Goal: Task Accomplishment & Management: Use online tool/utility

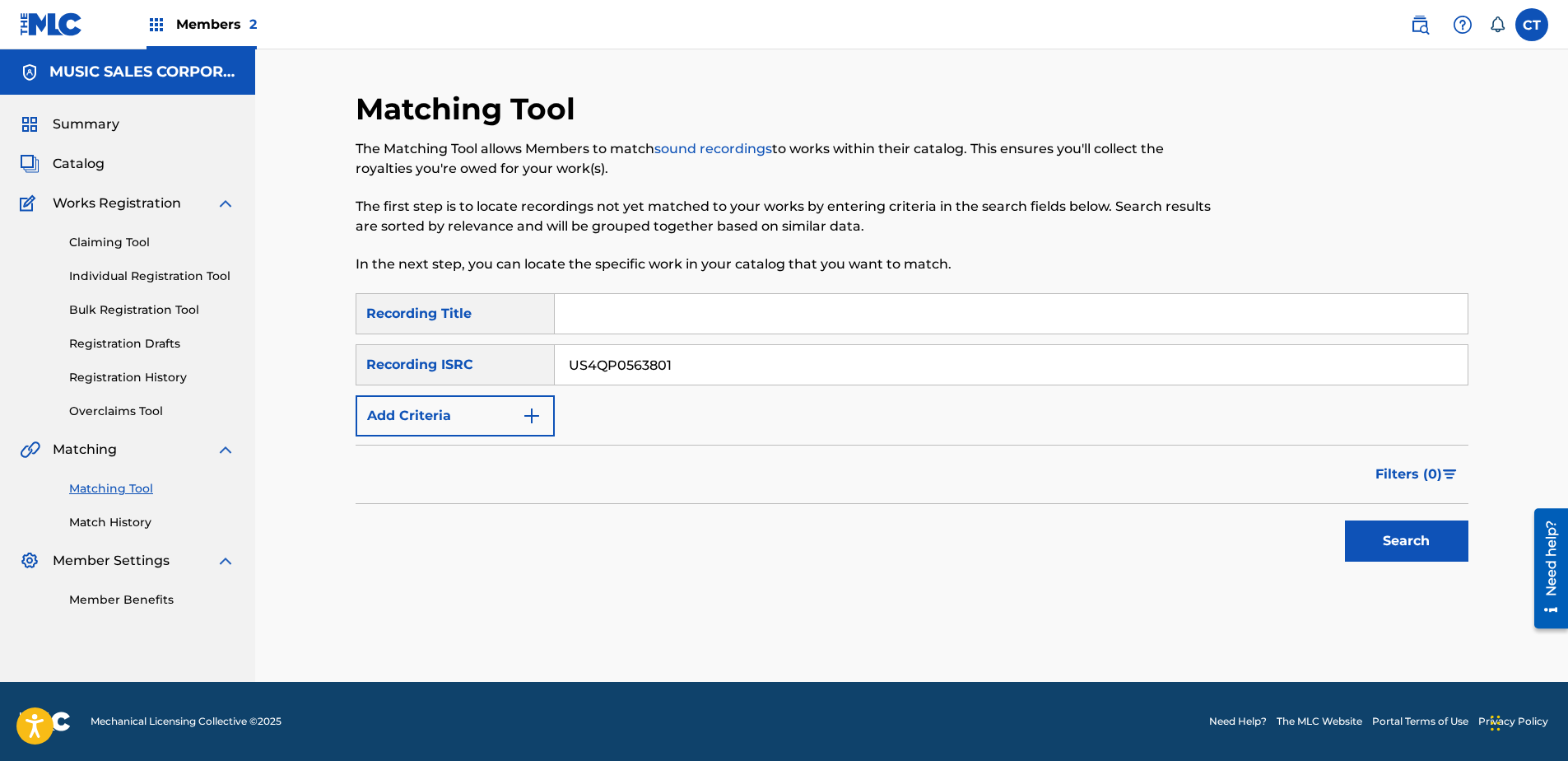
type input "US4QP0563801"
click at [1413, 535] on button "Search" at bounding box center [1407, 541] width 124 height 42
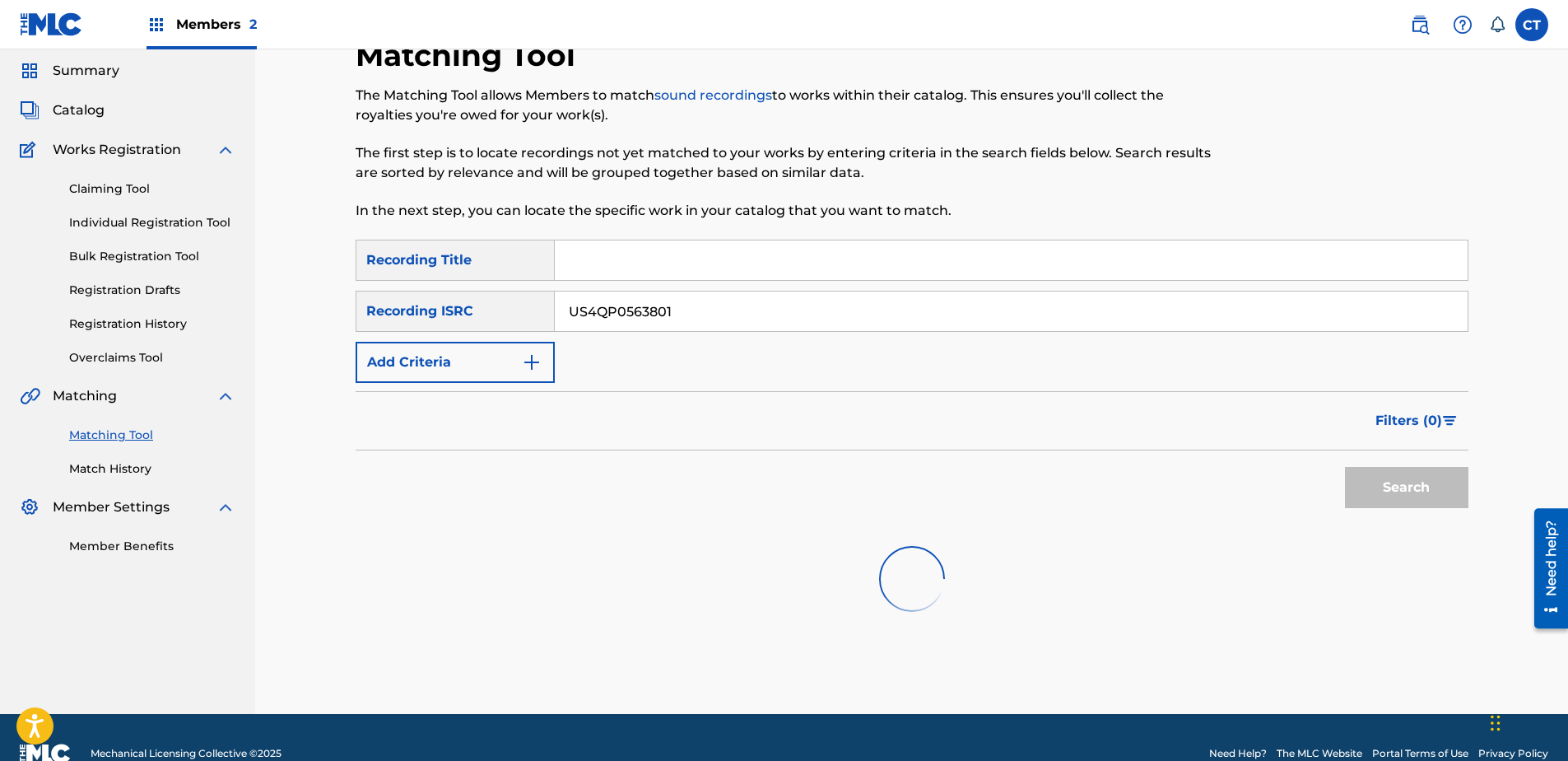
scroll to position [85, 0]
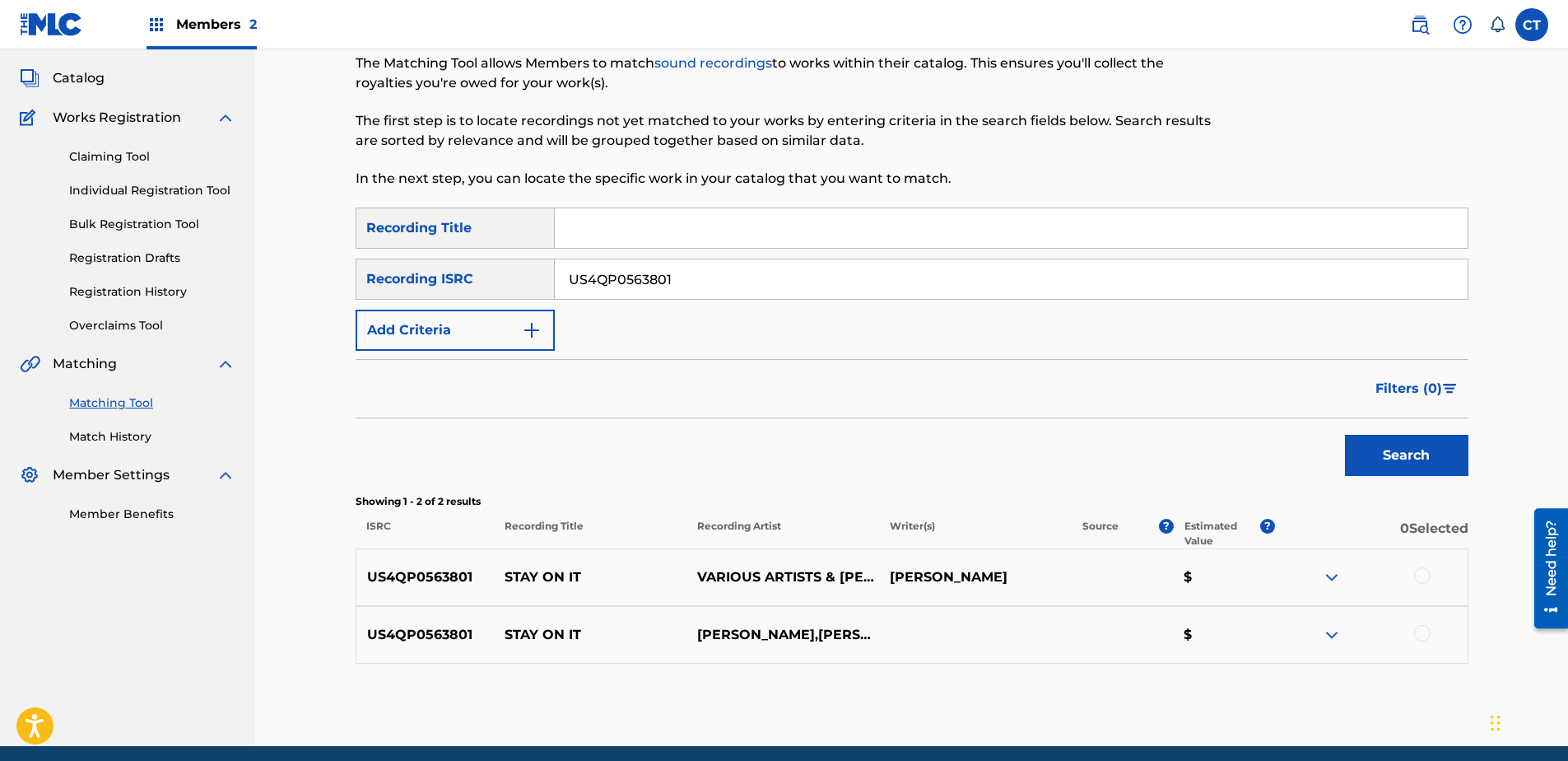
click at [1421, 575] on div at bounding box center [1422, 575] width 17 height 17
click at [1421, 630] on div at bounding box center [1422, 632] width 17 height 17
click at [1184, 627] on button "Match 2 Groups" at bounding box center [1157, 626] width 182 height 42
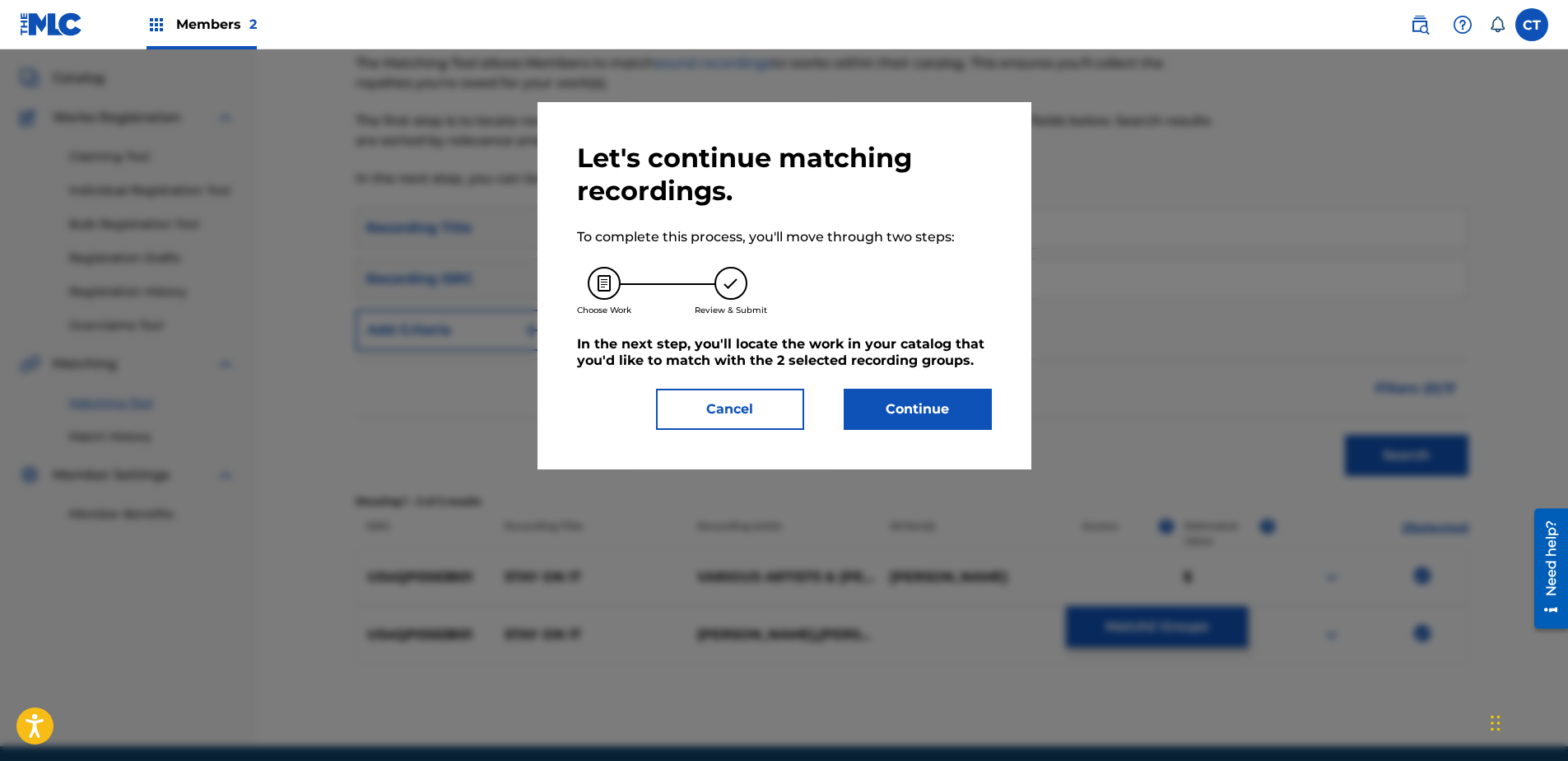
click at [891, 412] on button "Continue" at bounding box center [919, 410] width 148 height 42
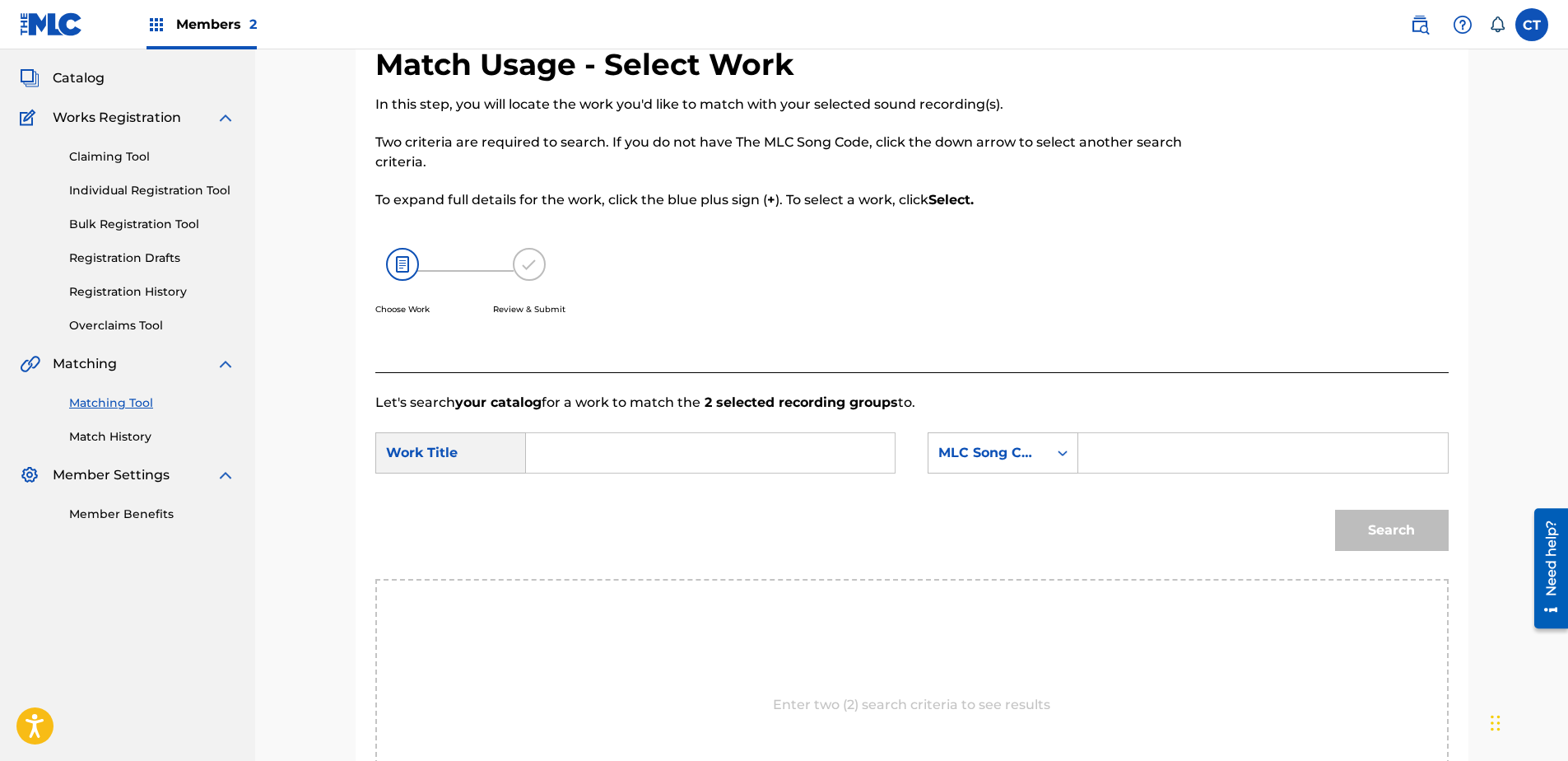
click at [607, 442] on input "Search Form" at bounding box center [711, 452] width 341 height 40
type input "stay on it"
click at [560, 484] on strong "stay" at bounding box center [569, 490] width 30 height 16
click at [1040, 442] on div "MLC Song Code" at bounding box center [988, 453] width 120 height 32
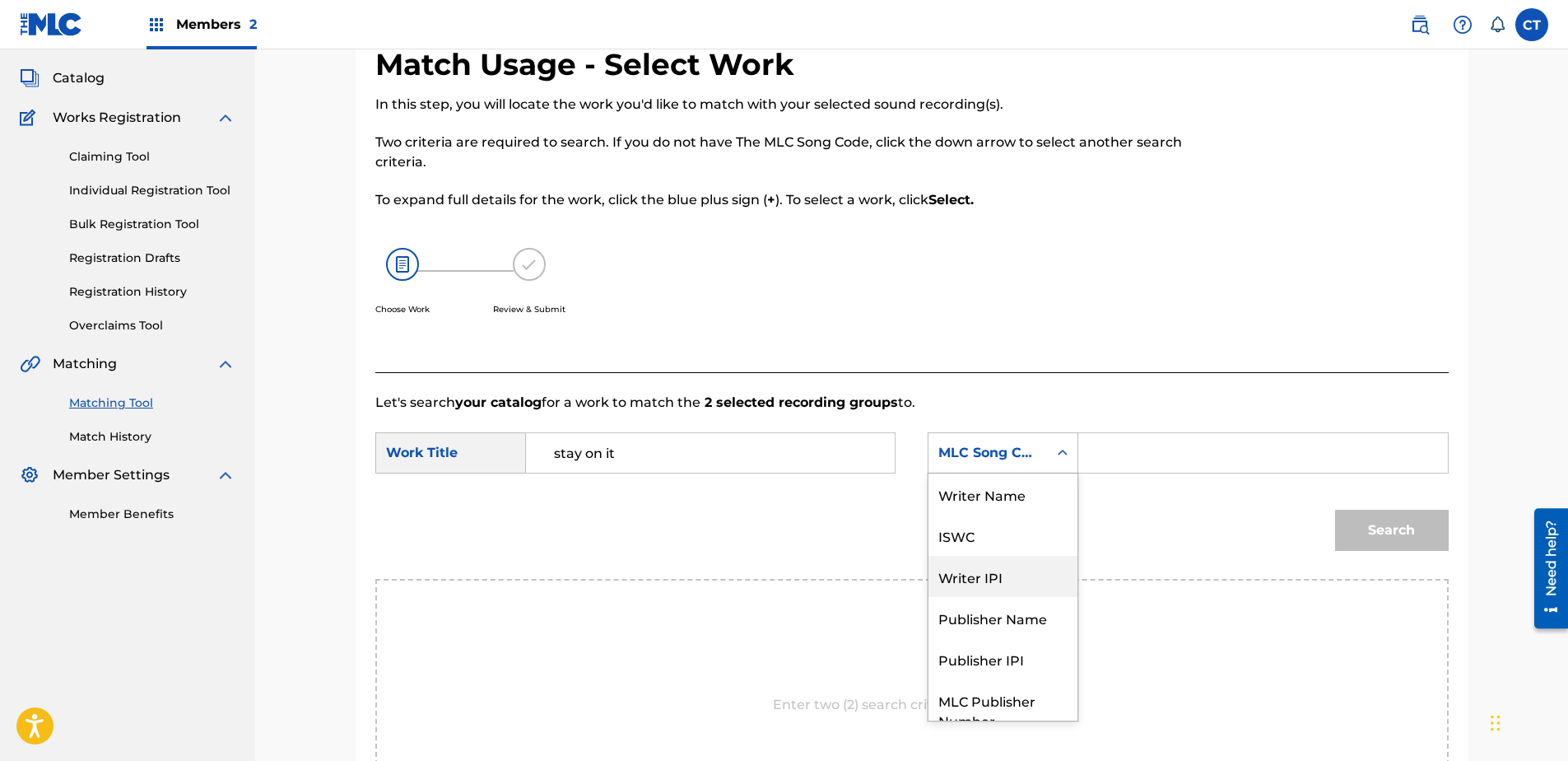
scroll to position [0, 0]
click at [1028, 489] on div "Writer Name" at bounding box center [1003, 494] width 149 height 42
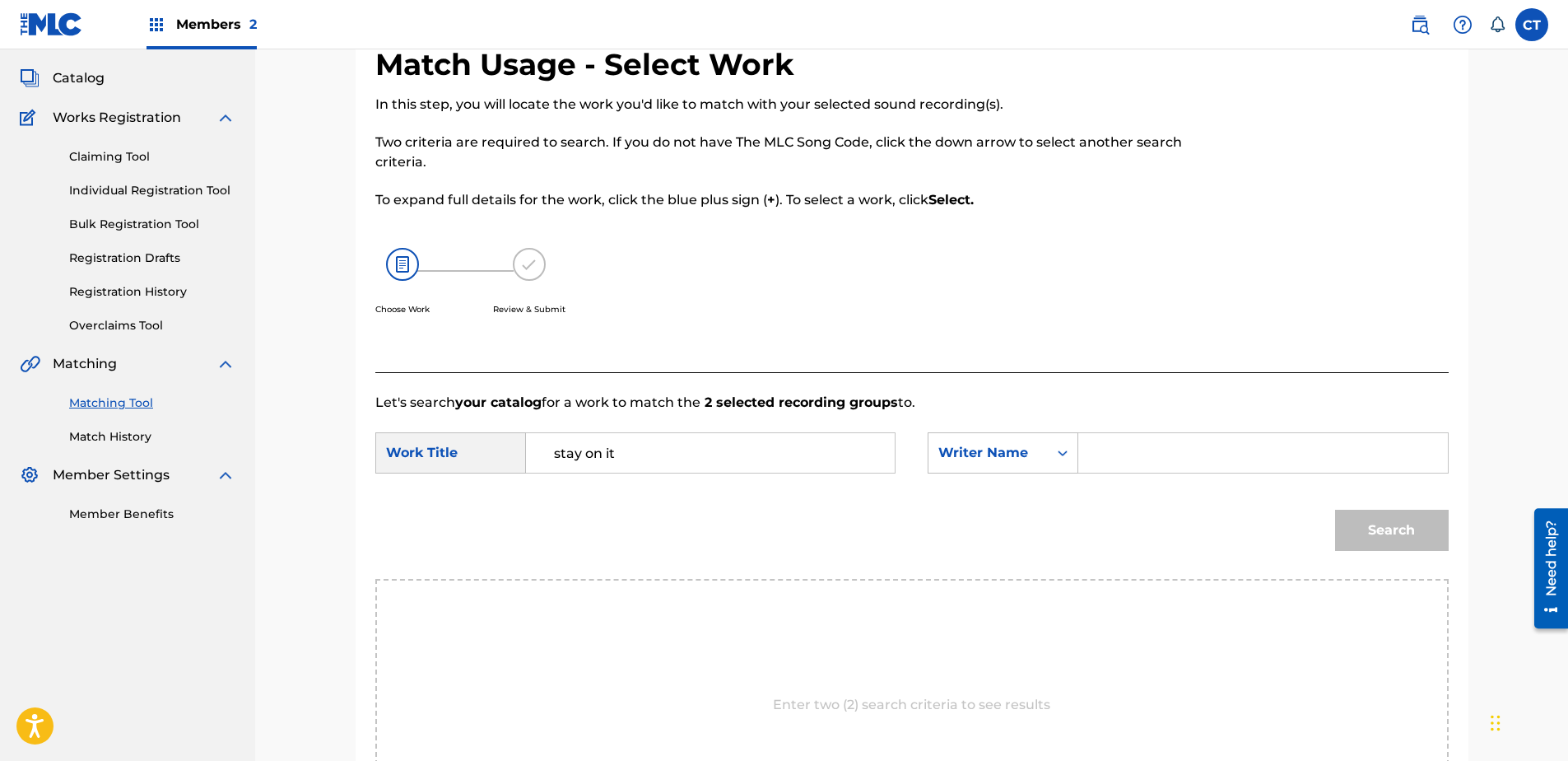
click at [1192, 453] on input "Search Form" at bounding box center [1263, 452] width 341 height 40
type input "[PERSON_NAME]"
click at [1335, 510] on button "Search" at bounding box center [1392, 530] width 114 height 42
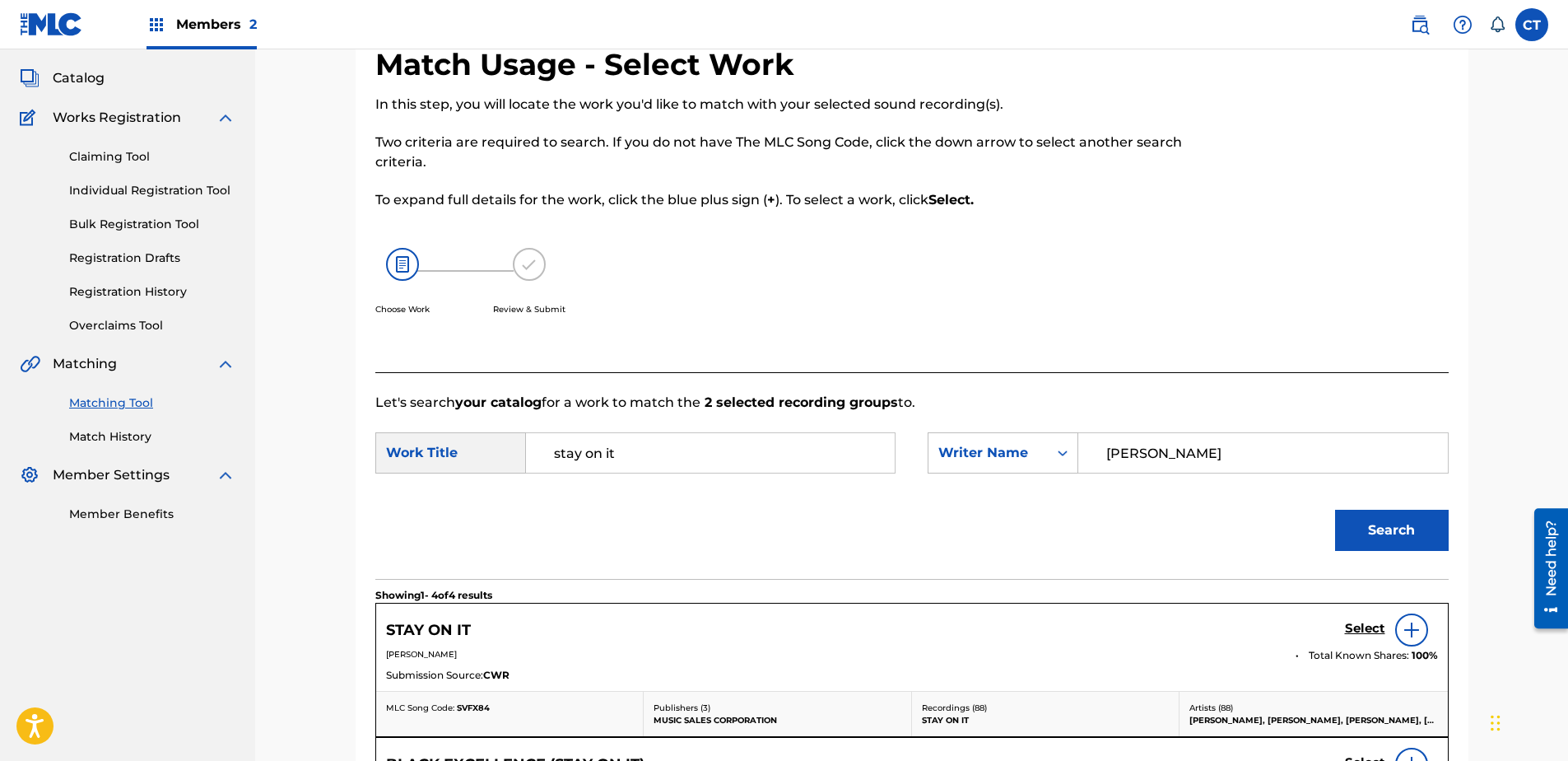
click at [1357, 622] on h5 "Select" at bounding box center [1365, 628] width 41 height 16
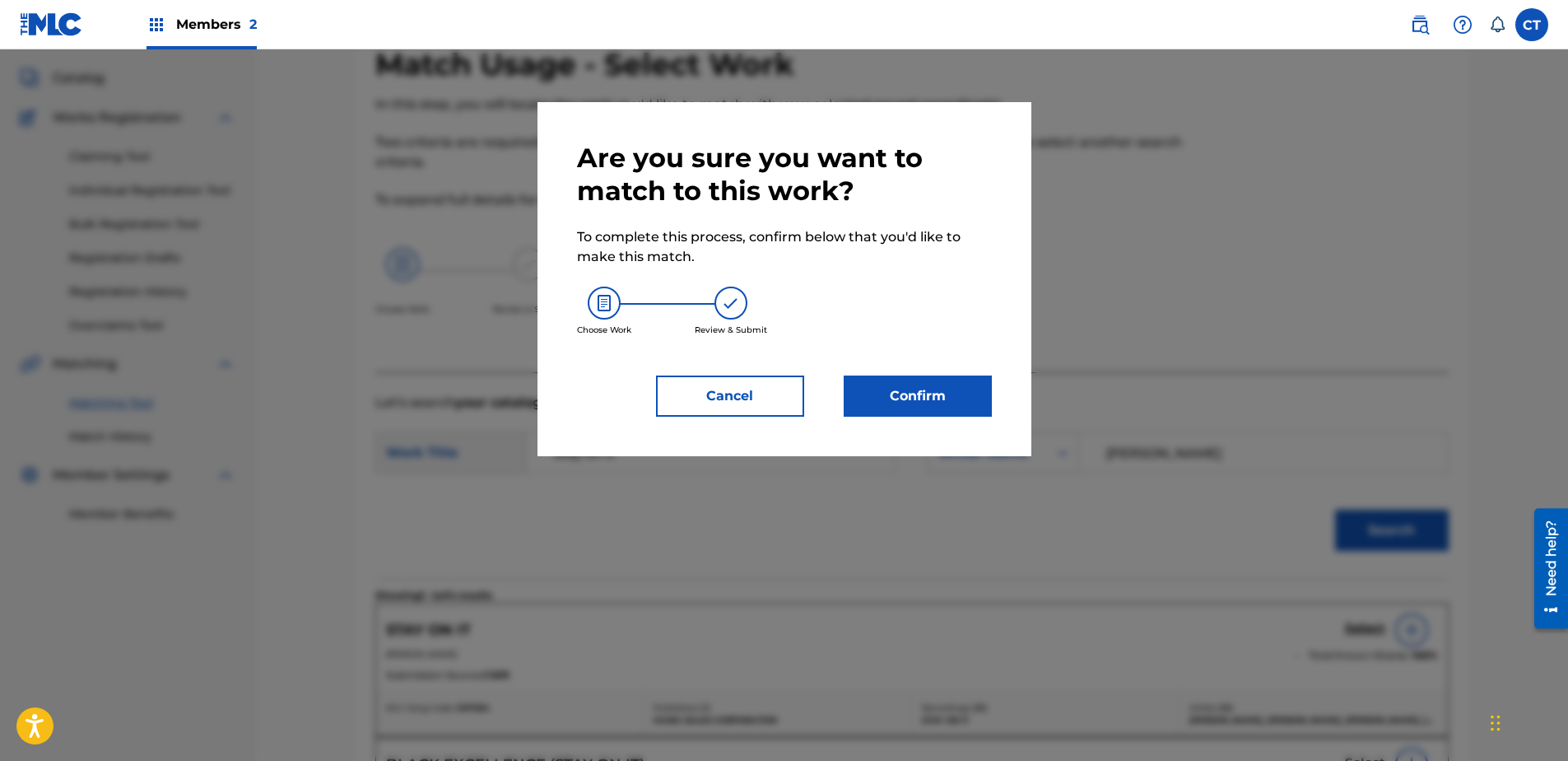
click at [950, 413] on button "Confirm" at bounding box center [919, 396] width 148 height 42
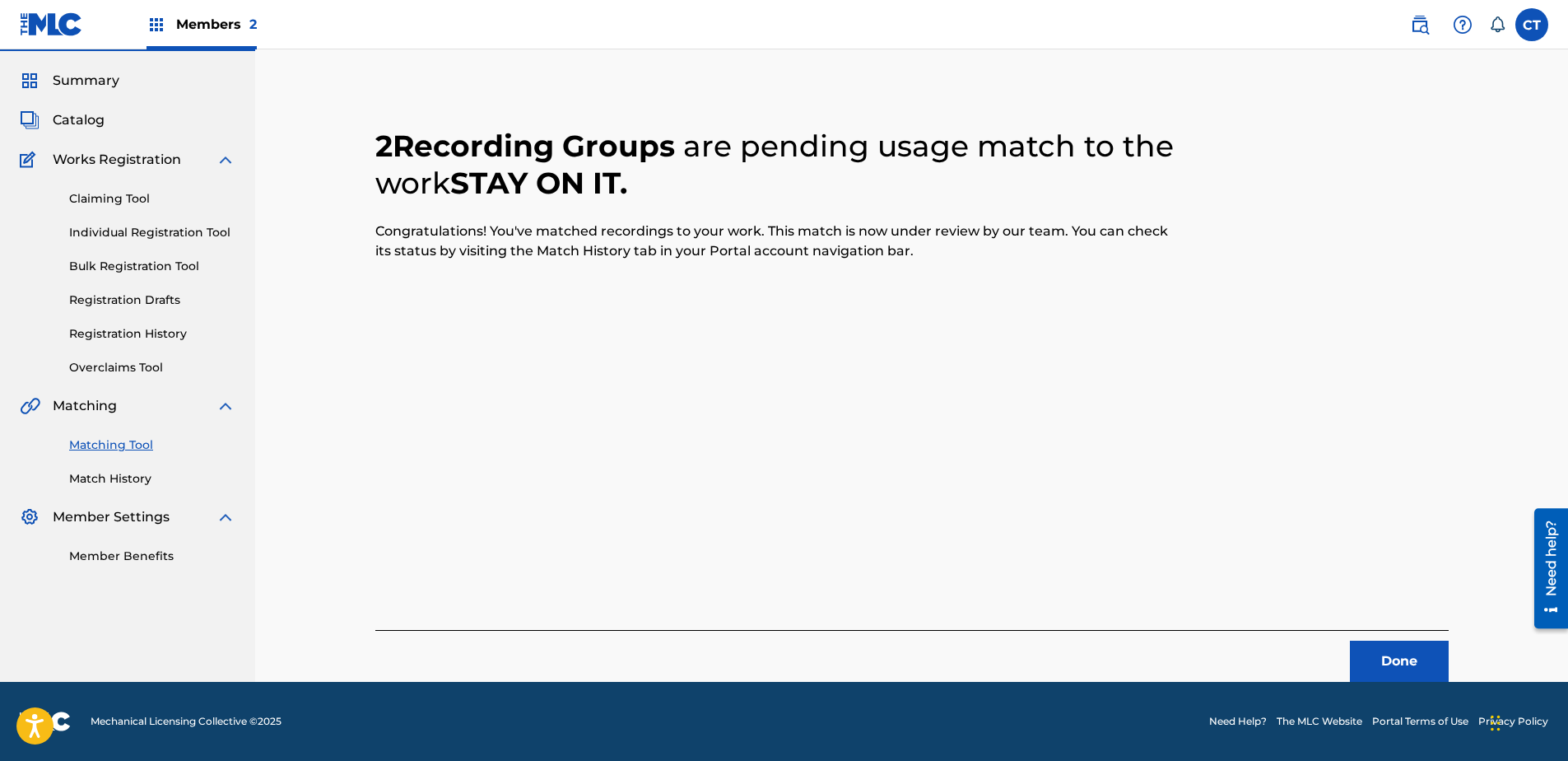
scroll to position [44, 0]
click at [1404, 661] on button "Done" at bounding box center [1400, 661] width 99 height 42
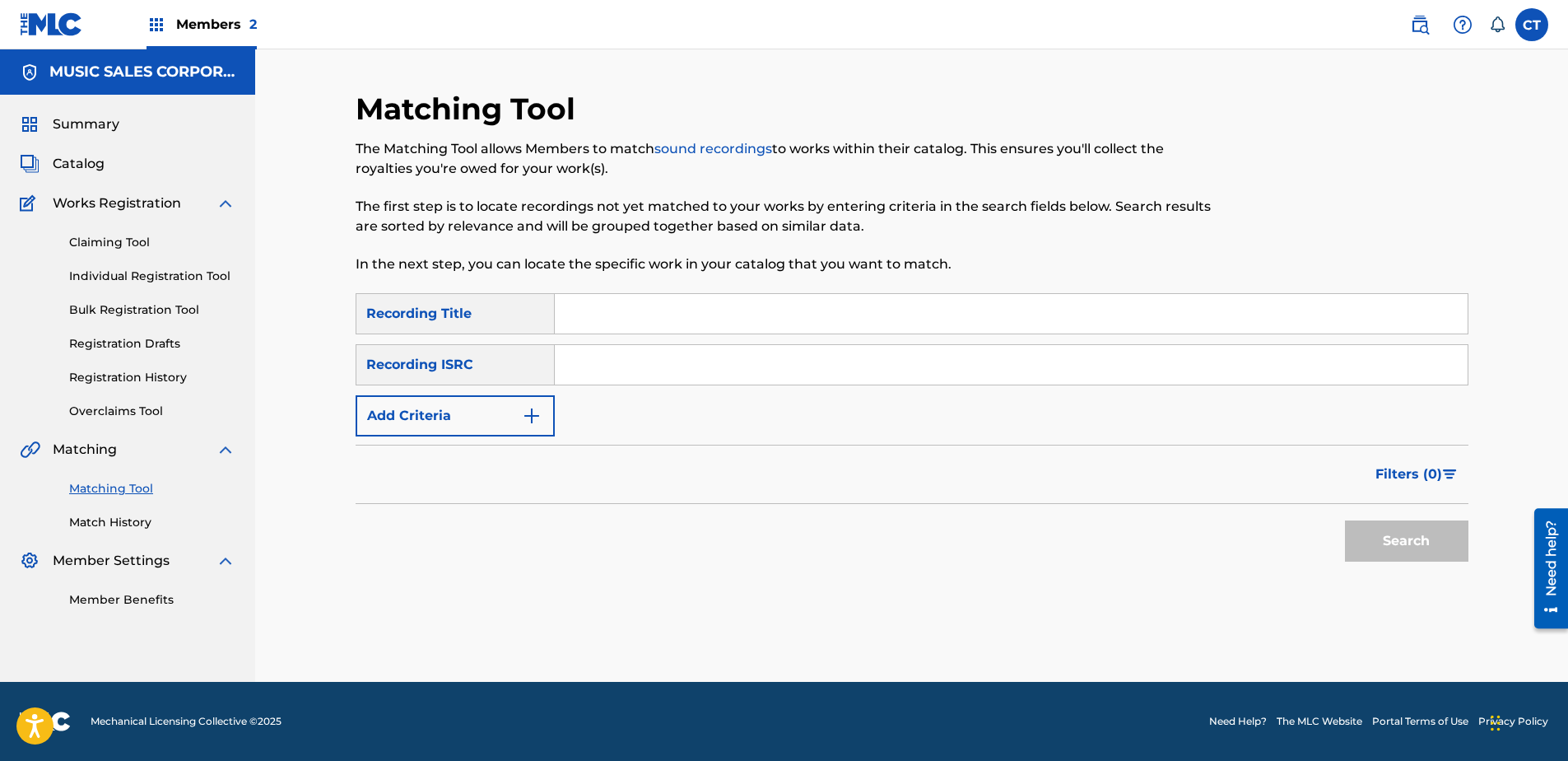
paste input "US4QP0563802"
click at [1436, 526] on button "Search" at bounding box center [1407, 541] width 124 height 42
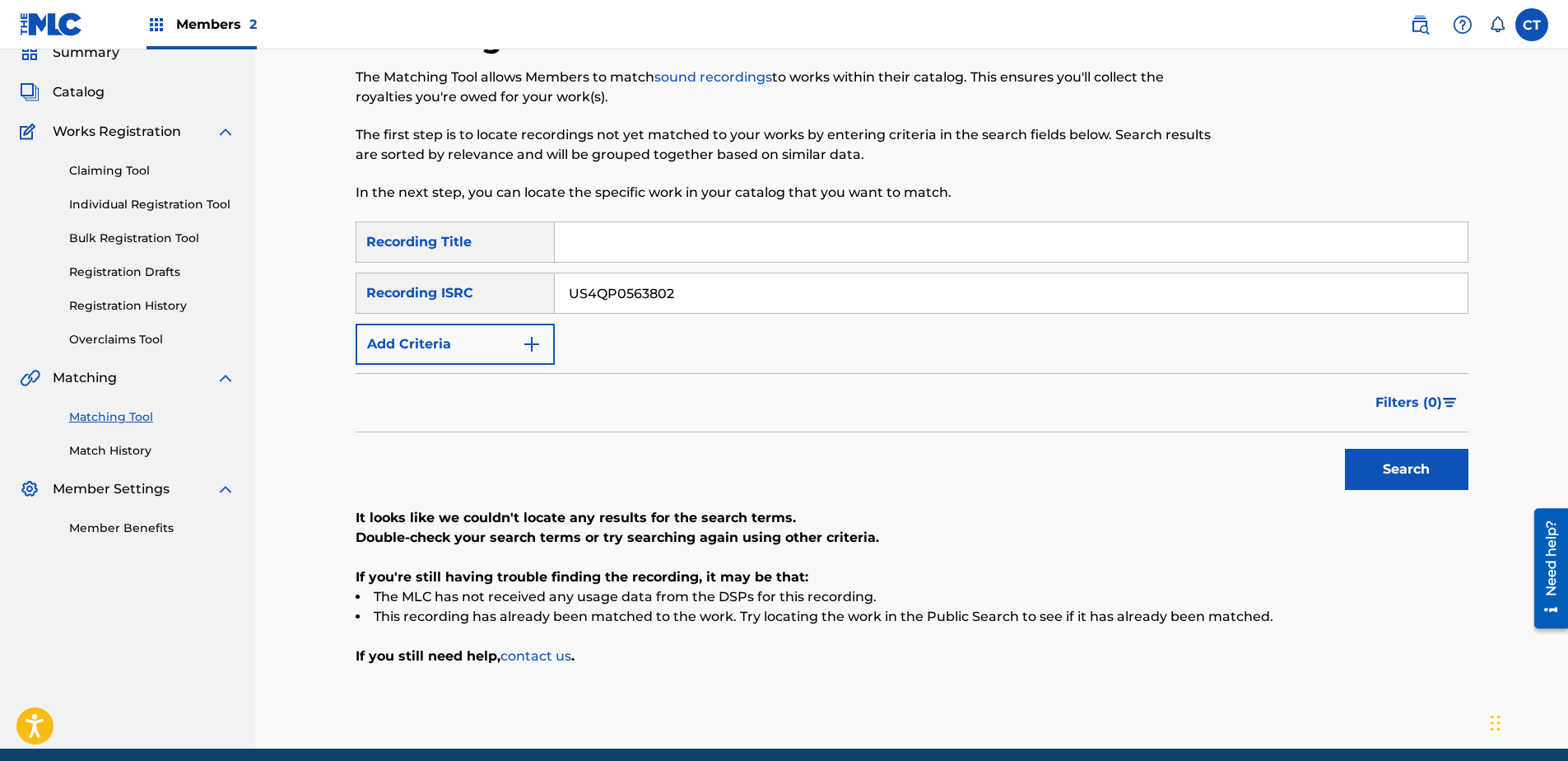
scroll to position [139, 0]
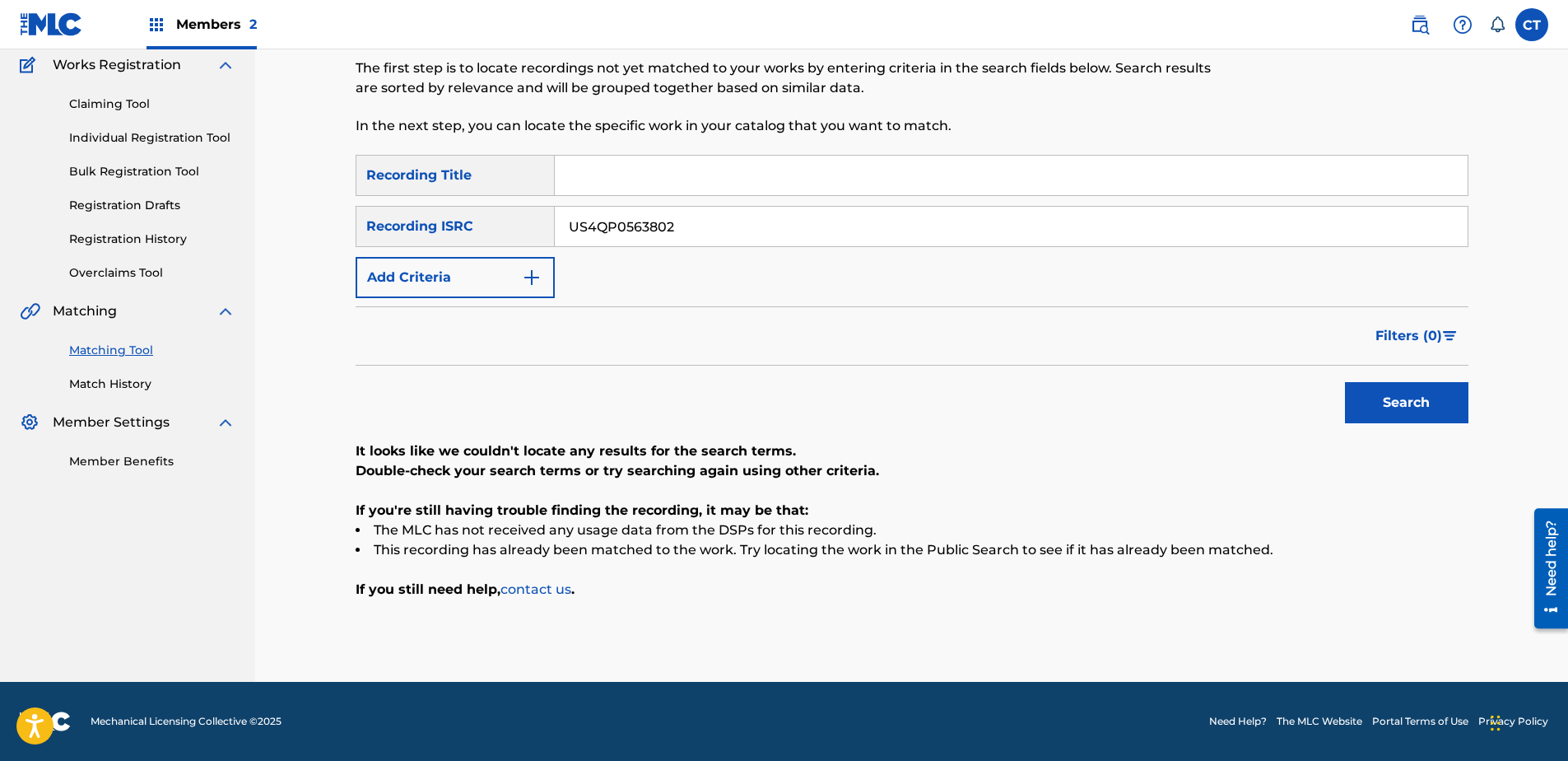
click at [770, 223] on input "US4QP0563802" at bounding box center [1012, 227] width 913 height 40
paste input "3"
click at [1382, 394] on button "Search" at bounding box center [1407, 403] width 124 height 42
click at [767, 213] on input "US4QP0563803" at bounding box center [1012, 227] width 913 height 40
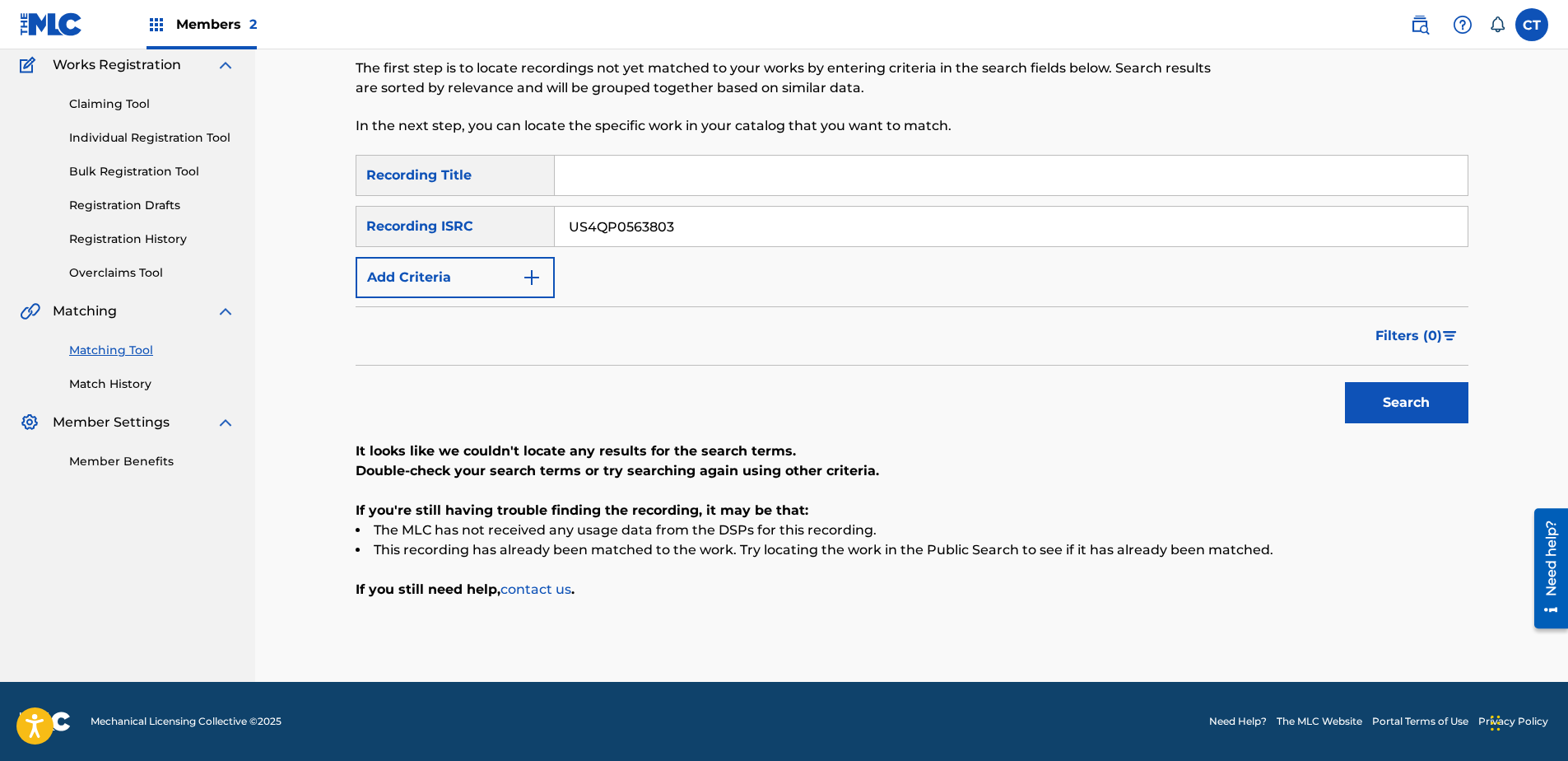
click at [767, 213] on input "US4QP0563803" at bounding box center [1012, 227] width 913 height 40
paste input "spotify:track:0vOHV4RWWDqSfFfAXk3Mmu"
click at [766, 260] on div "SearchWithCriteria3aee1ef5-ae98-4c5e-8970-b7b1881458a2 Recording Title SearchWi…" at bounding box center [912, 226] width 1113 height 143
click at [767, 229] on input "spotify:track:0vOHV4RWWDqSfFfAXk3Mmu" at bounding box center [1012, 227] width 913 height 40
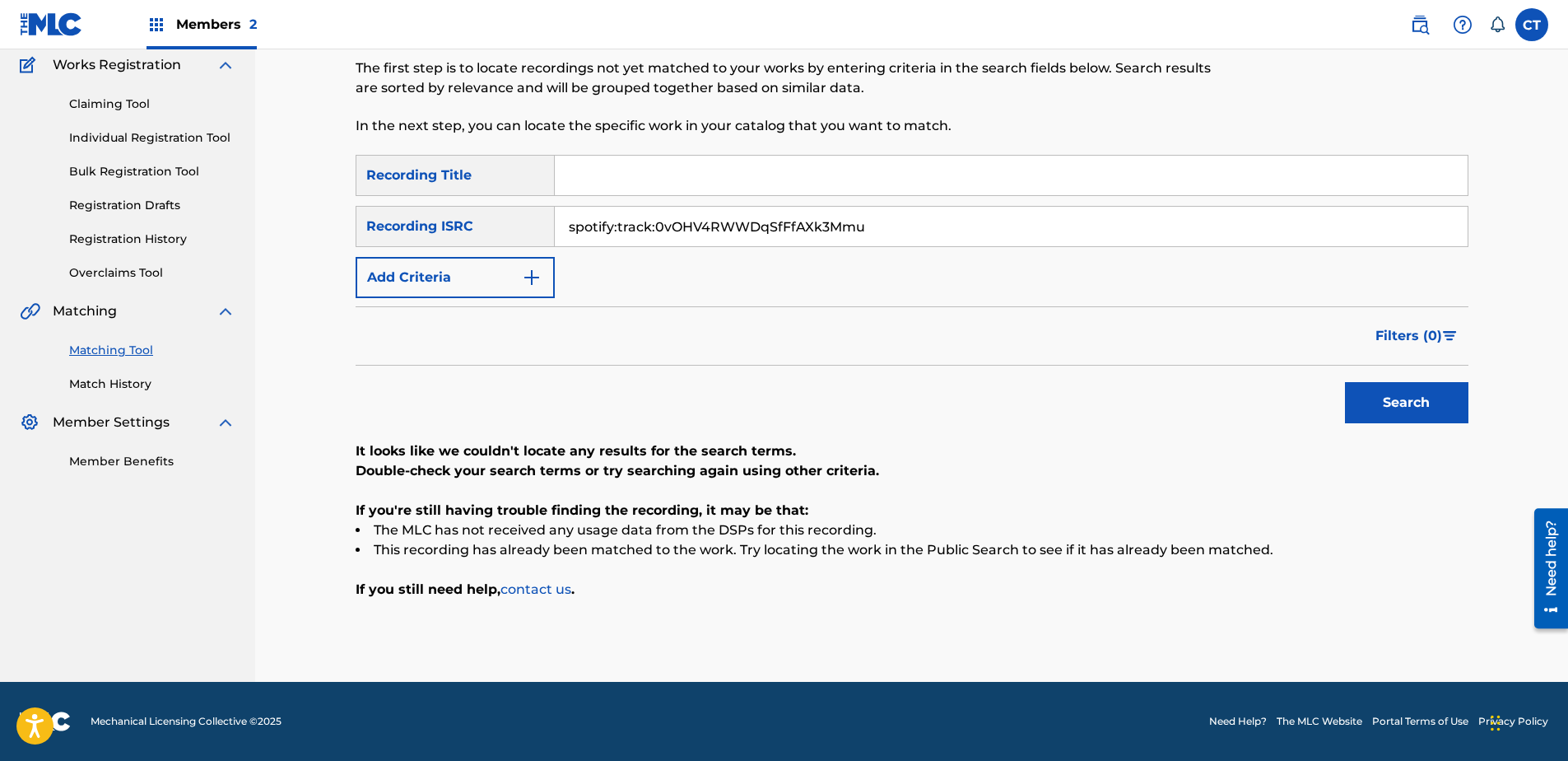
drag, startPoint x: 769, startPoint y: 221, endPoint x: 732, endPoint y: 223, distance: 37.1
click at [732, 223] on input "spotify:track:0vOHV4RWWDqSfFfAXk3Mmu" at bounding box center [1012, 227] width 913 height 40
paste input "US4QP0563804"
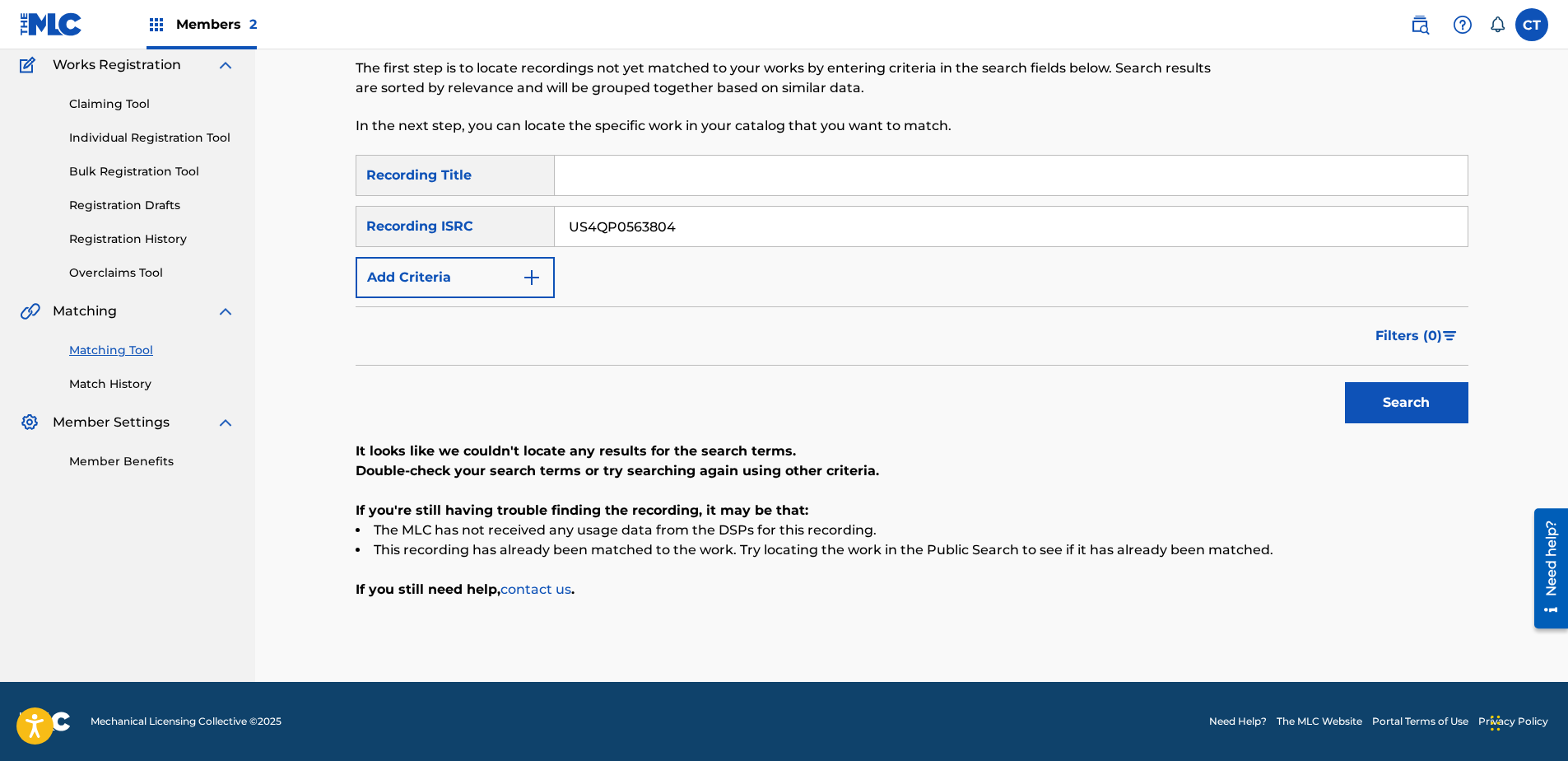
type input "US4QP0563804"
click at [1362, 393] on button "Search" at bounding box center [1407, 403] width 124 height 42
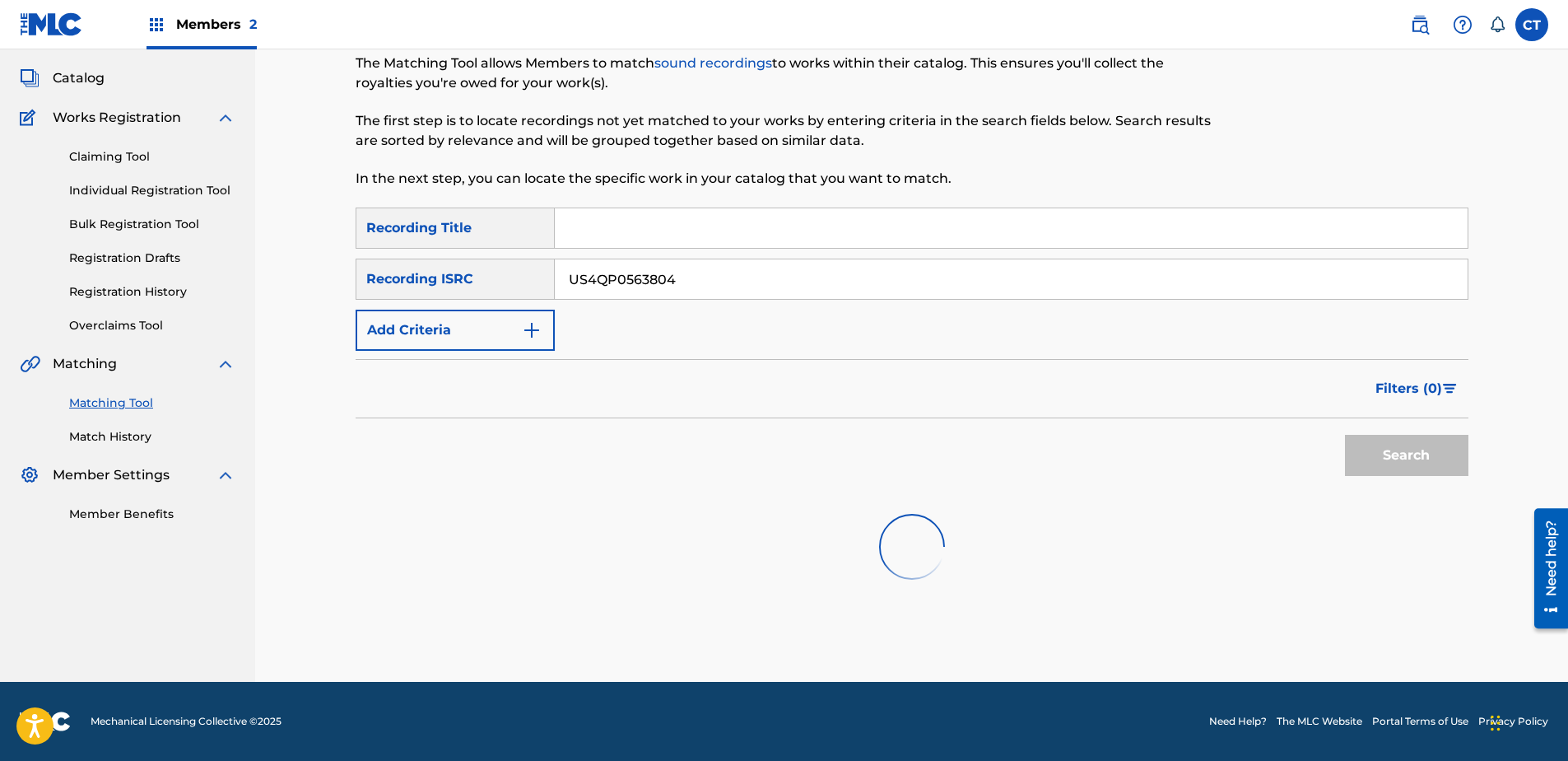
scroll to position [92, 0]
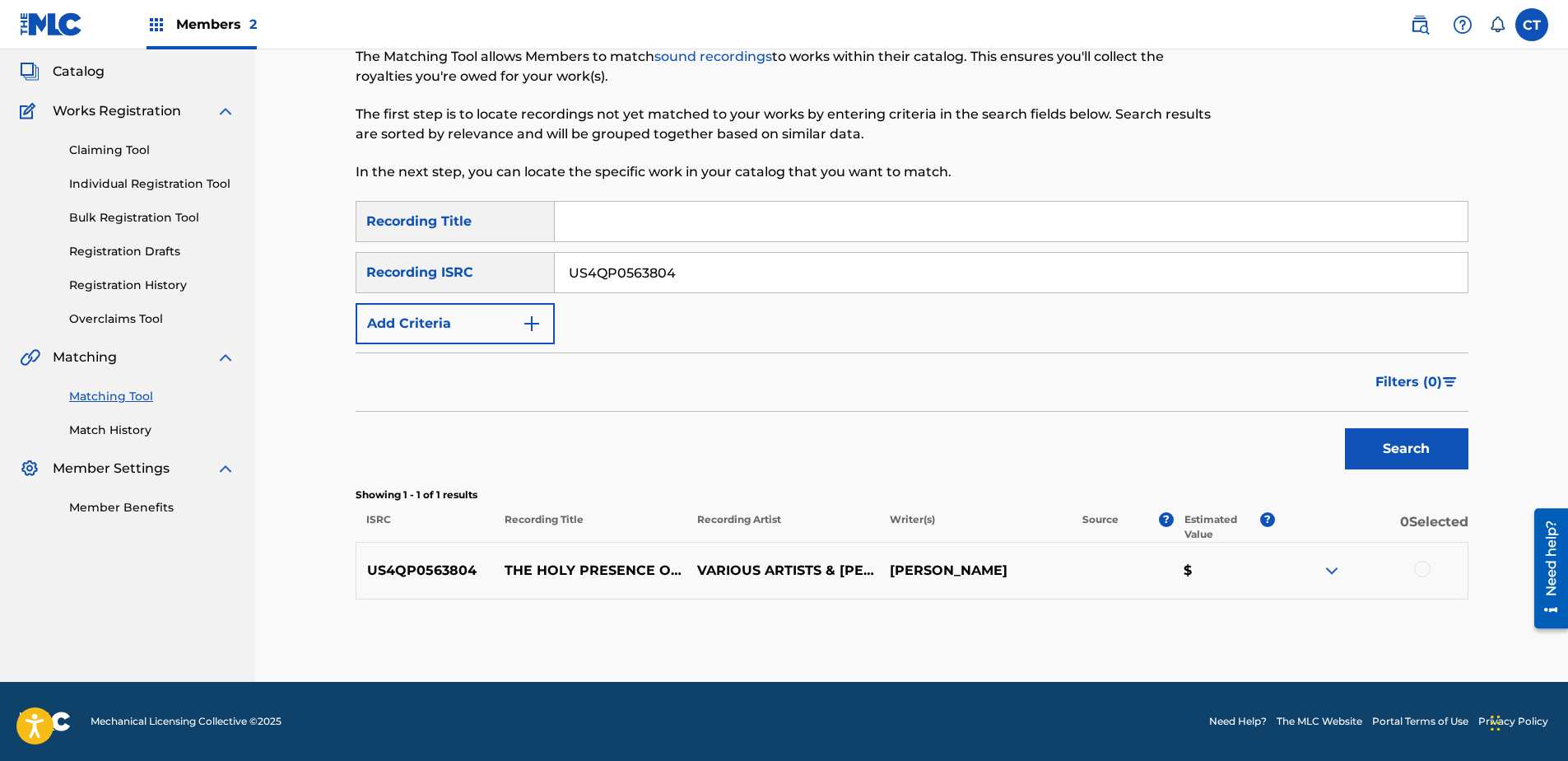
click at [1426, 568] on div at bounding box center [1422, 568] width 17 height 17
click at [1242, 624] on button "Match 1 Group" at bounding box center [1157, 626] width 182 height 42
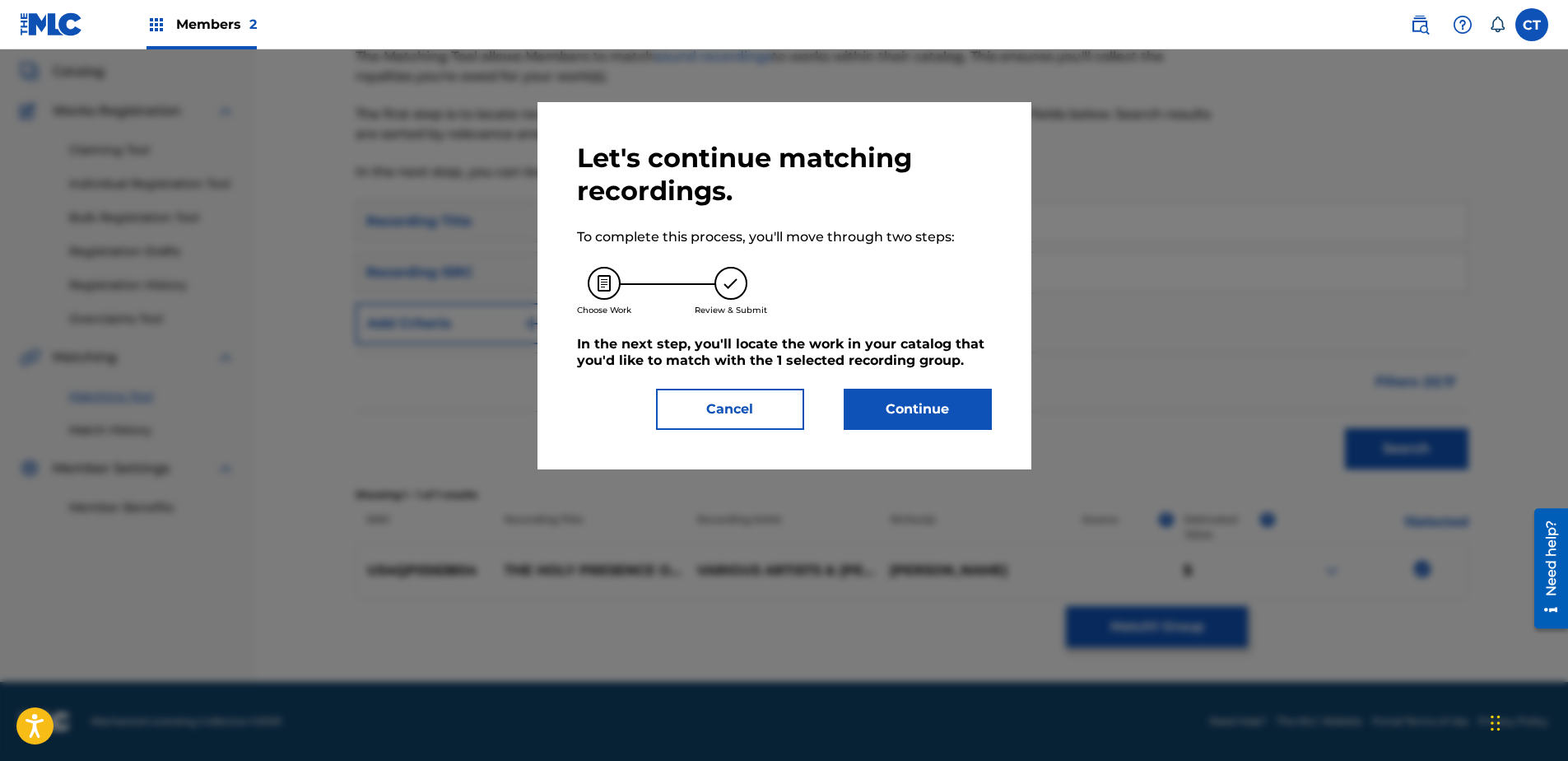
click at [938, 407] on button "Continue" at bounding box center [919, 410] width 148 height 42
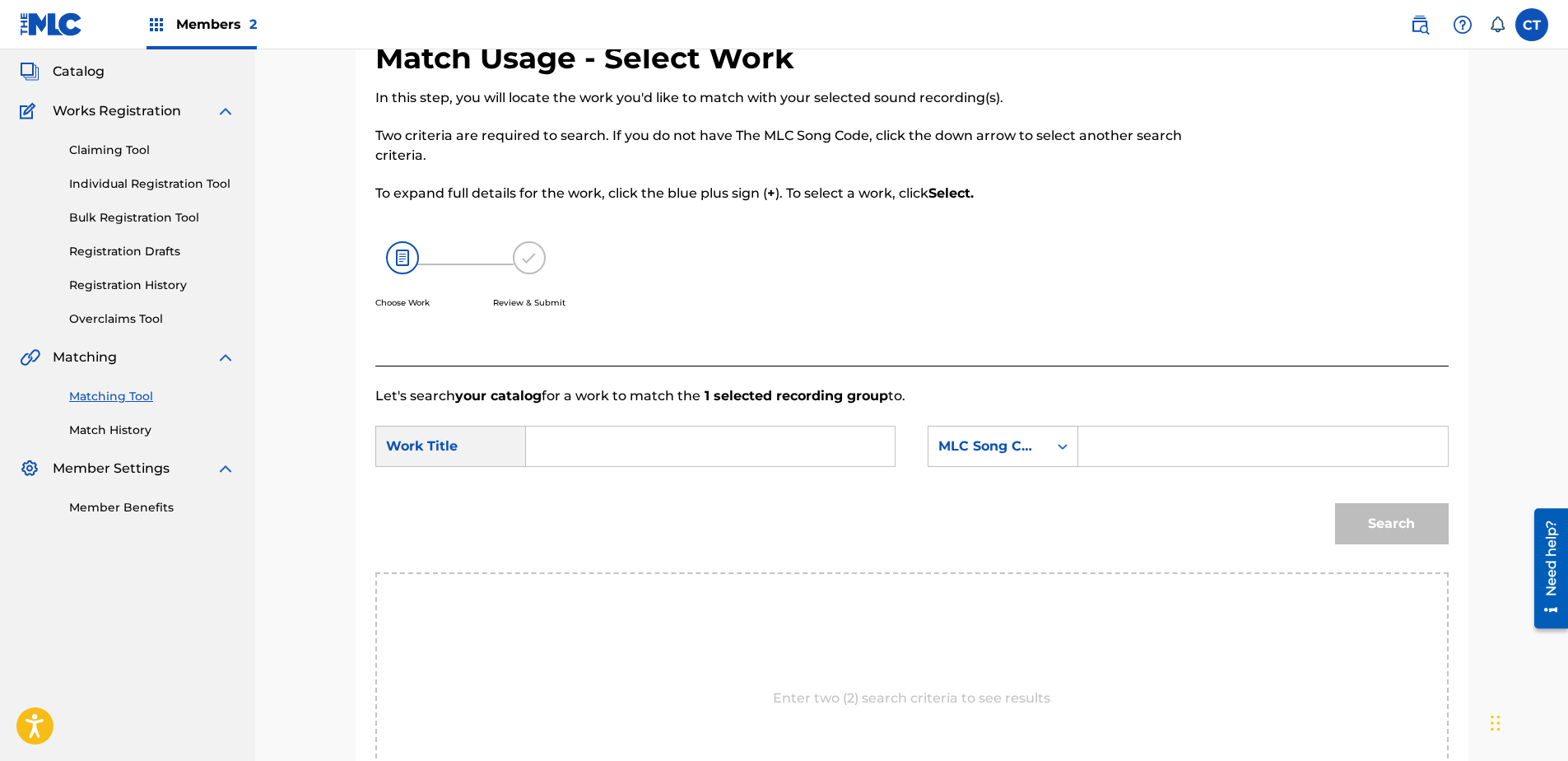
click at [697, 447] on input "Search Form" at bounding box center [711, 446] width 341 height 40
type input "h"
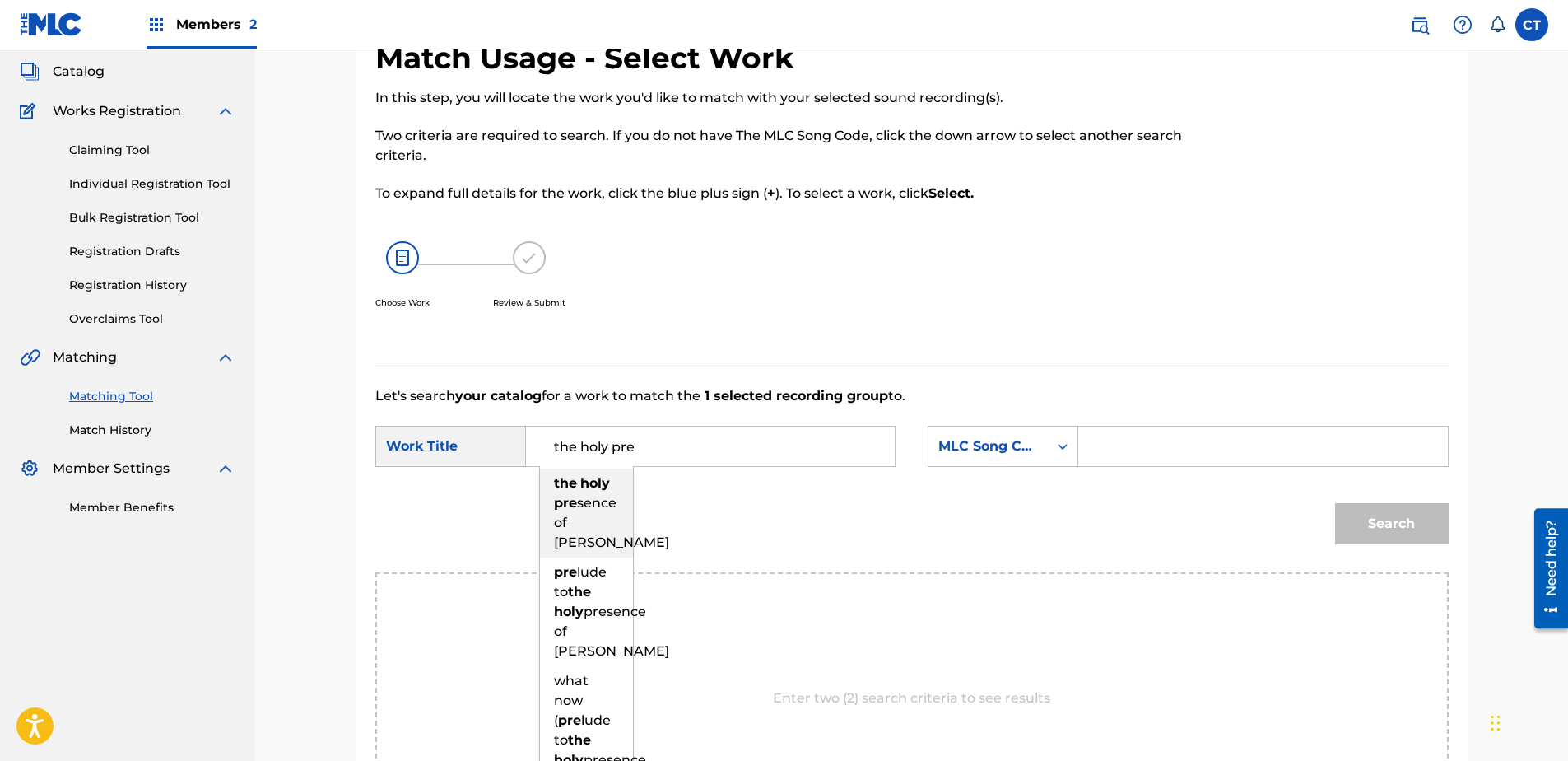
click at [566, 493] on div "the holy pre sence of [PERSON_NAME]" at bounding box center [587, 513] width 93 height 89
type input "the holy presence of [PERSON_NAME]"
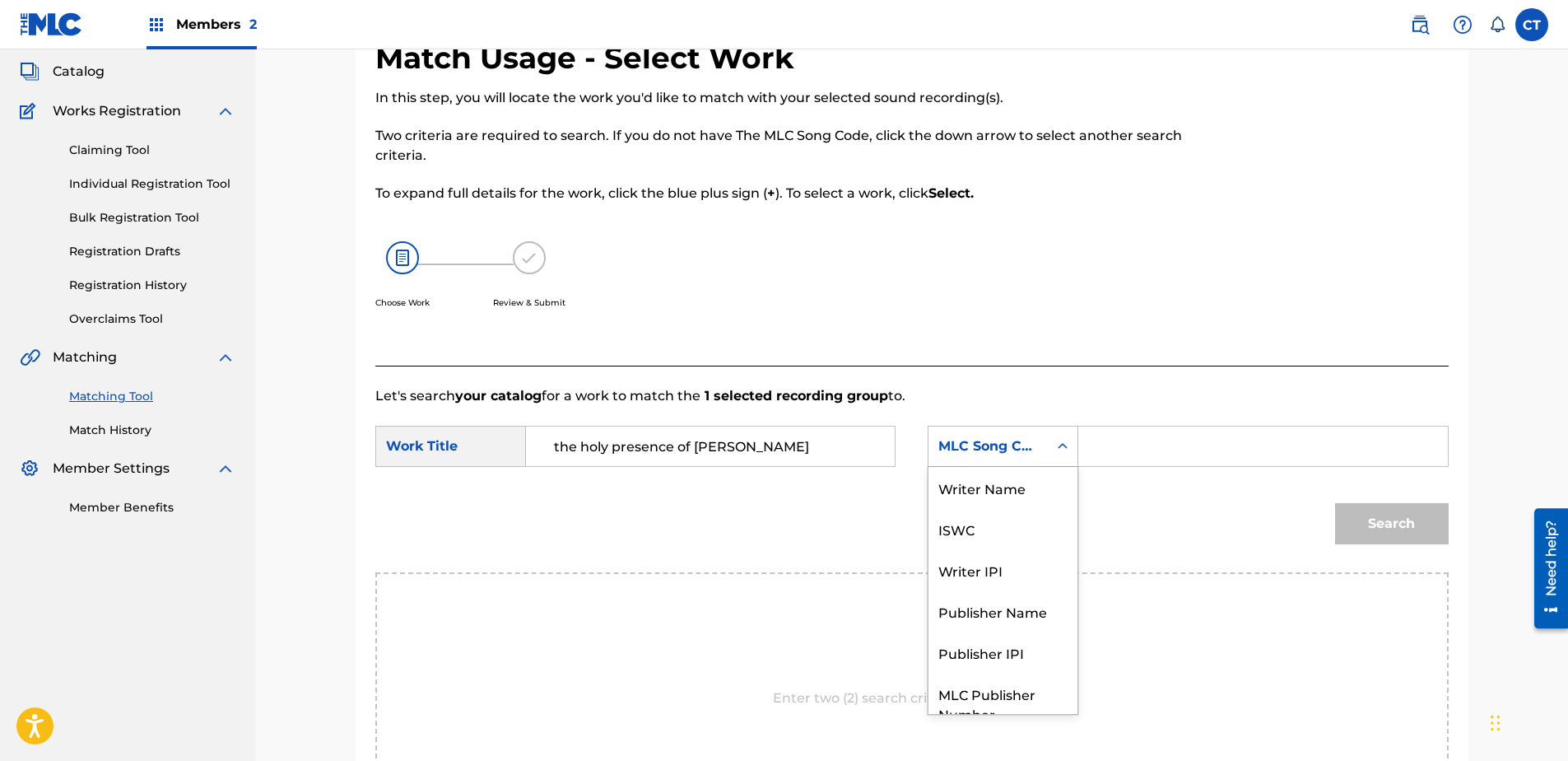
click at [1021, 439] on div "MLC Song Code" at bounding box center [988, 446] width 100 height 20
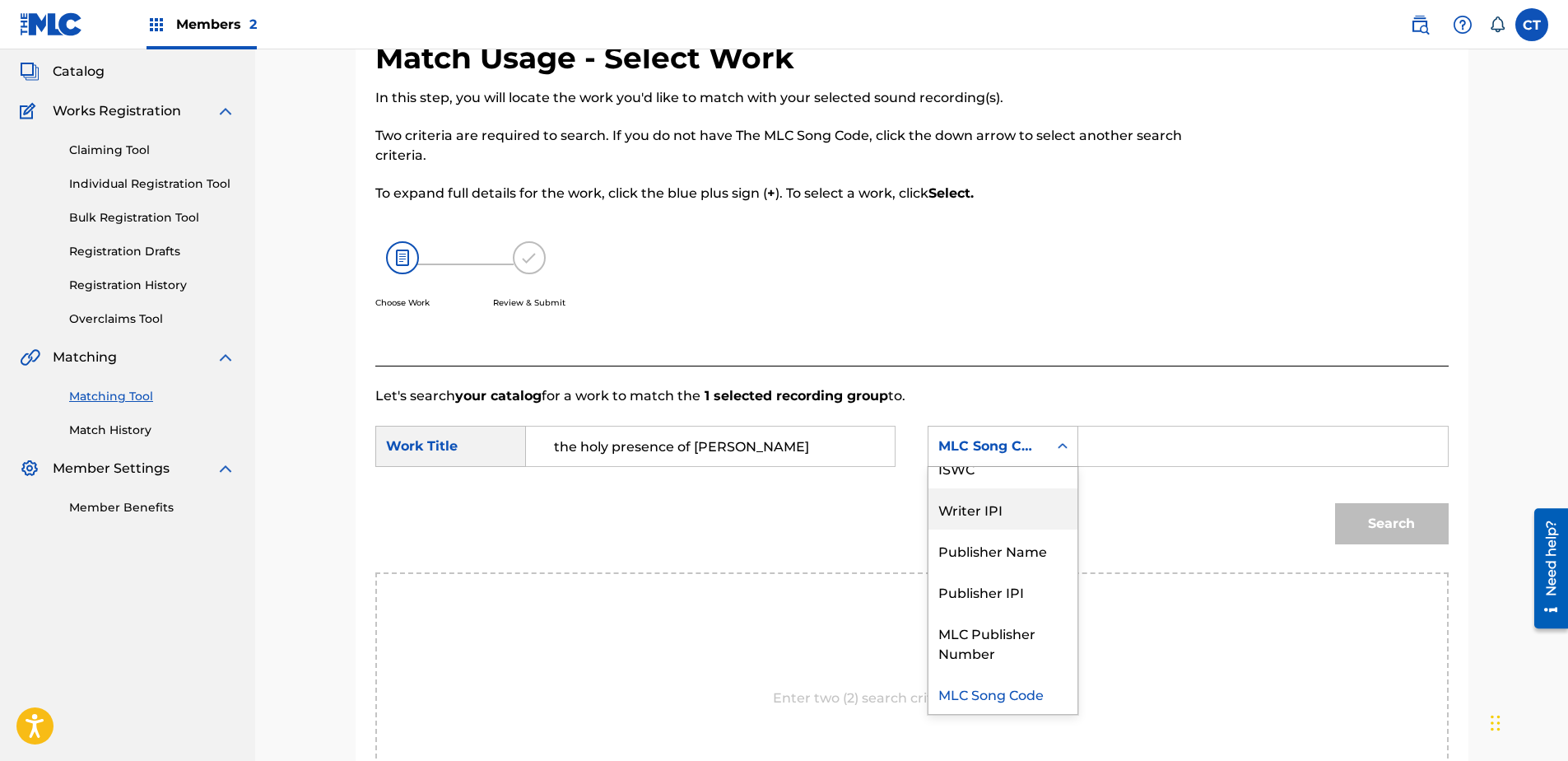
scroll to position [0, 0]
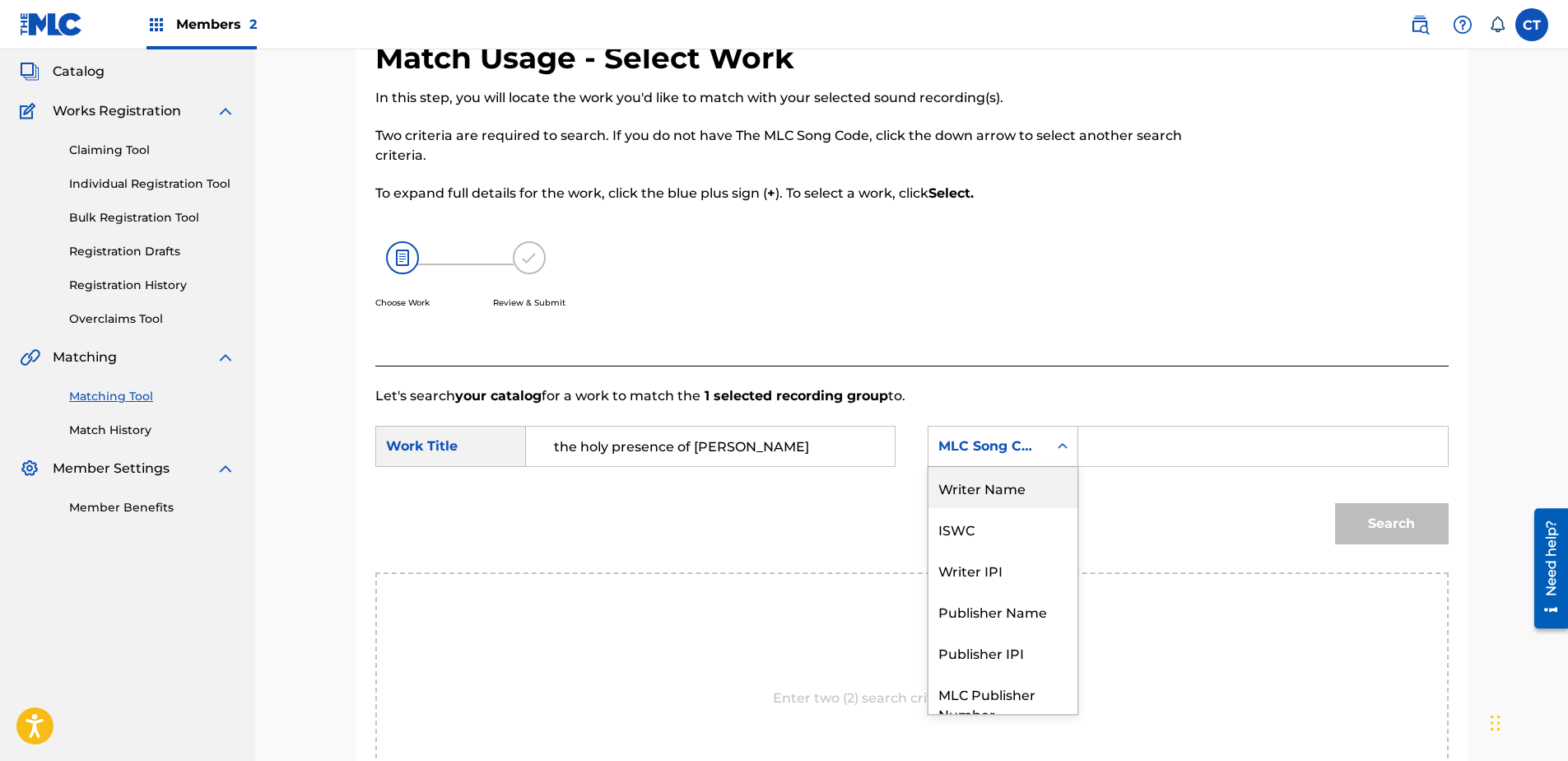
click at [1025, 488] on div "Writer Name" at bounding box center [1003, 488] width 149 height 42
click at [1143, 453] on input "Search Form" at bounding box center [1263, 446] width 341 height 40
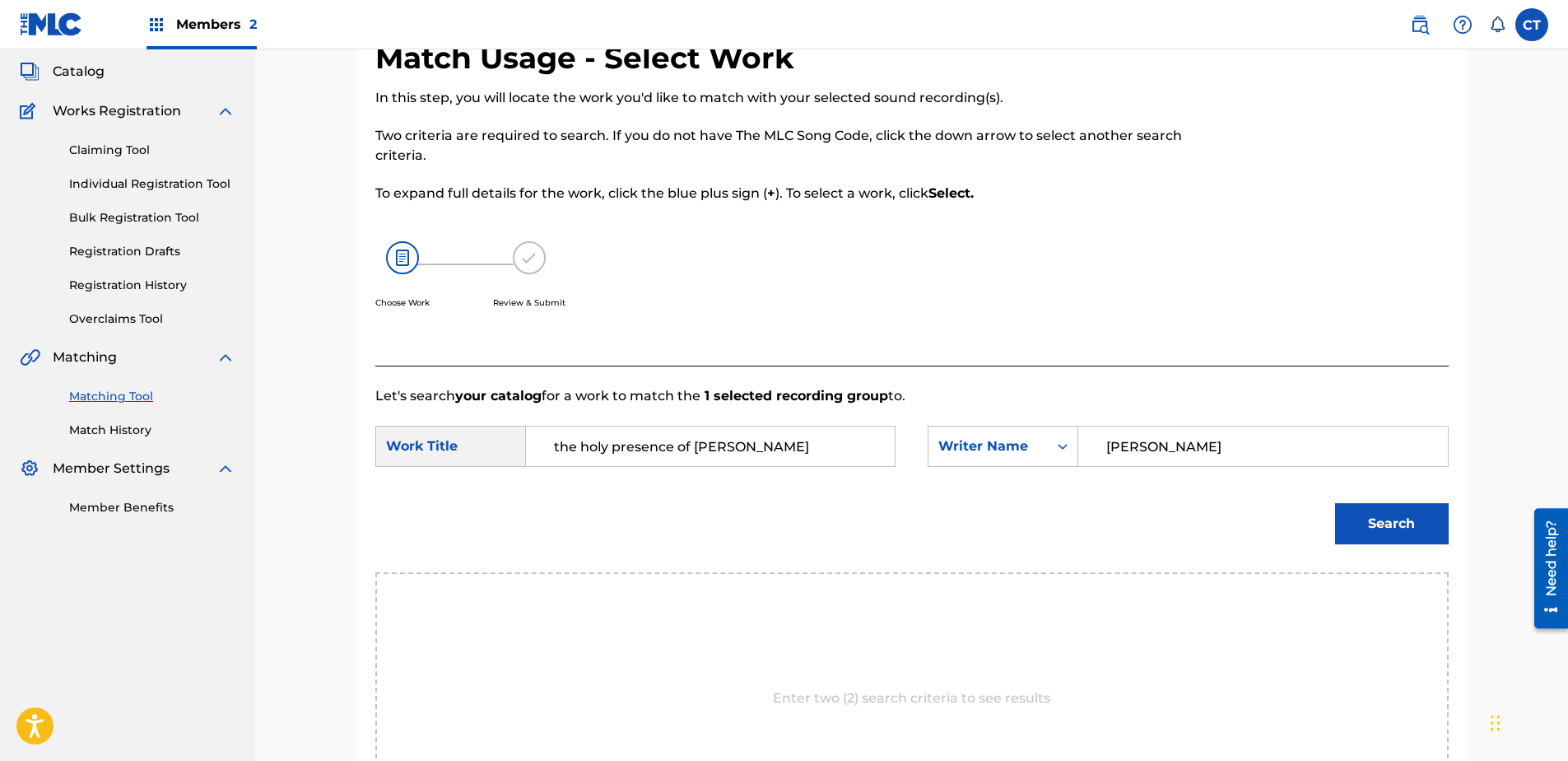
type input "[PERSON_NAME]"
click at [1335, 503] on button "Search" at bounding box center [1392, 523] width 114 height 42
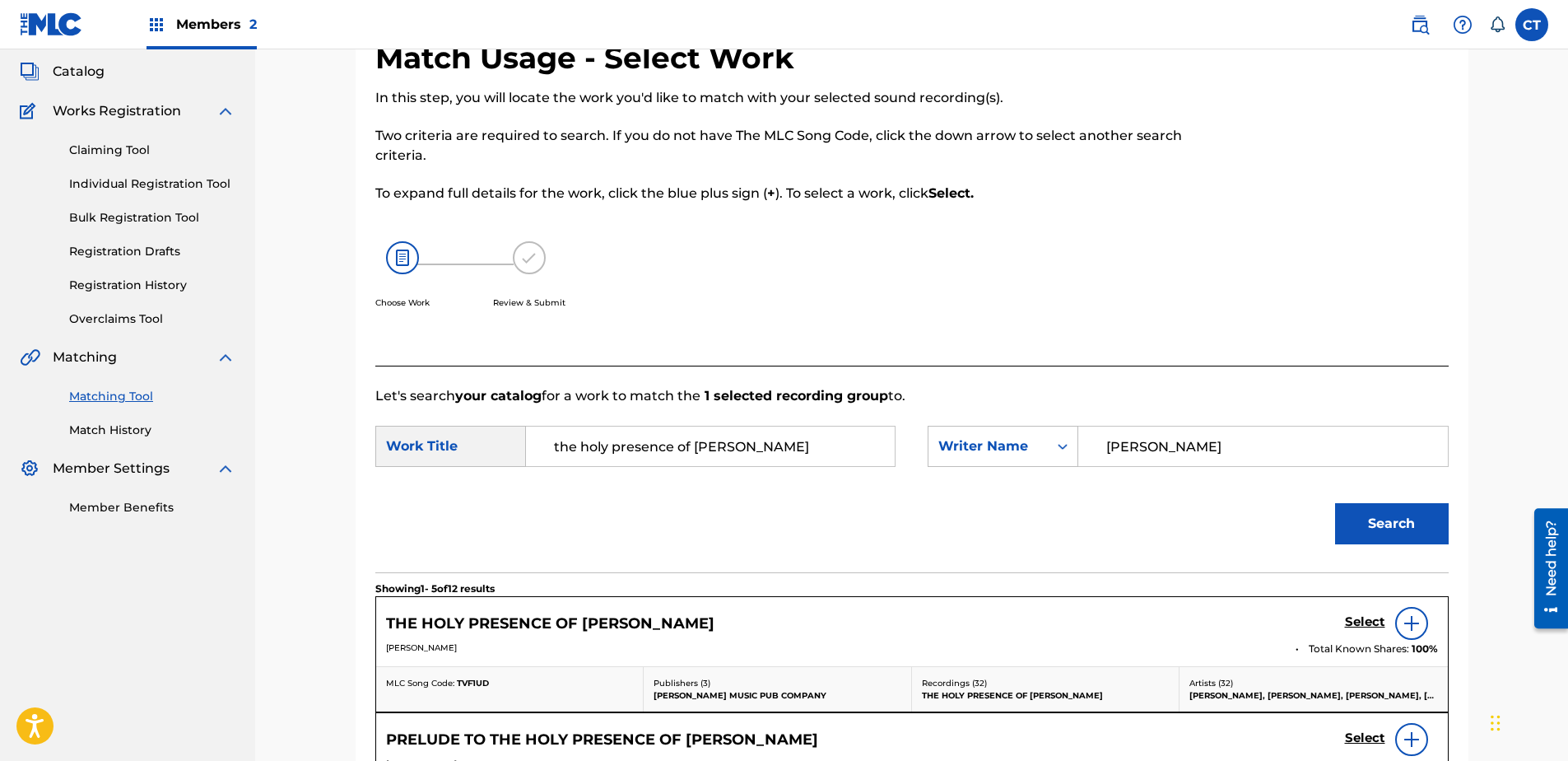
click at [1361, 623] on h5 "Select" at bounding box center [1365, 621] width 41 height 16
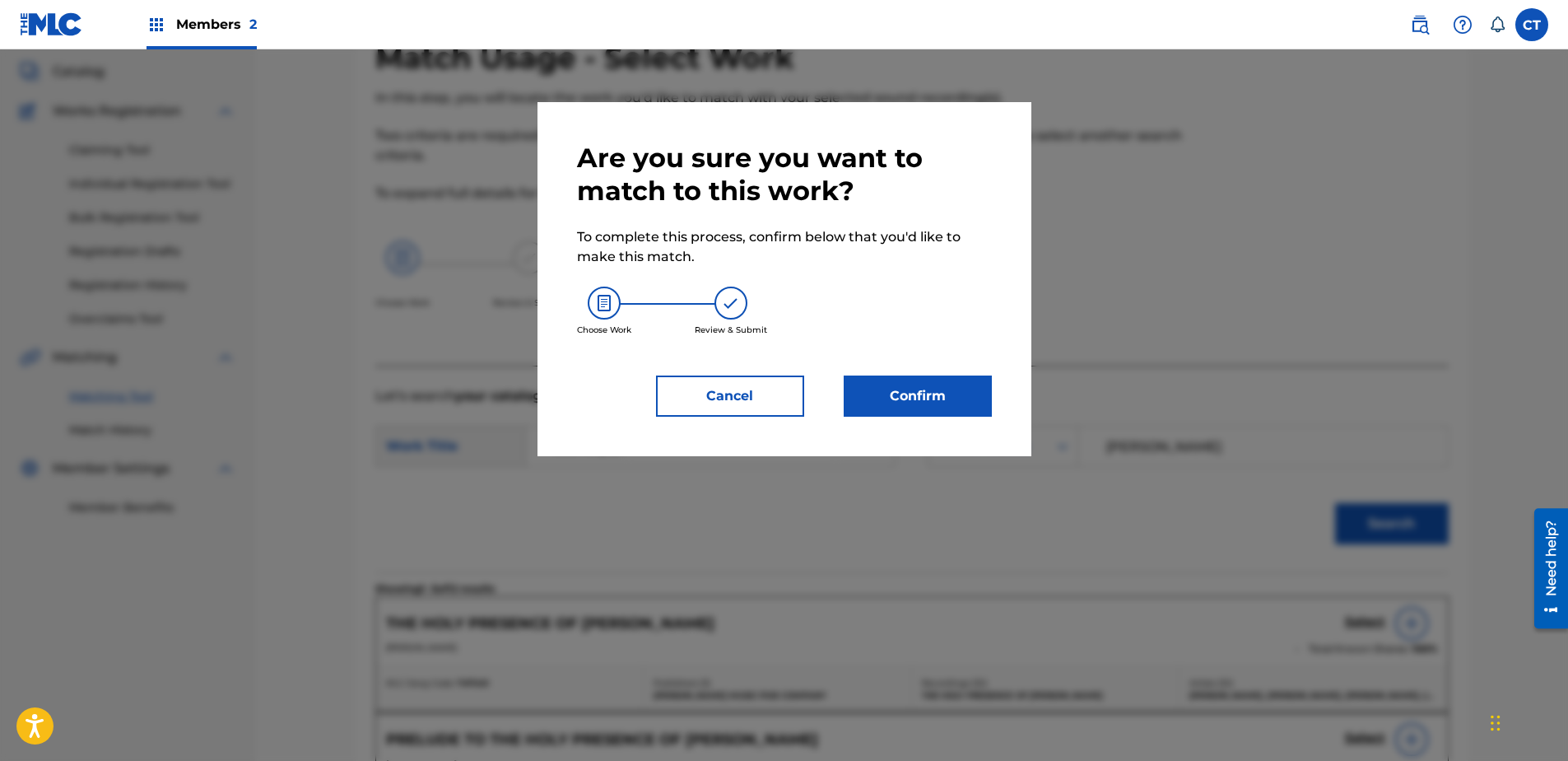
click at [922, 392] on button "Confirm" at bounding box center [919, 396] width 148 height 42
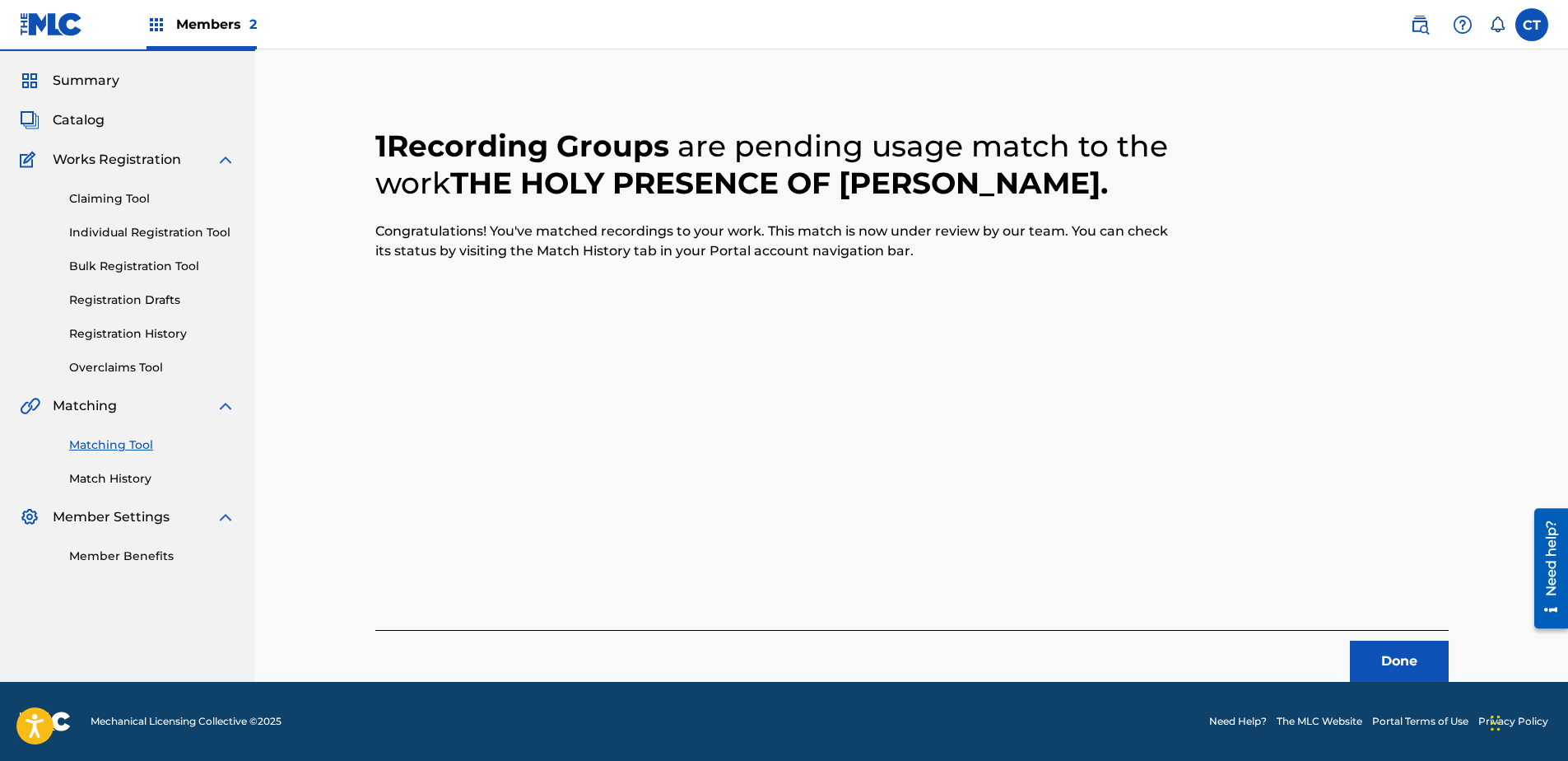
scroll to position [44, 0]
click at [1412, 664] on button "Done" at bounding box center [1400, 661] width 99 height 42
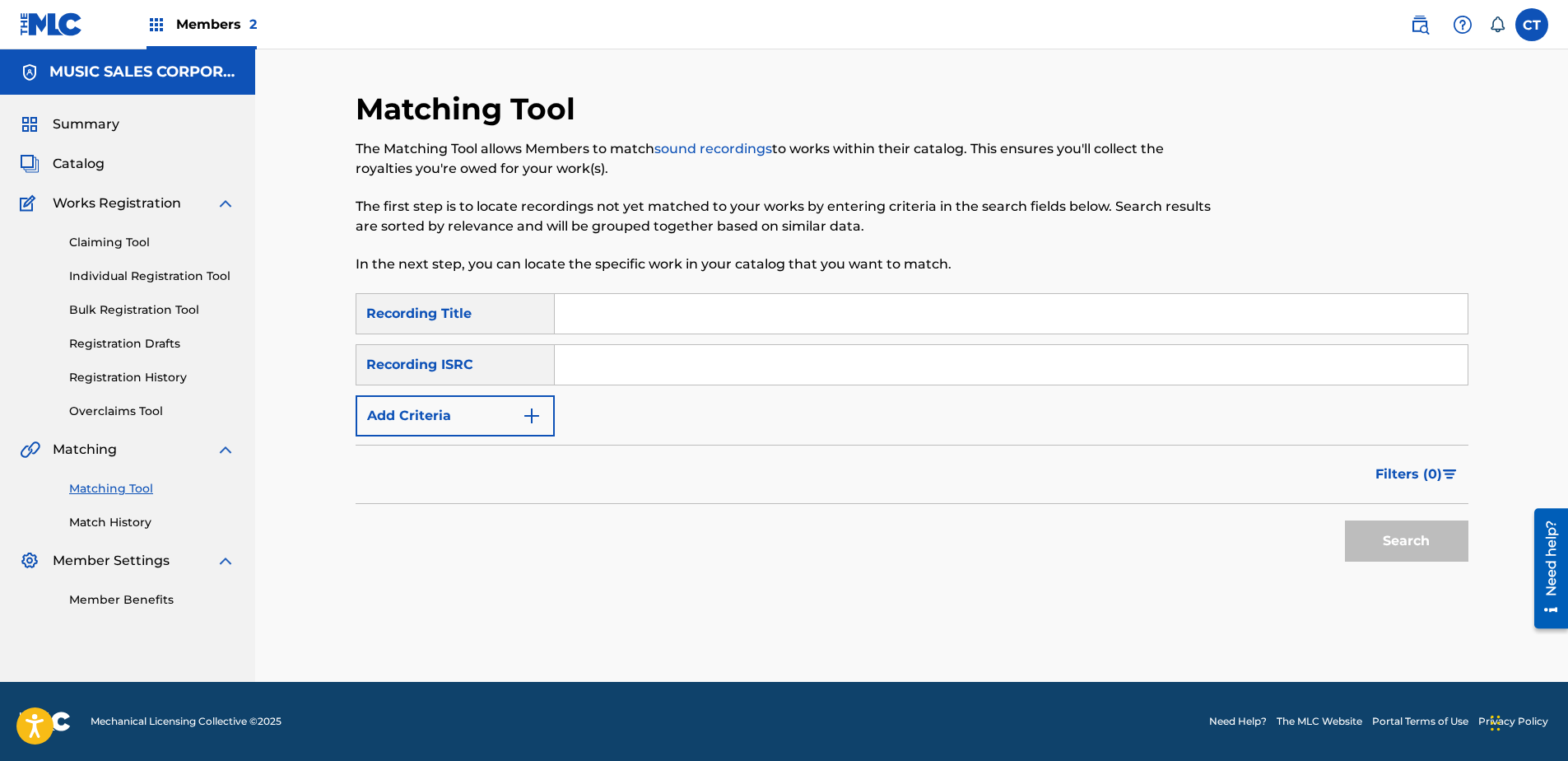
scroll to position [0, 0]
paste input "US4QP0563805"
type input "US4QP0563805"
click at [1412, 538] on button "Search" at bounding box center [1407, 541] width 124 height 42
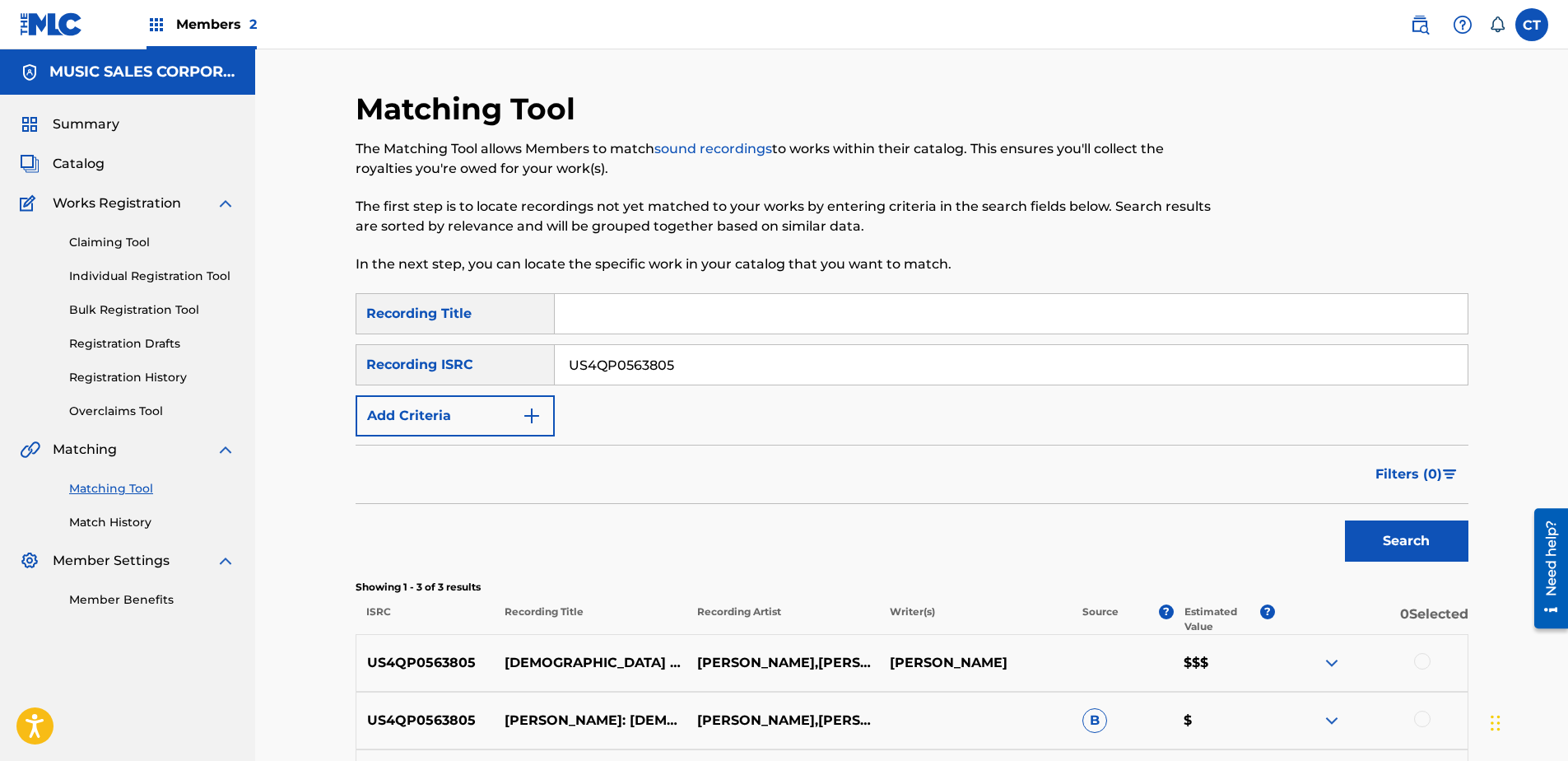
scroll to position [164, 0]
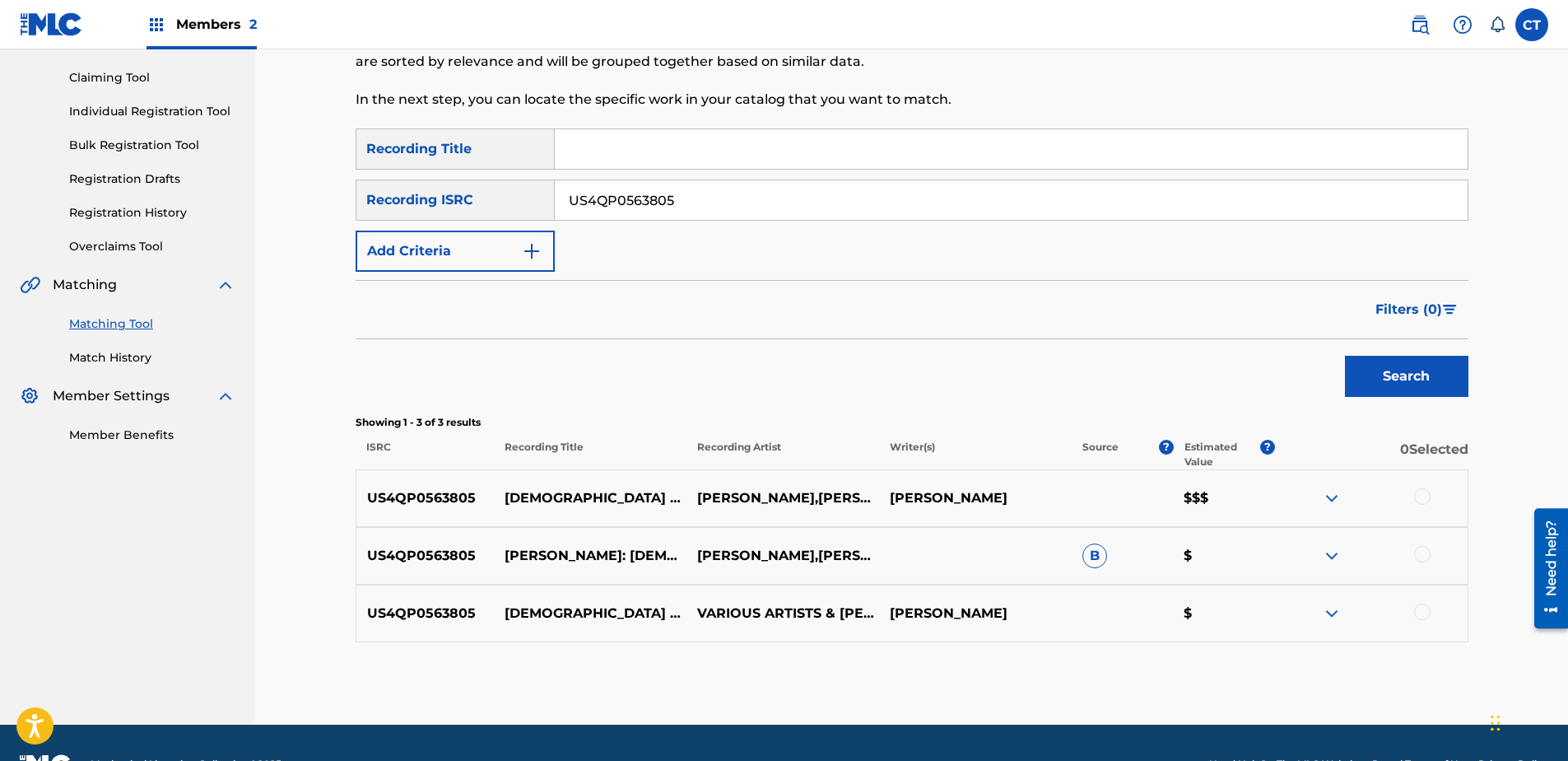
click at [1422, 499] on div at bounding box center [1422, 496] width 17 height 17
click at [1423, 560] on div at bounding box center [1422, 553] width 17 height 17
click at [1426, 613] on div at bounding box center [1422, 612] width 17 height 17
click at [1220, 612] on button "Match 3 Groups" at bounding box center [1157, 626] width 182 height 42
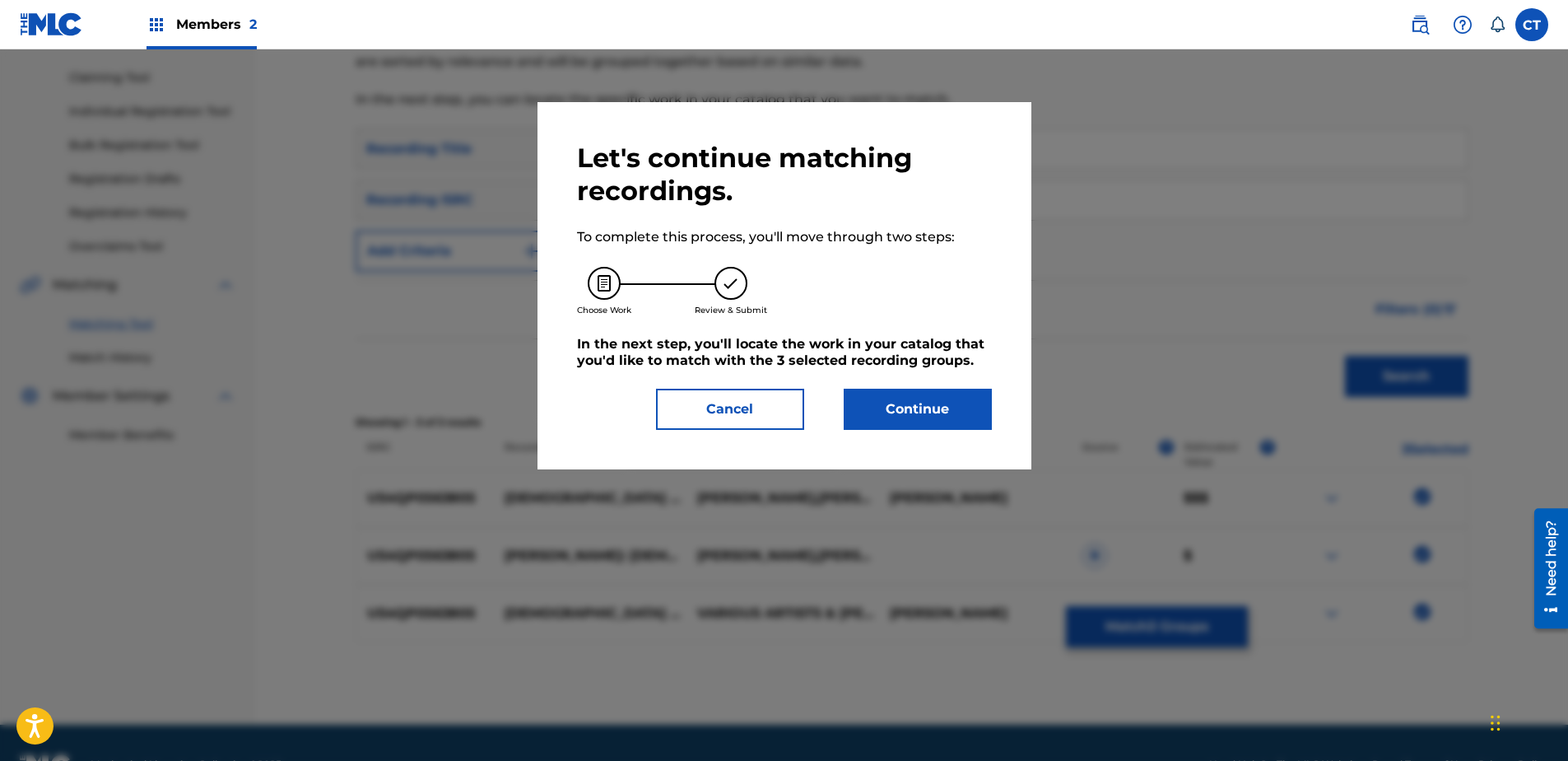
click at [955, 419] on button "Continue" at bounding box center [919, 410] width 148 height 42
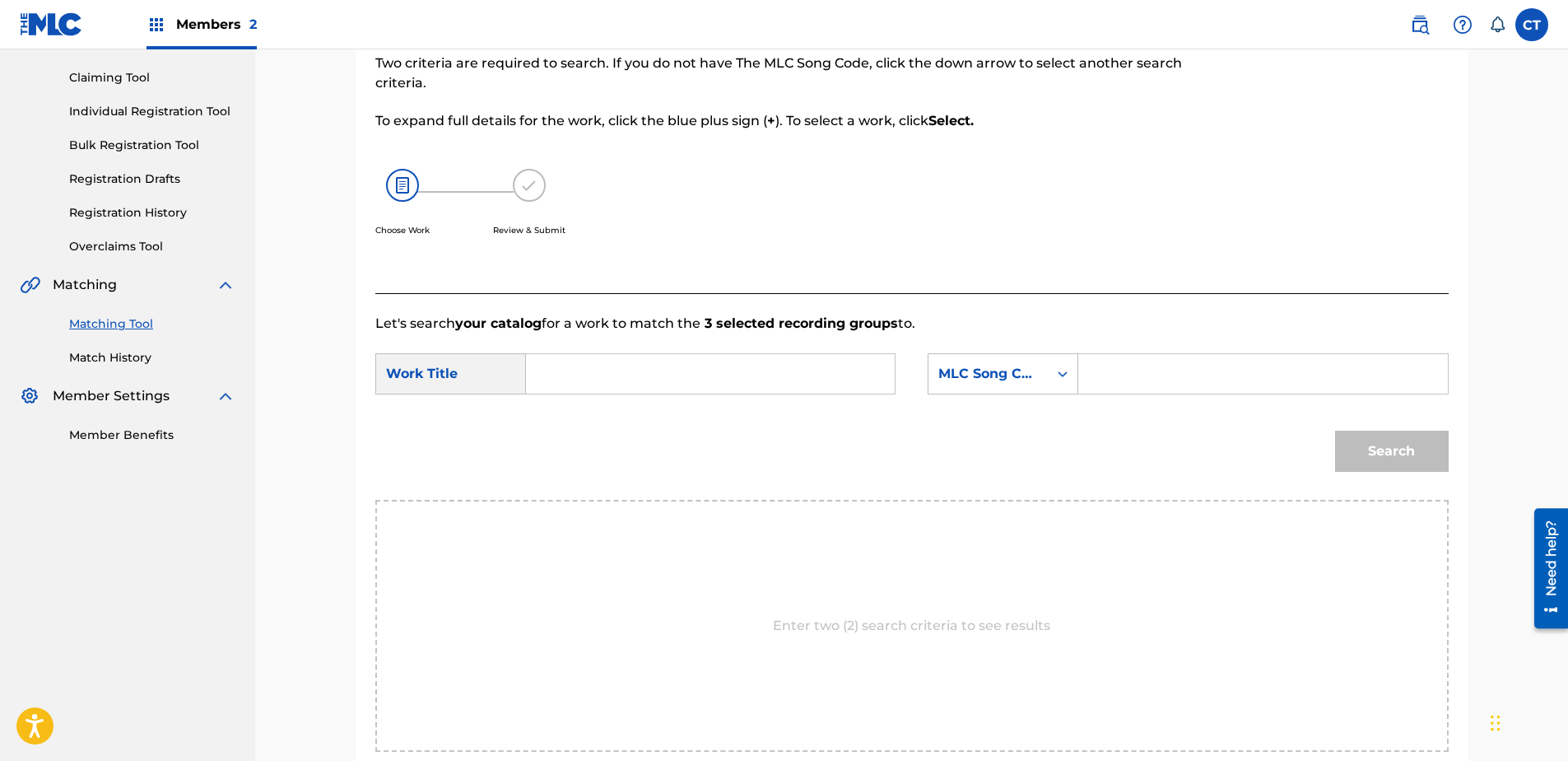
click at [663, 379] on input "Search Form" at bounding box center [711, 374] width 341 height 40
click at [594, 428] on span "errilla" at bounding box center [591, 430] width 38 height 16
type input "[DEMOGRAPHIC_DATA] guerrilla"
click at [1013, 365] on div "MLC Song Code" at bounding box center [988, 374] width 100 height 20
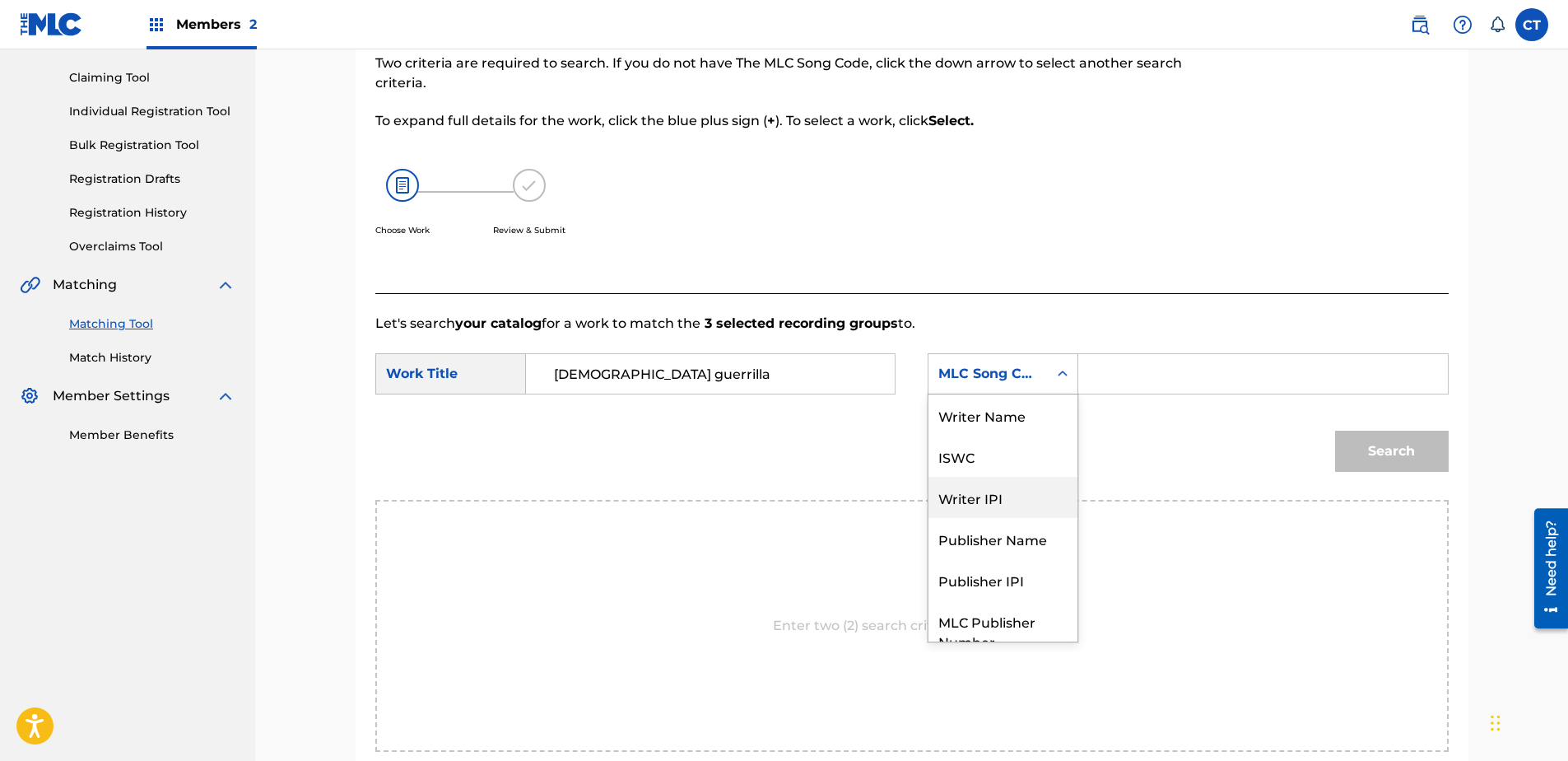
scroll to position [0, 0]
drag, startPoint x: 1011, startPoint y: 413, endPoint x: 1041, endPoint y: 398, distance: 33.5
click at [1011, 413] on div "Writer Name" at bounding box center [1003, 415] width 149 height 42
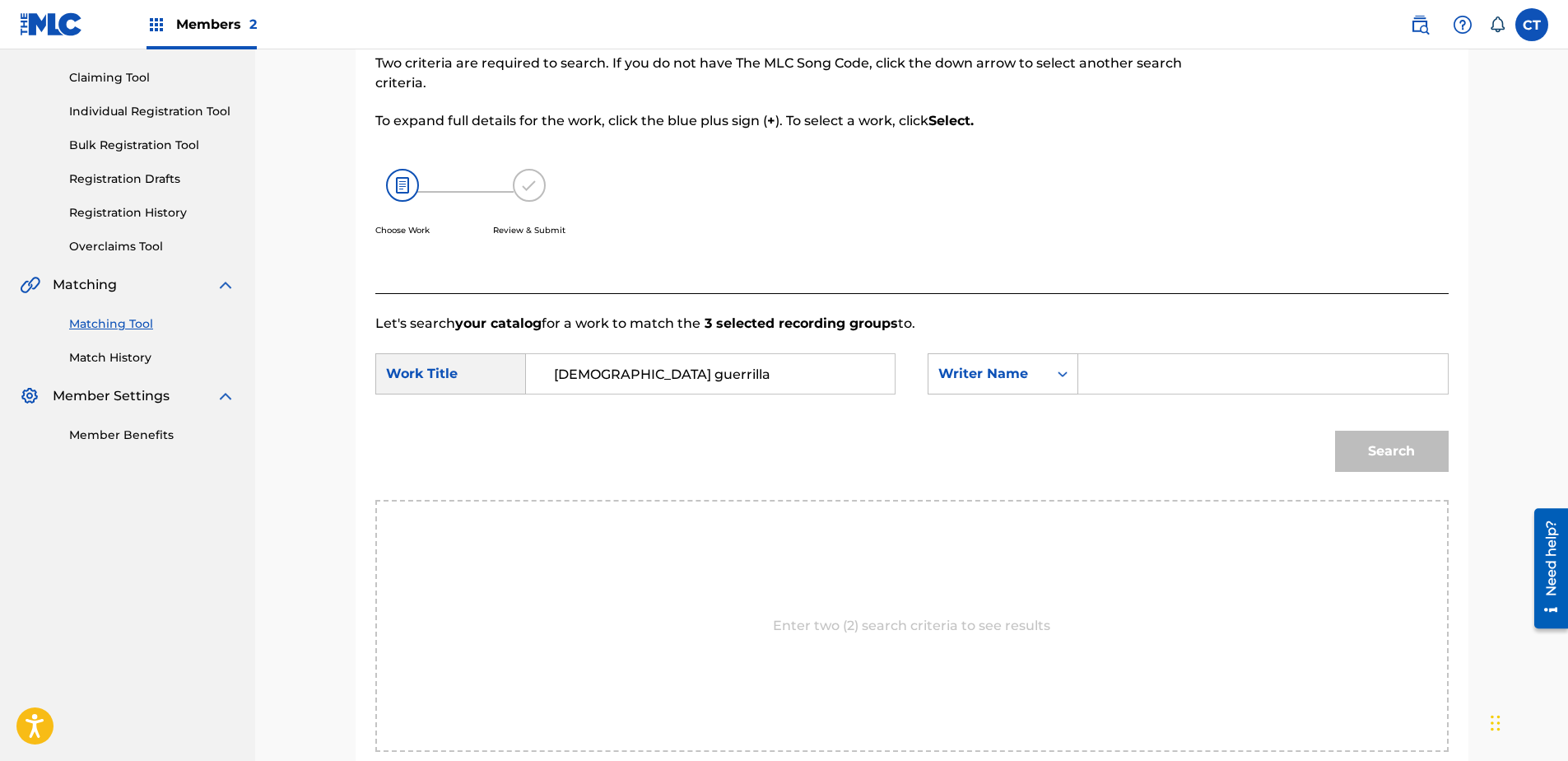
click at [1090, 381] on div "Search Form" at bounding box center [1263, 374] width 369 height 42
click at [1122, 374] on input "Search Form" at bounding box center [1263, 374] width 341 height 40
type input "[PERSON_NAME]"
click at [1335, 430] on button "Search" at bounding box center [1392, 451] width 114 height 42
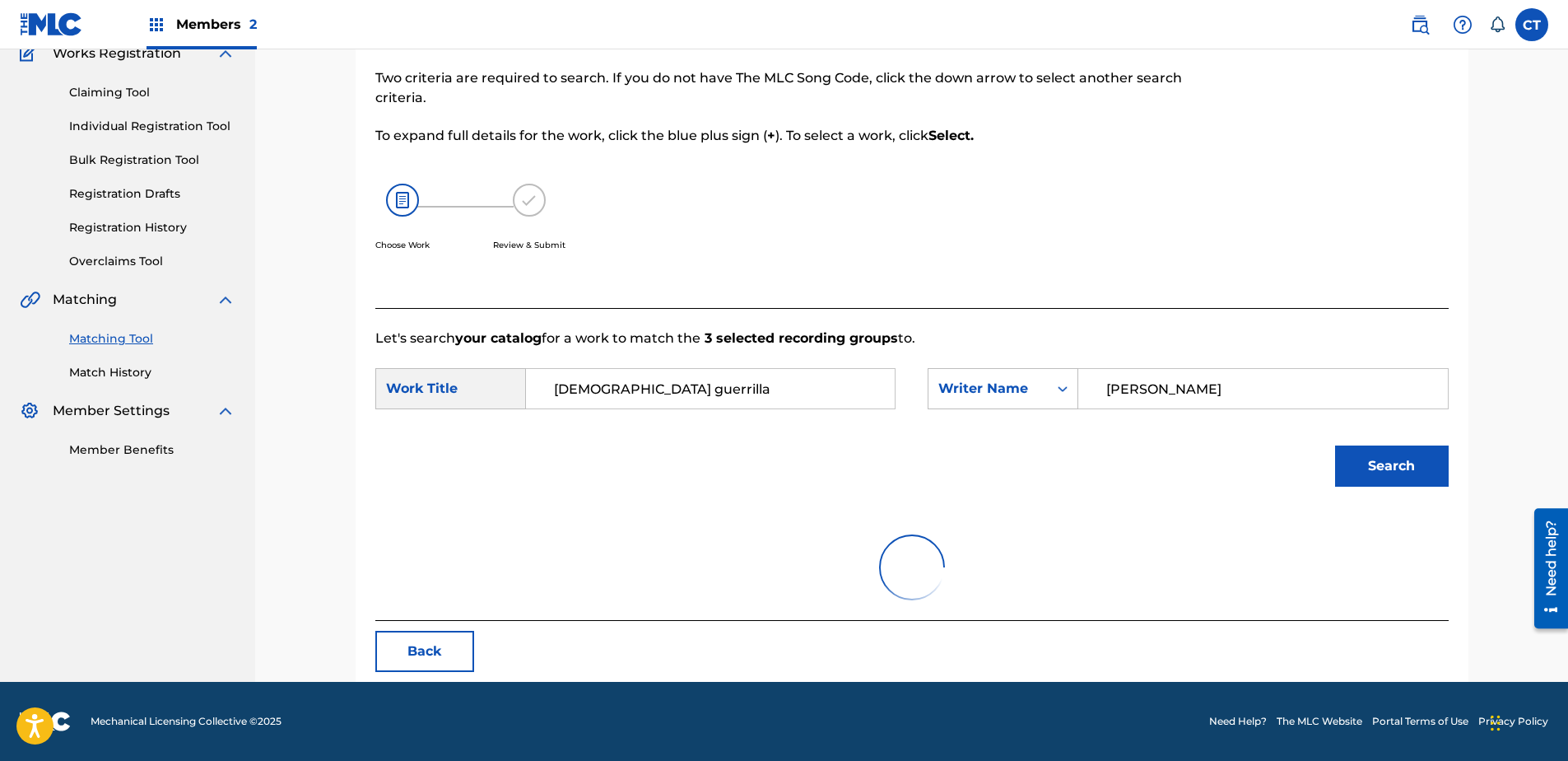
scroll to position [164, 0]
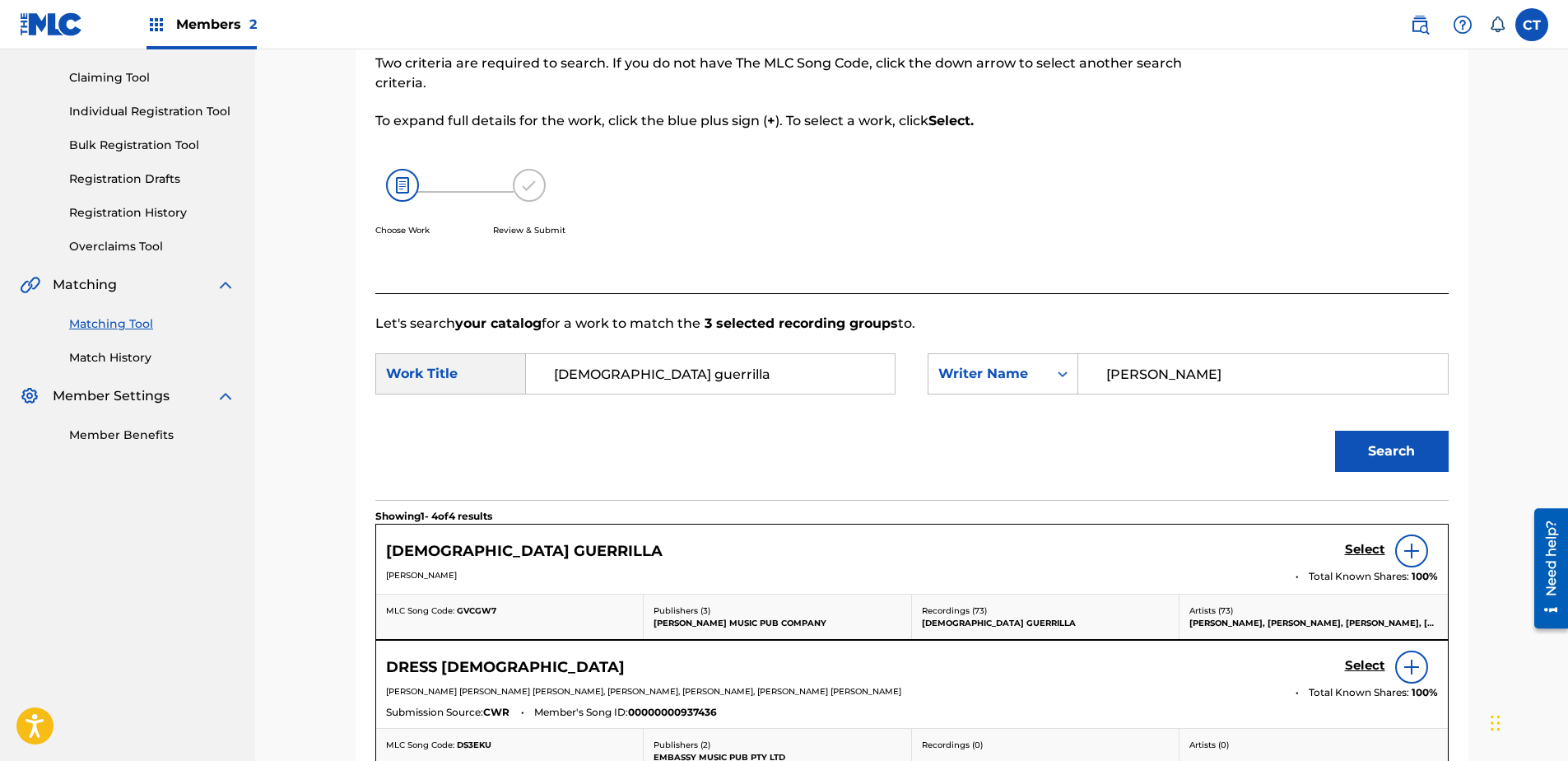
click at [1363, 546] on h5 "Select" at bounding box center [1365, 549] width 41 height 16
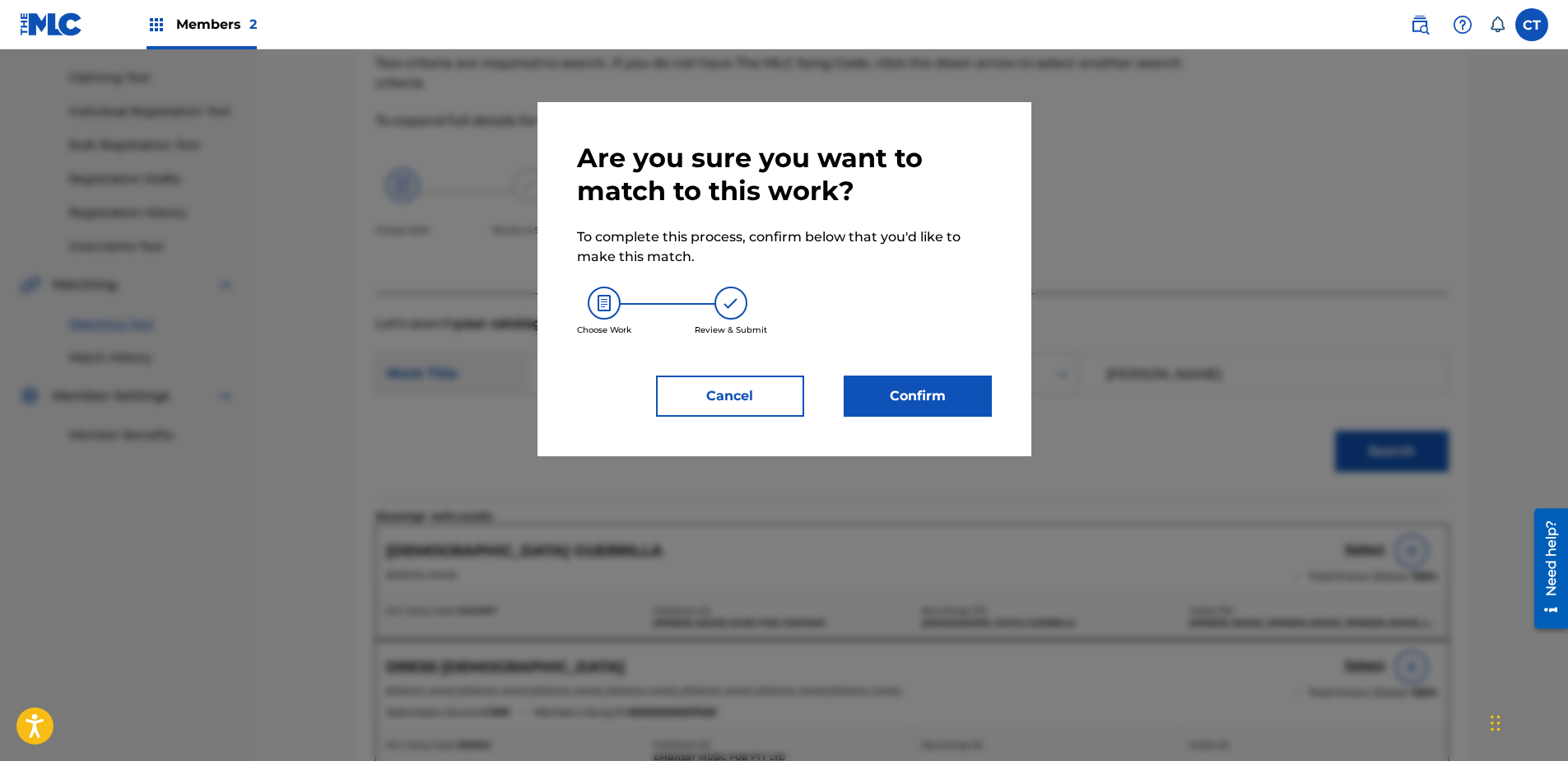
click at [933, 374] on div "Are you sure you want to match to this work? To complete this process, confirm …" at bounding box center [784, 279] width 415 height 275
click at [932, 393] on button "Confirm" at bounding box center [919, 396] width 148 height 42
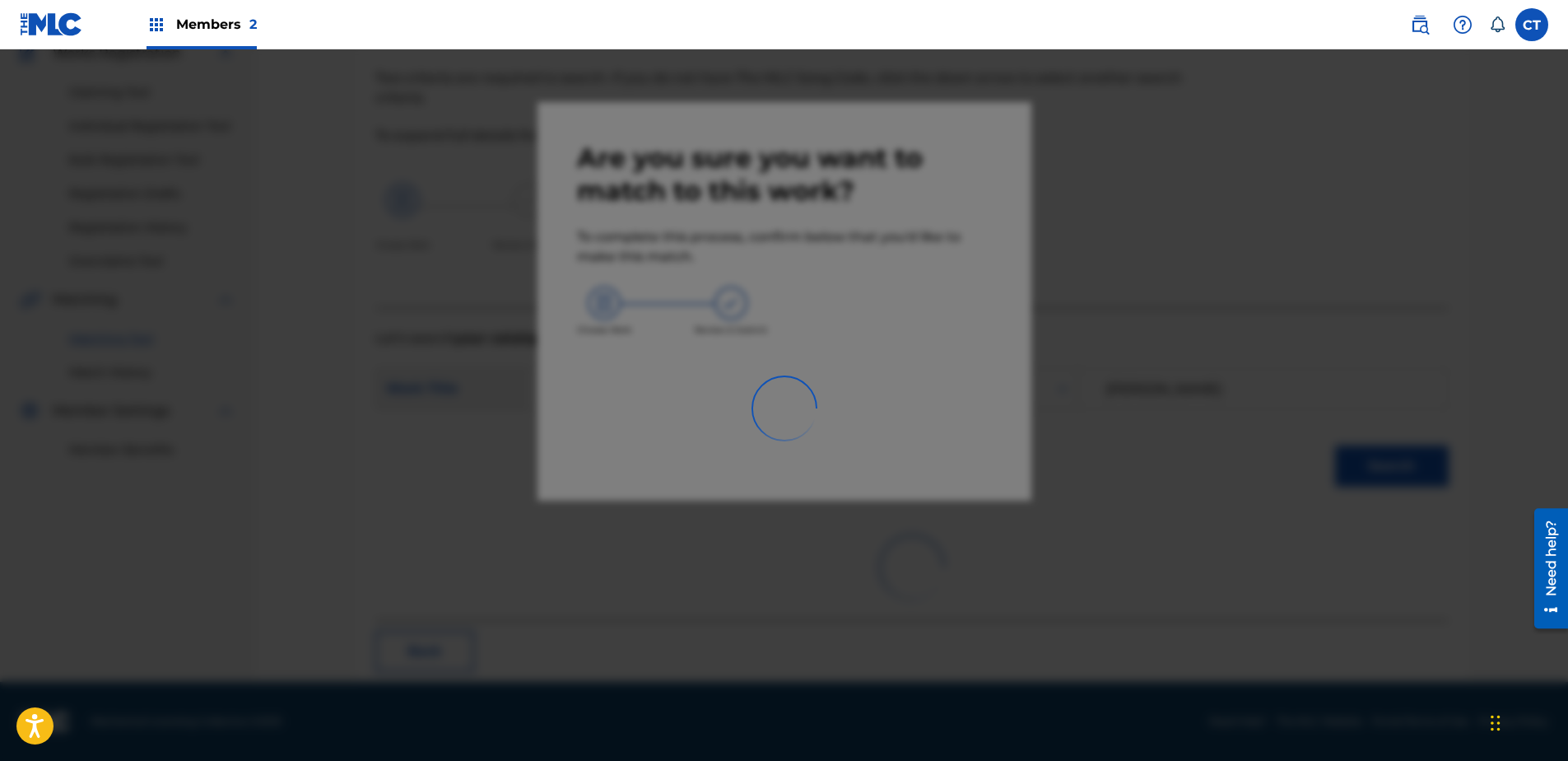
scroll to position [44, 0]
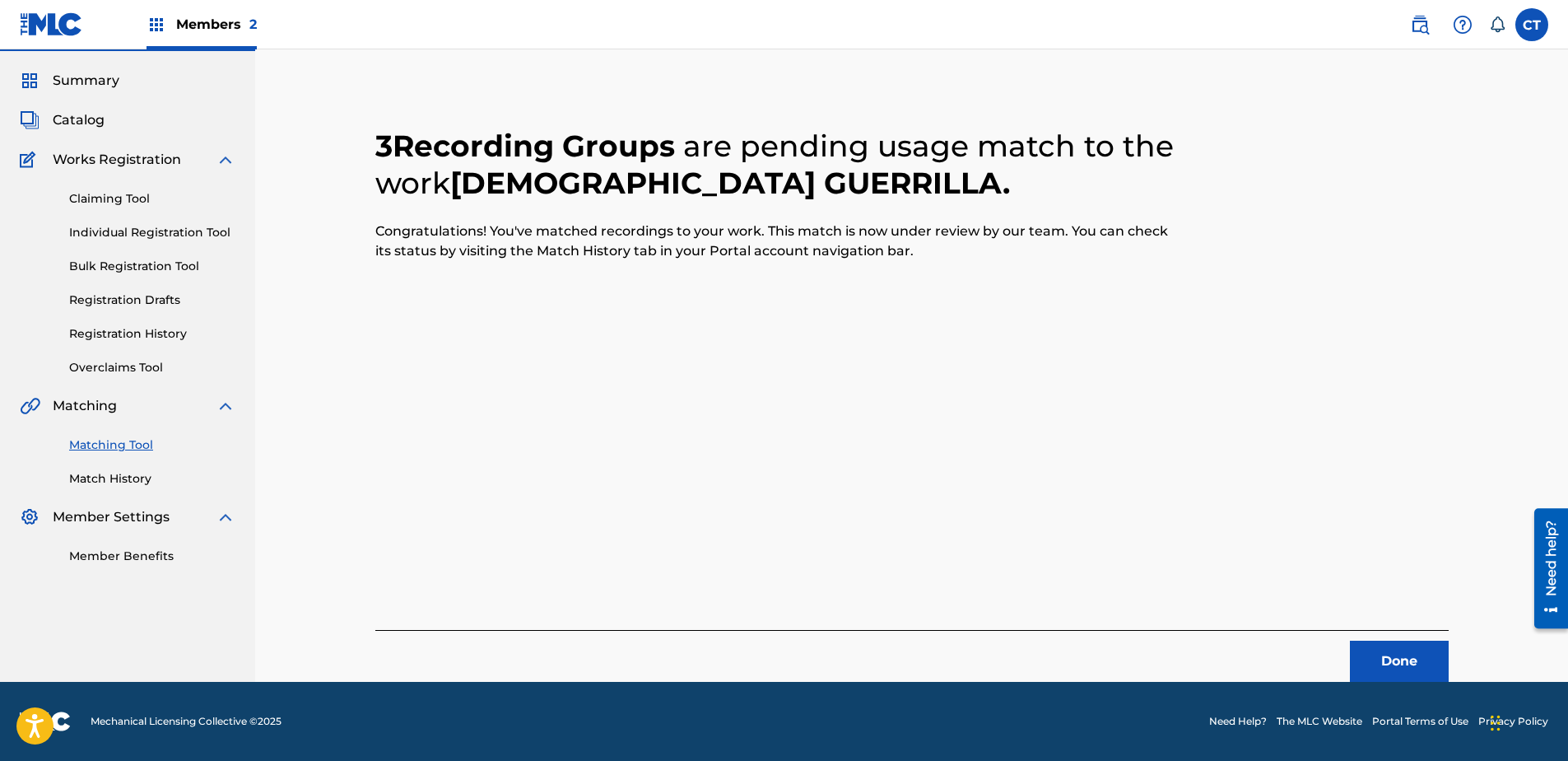
click at [1435, 652] on button "Done" at bounding box center [1400, 661] width 99 height 42
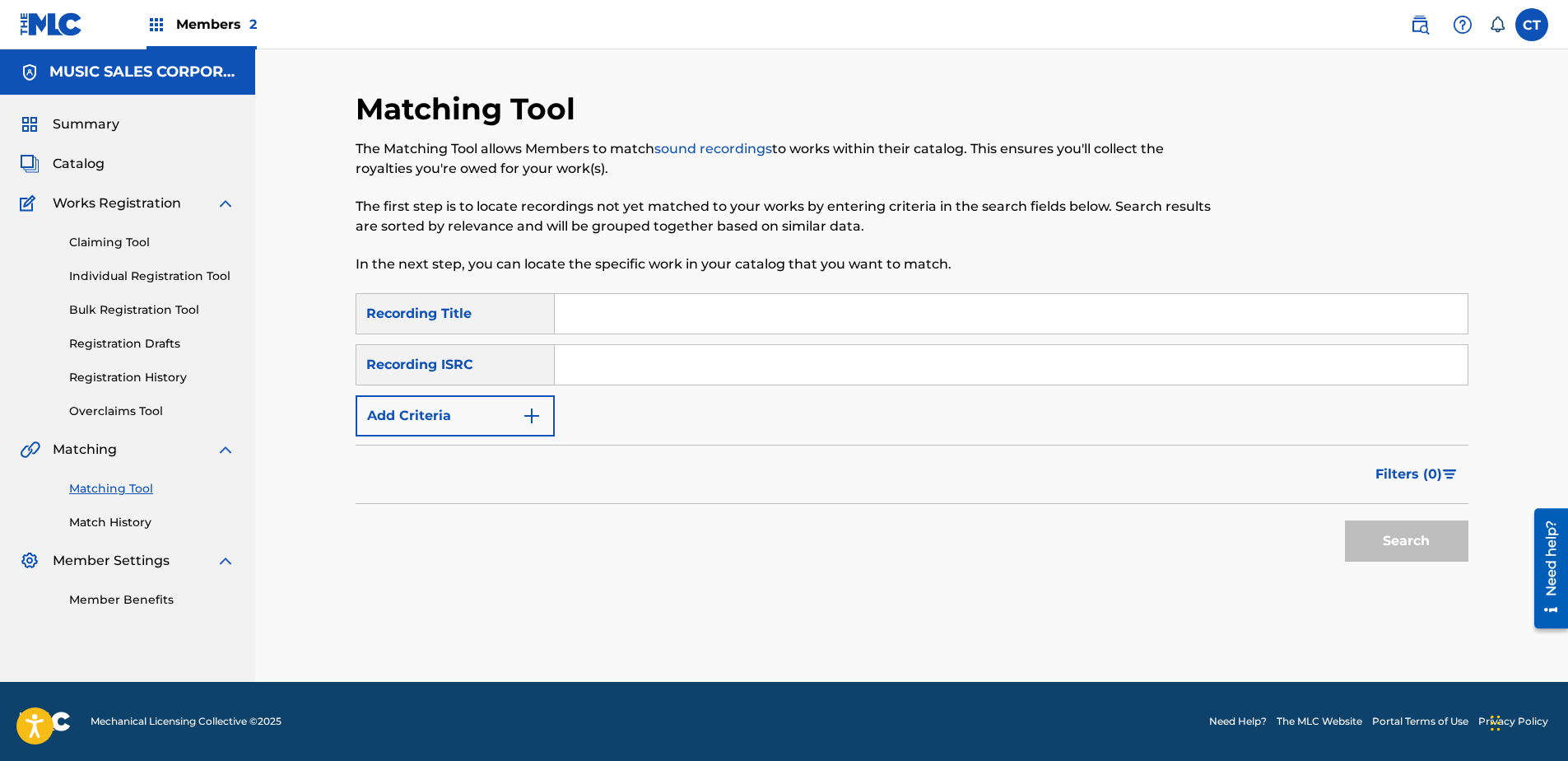
paste input "US4QP0563806"
type input "US4QP0563806"
click at [1387, 549] on button "Search" at bounding box center [1407, 541] width 124 height 42
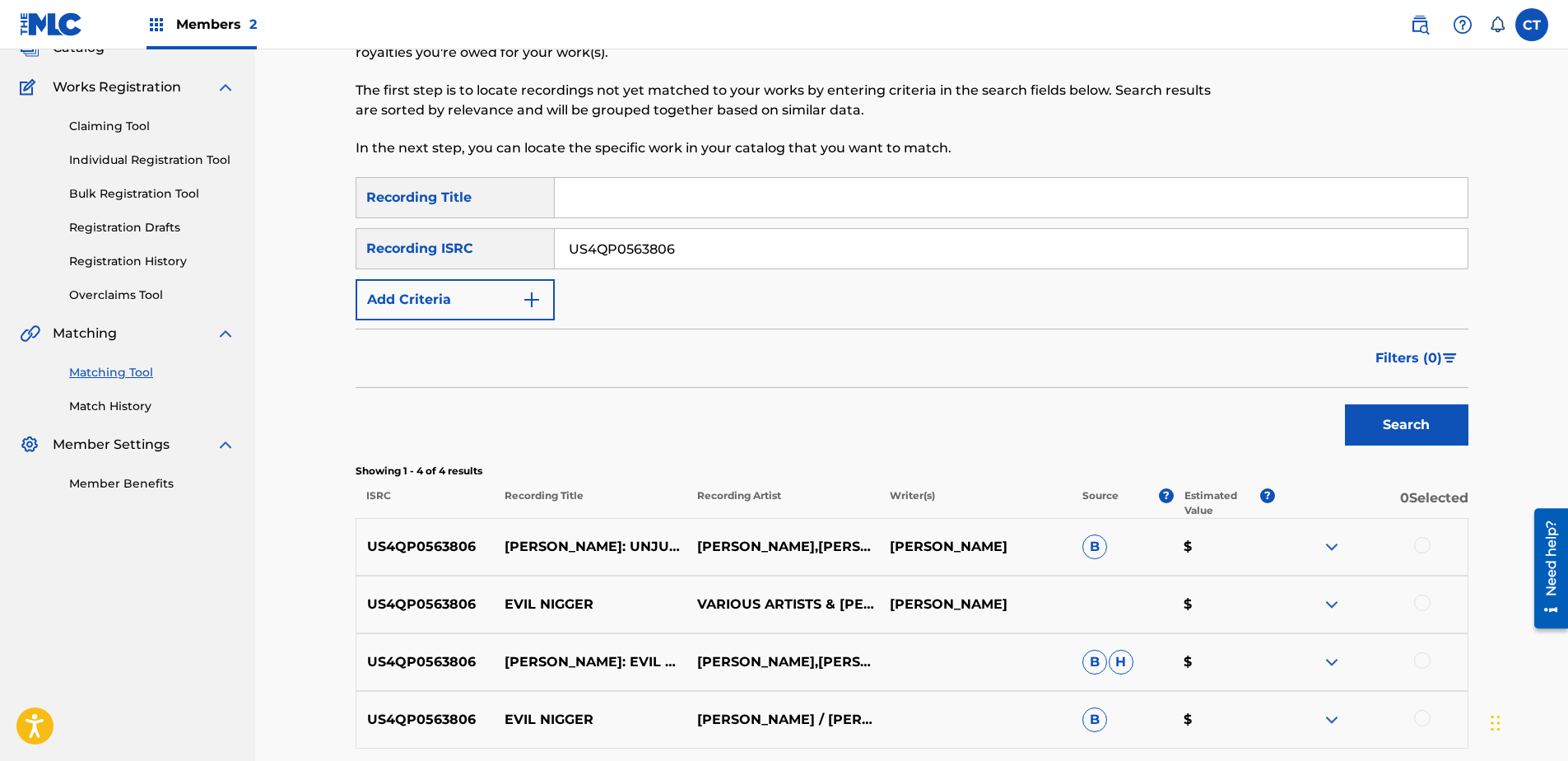
scroll to position [247, 0]
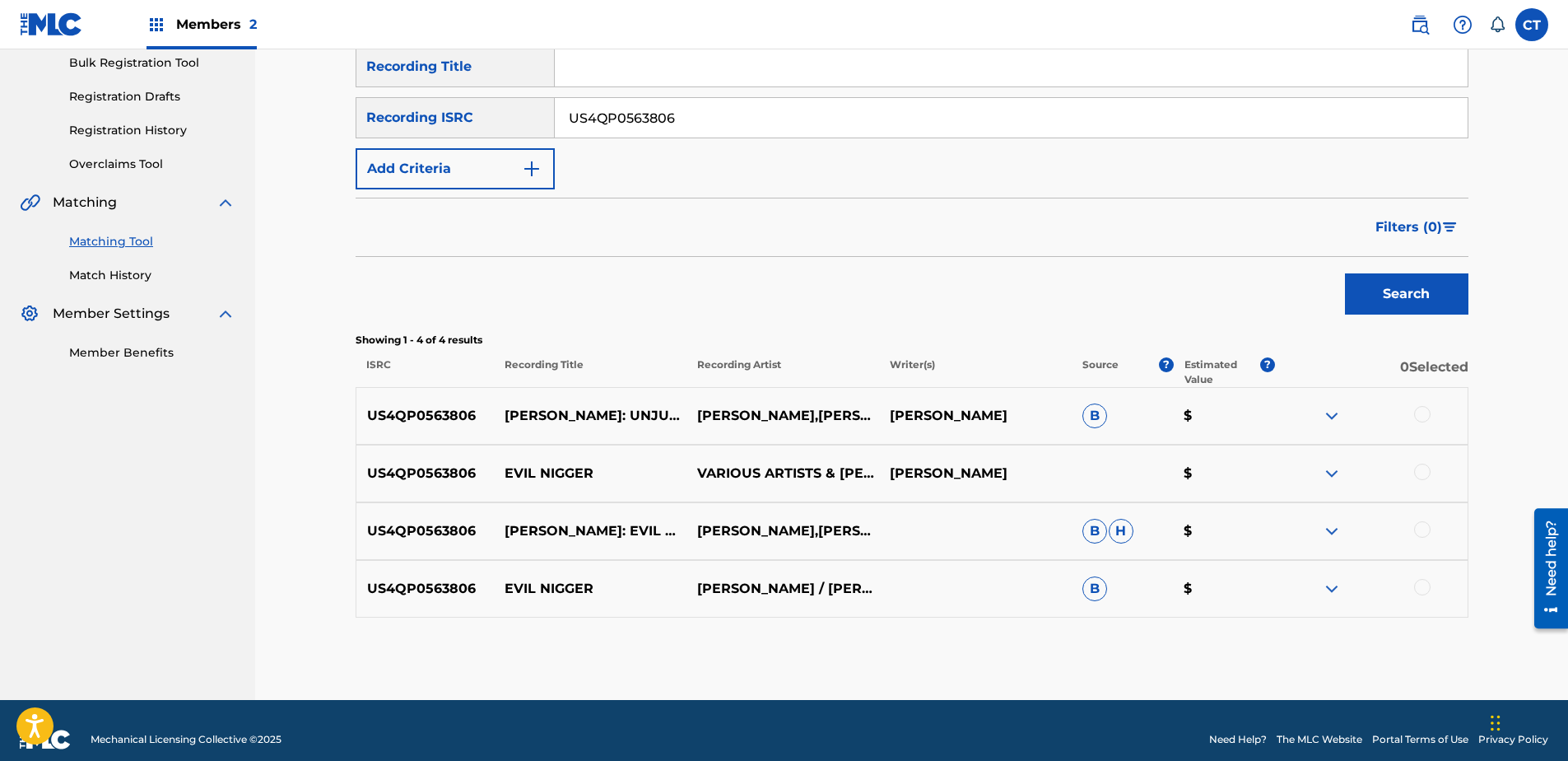
click at [1424, 414] on div at bounding box center [1422, 414] width 17 height 17
click at [1421, 470] on div at bounding box center [1422, 471] width 17 height 17
click at [1419, 528] on div at bounding box center [1422, 528] width 17 height 17
click at [1426, 590] on div at bounding box center [1422, 587] width 17 height 17
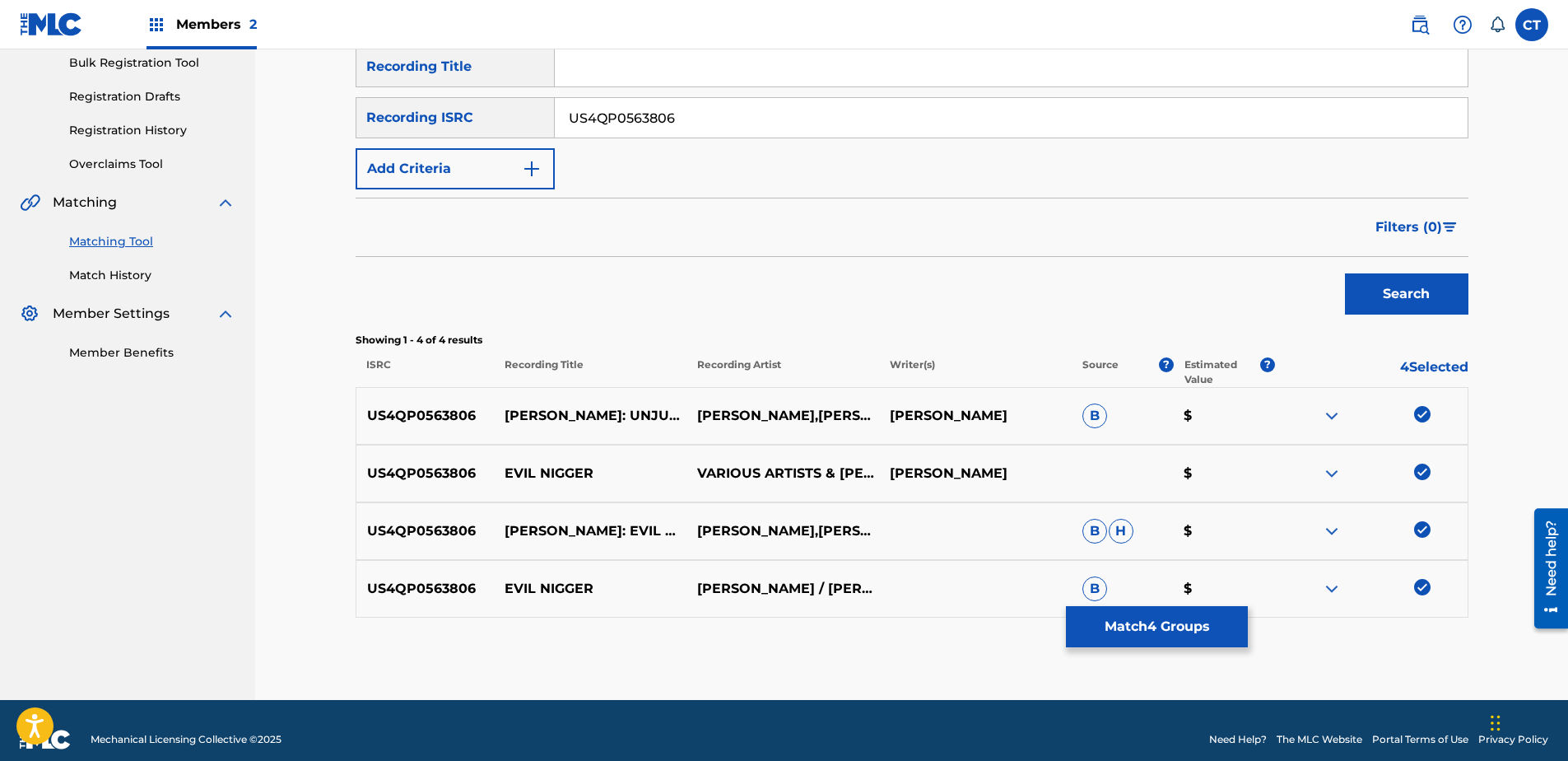
click at [1211, 620] on button "Match 4 Groups" at bounding box center [1157, 626] width 182 height 42
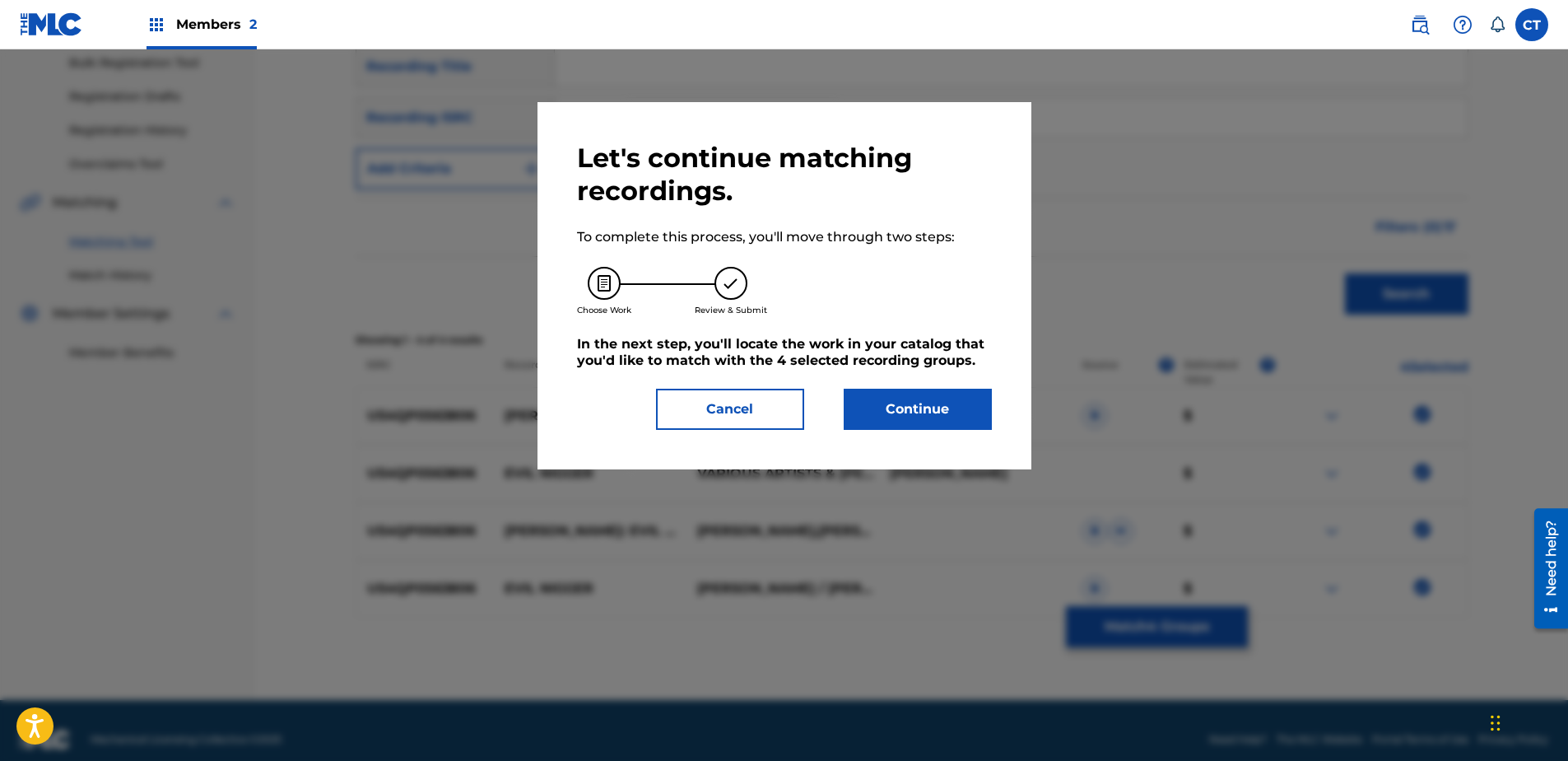
click at [973, 423] on button "Continue" at bounding box center [919, 410] width 148 height 42
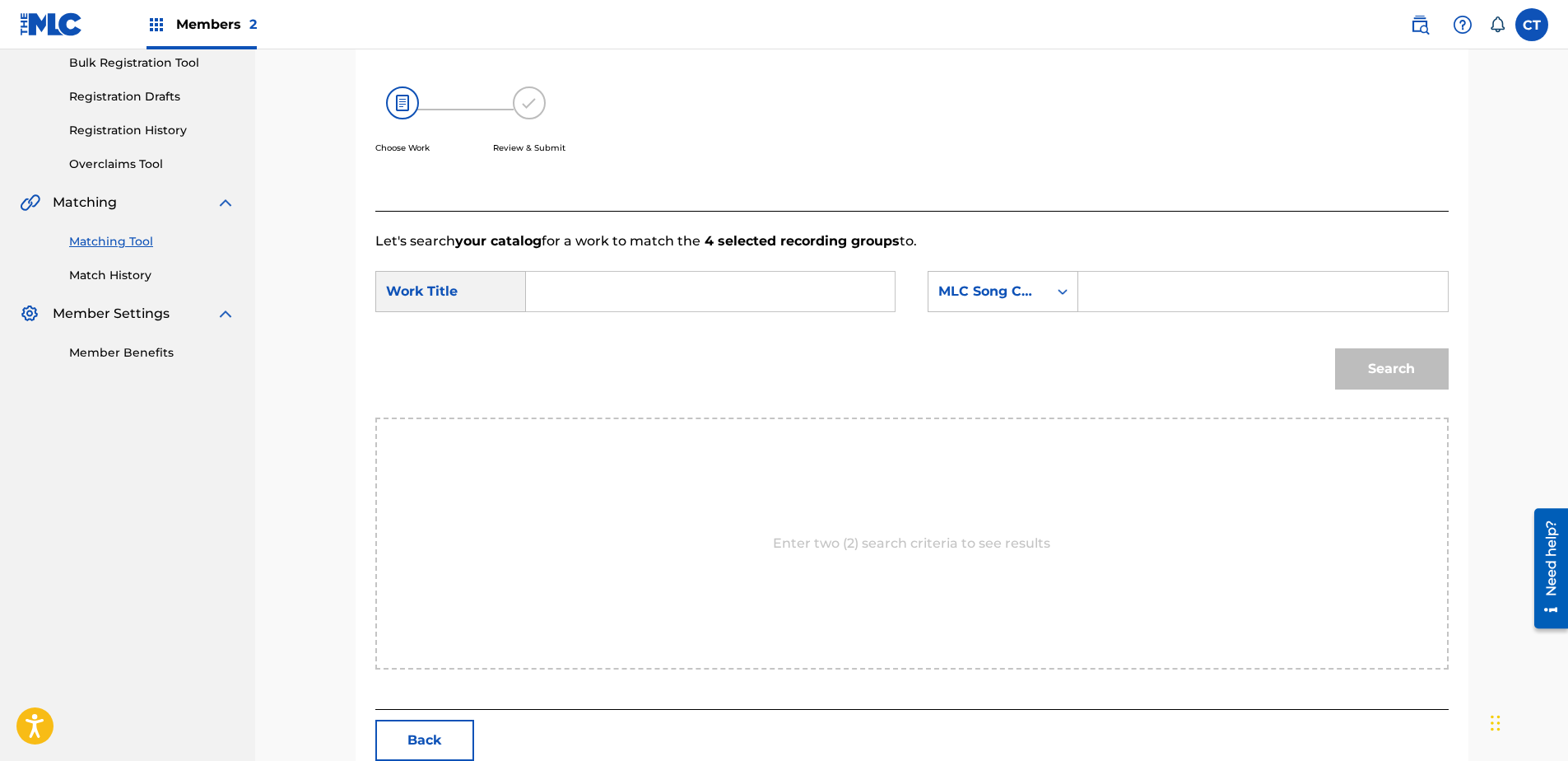
click at [702, 281] on input "Search Form" at bounding box center [711, 291] width 341 height 40
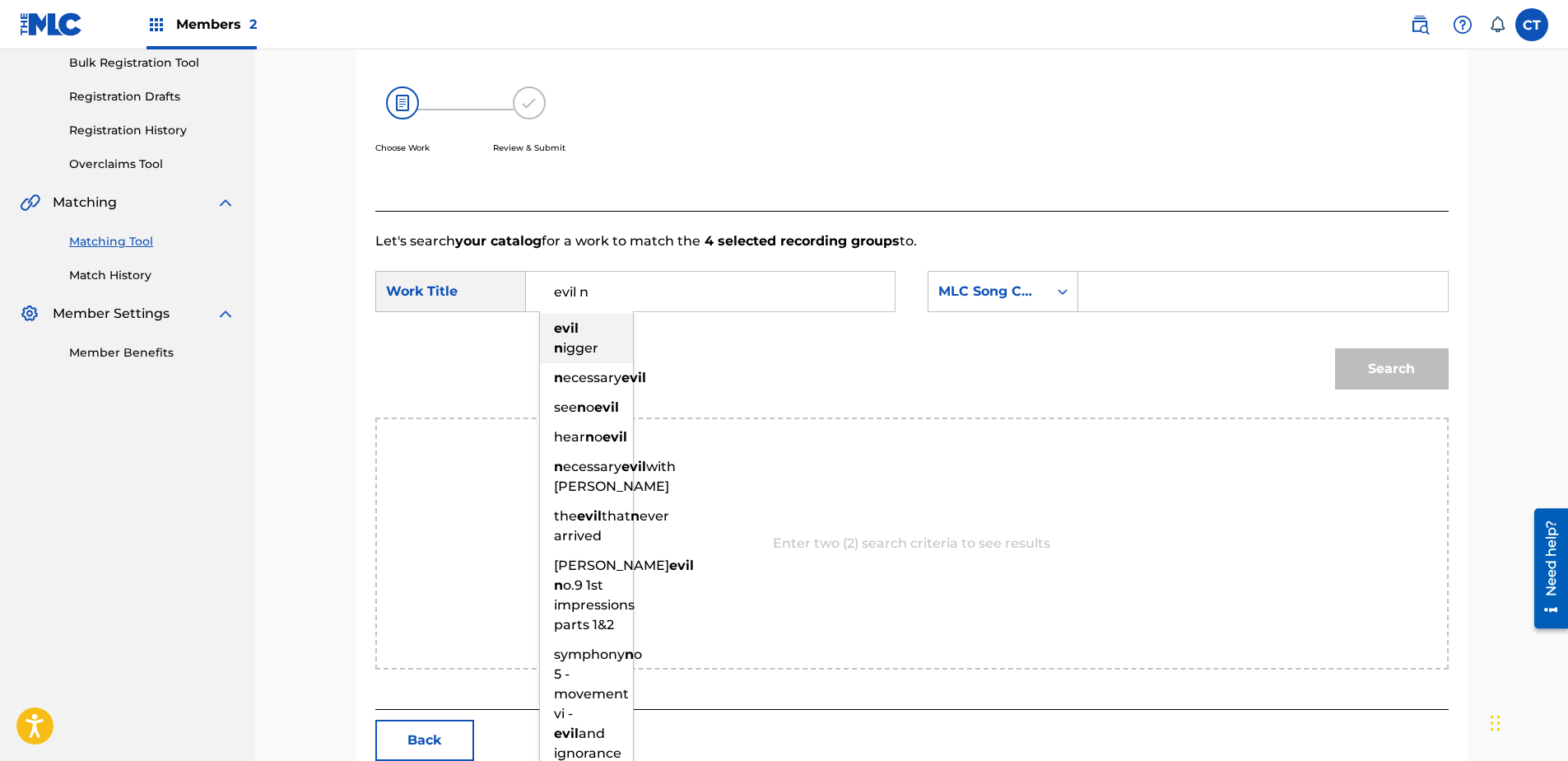
click at [564, 333] on strong "evil" at bounding box center [566, 329] width 25 height 16
type input "evil nigger"
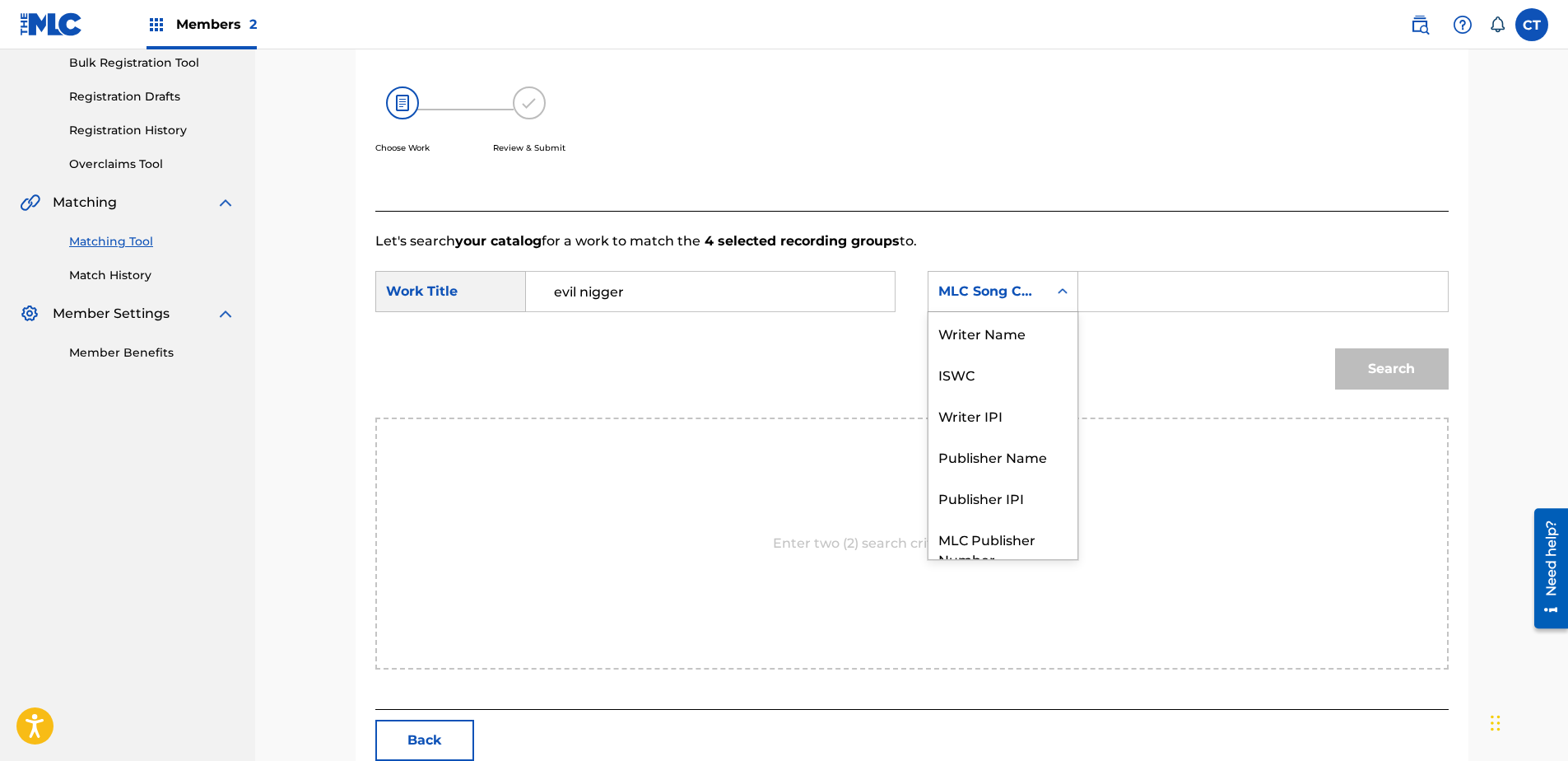
click at [1001, 282] on div "MLC Song Code" at bounding box center [988, 291] width 100 height 20
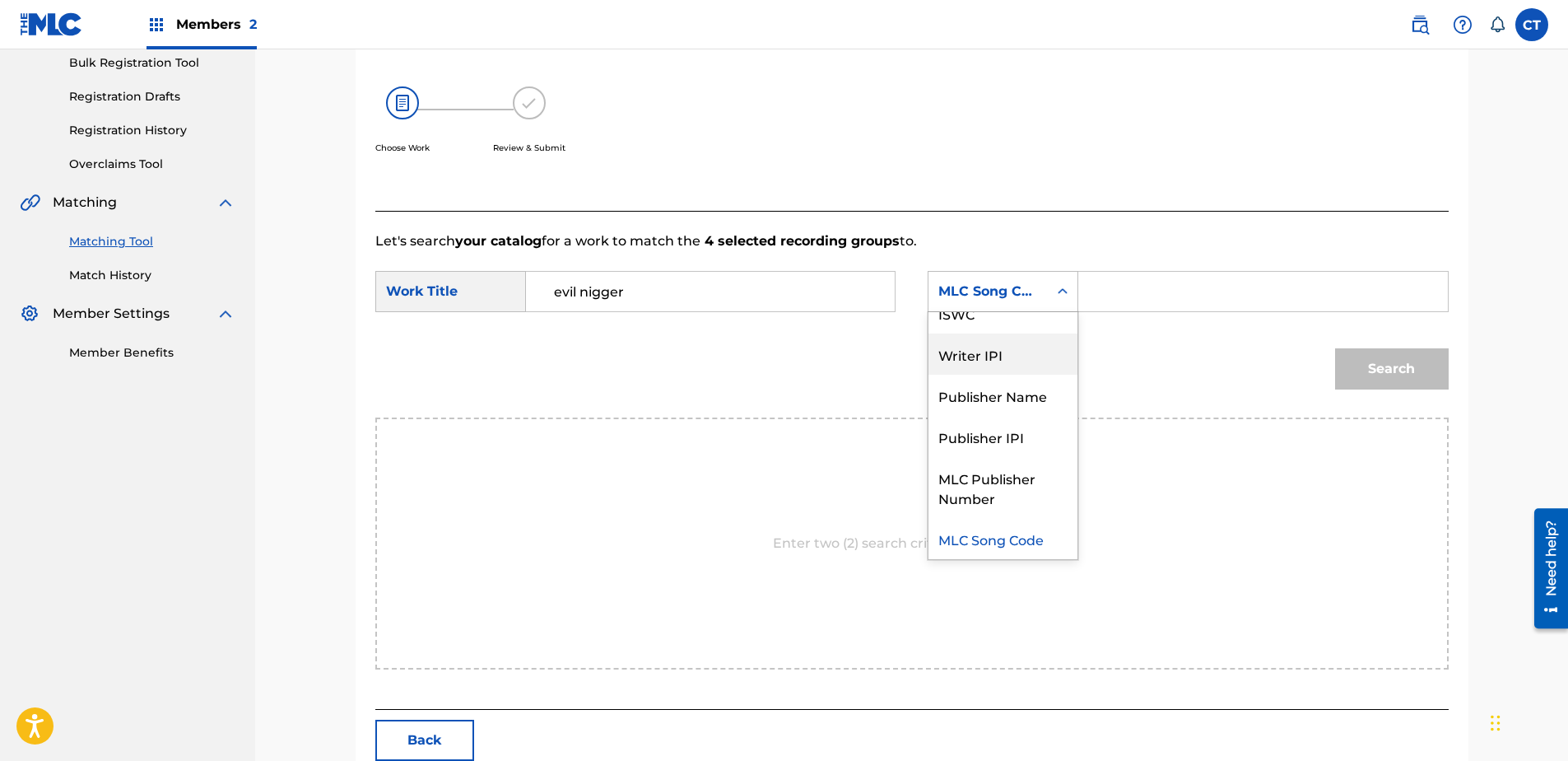
scroll to position [0, 0]
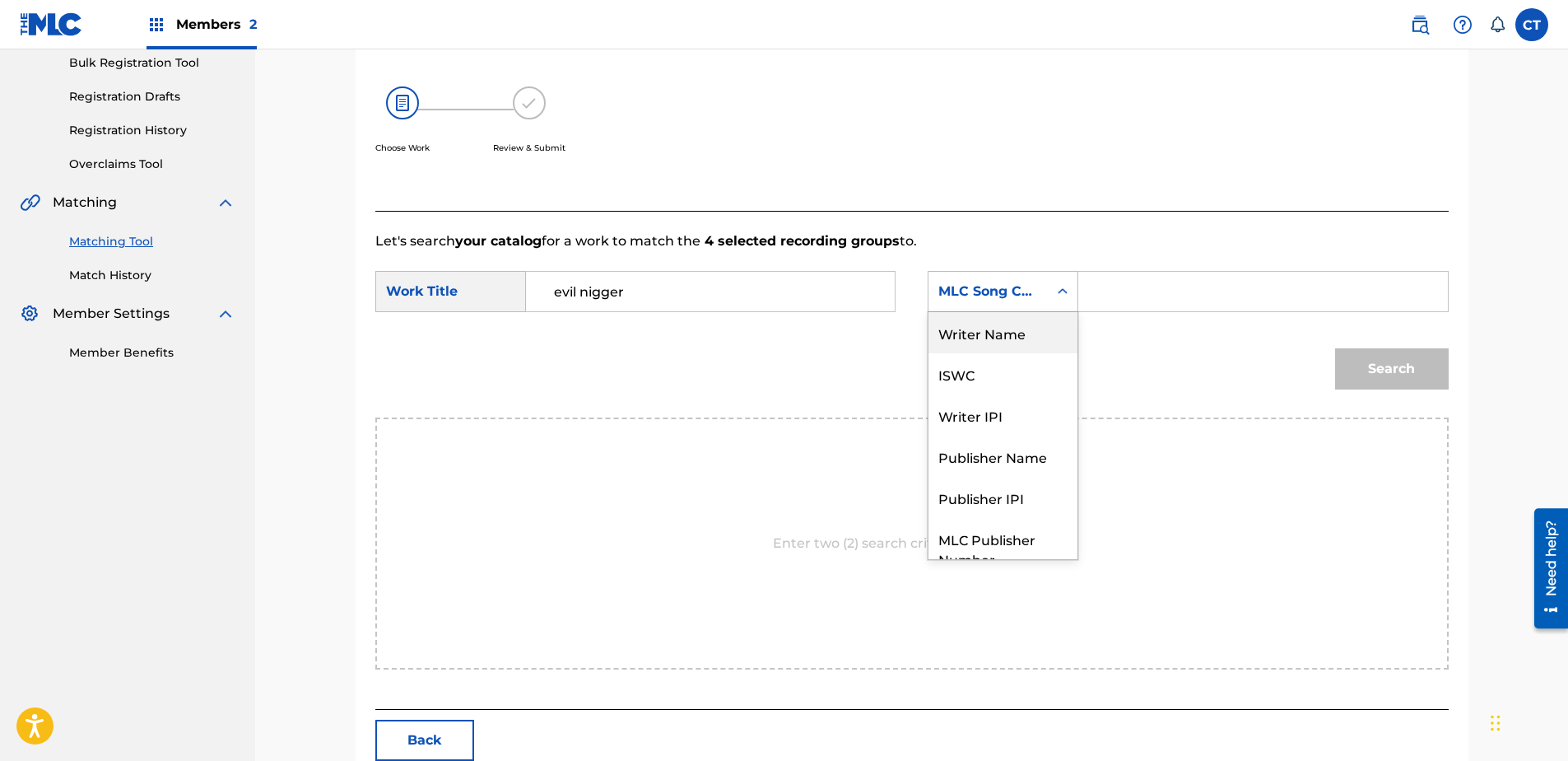
click at [996, 327] on div "Writer Name" at bounding box center [1003, 333] width 149 height 42
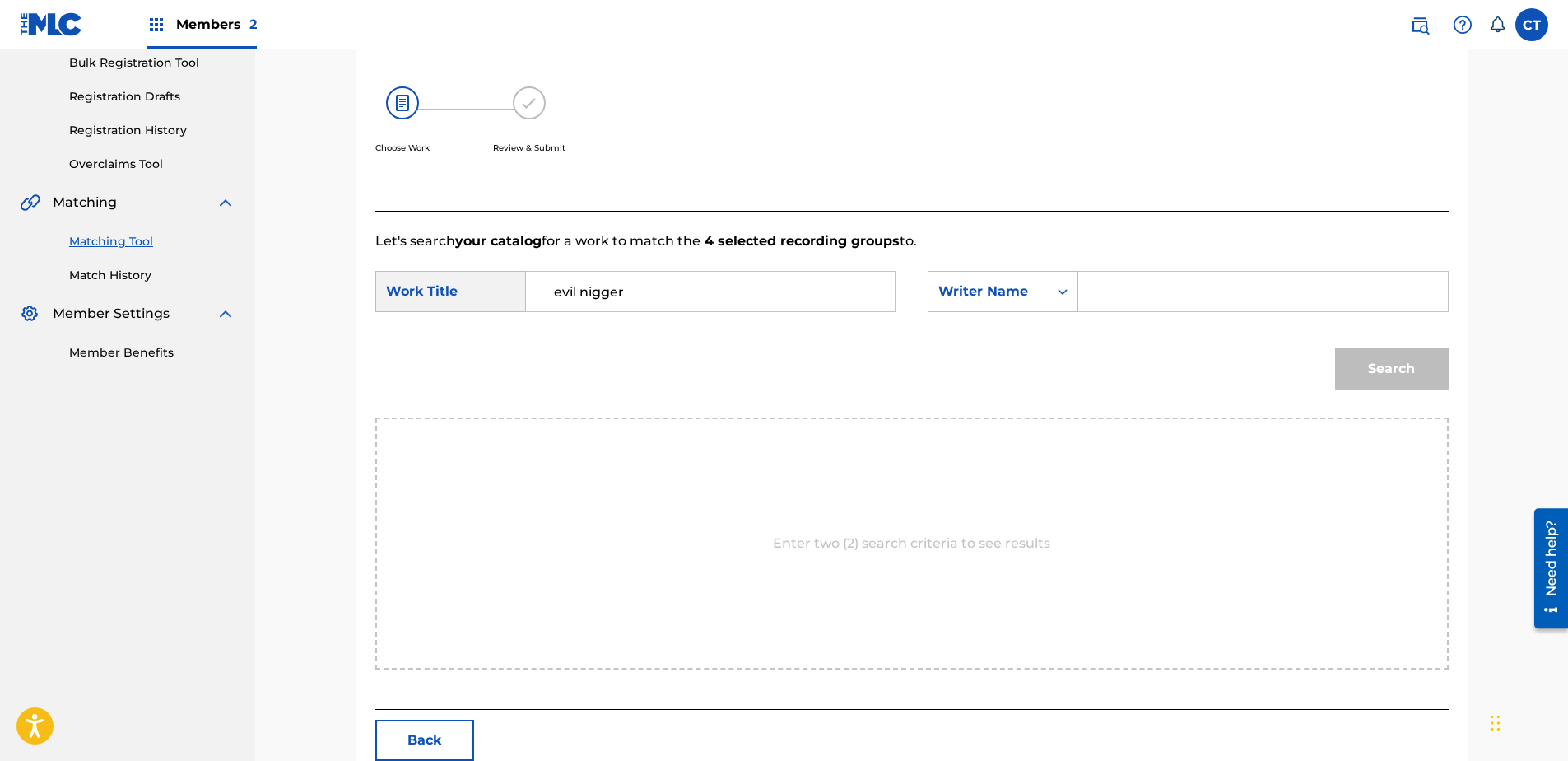
click at [1171, 301] on input "Search Form" at bounding box center [1263, 291] width 341 height 40
type input "[PERSON_NAME]"
click at [1335, 348] on button "Search" at bounding box center [1392, 369] width 114 height 42
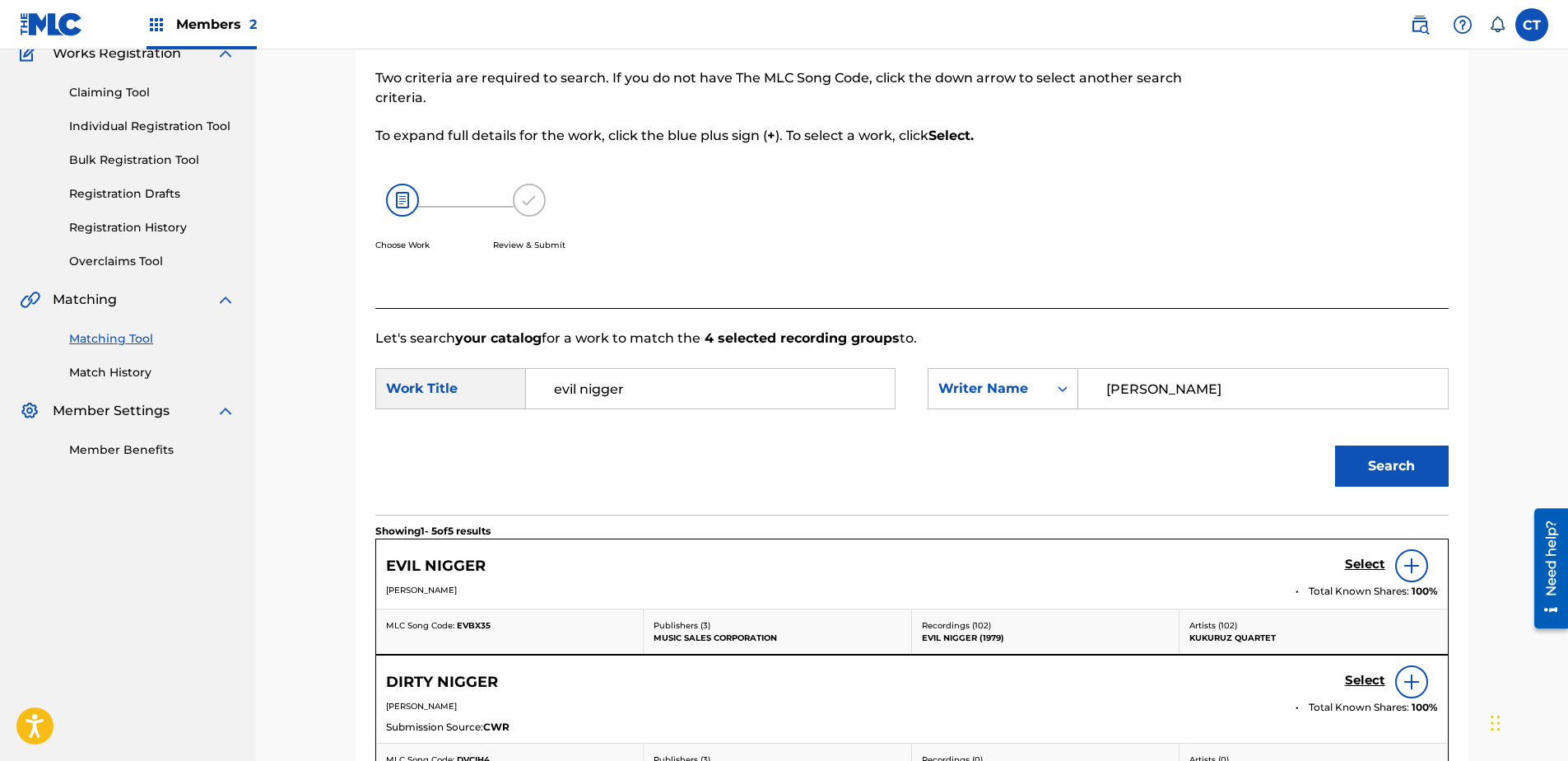
scroll to position [247, 0]
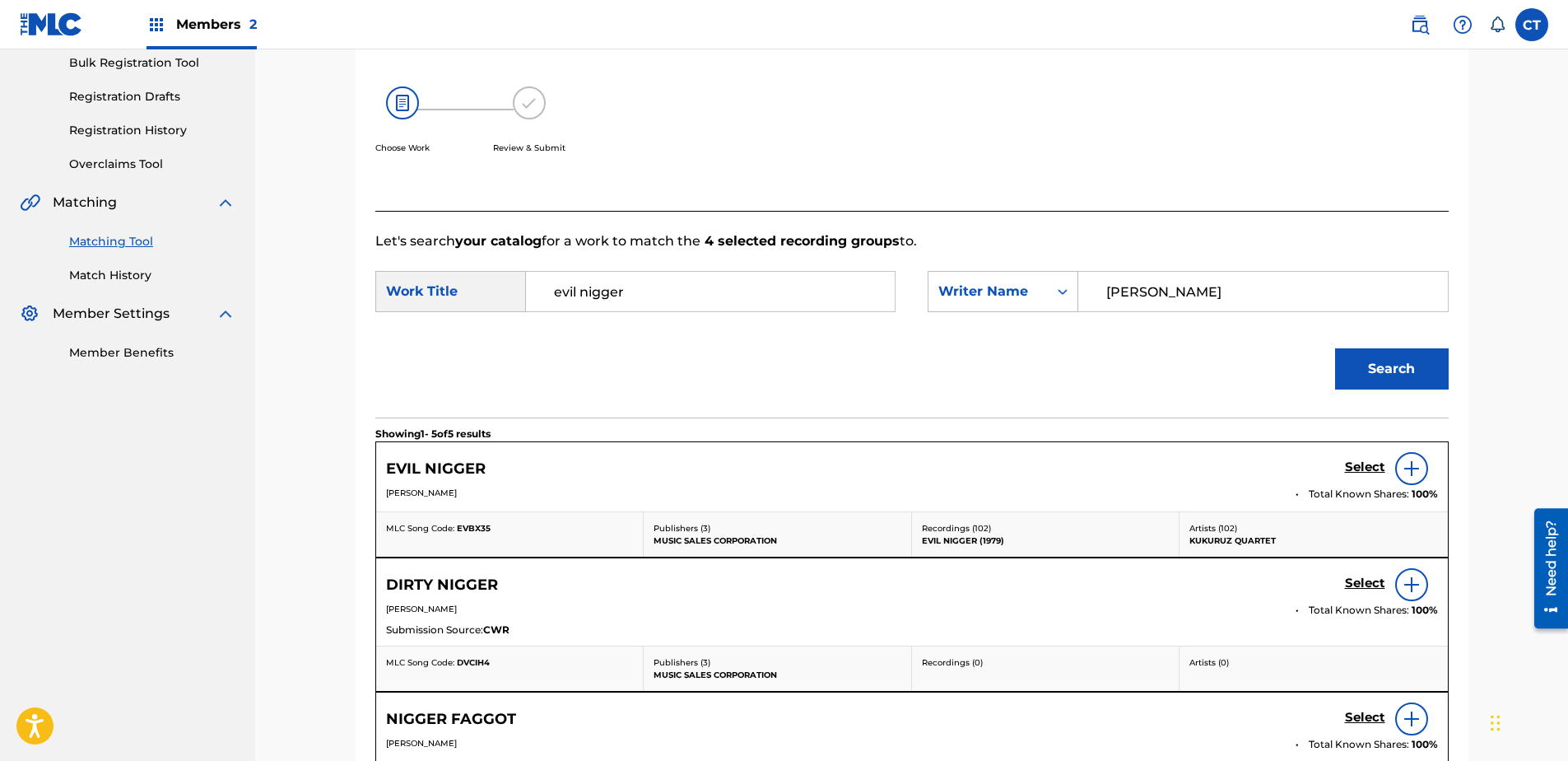
click at [1354, 457] on div "Select" at bounding box center [1392, 468] width 93 height 33
click at [1357, 467] on h5 "Select" at bounding box center [1365, 467] width 41 height 16
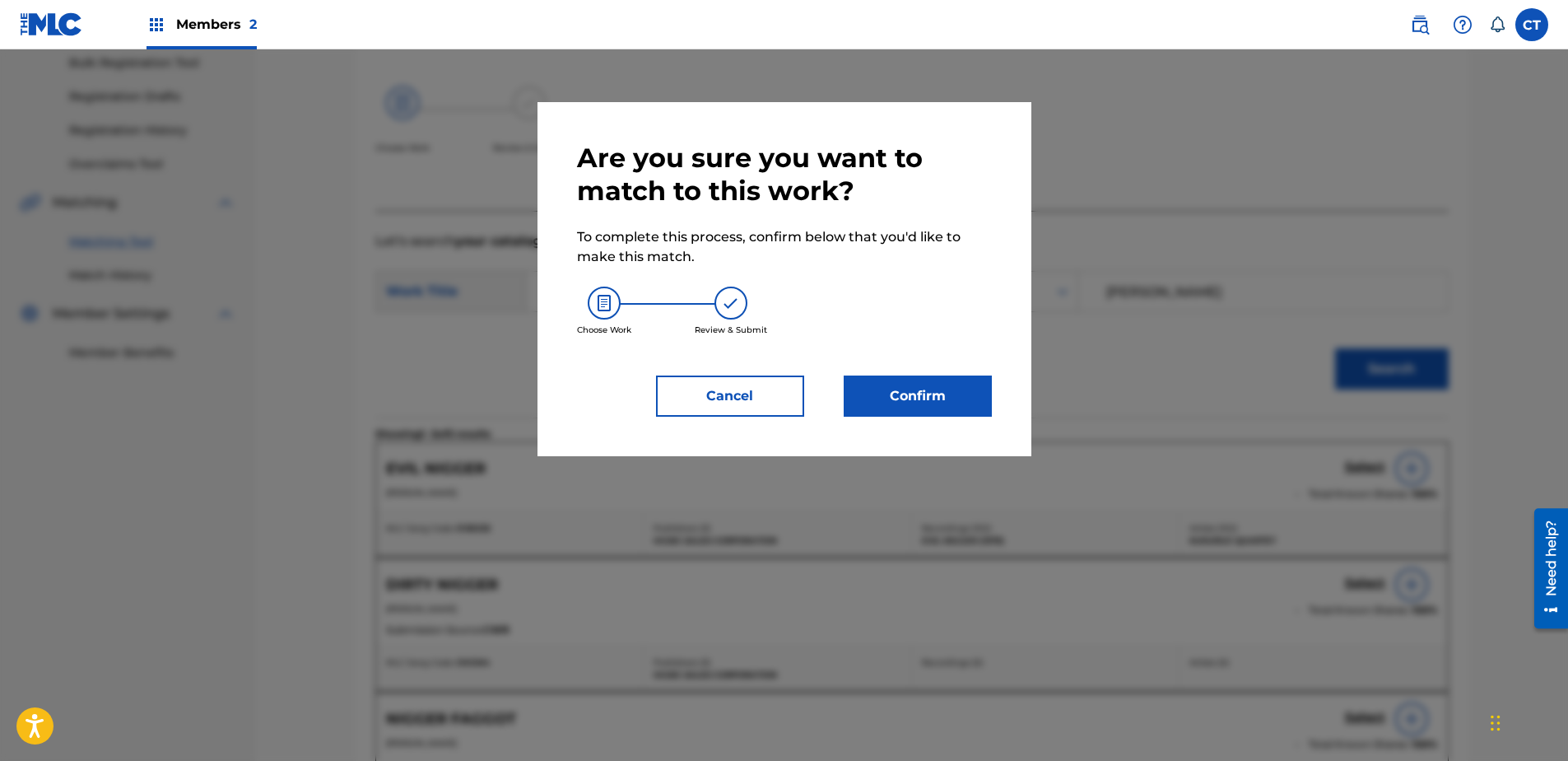
click at [986, 386] on button "Confirm" at bounding box center [919, 396] width 148 height 42
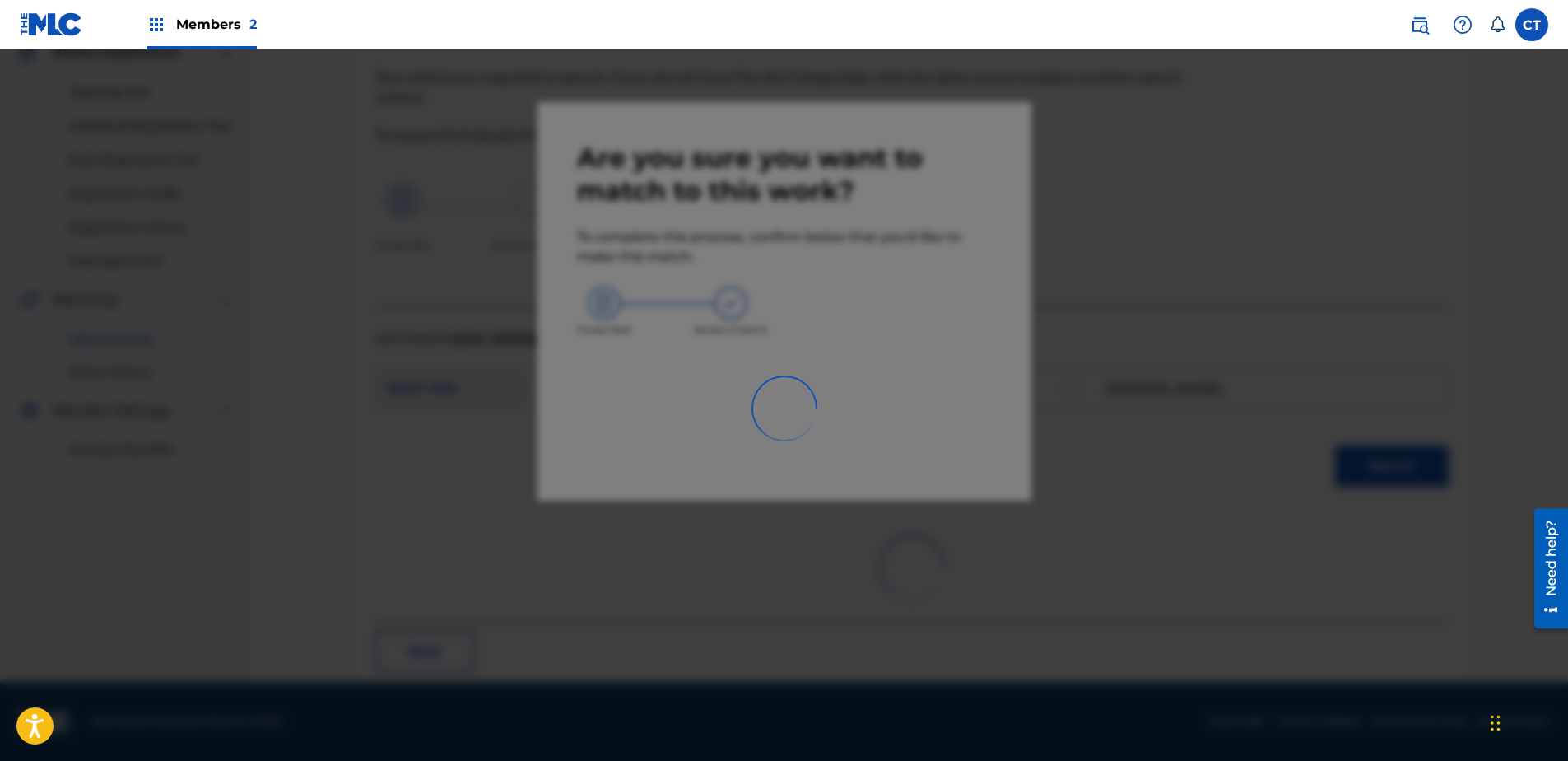
scroll to position [44, 0]
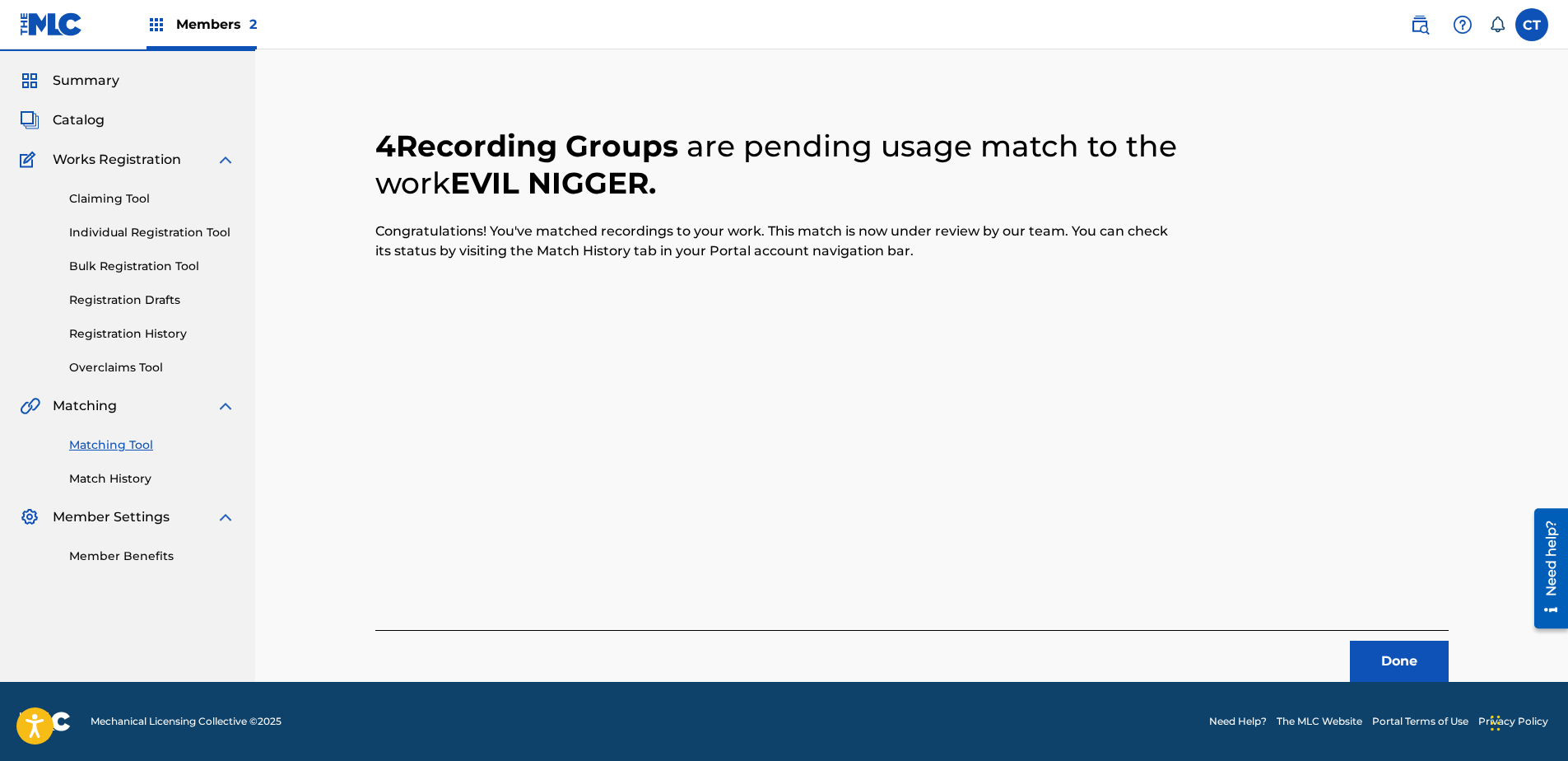
click at [1418, 654] on button "Done" at bounding box center [1400, 661] width 99 height 42
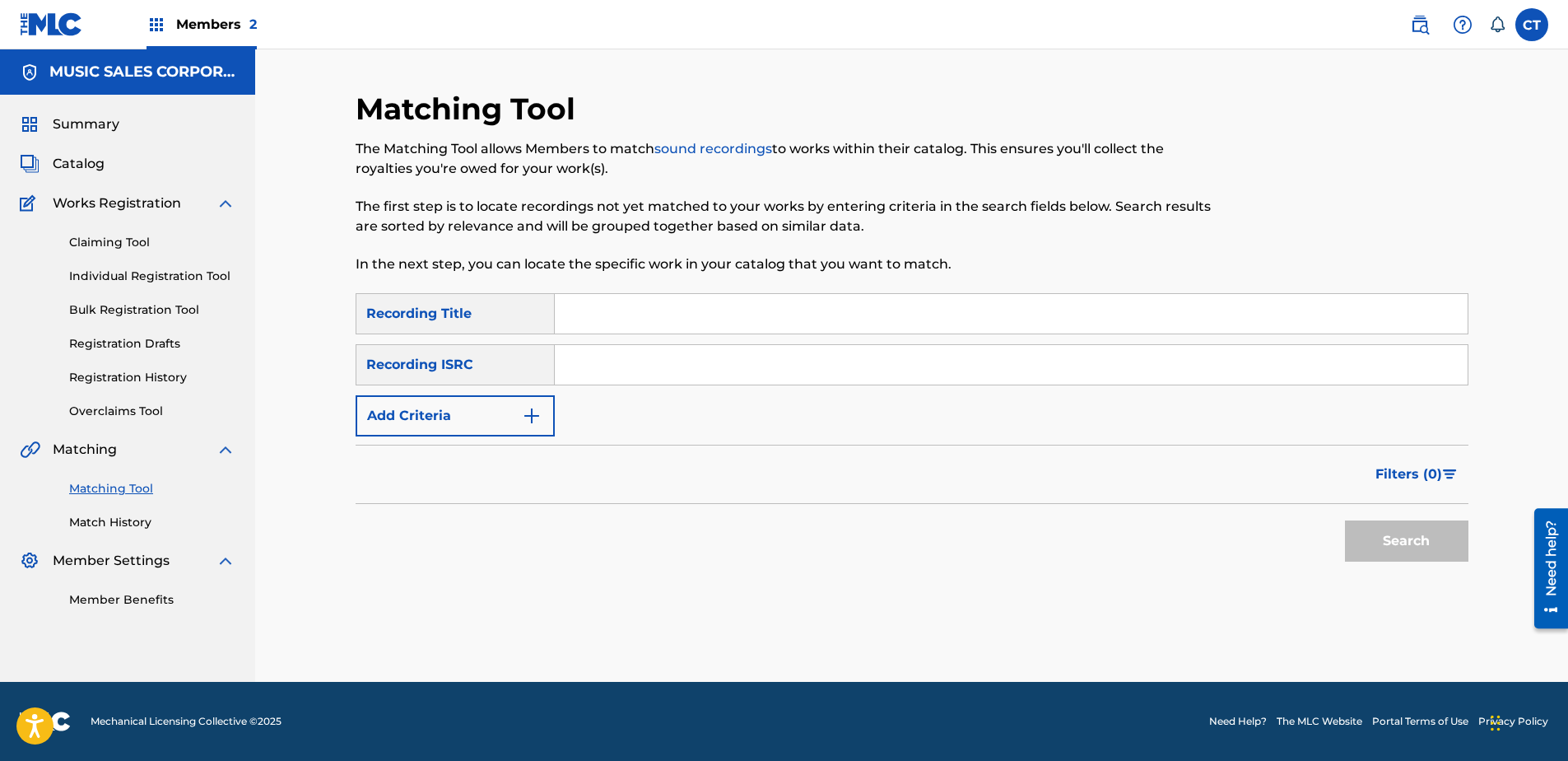
paste input "US4QP0563807"
type input "US4QP0563807"
click at [1367, 535] on button "Search" at bounding box center [1407, 541] width 124 height 42
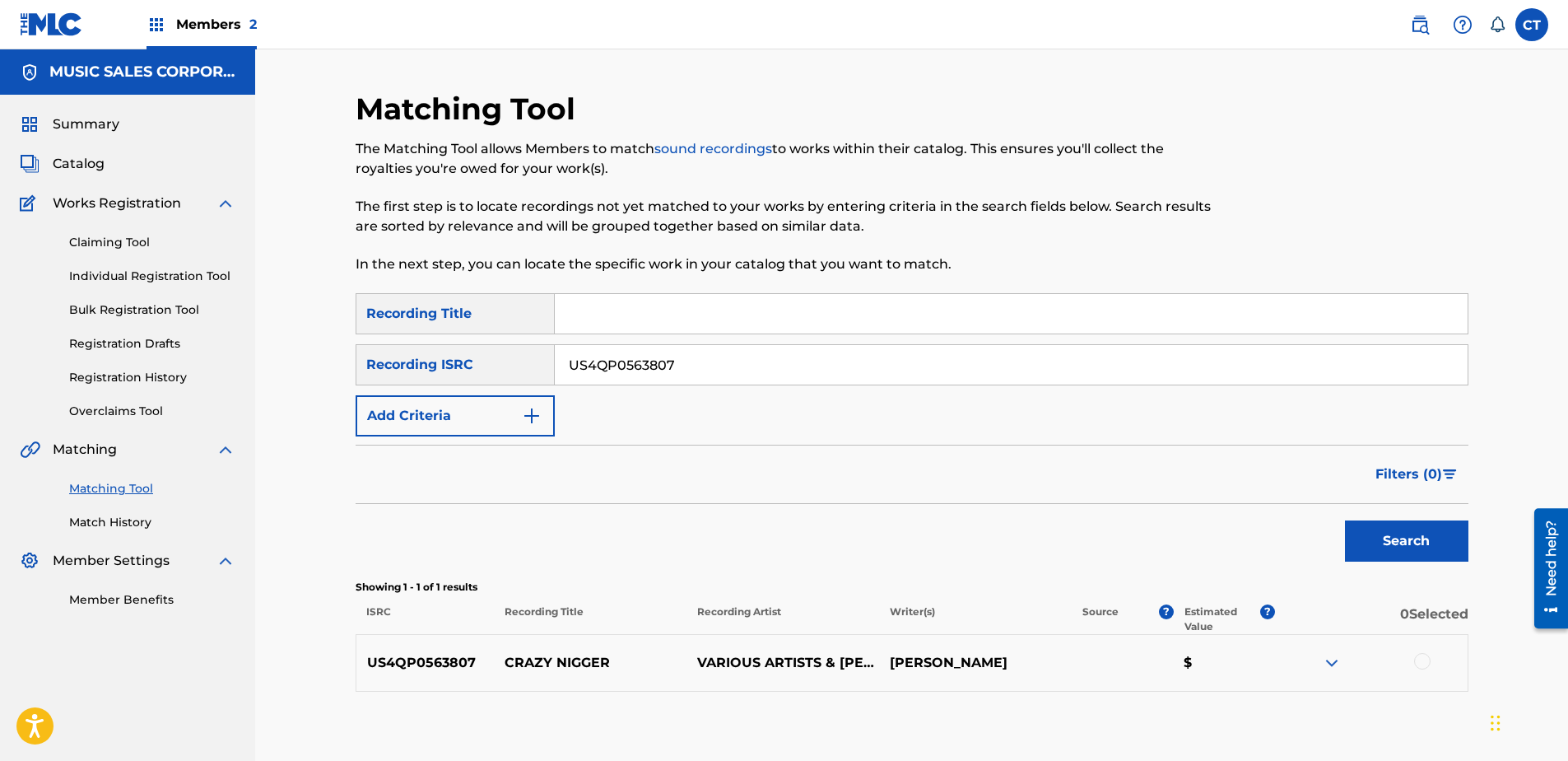
click at [1421, 653] on div at bounding box center [1422, 661] width 17 height 17
click at [1189, 630] on button "Match 1 Group" at bounding box center [1157, 626] width 182 height 42
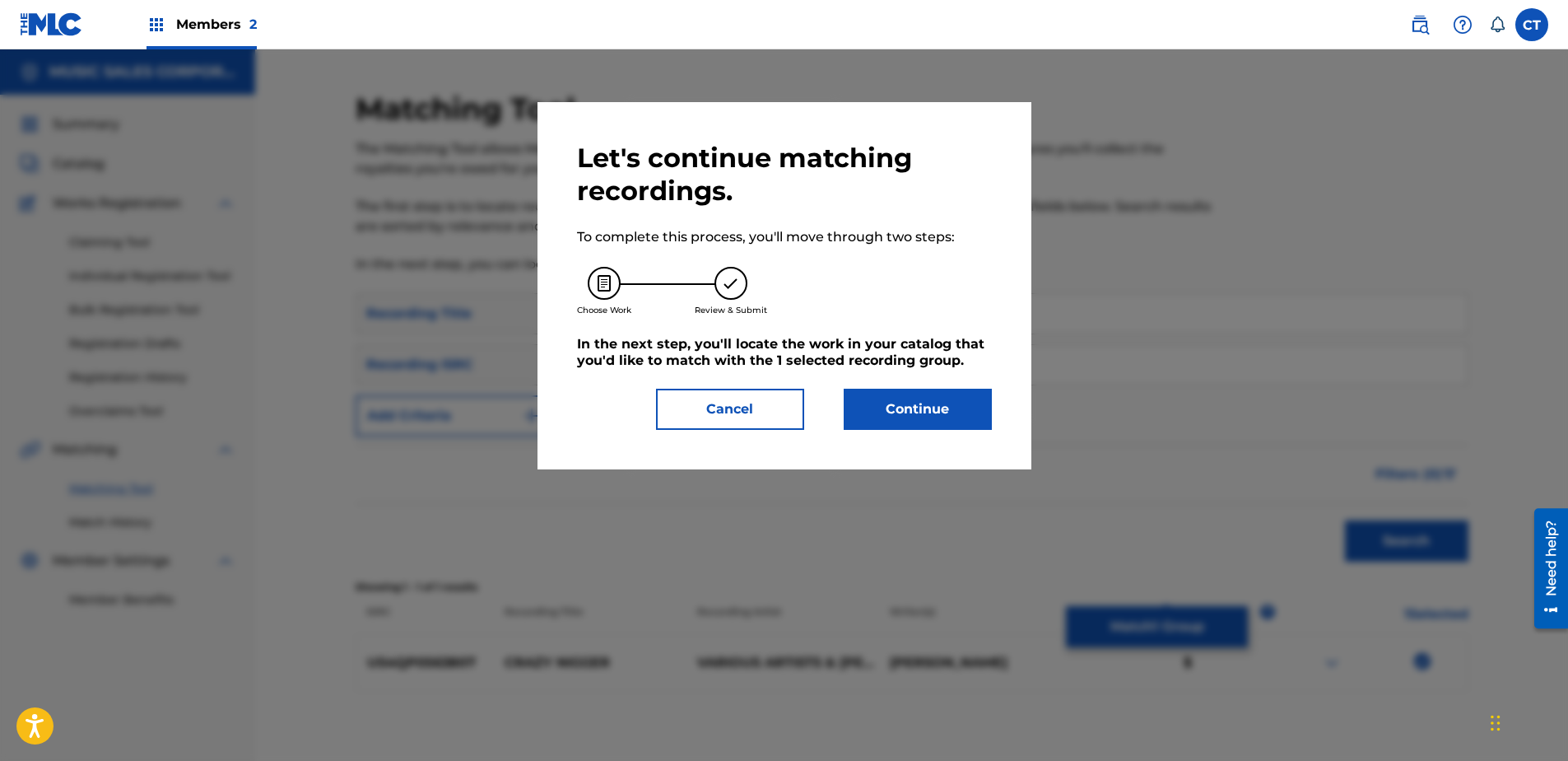
click at [929, 371] on div "Let's continue matching recordings. To complete this process, you'll move throu…" at bounding box center [784, 285] width 415 height 288
click at [927, 404] on button "Continue" at bounding box center [919, 410] width 148 height 42
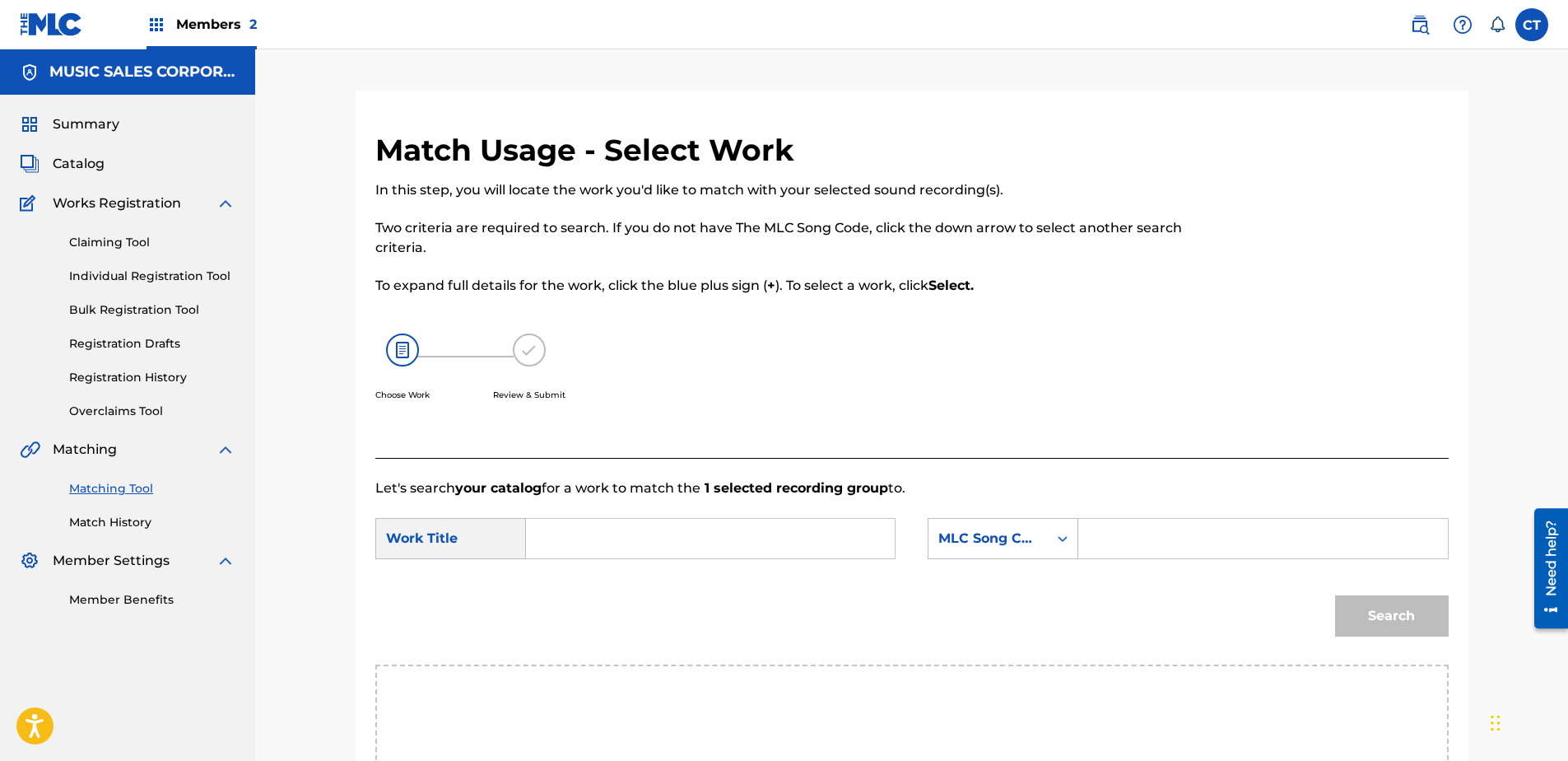
click at [688, 521] on input "Search Form" at bounding box center [711, 538] width 341 height 40
click at [571, 603] on div "crazy n igger" at bounding box center [587, 585] width 93 height 49
type input "crazy nigger"
click at [963, 534] on div "MLC Song Code" at bounding box center [1003, 538] width 150 height 42
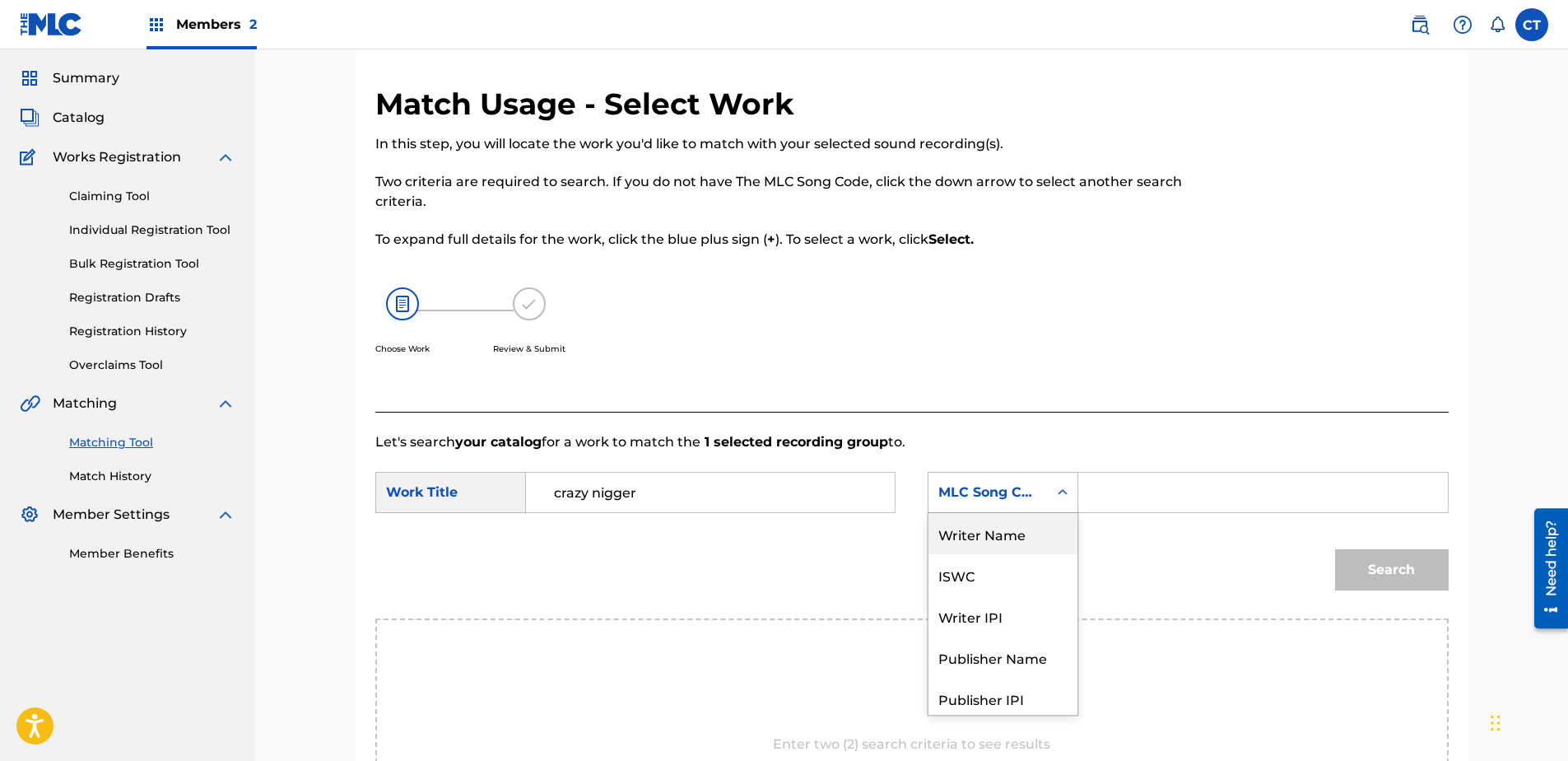
click at [991, 550] on div "Writer Name" at bounding box center [1003, 533] width 149 height 42
click at [1203, 477] on input "Search Form" at bounding box center [1263, 492] width 341 height 40
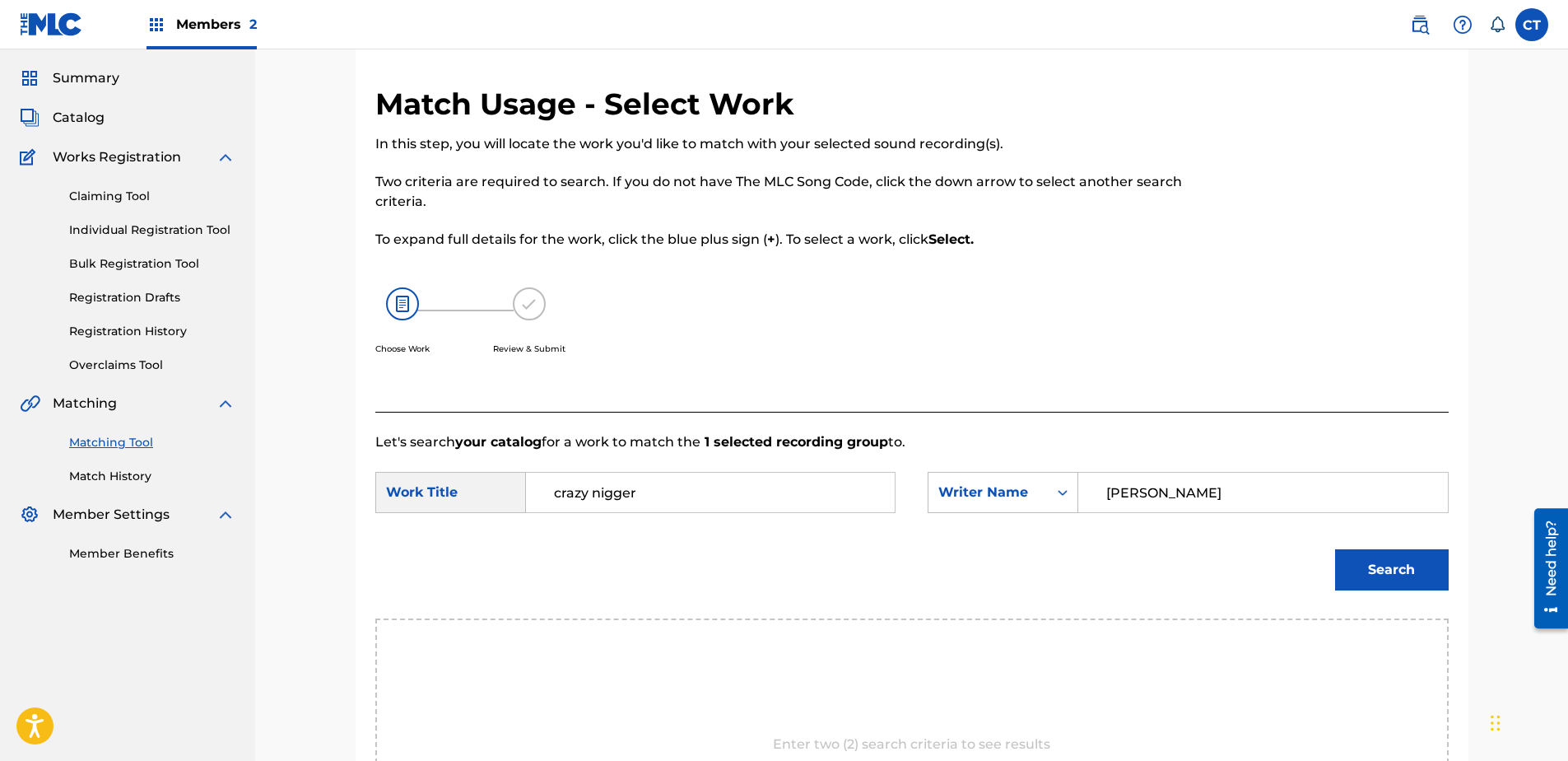
type input "[PERSON_NAME]"
click at [1335, 549] on button "Search" at bounding box center [1392, 570] width 114 height 42
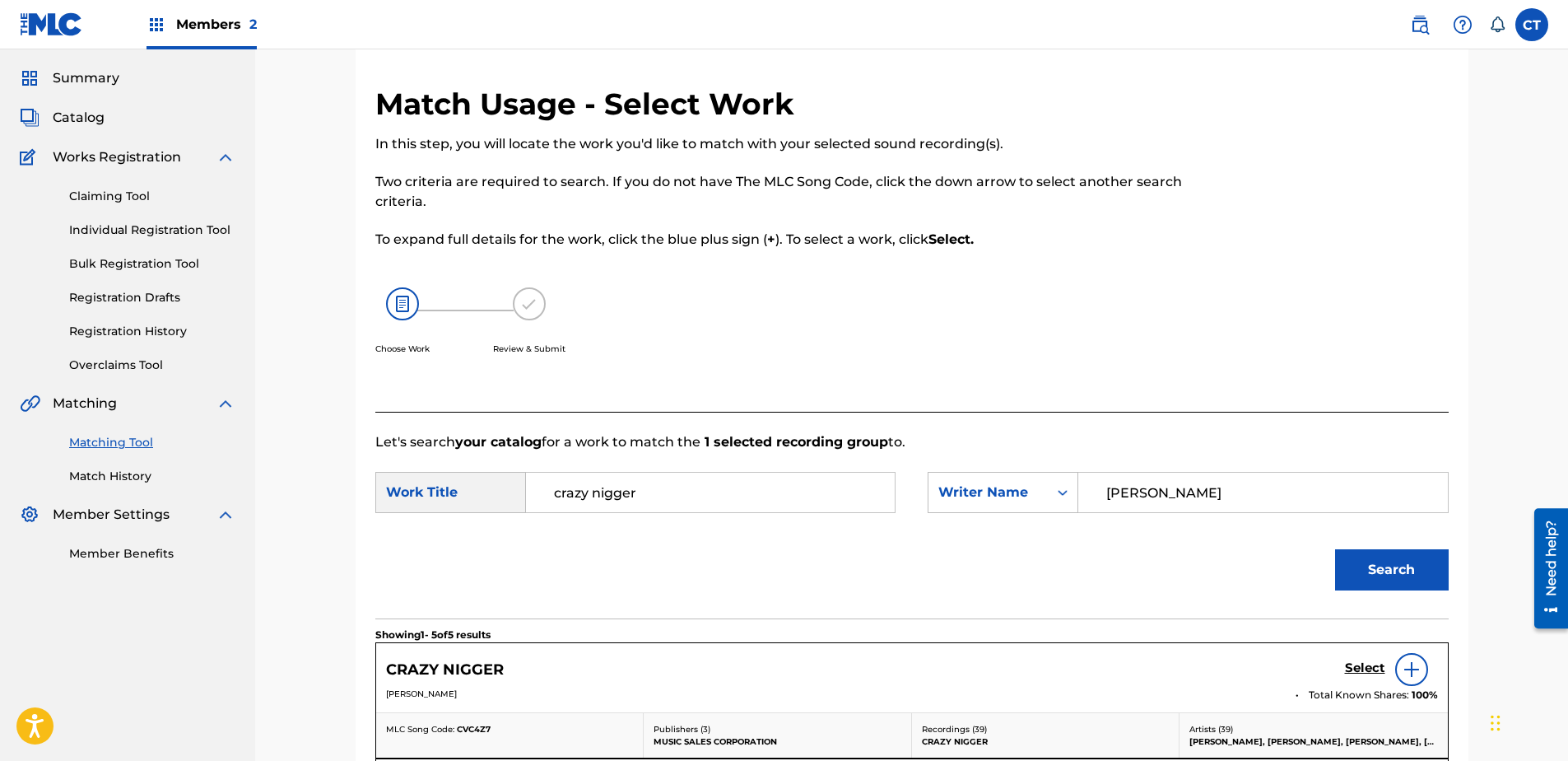
click at [1367, 665] on h5 "Select" at bounding box center [1365, 668] width 41 height 16
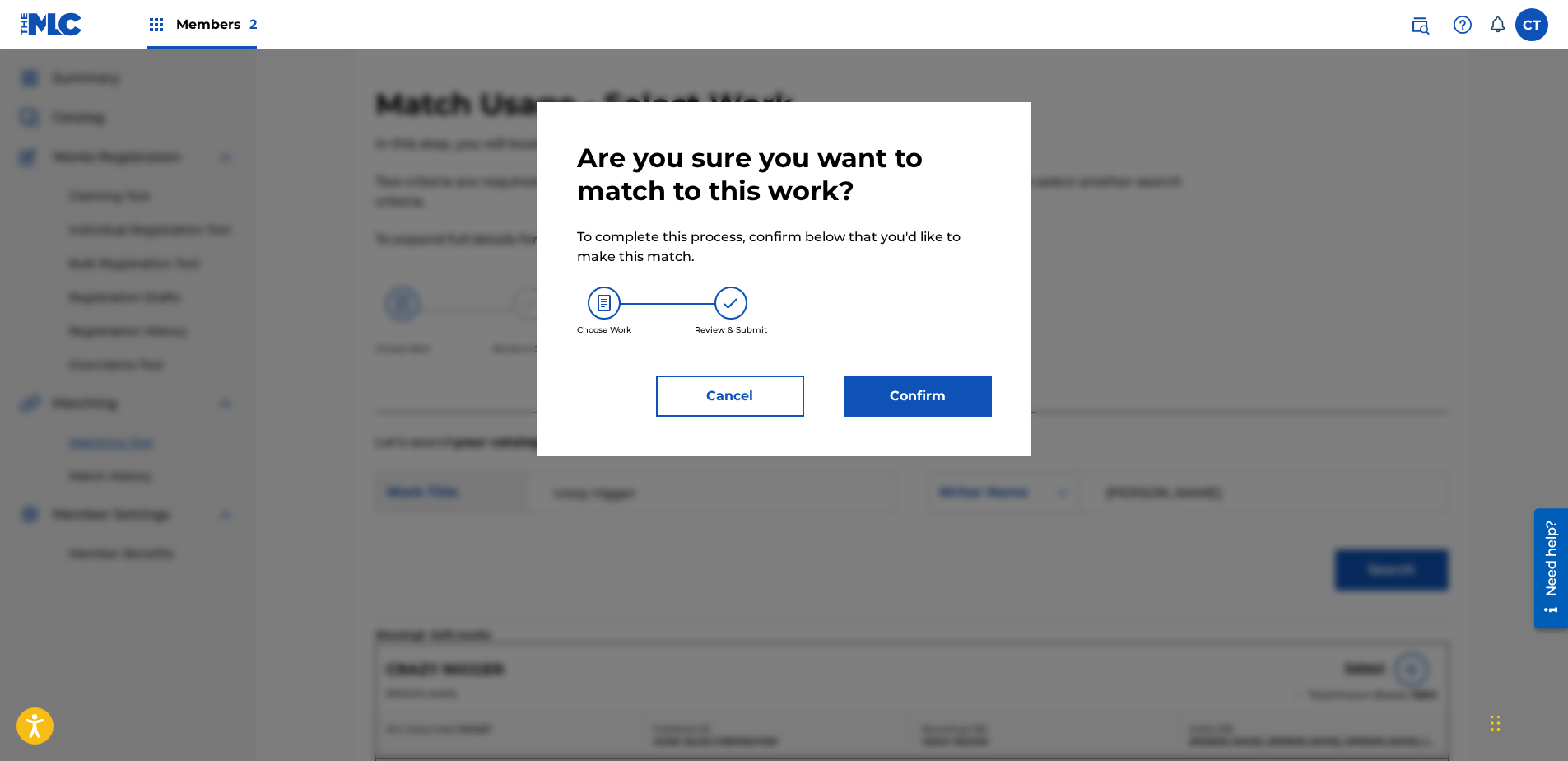
click at [941, 419] on div "Are you sure you want to match to this work? To complete this process, confirm …" at bounding box center [784, 279] width 494 height 354
click at [941, 414] on div "Are you sure you want to match to this work? To complete this process, confirm …" at bounding box center [784, 279] width 494 height 354
click at [941, 405] on button "Confirm" at bounding box center [919, 396] width 148 height 42
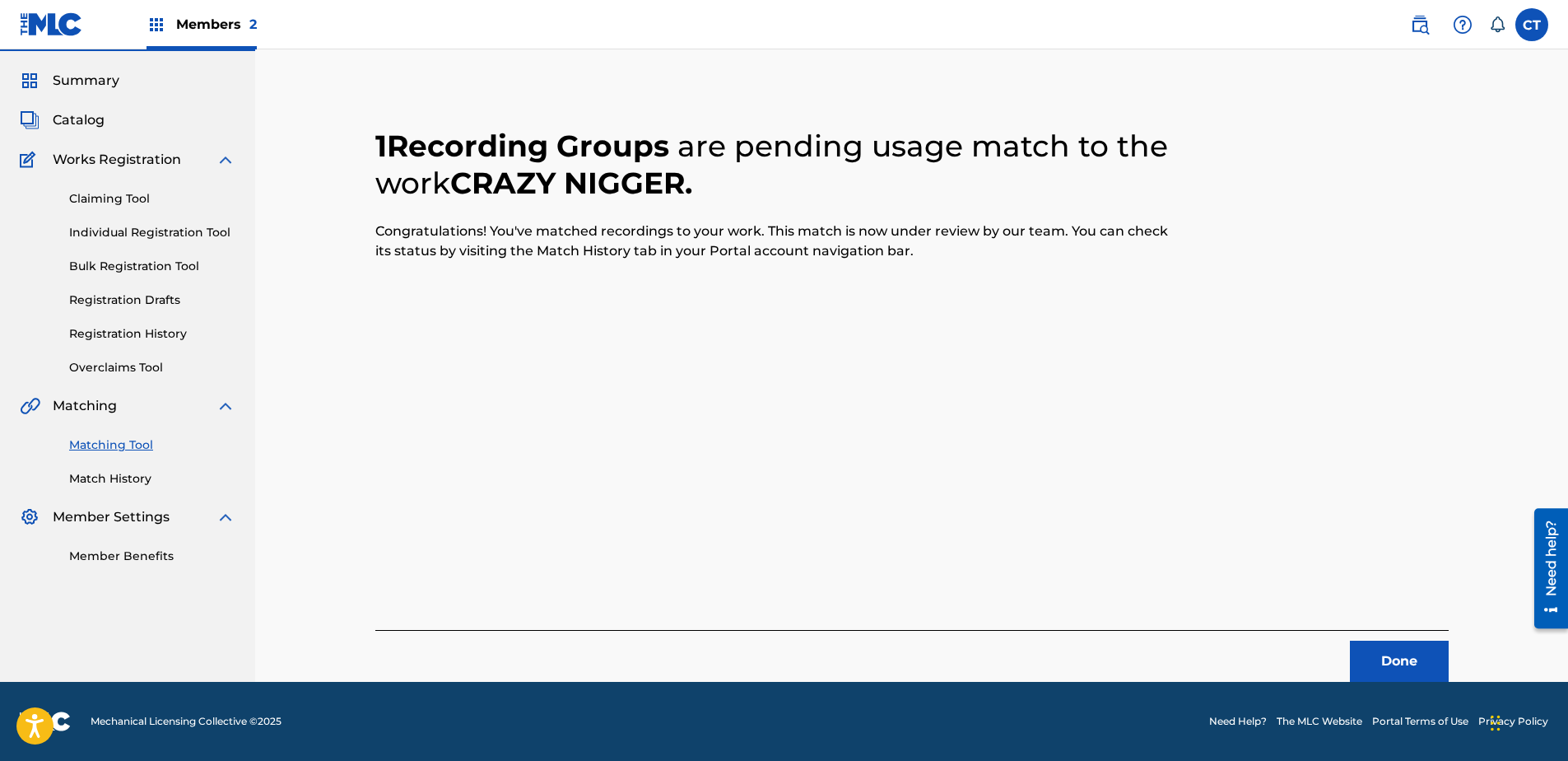
scroll to position [44, 0]
click at [1403, 667] on button "Done" at bounding box center [1400, 661] width 99 height 42
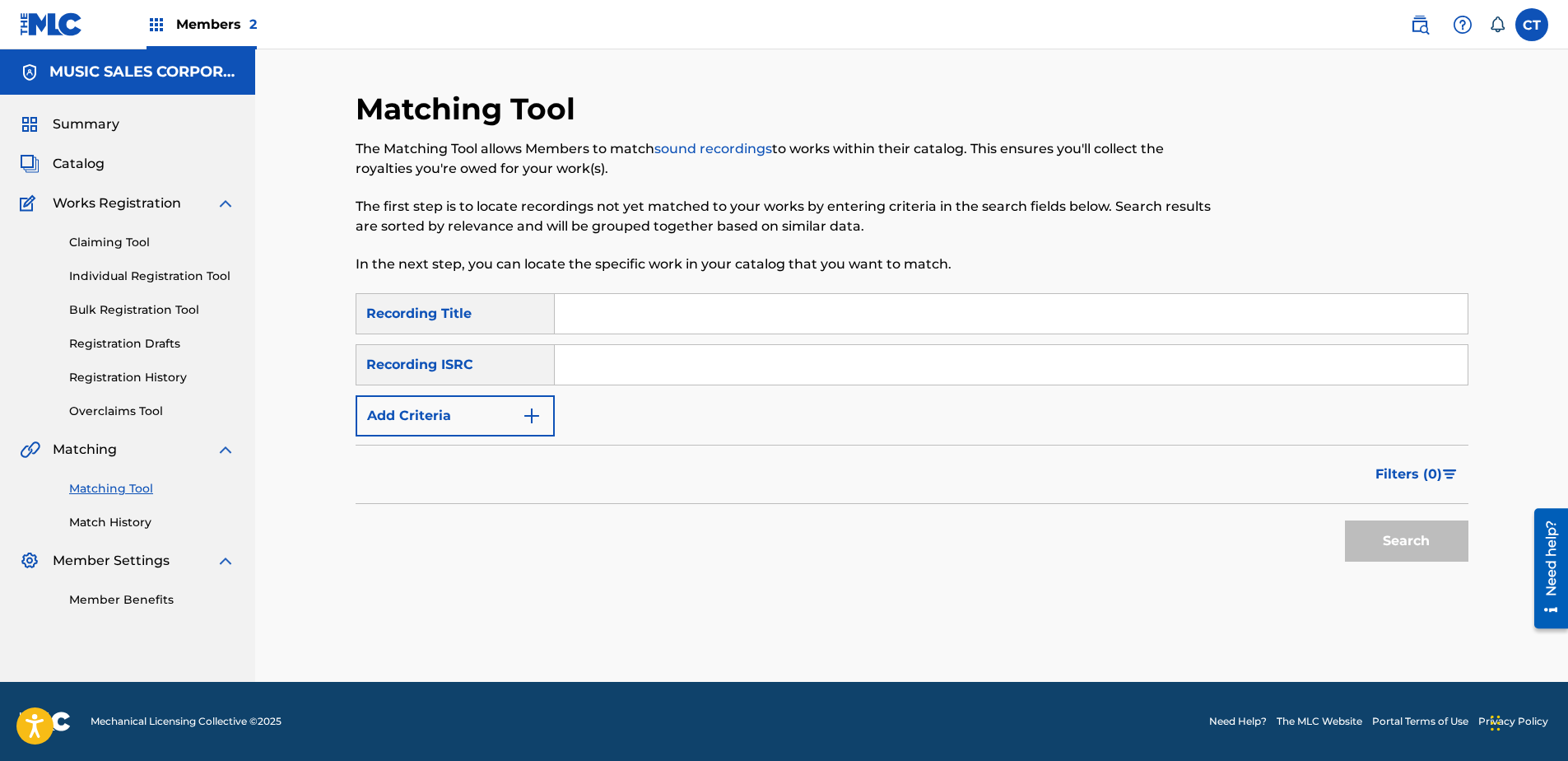
scroll to position [0, 0]
paste input "US4QP0563808"
type input "US4QP0563808"
click at [1345, 521] on button "Search" at bounding box center [1407, 541] width 124 height 42
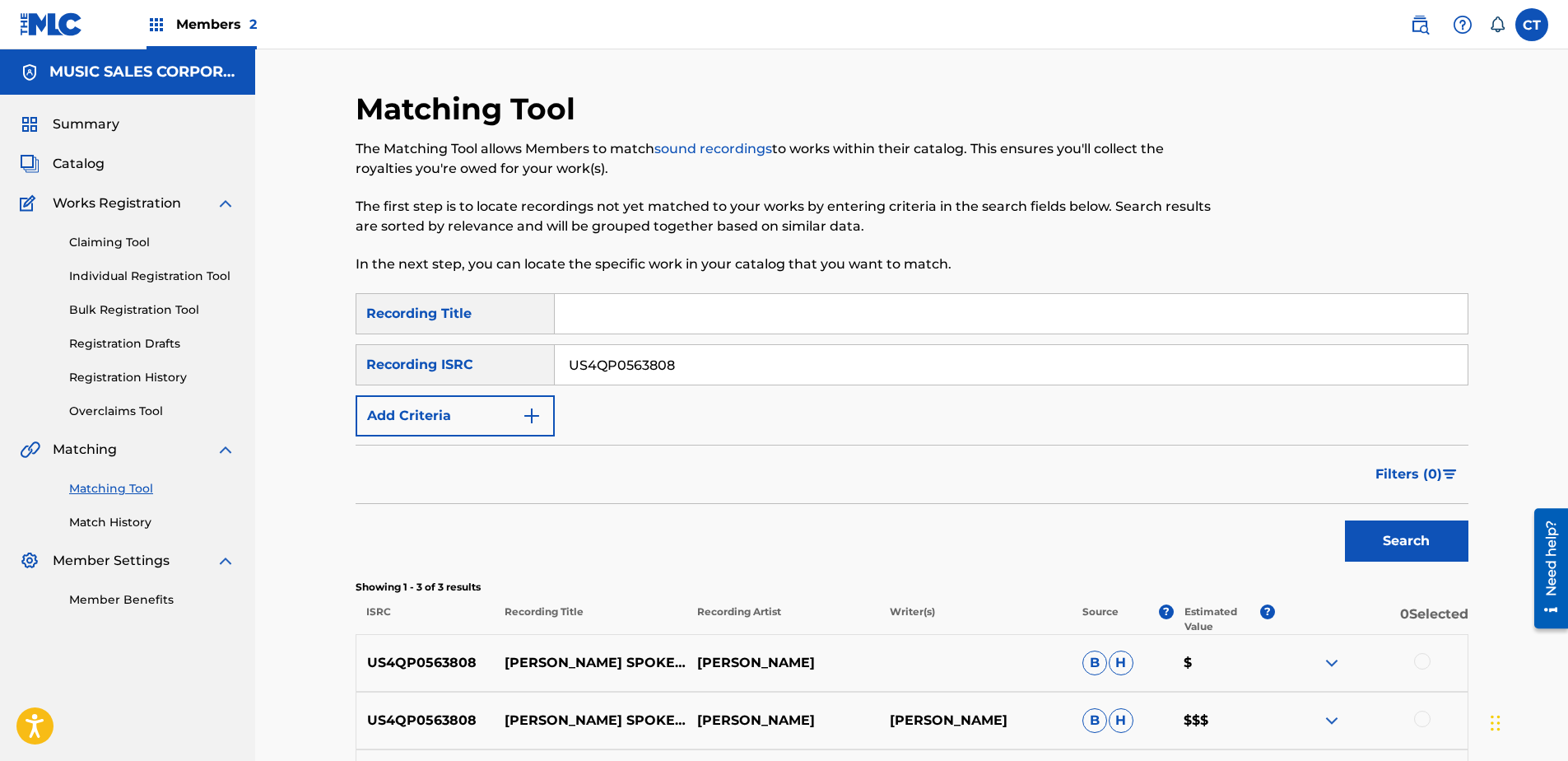
scroll to position [208, 0]
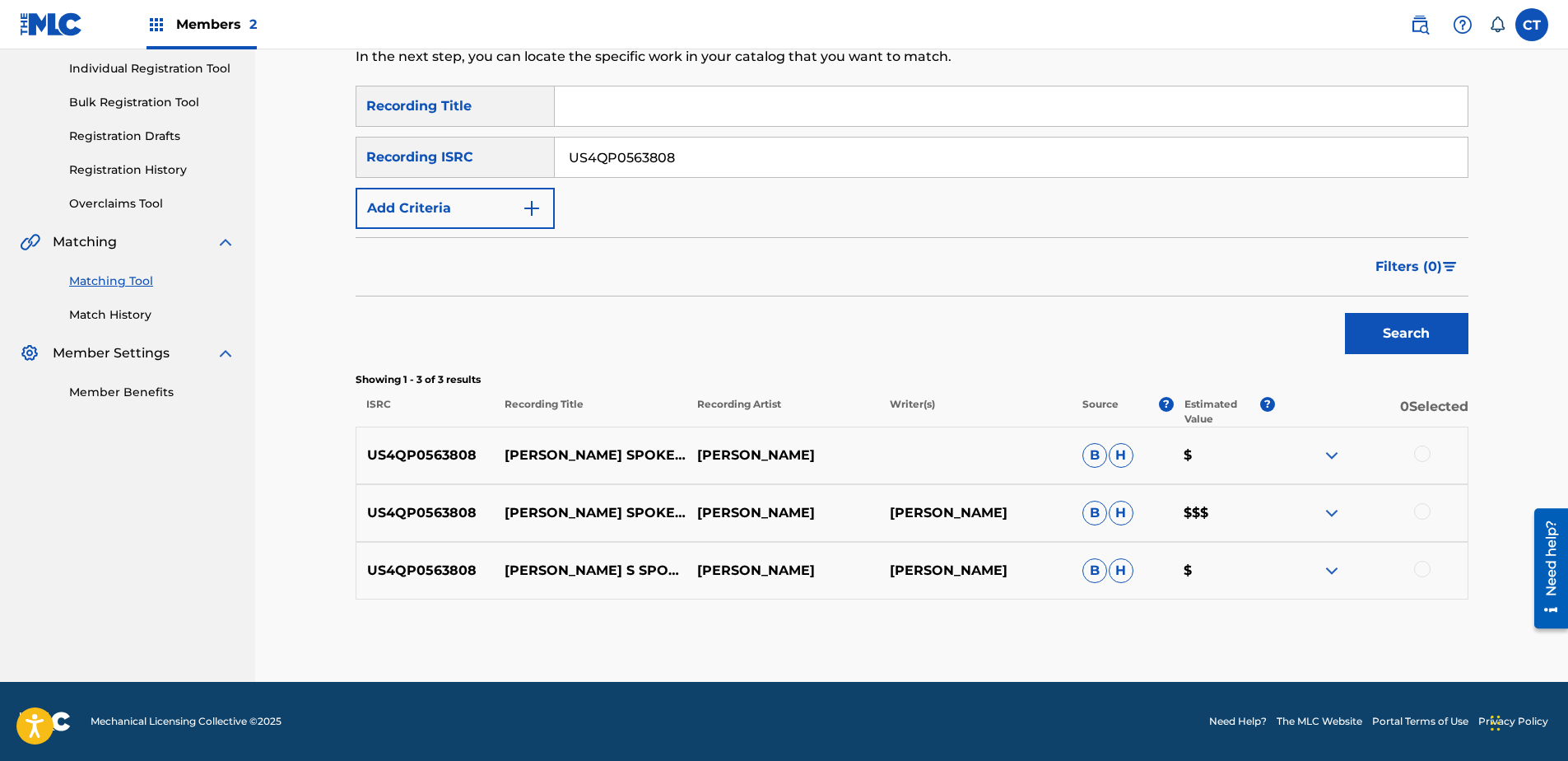
click at [1414, 455] on div at bounding box center [1371, 455] width 193 height 20
click at [1422, 457] on div at bounding box center [1422, 453] width 17 height 17
click at [1421, 519] on div at bounding box center [1422, 511] width 17 height 17
click at [1418, 574] on div at bounding box center [1422, 568] width 17 height 17
click at [1206, 625] on button "Match 3 Groups" at bounding box center [1157, 626] width 182 height 42
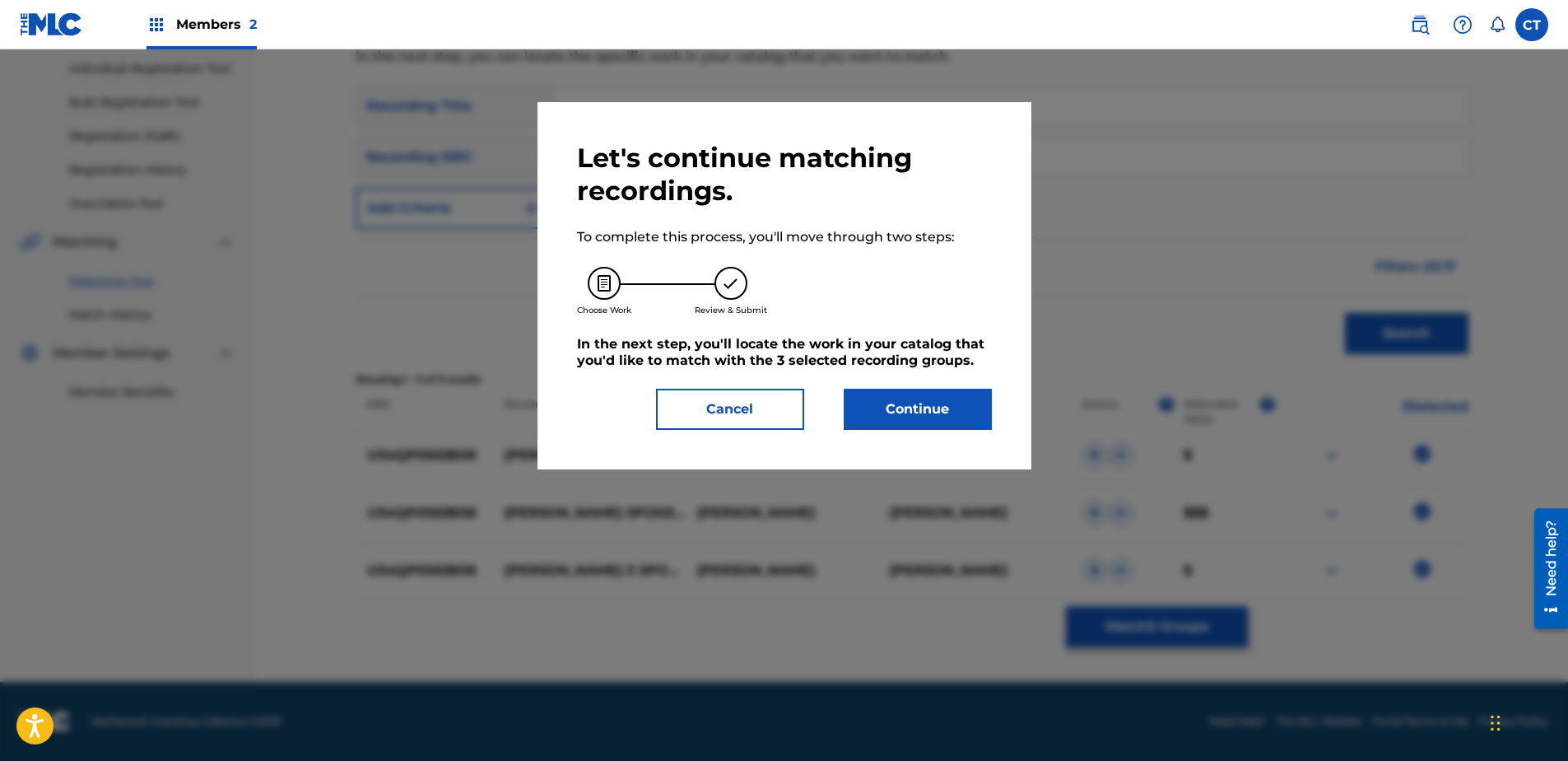
click at [919, 404] on button "Continue" at bounding box center [919, 410] width 148 height 42
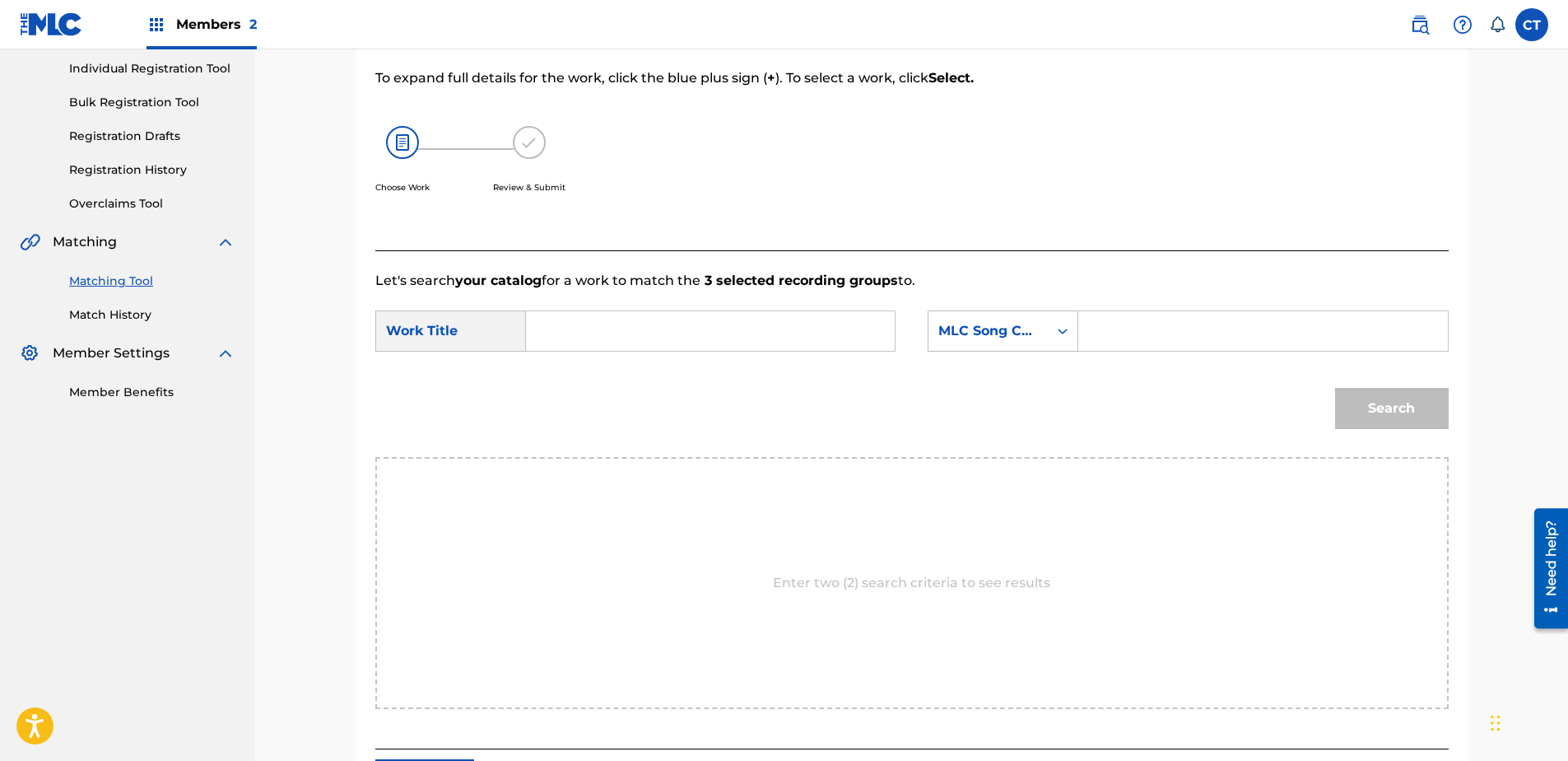
click at [629, 328] on input "Search Form" at bounding box center [711, 331] width 341 height 40
type input "[PERSON_NAME] spoken"
click at [1014, 335] on div "MLC Song Code" at bounding box center [988, 331] width 100 height 20
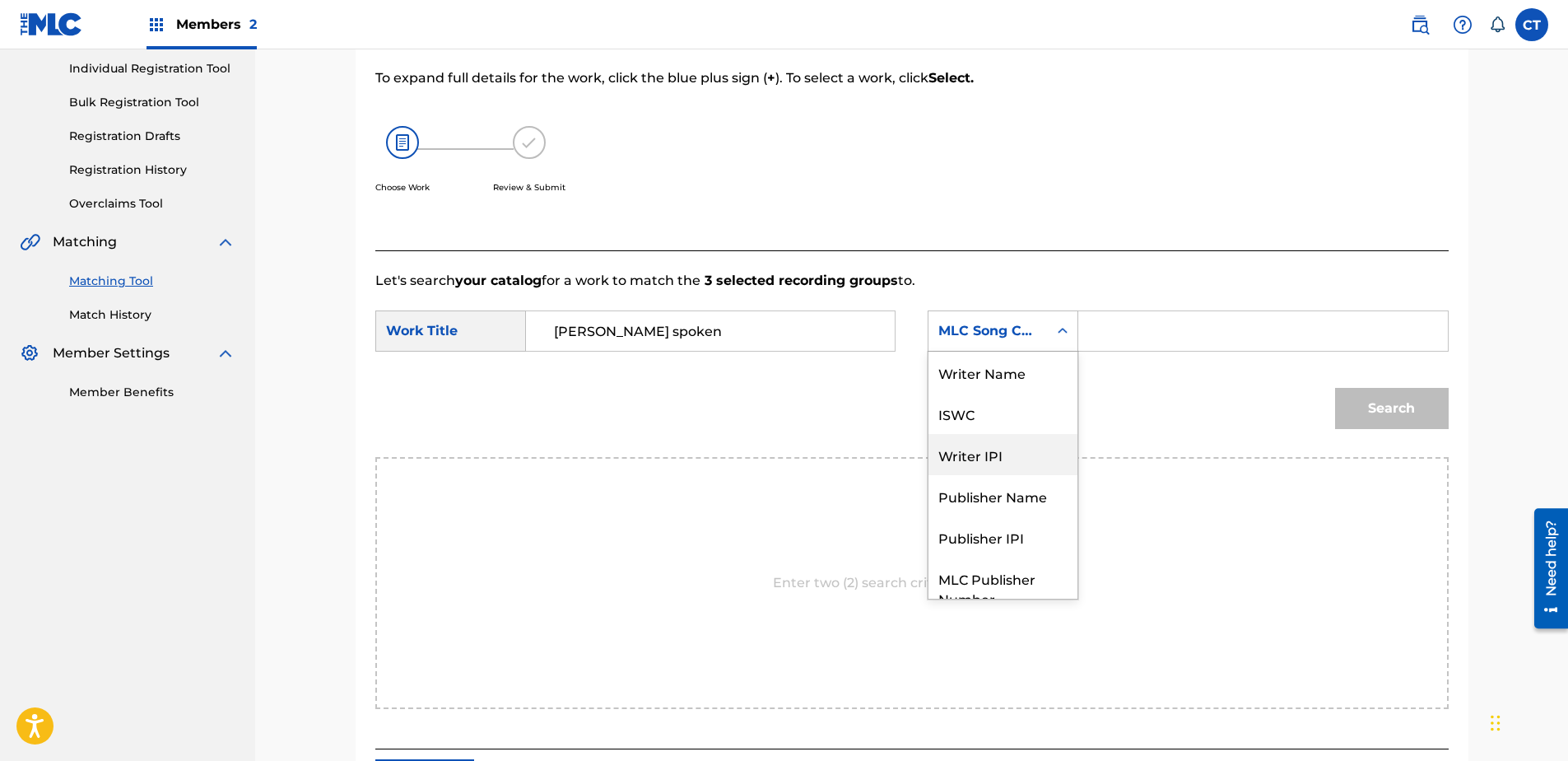
scroll to position [0, 0]
drag, startPoint x: 1029, startPoint y: 369, endPoint x: 1073, endPoint y: 349, distance: 48.3
click at [1044, 365] on div "Writer Name" at bounding box center [1003, 372] width 149 height 42
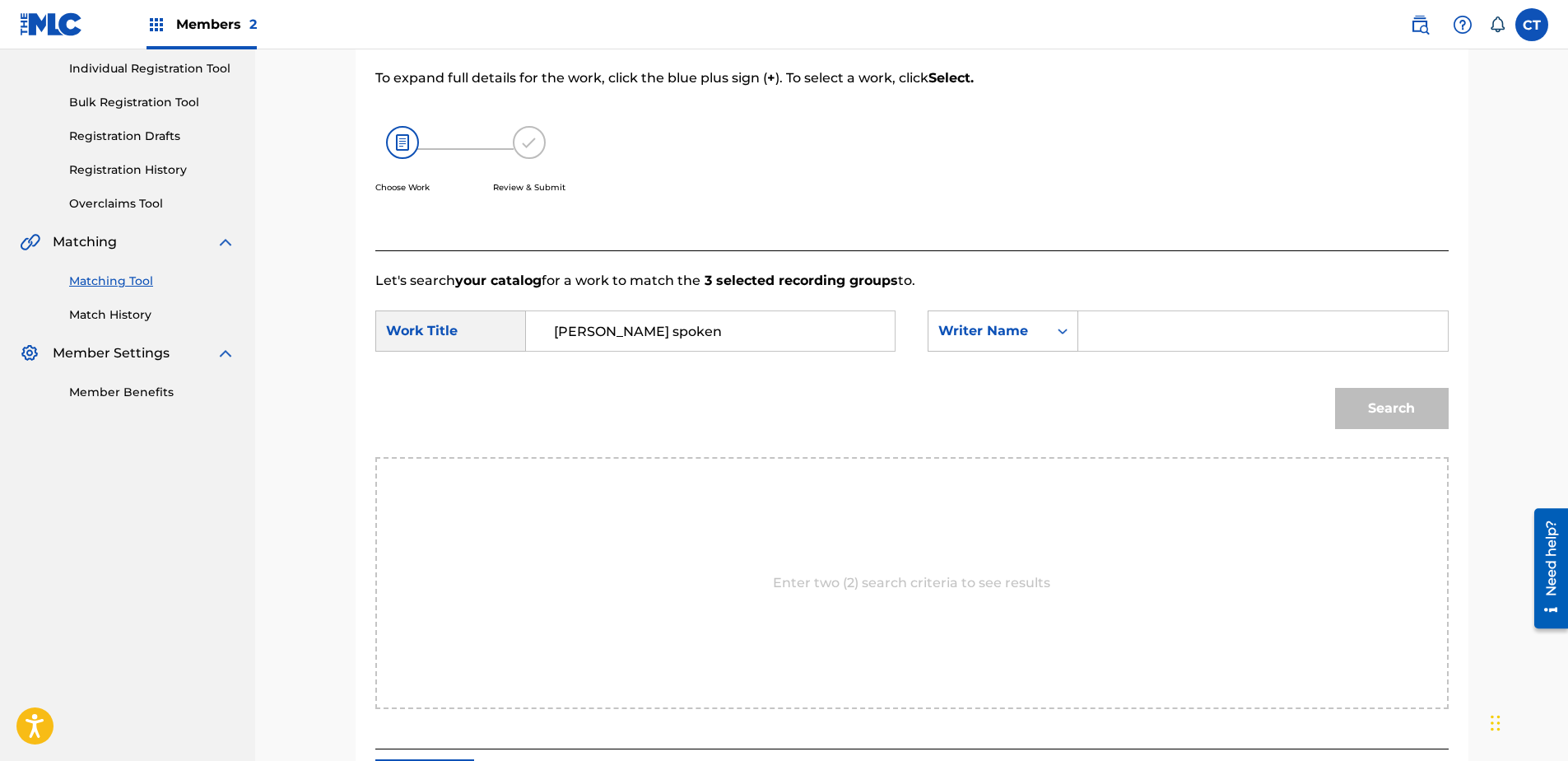
click at [1148, 316] on input "Search Form" at bounding box center [1263, 331] width 341 height 40
type input "[PERSON_NAME]"
click at [1335, 388] on button "Search" at bounding box center [1392, 409] width 114 height 42
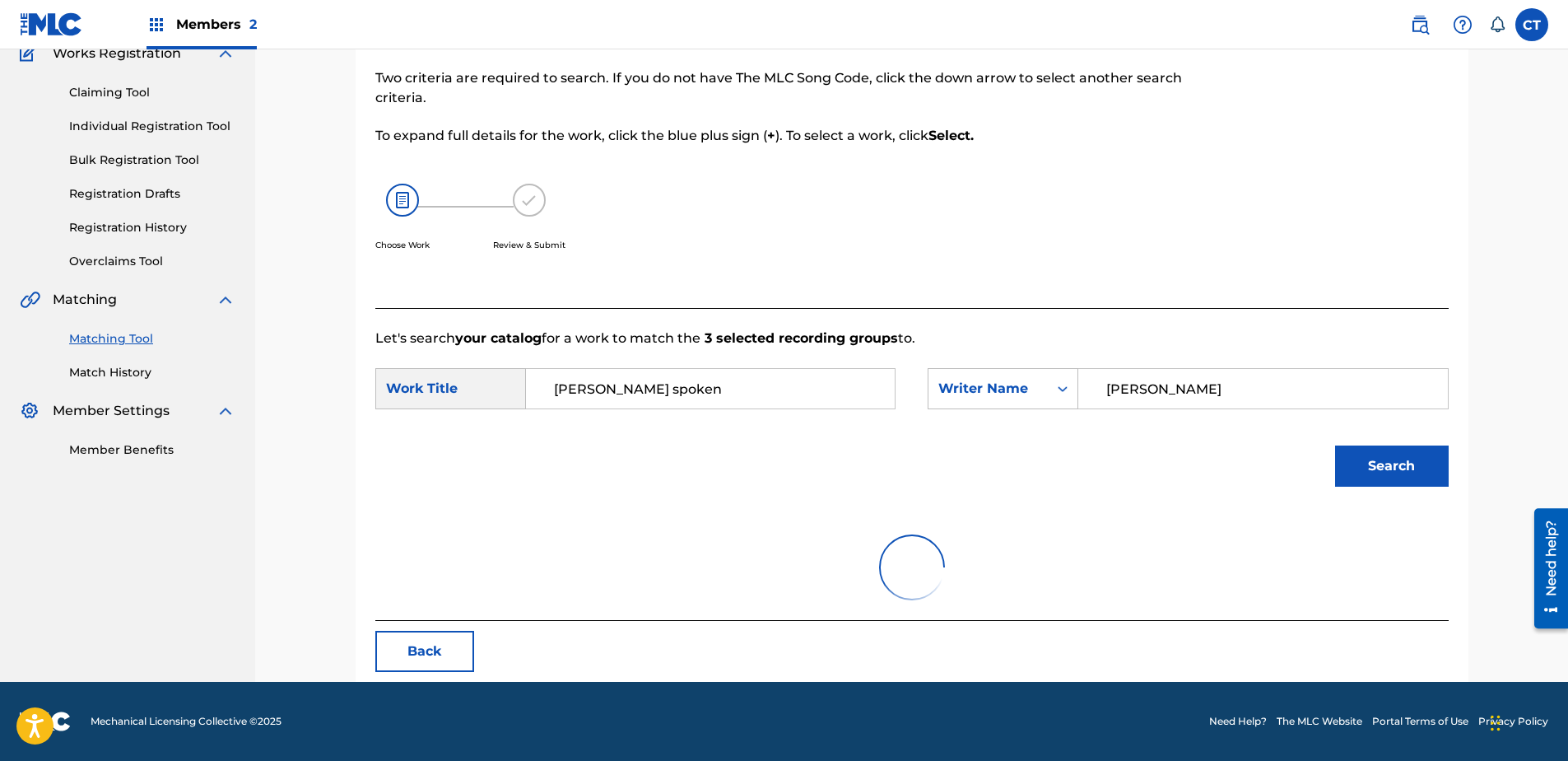
scroll to position [79, 0]
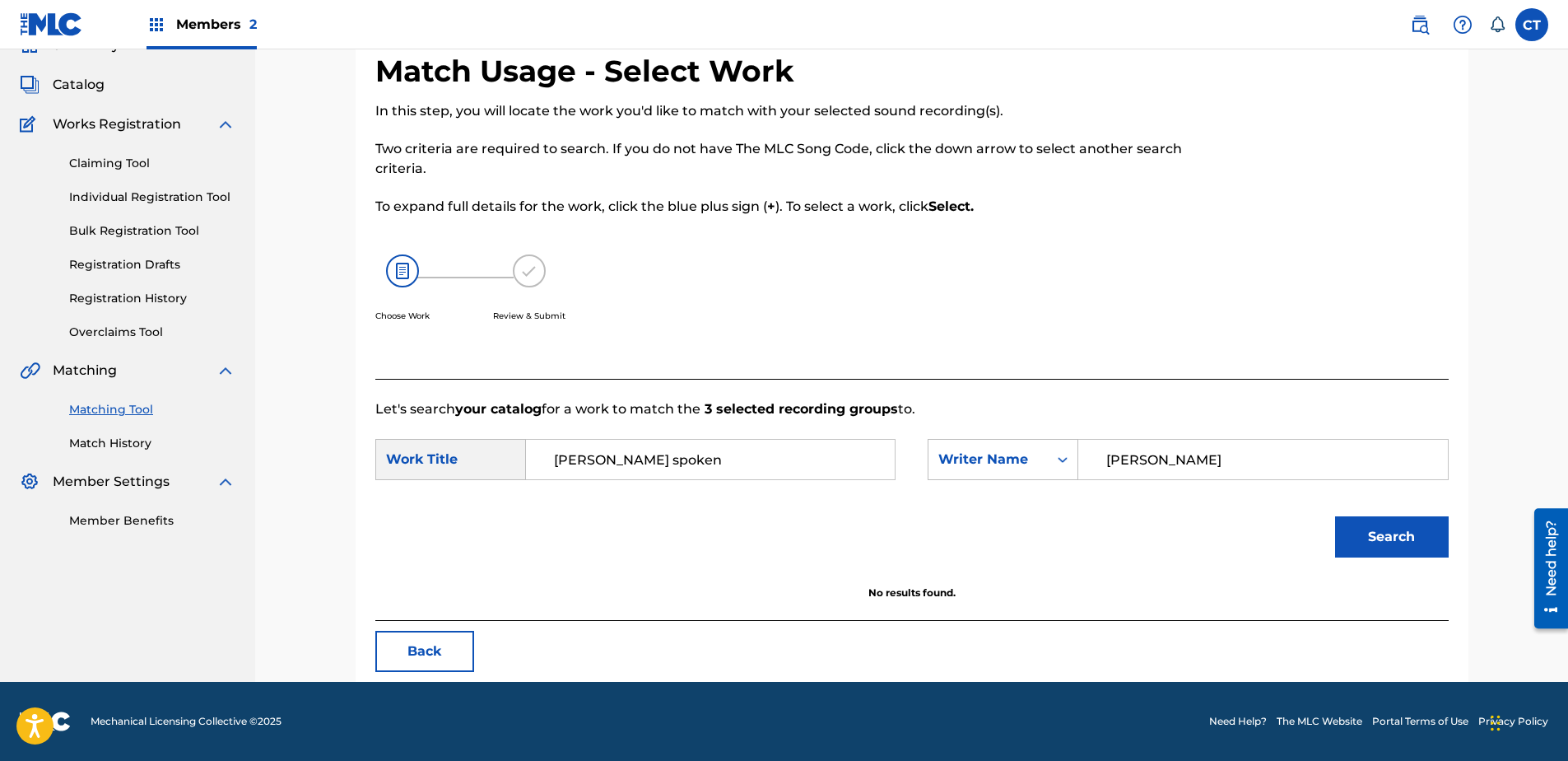
drag, startPoint x: 673, startPoint y: 462, endPoint x: 368, endPoint y: 468, distance: 305.1
click at [368, 468] on div "Match Usage - Select Work In this step, you will locate the work you'd like to …" at bounding box center [912, 366] width 1113 height 628
type input "spoken"
click at [1335, 516] on button "Search" at bounding box center [1392, 536] width 114 height 42
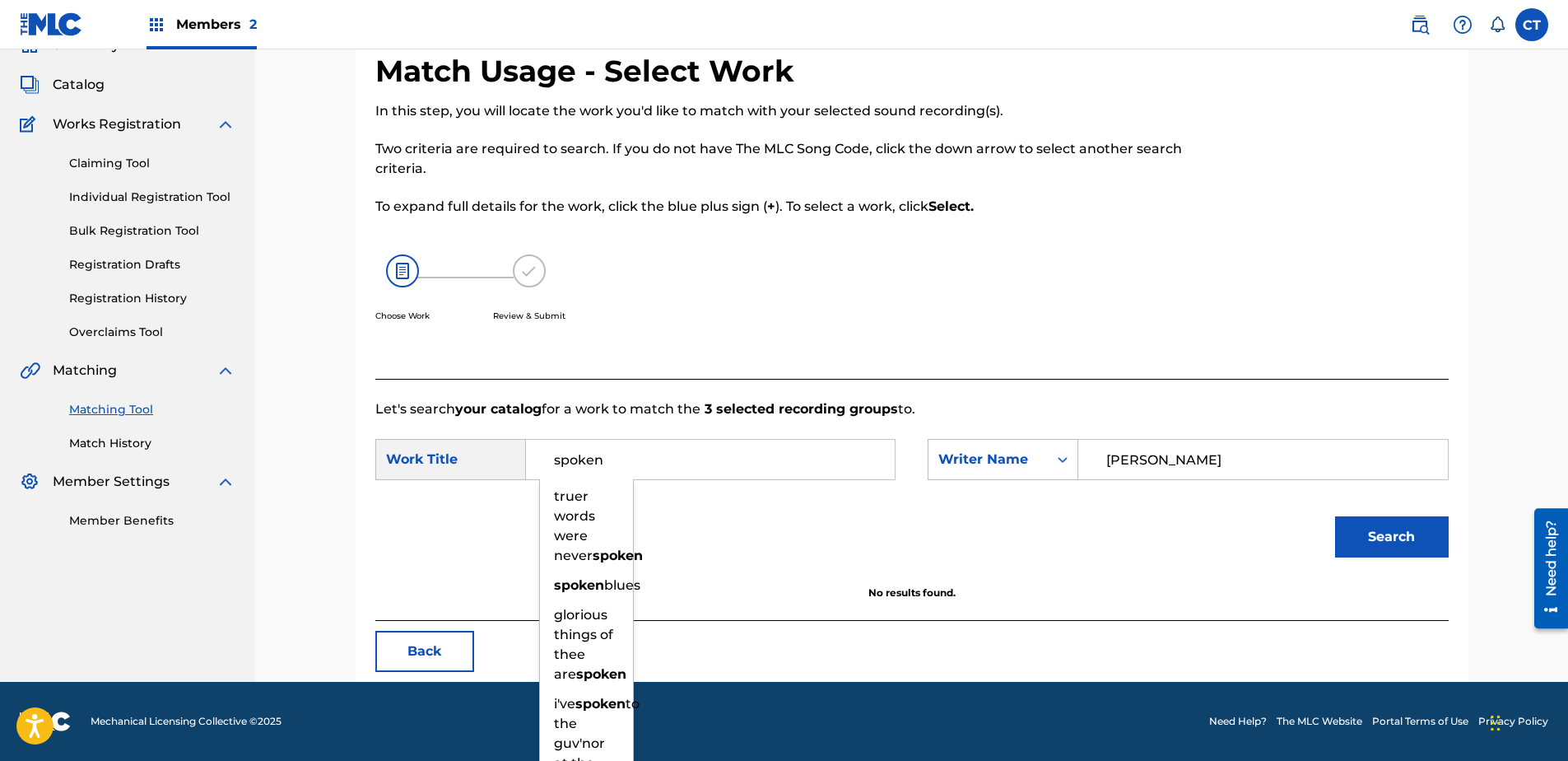
click at [1385, 539] on button "Search" at bounding box center [1392, 536] width 114 height 42
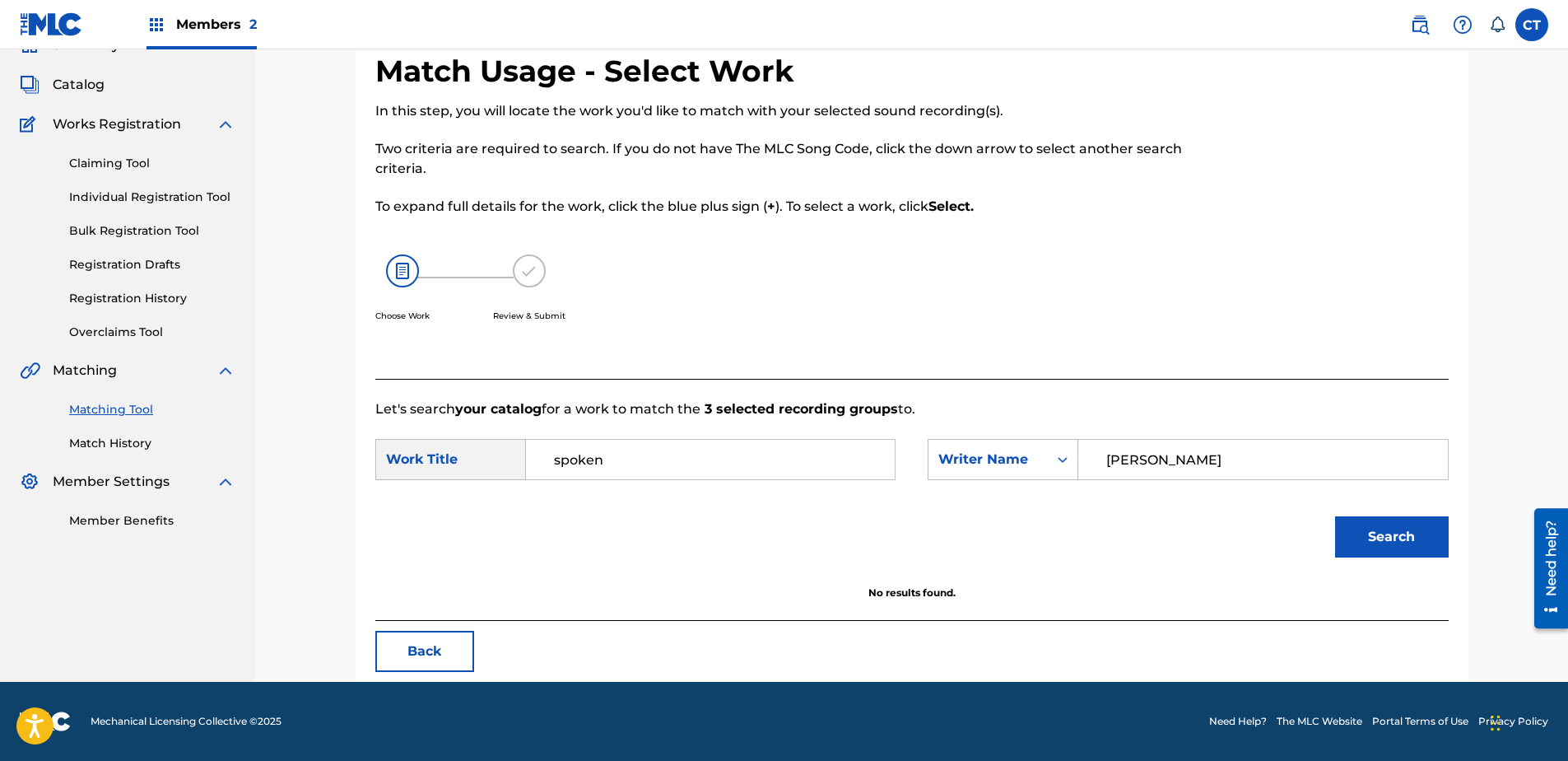
click at [621, 447] on input "spoken" at bounding box center [711, 459] width 341 height 40
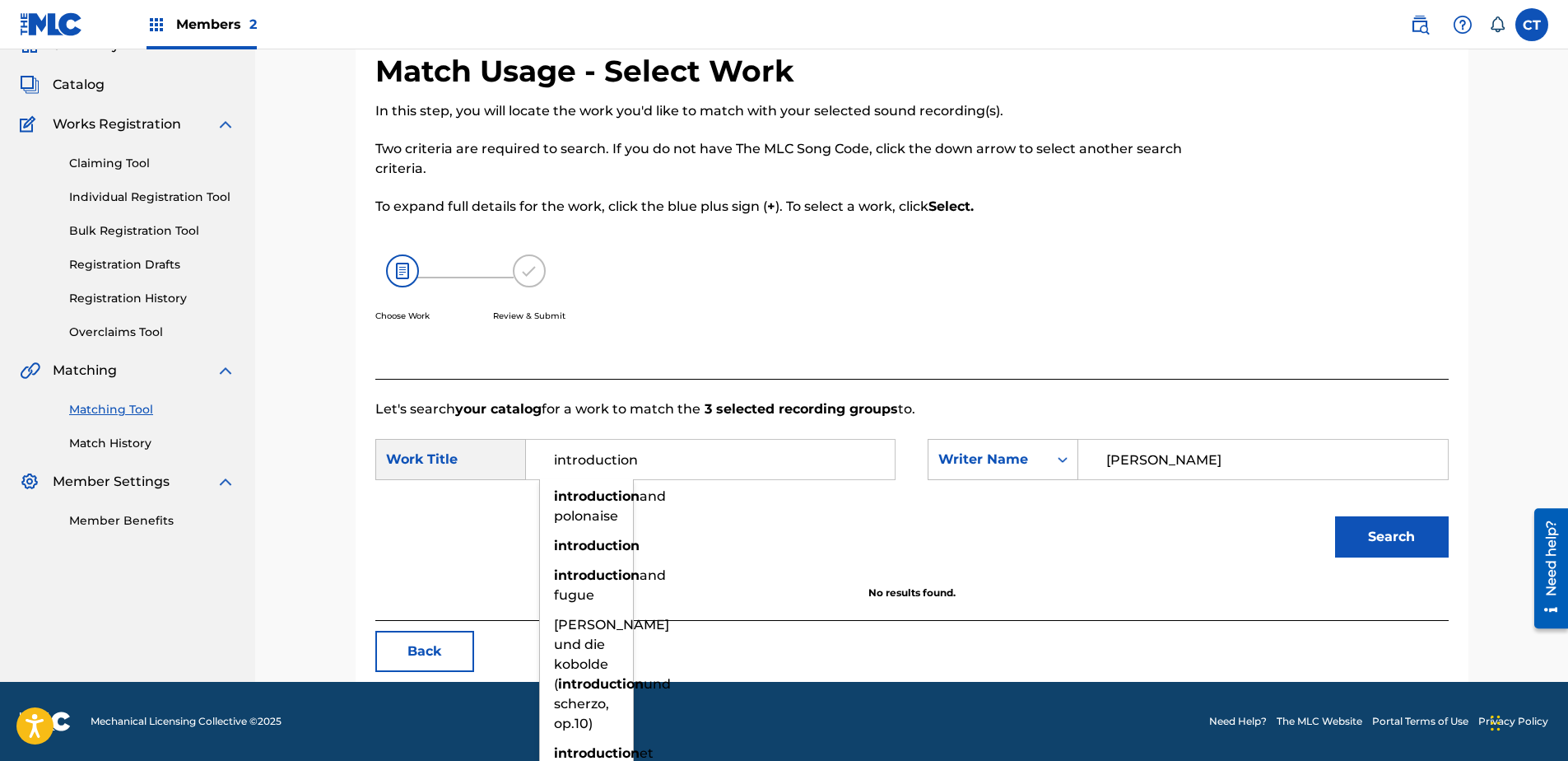
type input "introduction"
click at [1335, 516] on button "Search" at bounding box center [1392, 536] width 114 height 42
click at [673, 457] on input "introduction" at bounding box center [711, 459] width 341 height 40
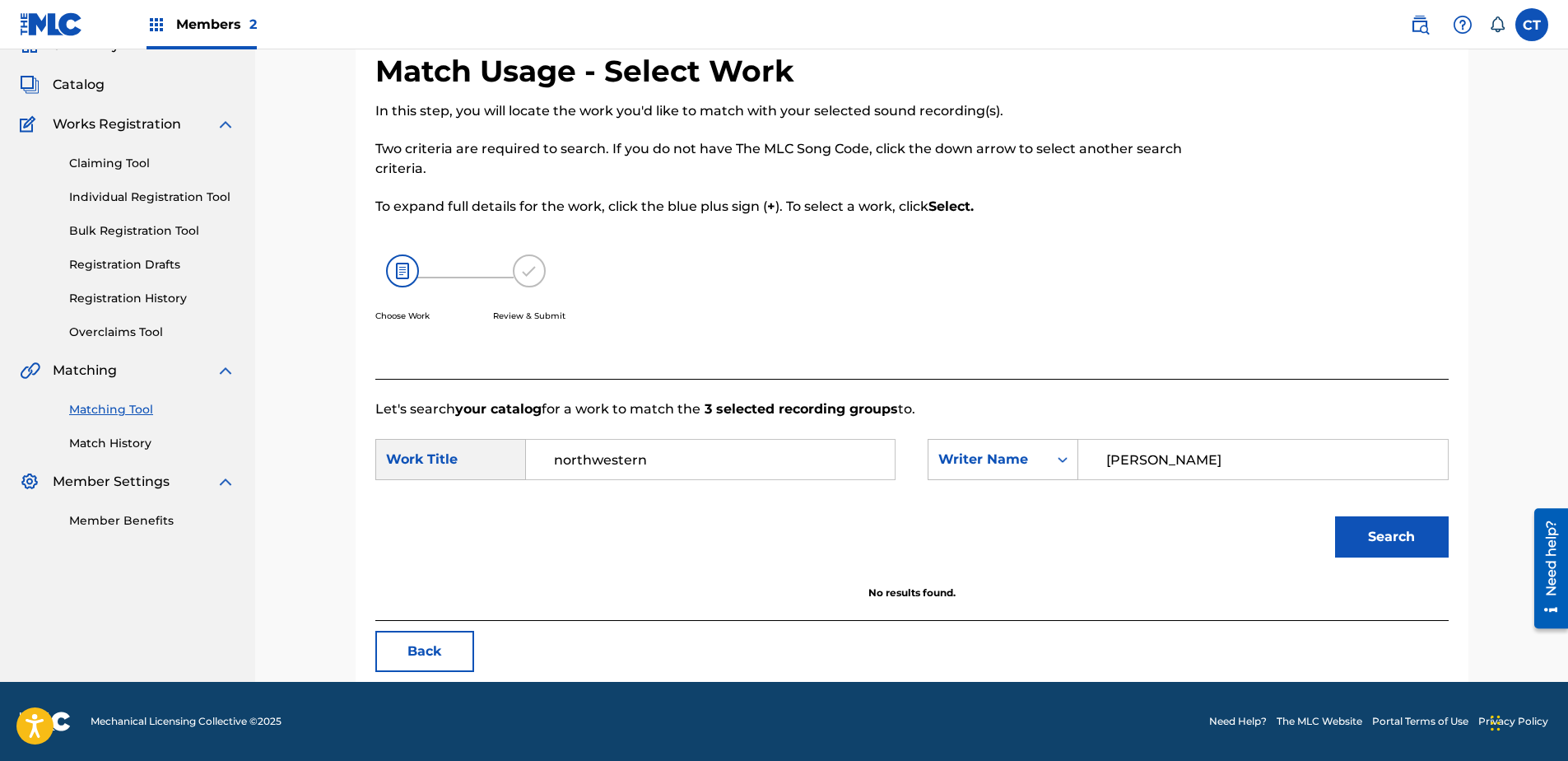
type input "northwestern"
click at [1335, 516] on button "Search" at bounding box center [1392, 536] width 114 height 42
click at [434, 666] on button "Back" at bounding box center [425, 651] width 99 height 42
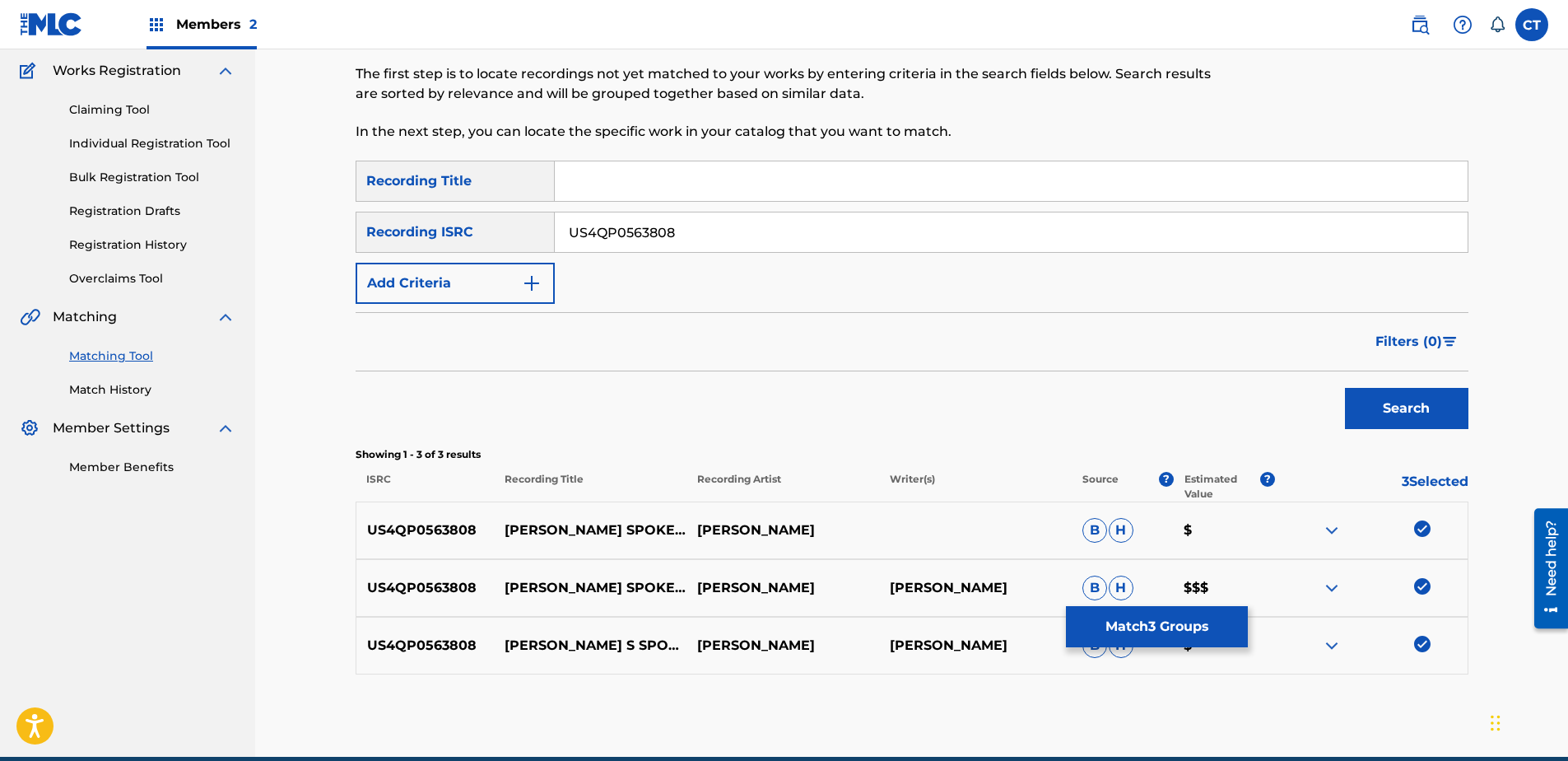
scroll to position [208, 0]
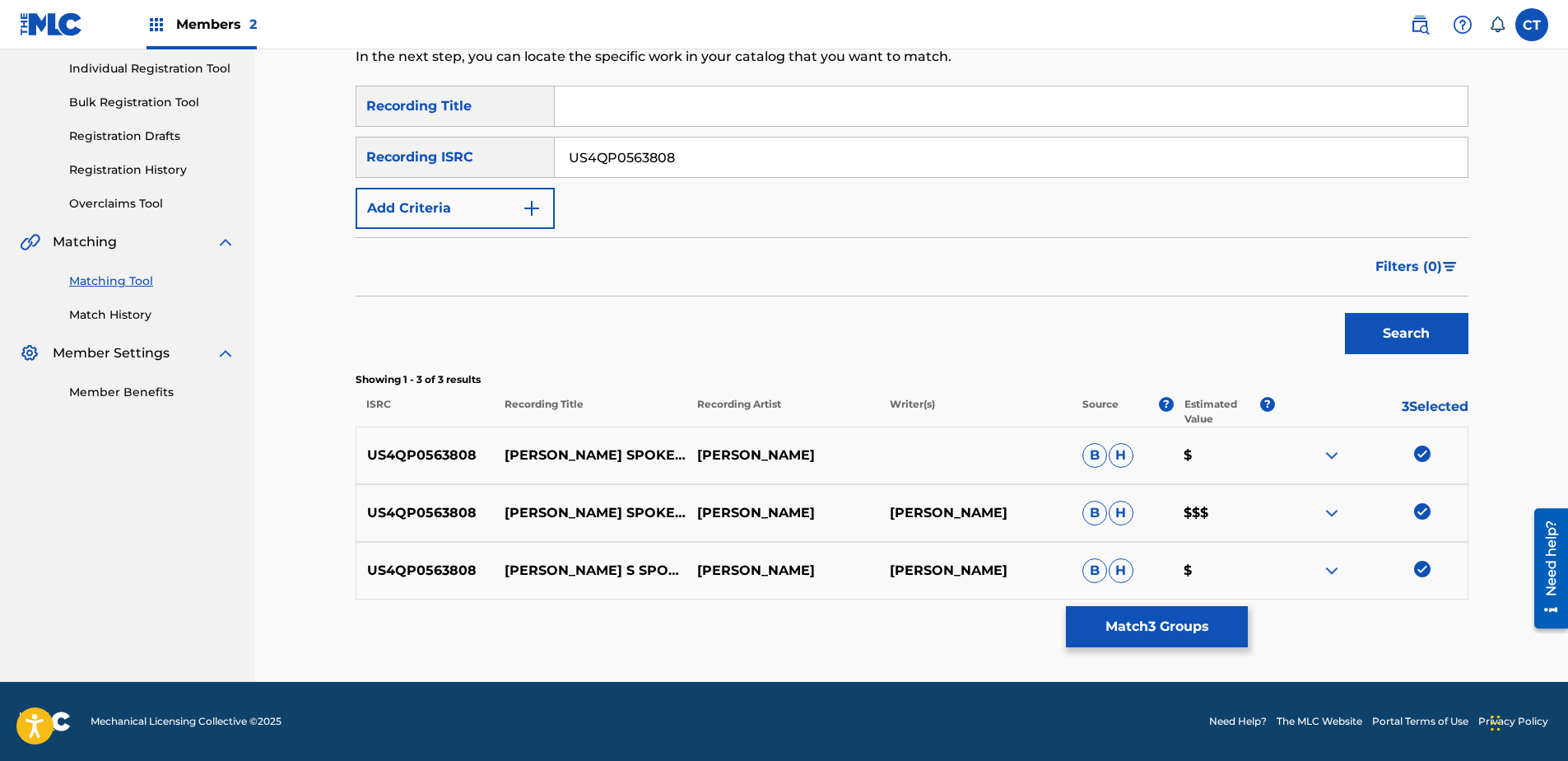
click at [1110, 626] on button "Match 3 Groups" at bounding box center [1157, 626] width 182 height 42
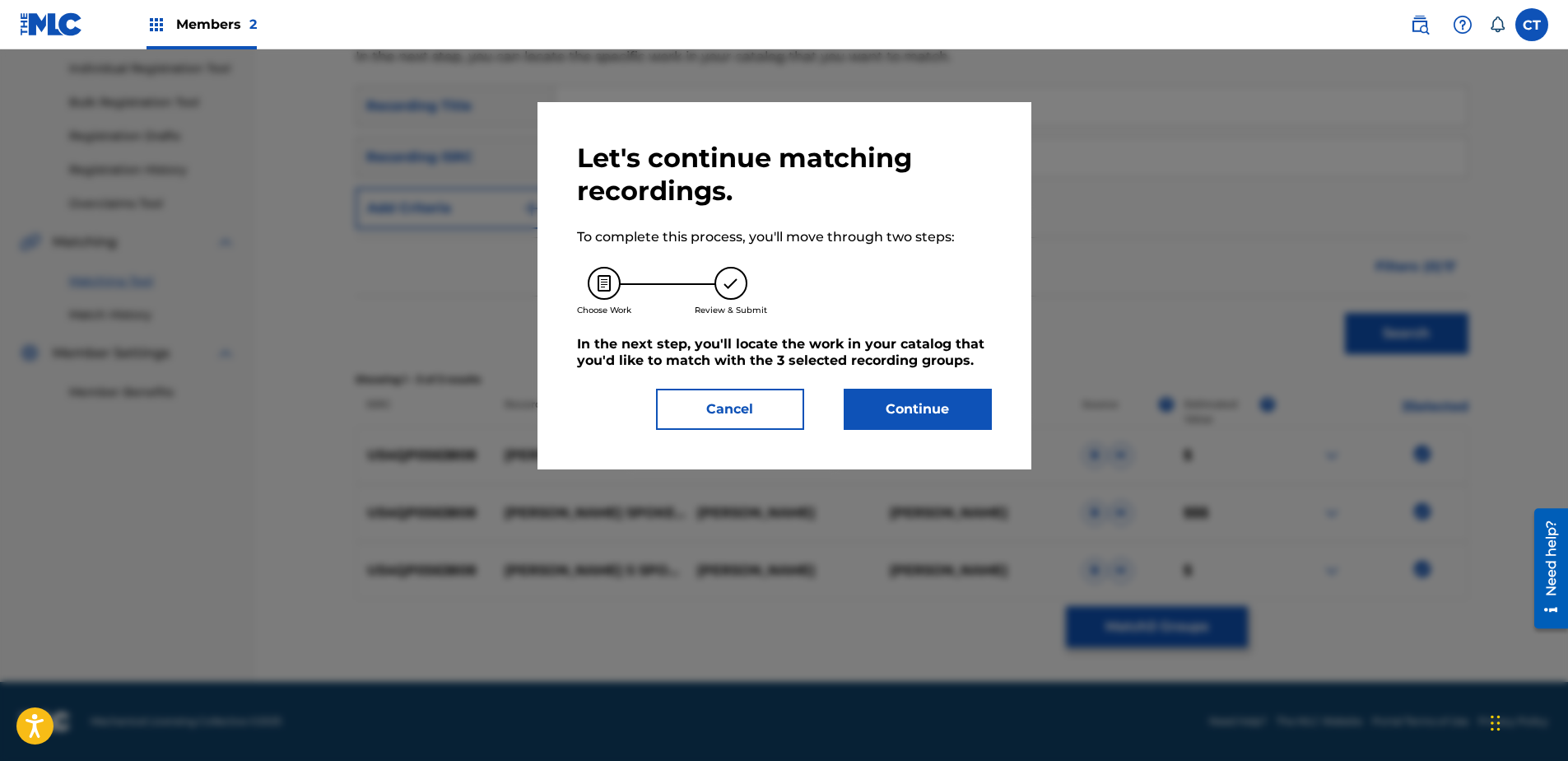
click at [927, 395] on button "Continue" at bounding box center [919, 410] width 148 height 42
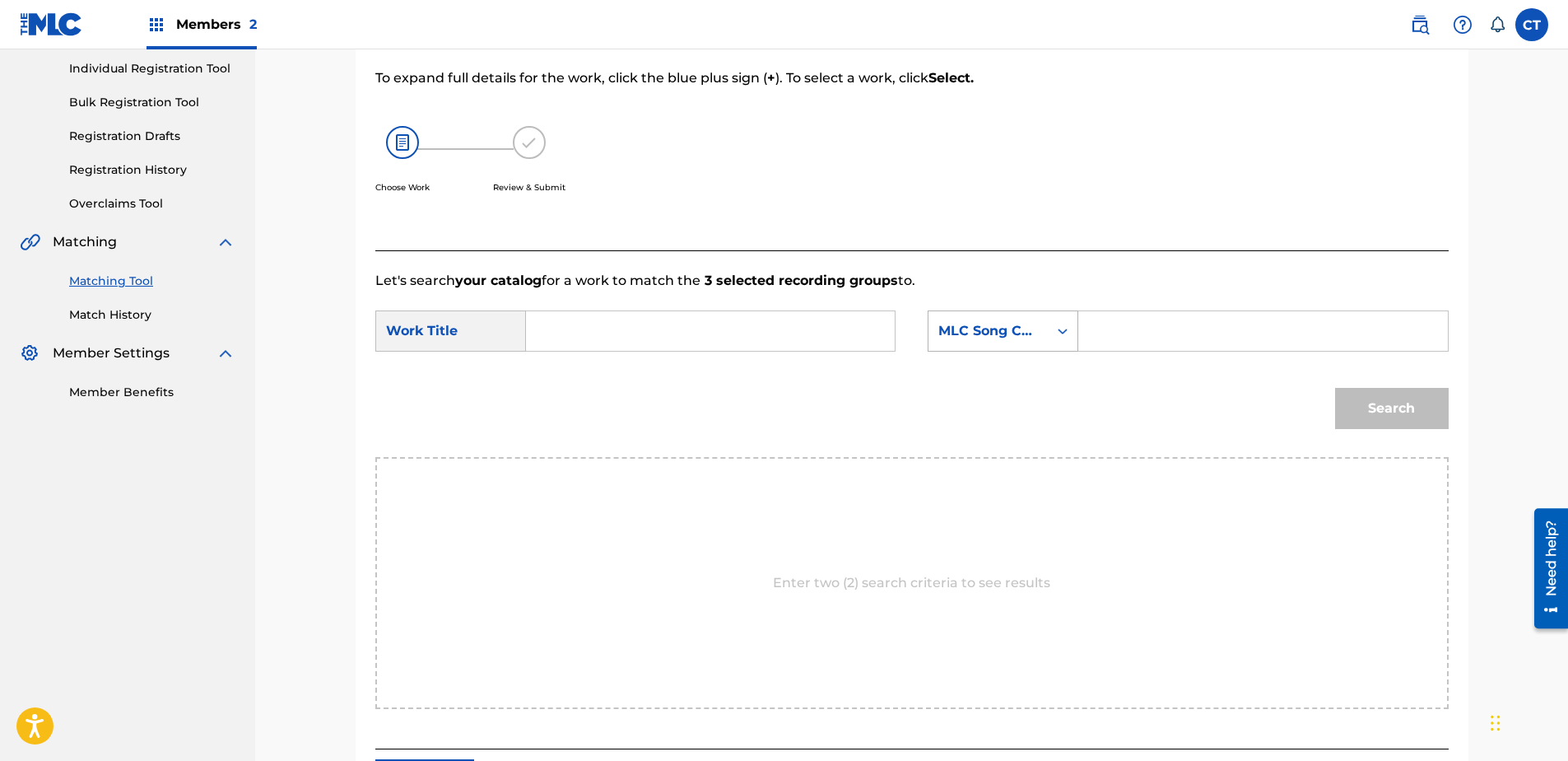
click at [991, 328] on div "MLC Song Code" at bounding box center [988, 331] width 100 height 20
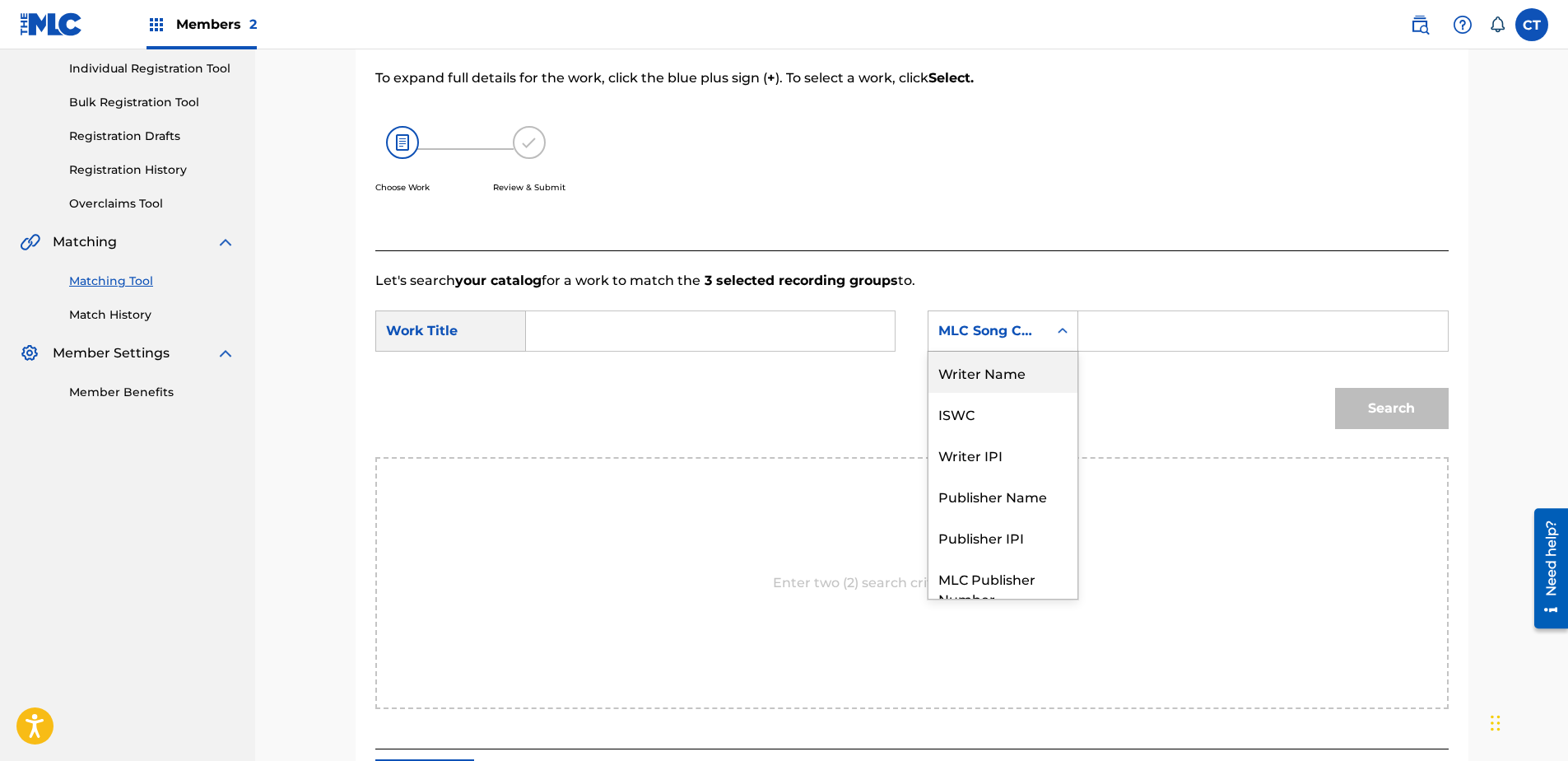
click at [997, 370] on div "Writer Name" at bounding box center [1003, 372] width 149 height 42
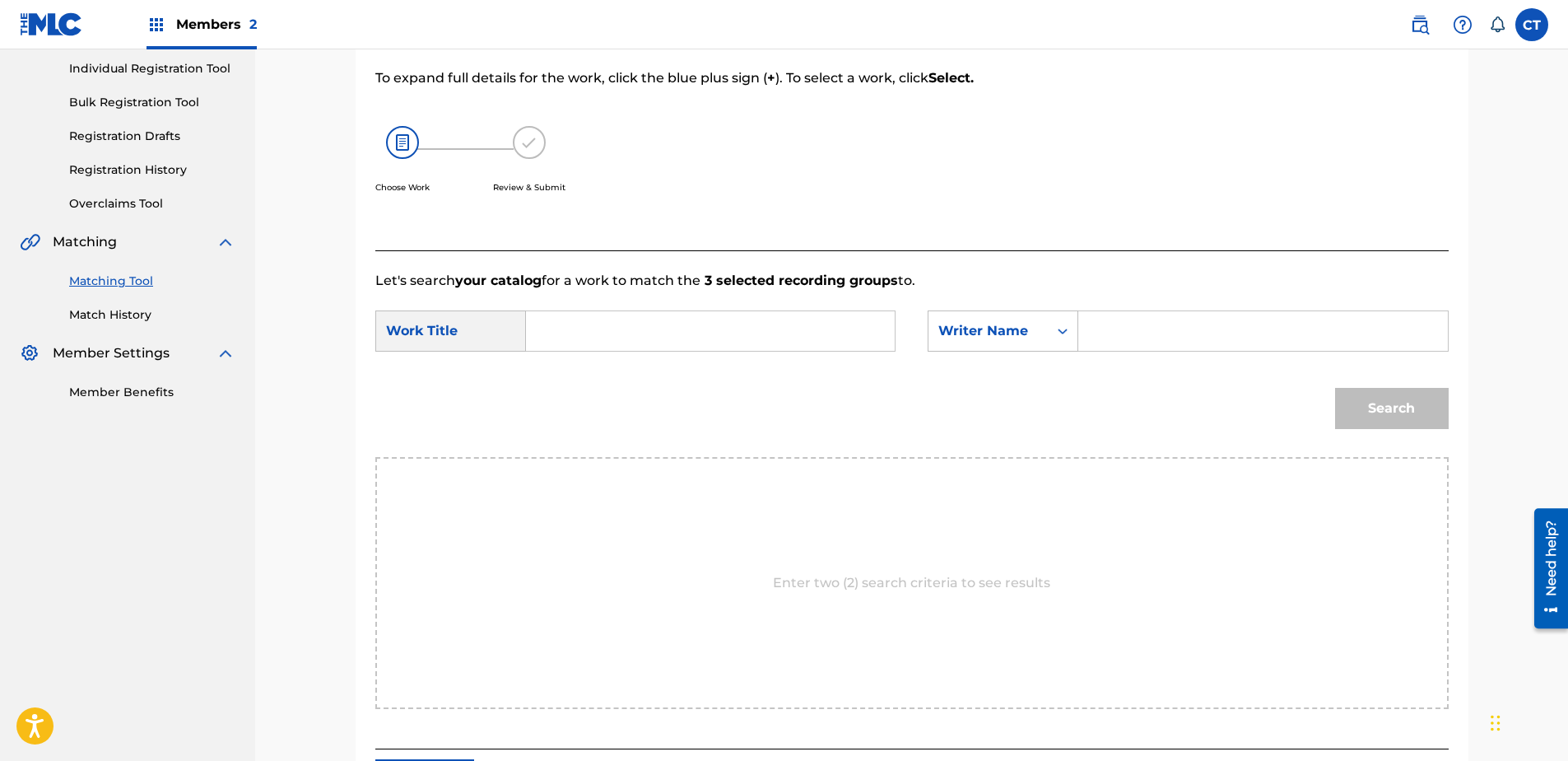
click at [1111, 321] on input "Search Form" at bounding box center [1263, 331] width 341 height 40
type input "[PERSON_NAME]"
click at [790, 321] on input "Search Form" at bounding box center [711, 331] width 341 height 40
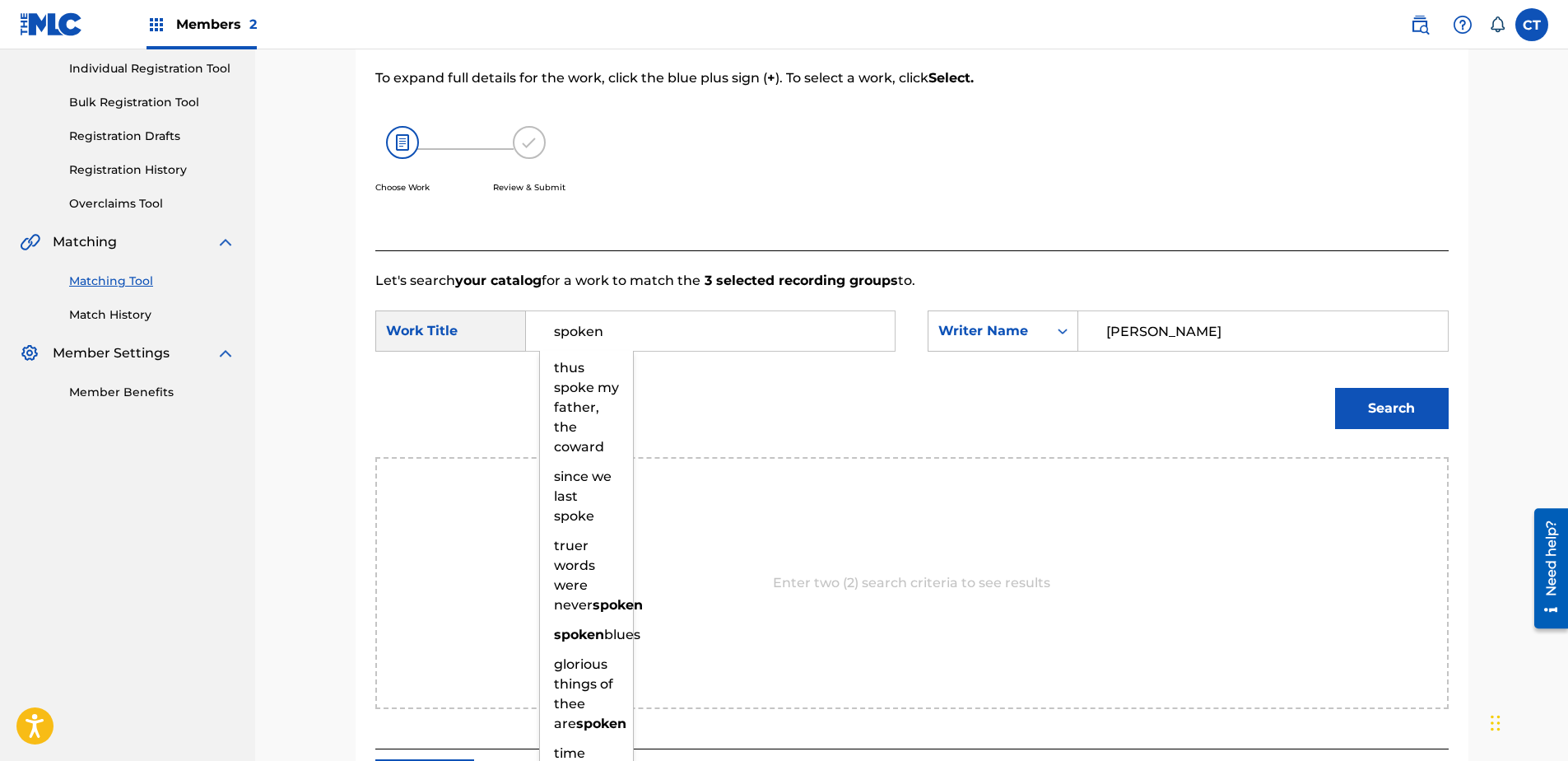
type input "spoken"
click at [1335, 388] on button "Search" at bounding box center [1392, 409] width 114 height 42
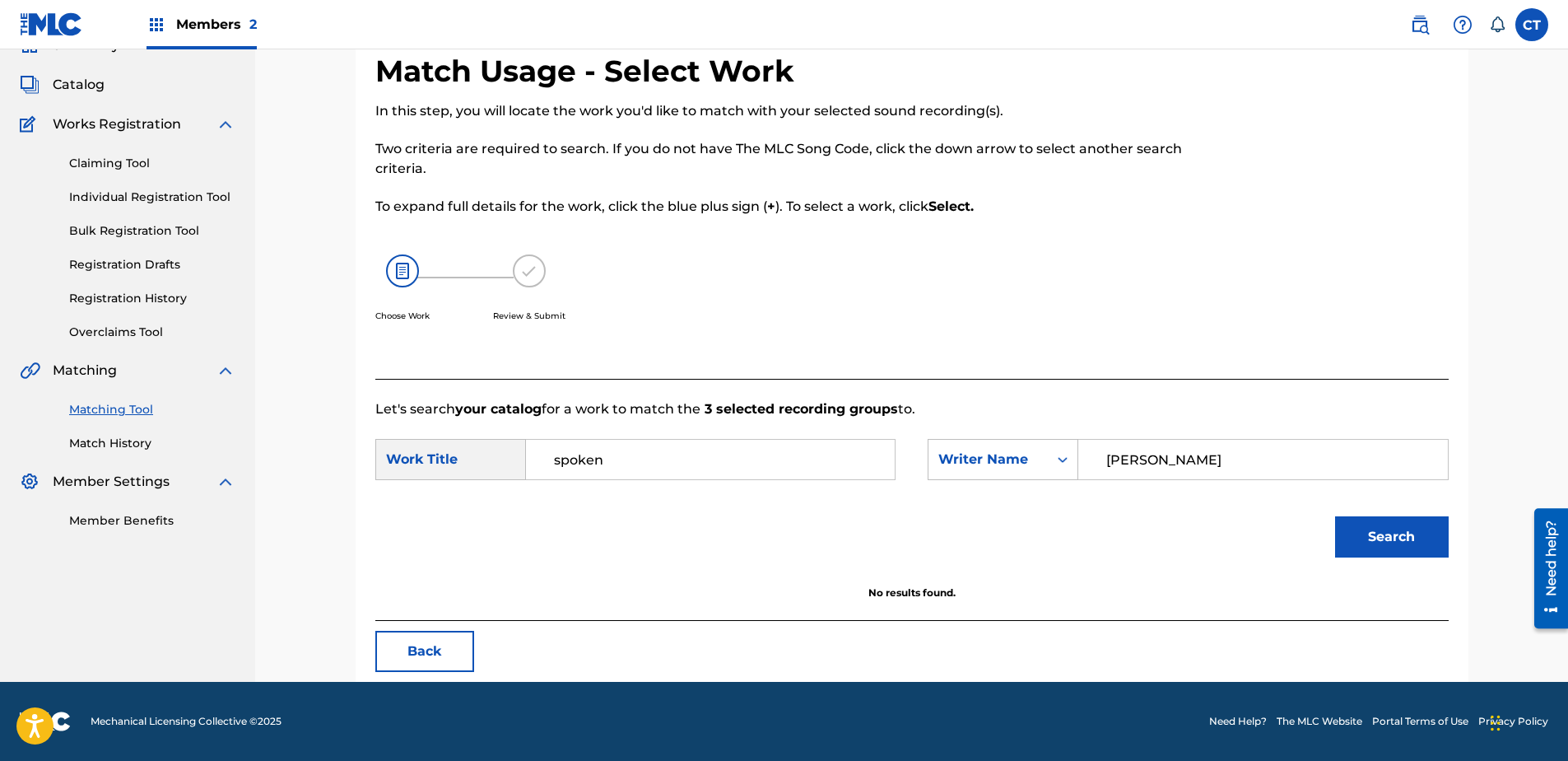
scroll to position [79, 0]
click at [400, 659] on button "Back" at bounding box center [425, 651] width 99 height 42
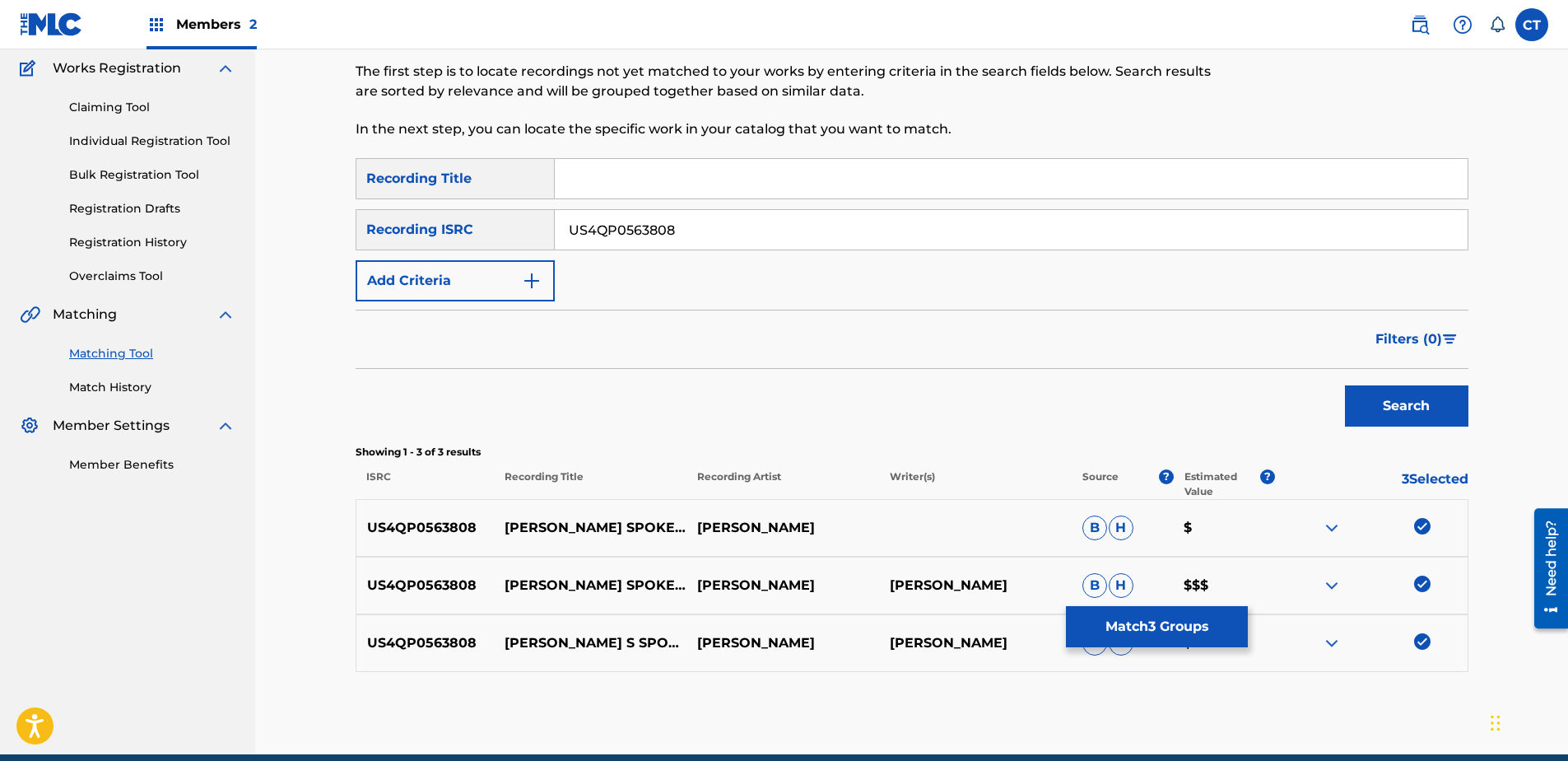
scroll to position [161, 0]
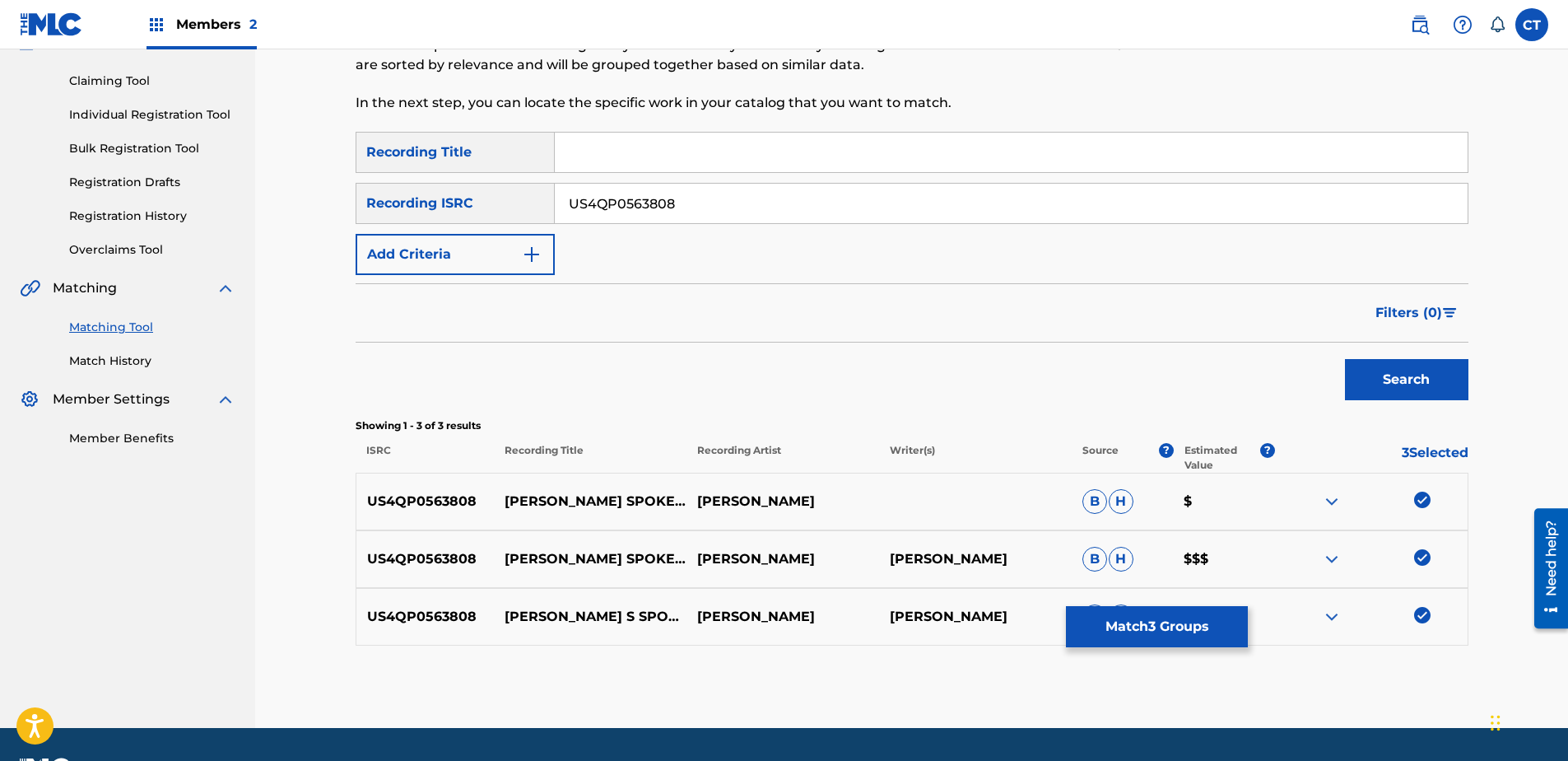
click at [712, 209] on input "US4QP0563808" at bounding box center [1012, 203] width 913 height 40
paste input "ushm82008103"
click at [1340, 369] on div "Search" at bounding box center [1403, 375] width 132 height 66
click at [1347, 374] on button "Search" at bounding box center [1407, 380] width 124 height 42
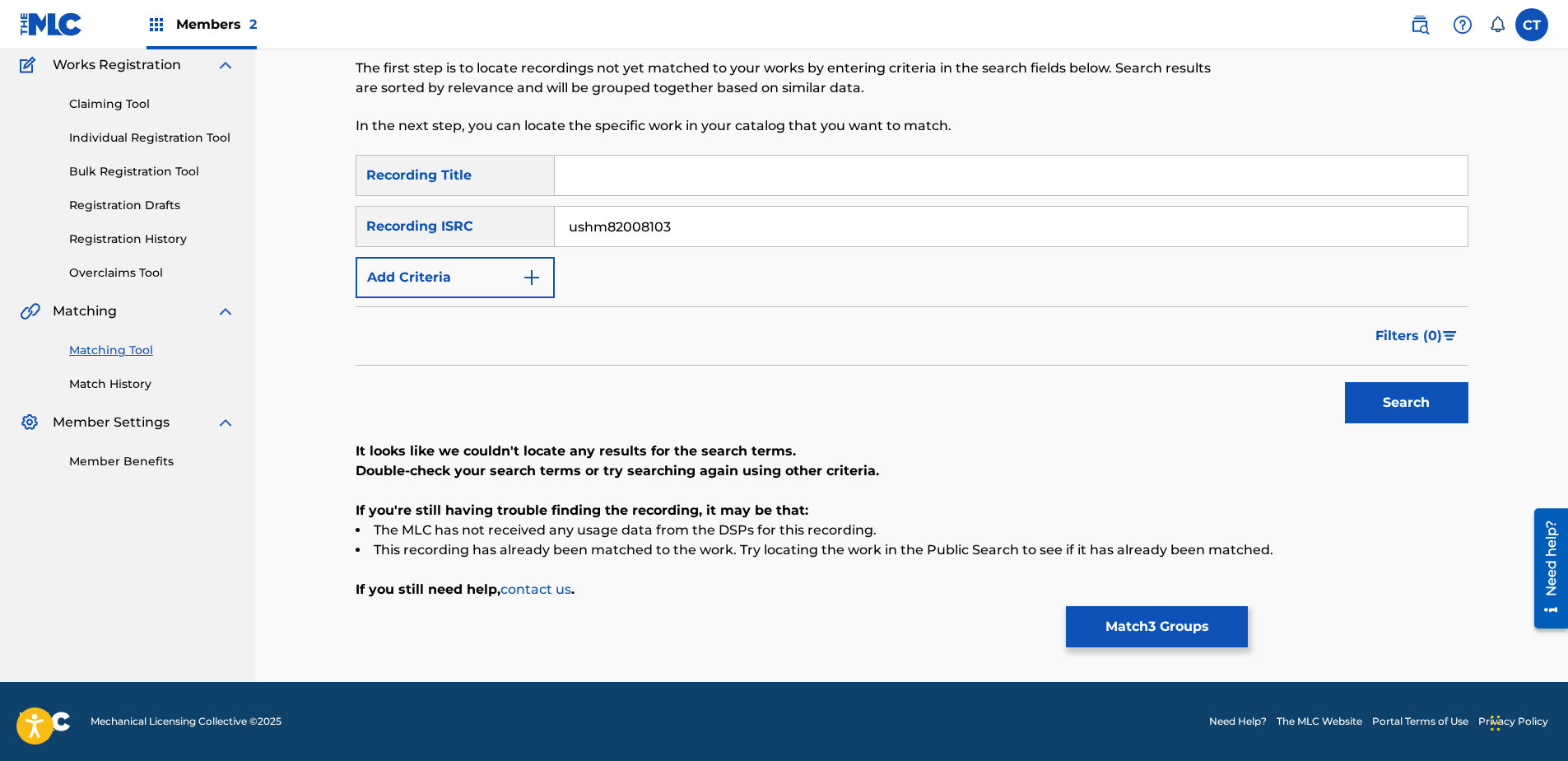
scroll to position [139, 0]
click at [721, 235] on input "ushm82008103" at bounding box center [1012, 227] width 913 height 40
paste input "US7MN1300421"
type input "US7MN1300421"
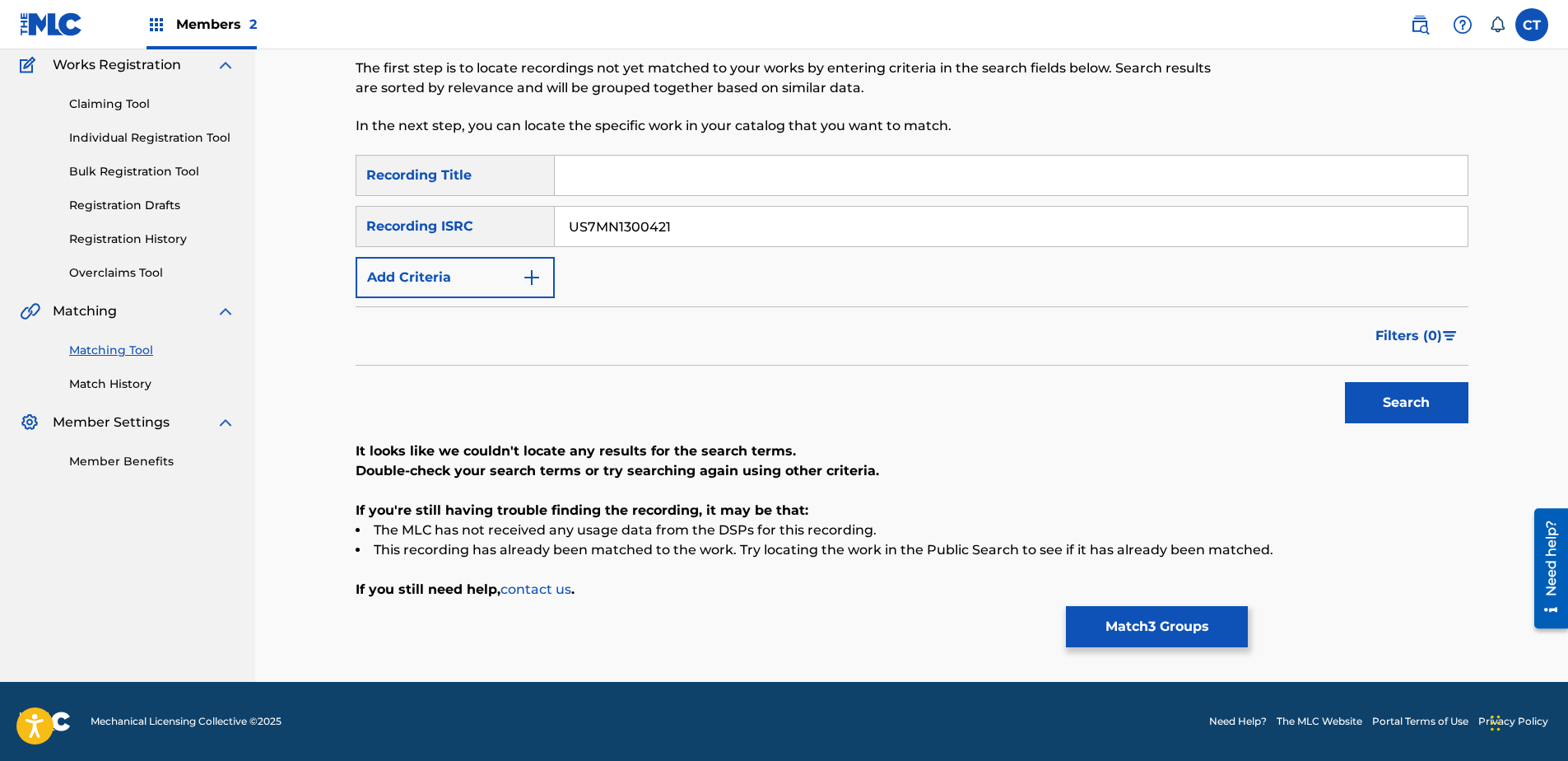
click at [1357, 419] on button "Search" at bounding box center [1407, 403] width 124 height 42
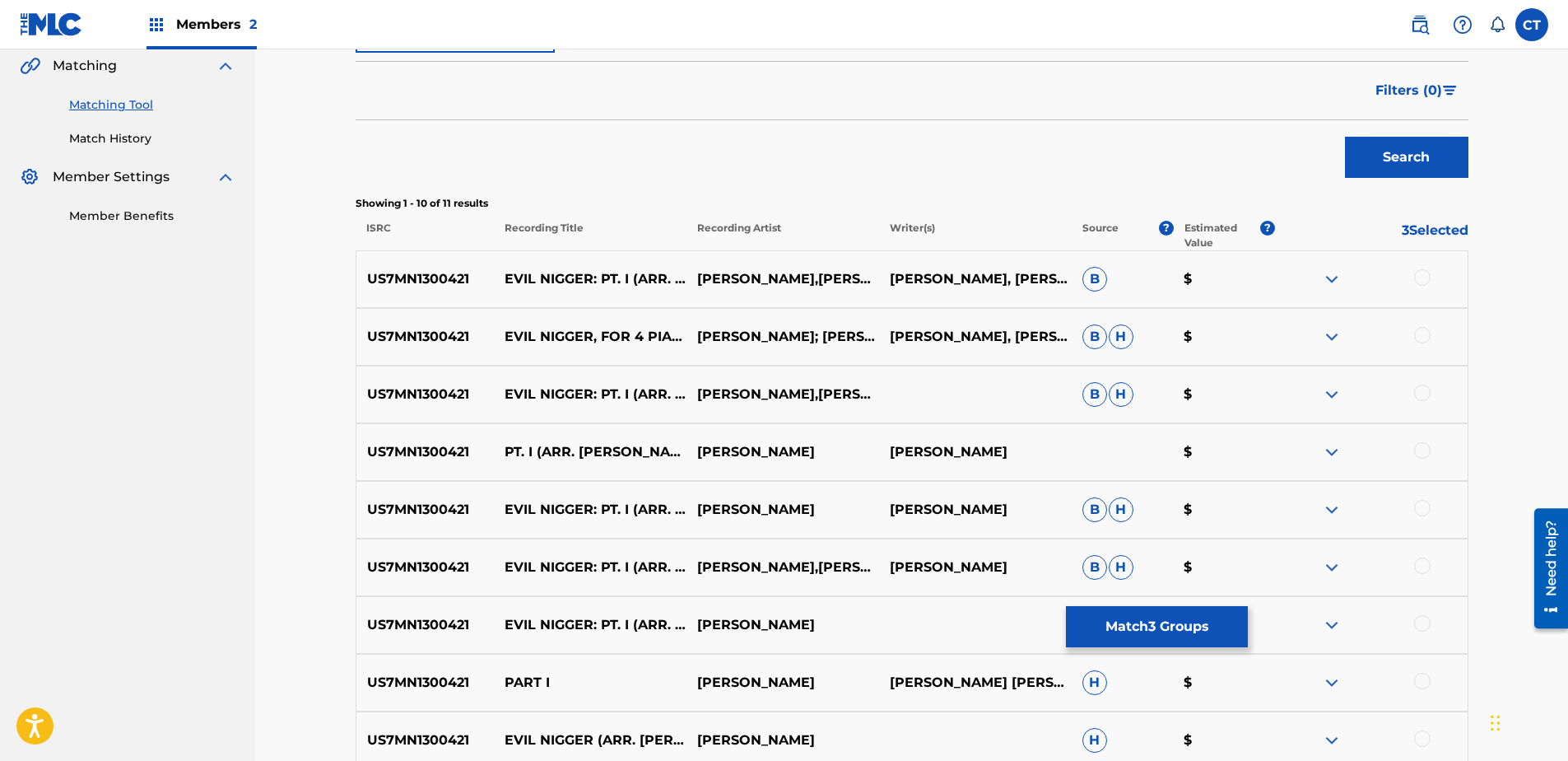
scroll to position [385, 0]
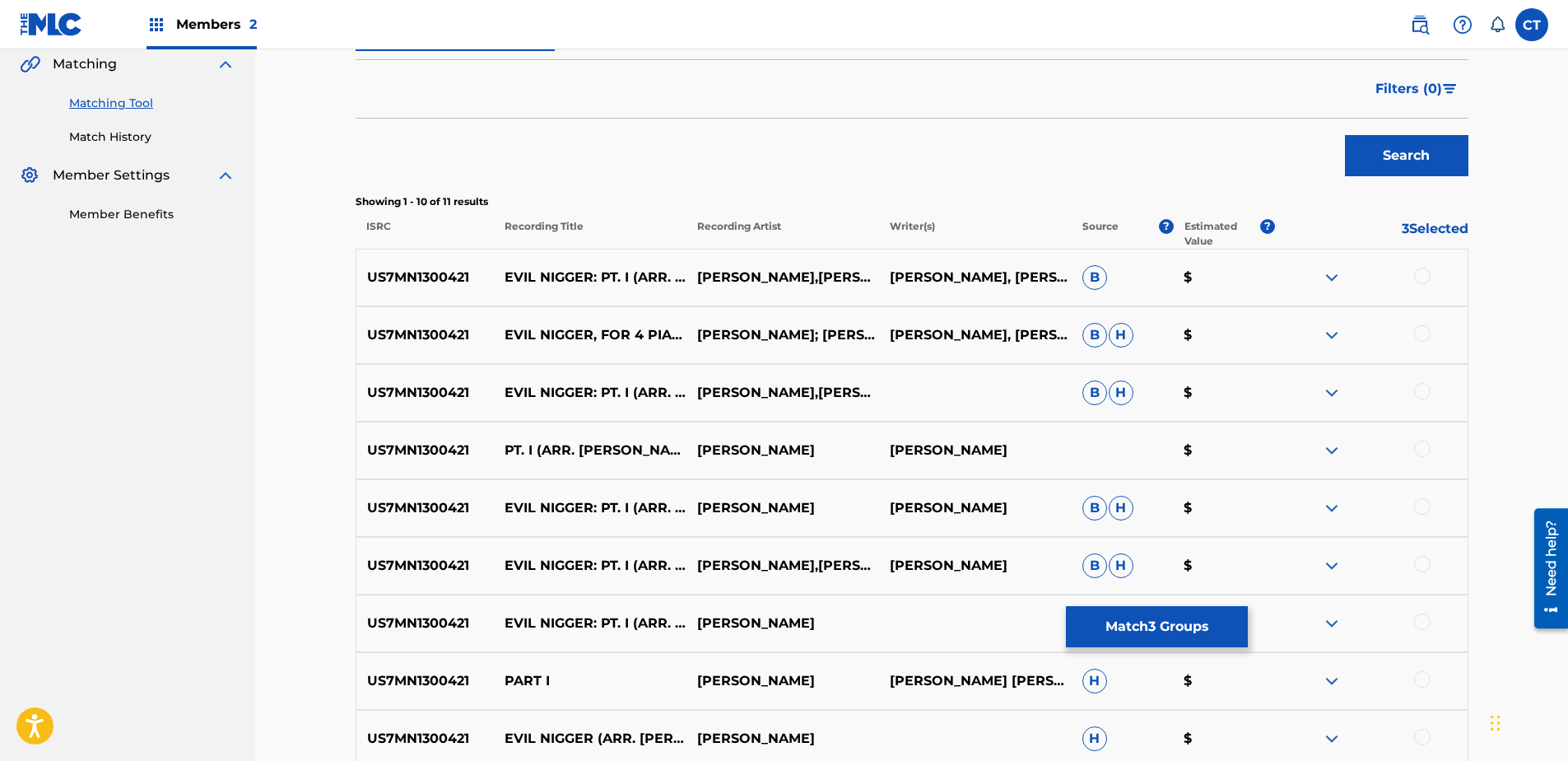
click at [1420, 271] on div at bounding box center [1422, 275] width 17 height 17
click at [1417, 345] on div "US7MN1300421 EVIL NIGGER, FOR 4 PIANOS - 1.PART 1 [PERSON_NAME]; [PERSON_NAME];…" at bounding box center [912, 334] width 1113 height 57
click at [1426, 339] on div at bounding box center [1422, 333] width 17 height 17
click at [1426, 389] on div at bounding box center [1422, 391] width 17 height 17
click at [1421, 448] on div at bounding box center [1422, 448] width 17 height 17
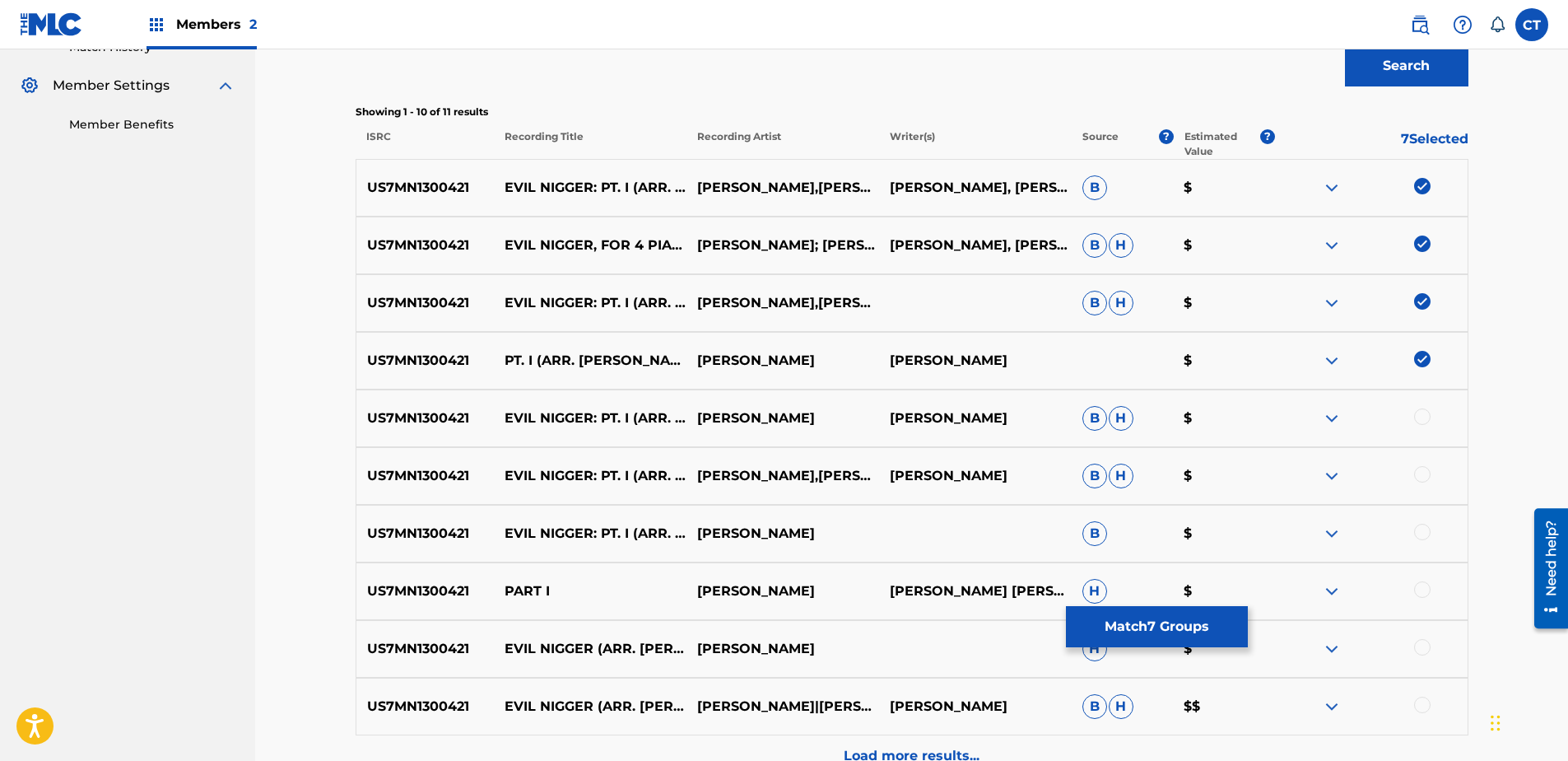
scroll to position [550, 0]
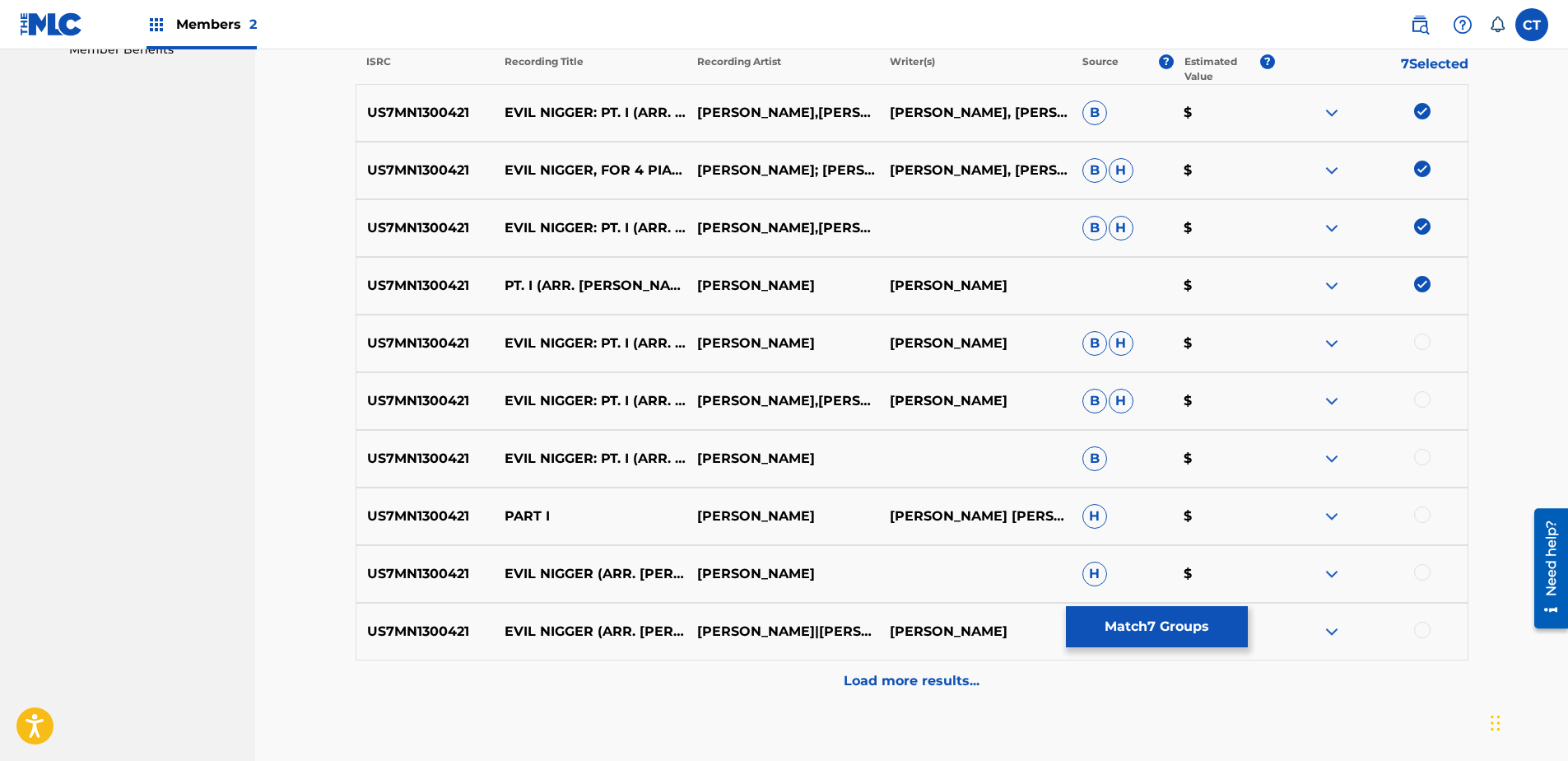
click at [1426, 335] on div at bounding box center [1422, 341] width 17 height 17
click at [1425, 393] on div at bounding box center [1422, 399] width 17 height 17
click at [1417, 452] on div at bounding box center [1422, 456] width 17 height 17
click at [1426, 515] on div at bounding box center [1422, 515] width 17 height 17
click at [1421, 571] on div at bounding box center [1422, 572] width 17 height 17
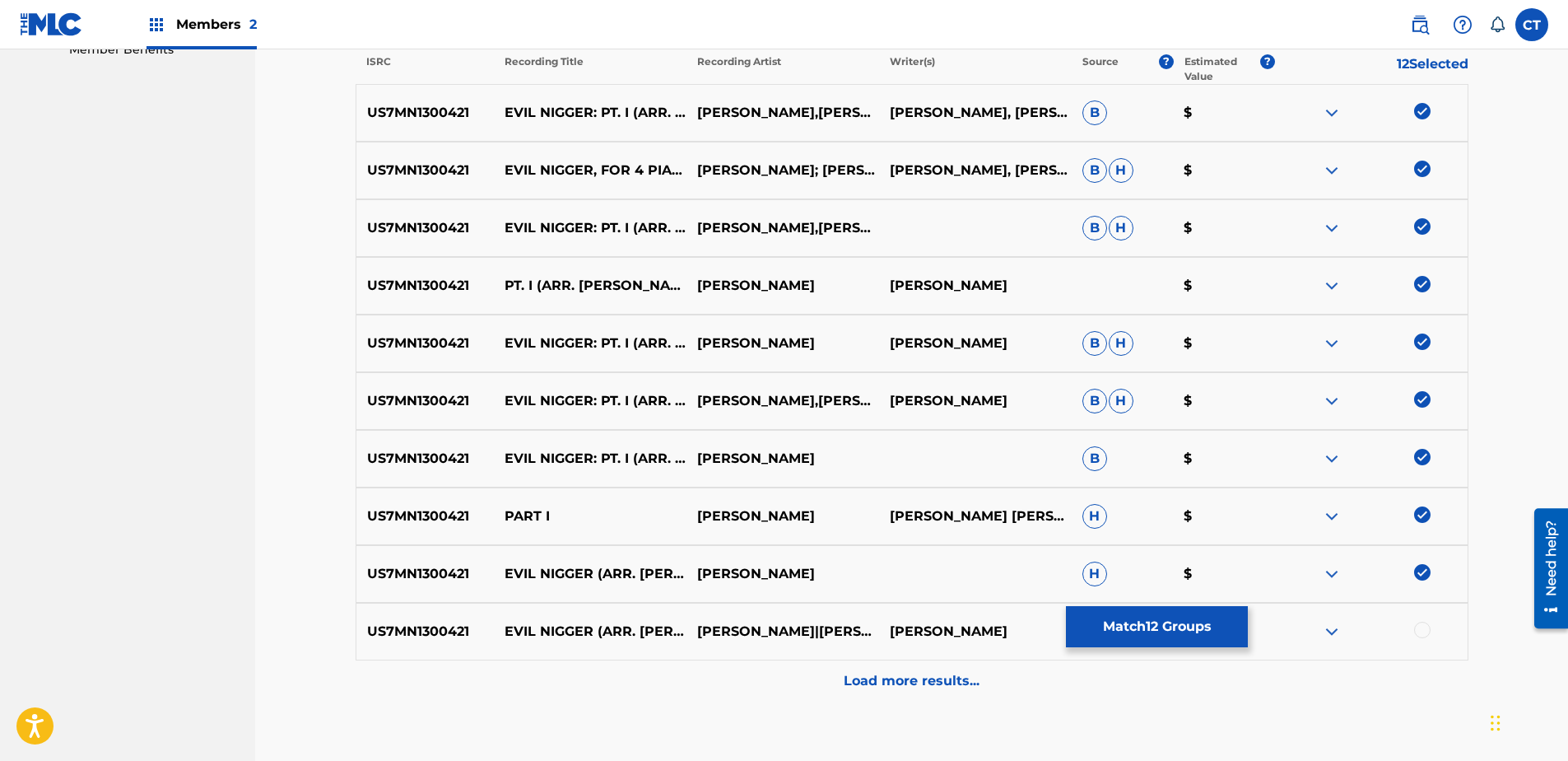
click at [1417, 634] on div at bounding box center [1422, 629] width 17 height 17
click at [1417, 663] on div "Load more results..." at bounding box center [912, 681] width 1113 height 42
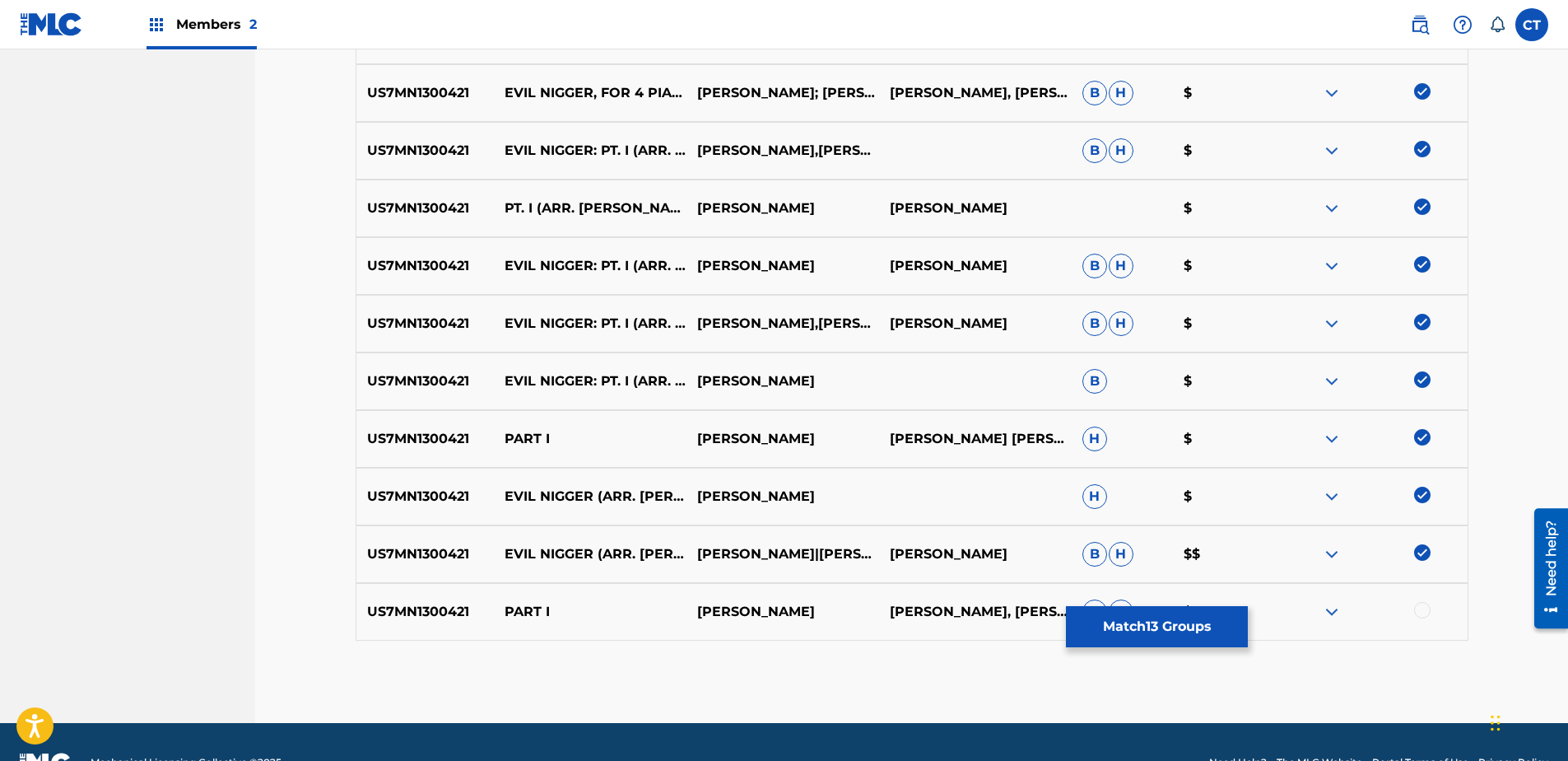
scroll to position [668, 0]
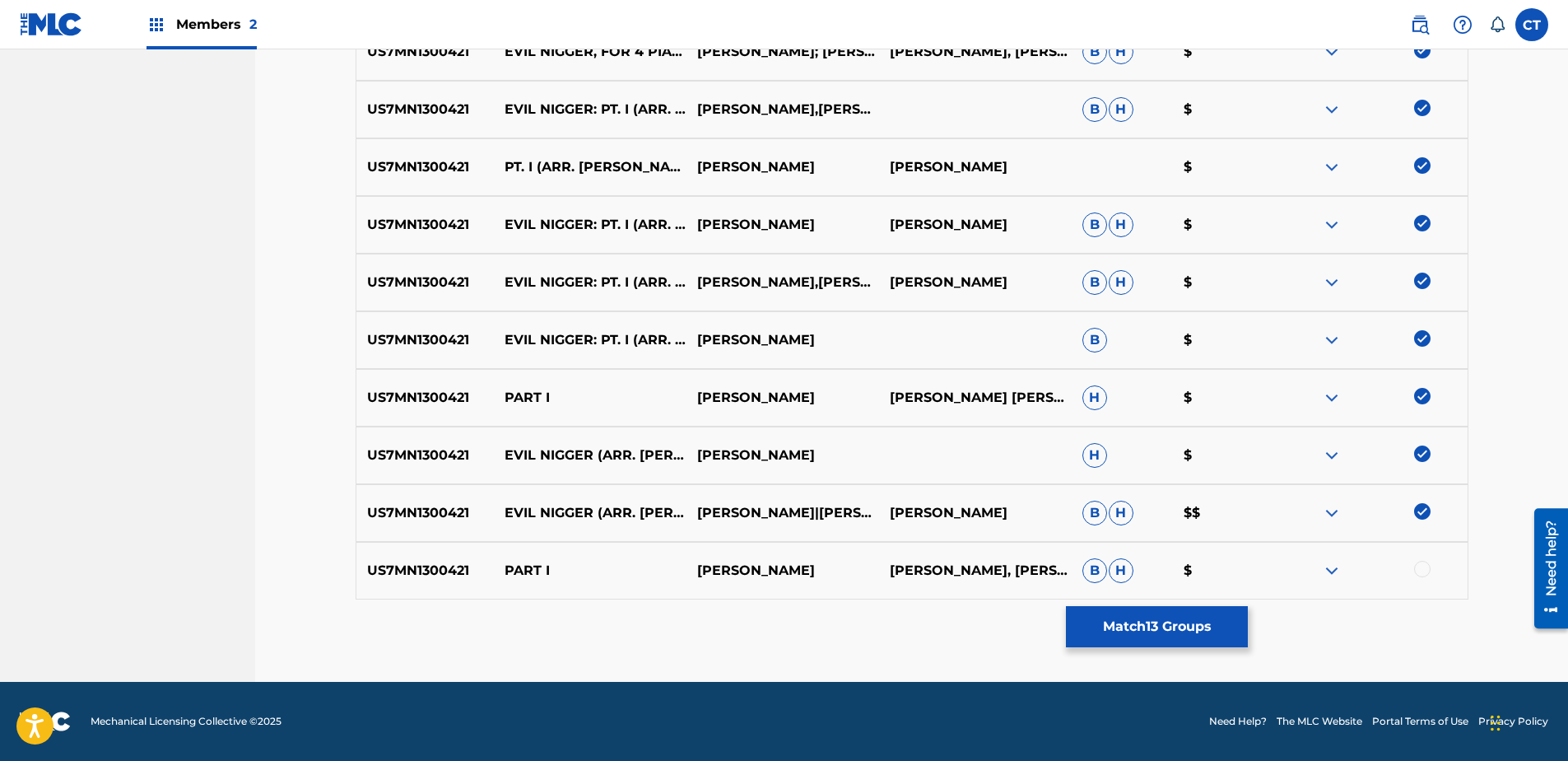
click at [1417, 567] on div at bounding box center [1422, 568] width 17 height 17
click at [1155, 618] on button "Match 14 Groups" at bounding box center [1157, 626] width 182 height 42
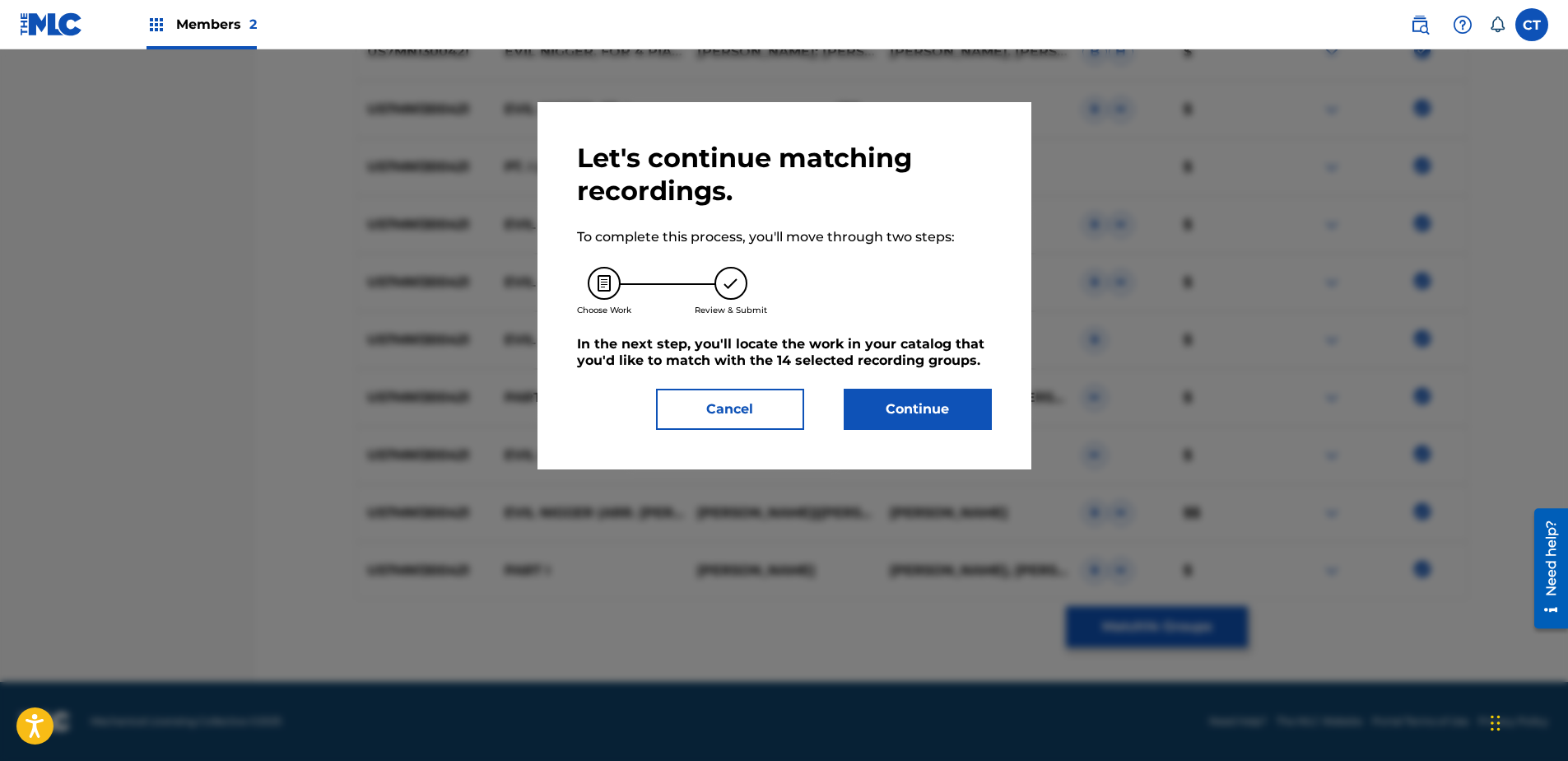
click at [926, 398] on button "Continue" at bounding box center [919, 410] width 148 height 42
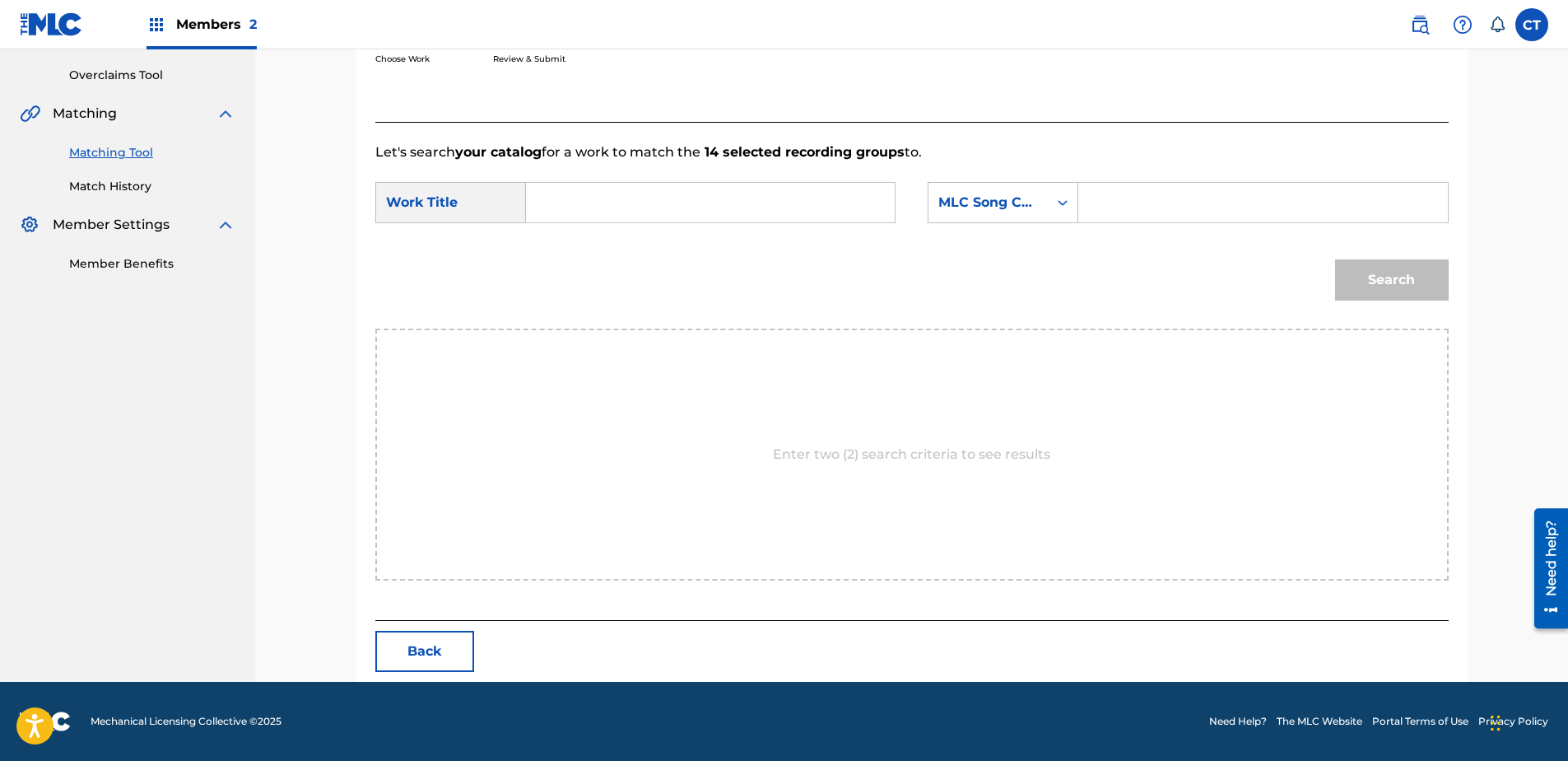
scroll to position [335, 0]
click at [586, 203] on input "Search Form" at bounding box center [711, 203] width 341 height 40
type input "pt.1"
click at [969, 206] on div "MLC Song Code" at bounding box center [988, 203] width 100 height 20
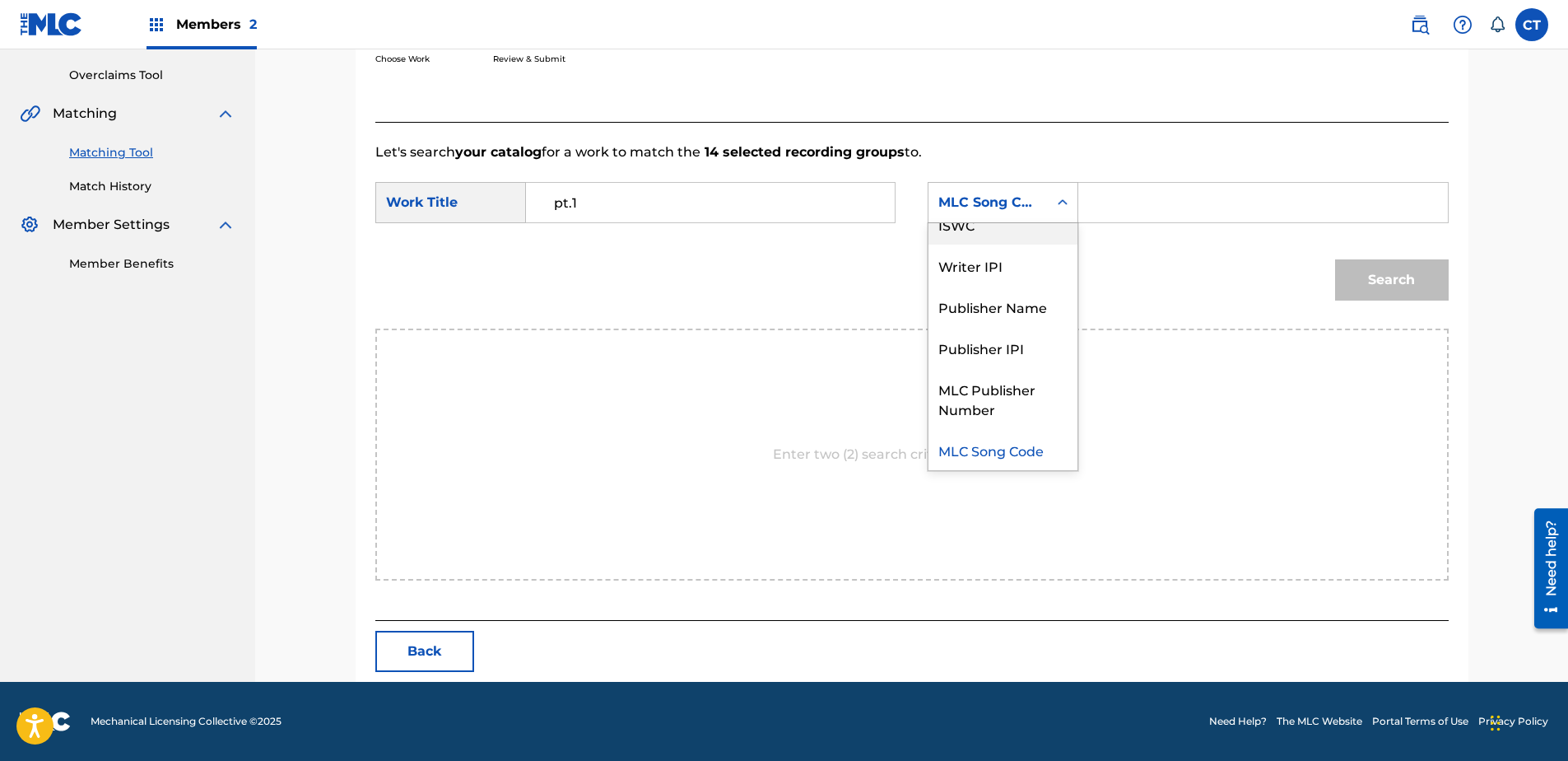
scroll to position [0, 0]
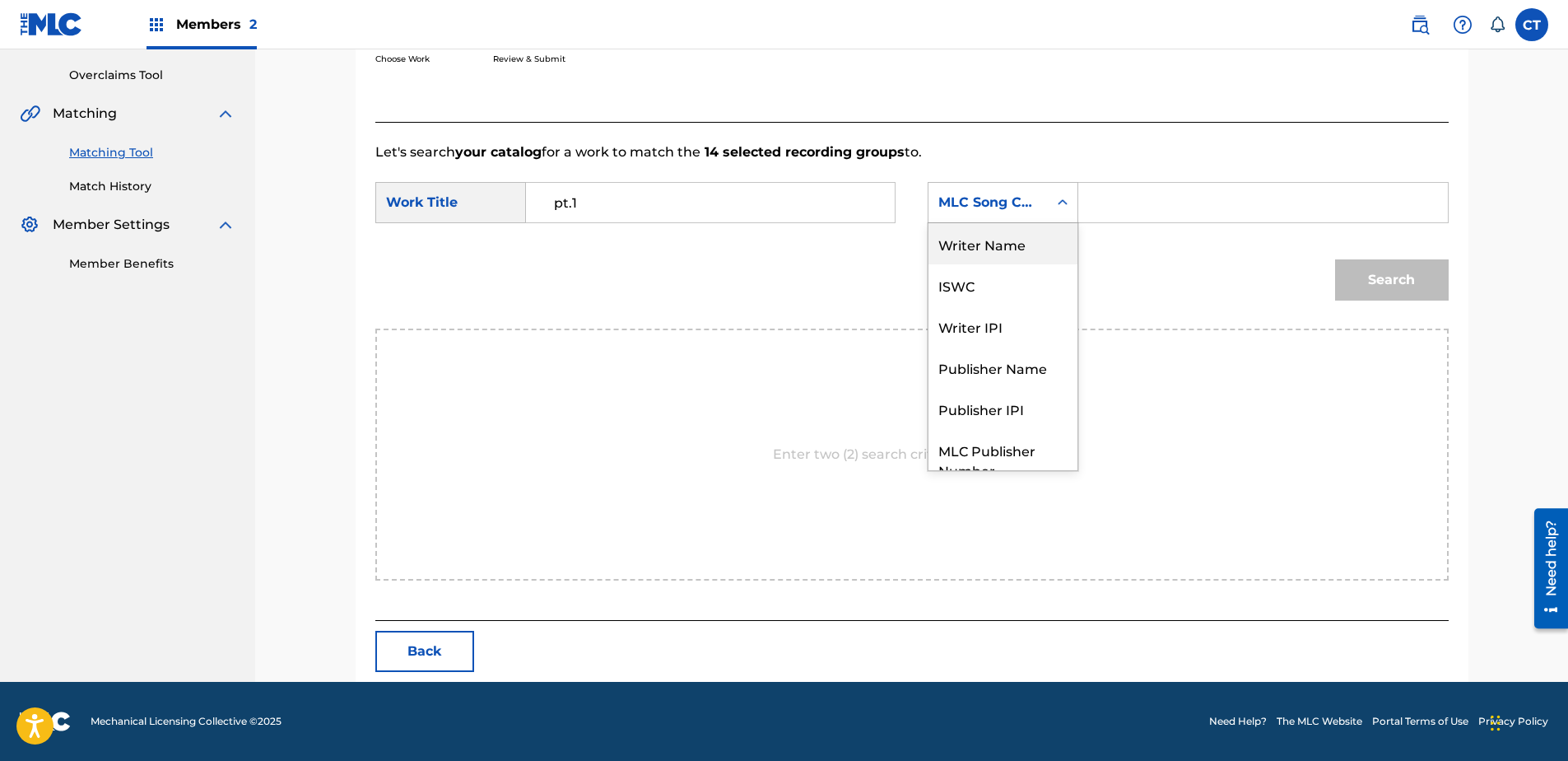
drag, startPoint x: 964, startPoint y: 248, endPoint x: 1034, endPoint y: 228, distance: 72.8
click at [977, 245] on div "Writer Name" at bounding box center [1003, 243] width 149 height 42
click at [1123, 202] on input "Search Form" at bounding box center [1263, 203] width 341 height 40
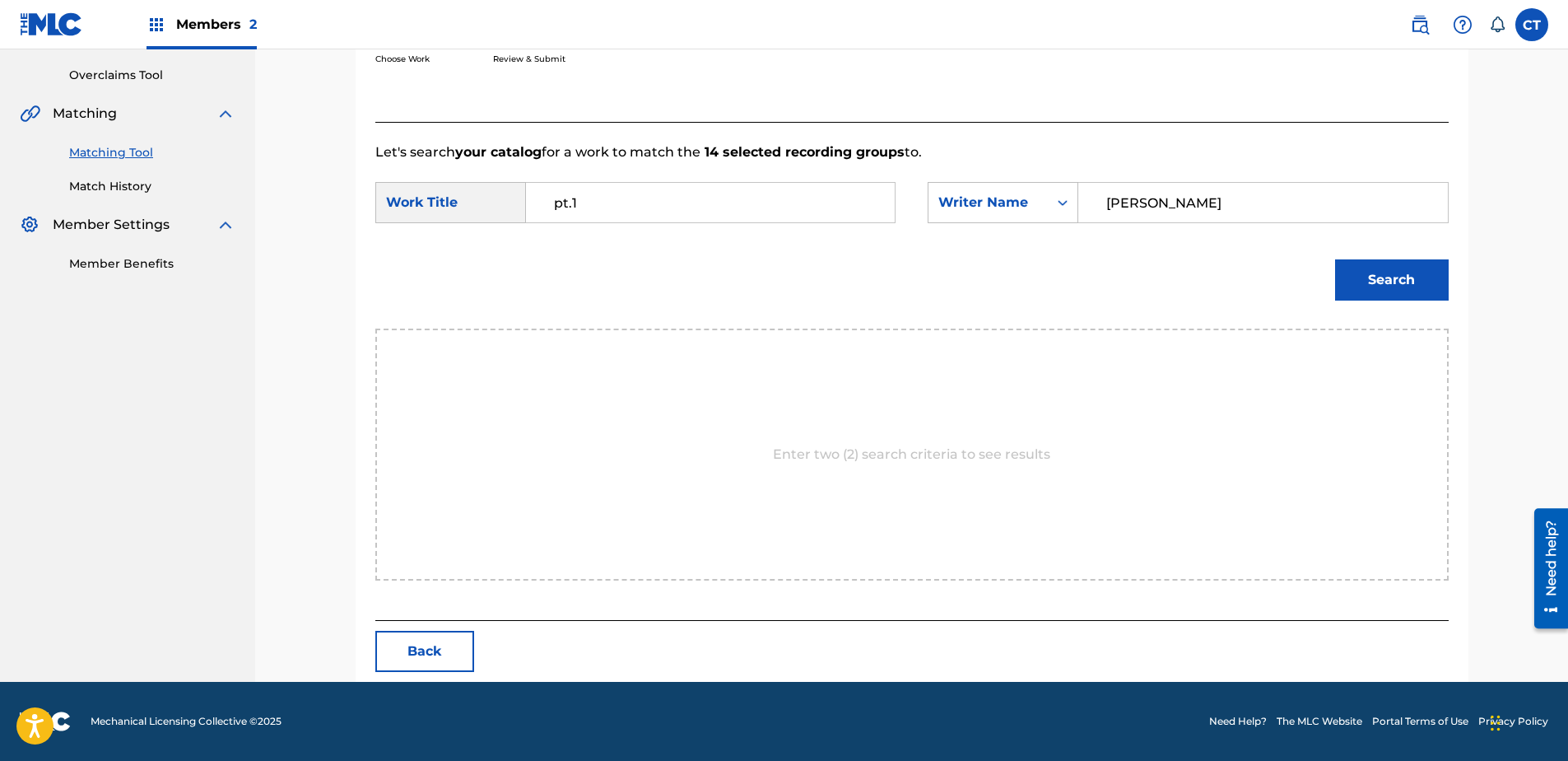
type input "[PERSON_NAME]"
click at [1335, 259] on button "Search" at bounding box center [1392, 280] width 114 height 42
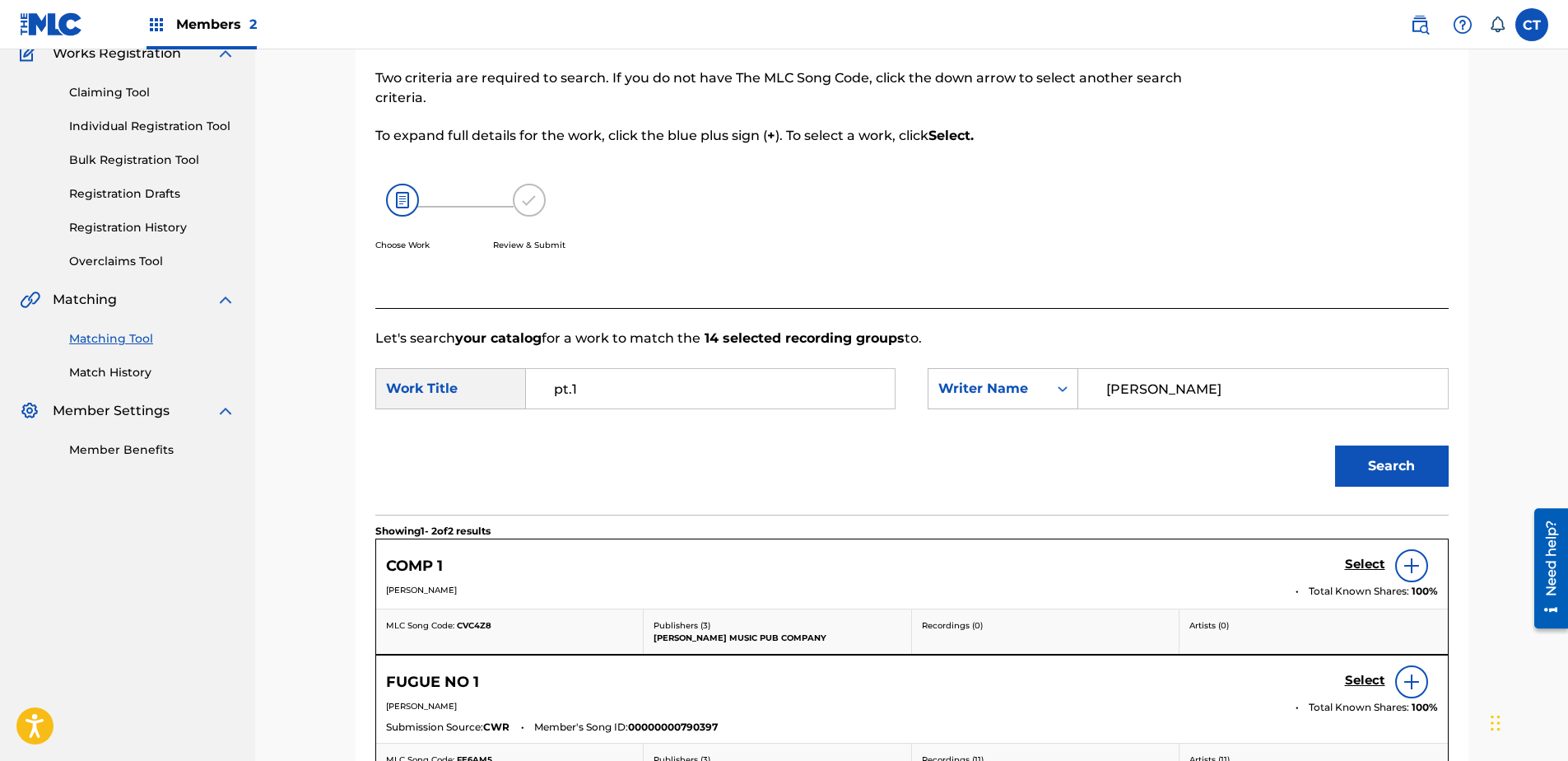
scroll to position [335, 0]
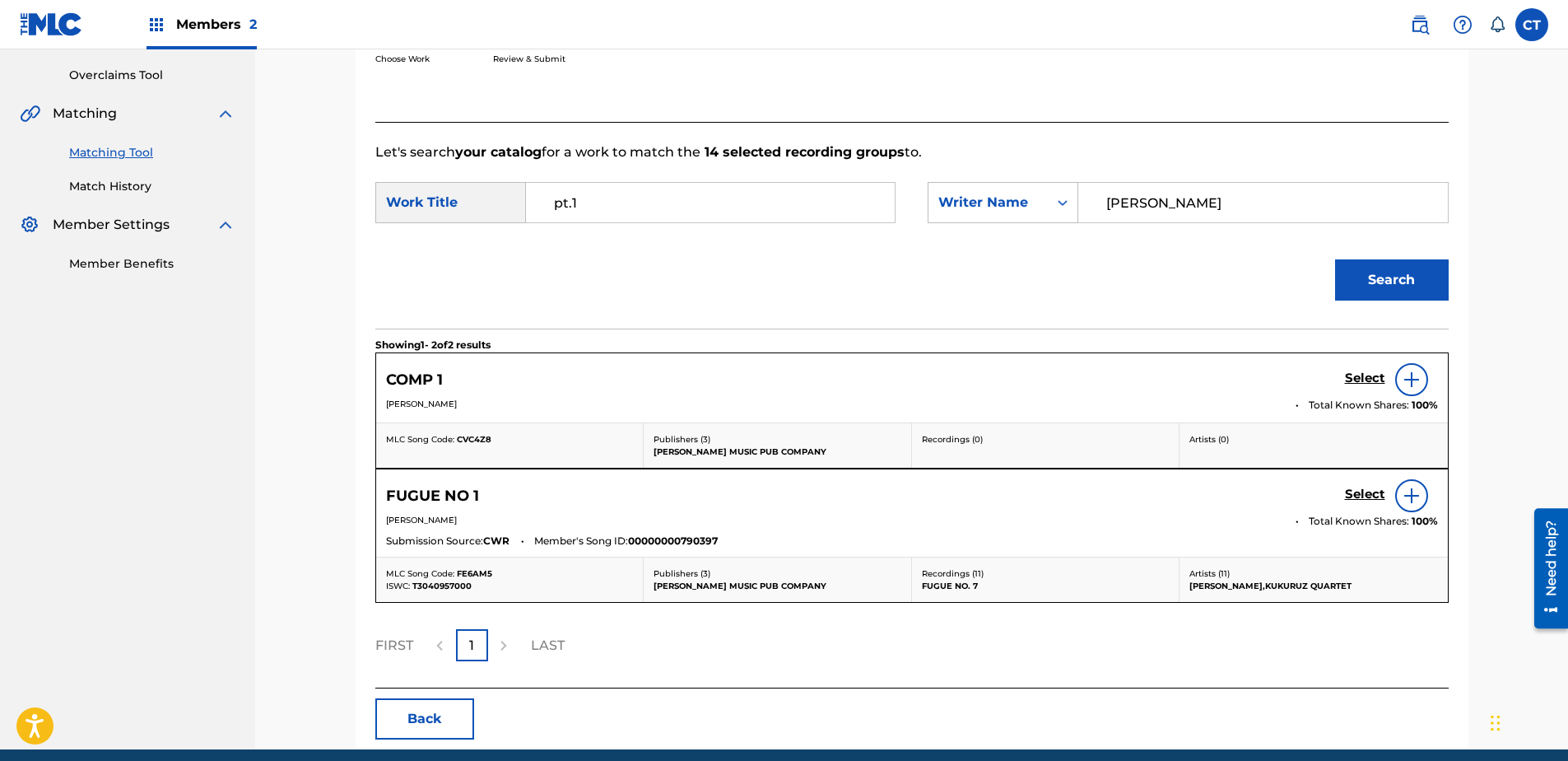
click at [604, 198] on input "pt.1" at bounding box center [711, 203] width 341 height 40
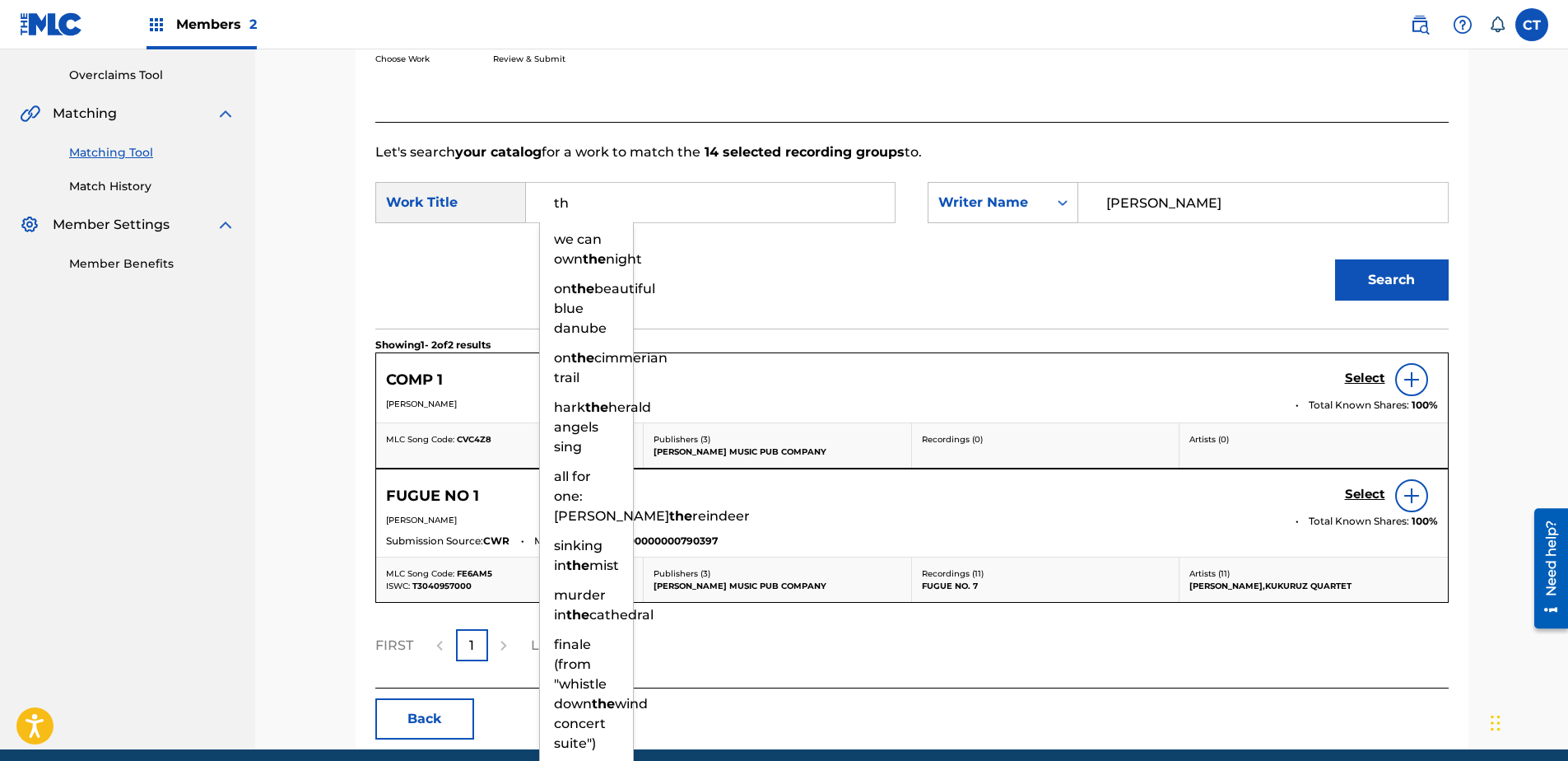
type input "t"
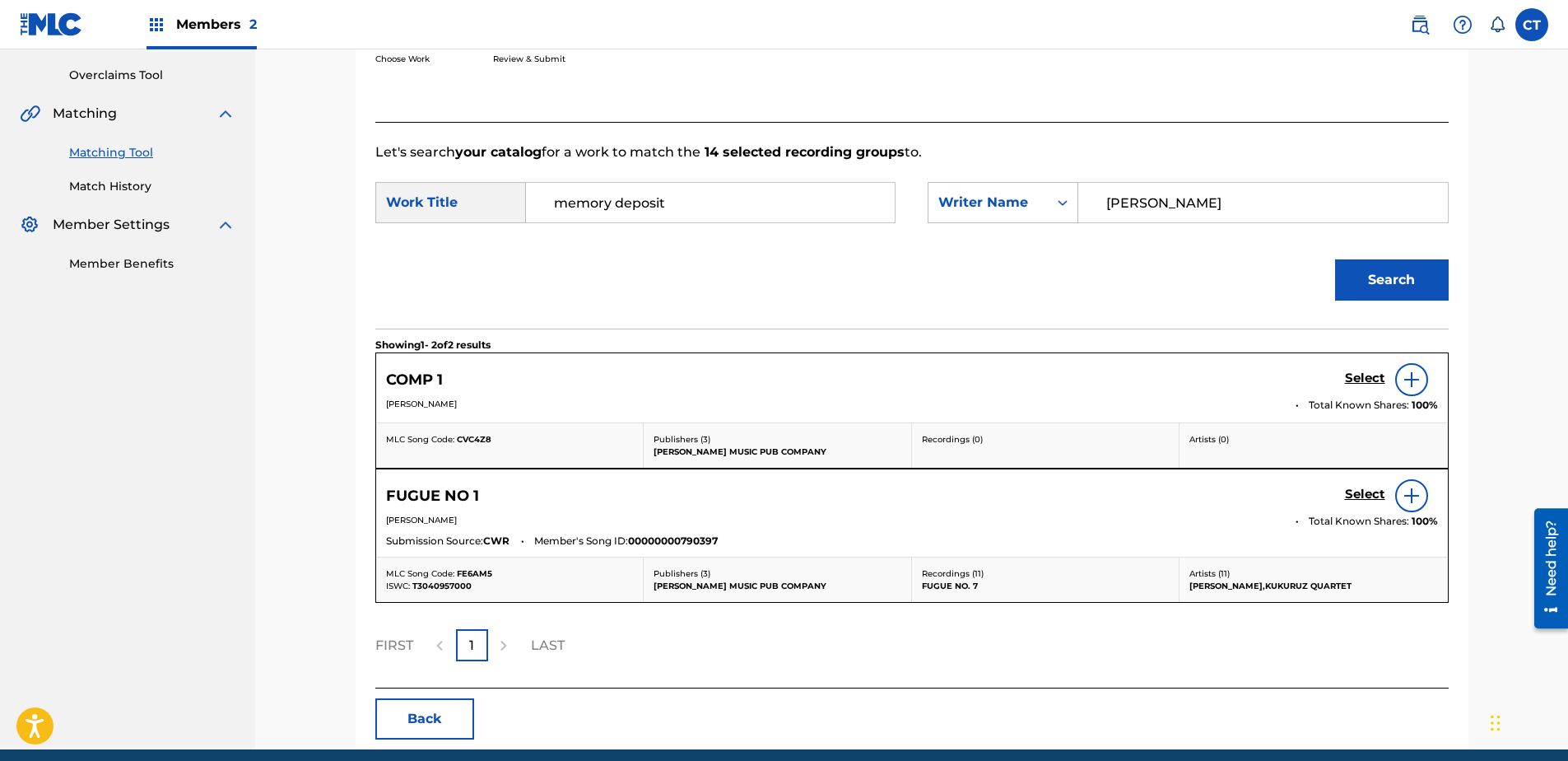
type input "memory deposit"
click at [1335, 259] on button "Search" at bounding box center [1392, 280] width 114 height 42
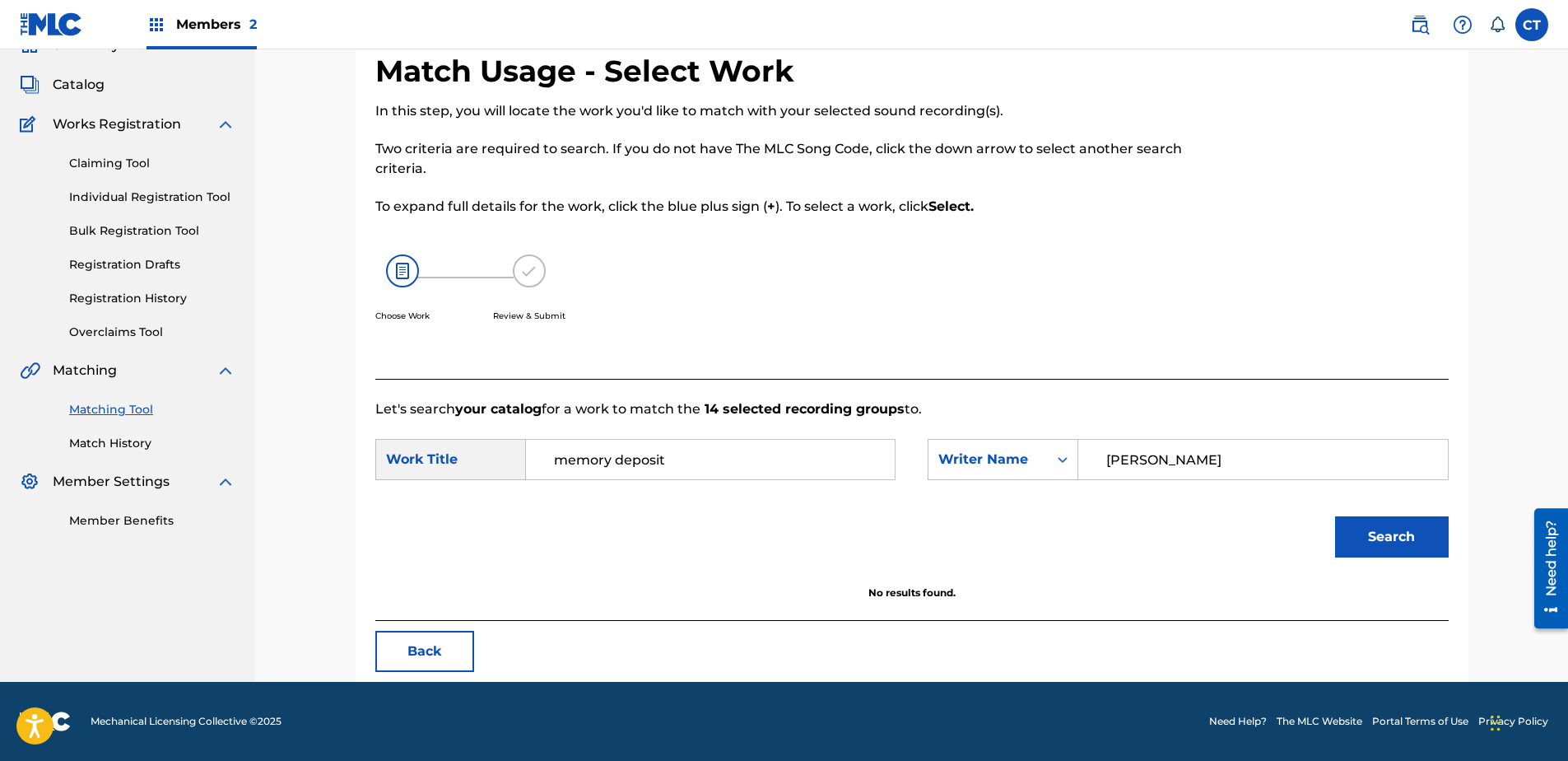
scroll to position [79, 0]
click at [699, 453] on input "memory deposit" at bounding box center [711, 459] width 341 height 40
click at [698, 453] on input "memory deposit" at bounding box center [711, 459] width 341 height 40
type input "I"
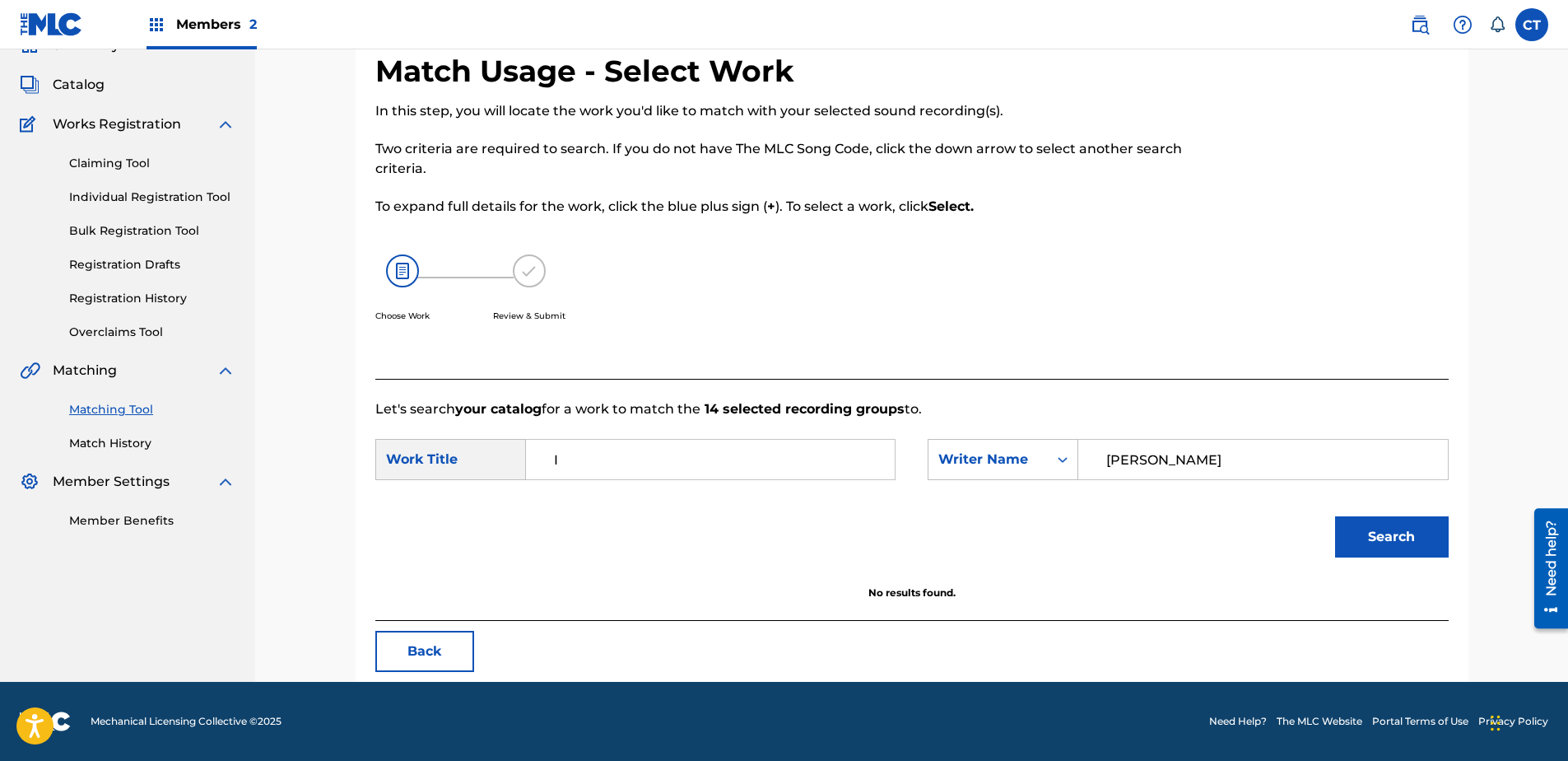
click at [1335, 516] on button "Search" at bounding box center [1392, 536] width 114 height 42
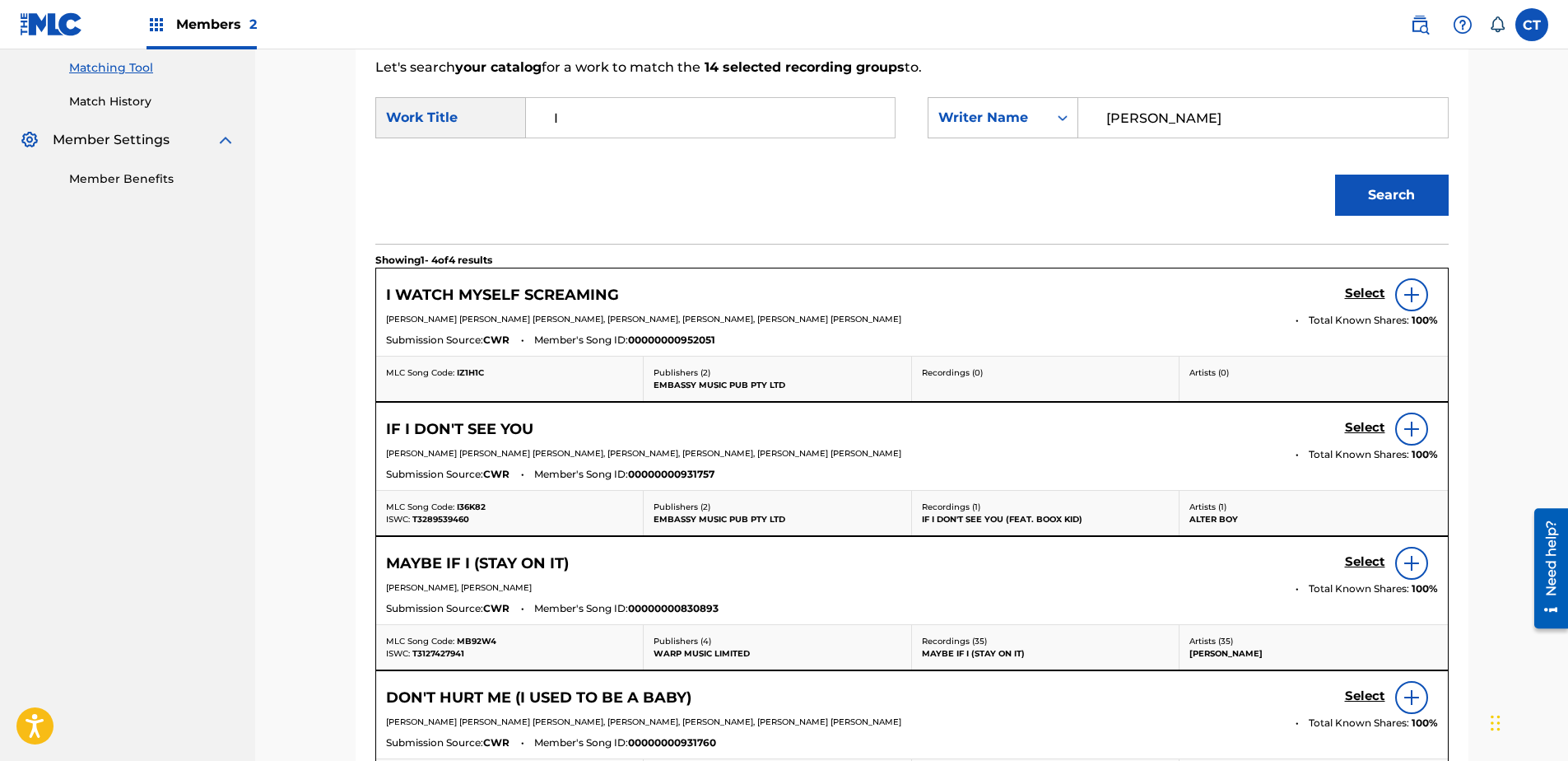
scroll to position [360, 0]
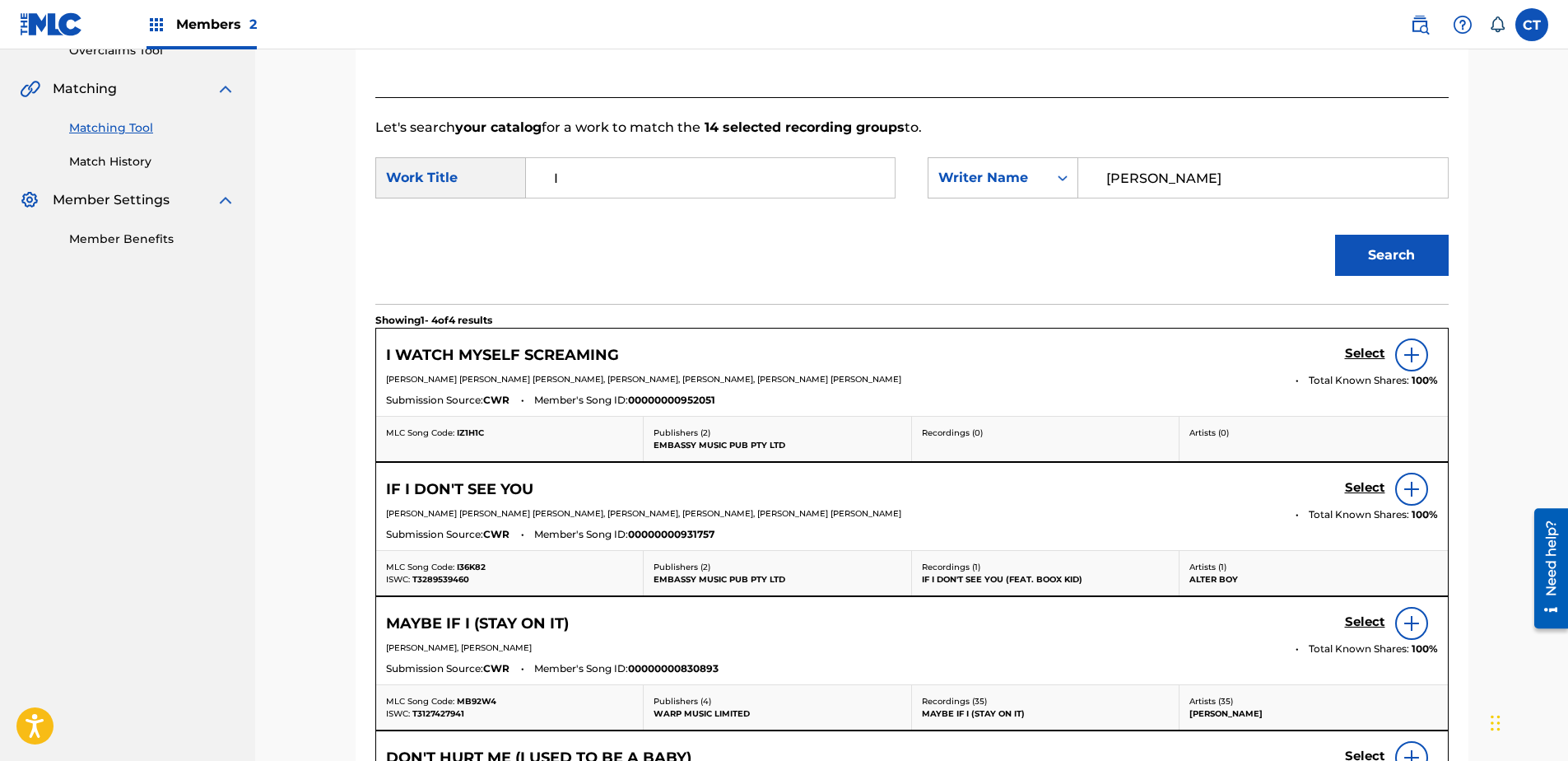
click at [655, 167] on input "I" at bounding box center [711, 178] width 341 height 40
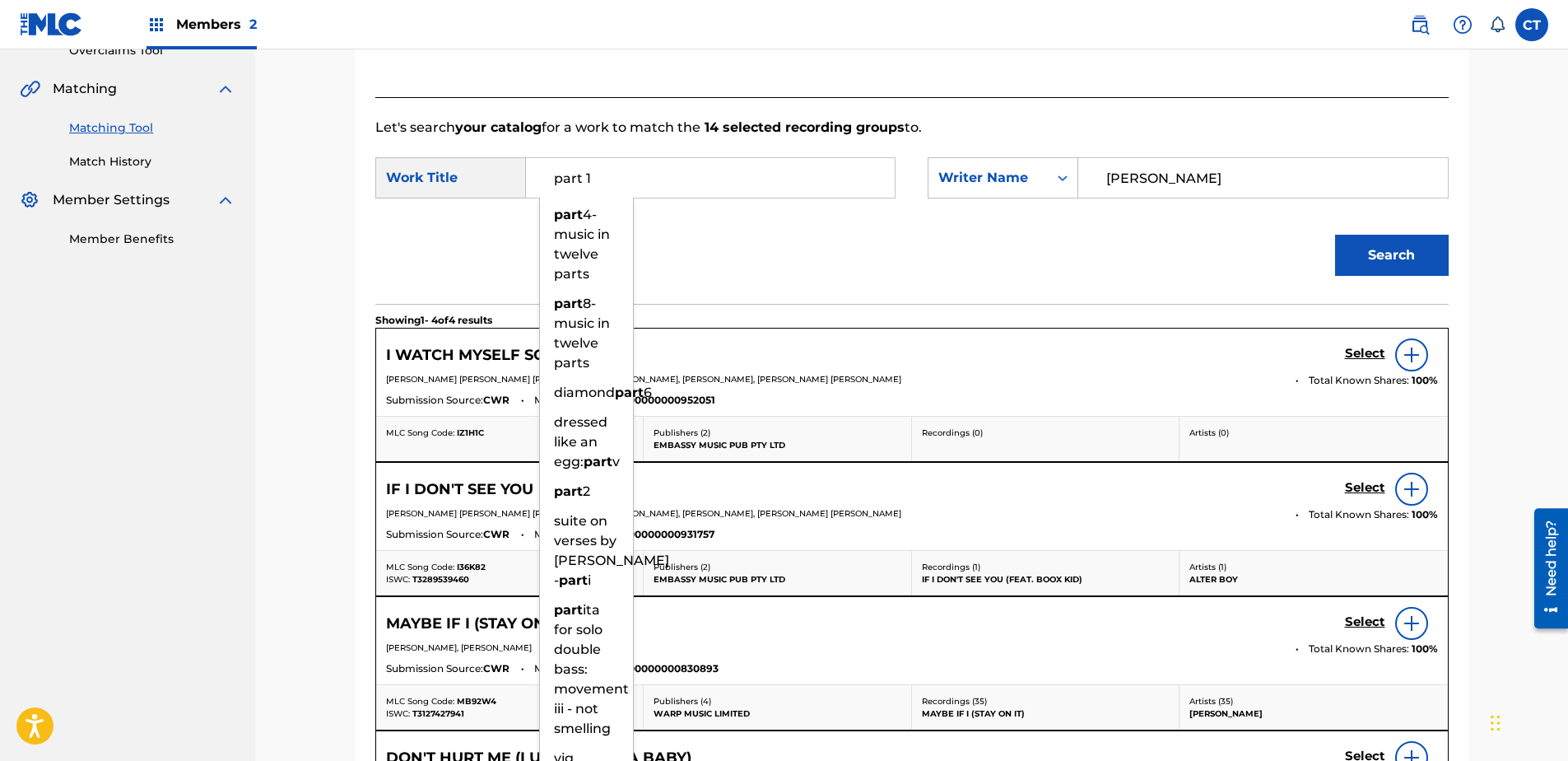
type input "part 1"
click at [1335, 235] on button "Search" at bounding box center [1392, 255] width 114 height 42
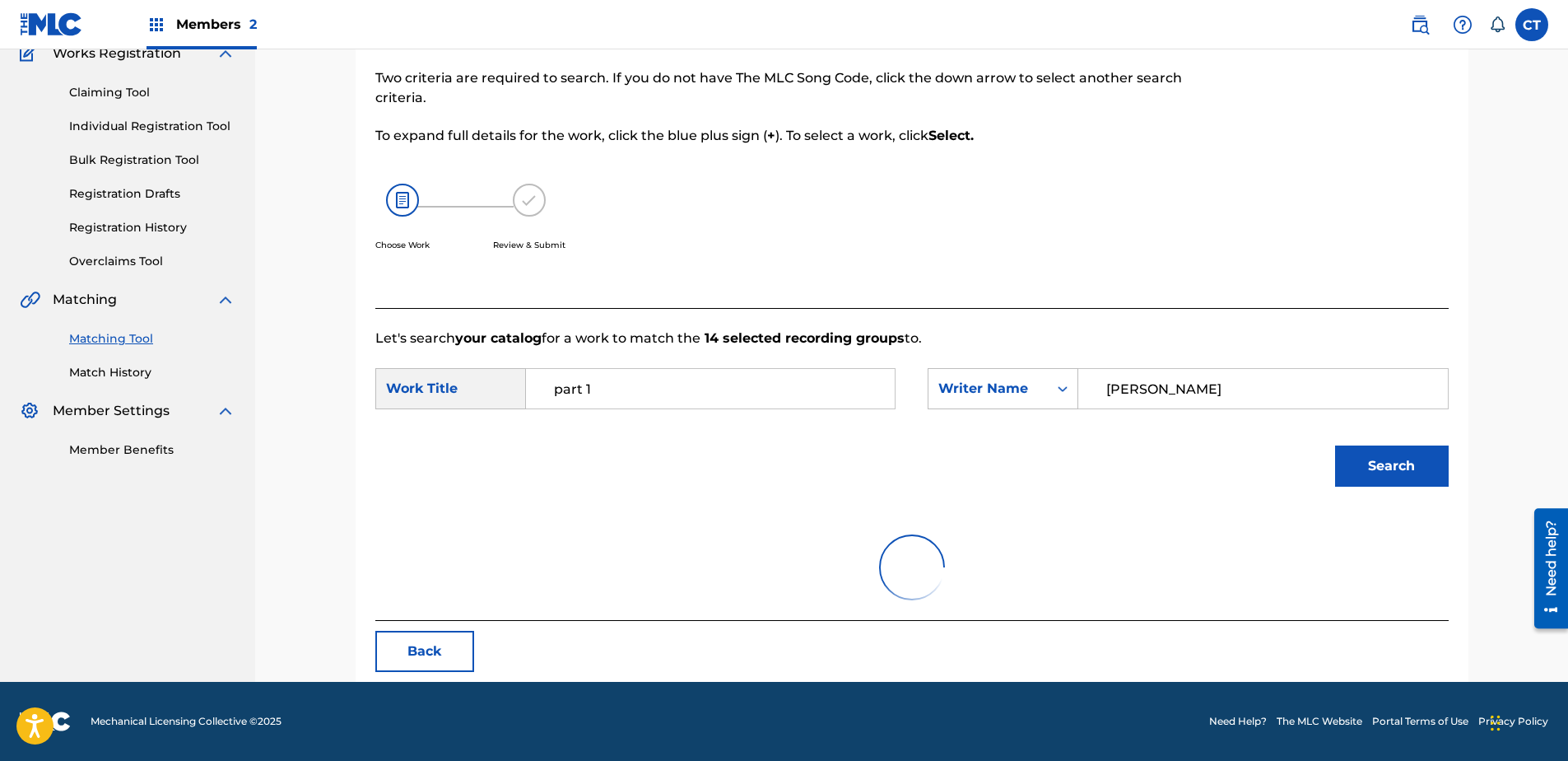
scroll to position [149, 0]
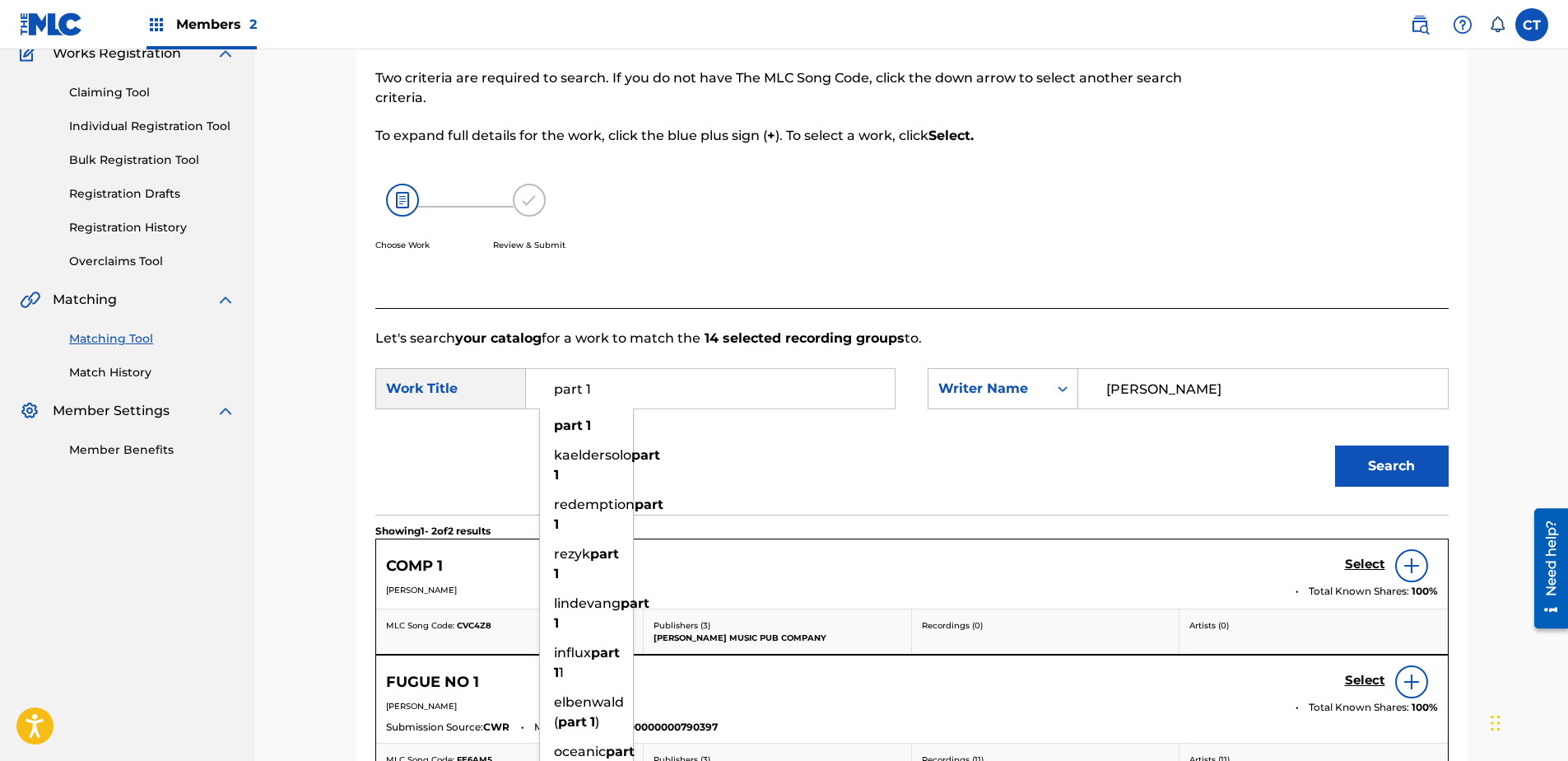
click at [834, 404] on input "part 1" at bounding box center [711, 389] width 341 height 40
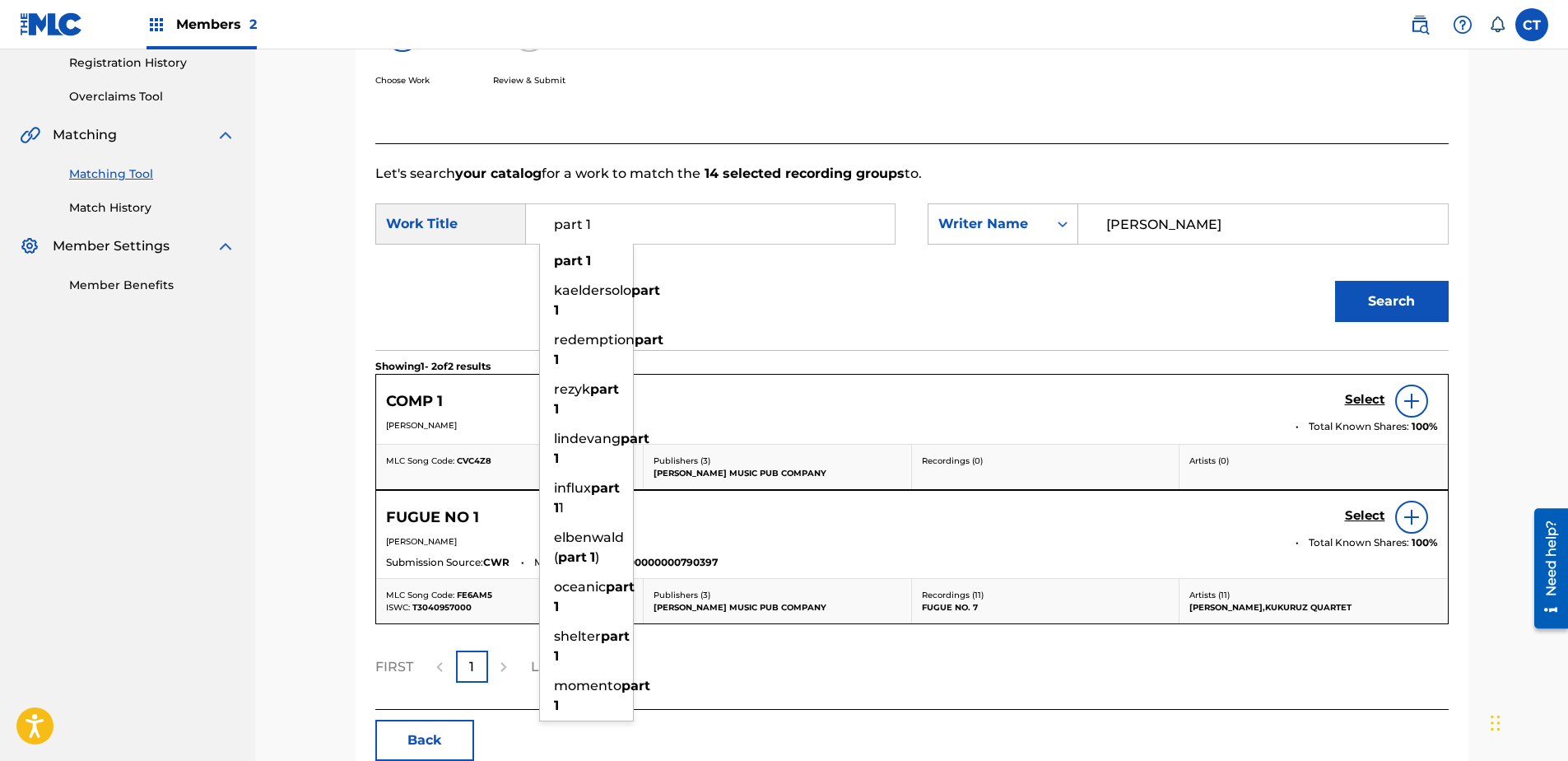
click at [805, 374] on div "COMP 1 Select [PERSON_NAME] Total Known Shares: 100 %" at bounding box center [912, 409] width 1072 height 69
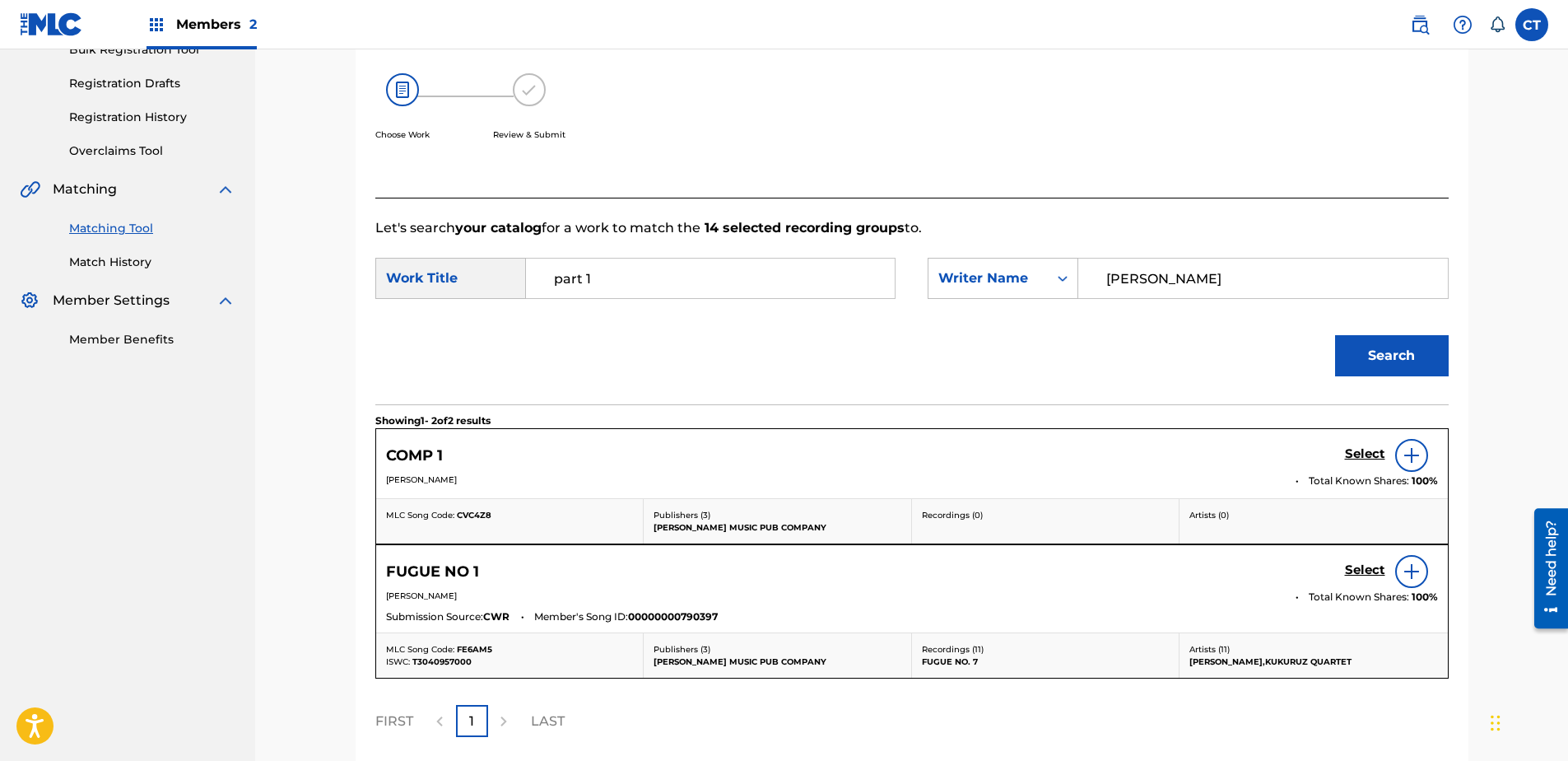
scroll to position [233, 0]
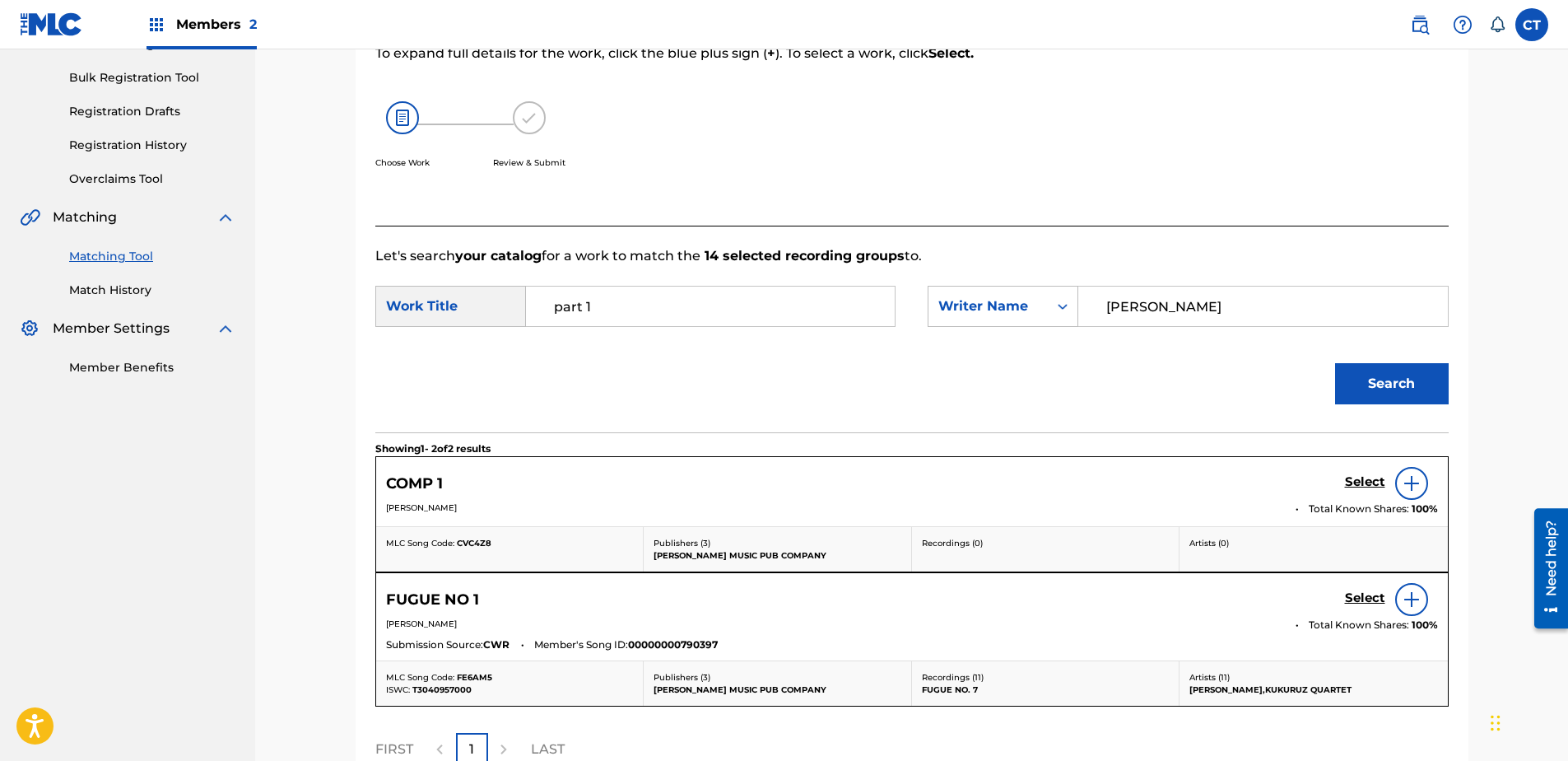
drag, startPoint x: 1202, startPoint y: 296, endPoint x: 1108, endPoint y: 311, distance: 95.2
click at [1108, 311] on input "[PERSON_NAME]" at bounding box center [1263, 306] width 341 height 40
type input "[PERSON_NAME]"
click at [621, 296] on input "part 1" at bounding box center [711, 306] width 341 height 40
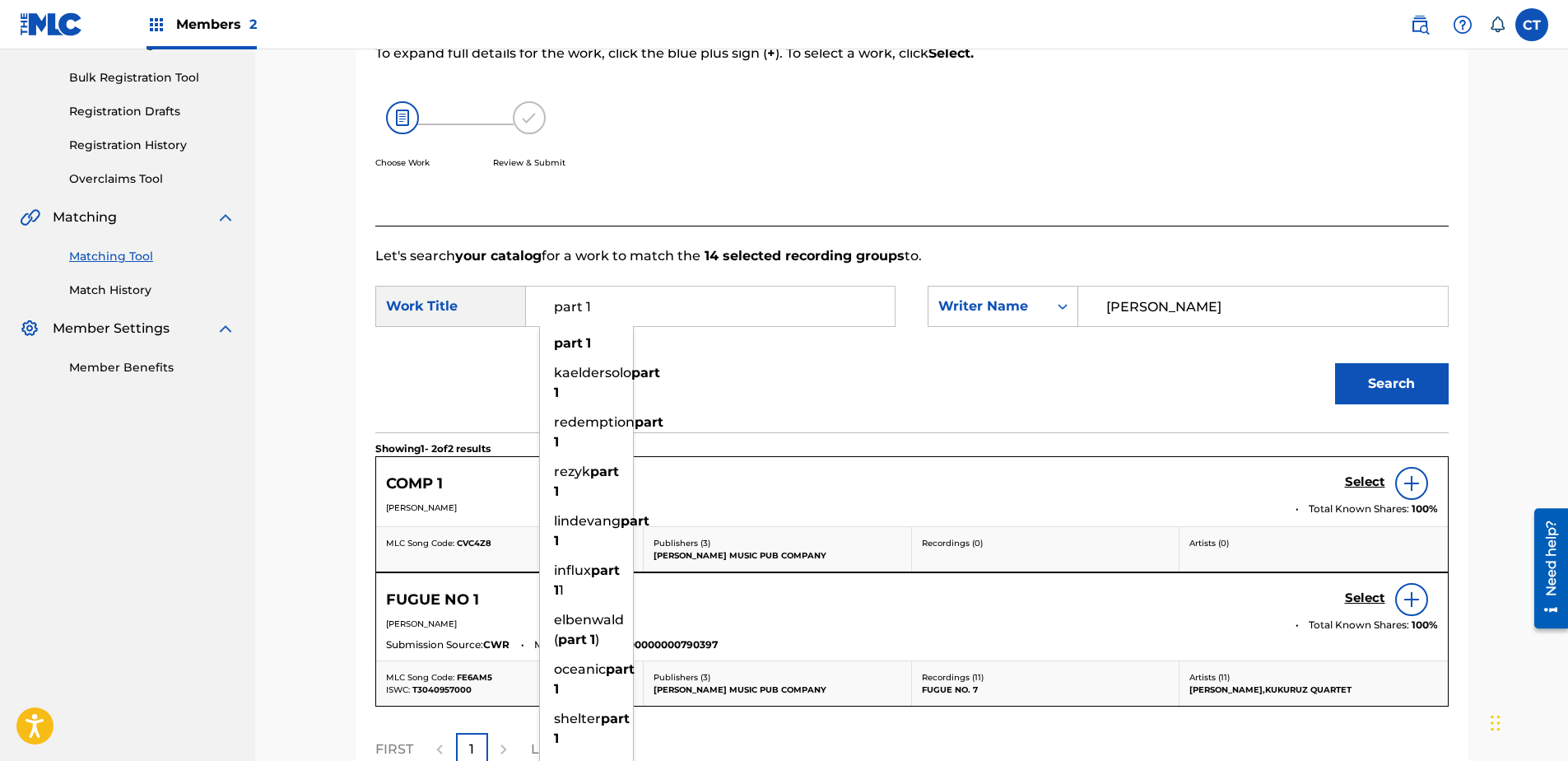
click at [1335, 363] on button "Search" at bounding box center [1392, 384] width 114 height 42
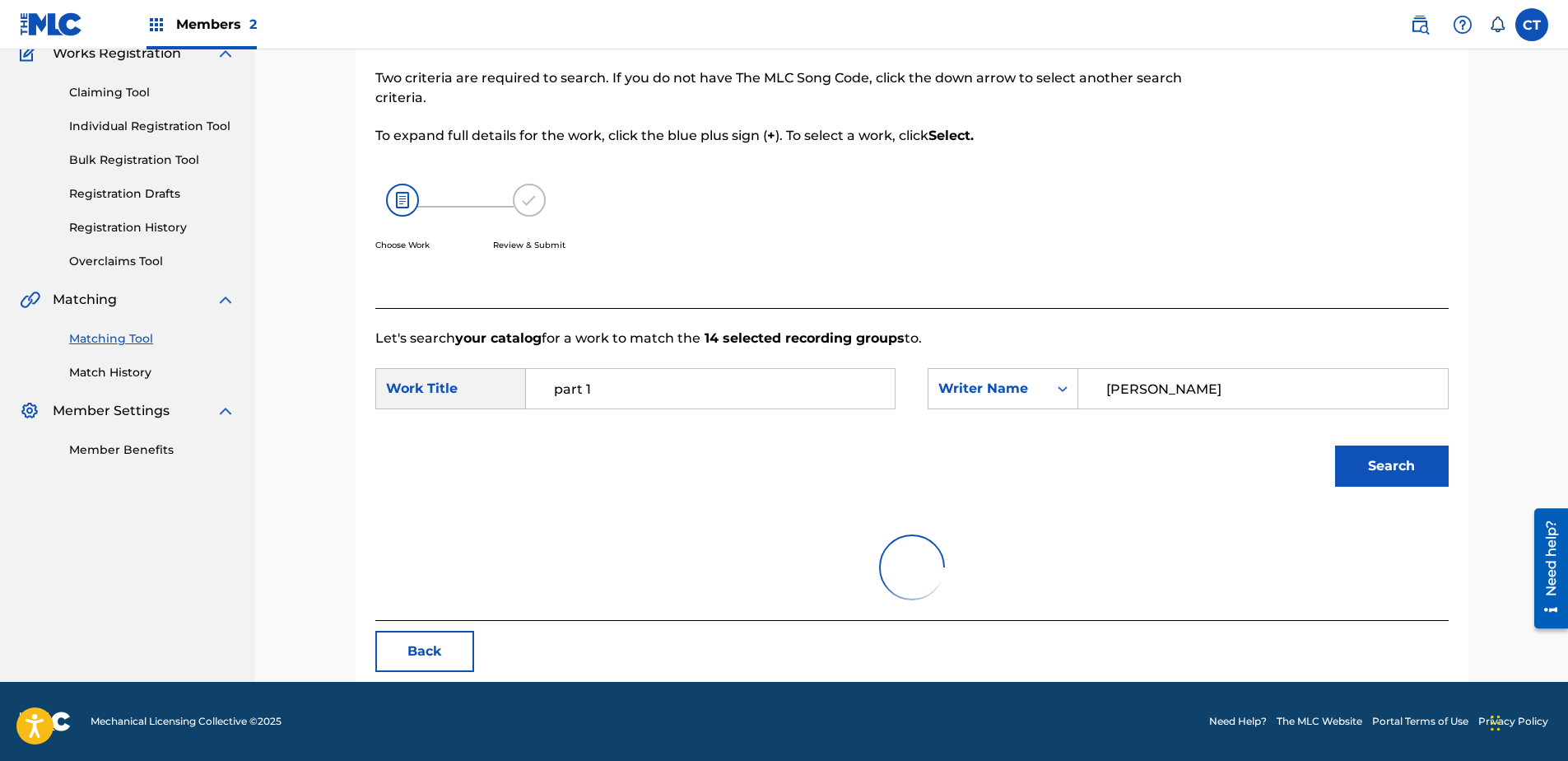
scroll to position [79, 0]
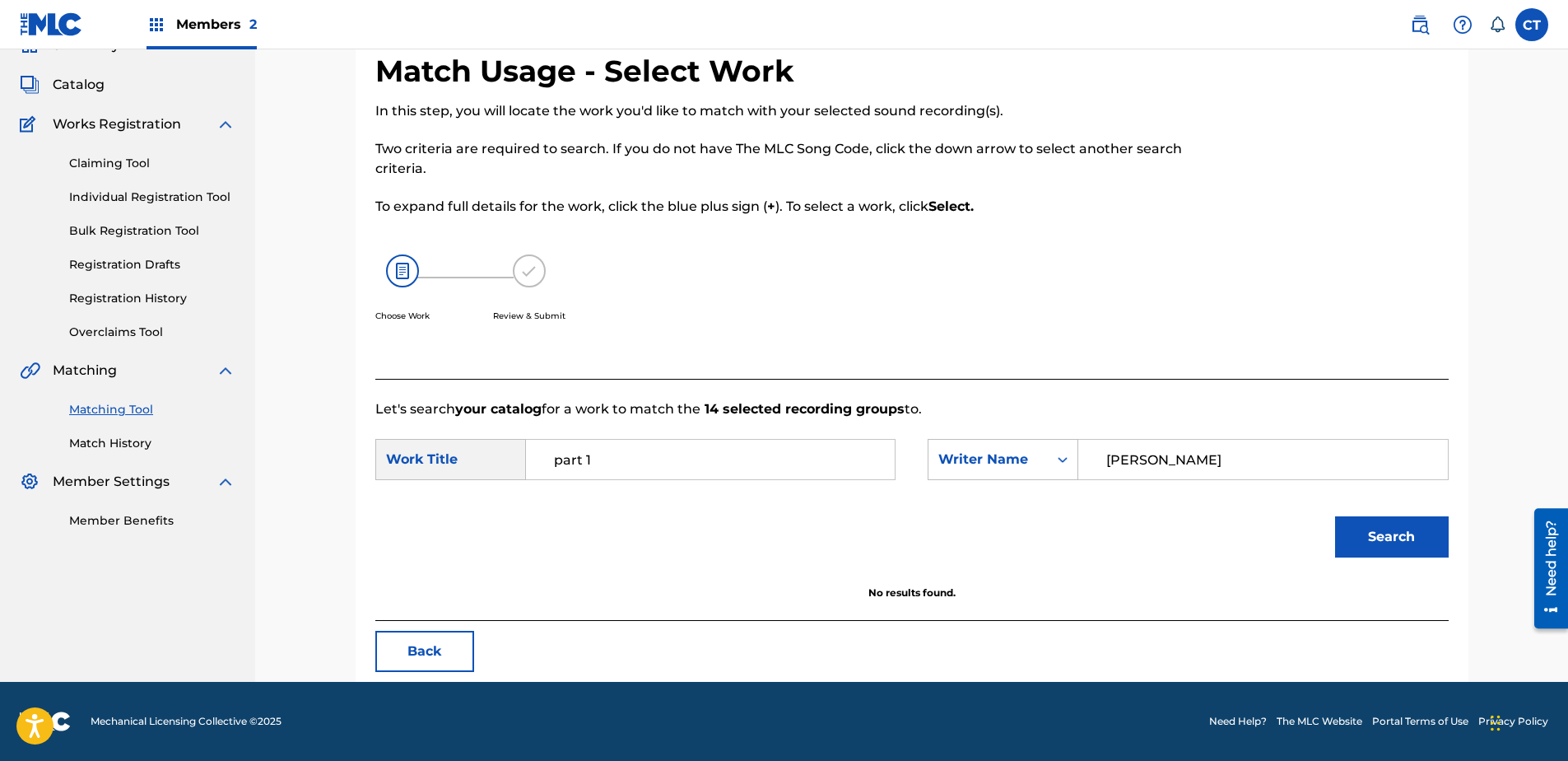
click at [655, 471] on input "part 1" at bounding box center [711, 459] width 341 height 40
drag, startPoint x: 655, startPoint y: 467, endPoint x: 476, endPoint y: 465, distance: 179.0
click at [476, 465] on div "SearchWithCriteria419e54e4-4912-4bae-baae-e193abe3eb82 Work Title part 1" at bounding box center [636, 459] width 521 height 42
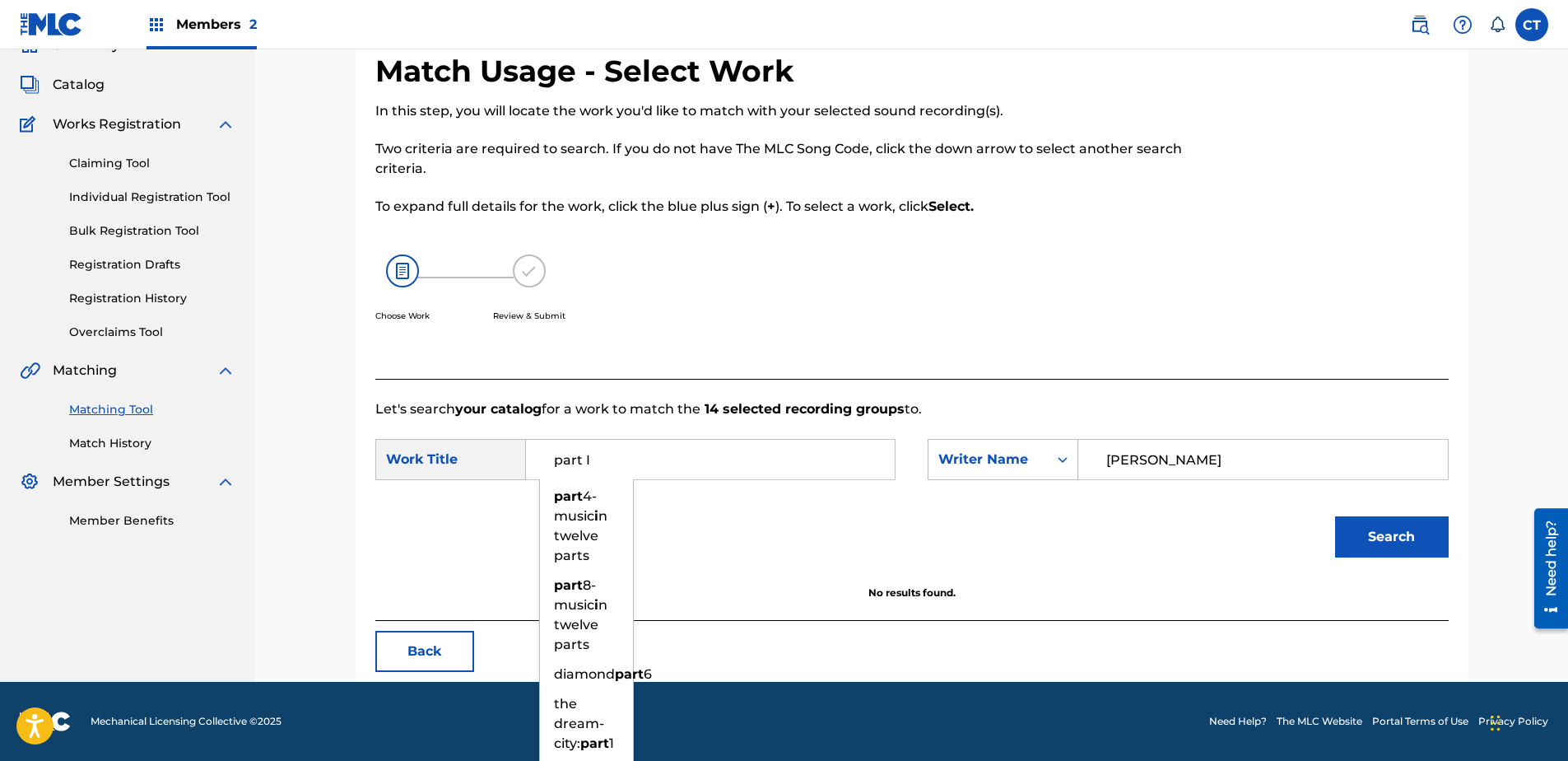
click at [1335, 516] on button "Search" at bounding box center [1392, 536] width 114 height 42
drag, startPoint x: 621, startPoint y: 462, endPoint x: 563, endPoint y: 481, distance: 61.0
click at [563, 479] on div "part I part i i songwriter part i poorhouse part i howl part i i [MEDICAL_DATA]…" at bounding box center [711, 459] width 341 height 40
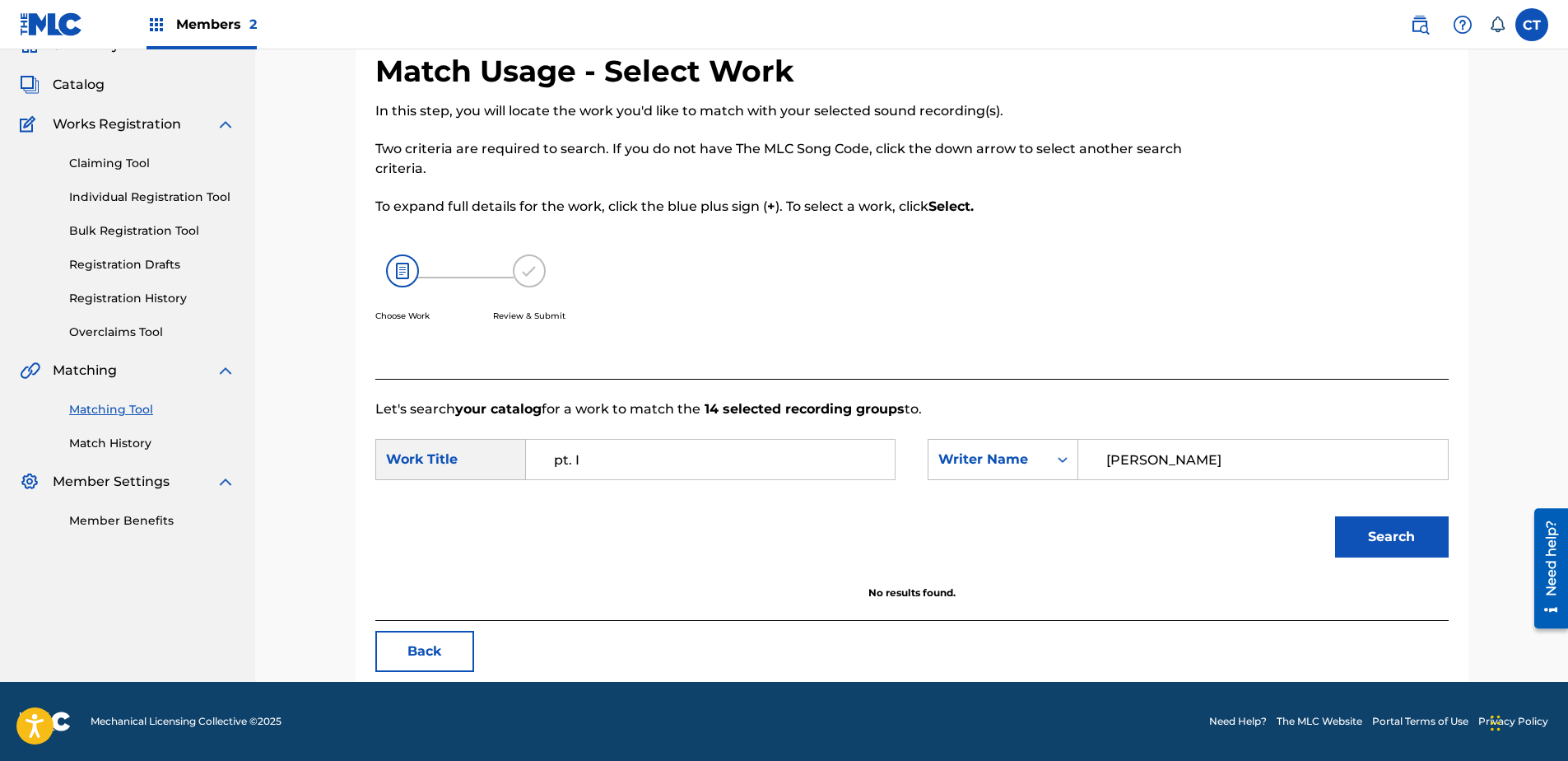
type input "pt. I"
click at [1335, 516] on button "Search" at bounding box center [1392, 536] width 114 height 42
drag, startPoint x: 1186, startPoint y: 457, endPoint x: 1069, endPoint y: 472, distance: 118.0
click at [1069, 472] on div "SearchWithCriteria6790211a-dcfb-4fee-a0cf-991a9e3b58e8 Writer Name [PERSON_NAME]" at bounding box center [1188, 459] width 521 height 42
click at [658, 452] on input "pt. I" at bounding box center [711, 459] width 341 height 40
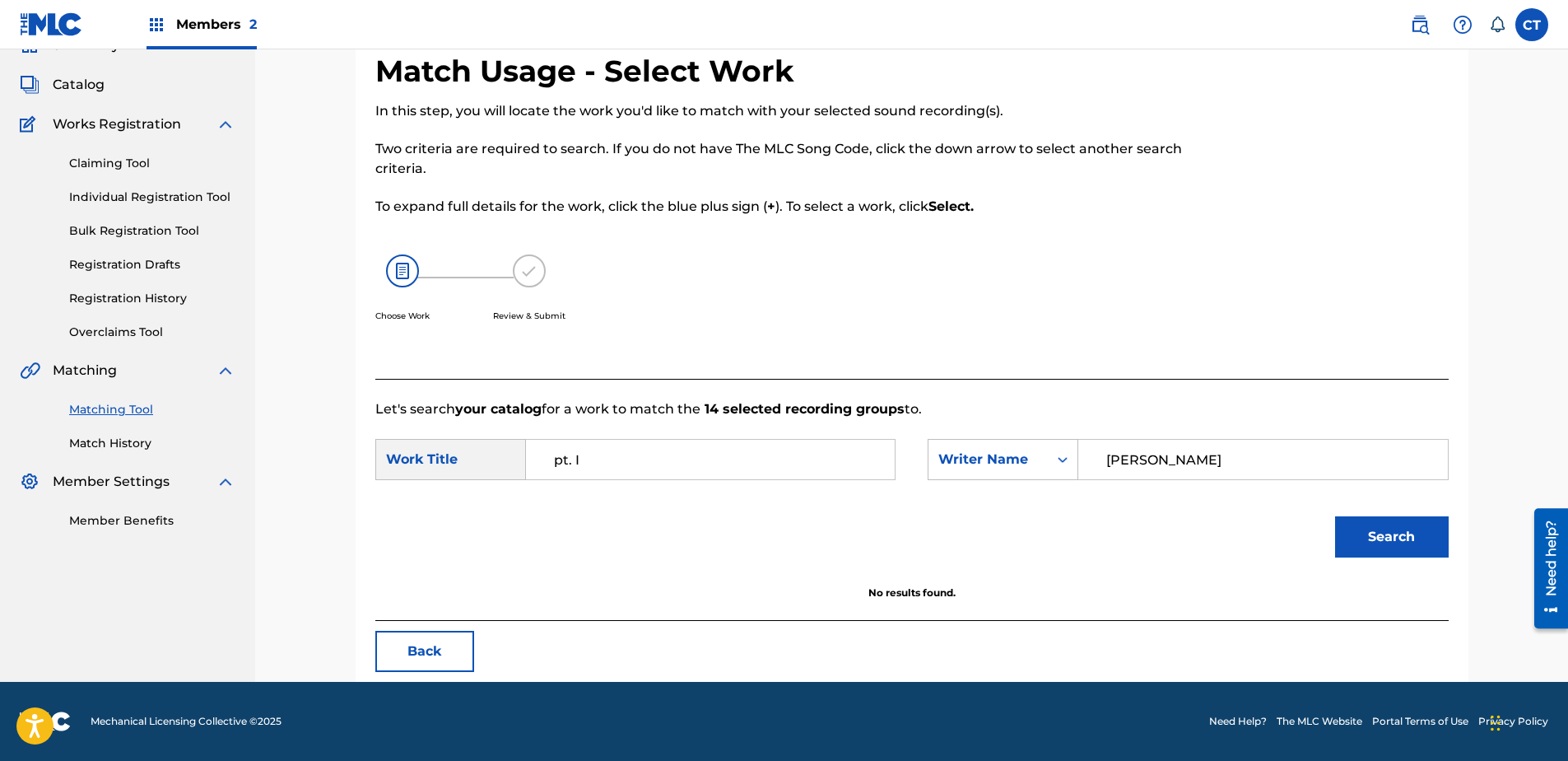
click at [658, 452] on input "pt. I" at bounding box center [711, 459] width 341 height 40
type input "[PERSON_NAME]"
click at [1335, 516] on button "Search" at bounding box center [1392, 536] width 114 height 42
click at [724, 452] on input "[PERSON_NAME]" at bounding box center [711, 459] width 341 height 40
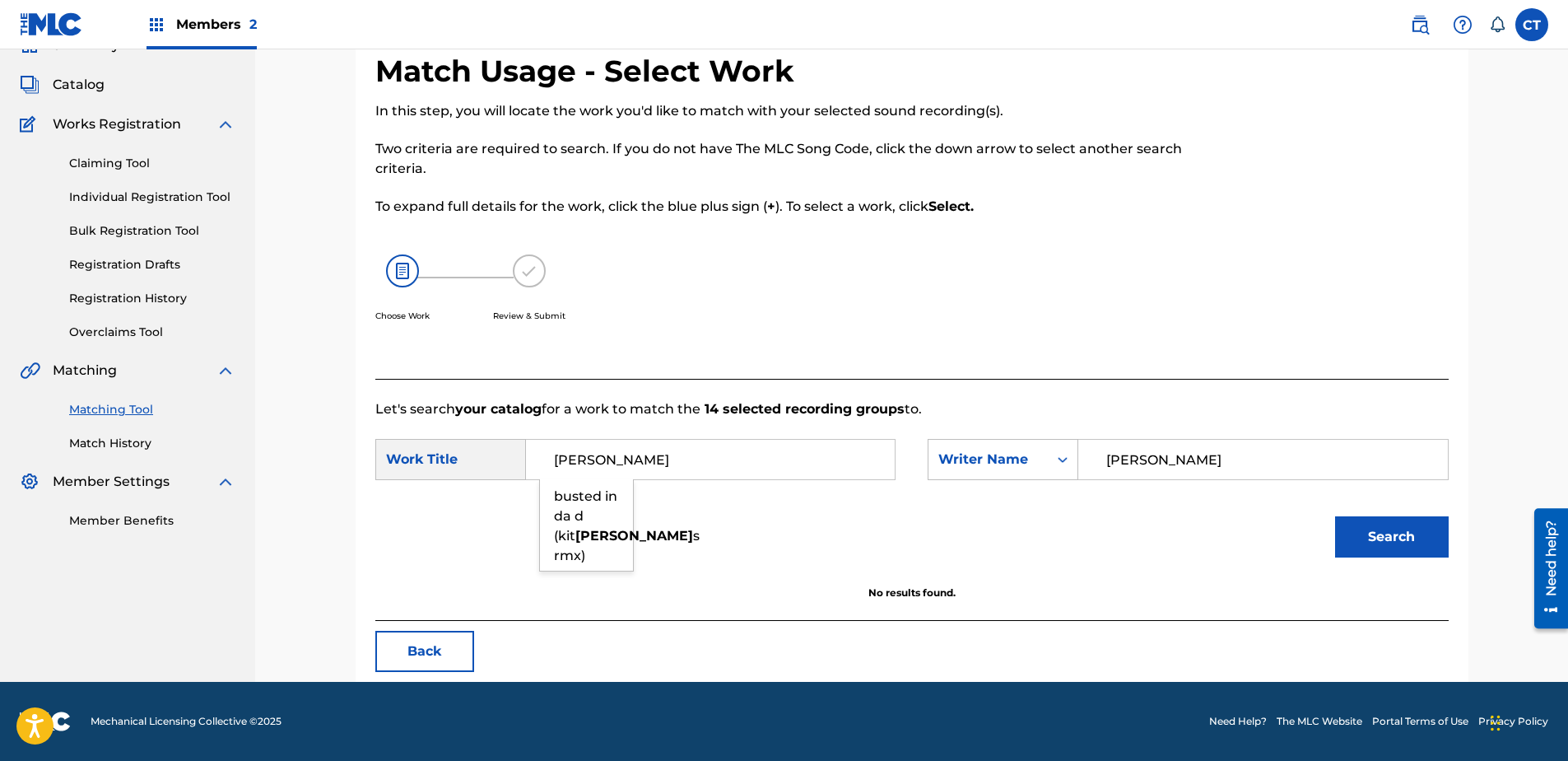
click at [724, 452] on input "[PERSON_NAME]" at bounding box center [711, 459] width 341 height 40
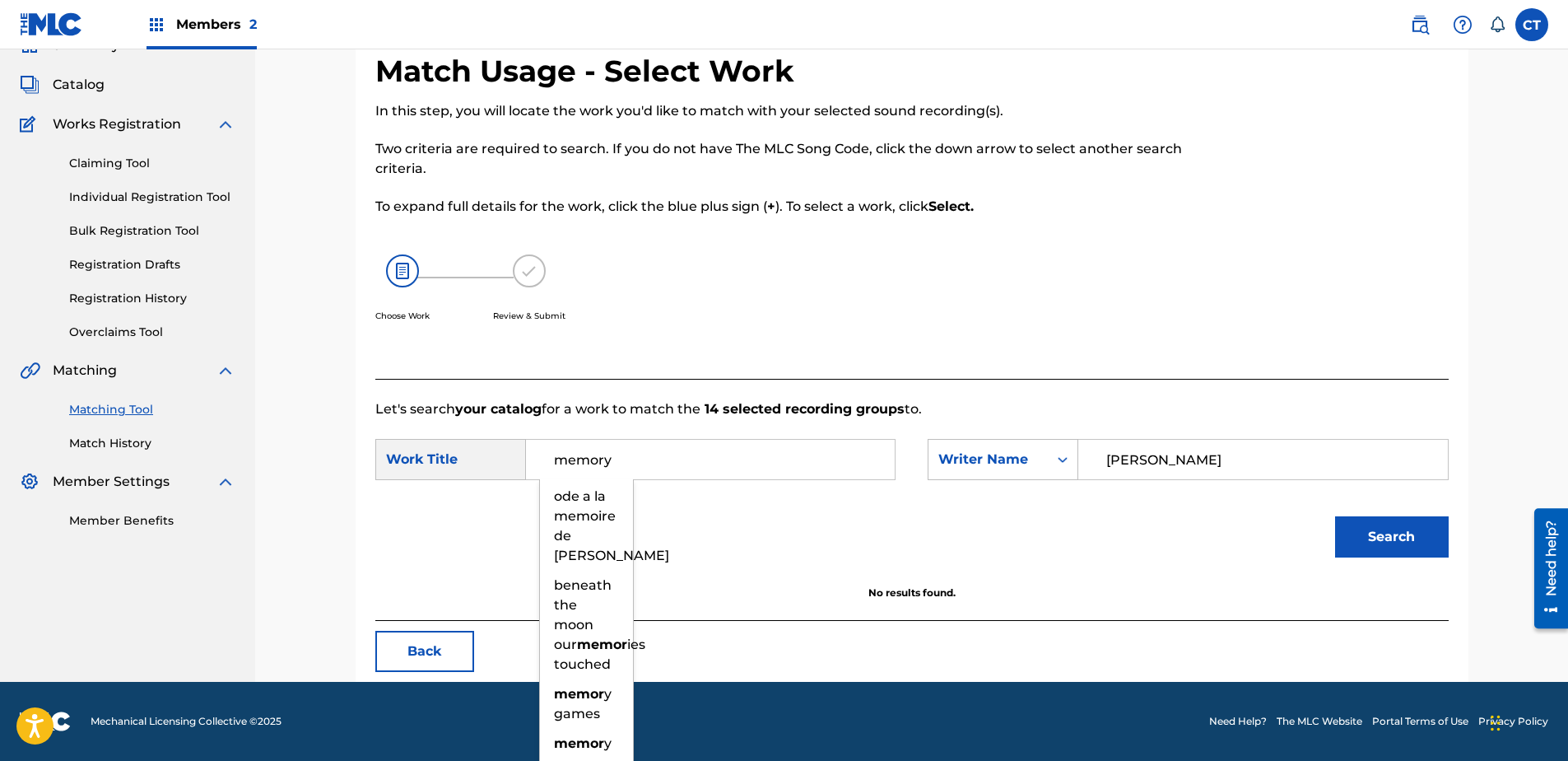
type input "memory"
click at [1335, 516] on button "Search" at bounding box center [1392, 536] width 114 height 42
click at [724, 452] on input "memory" at bounding box center [711, 459] width 341 height 40
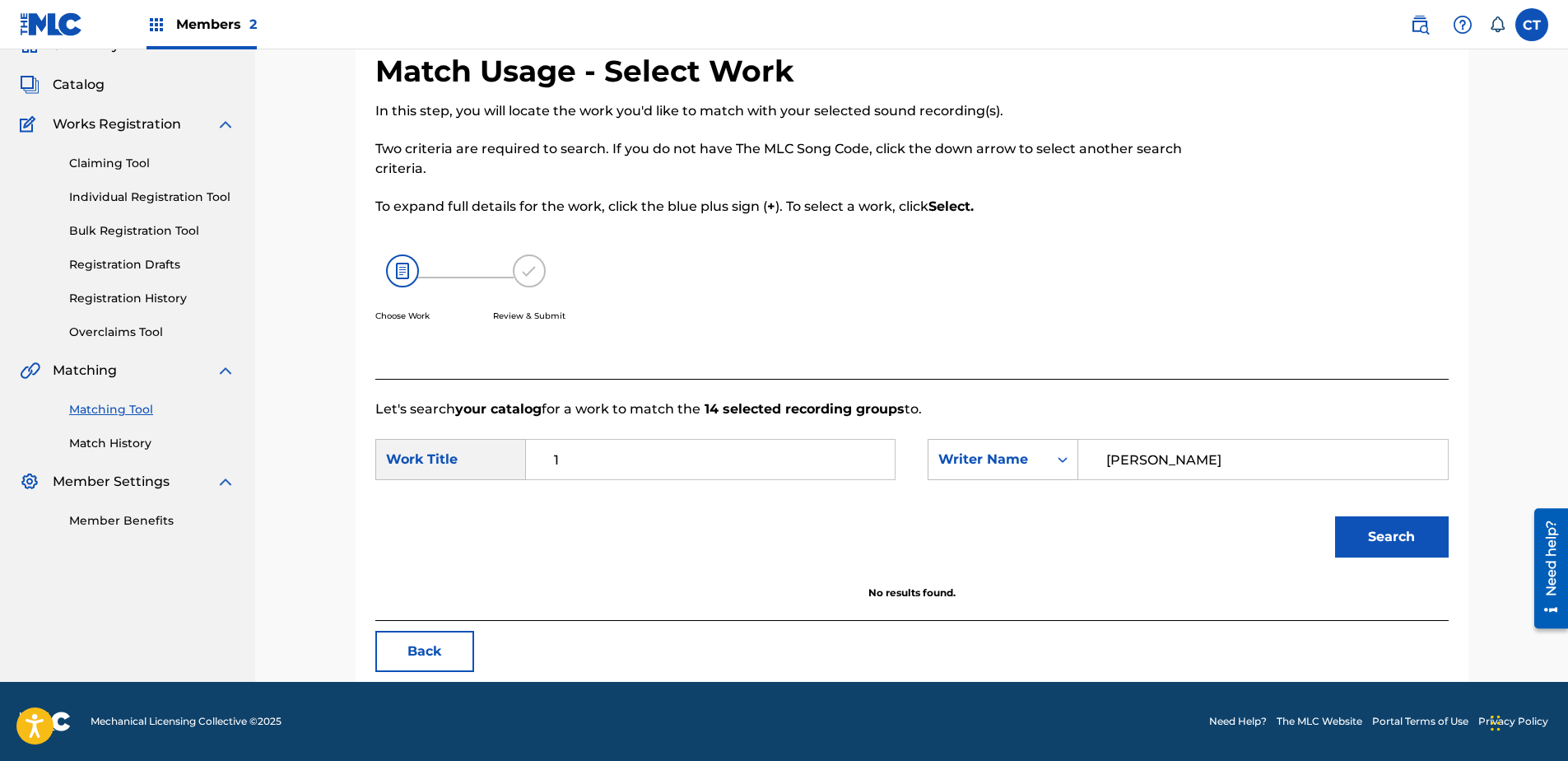
type input "1"
click at [1335, 516] on button "Search" at bounding box center [1392, 536] width 114 height 42
type input "I"
click at [1335, 516] on button "Search" at bounding box center [1392, 536] width 114 height 42
drag, startPoint x: 1220, startPoint y: 454, endPoint x: 981, endPoint y: 485, distance: 241.0
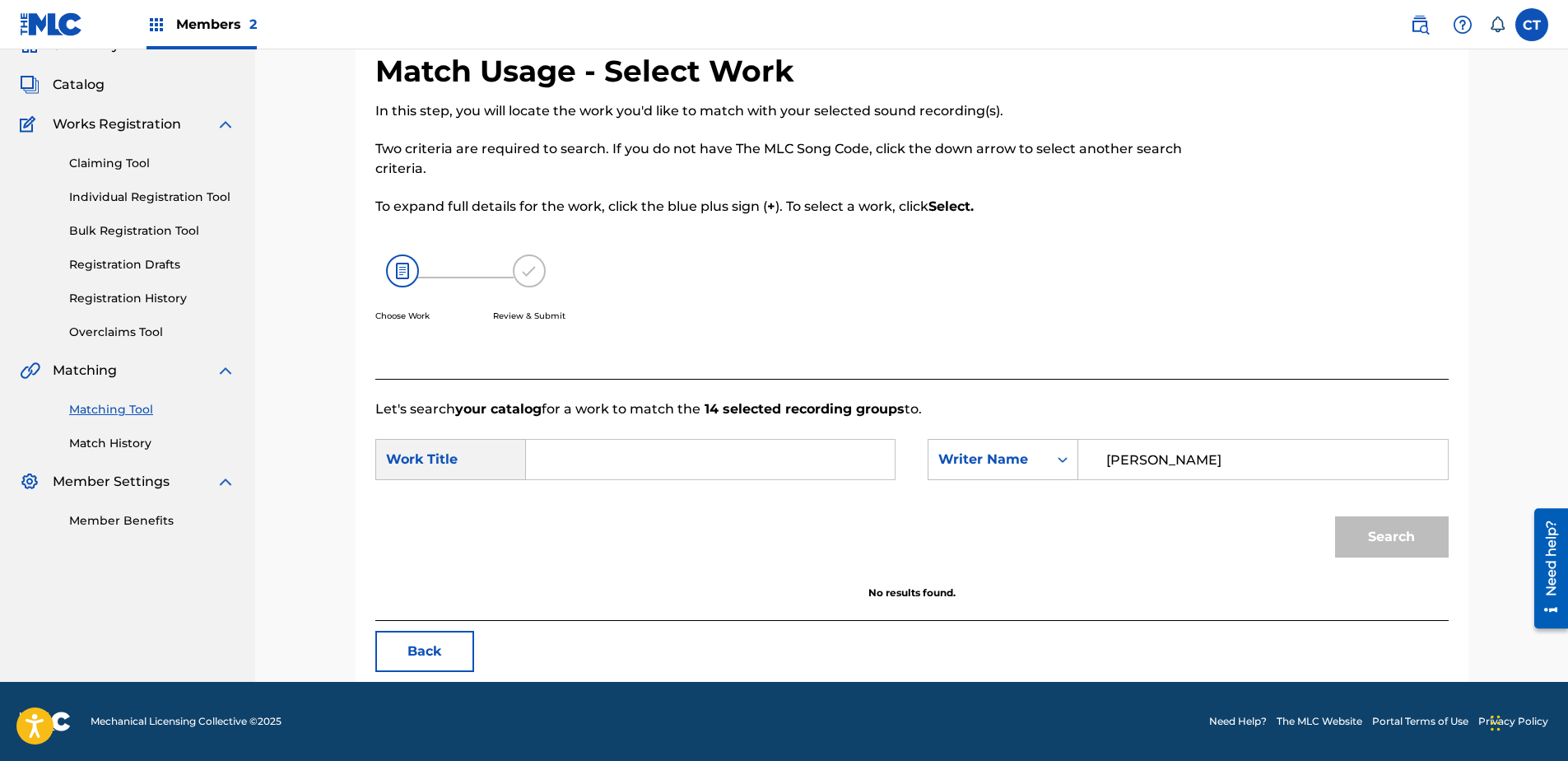
click at [986, 492] on form "SearchWithCriteria419e54e4-4912-4bae-baae-e193abe3eb82 Work Title SearchWithCri…" at bounding box center [912, 502] width 1074 height 166
type input "[PERSON_NAME]"
click at [875, 464] on input "Search Form" at bounding box center [711, 459] width 341 height 40
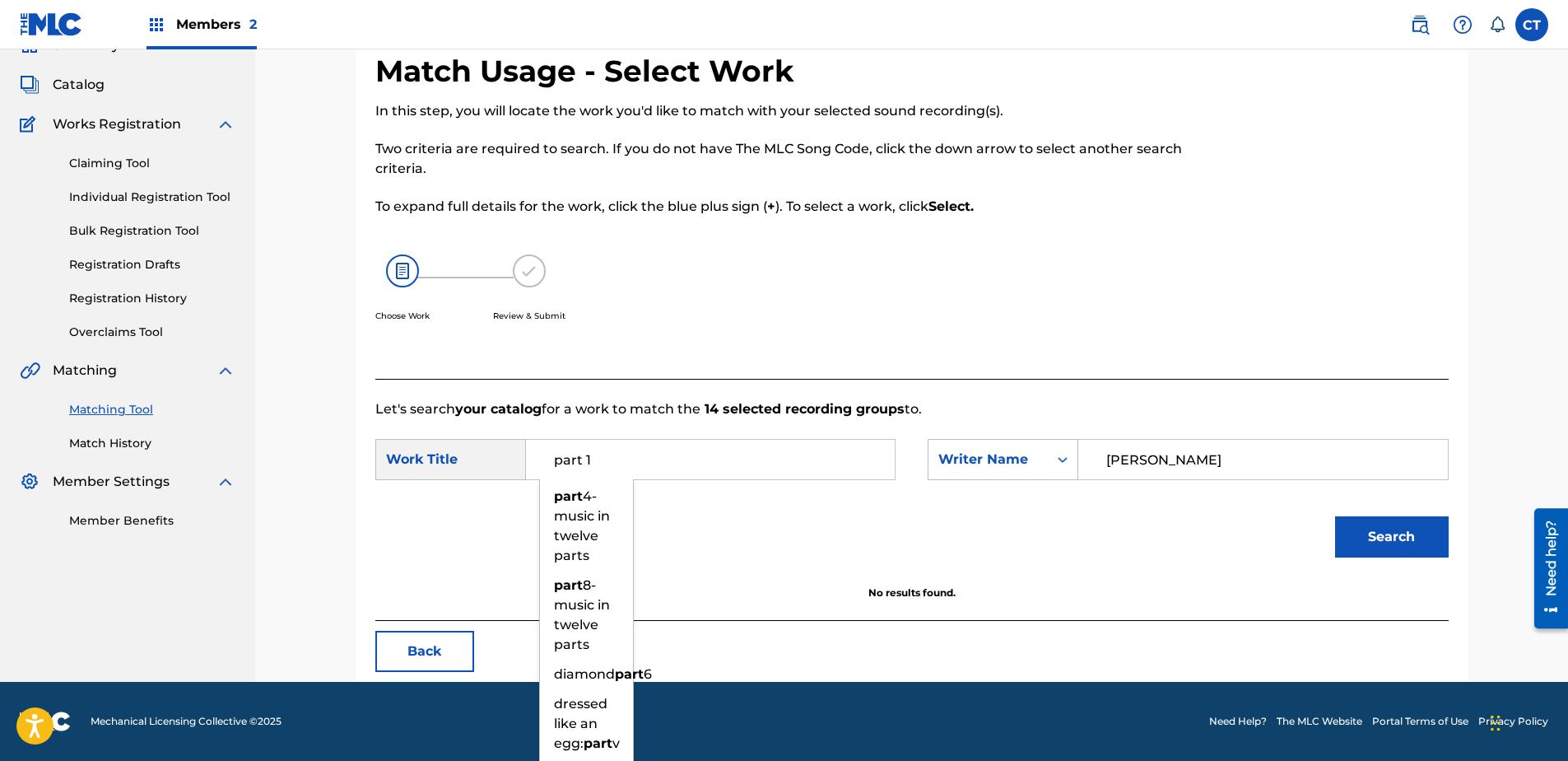
click at [1335, 516] on button "Search" at bounding box center [1392, 536] width 114 height 42
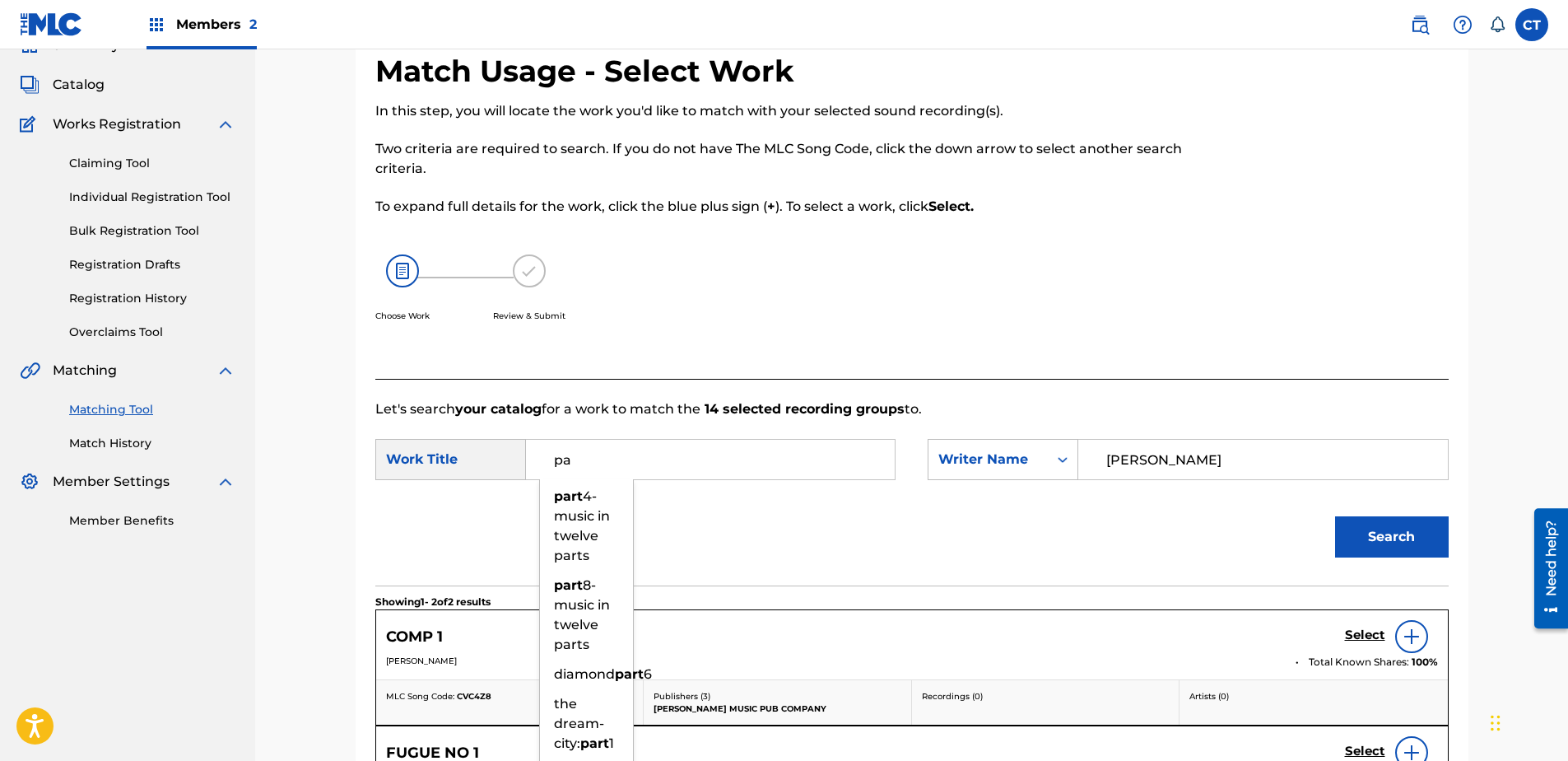
type input "p"
type input "1"
click at [1335, 516] on button "Search" at bounding box center [1392, 536] width 114 height 42
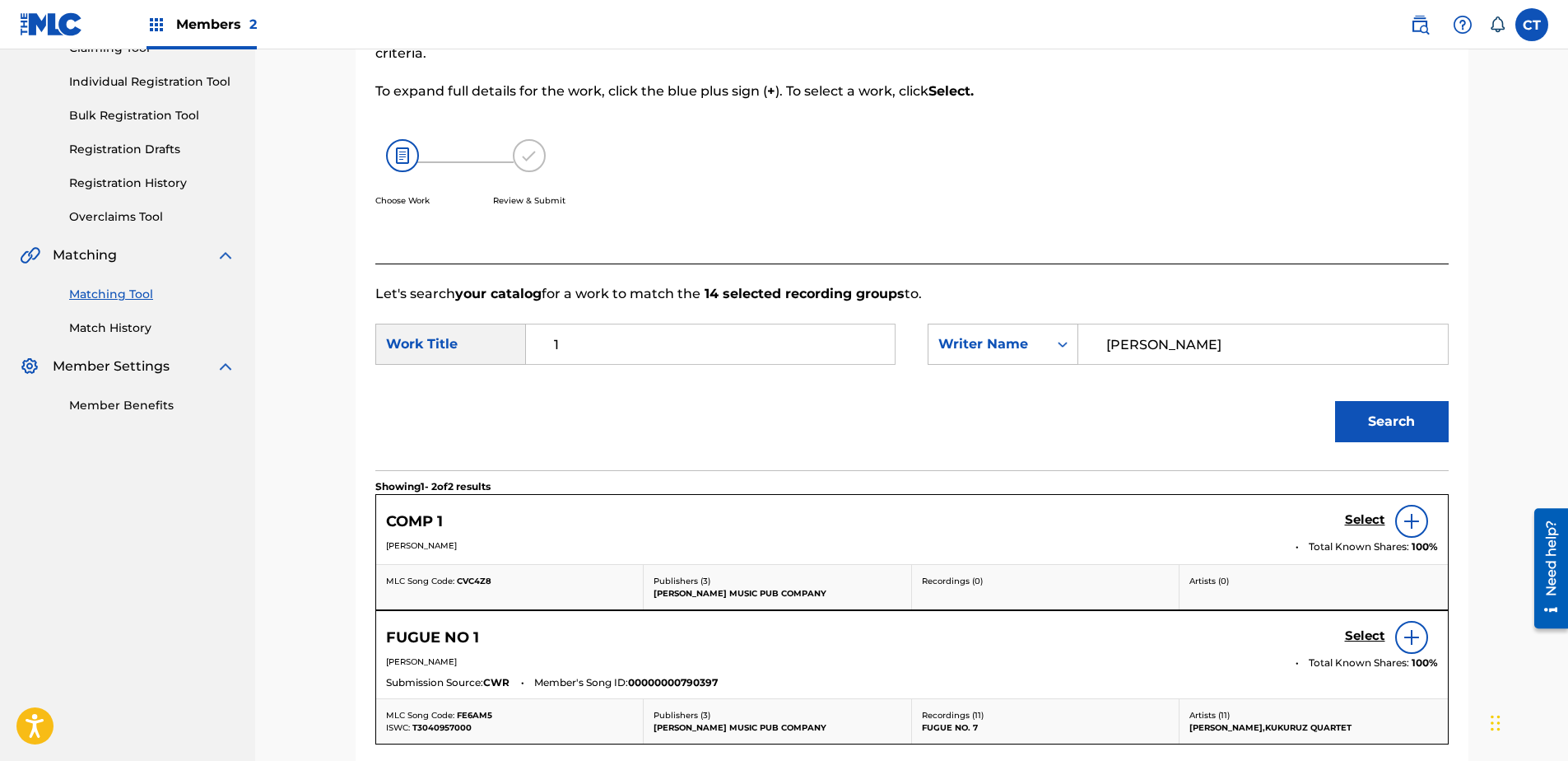
scroll to position [326, 0]
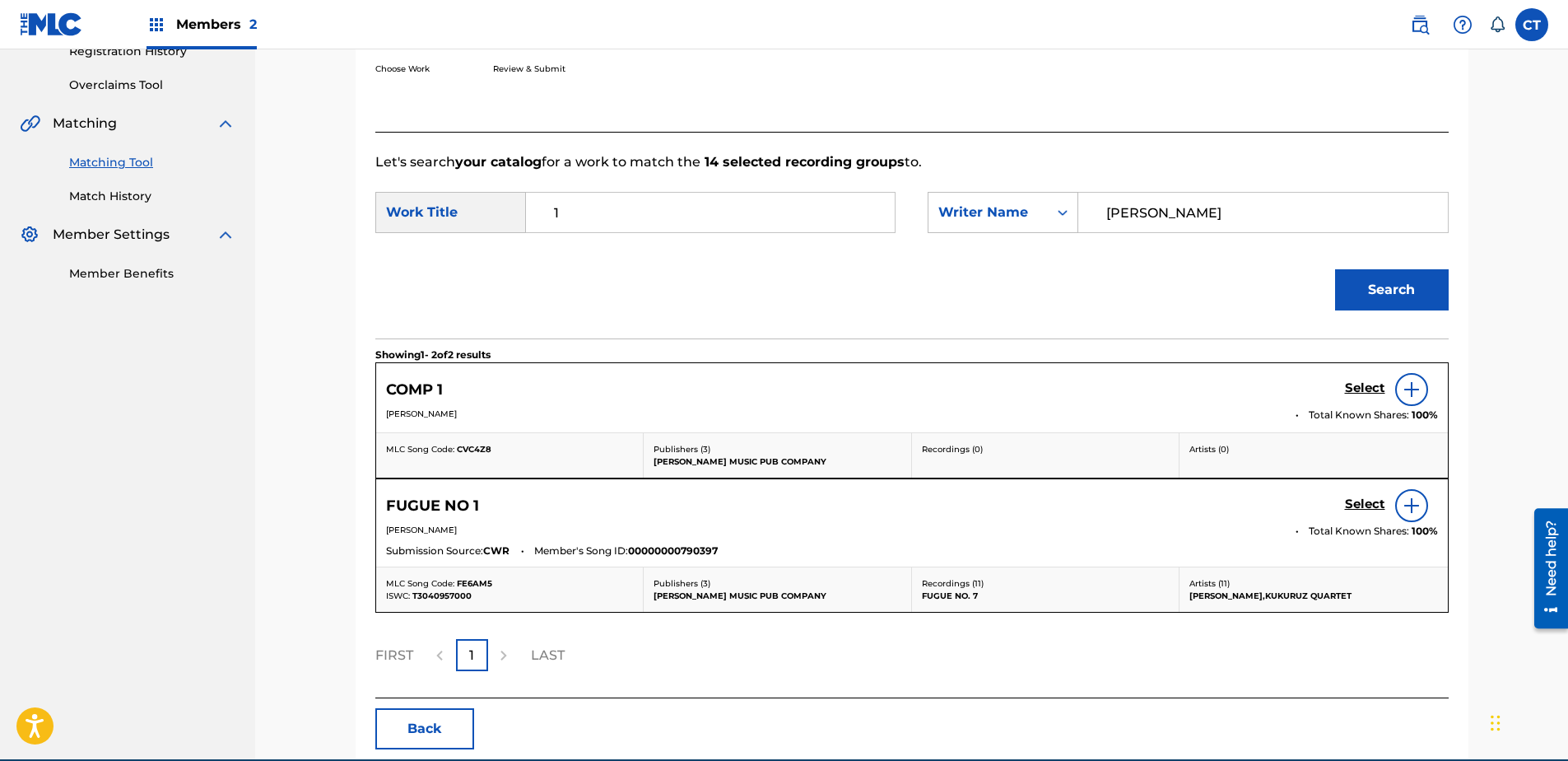
click at [1405, 505] on img at bounding box center [1412, 506] width 20 height 20
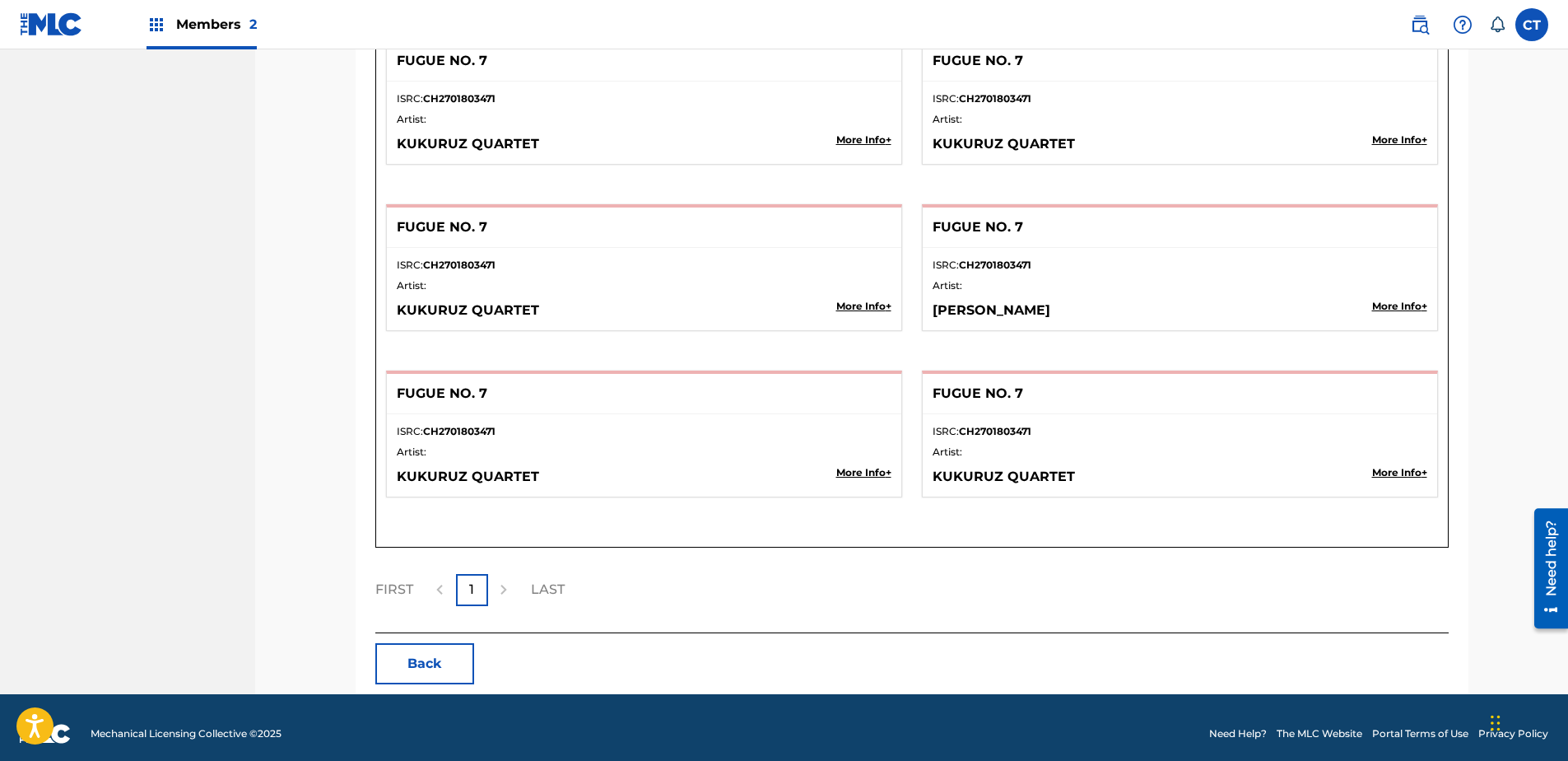
scroll to position [2548, 0]
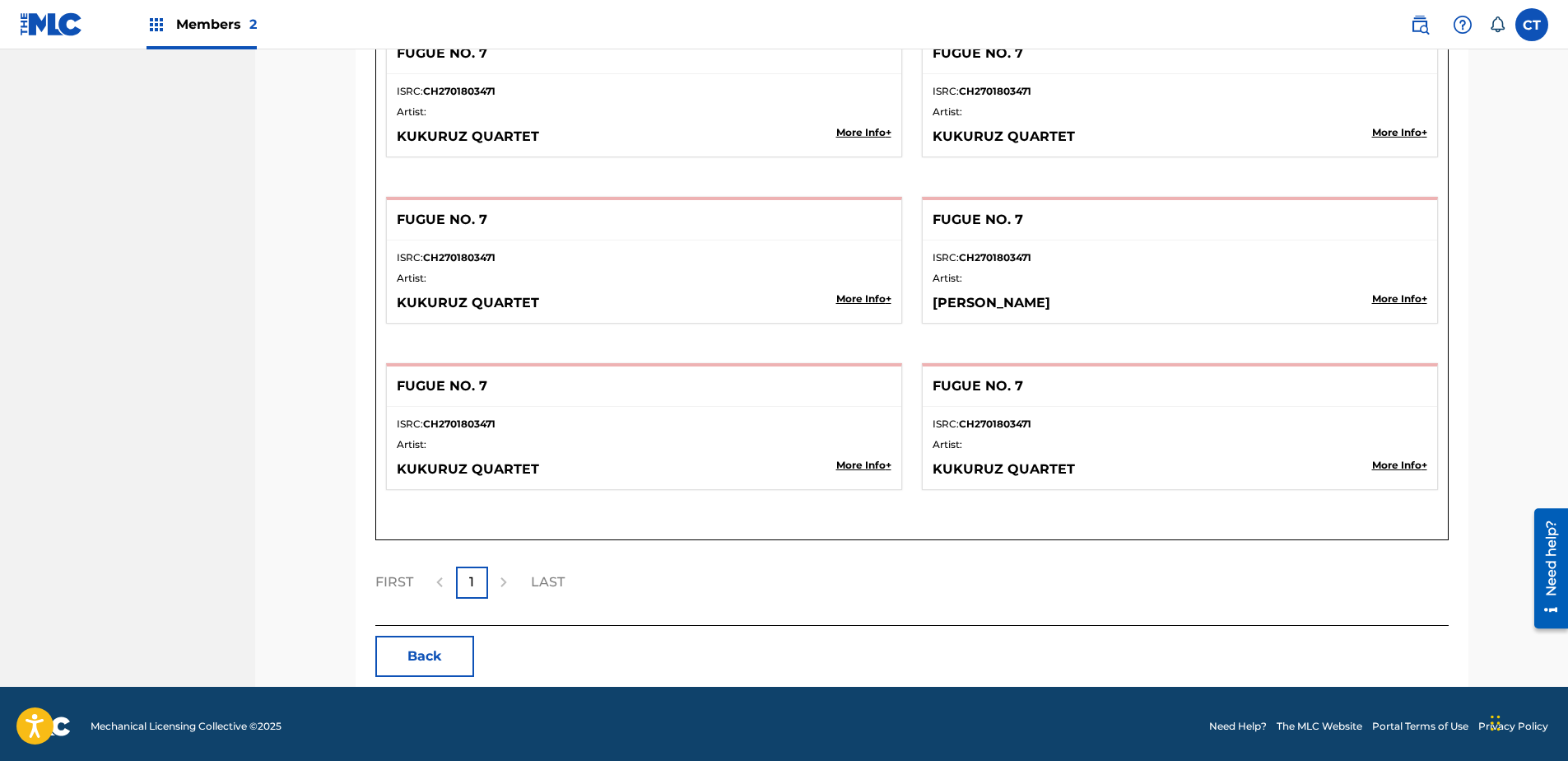
click at [406, 641] on button "Back" at bounding box center [425, 656] width 99 height 42
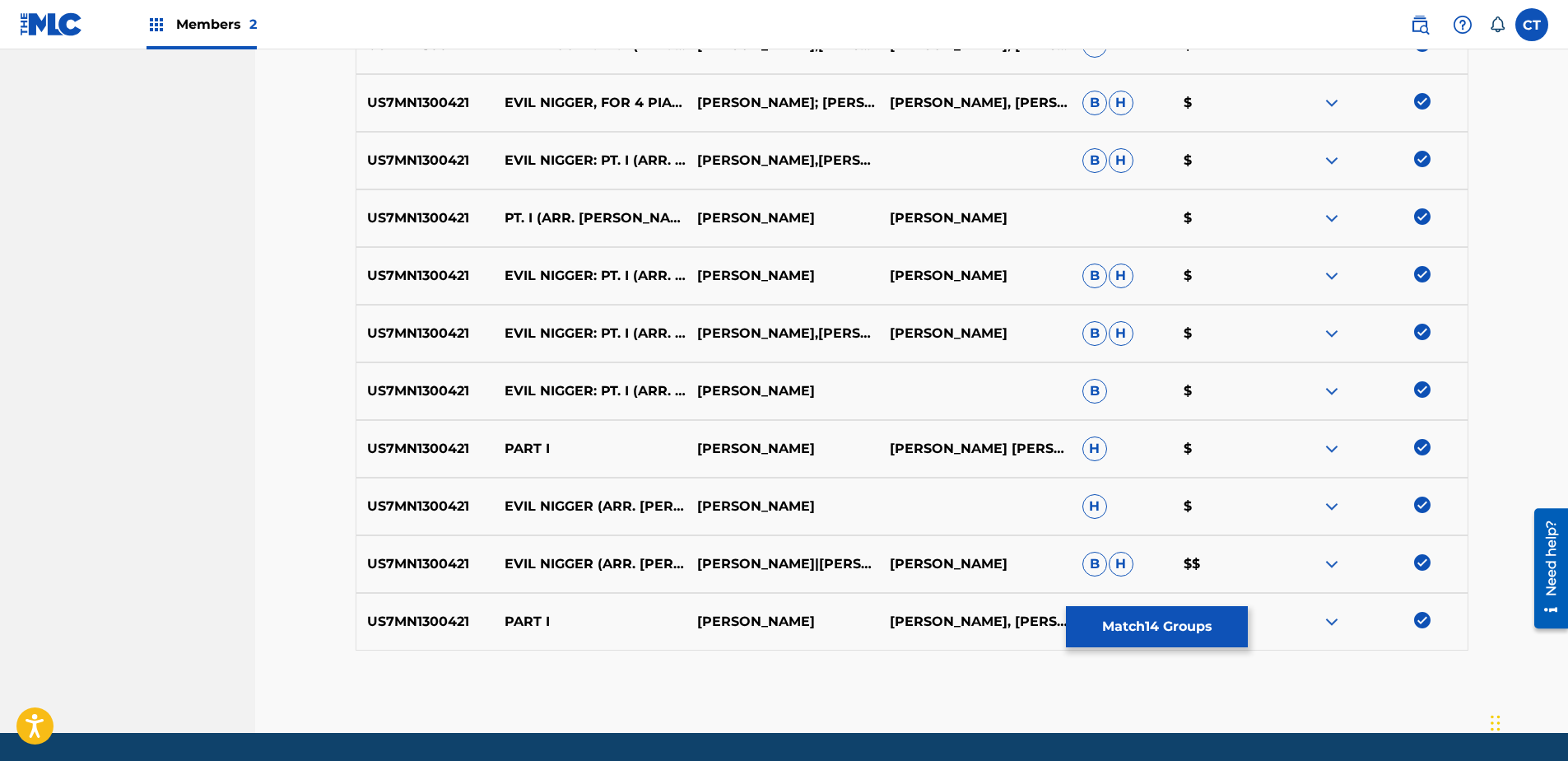
scroll to position [668, 0]
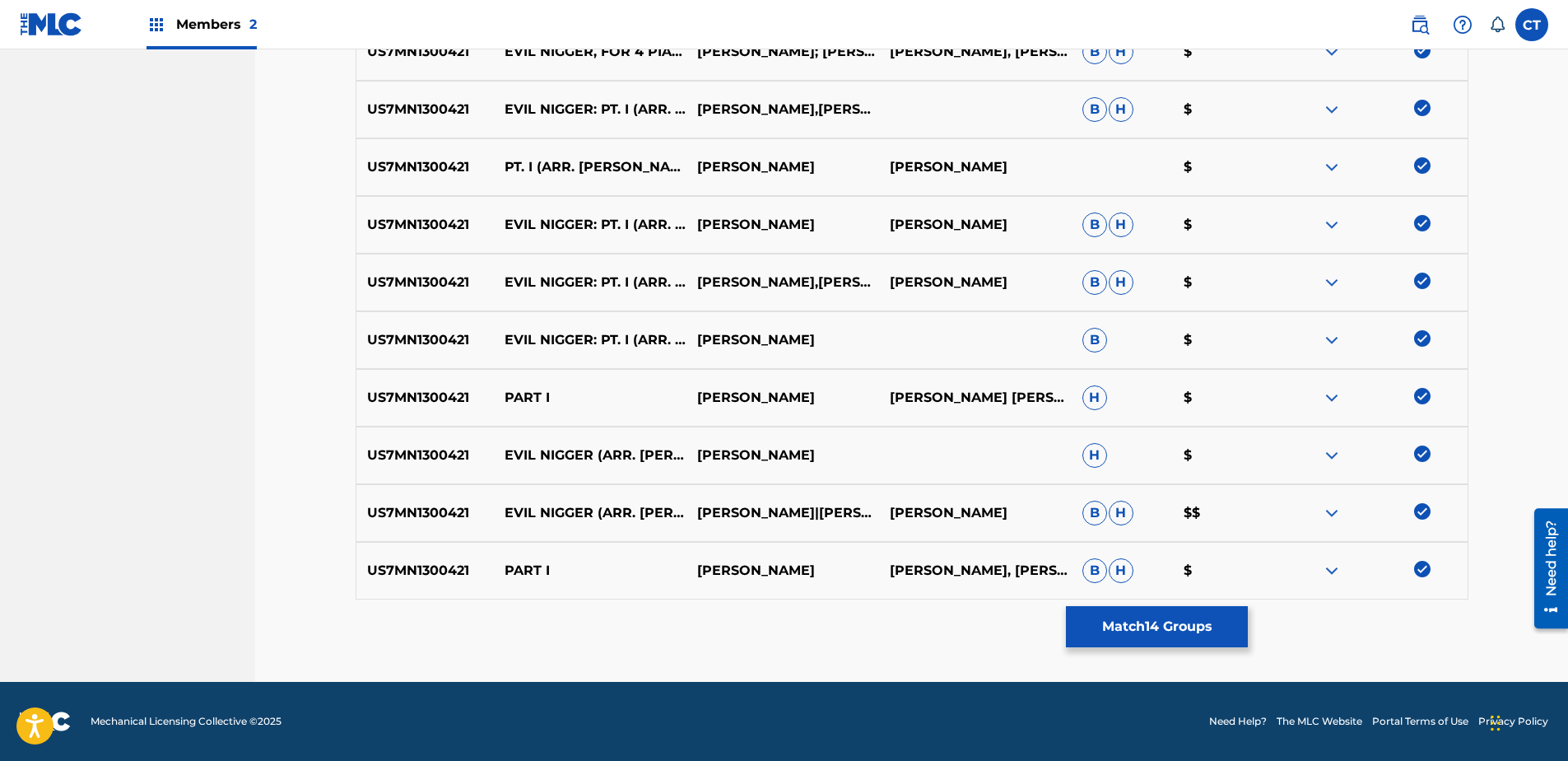
click at [1140, 638] on button "Match 14 Groups" at bounding box center [1157, 626] width 182 height 42
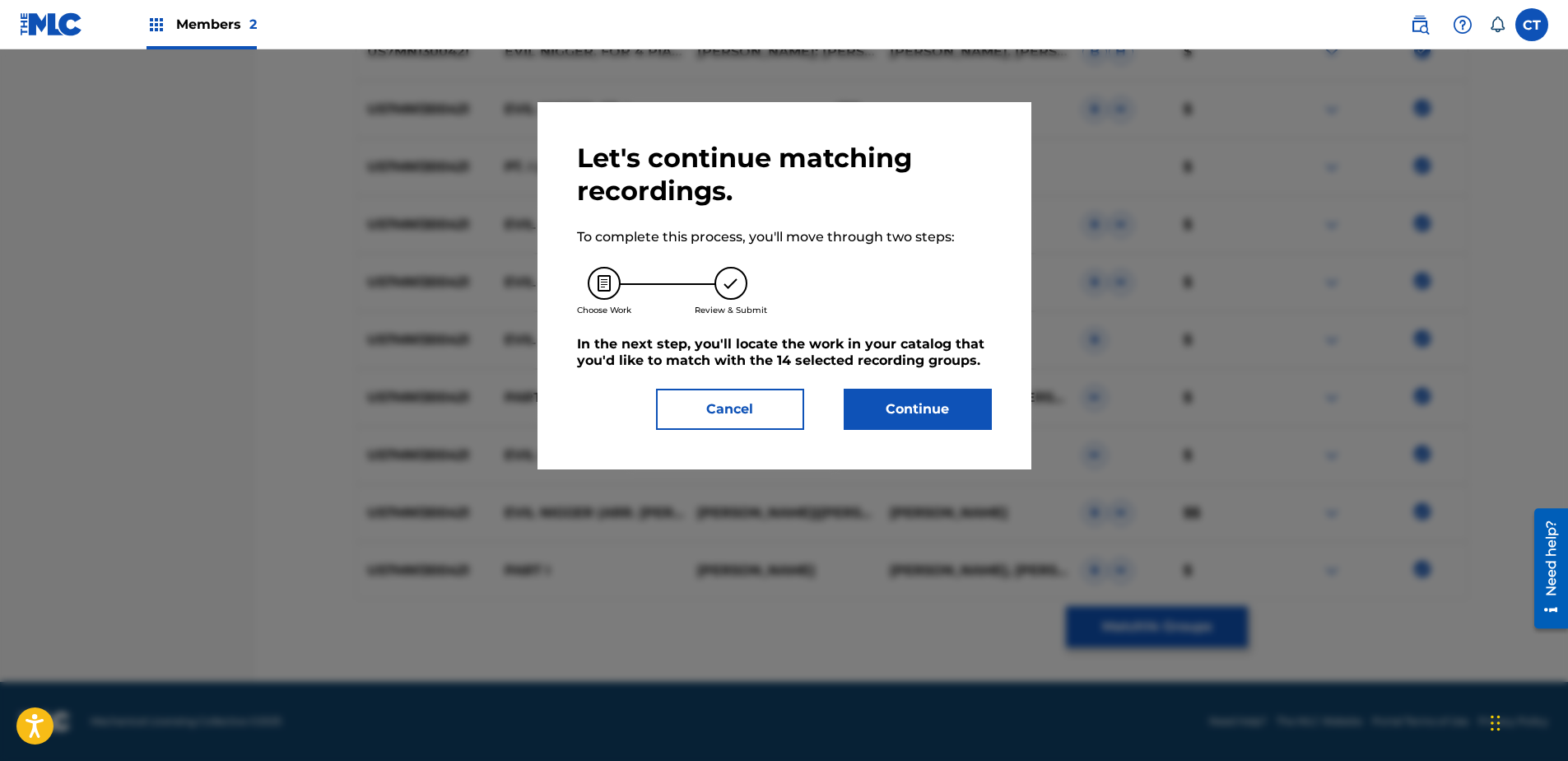
click at [895, 422] on button "Continue" at bounding box center [919, 410] width 148 height 42
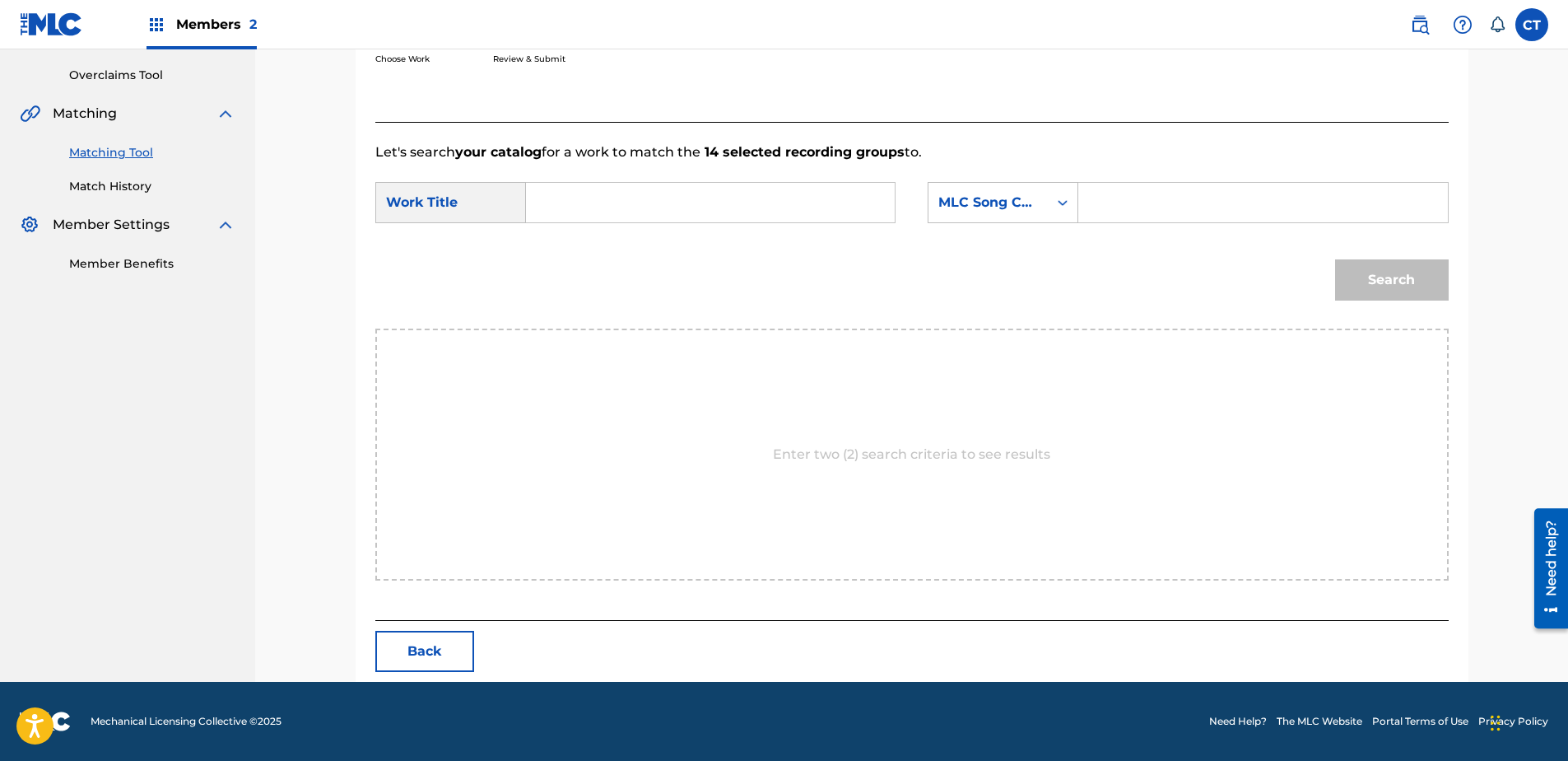
click at [662, 219] on input "Search Form" at bounding box center [711, 203] width 341 height 40
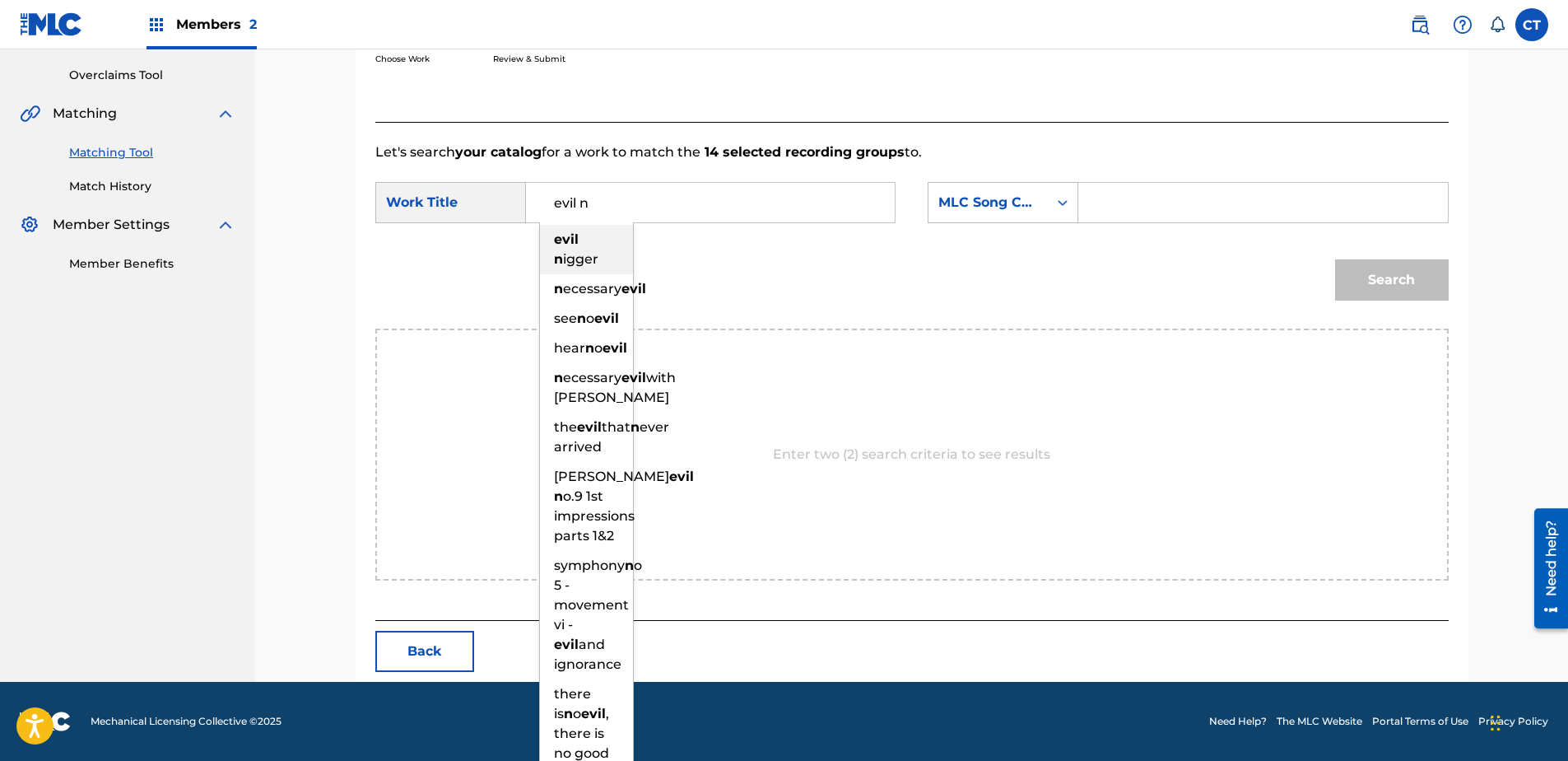
click at [573, 259] on span "igger" at bounding box center [581, 259] width 36 height 16
type input "evil nigger"
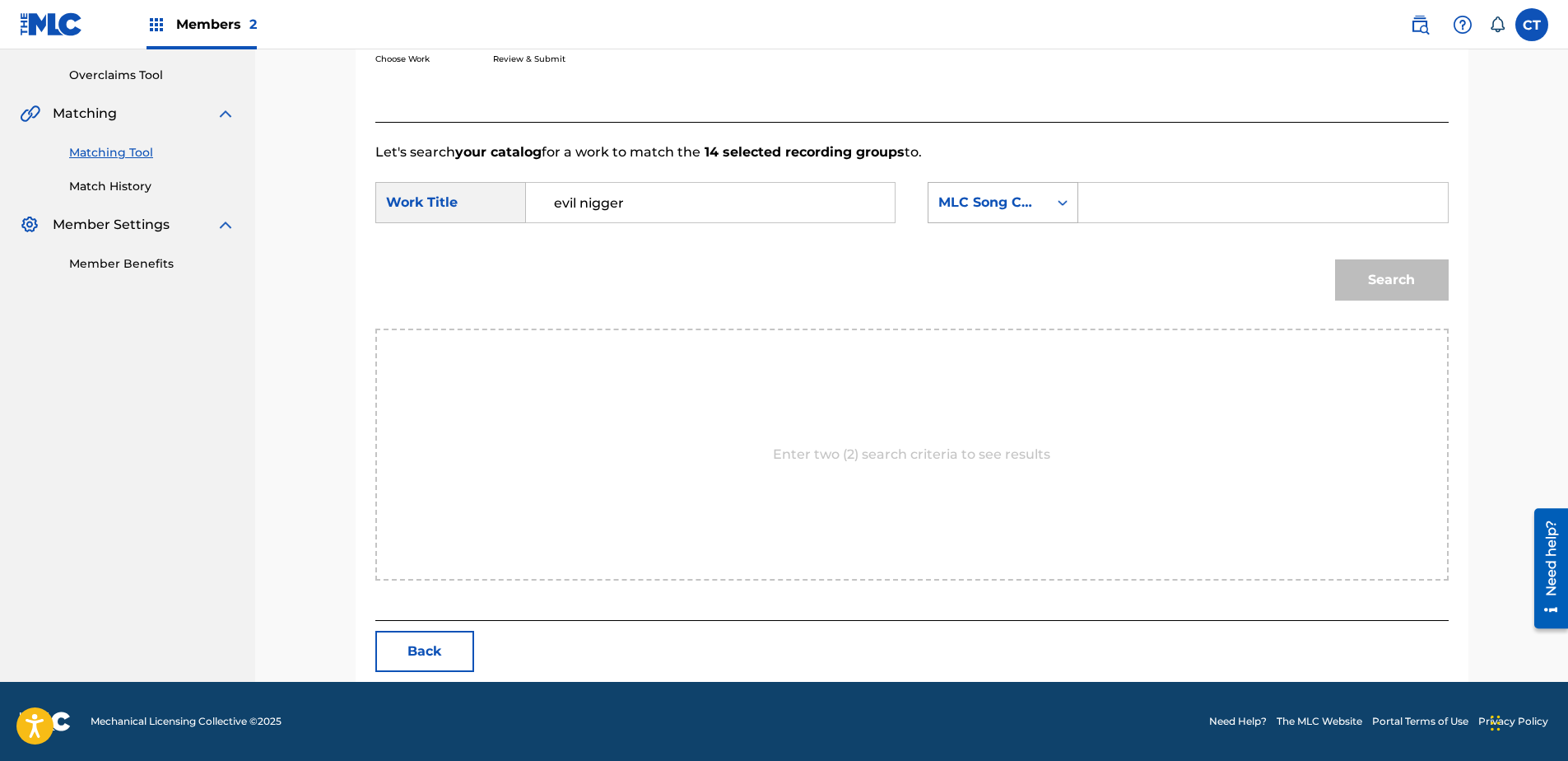
click at [1021, 208] on div "MLC Song Code" at bounding box center [988, 203] width 100 height 20
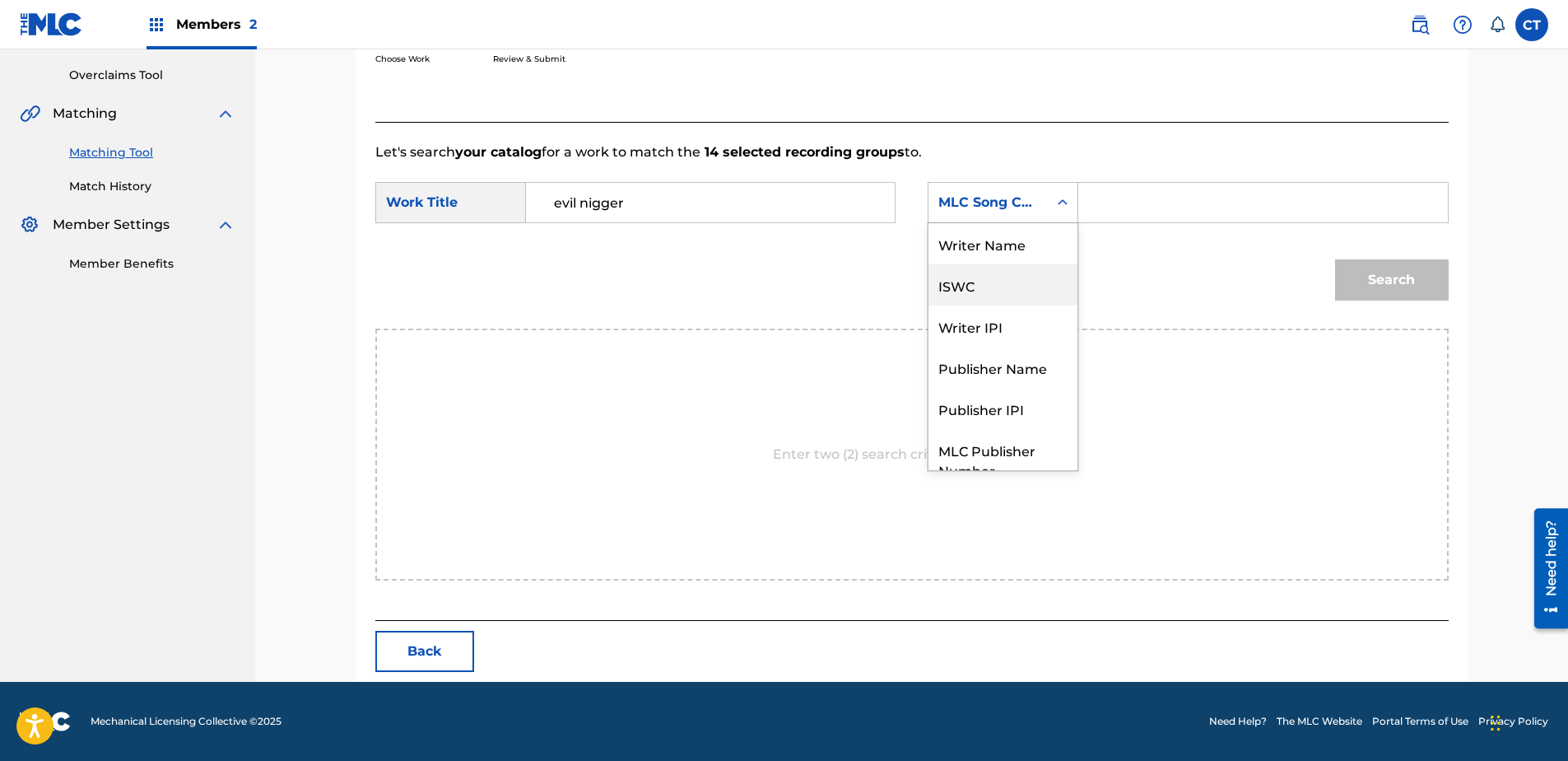
scroll to position [0, 0]
click at [1033, 233] on div "Writer Name" at bounding box center [1003, 243] width 149 height 42
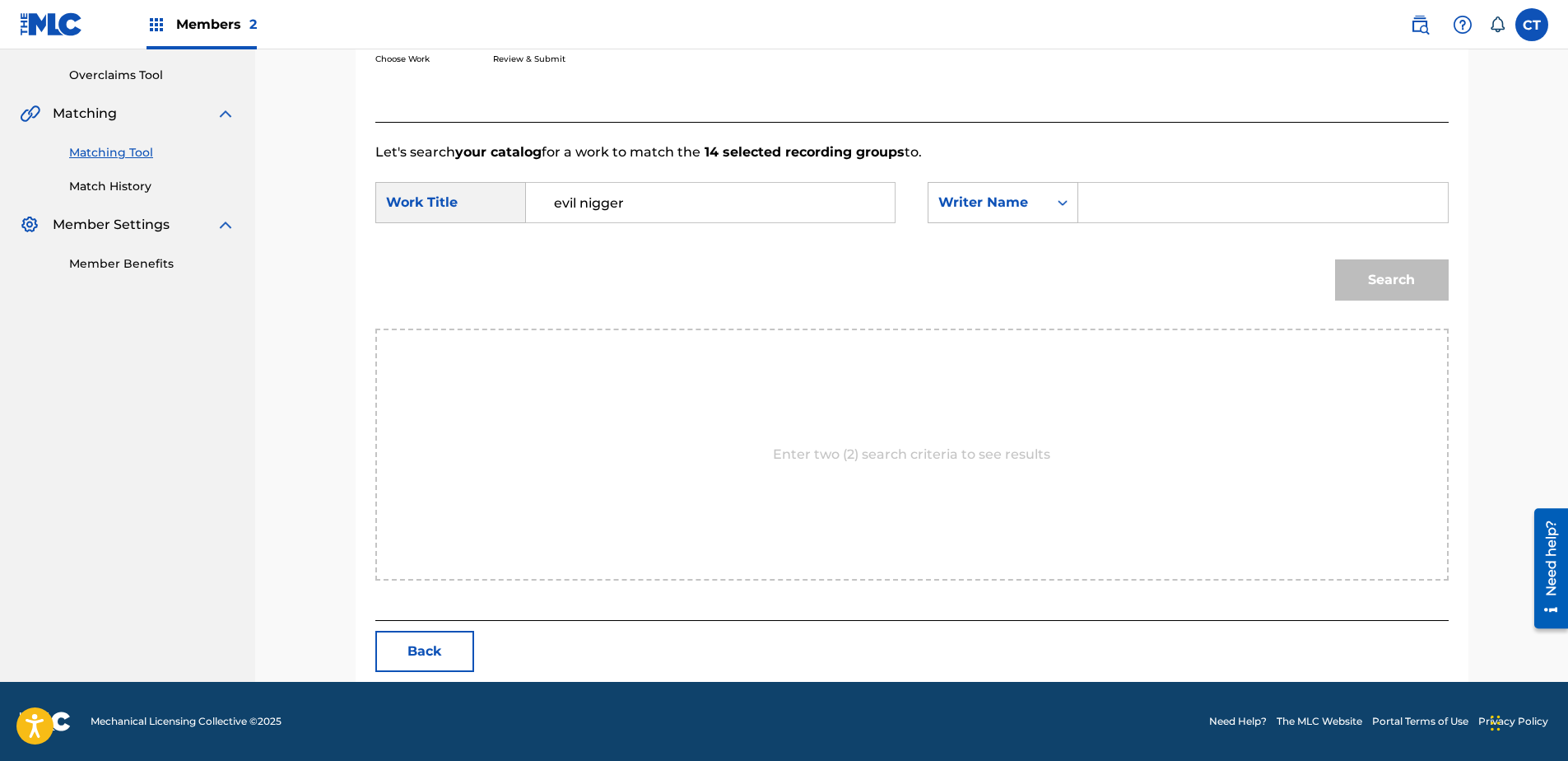
click at [1127, 208] on input "Search Form" at bounding box center [1263, 203] width 341 height 40
type input "[PERSON_NAME]"
click at [1335, 259] on button "Search" at bounding box center [1392, 280] width 114 height 42
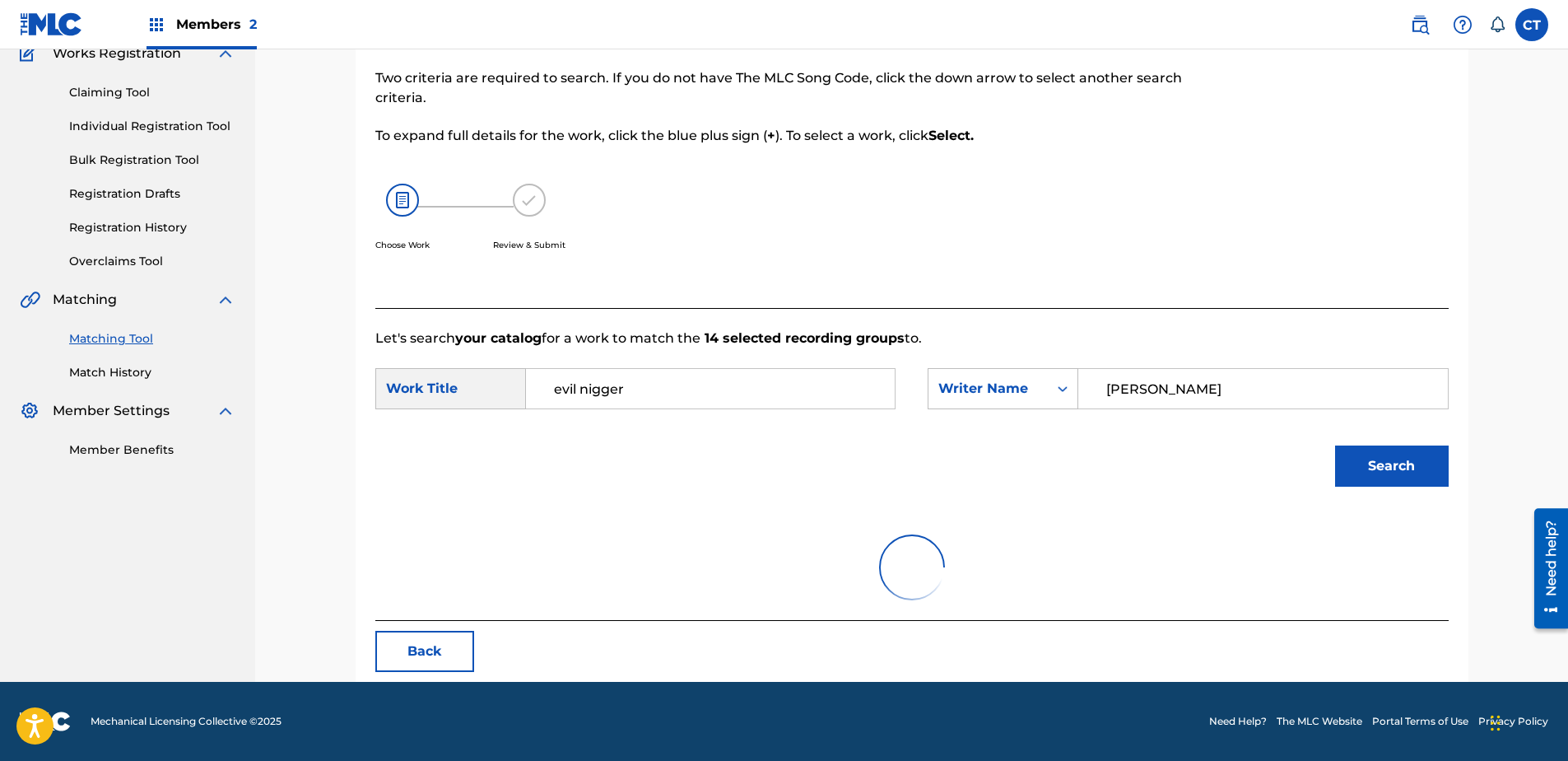
scroll to position [335, 0]
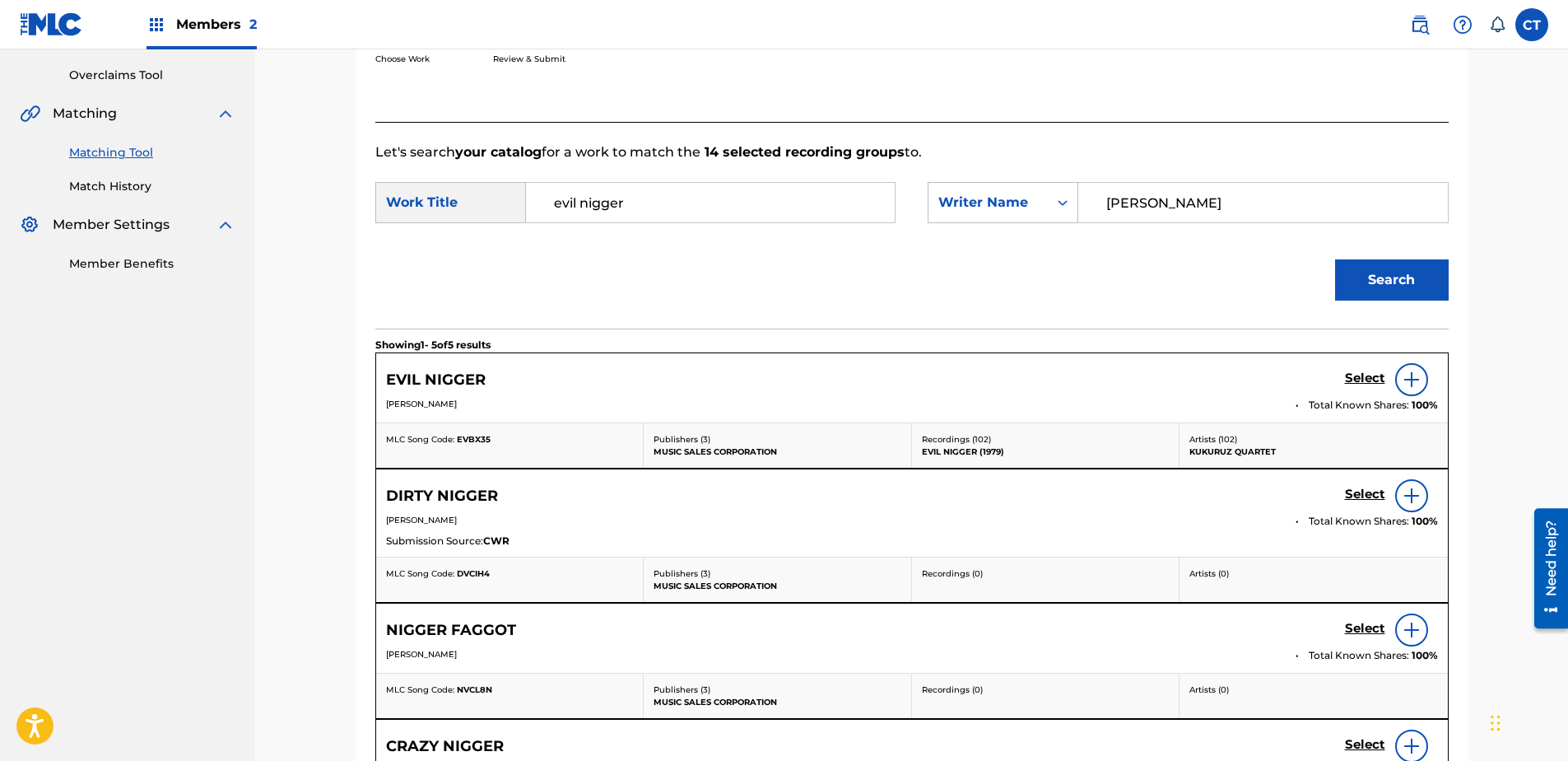
click at [1365, 377] on h5 "Select" at bounding box center [1365, 378] width 41 height 16
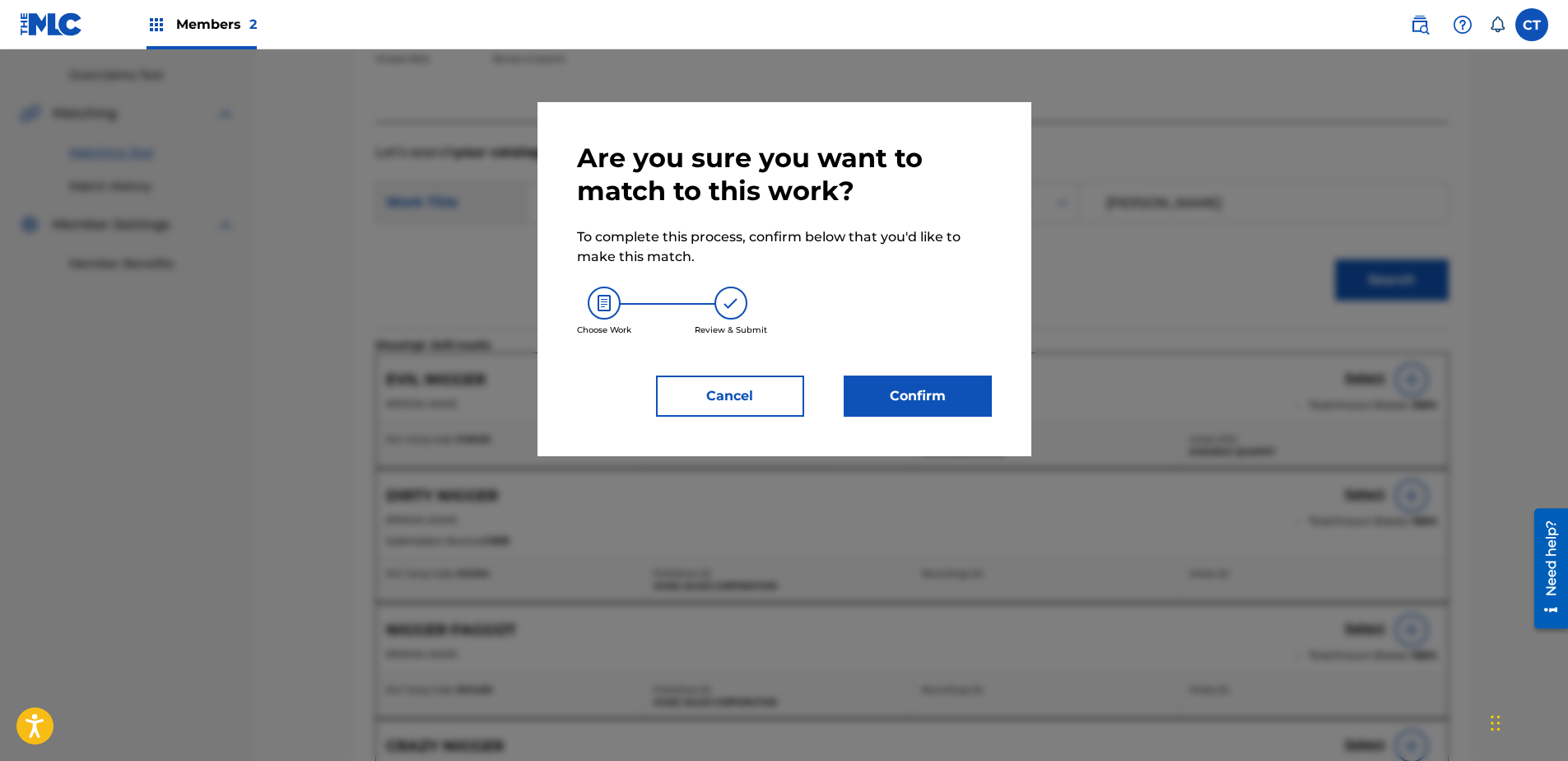
click at [932, 402] on button "Confirm" at bounding box center [919, 396] width 148 height 42
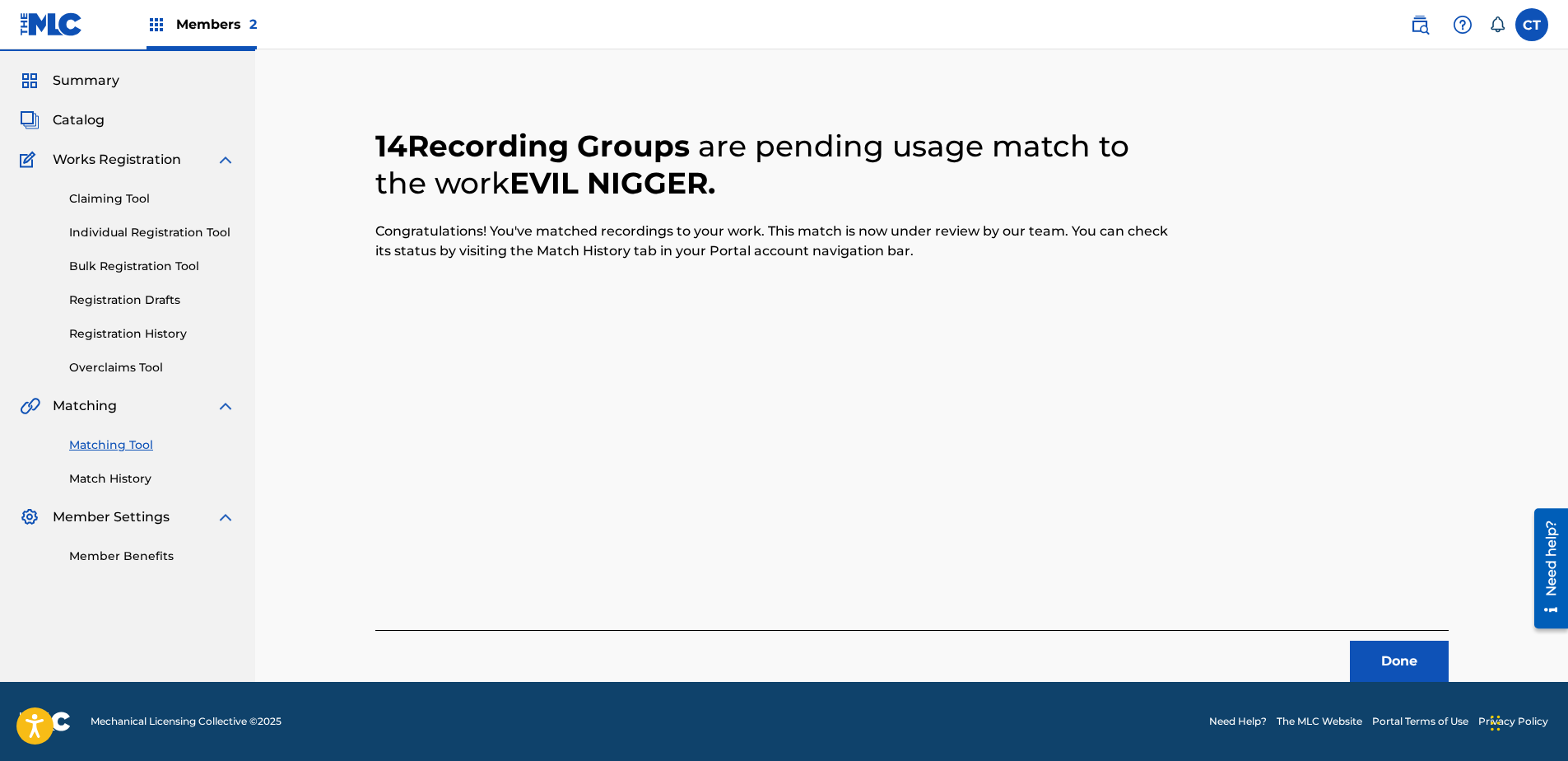
scroll to position [44, 0]
click at [1410, 660] on button "Done" at bounding box center [1400, 661] width 99 height 42
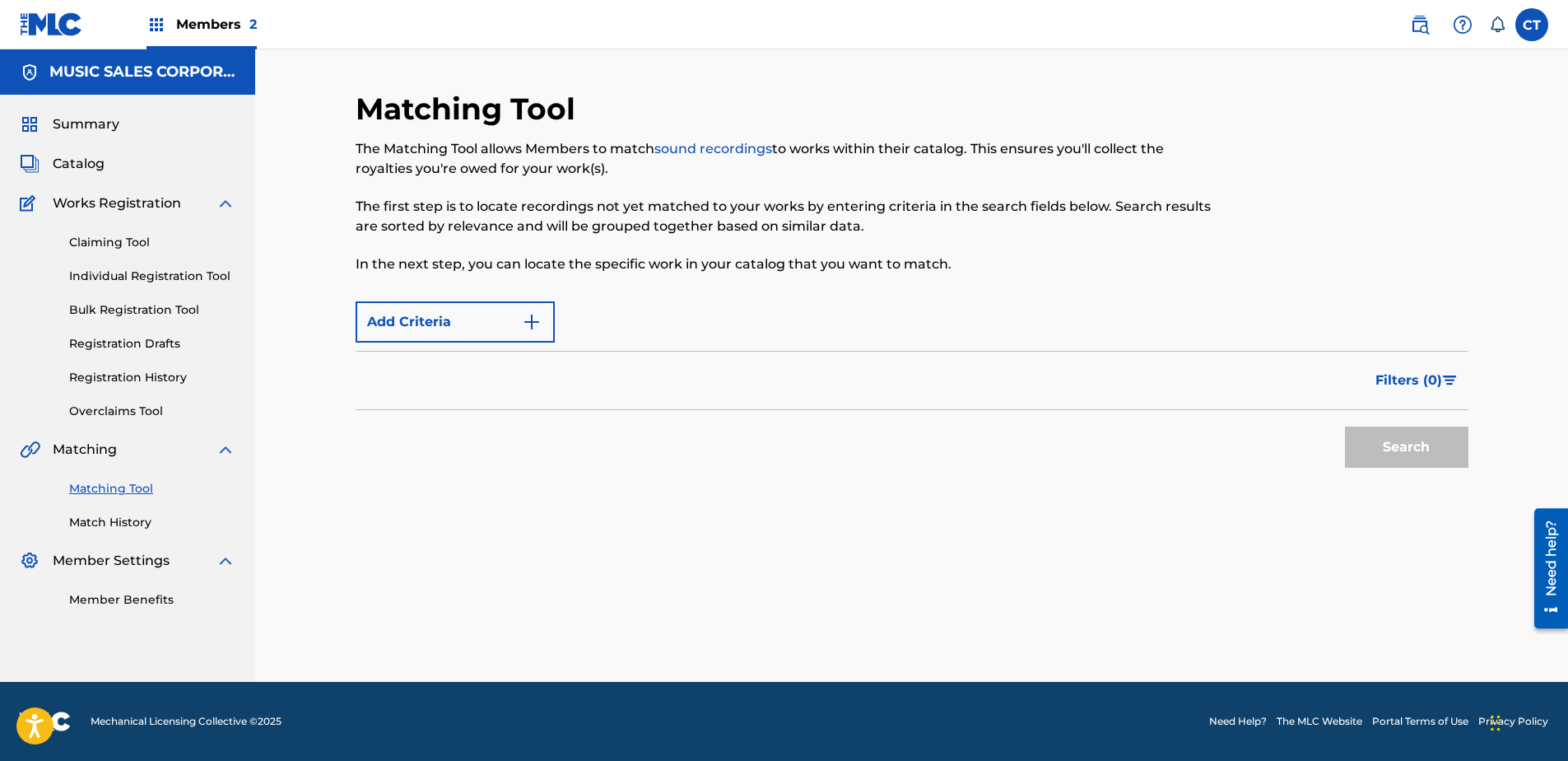
scroll to position [0, 0]
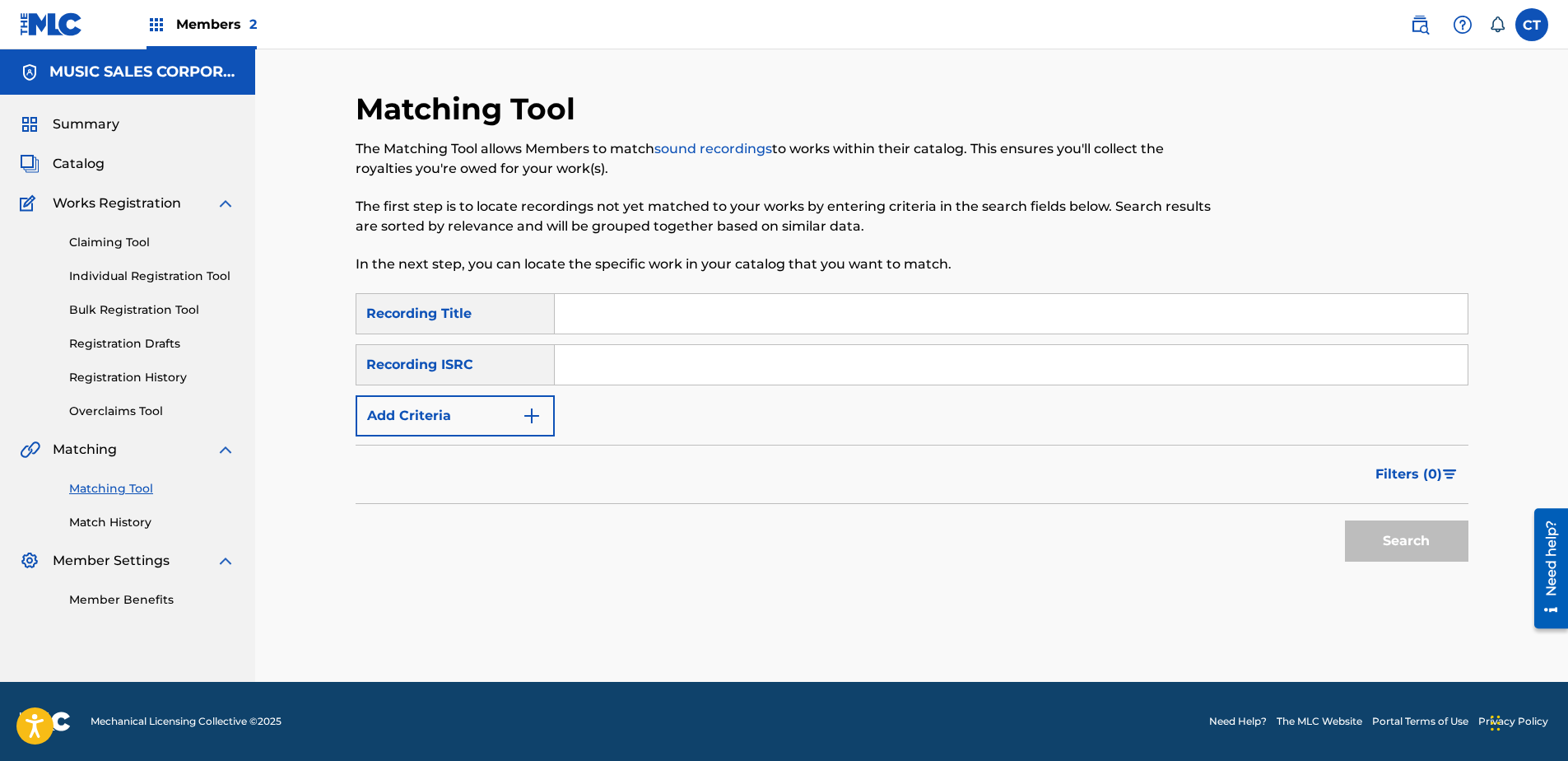
paste input "US7MN1300422"
type input "US7MN1300422"
click at [1407, 560] on button "Search" at bounding box center [1407, 541] width 124 height 42
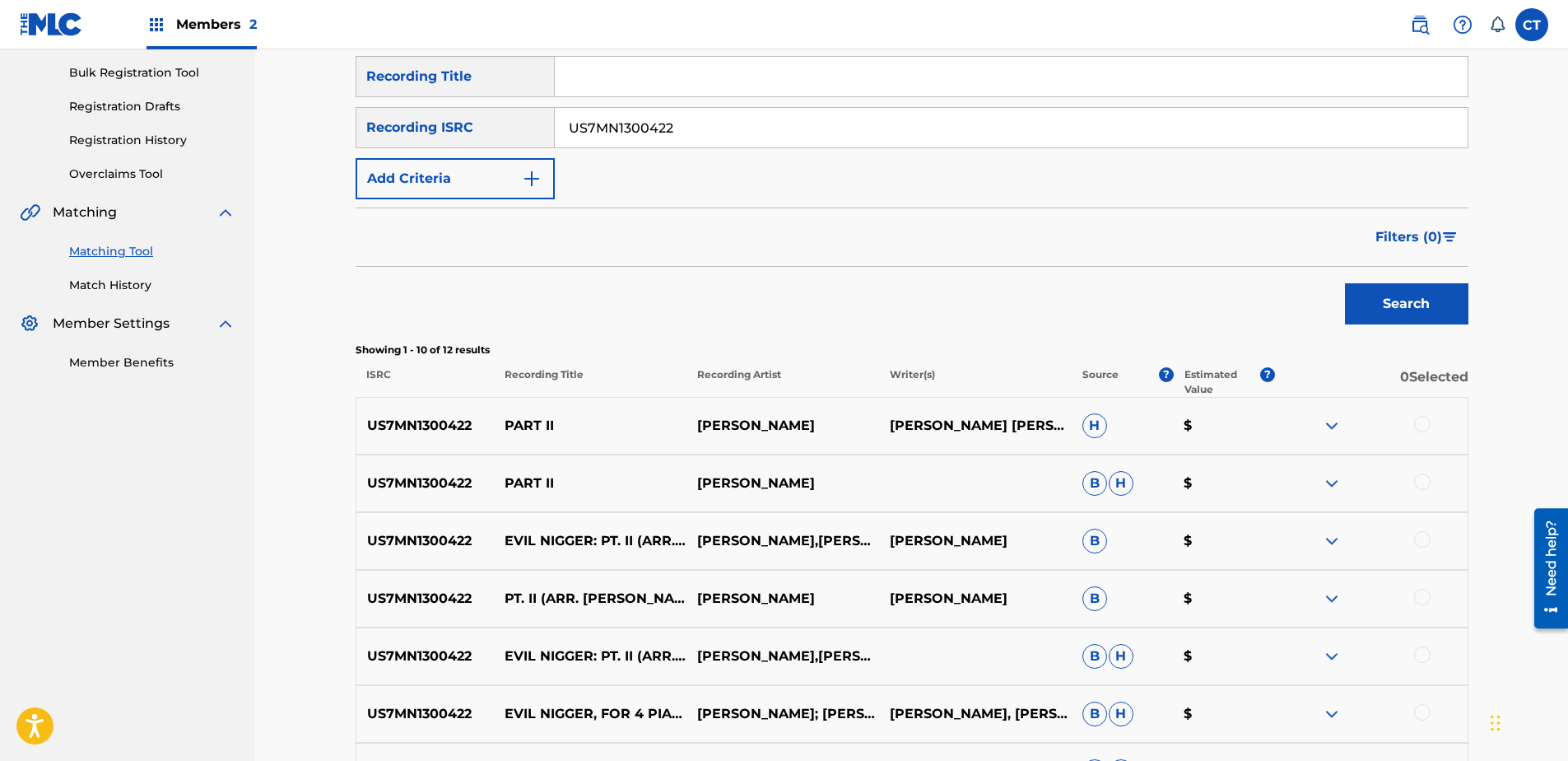
scroll to position [247, 0]
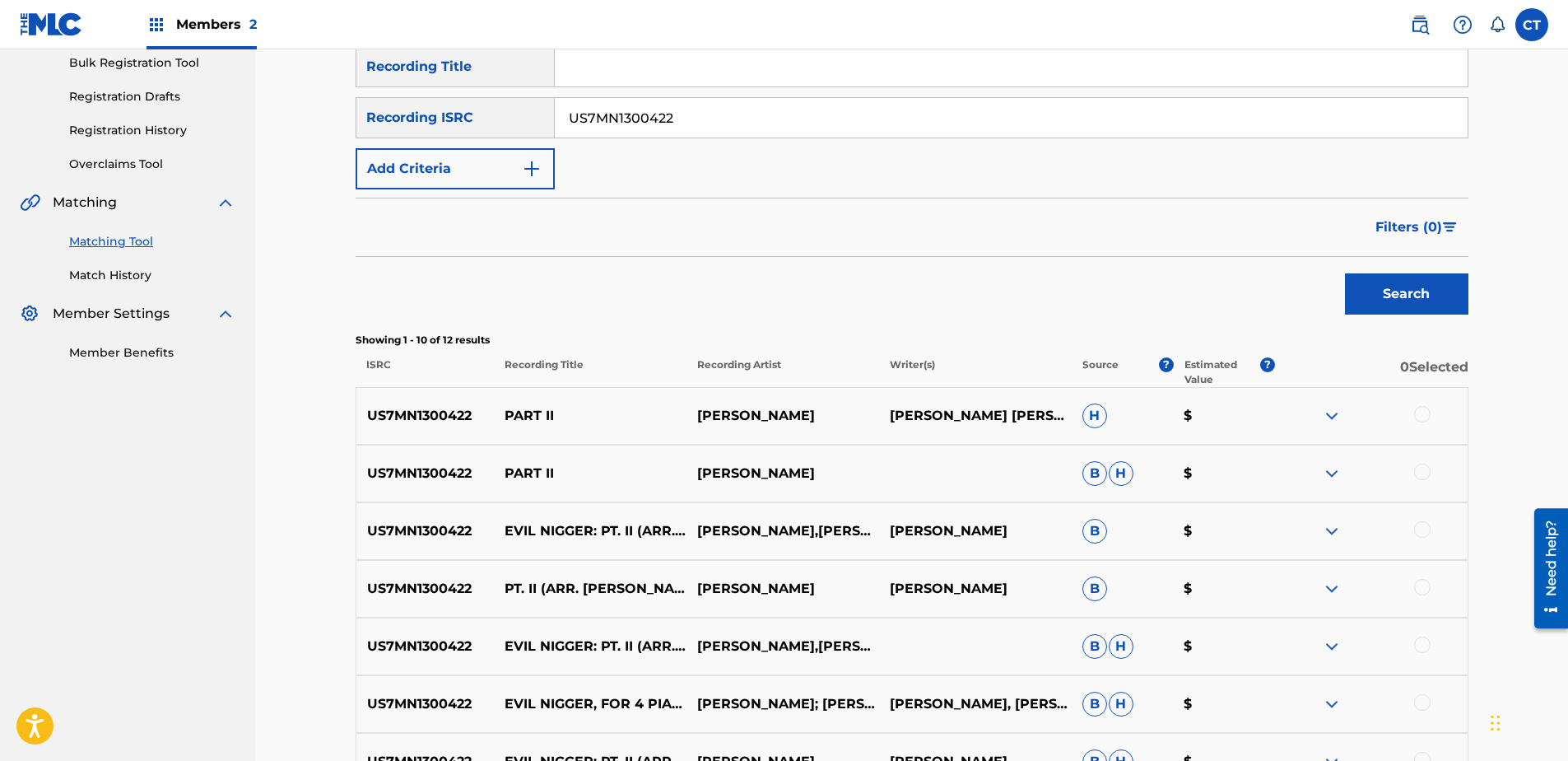
click at [1436, 419] on div at bounding box center [1371, 416] width 193 height 20
click at [1429, 418] on div at bounding box center [1422, 414] width 17 height 17
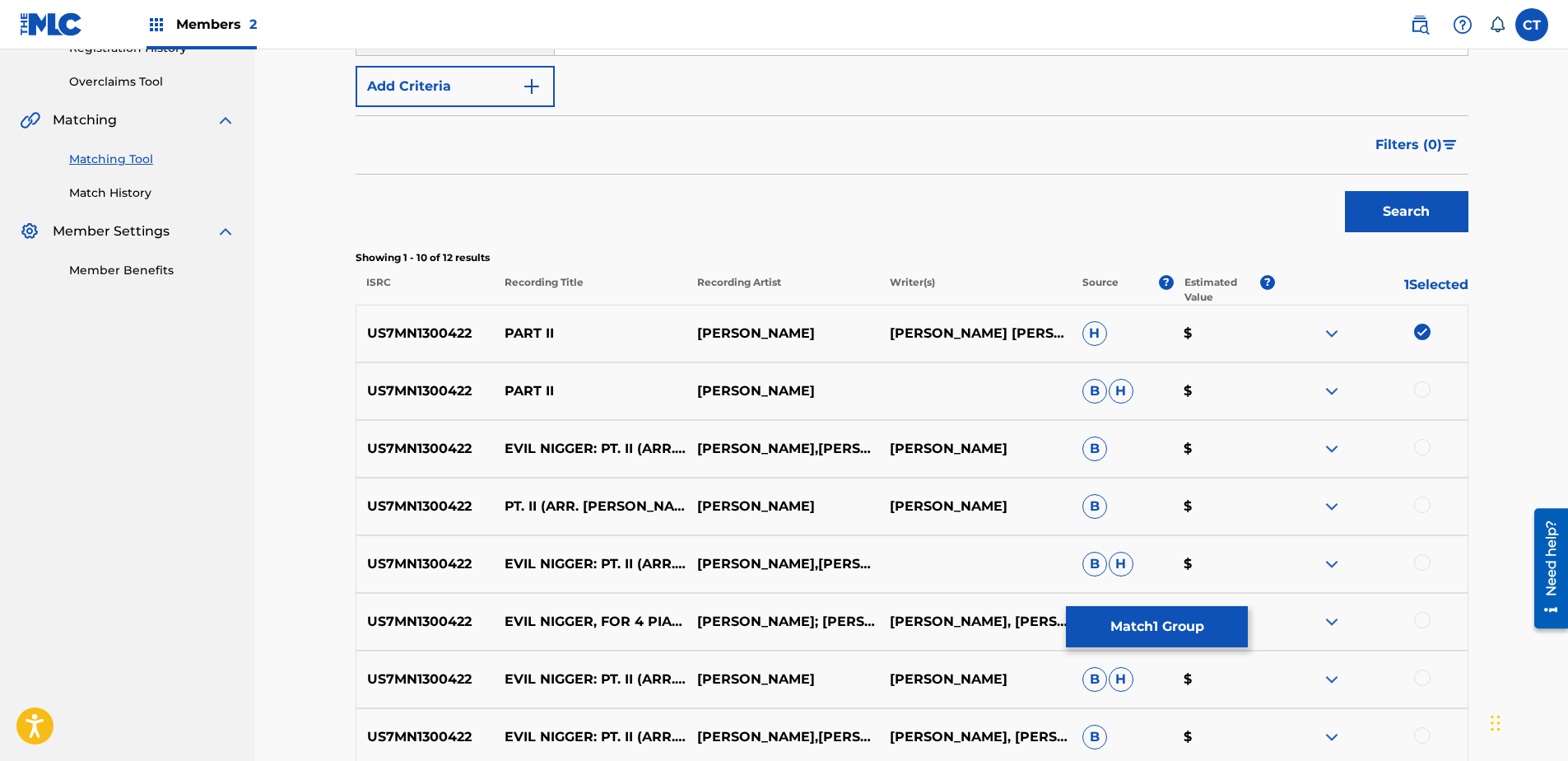
click at [1429, 394] on div at bounding box center [1422, 389] width 17 height 17
click at [1422, 439] on div at bounding box center [1422, 446] width 17 height 17
click at [1421, 499] on div at bounding box center [1422, 505] width 17 height 17
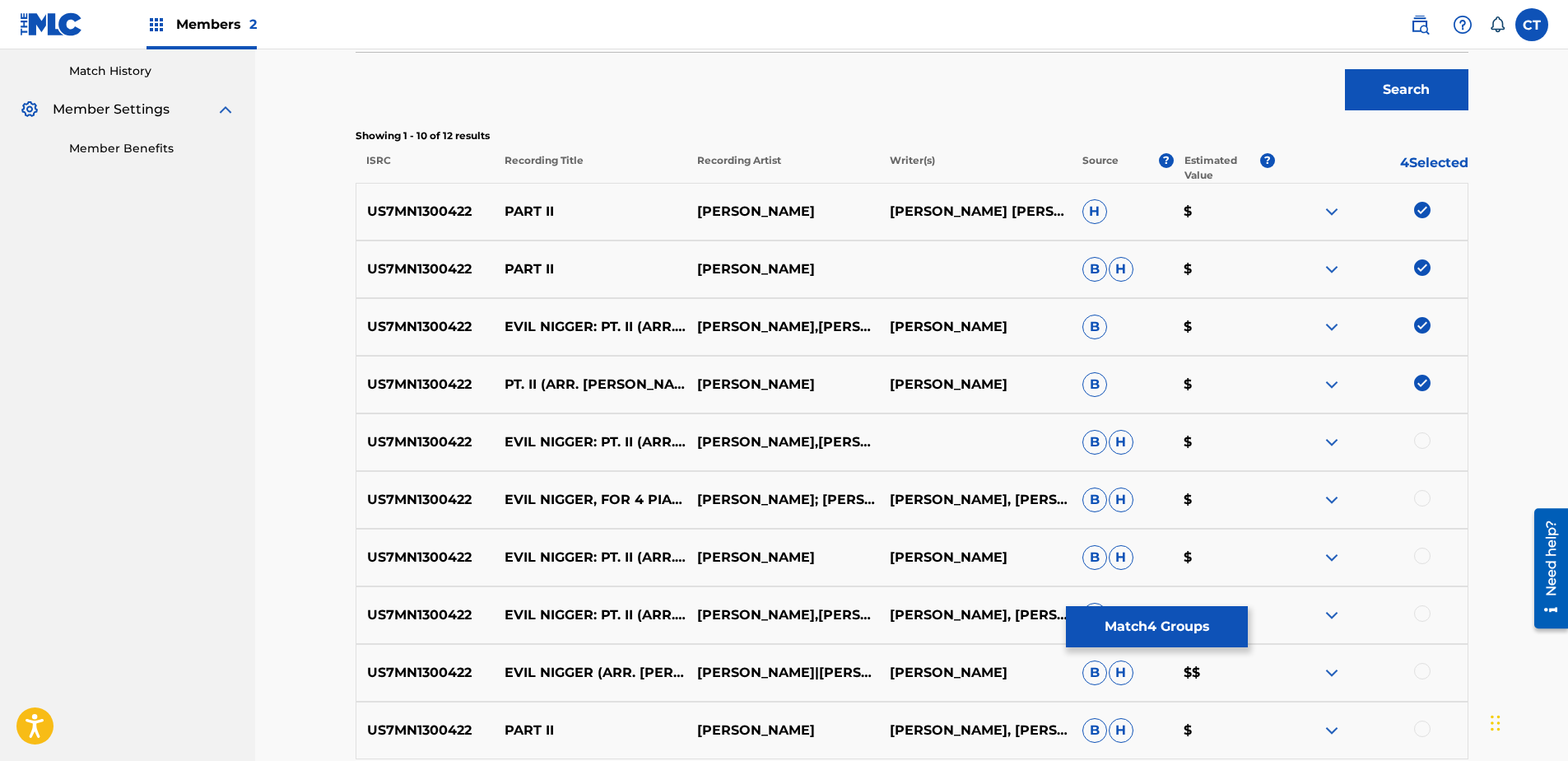
scroll to position [494, 0]
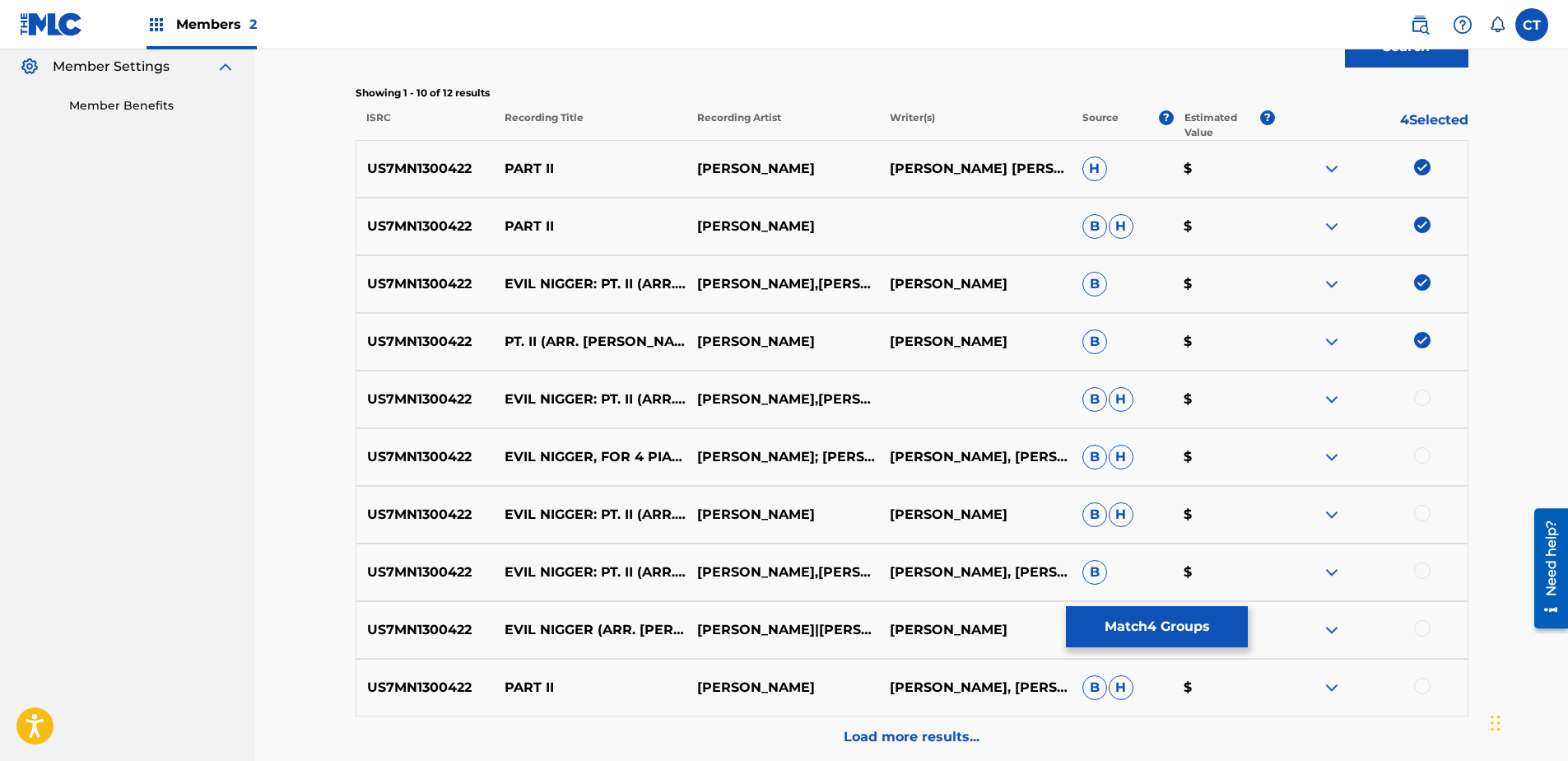
click at [1428, 399] on div at bounding box center [1422, 397] width 17 height 17
click at [1421, 457] on div at bounding box center [1422, 455] width 17 height 17
click at [1423, 511] on div at bounding box center [1422, 513] width 17 height 17
drag, startPoint x: 1416, startPoint y: 567, endPoint x: 1416, endPoint y: 579, distance: 12.0
click at [1416, 569] on div at bounding box center [1422, 570] width 17 height 17
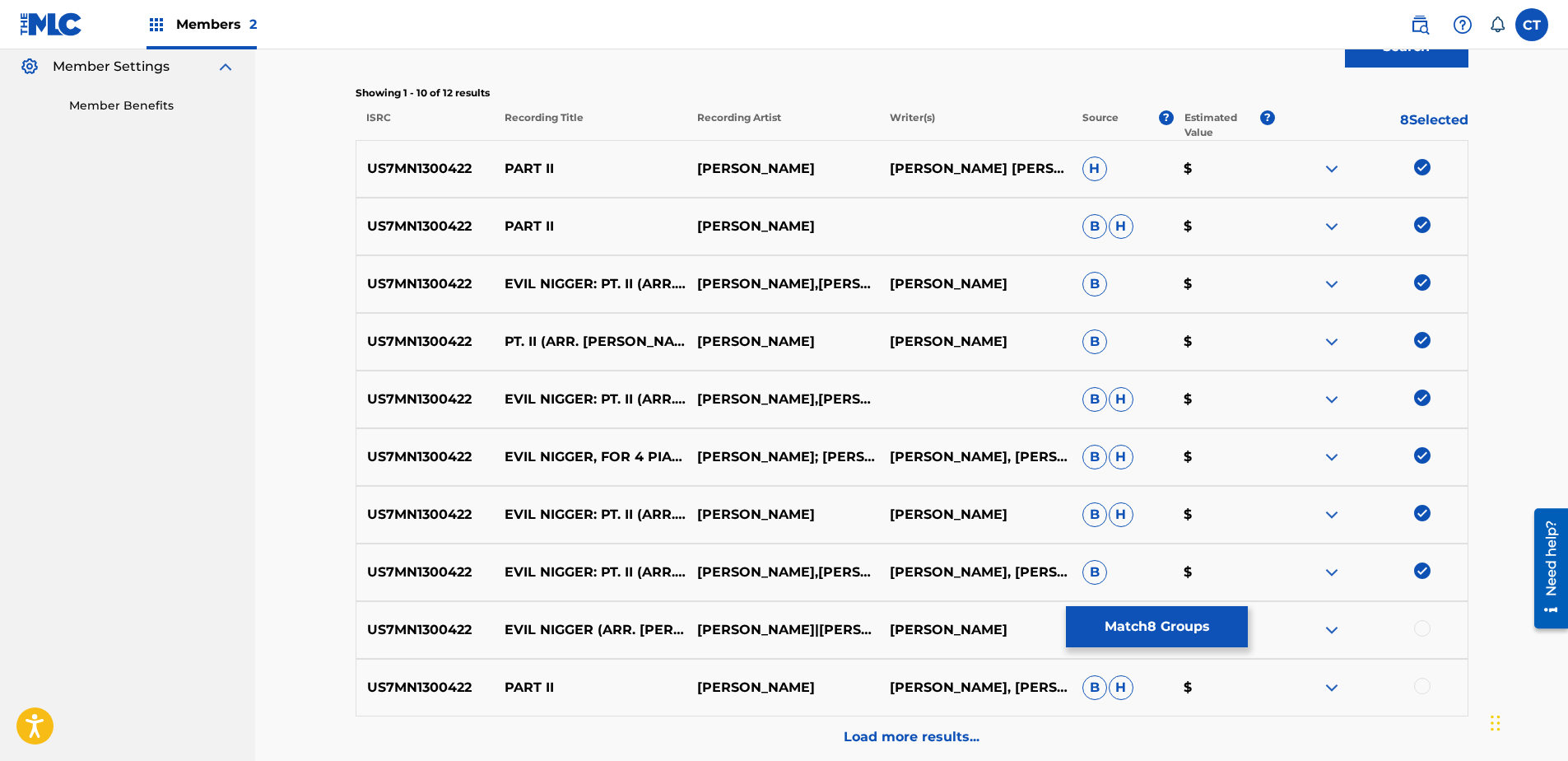
click at [1421, 627] on div at bounding box center [1422, 627] width 17 height 17
click at [1420, 683] on div at bounding box center [1422, 686] width 17 height 17
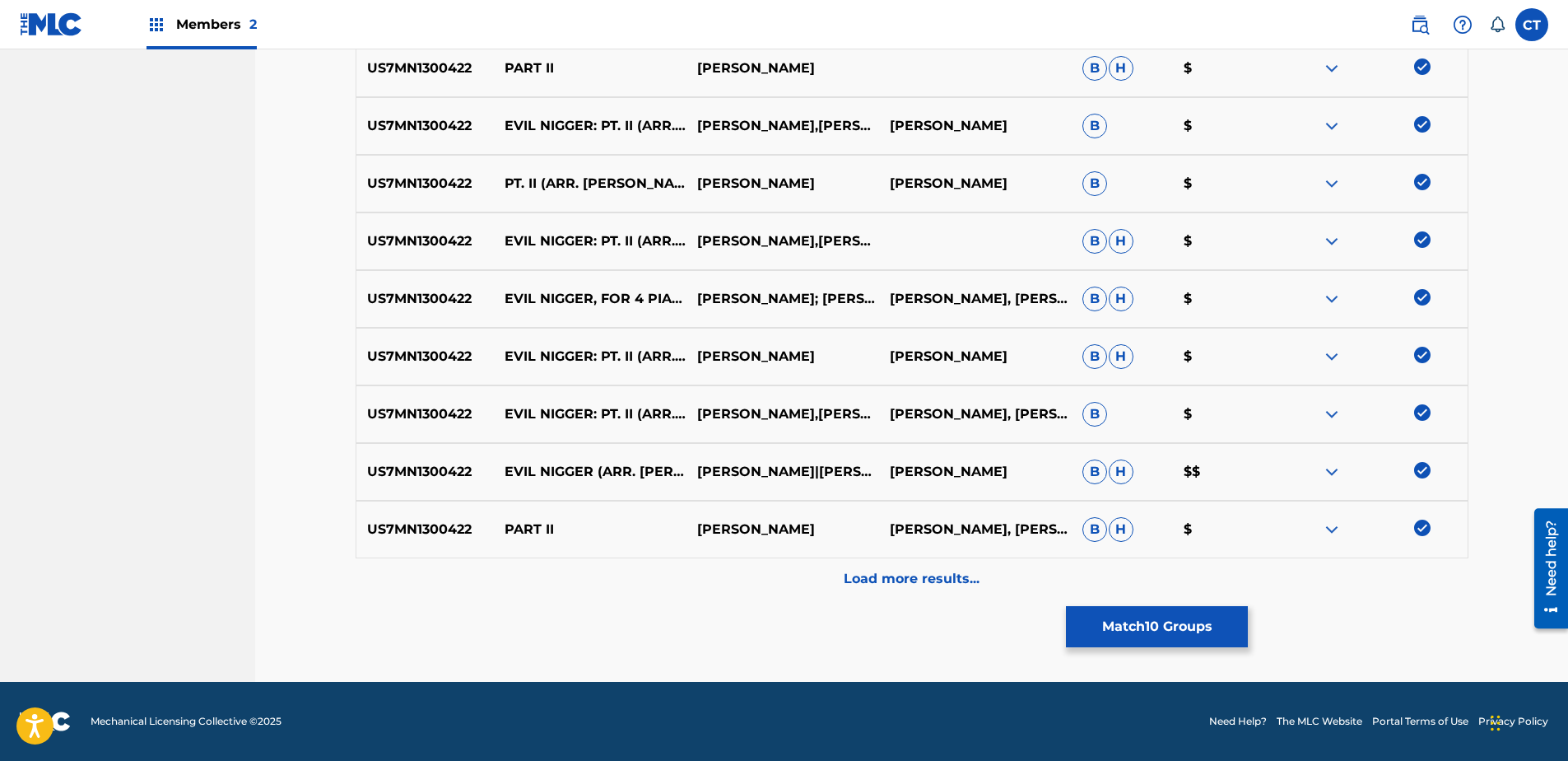
click at [1436, 590] on div "Load more results..." at bounding box center [912, 579] width 1113 height 42
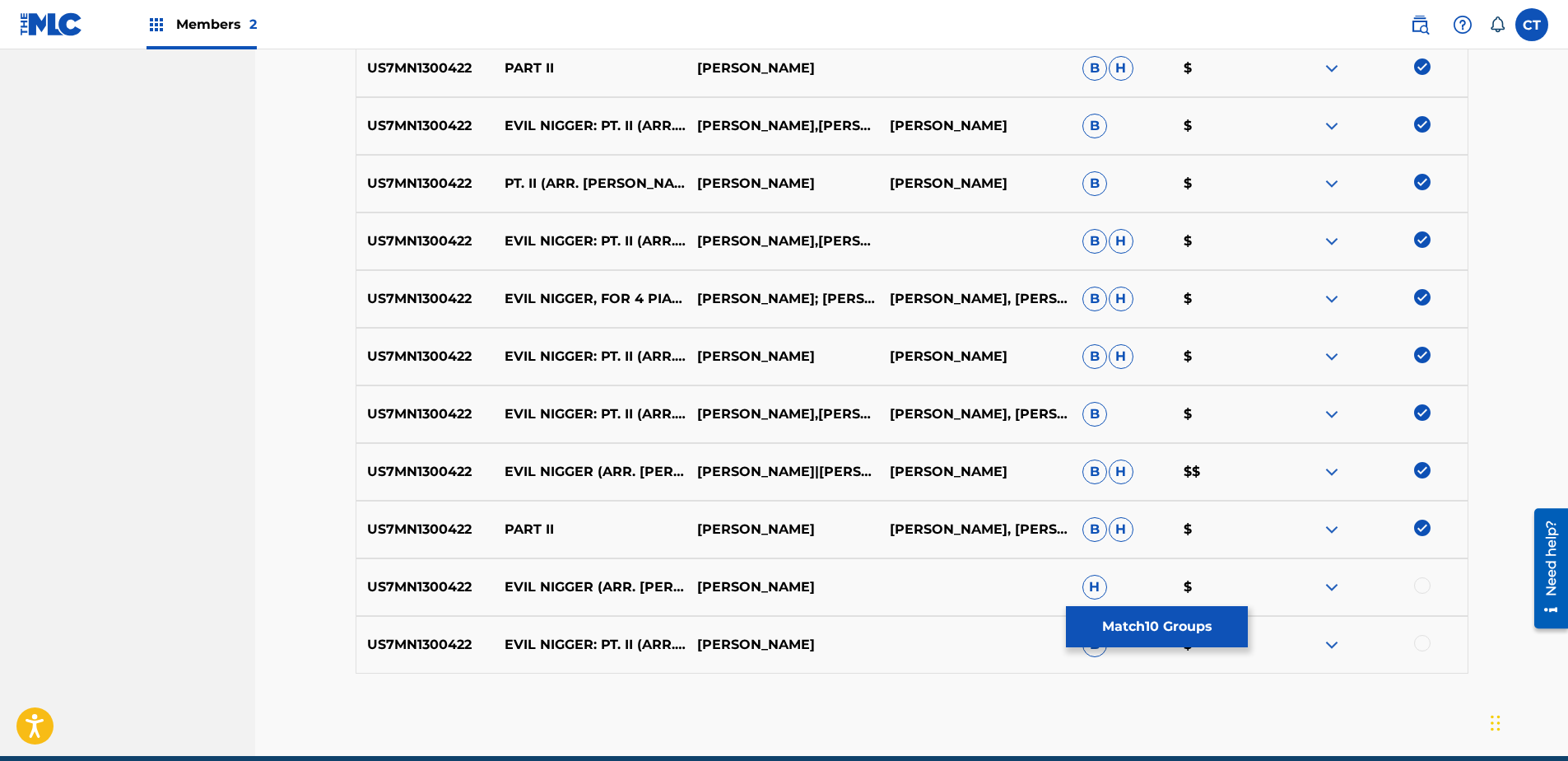
scroll to position [726, 0]
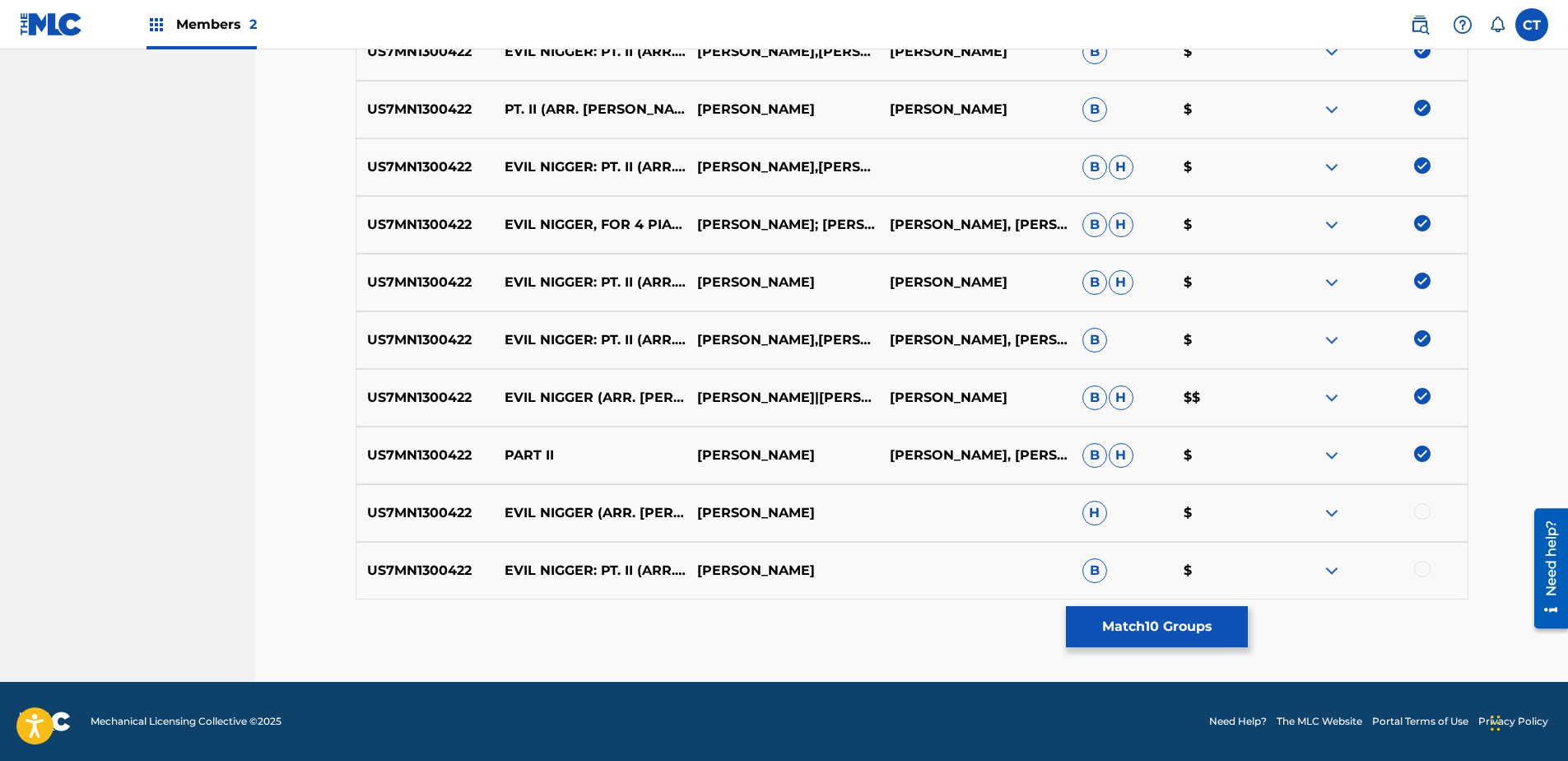
click at [1417, 522] on div at bounding box center [1371, 513] width 193 height 20
click at [1419, 516] on div at bounding box center [1422, 511] width 17 height 17
click at [1418, 569] on div at bounding box center [1422, 568] width 17 height 17
click at [1242, 622] on button "Match 12 Groups" at bounding box center [1157, 626] width 182 height 42
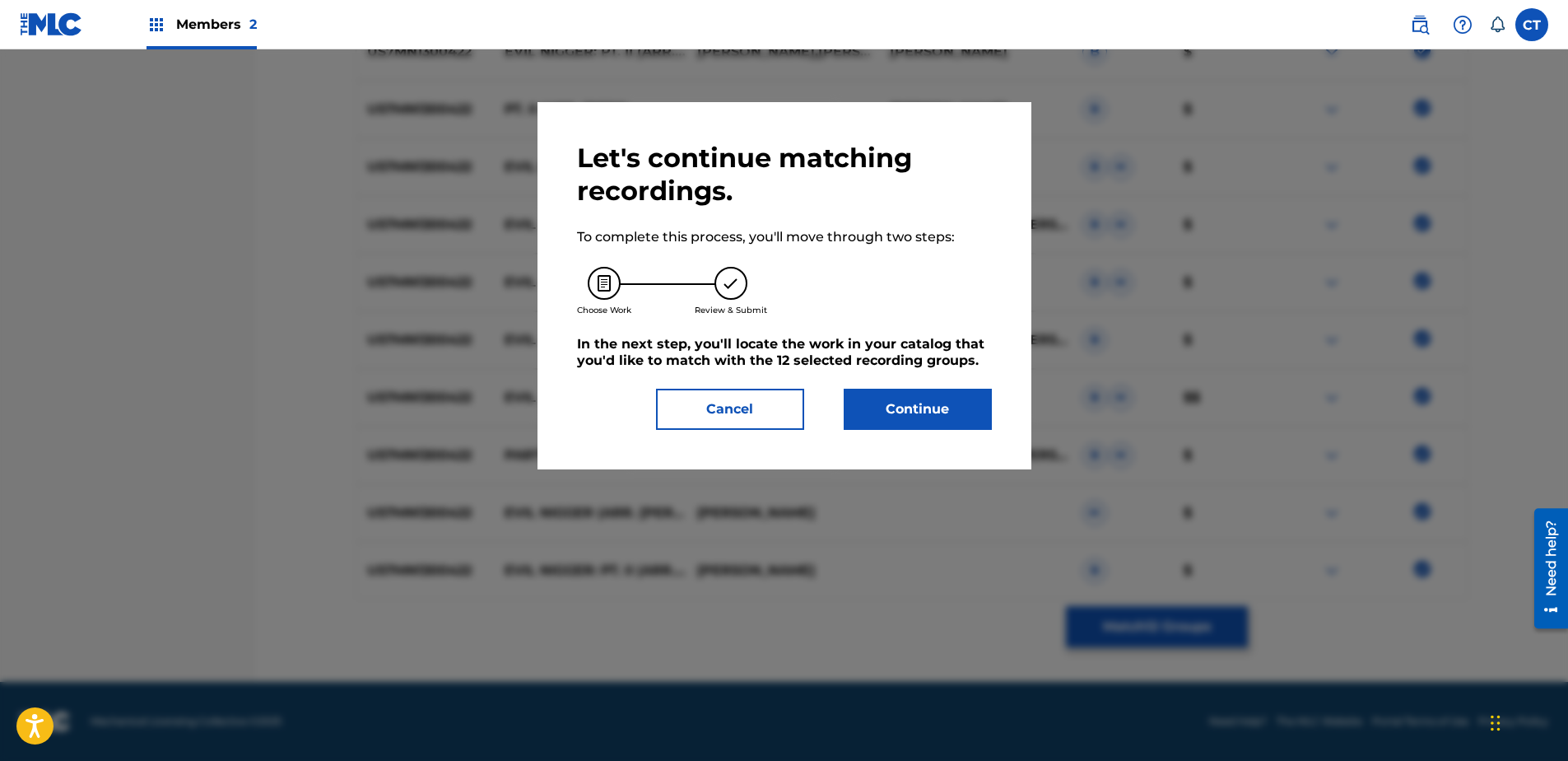
click at [962, 413] on button "Continue" at bounding box center [919, 410] width 148 height 42
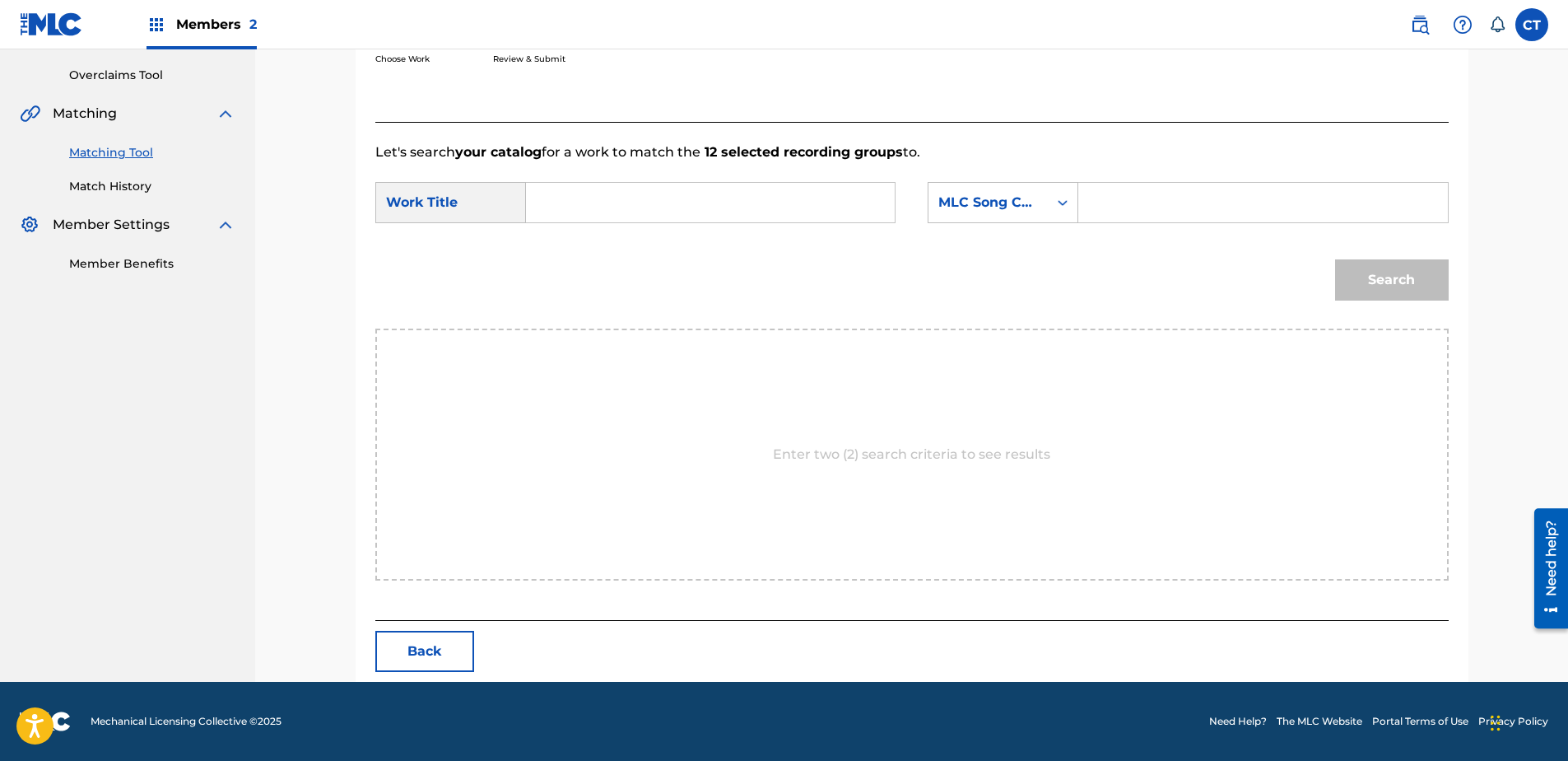
click at [614, 193] on input "Search Form" at bounding box center [711, 203] width 341 height 40
click at [604, 236] on div "evil ni gger" at bounding box center [587, 249] width 93 height 49
type input "evil nigger"
click at [1006, 196] on div "MLC Song Code" at bounding box center [988, 203] width 100 height 20
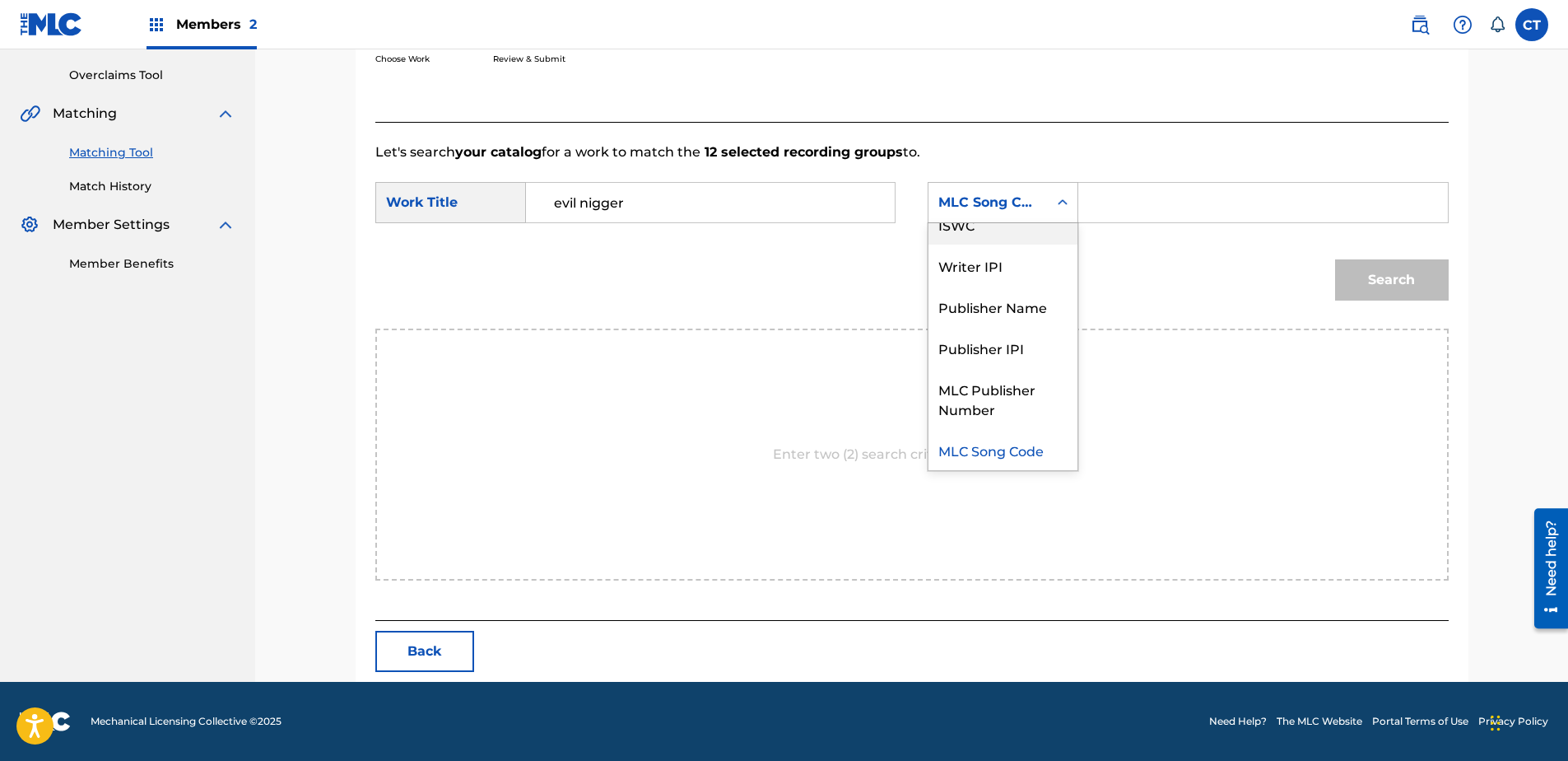
scroll to position [0, 0]
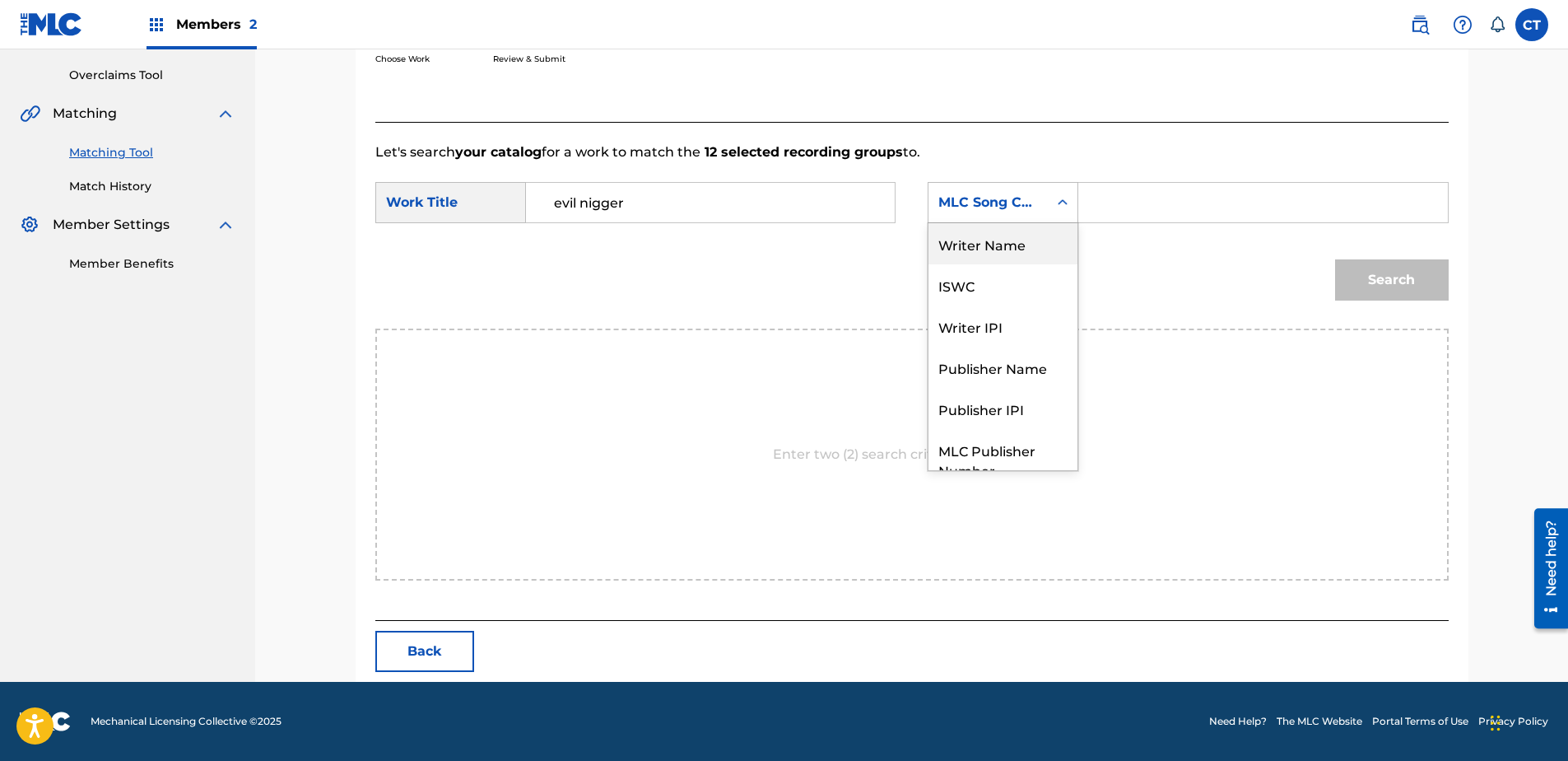
click at [1006, 251] on div "Writer Name" at bounding box center [1003, 243] width 149 height 42
click at [1105, 215] on input "Search Form" at bounding box center [1263, 203] width 341 height 40
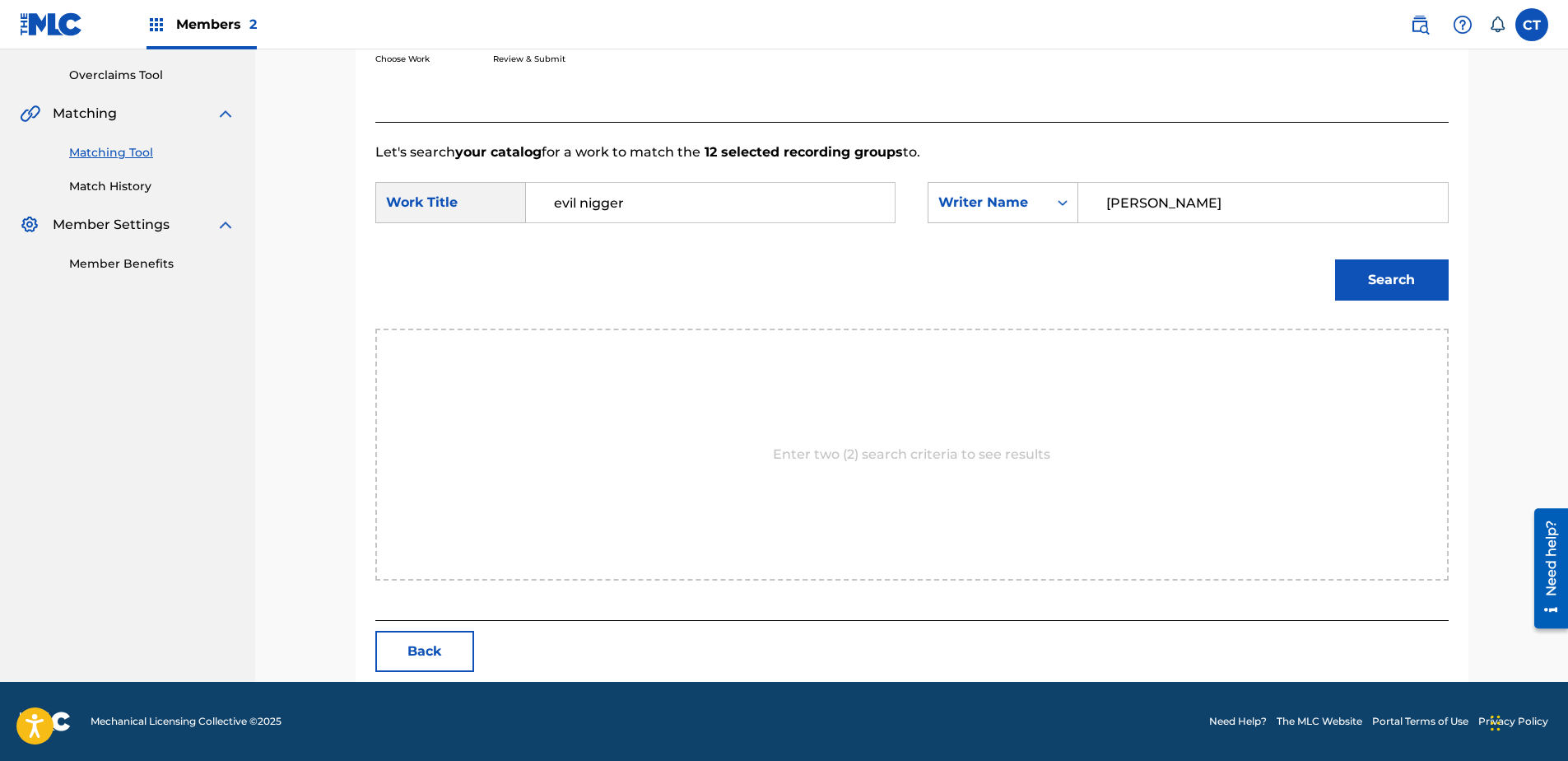
type input "[PERSON_NAME]"
click at [1335, 259] on button "Search" at bounding box center [1392, 280] width 114 height 42
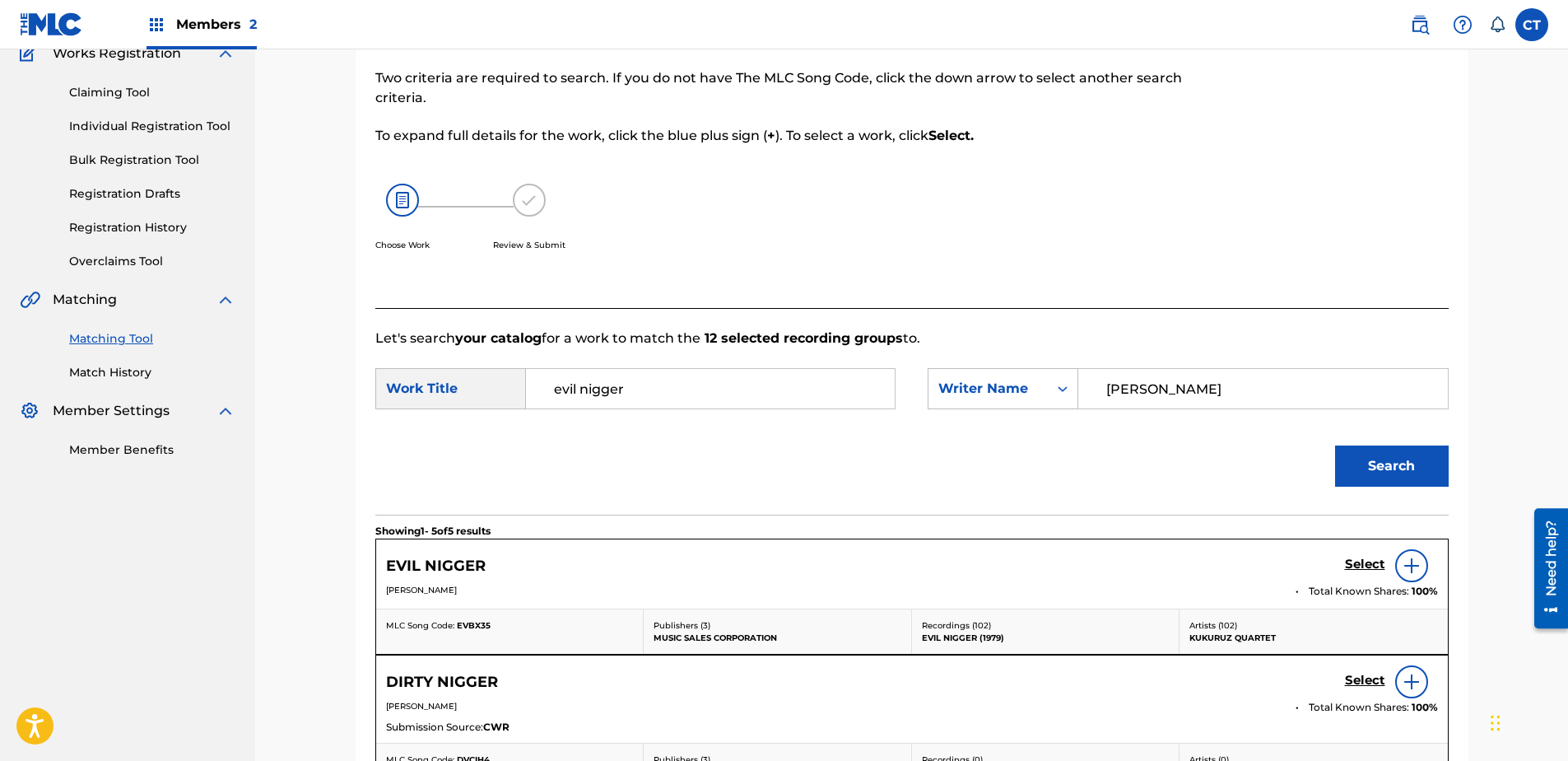
scroll to position [335, 0]
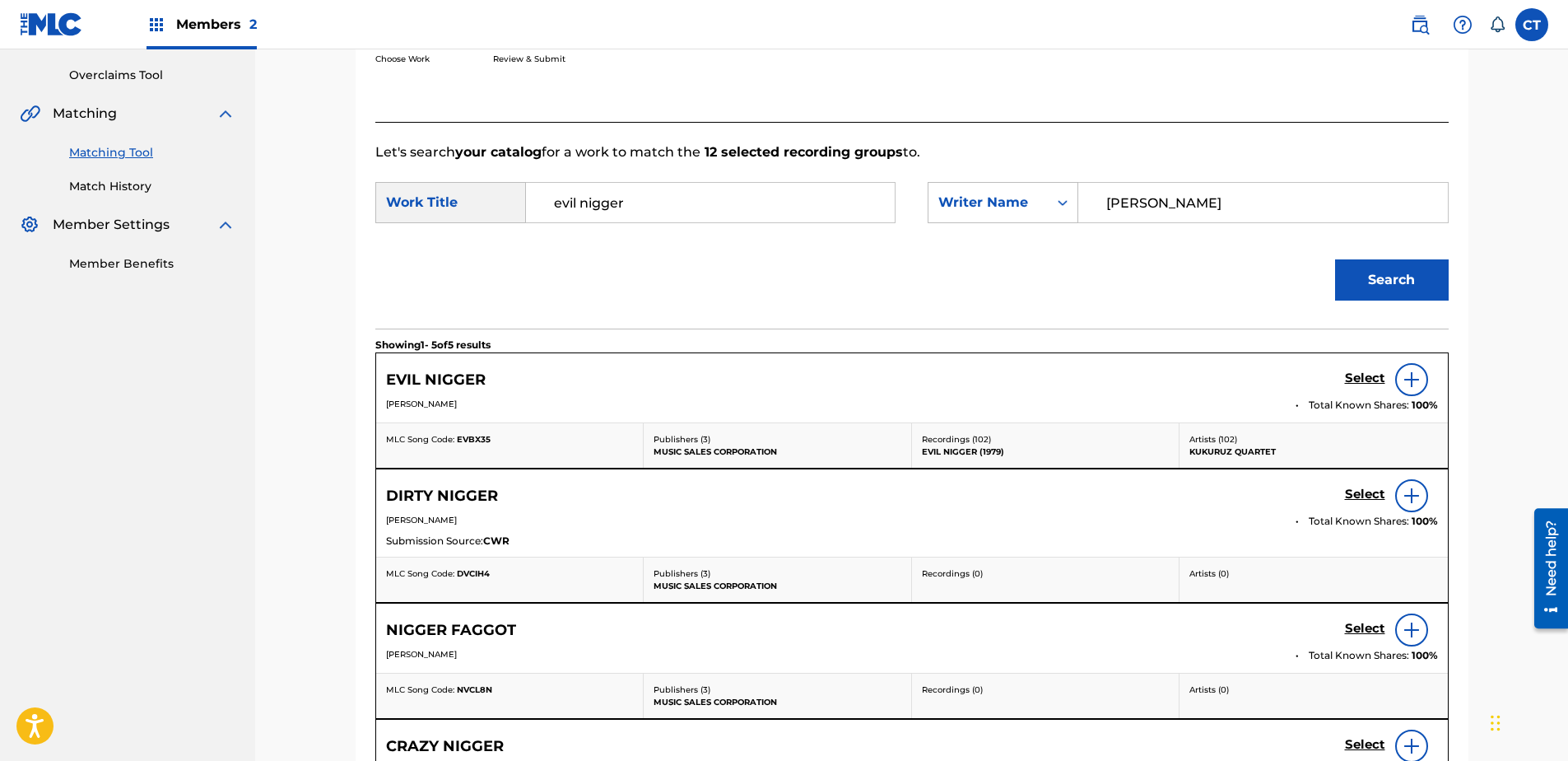
click at [1366, 370] on h5 "Select" at bounding box center [1365, 378] width 41 height 16
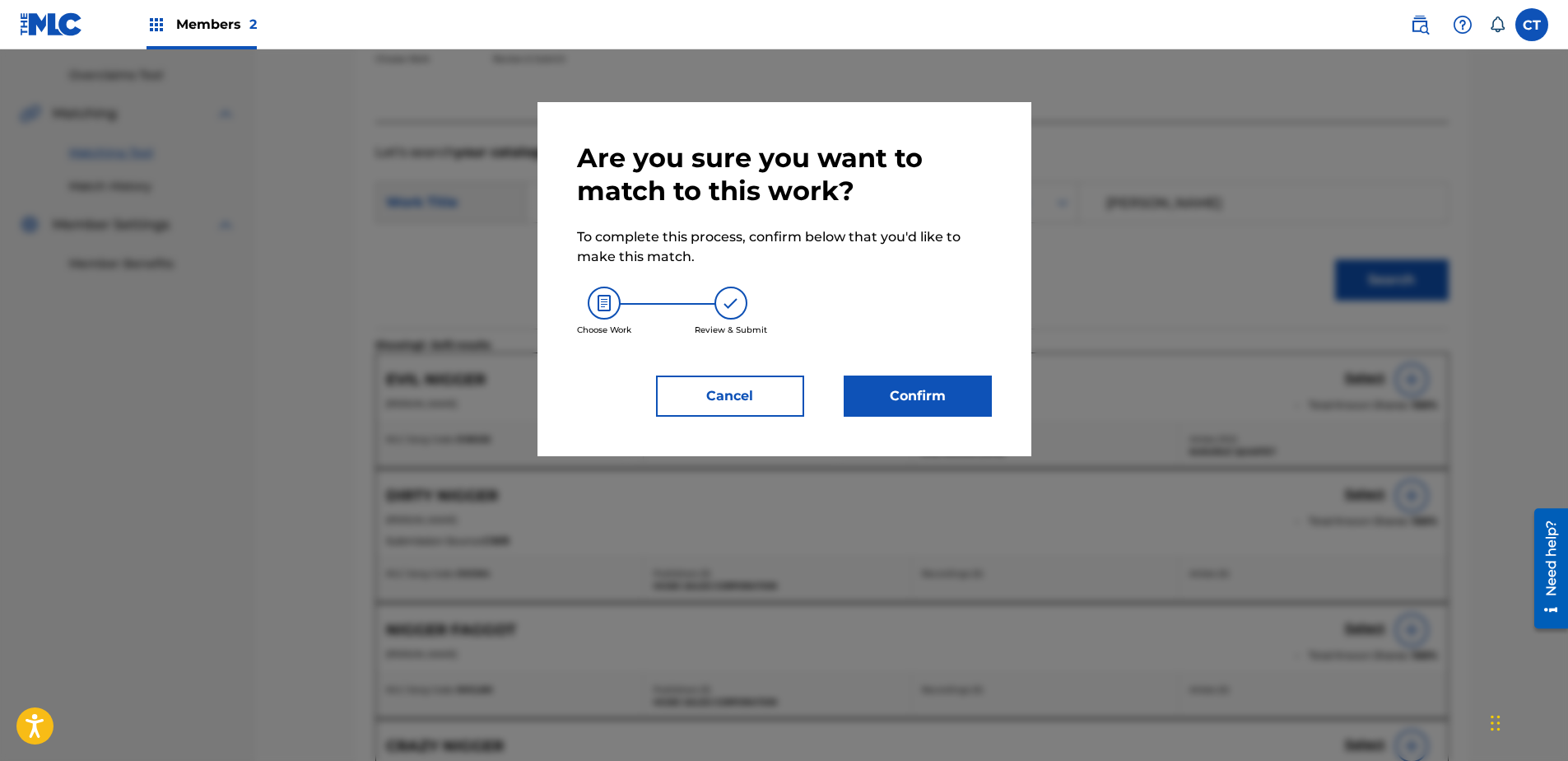
click at [932, 408] on button "Confirm" at bounding box center [919, 396] width 148 height 42
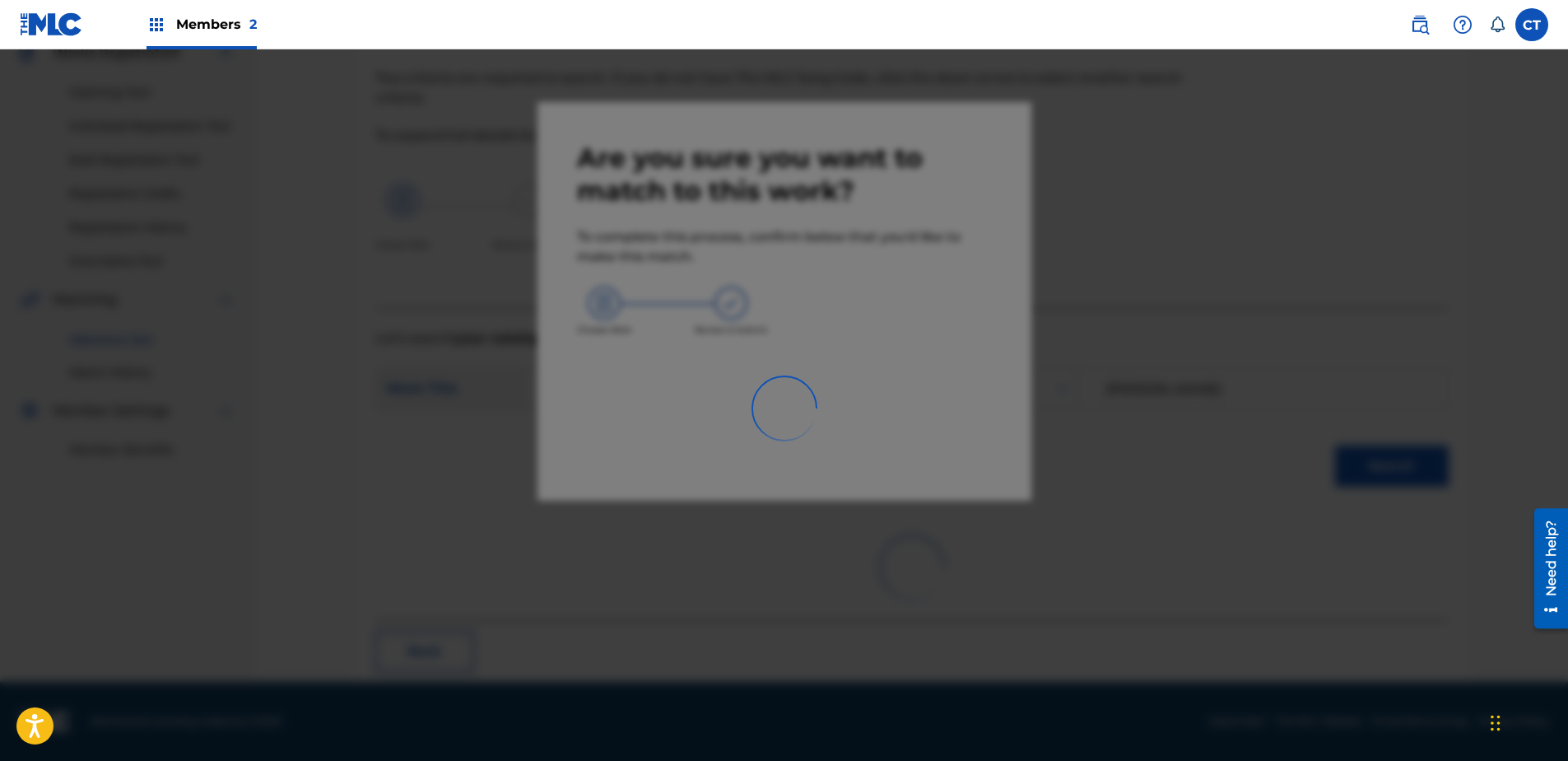
scroll to position [44, 0]
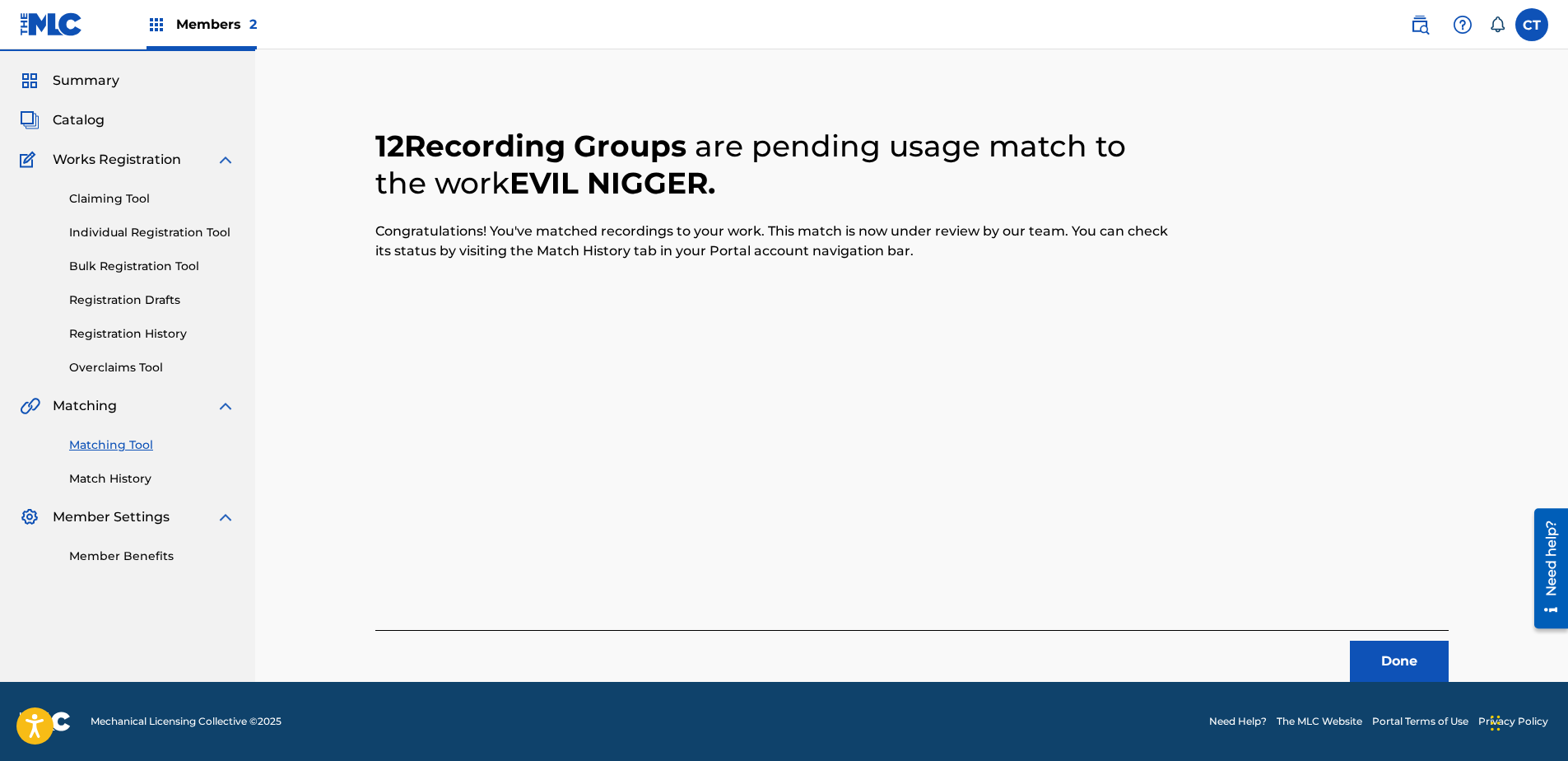
click at [1415, 660] on button "Done" at bounding box center [1400, 661] width 99 height 42
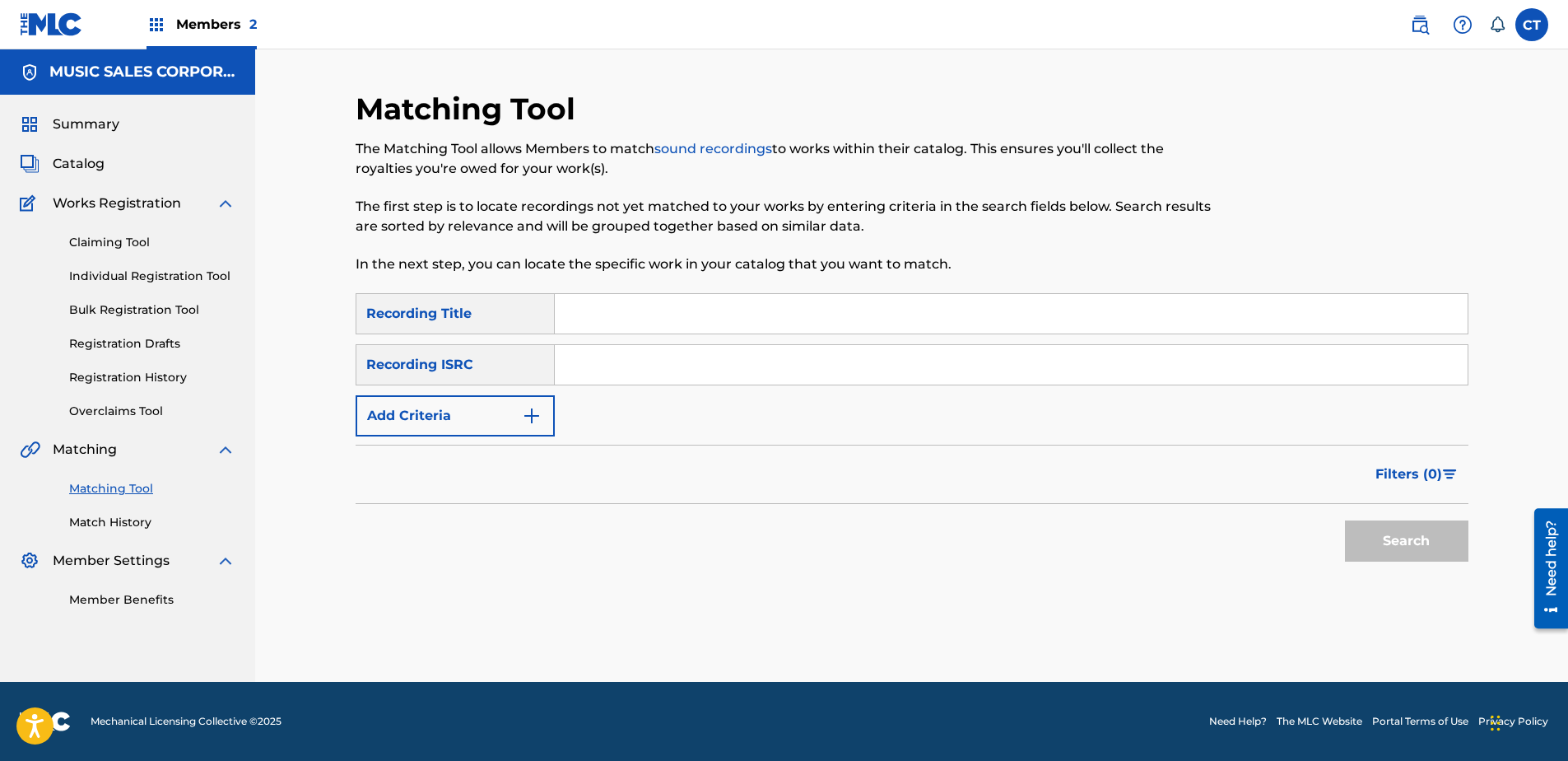
scroll to position [0, 0]
paste input "US7MN1300423"
type input "US7MN1300423"
click at [1353, 532] on button "Search" at bounding box center [1407, 541] width 124 height 42
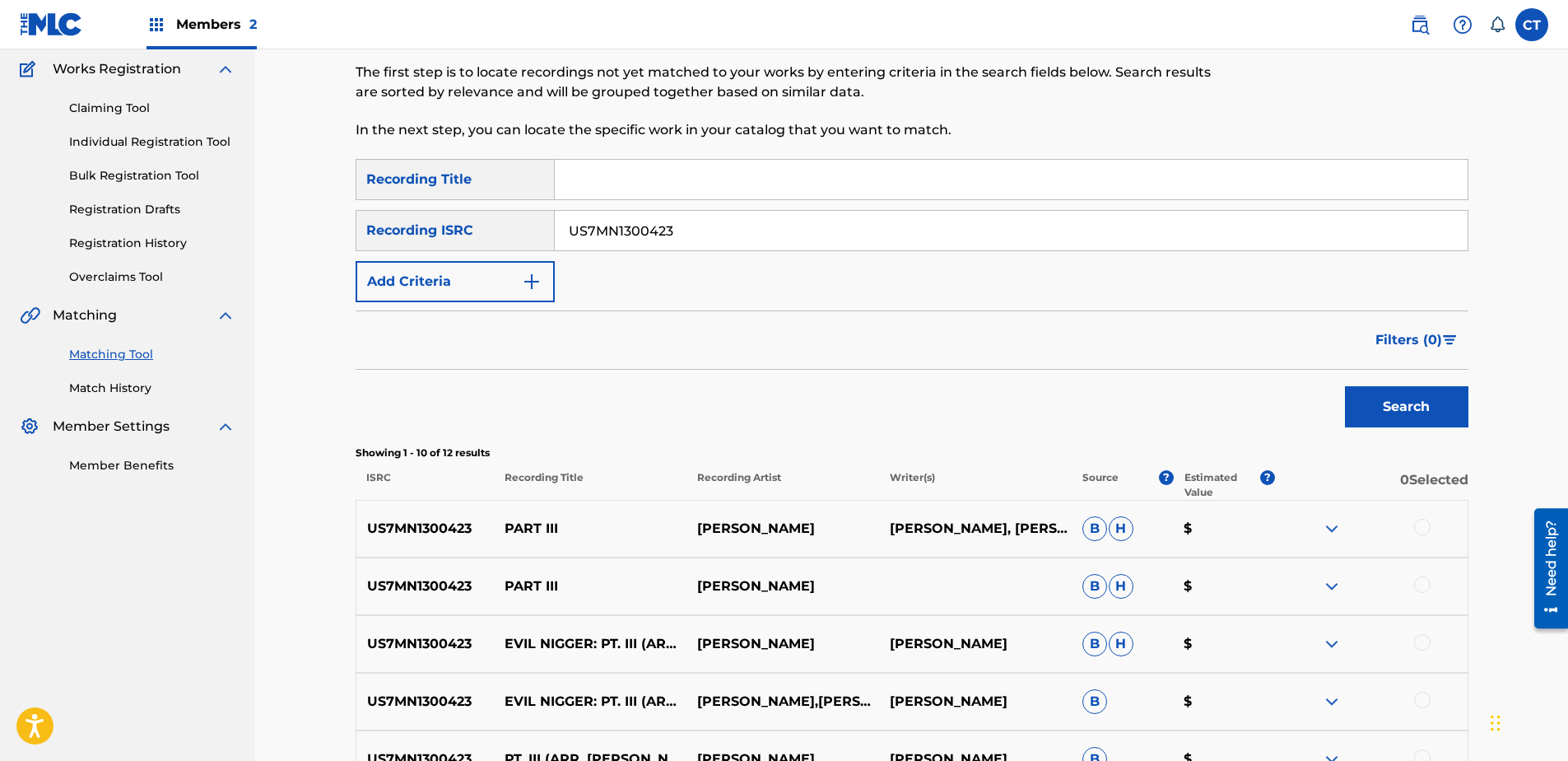
scroll to position [330, 0]
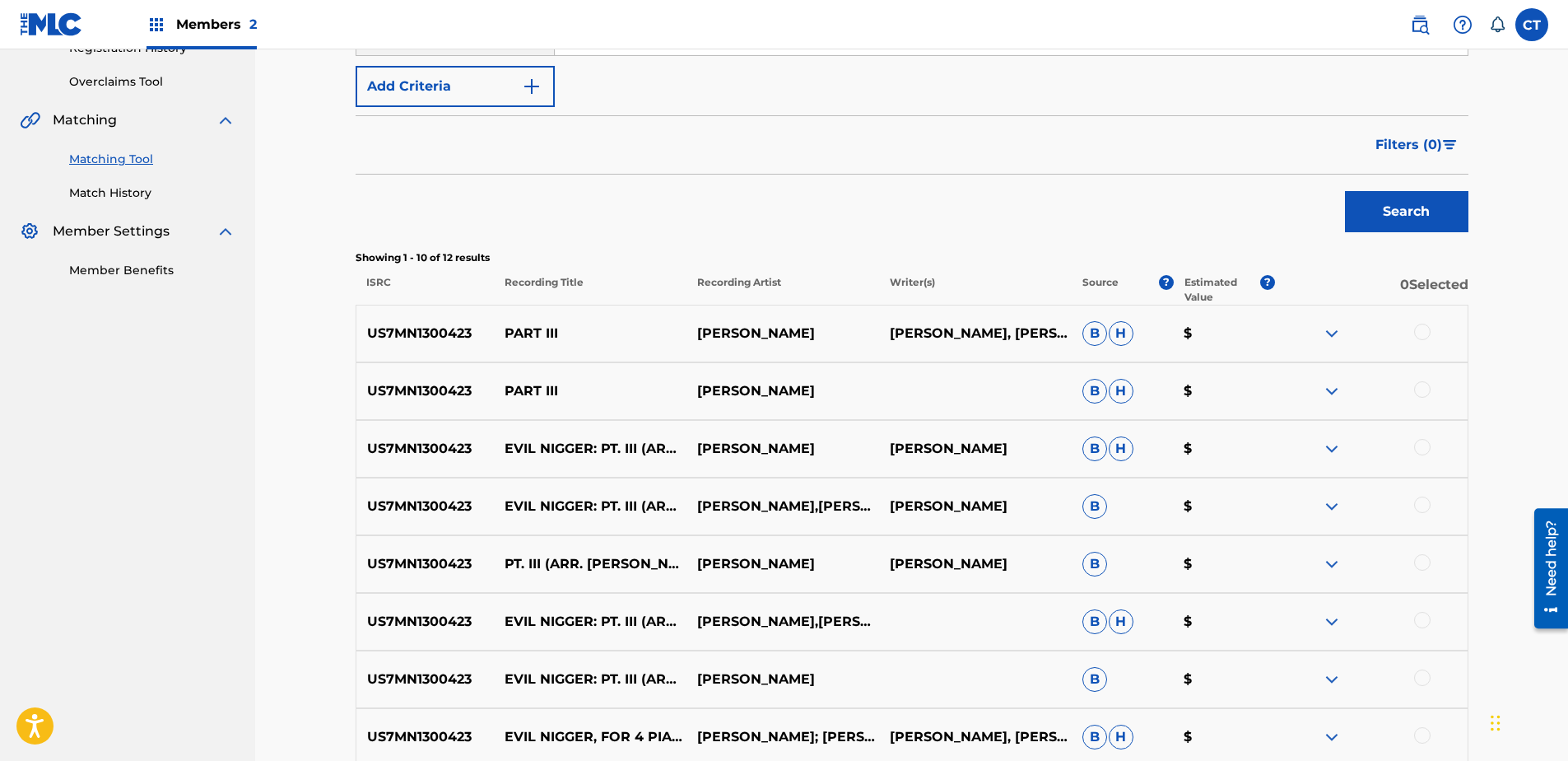
click at [1429, 332] on div at bounding box center [1422, 332] width 17 height 17
click at [1428, 383] on div at bounding box center [1422, 389] width 17 height 17
click at [1423, 437] on div "US7MN1300423 EVIL NIGGER: PT. III (ARR. [PERSON_NAME]) [PERSON_NAME] [PERSON_NA…" at bounding box center [912, 448] width 1113 height 57
click at [1421, 452] on div at bounding box center [1422, 446] width 17 height 17
click at [1426, 507] on div at bounding box center [1422, 505] width 17 height 17
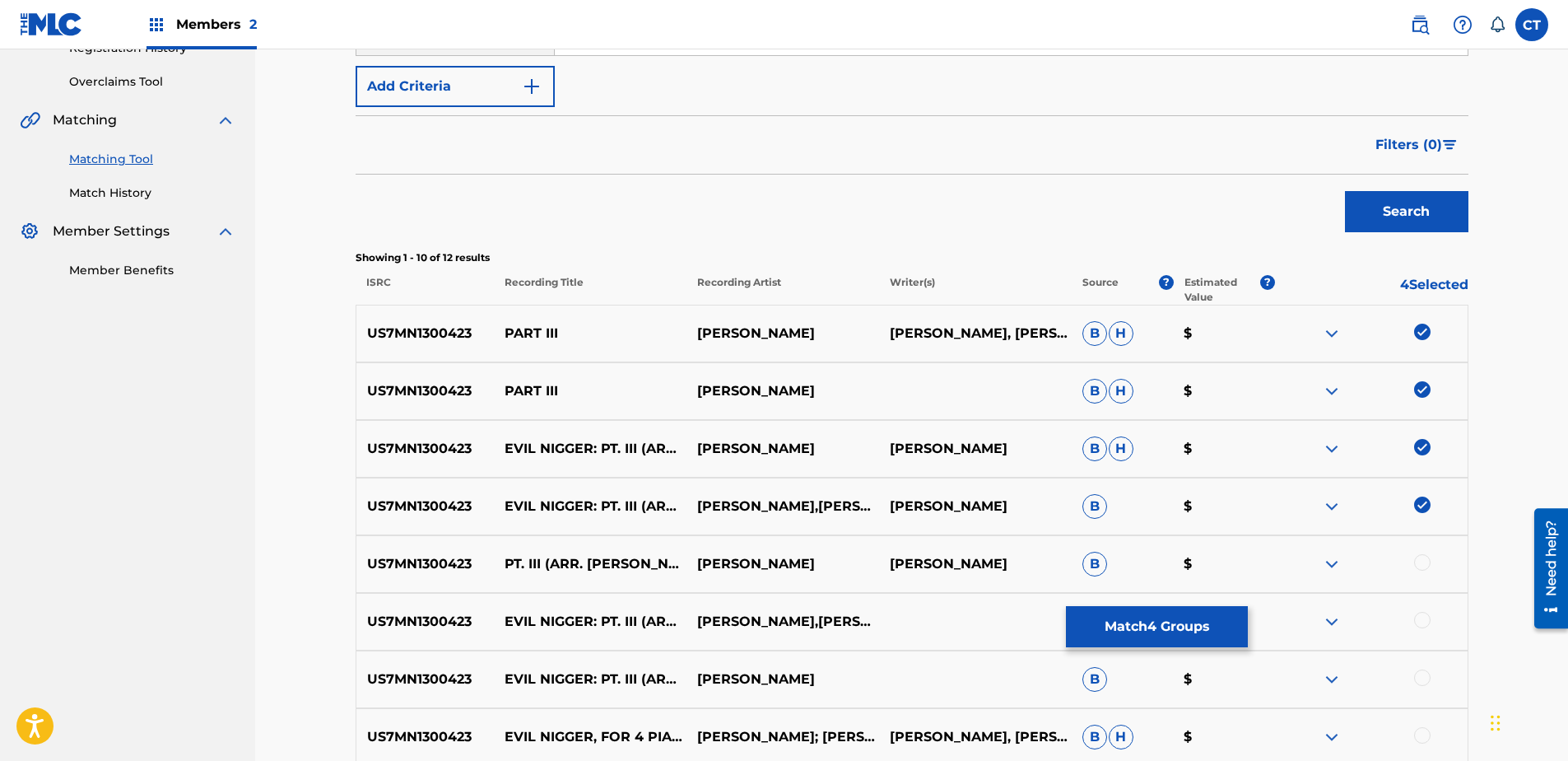
click at [1422, 556] on div at bounding box center [1422, 562] width 17 height 17
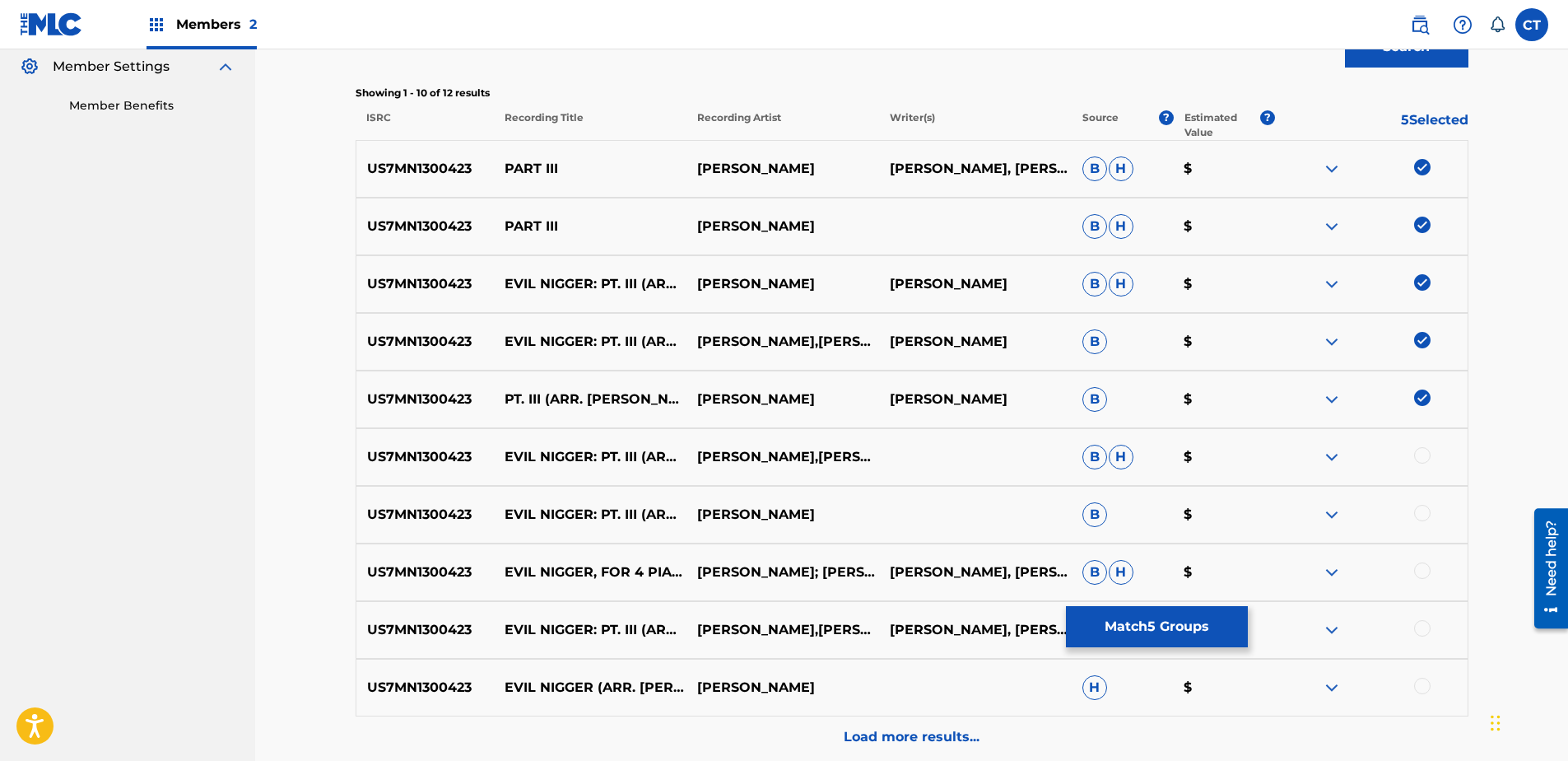
scroll to position [576, 0]
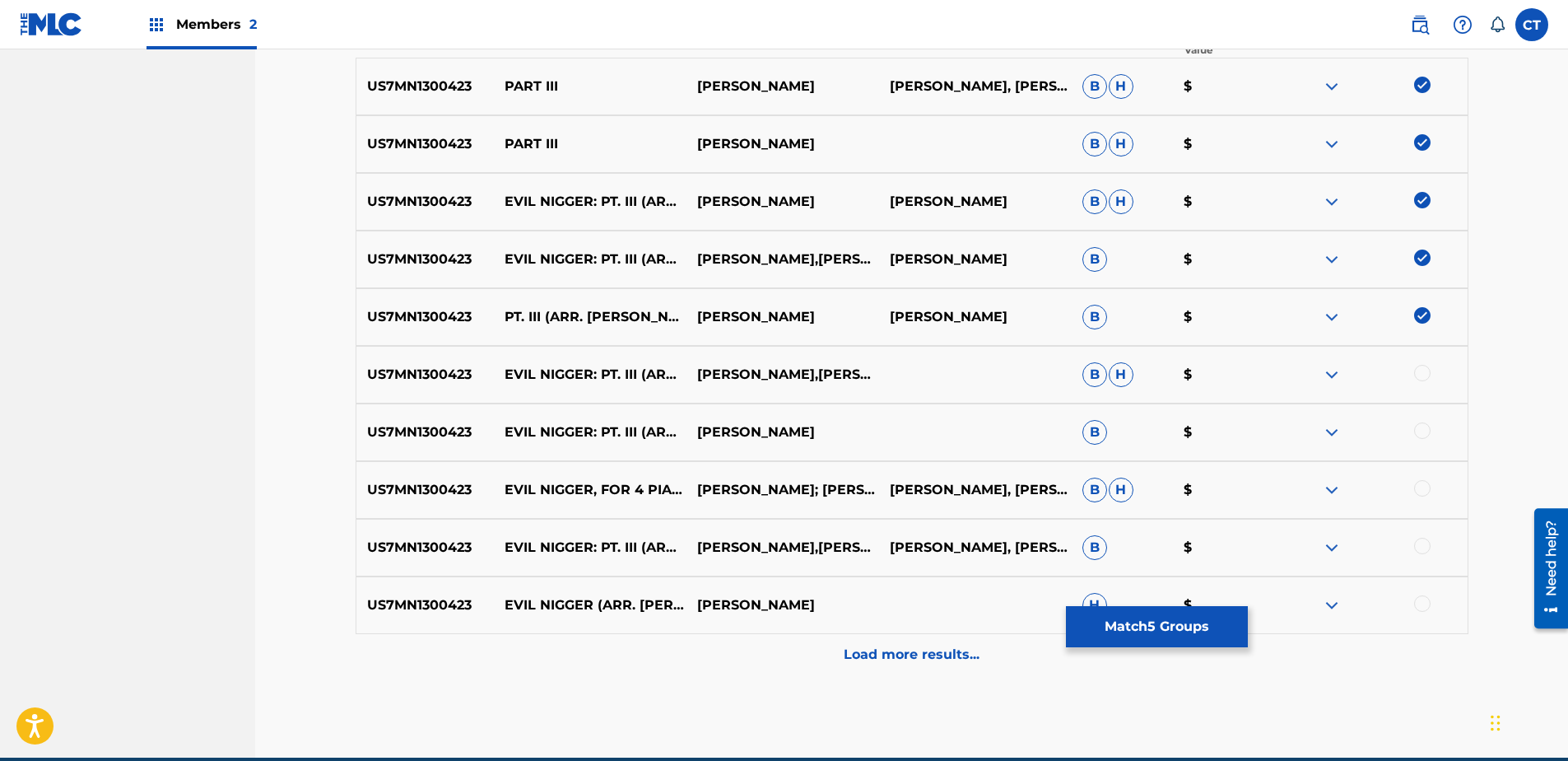
click at [1430, 374] on div at bounding box center [1422, 372] width 17 height 17
click at [1423, 430] on div at bounding box center [1422, 430] width 17 height 17
click at [1424, 490] on div at bounding box center [1422, 488] width 17 height 17
click at [1421, 545] on div at bounding box center [1422, 545] width 17 height 17
click at [1421, 598] on div at bounding box center [1422, 603] width 17 height 17
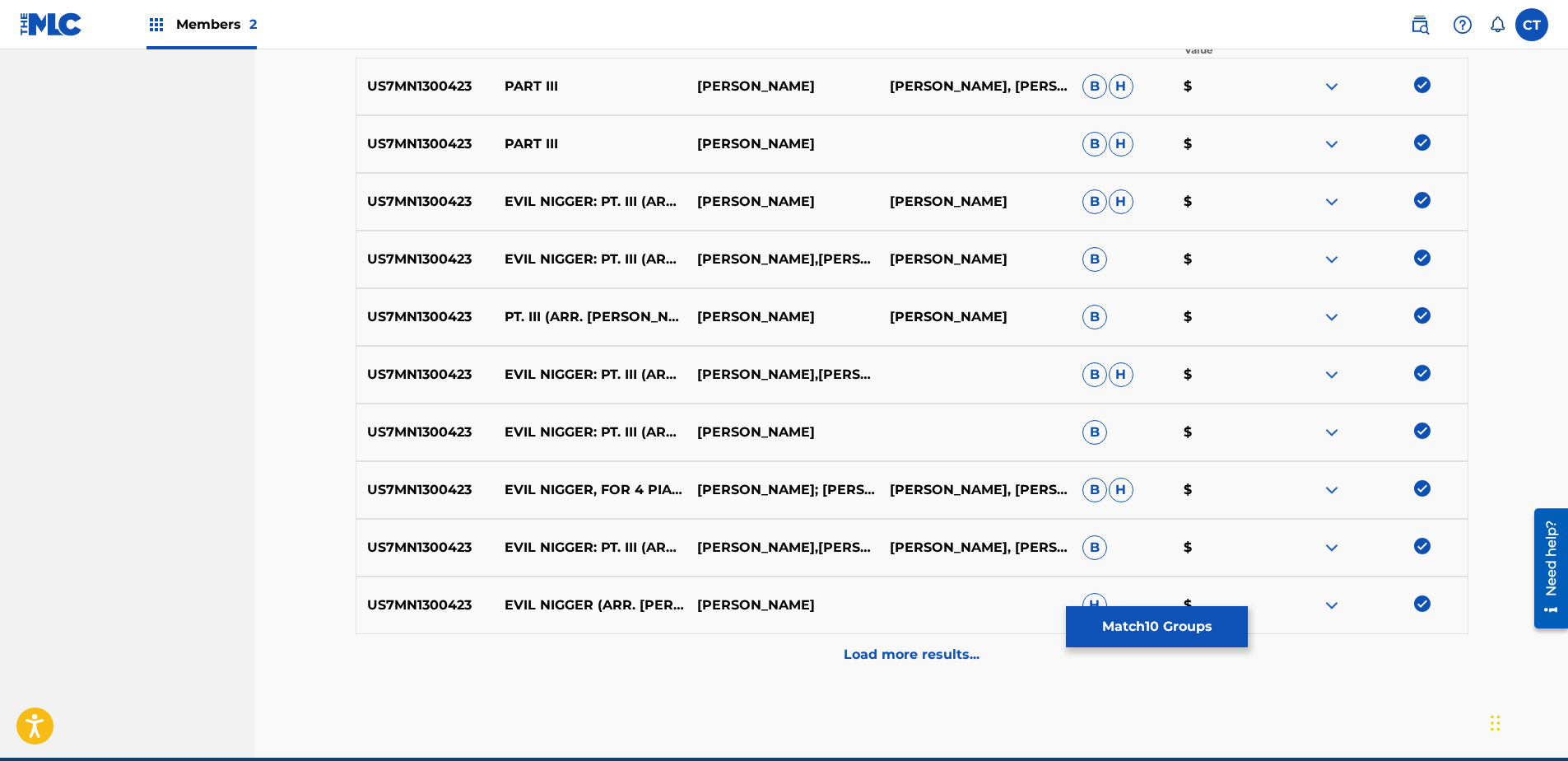
click at [1419, 648] on div "Load more results..." at bounding box center [912, 654] width 1113 height 42
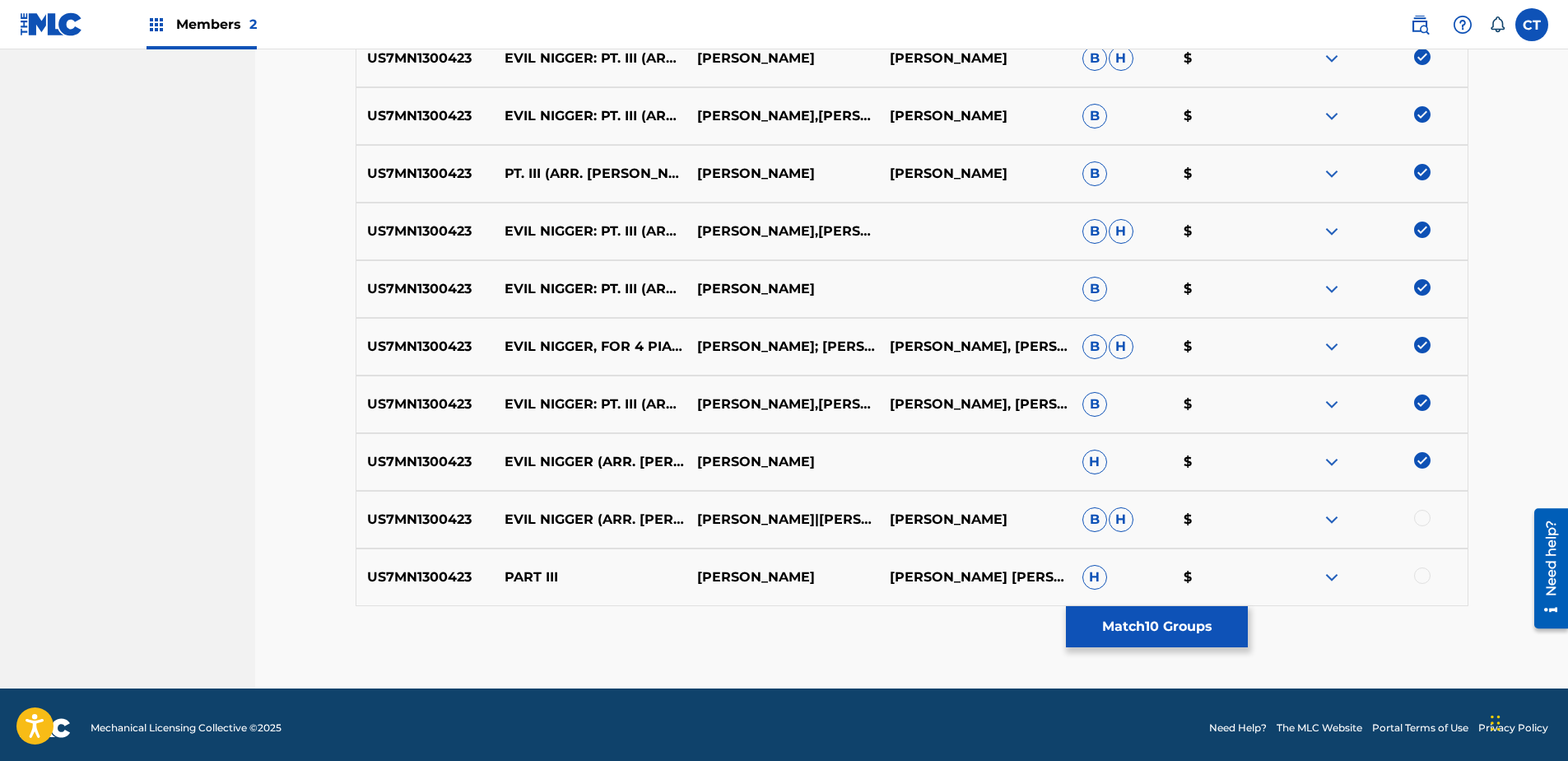
scroll to position [726, 0]
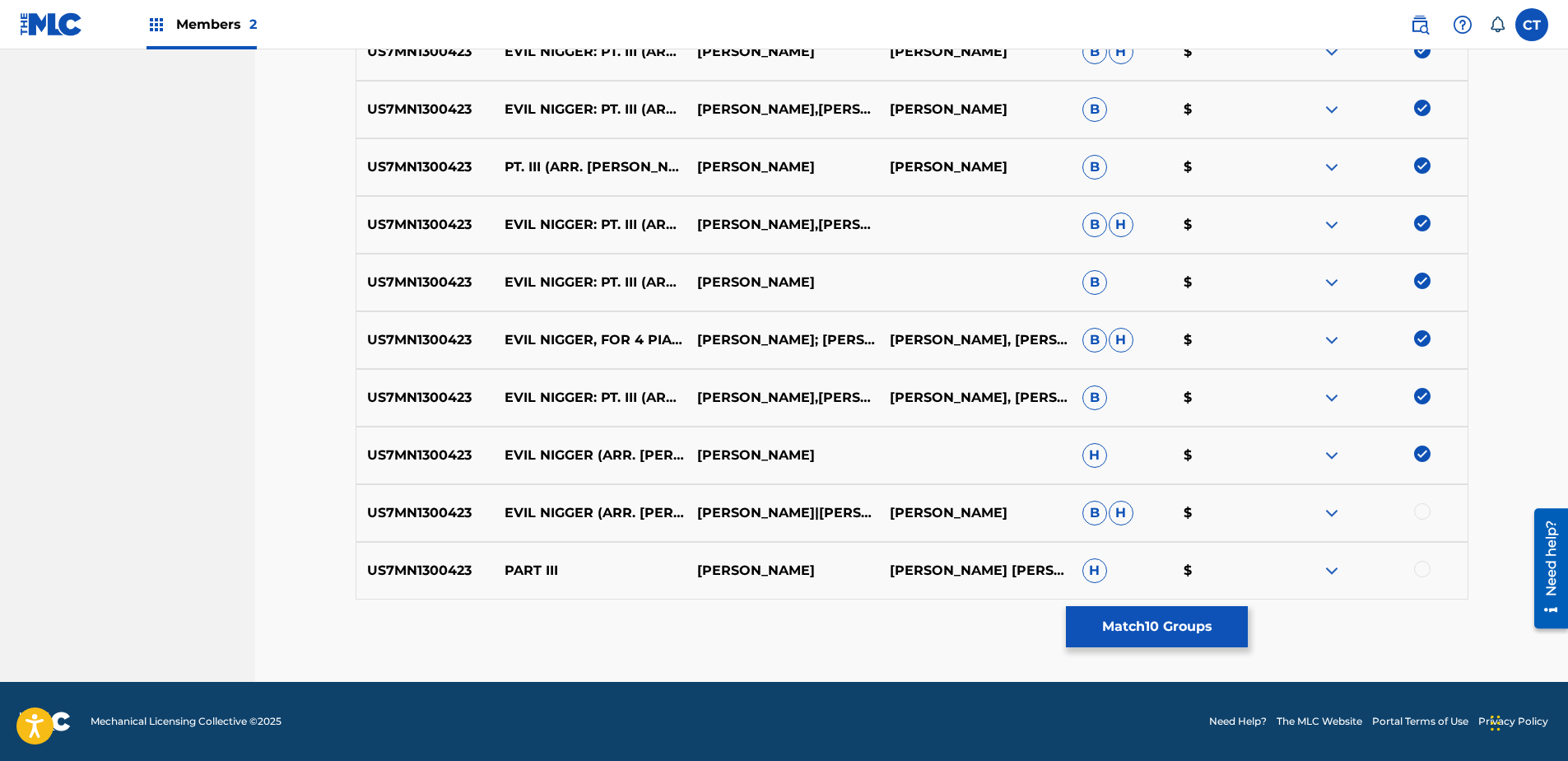
click at [1424, 513] on div at bounding box center [1422, 511] width 17 height 17
click at [1427, 565] on div at bounding box center [1422, 568] width 17 height 17
click at [1215, 608] on button "Match 12 Groups" at bounding box center [1157, 626] width 182 height 42
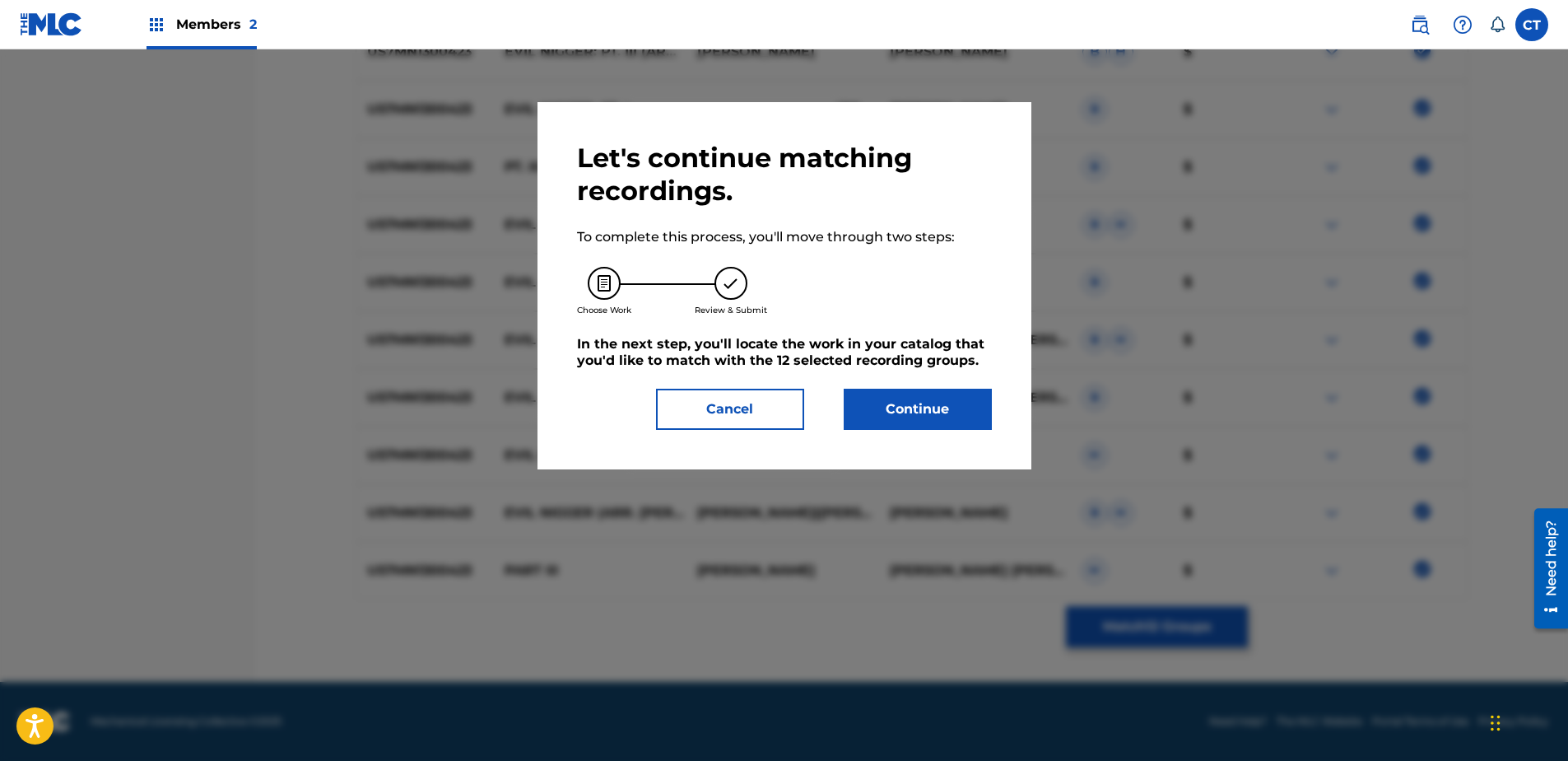
click at [932, 395] on button "Continue" at bounding box center [919, 410] width 148 height 42
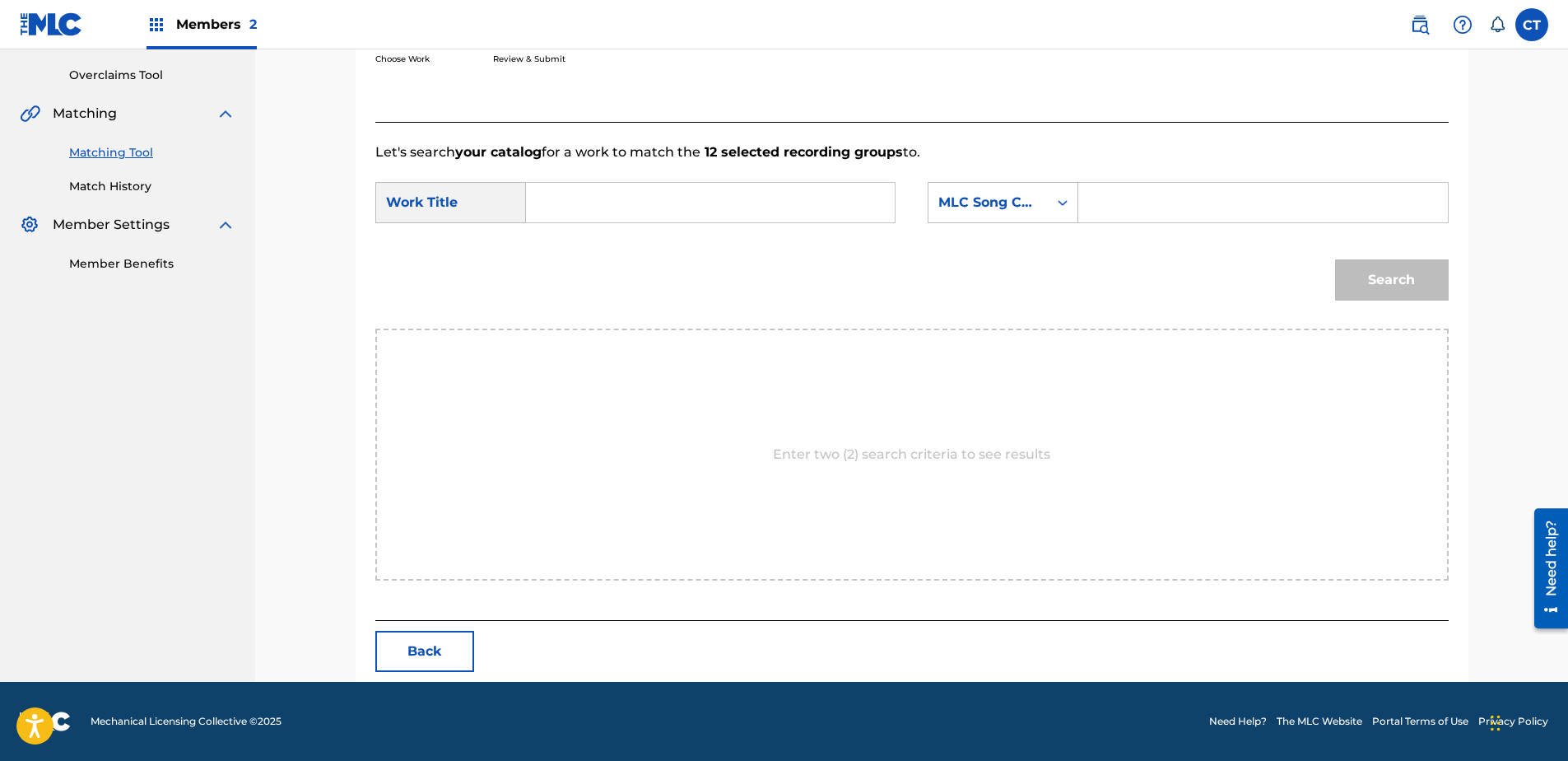
click at [715, 208] on input "Search Form" at bounding box center [711, 203] width 341 height 40
click at [594, 242] on div "evil ni gger" at bounding box center [587, 249] width 93 height 49
type input "evil nigger"
click at [967, 198] on div "MLC Song Code" at bounding box center [988, 203] width 100 height 20
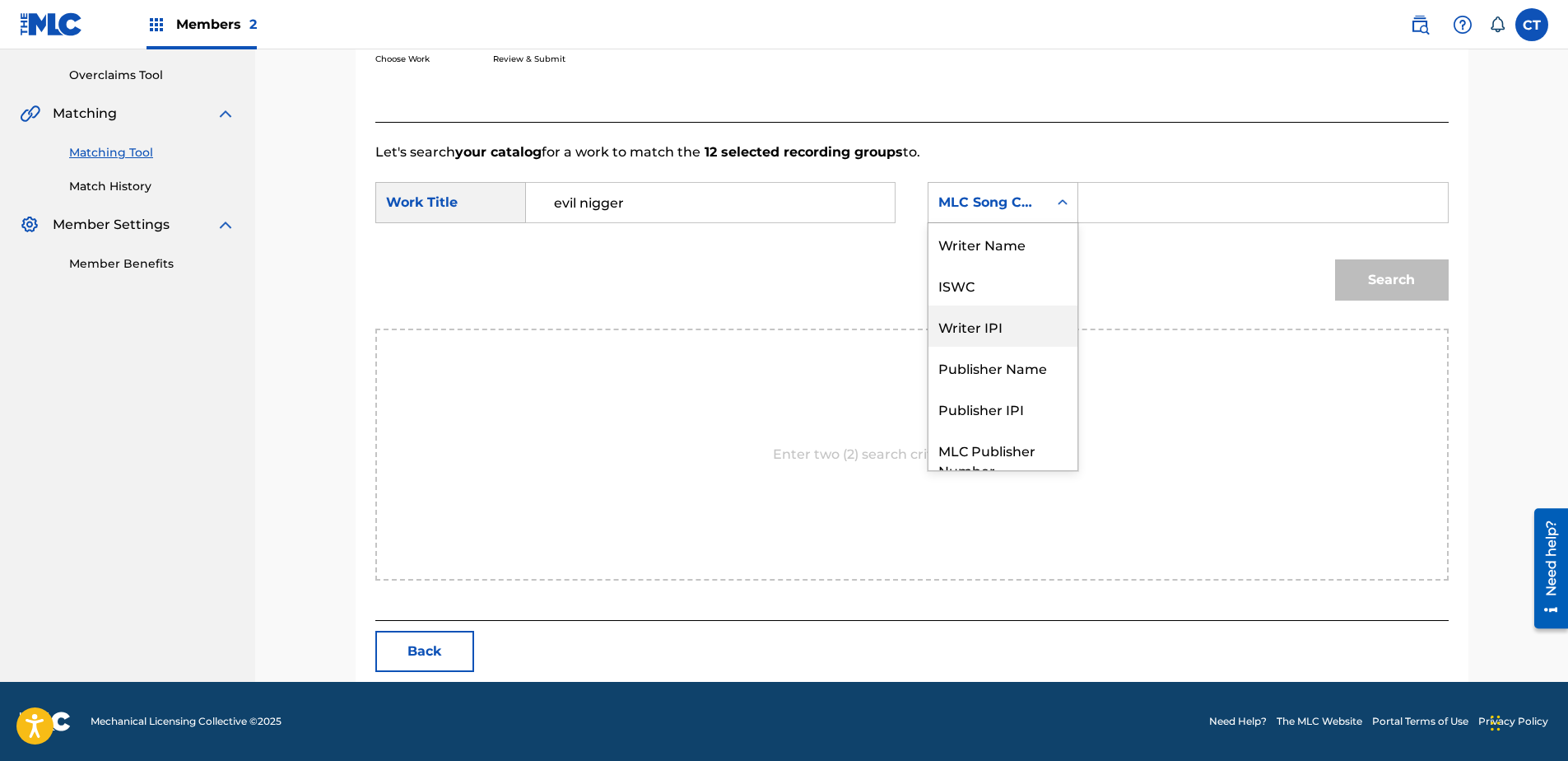
scroll to position [0, 0]
drag, startPoint x: 996, startPoint y: 251, endPoint x: 1025, endPoint y: 241, distance: 30.7
click at [996, 250] on div "Writer Name" at bounding box center [1003, 243] width 149 height 42
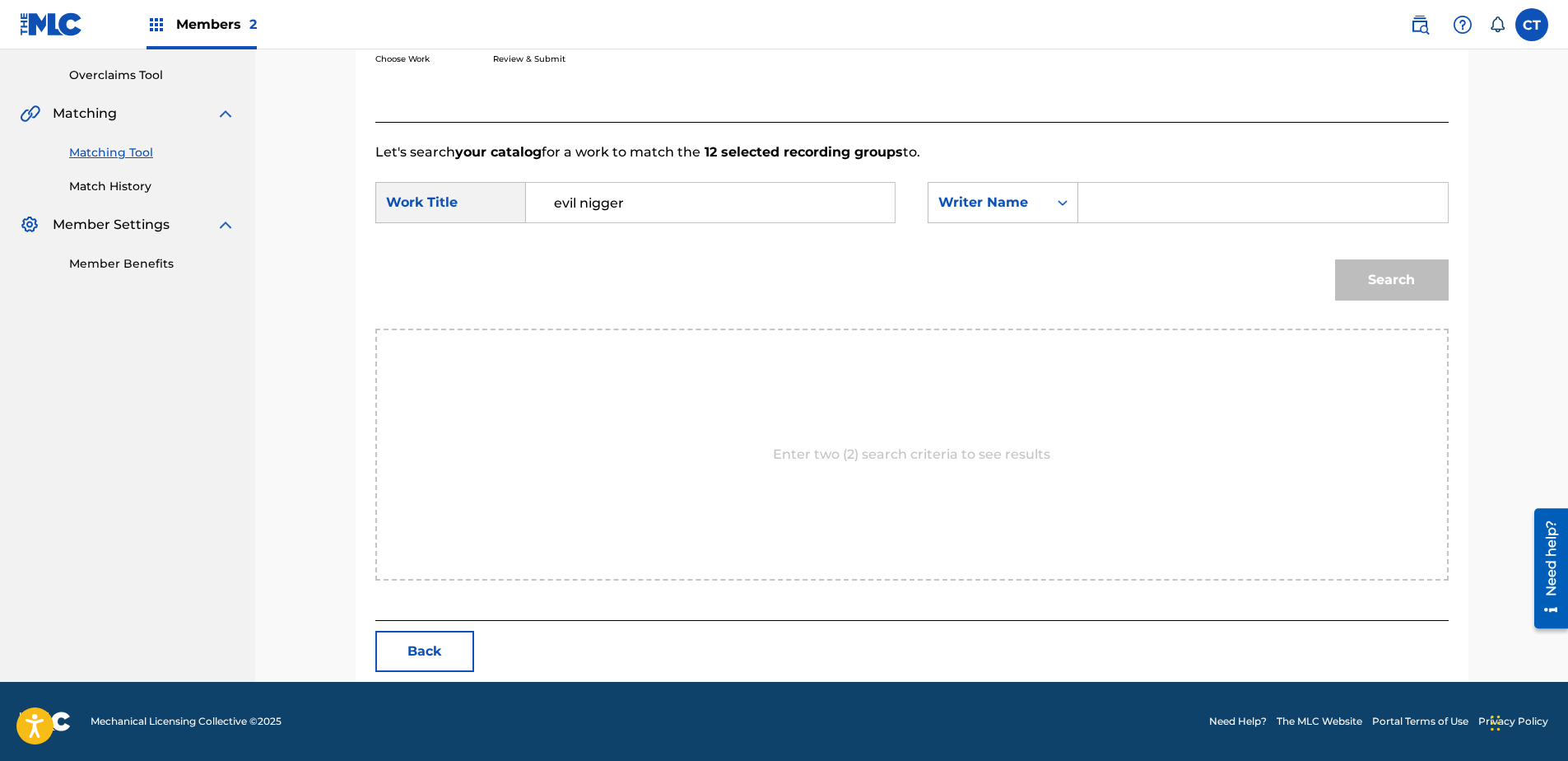
click at [1158, 198] on input "Search Form" at bounding box center [1263, 203] width 341 height 40
type input "[PERSON_NAME]"
click at [1335, 259] on button "Search" at bounding box center [1392, 280] width 114 height 42
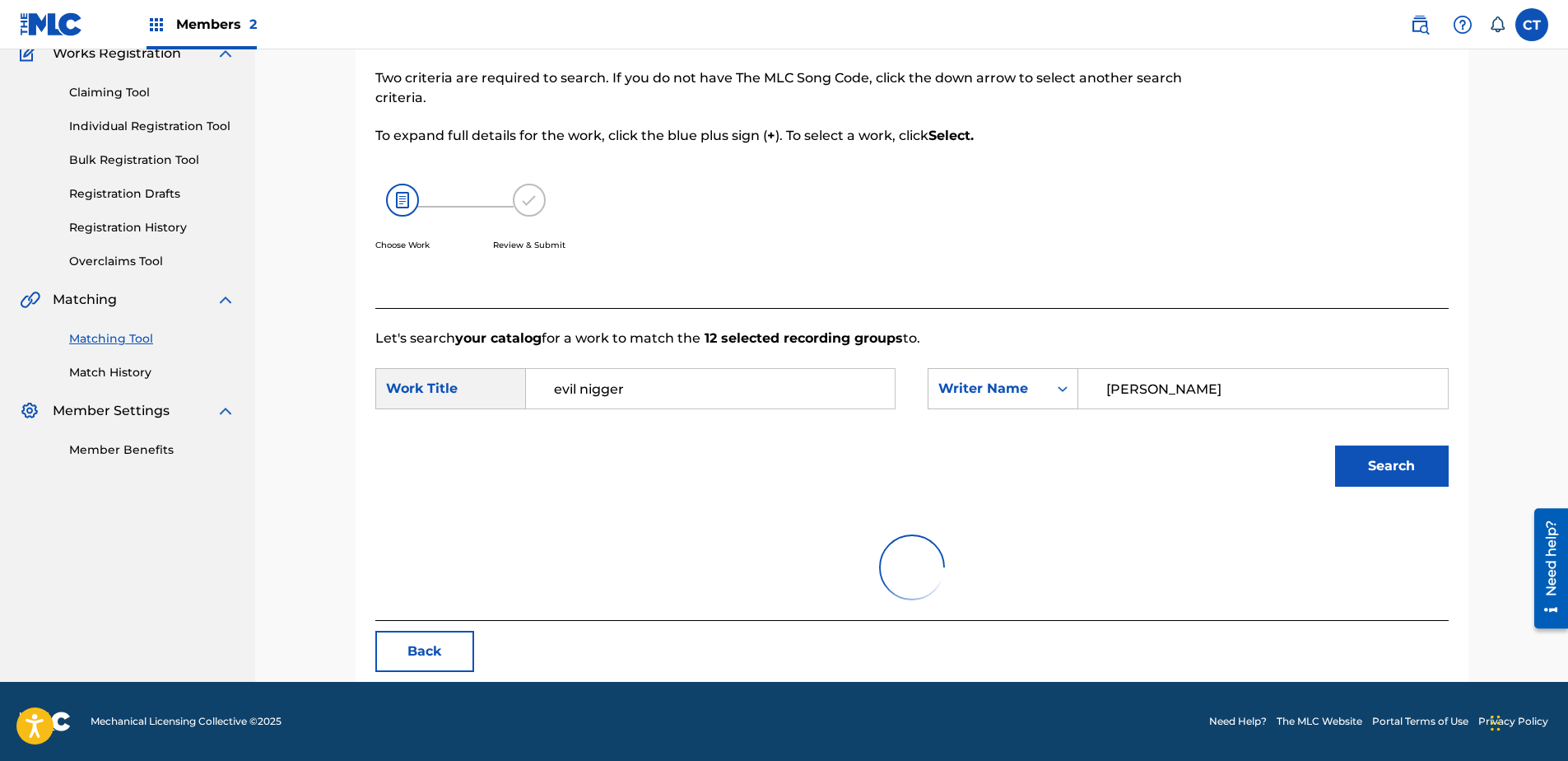
scroll to position [335, 0]
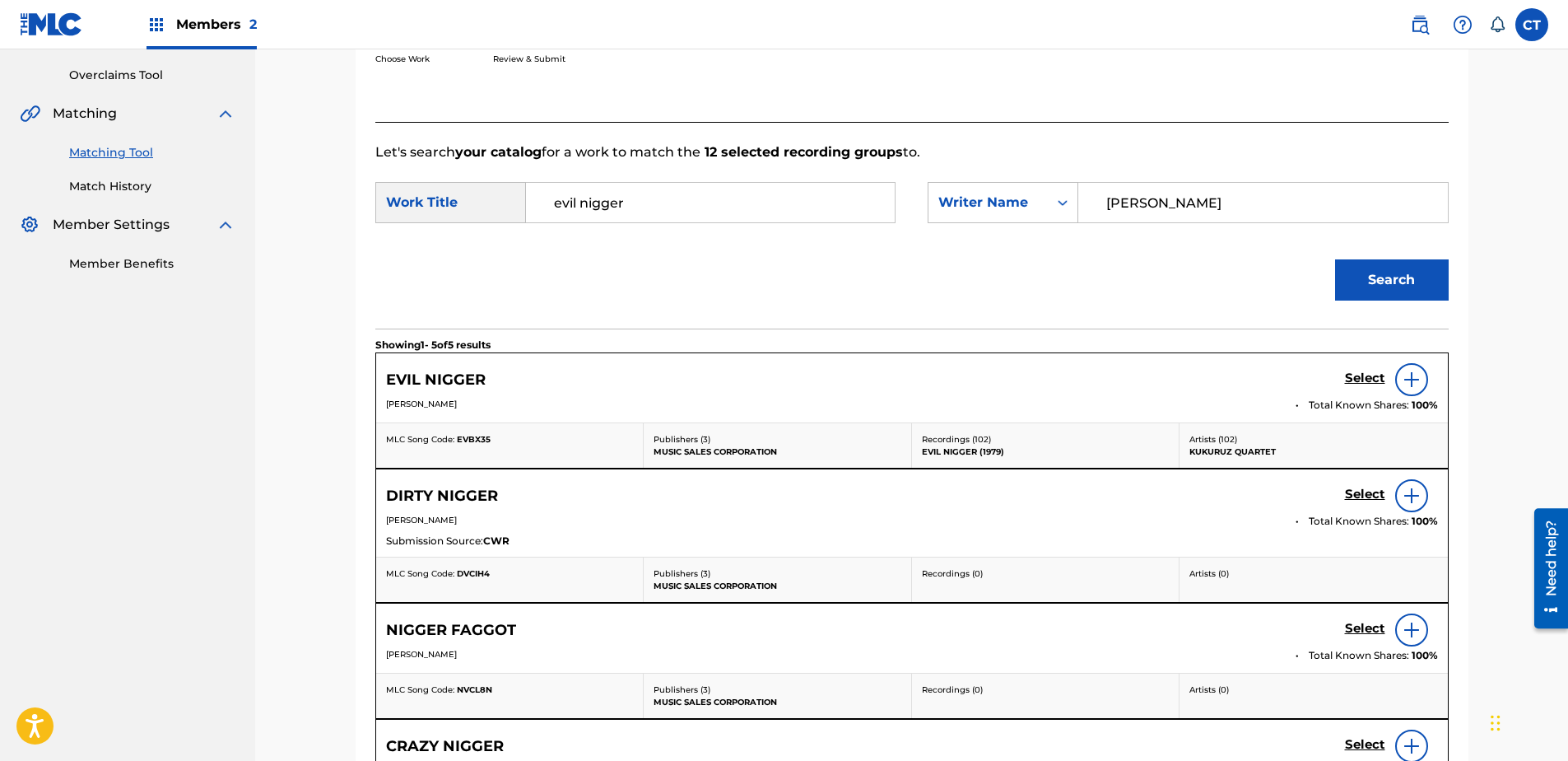
click at [1358, 377] on h5 "Select" at bounding box center [1365, 378] width 41 height 16
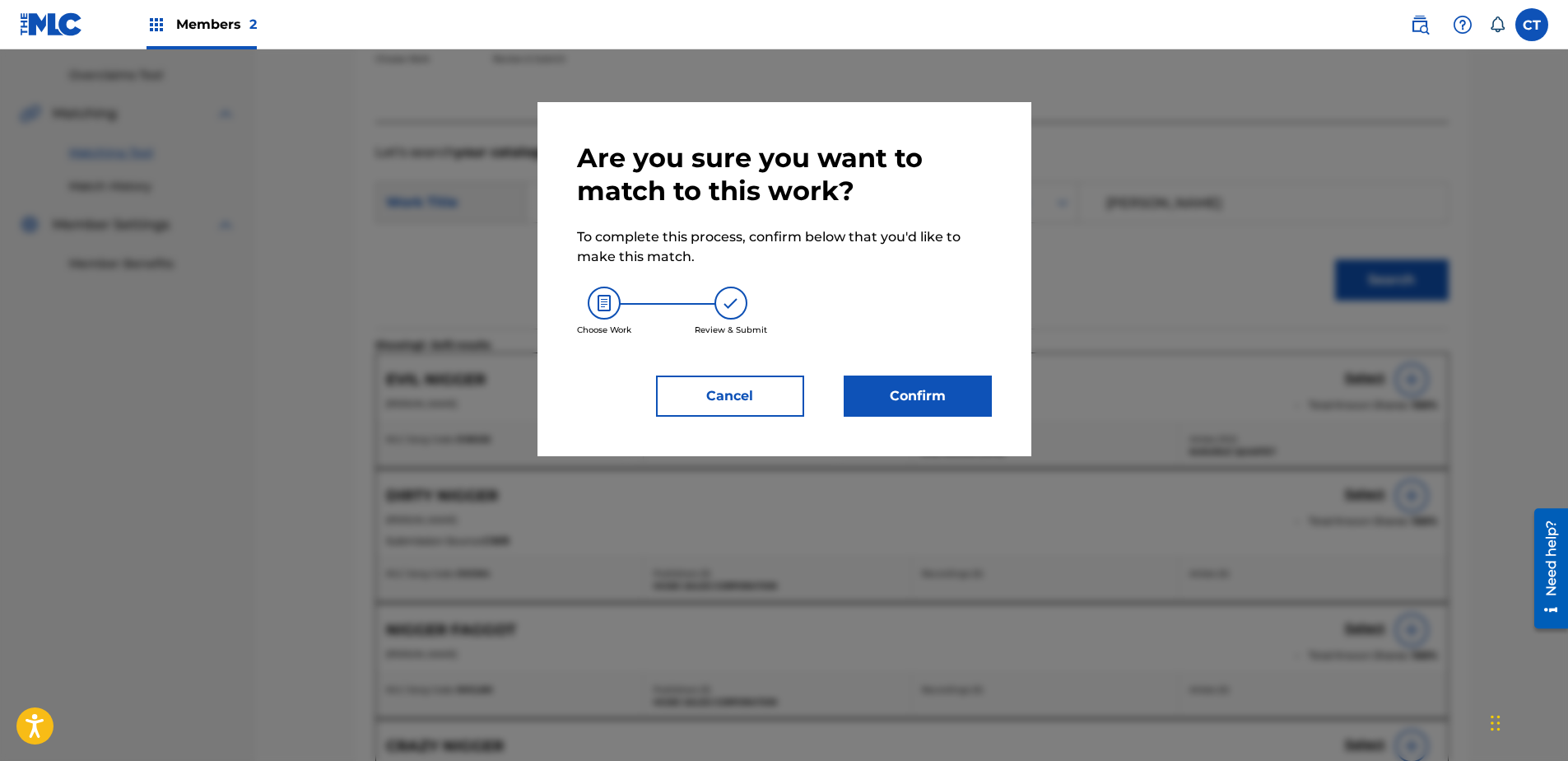
click at [918, 404] on button "Confirm" at bounding box center [919, 396] width 148 height 42
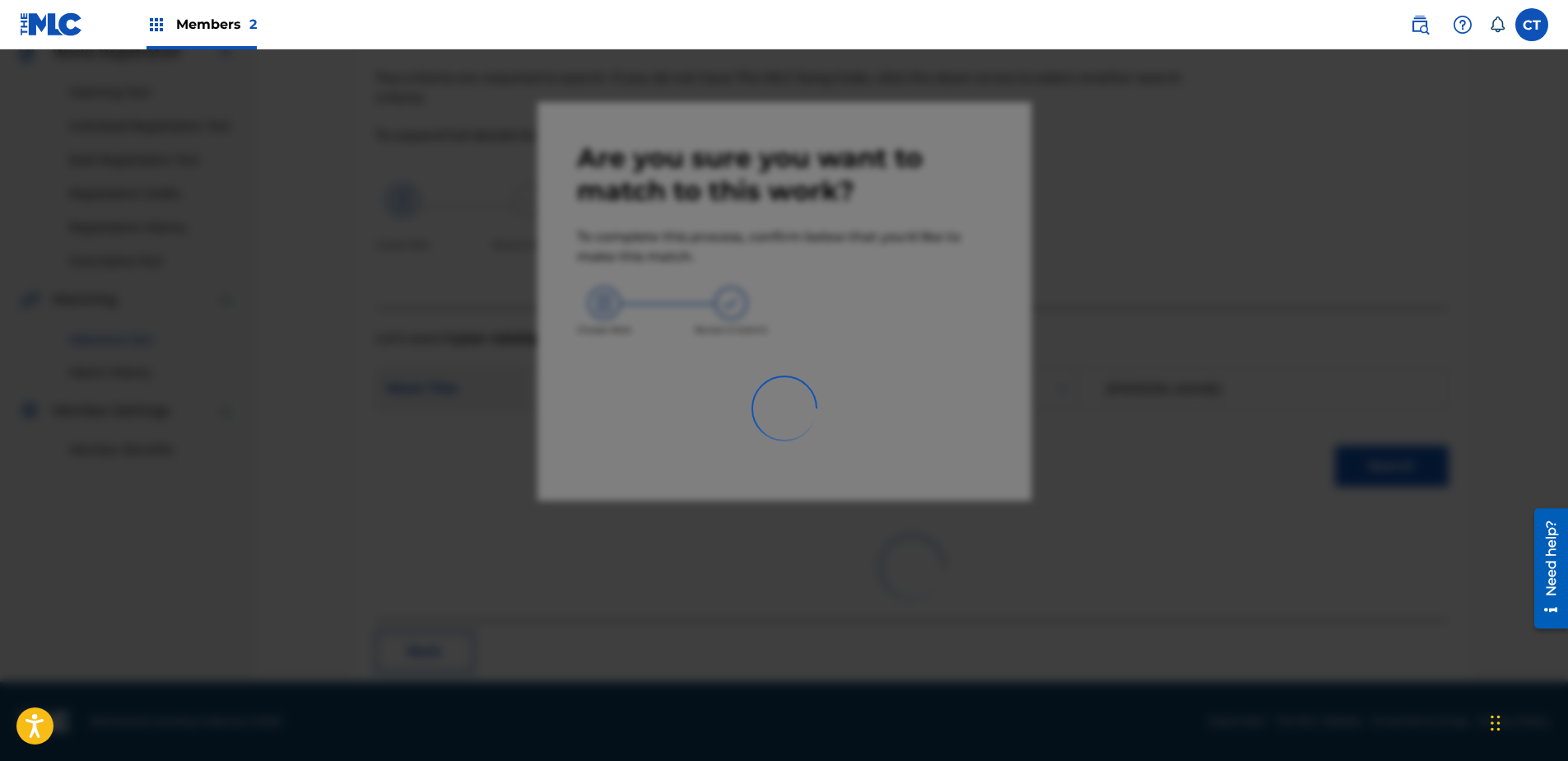
scroll to position [44, 0]
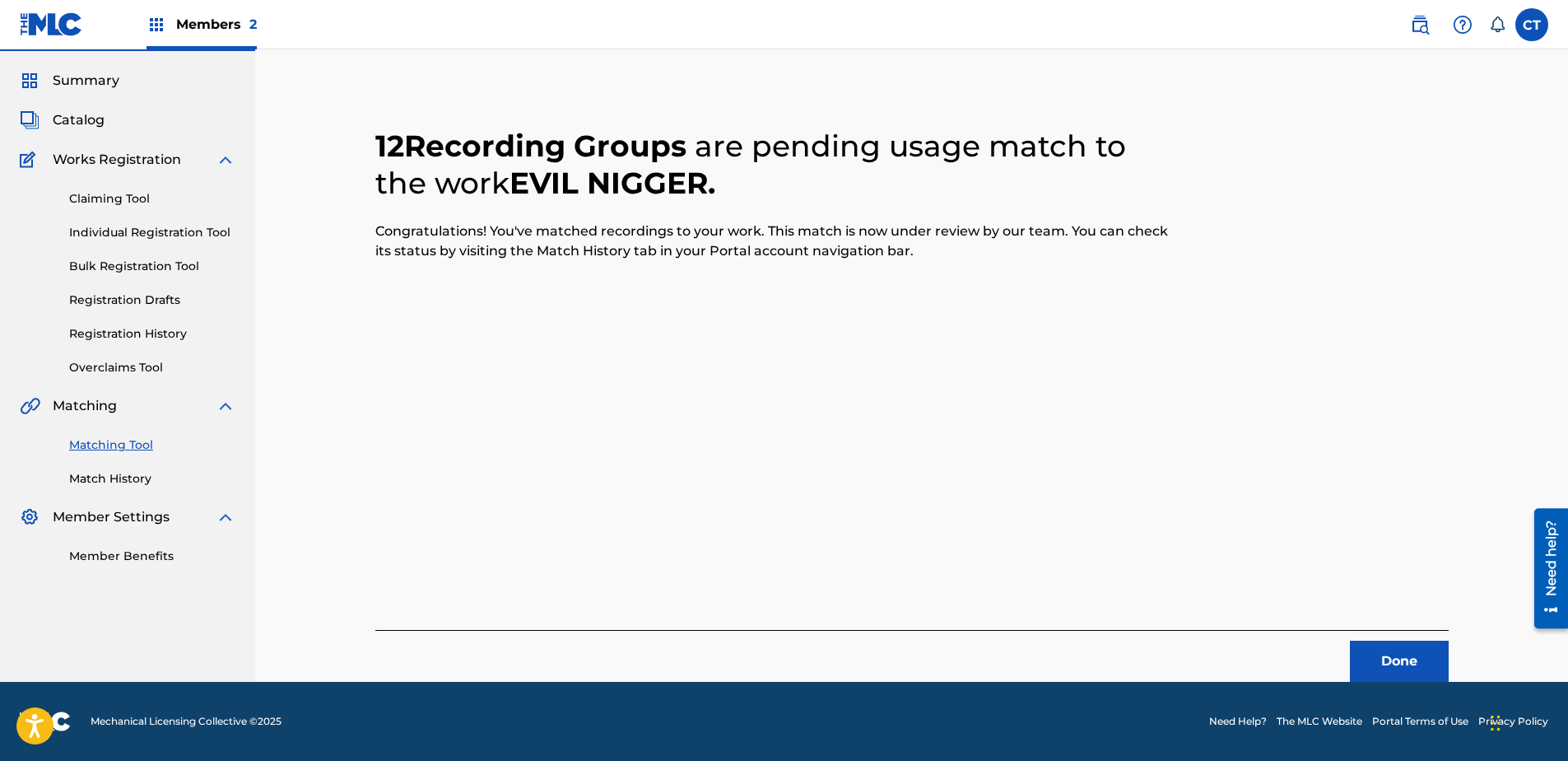
click at [1382, 657] on button "Done" at bounding box center [1400, 661] width 99 height 42
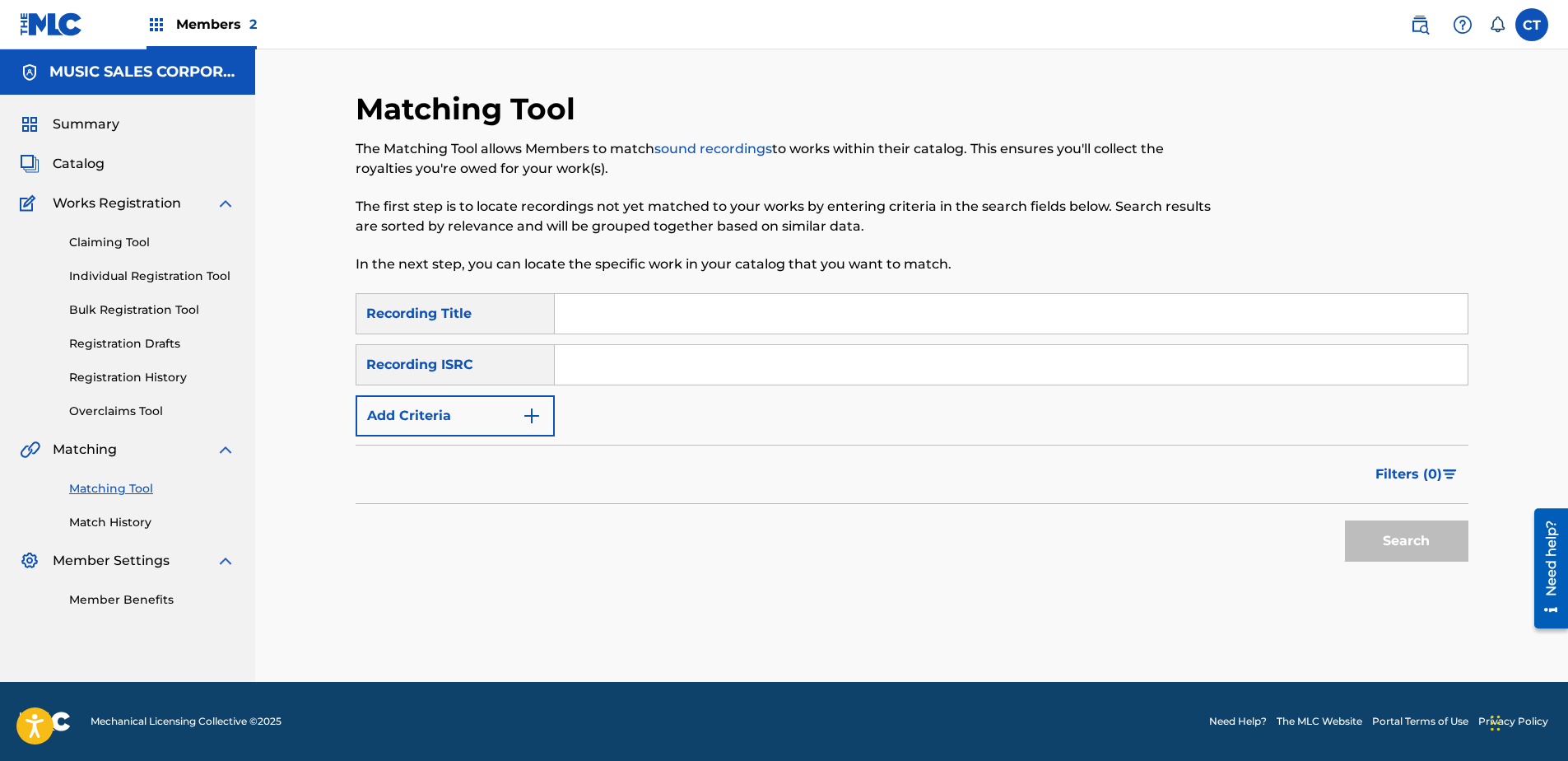
scroll to position [0, 0]
paste input "US7MN1300424"
type input "US7MN1300424"
click at [1394, 545] on button "Search" at bounding box center [1407, 541] width 124 height 42
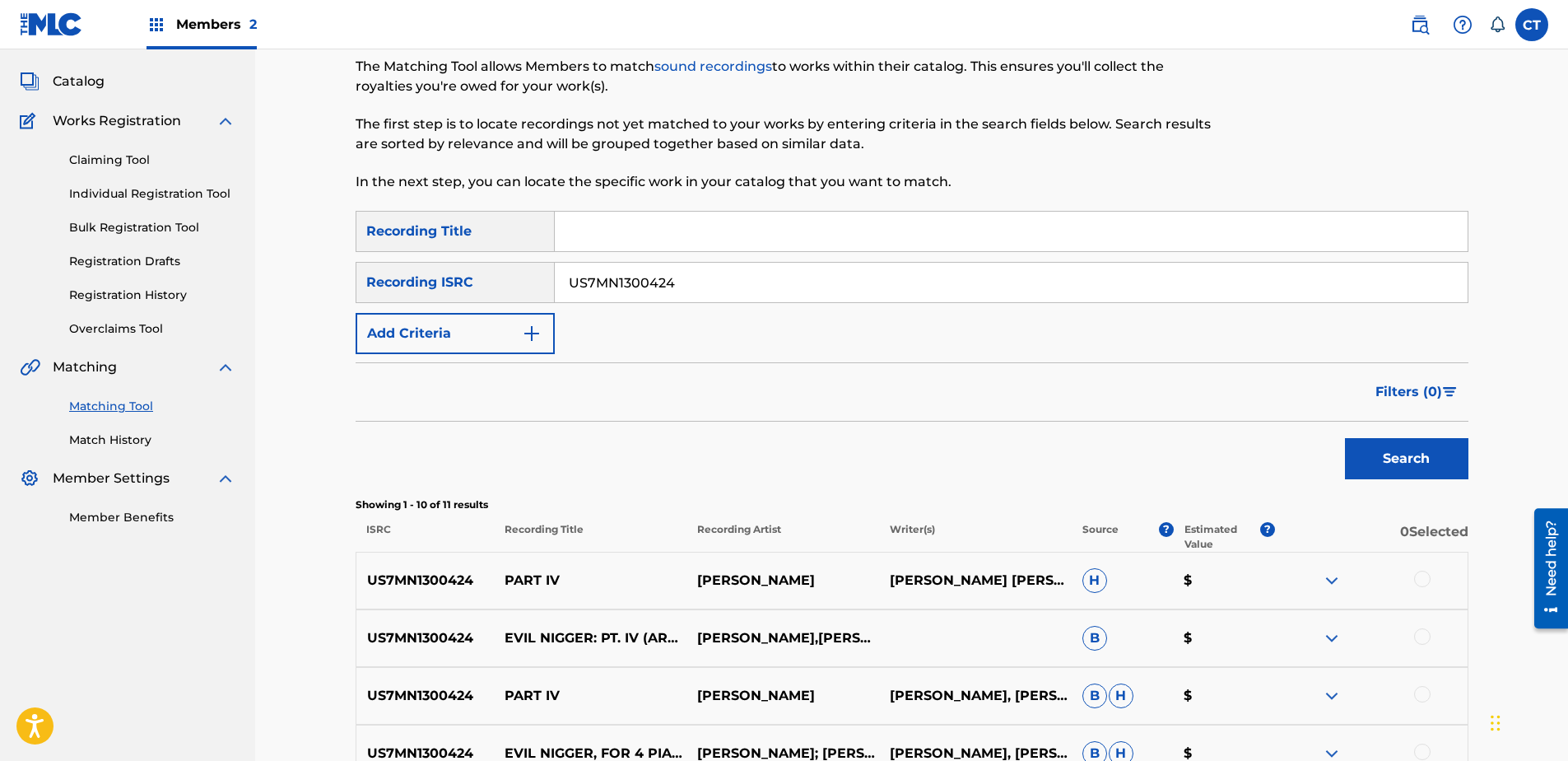
scroll to position [164, 0]
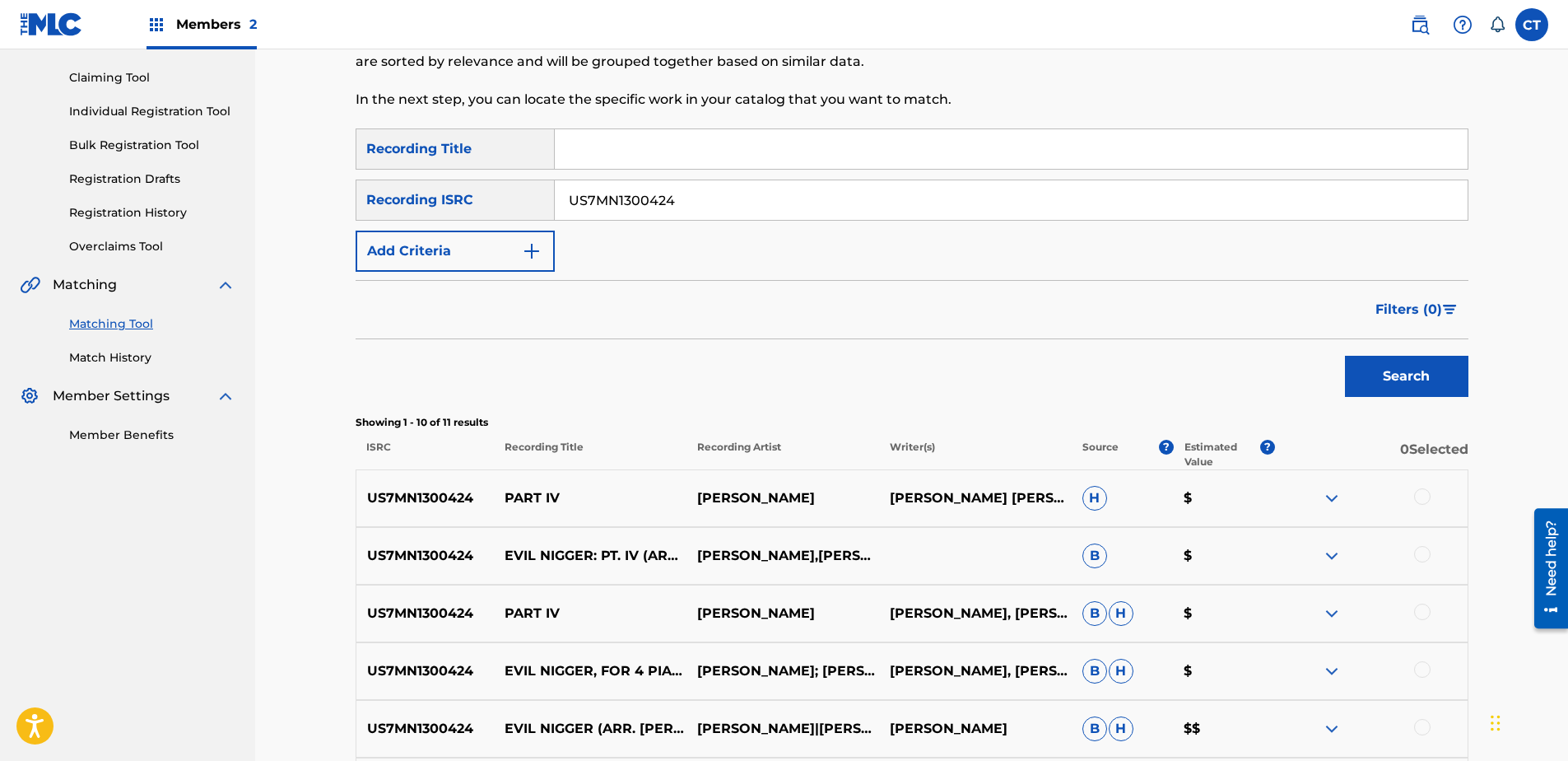
click at [1419, 497] on div at bounding box center [1422, 496] width 17 height 17
click at [1408, 565] on div at bounding box center [1371, 555] width 193 height 20
click at [1426, 557] on div at bounding box center [1422, 553] width 17 height 17
click at [1428, 614] on div at bounding box center [1422, 612] width 17 height 17
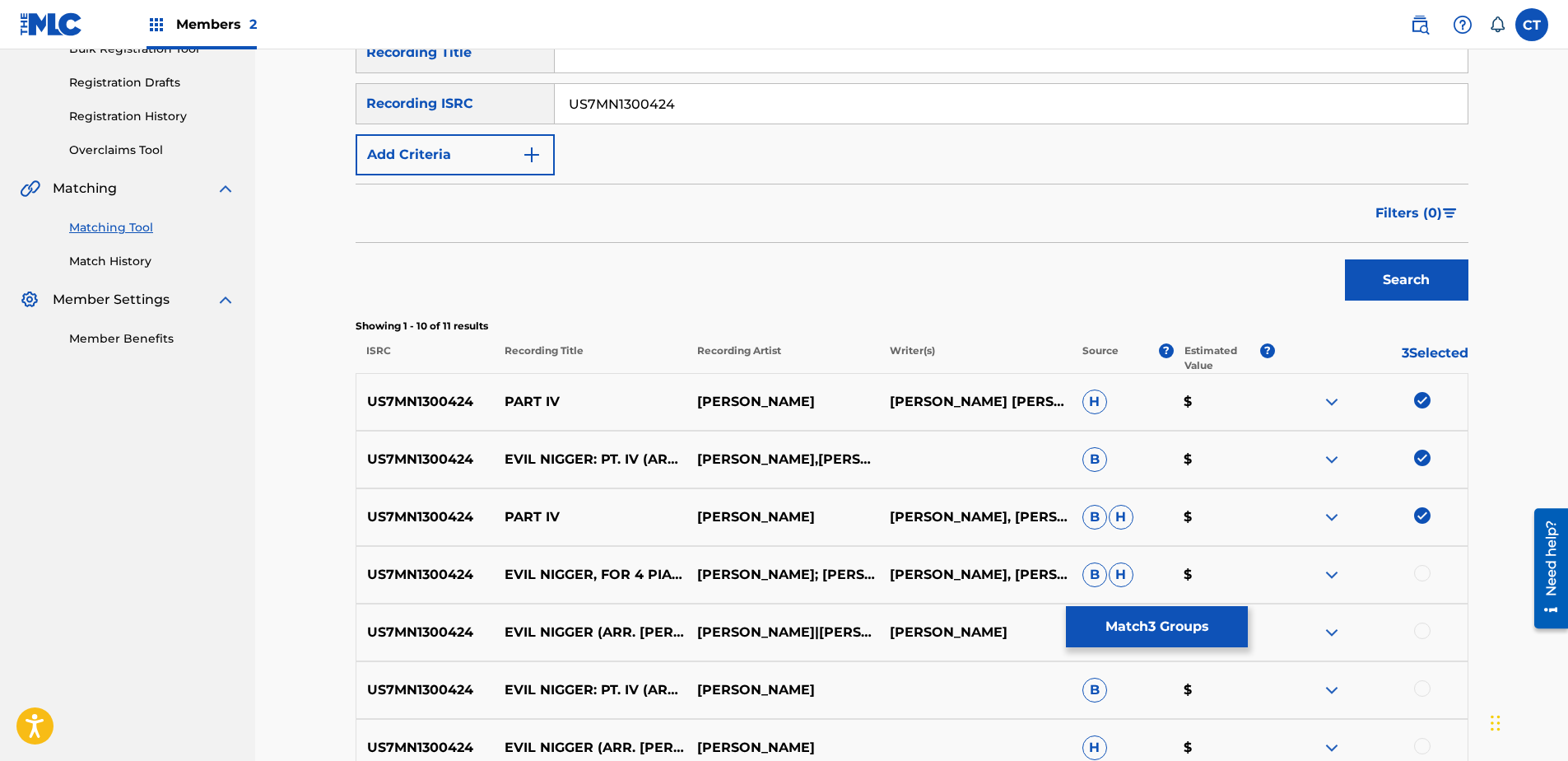
scroll to position [412, 0]
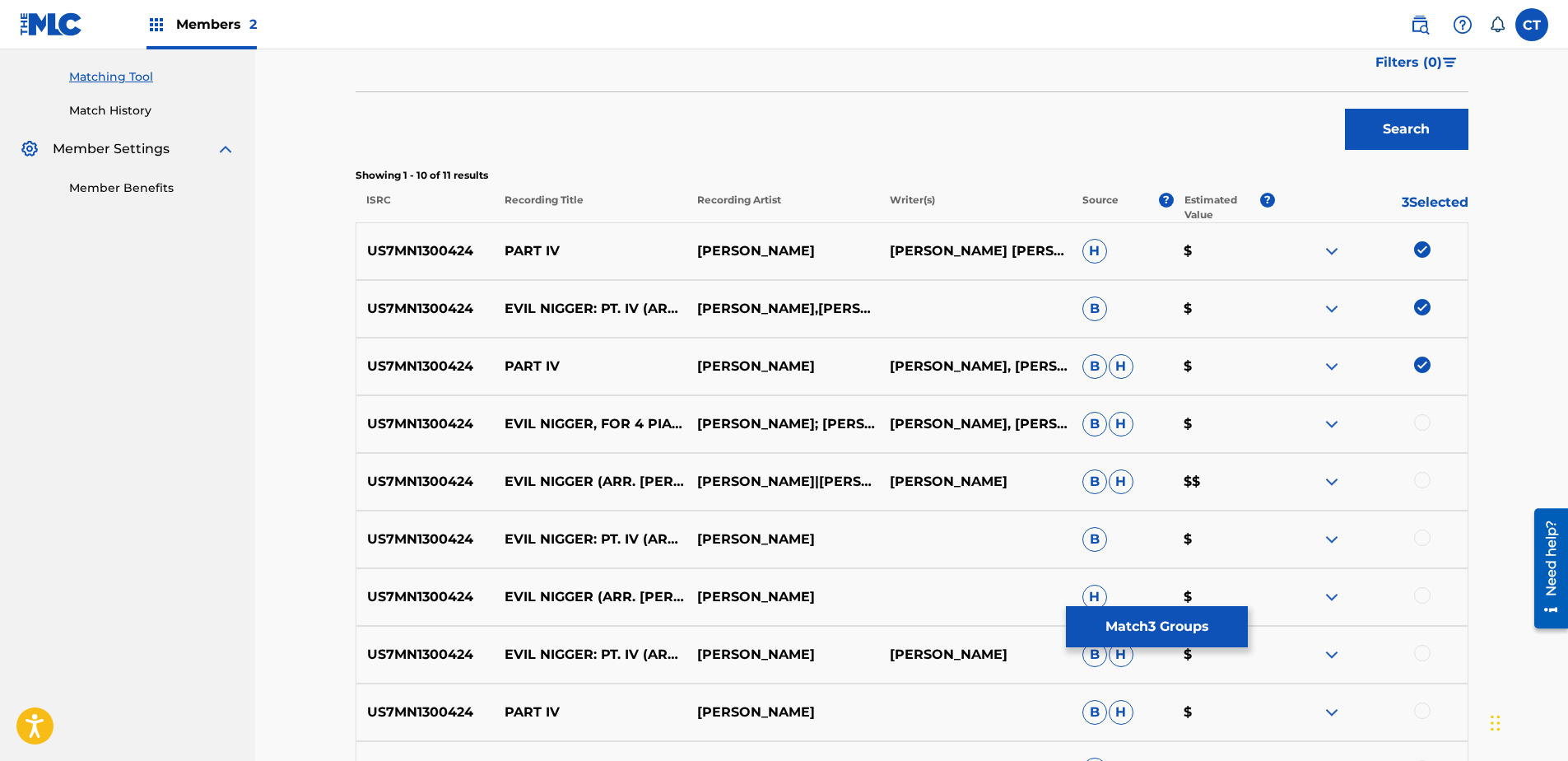
click at [1427, 426] on div at bounding box center [1422, 422] width 17 height 17
click at [1430, 481] on div at bounding box center [1422, 480] width 17 height 17
click at [1431, 534] on div at bounding box center [1371, 539] width 193 height 20
click at [1426, 538] on div at bounding box center [1422, 537] width 17 height 17
click at [1431, 612] on div "US7MN1300424 EVIL NIGGER (ARR. [PERSON_NAME]): PART IV [PERSON_NAME] H $" at bounding box center [912, 597] width 1113 height 57
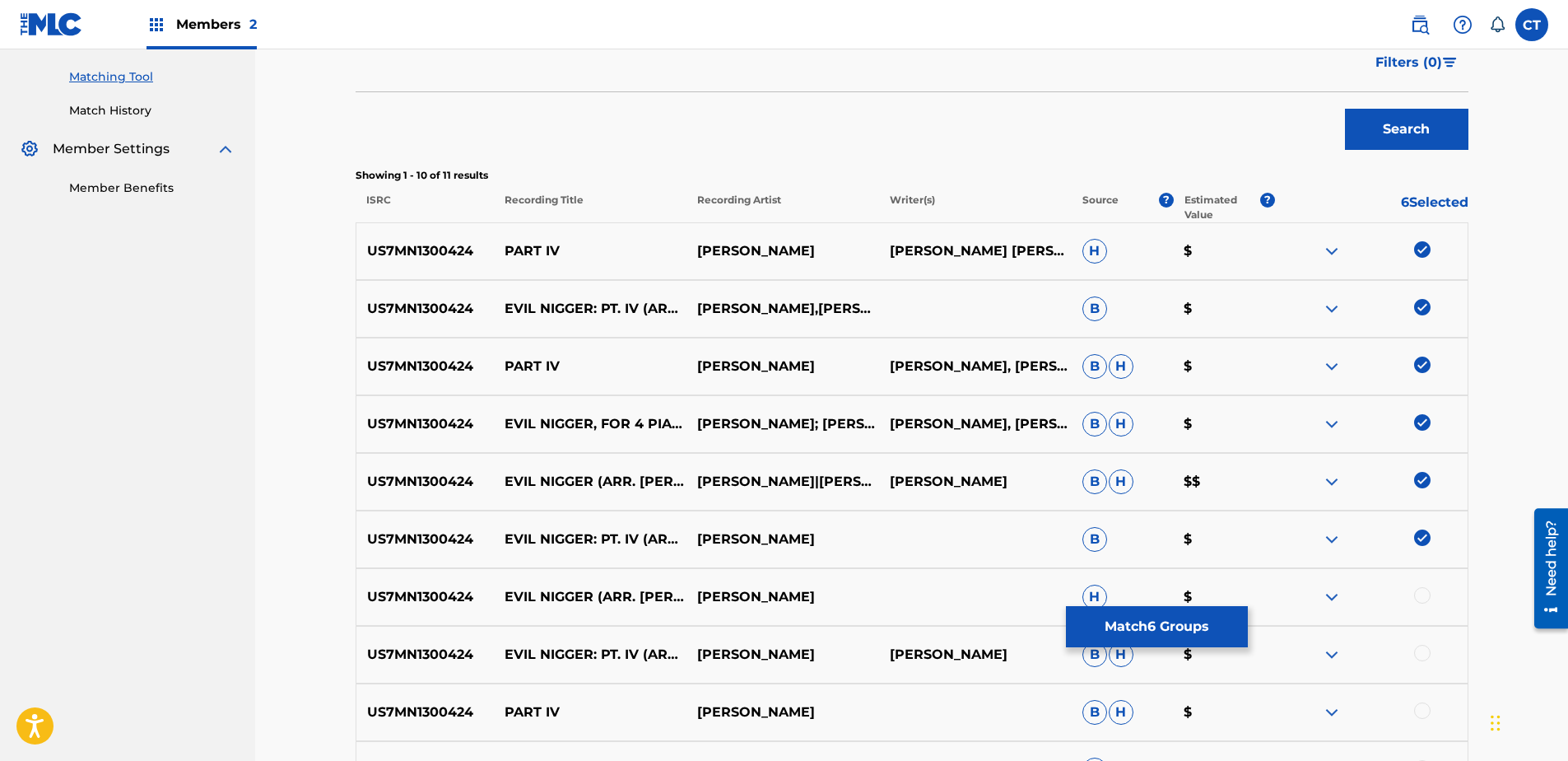
drag, startPoint x: 1426, startPoint y: 594, endPoint x: 1429, endPoint y: 616, distance: 22.2
click at [1426, 597] on div at bounding box center [1422, 595] width 17 height 17
click at [1423, 658] on div at bounding box center [1422, 652] width 17 height 17
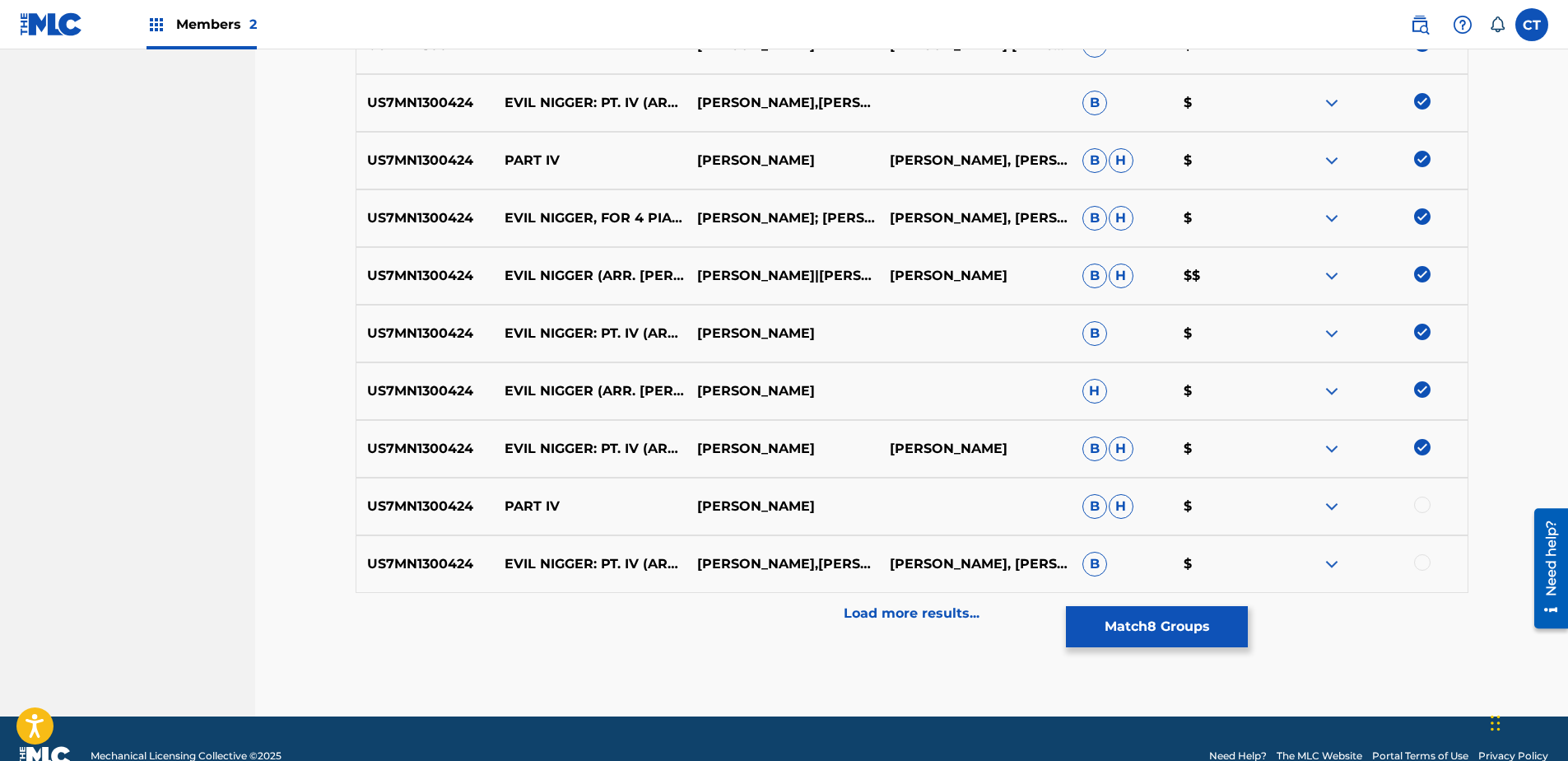
scroll to position [652, 0]
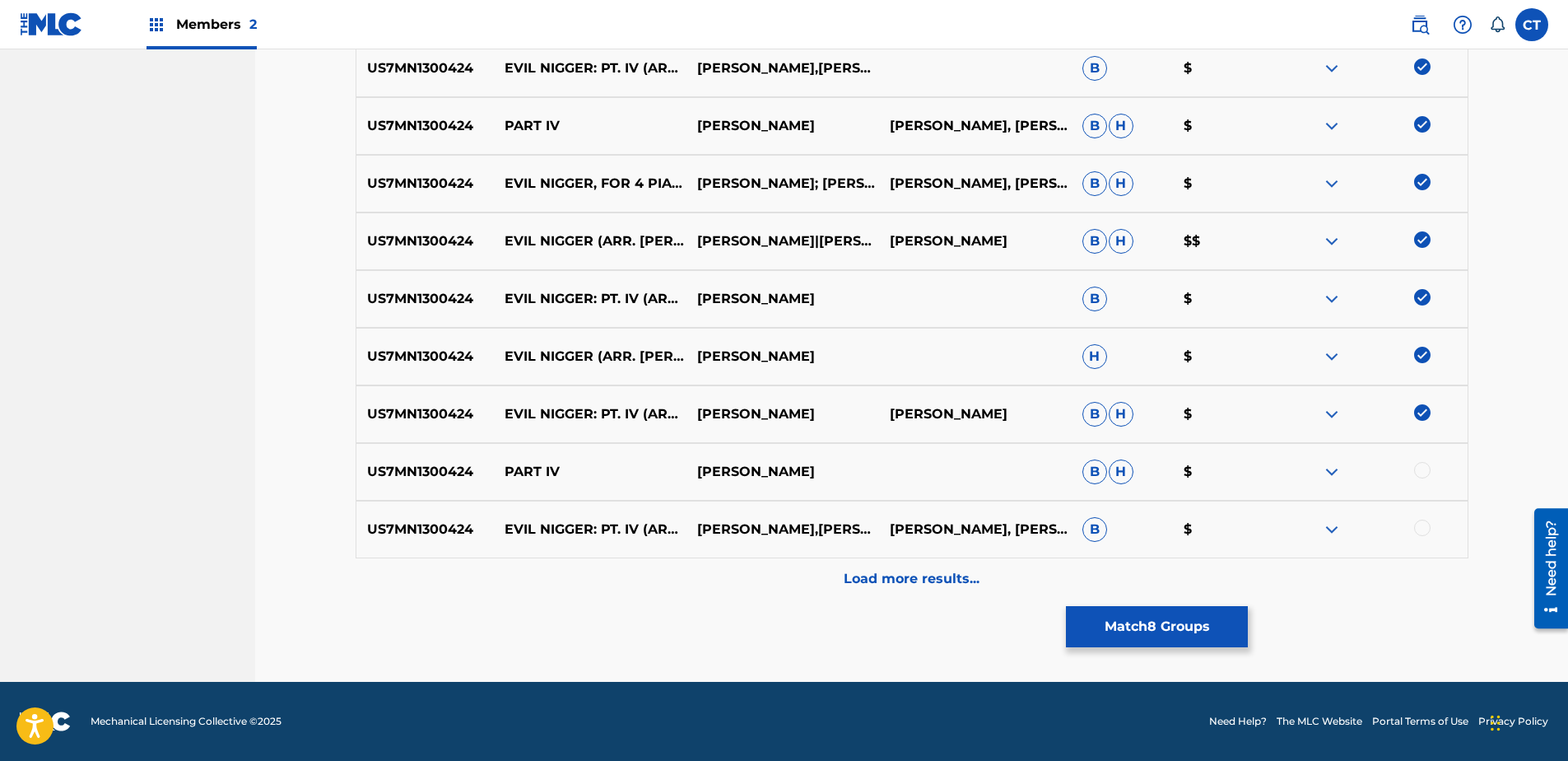
click at [1421, 469] on div at bounding box center [1422, 470] width 17 height 17
click at [1421, 535] on div at bounding box center [1371, 529] width 193 height 20
click at [1426, 528] on div at bounding box center [1422, 527] width 17 height 17
click at [1428, 584] on div "Load more results..." at bounding box center [912, 579] width 1113 height 42
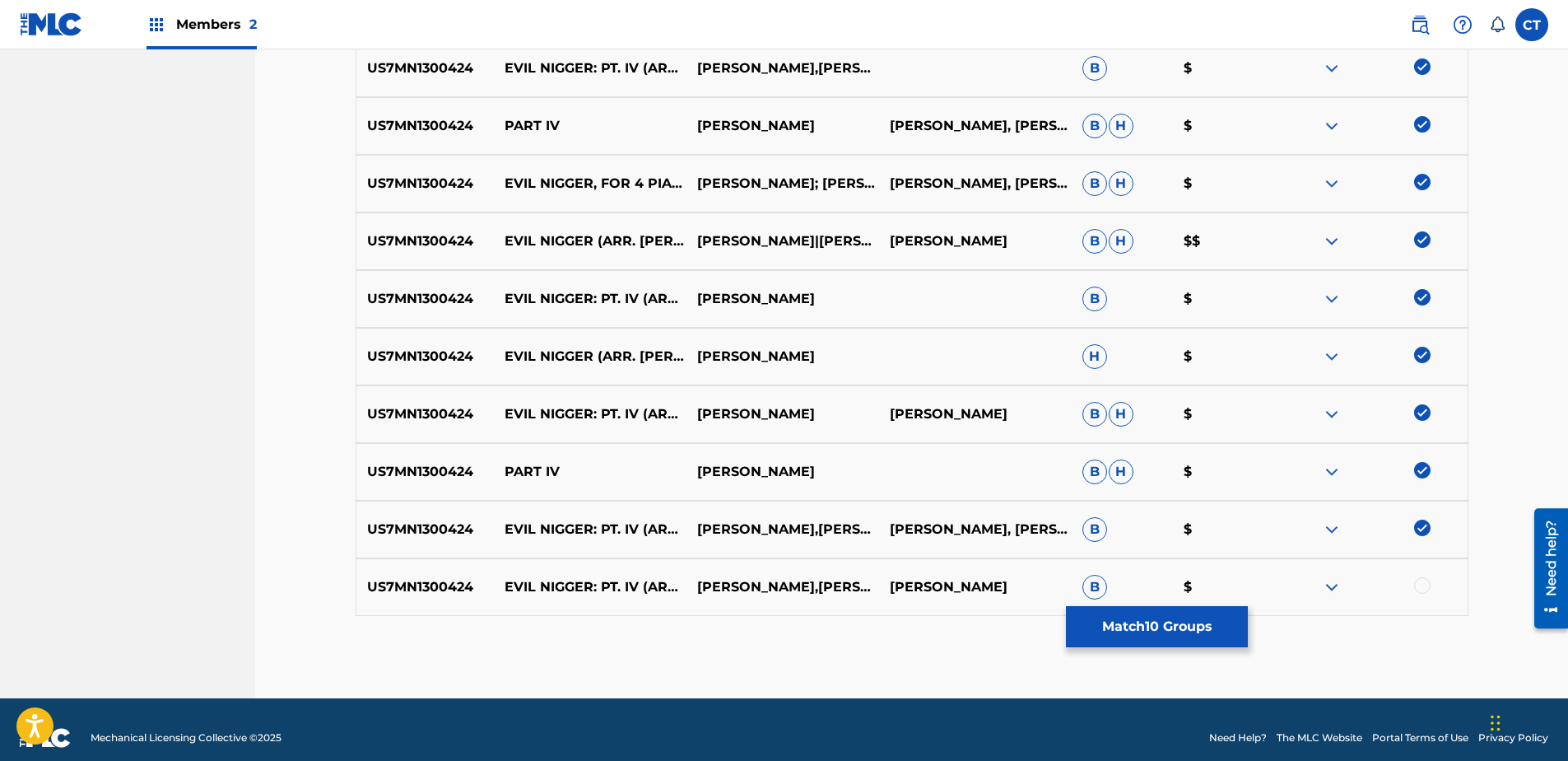
scroll to position [668, 0]
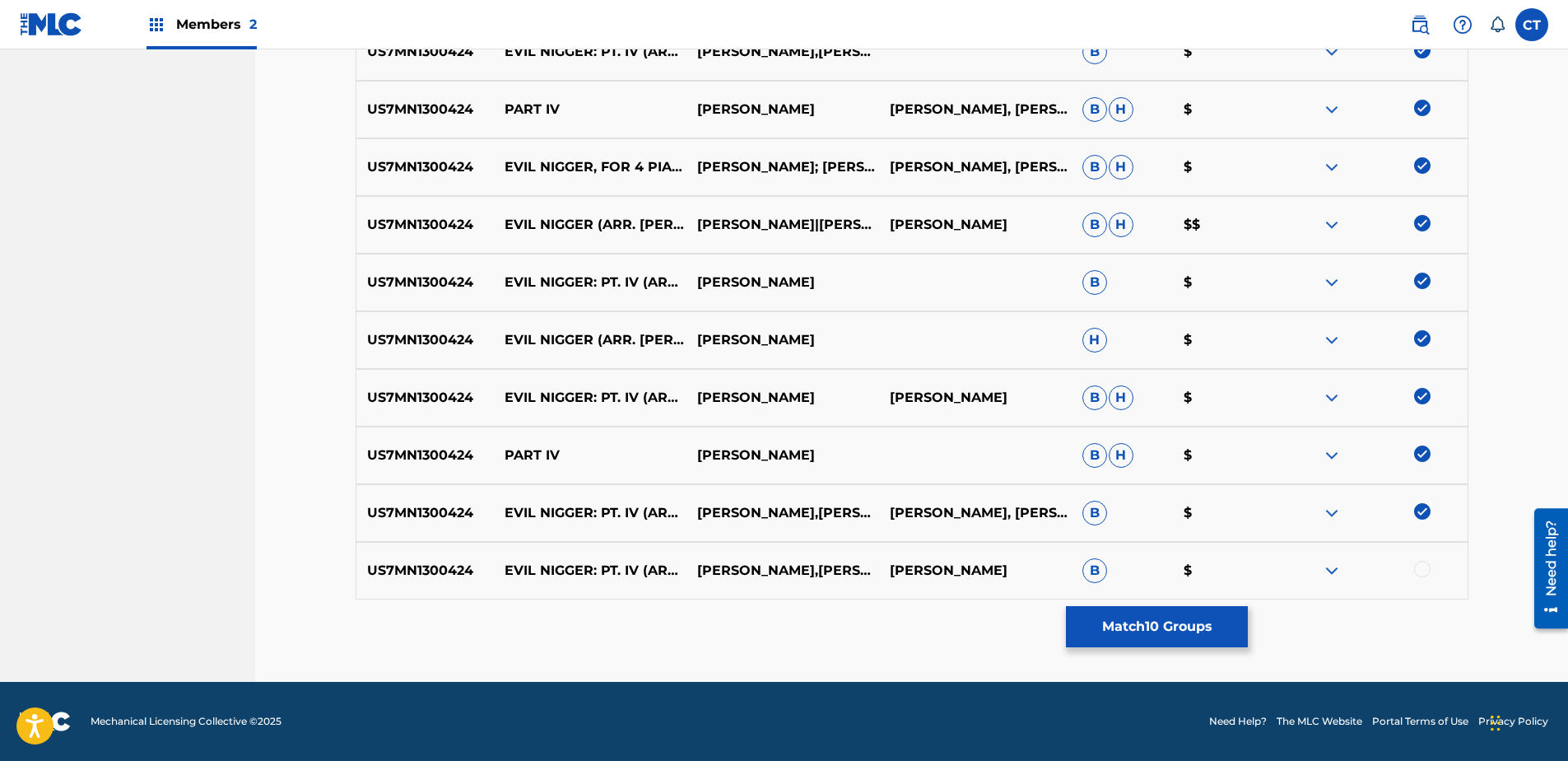
click at [1425, 572] on div at bounding box center [1422, 568] width 17 height 17
click at [1170, 620] on button "Match 11 Groups" at bounding box center [1157, 626] width 182 height 42
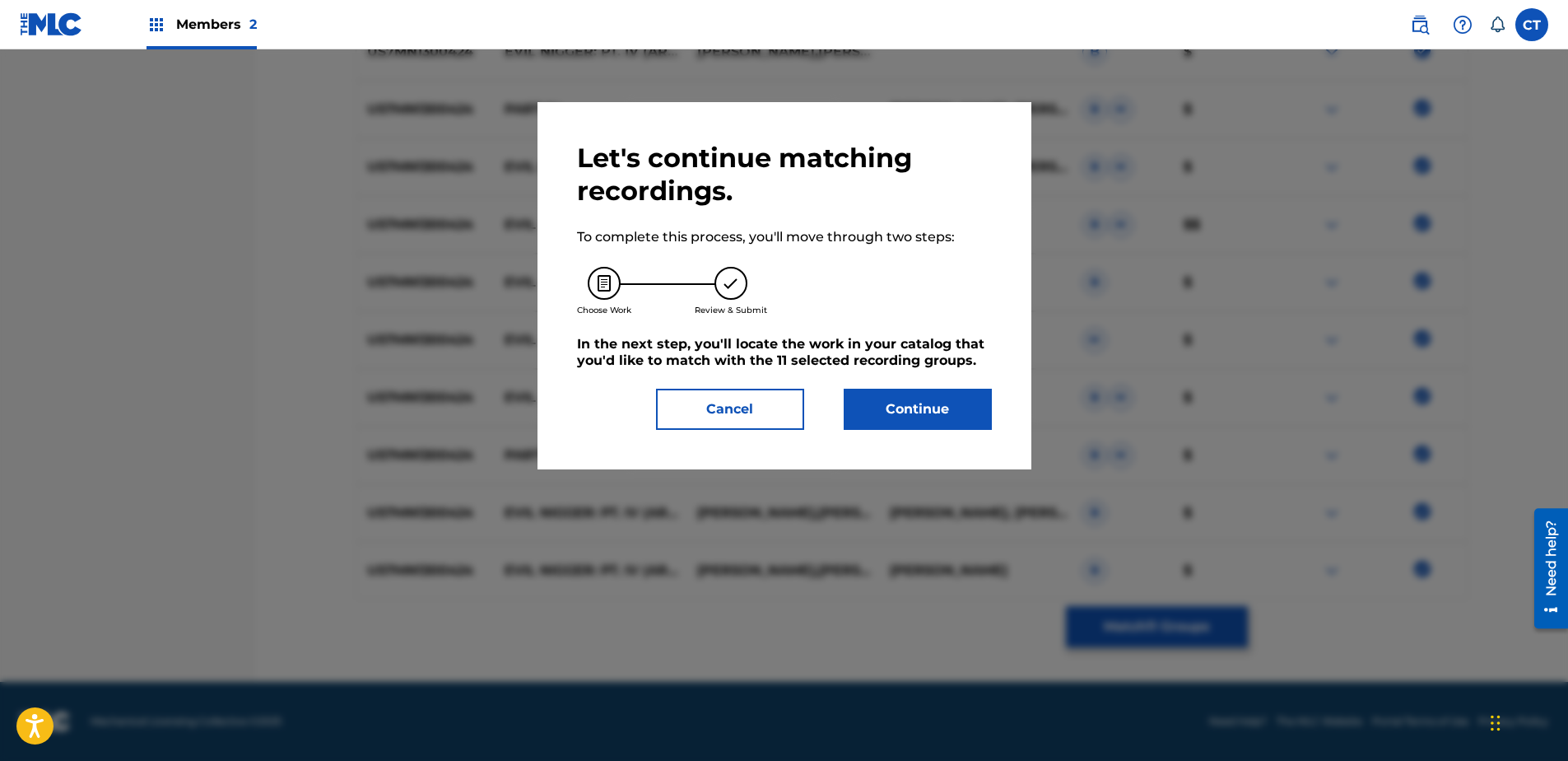
click at [920, 408] on button "Continue" at bounding box center [919, 410] width 148 height 42
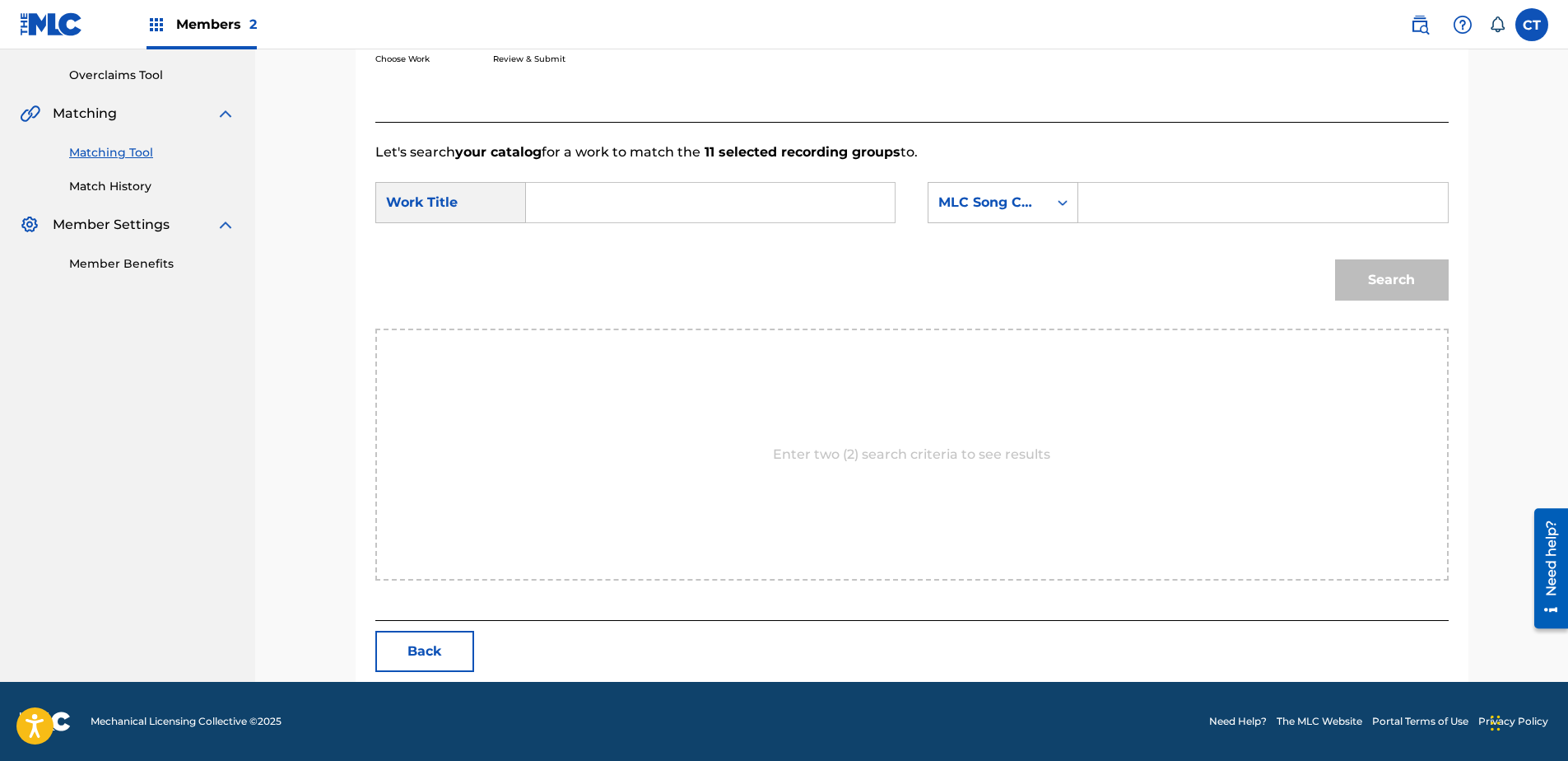
scroll to position [335, 0]
click at [671, 222] on input "Search Form" at bounding box center [711, 203] width 341 height 40
click at [568, 242] on strong "evil" at bounding box center [566, 239] width 25 height 16
type input "evil nigger"
click at [923, 198] on div "SearchWithCriteria419e54e4-4912-4bae-baae-e193abe3eb82 Work Title evil nigger S…" at bounding box center [912, 208] width 1074 height 51
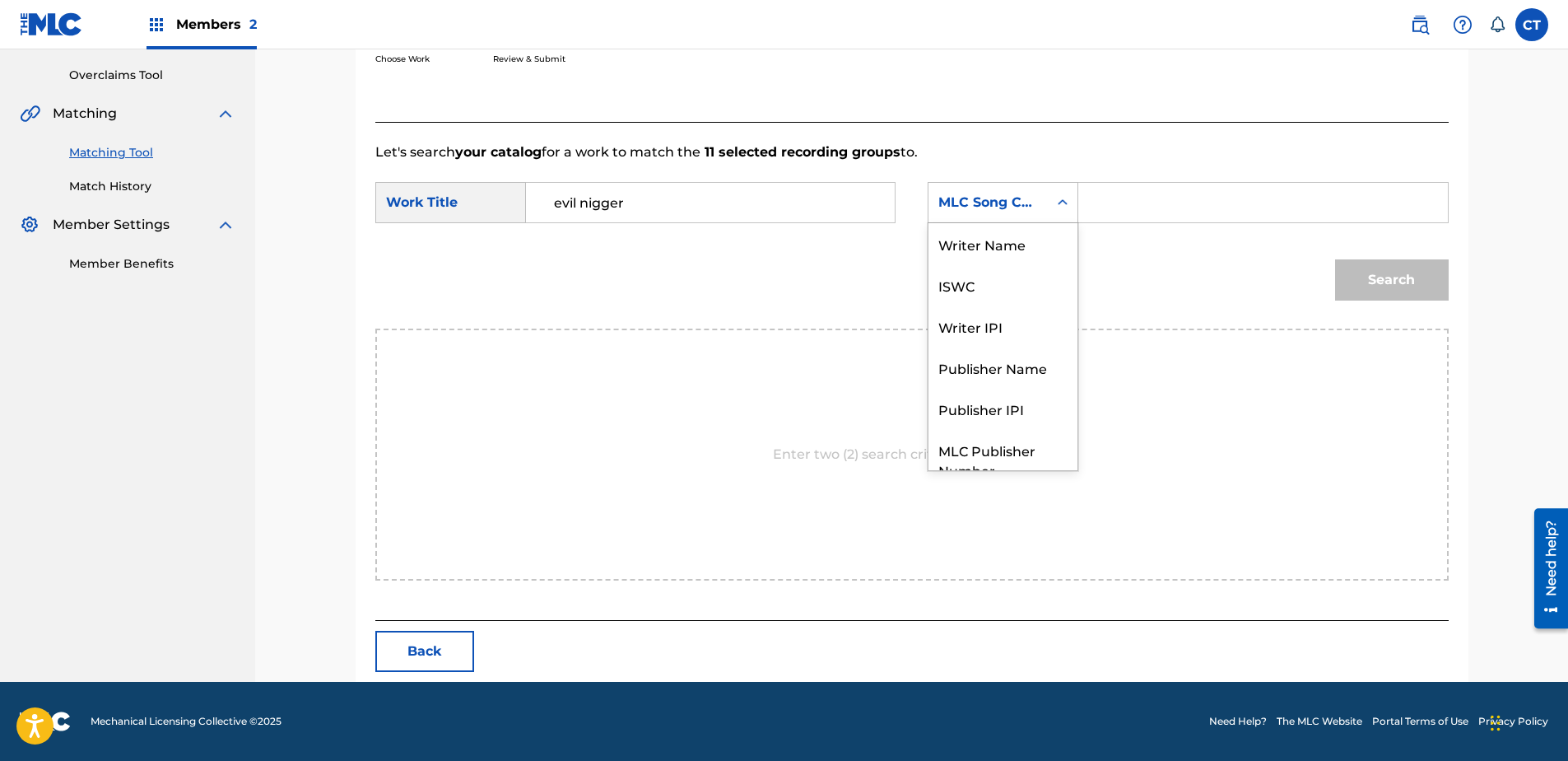
click at [970, 197] on div "MLC Song Code" at bounding box center [988, 203] width 100 height 20
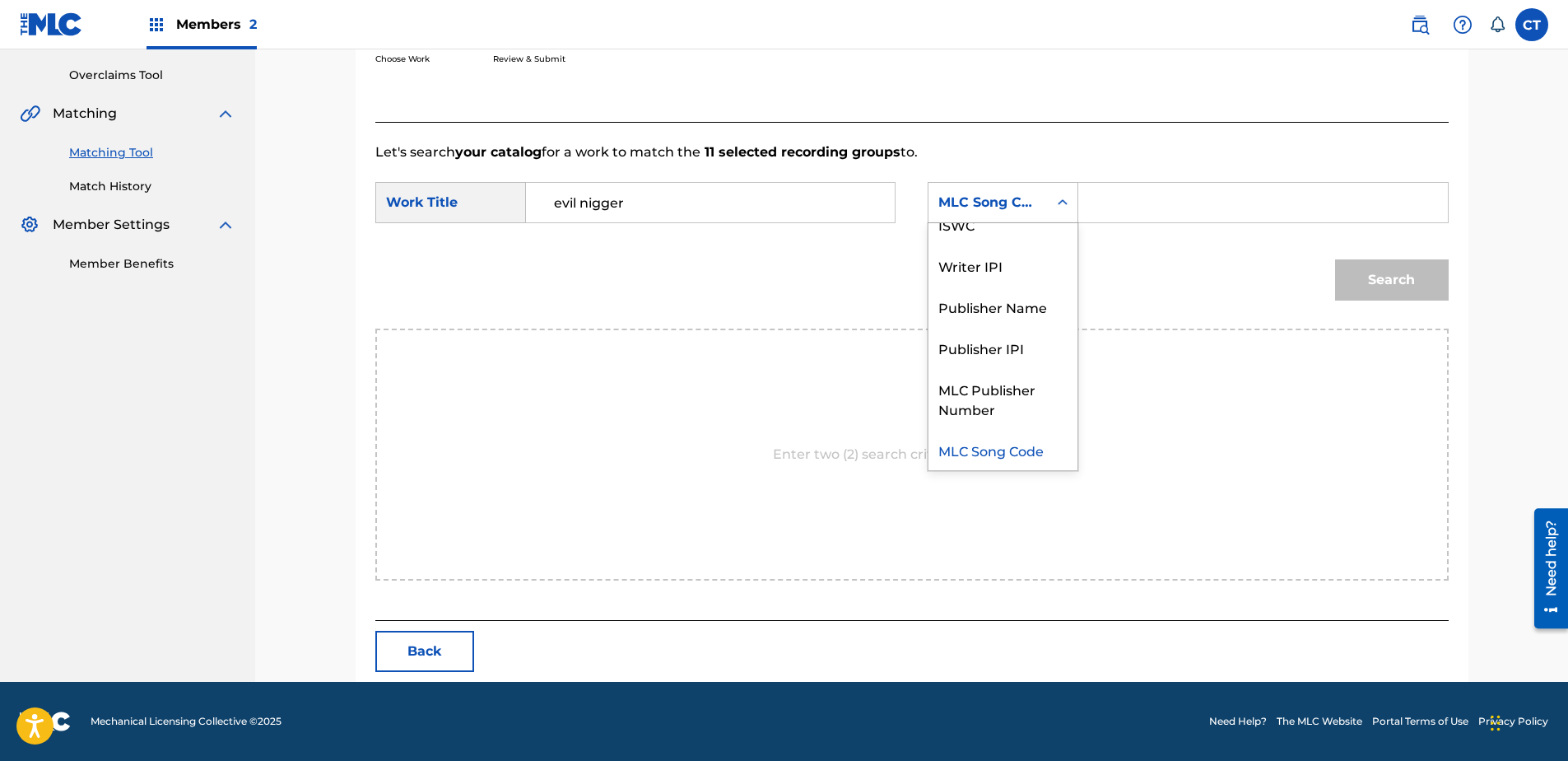
scroll to position [0, 0]
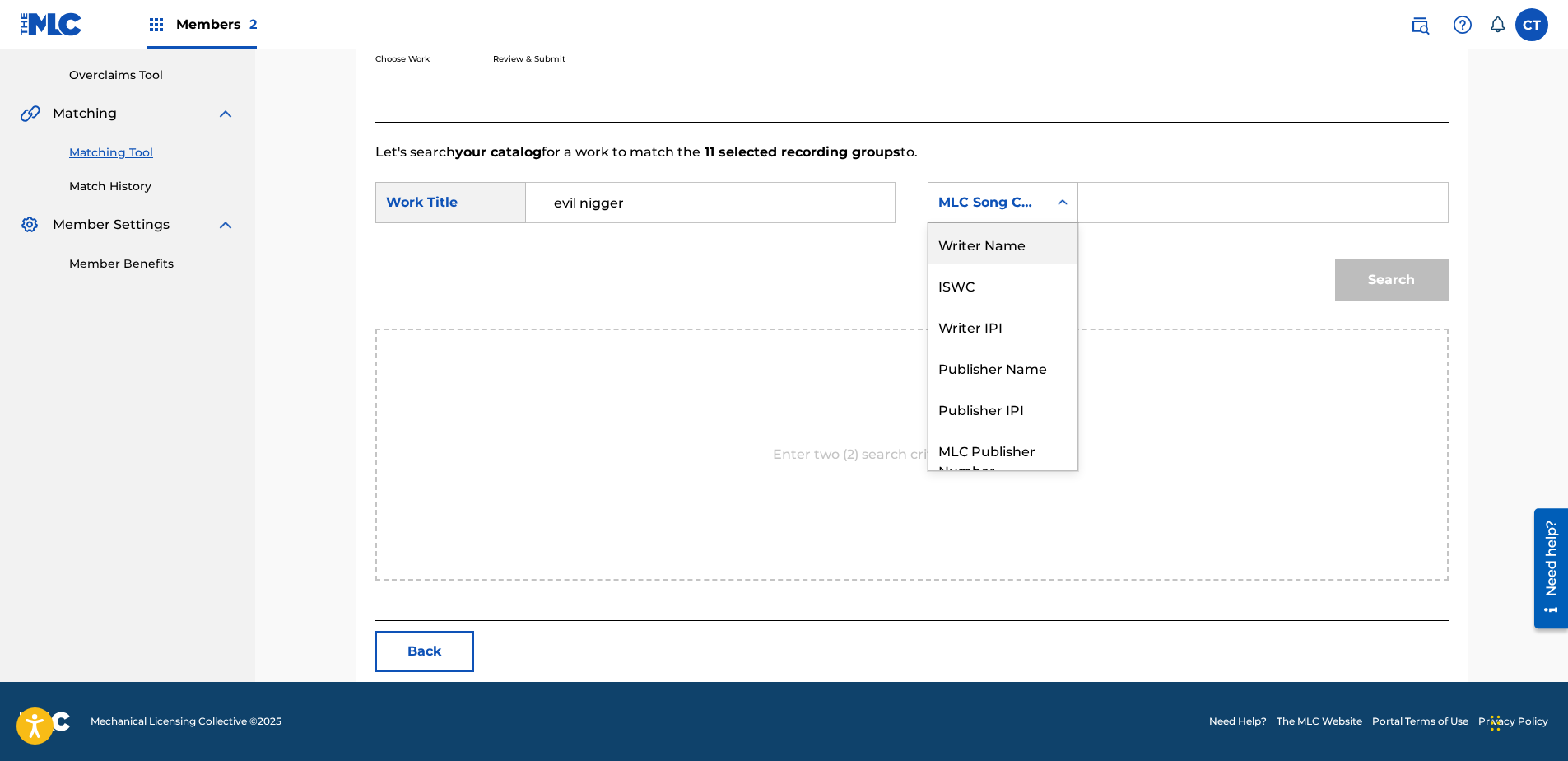
click at [964, 256] on div "Writer Name" at bounding box center [1003, 243] width 149 height 42
click at [1108, 173] on form "SearchWithCriteria419e54e4-4912-4bae-baae-e193abe3eb82 Work Title evil nigger S…" at bounding box center [912, 245] width 1074 height 166
click at [1110, 180] on form "SearchWithCriteria419e54e4-4912-4bae-baae-e193abe3eb82 Work Title evil nigger S…" at bounding box center [912, 245] width 1074 height 166
click at [1111, 184] on input "Search Form" at bounding box center [1263, 203] width 341 height 40
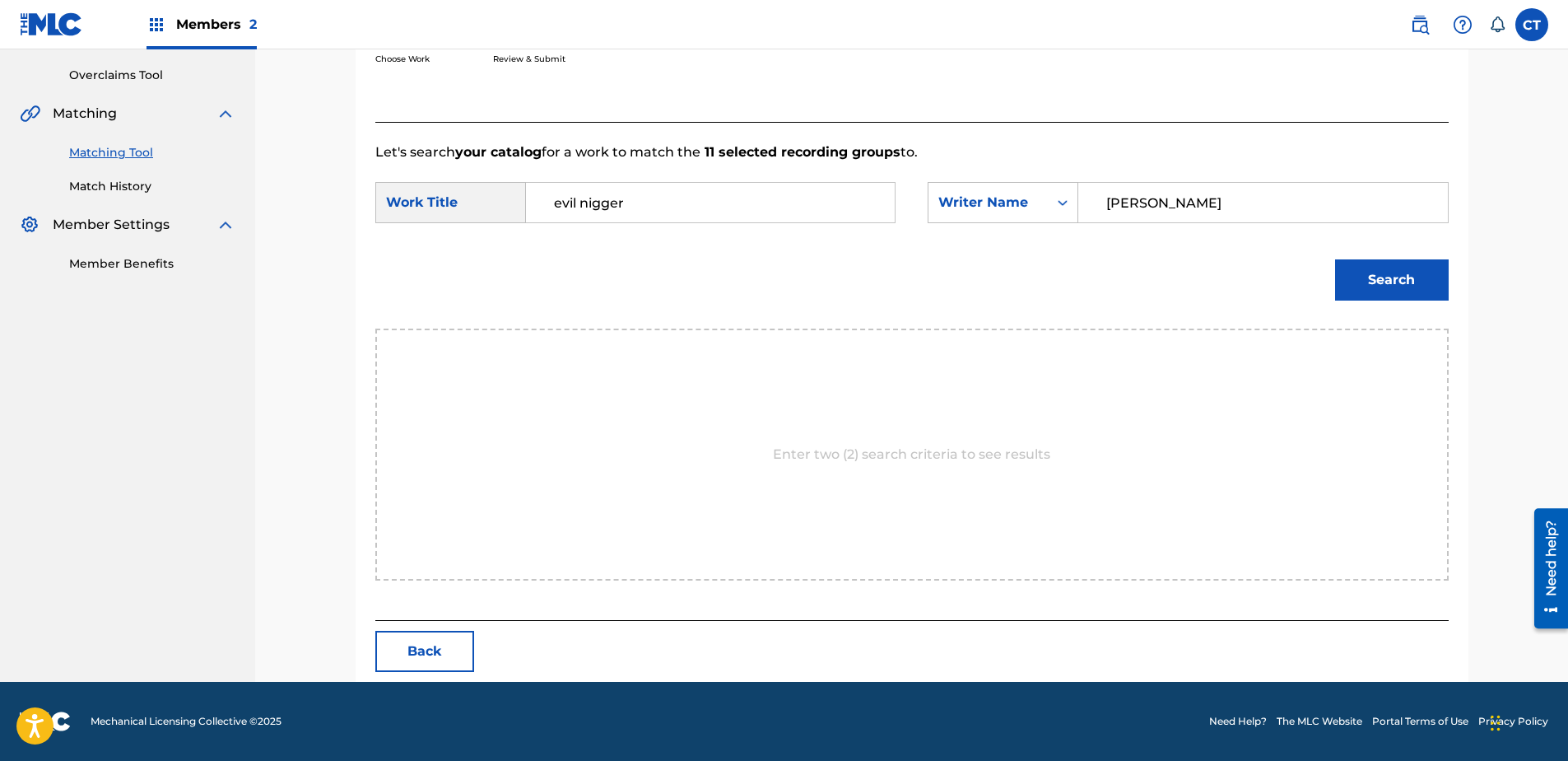
type input "[PERSON_NAME]"
click at [1335, 259] on button "Search" at bounding box center [1392, 280] width 114 height 42
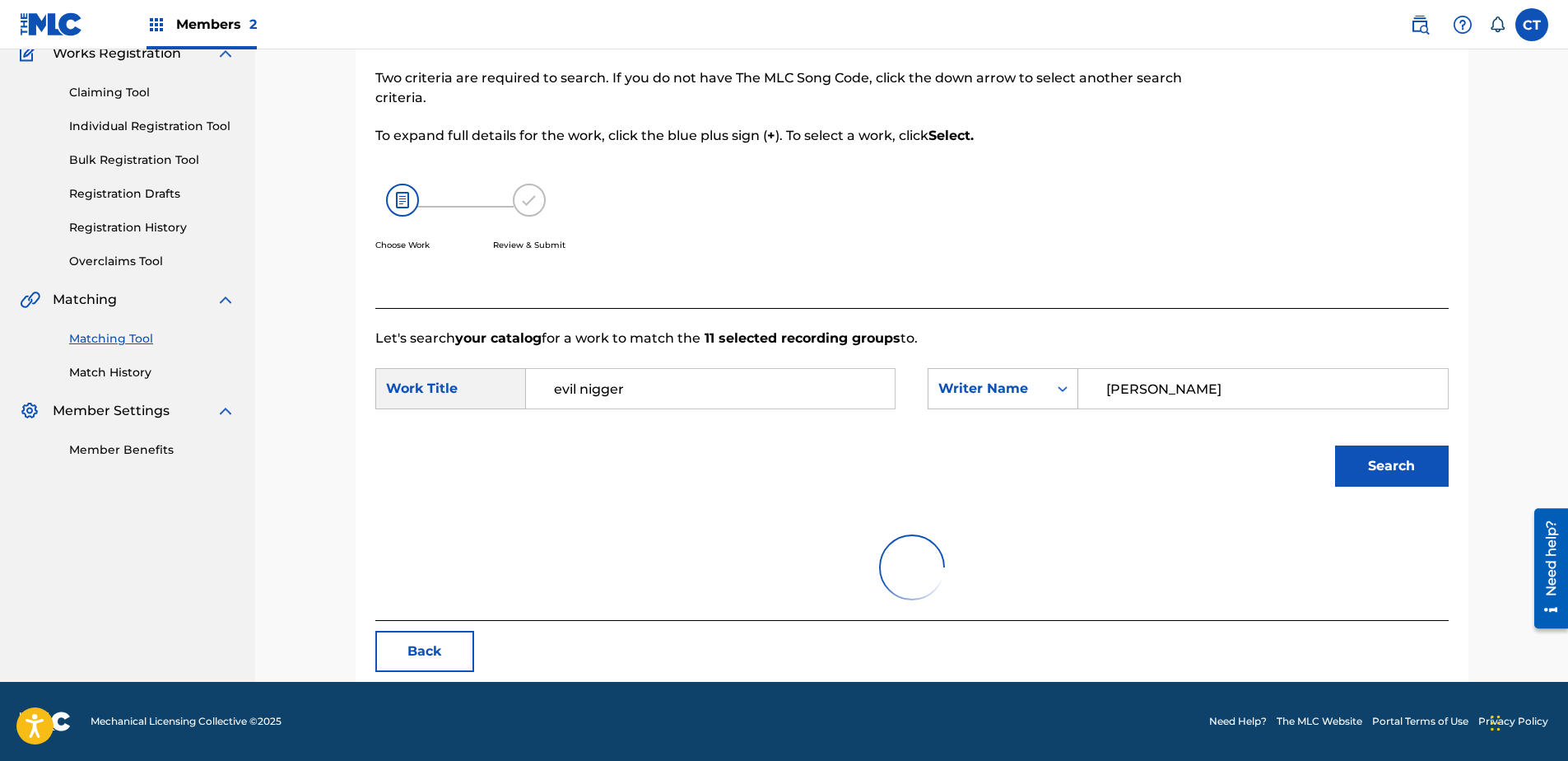
scroll to position [335, 0]
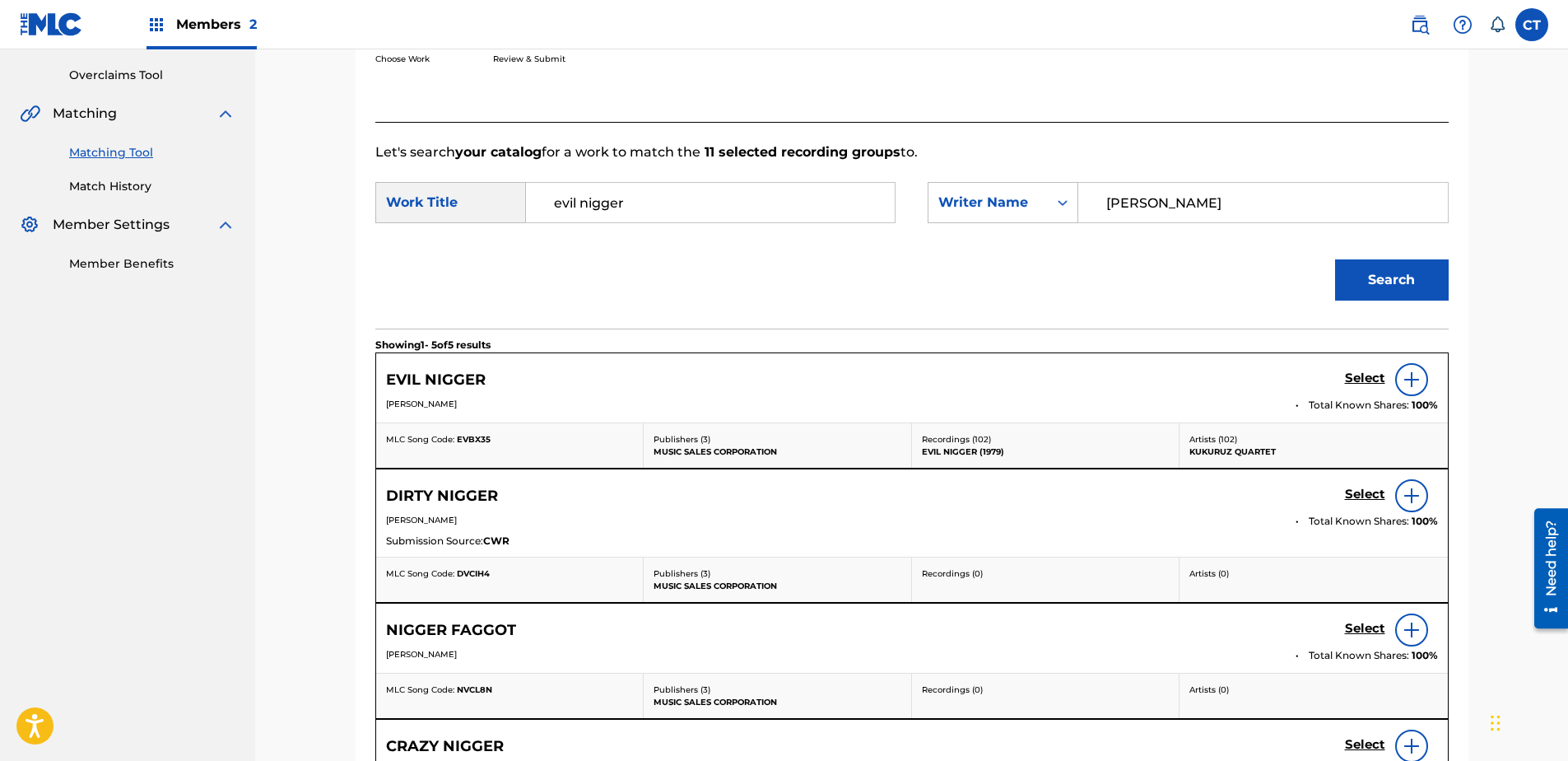
click at [1365, 377] on h5 "Select" at bounding box center [1365, 378] width 41 height 16
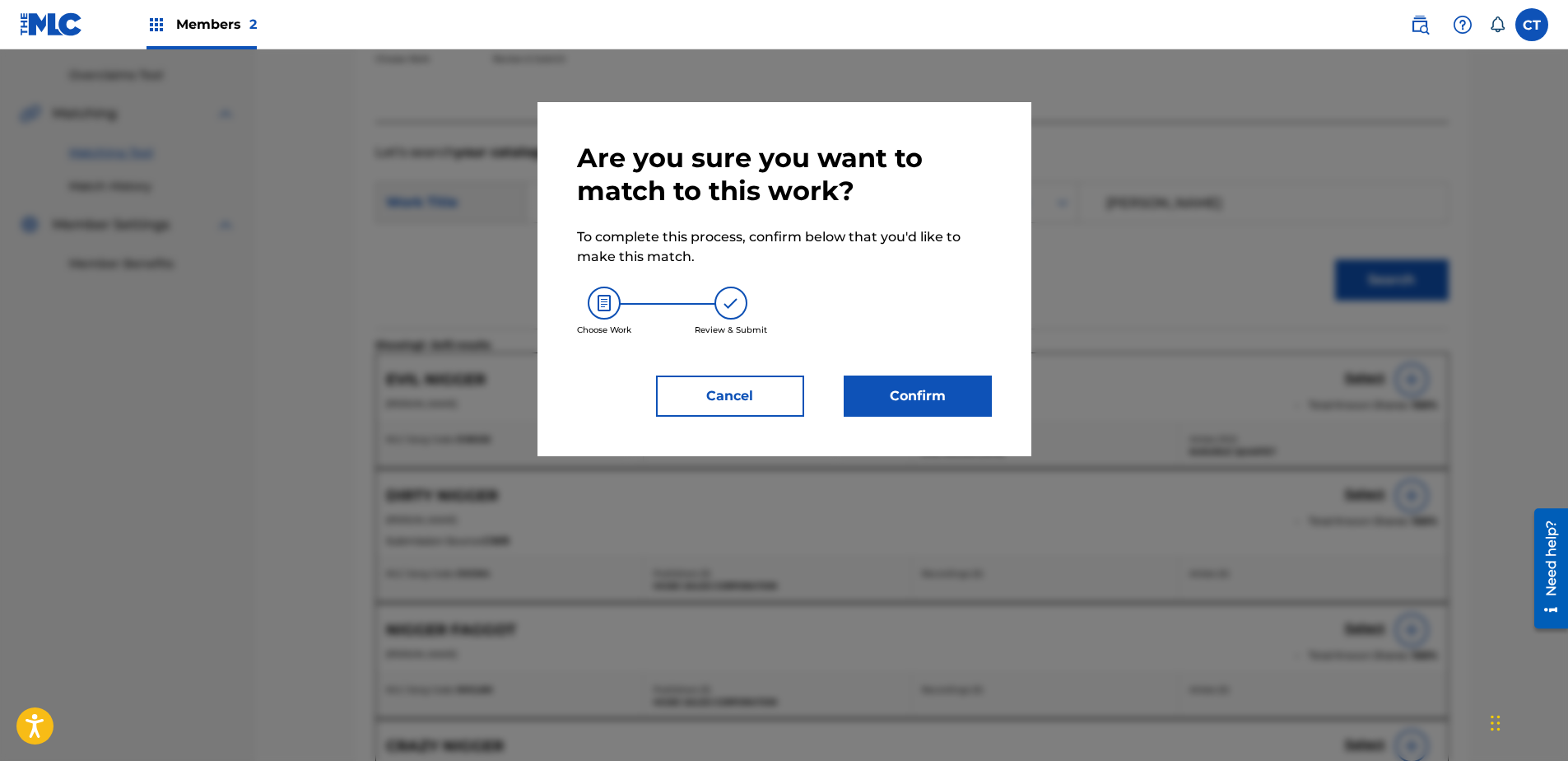
click at [936, 388] on button "Confirm" at bounding box center [919, 396] width 148 height 42
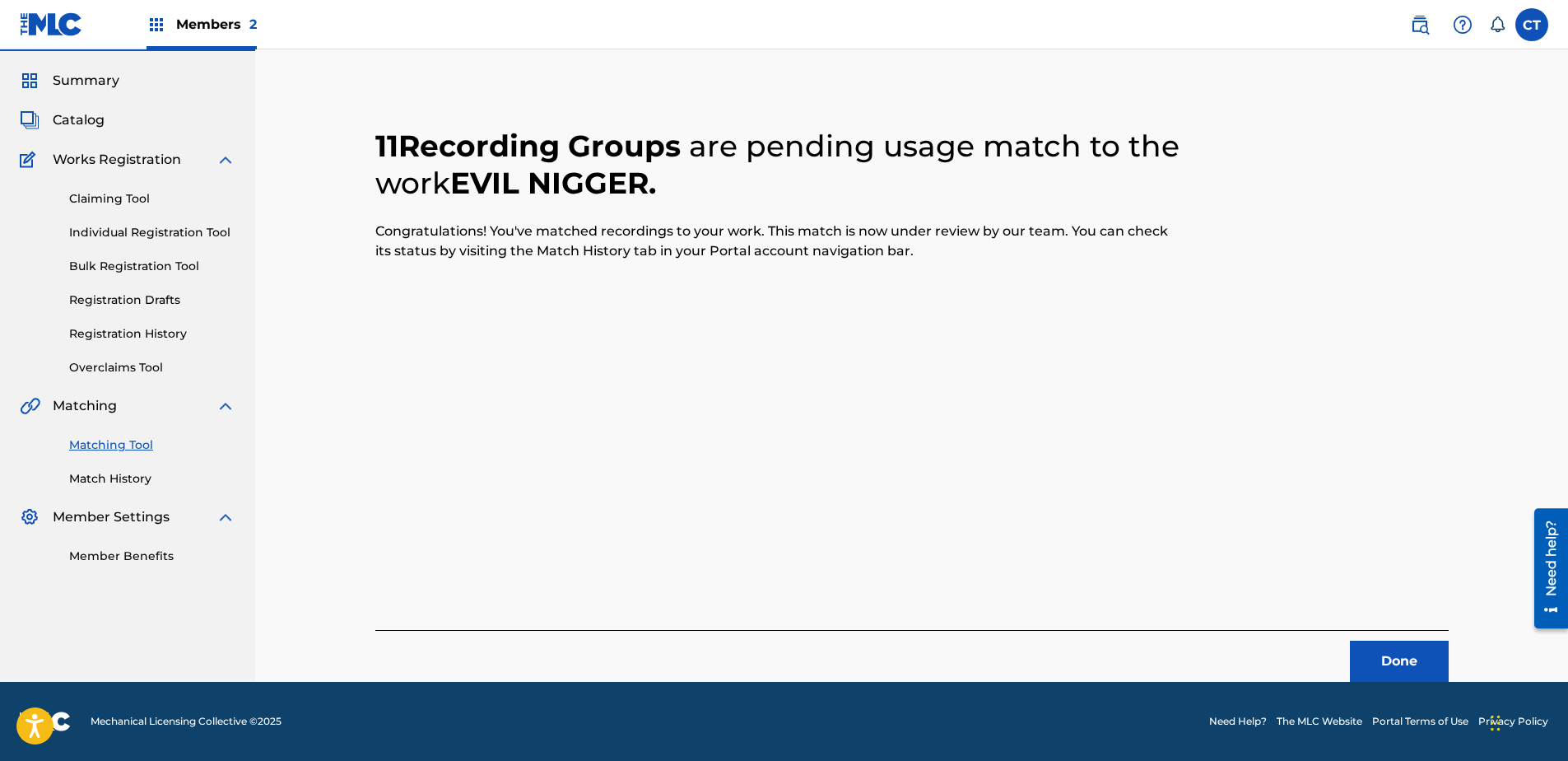
scroll to position [44, 0]
click at [1404, 653] on button "Done" at bounding box center [1400, 661] width 99 height 42
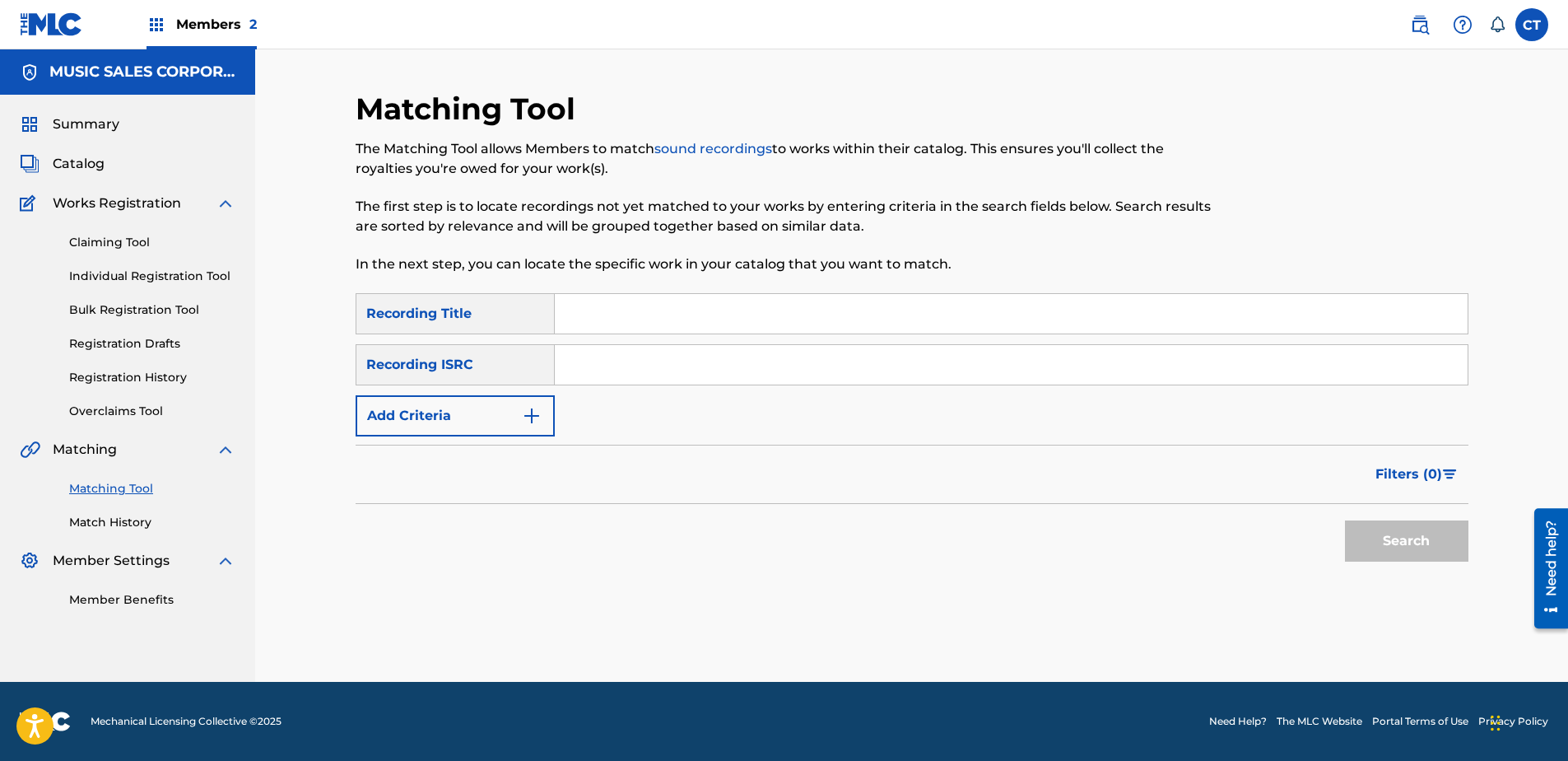
paste input "US7MN1300425"
type input "US7MN1300425"
click at [1398, 538] on button "Search" at bounding box center [1407, 541] width 124 height 42
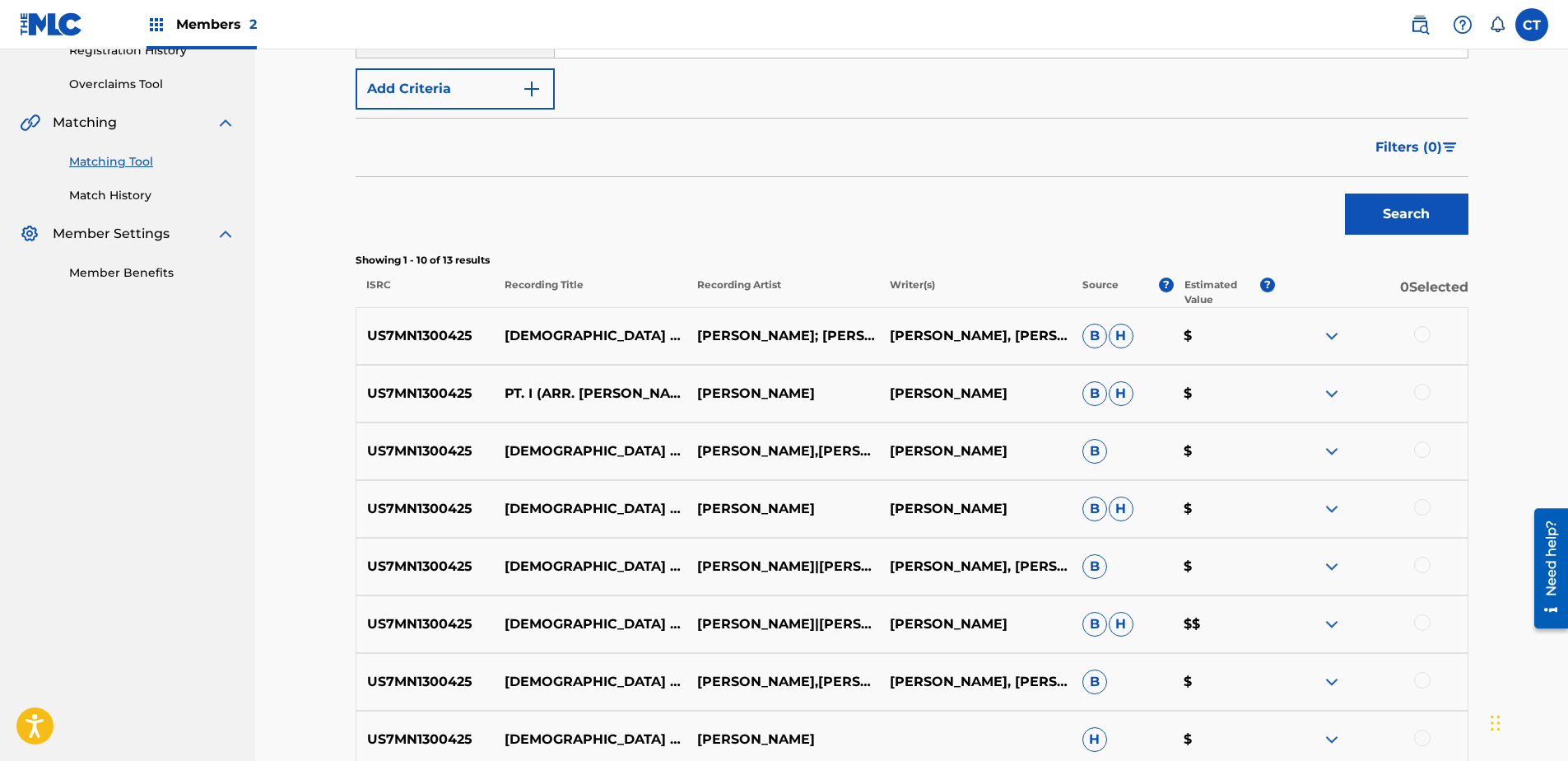
scroll to position [330, 0]
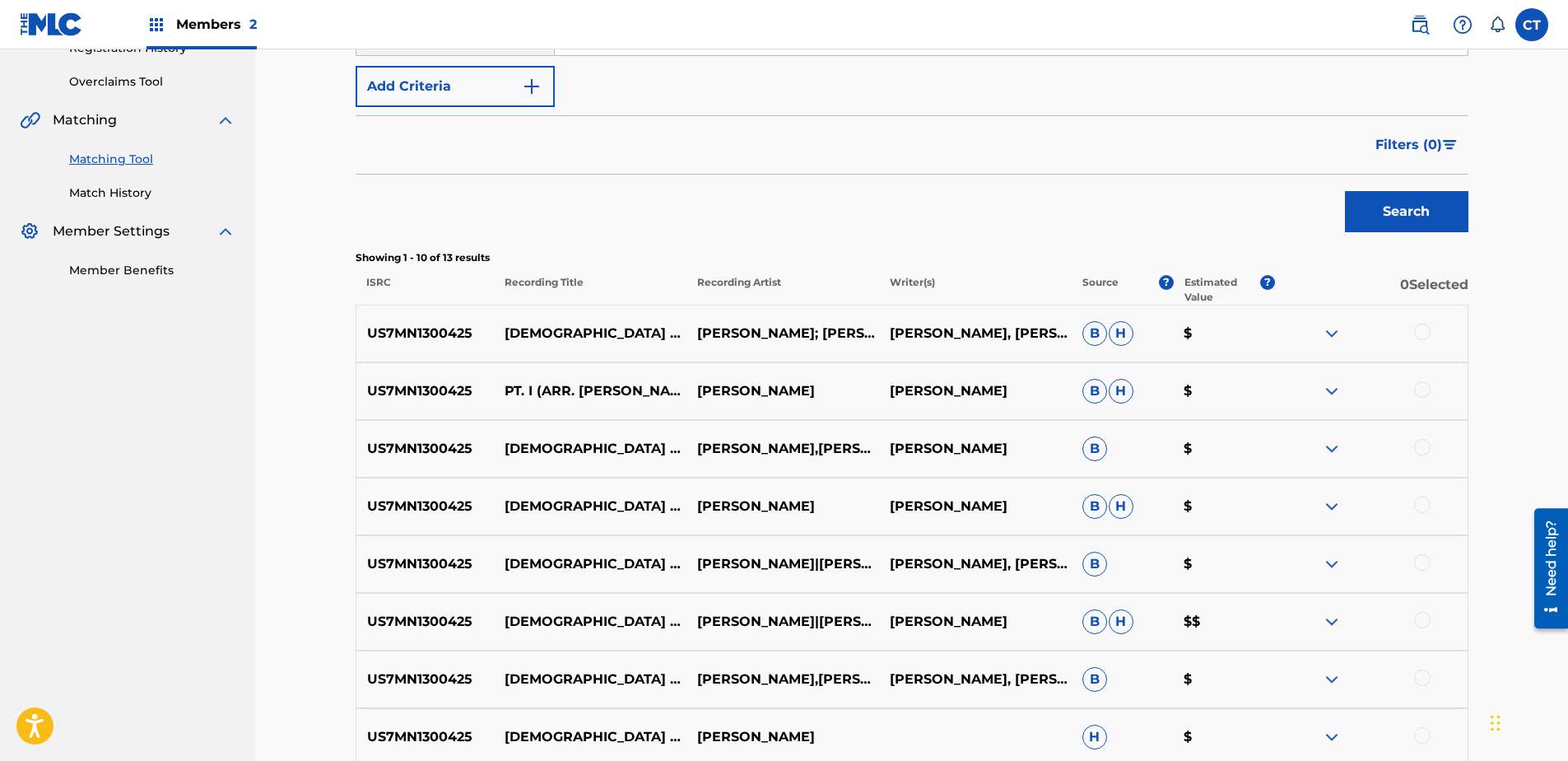
click at [1423, 332] on div at bounding box center [1422, 332] width 17 height 17
click at [1426, 386] on div at bounding box center [1422, 389] width 17 height 17
click at [1423, 448] on div at bounding box center [1422, 446] width 17 height 17
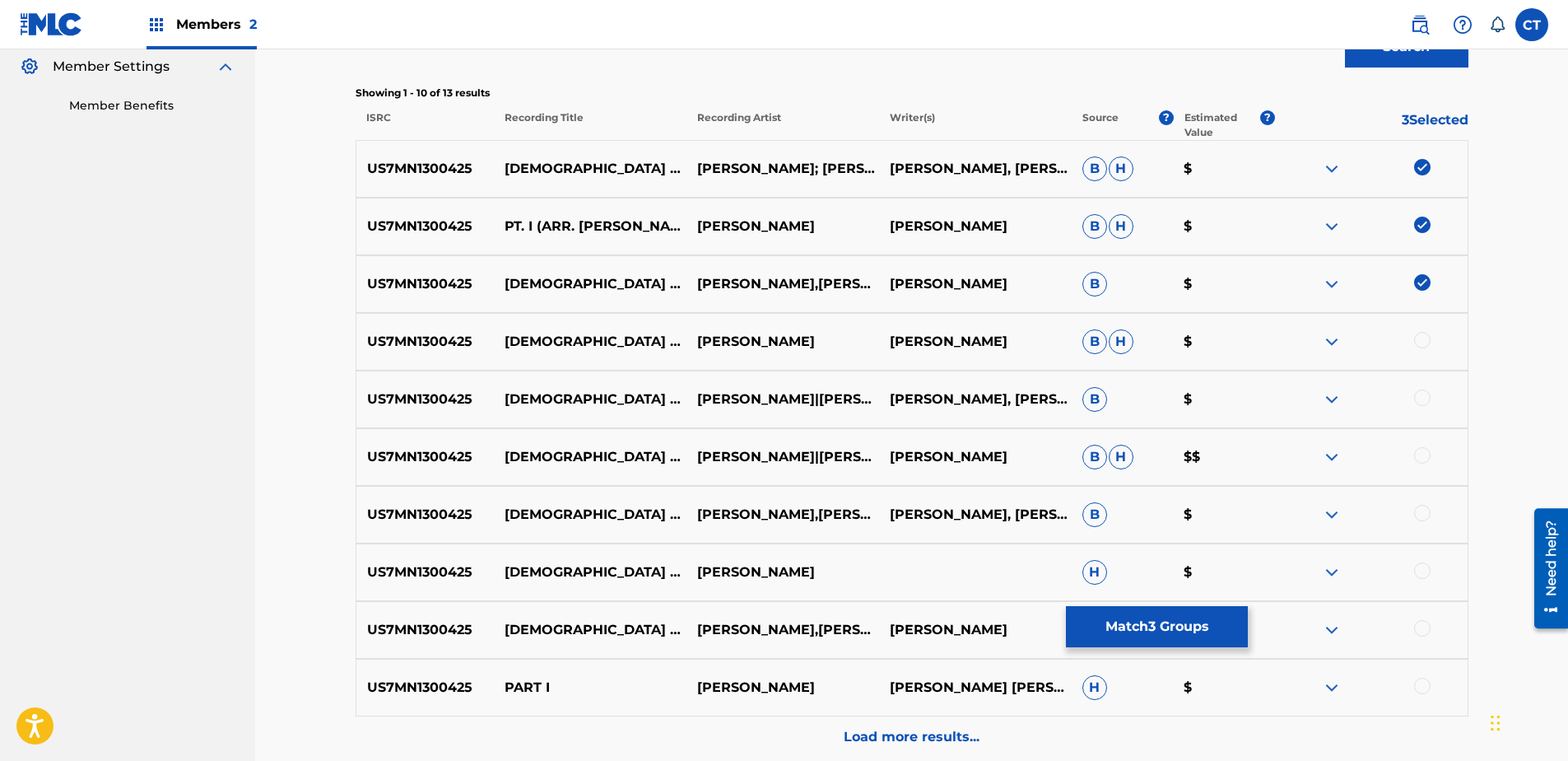
click at [1428, 339] on div at bounding box center [1422, 339] width 17 height 17
click at [1428, 404] on div at bounding box center [1422, 397] width 17 height 17
click at [1428, 460] on div at bounding box center [1422, 455] width 17 height 17
click at [1428, 516] on div at bounding box center [1422, 513] width 17 height 17
click at [1422, 567] on div at bounding box center [1422, 570] width 17 height 17
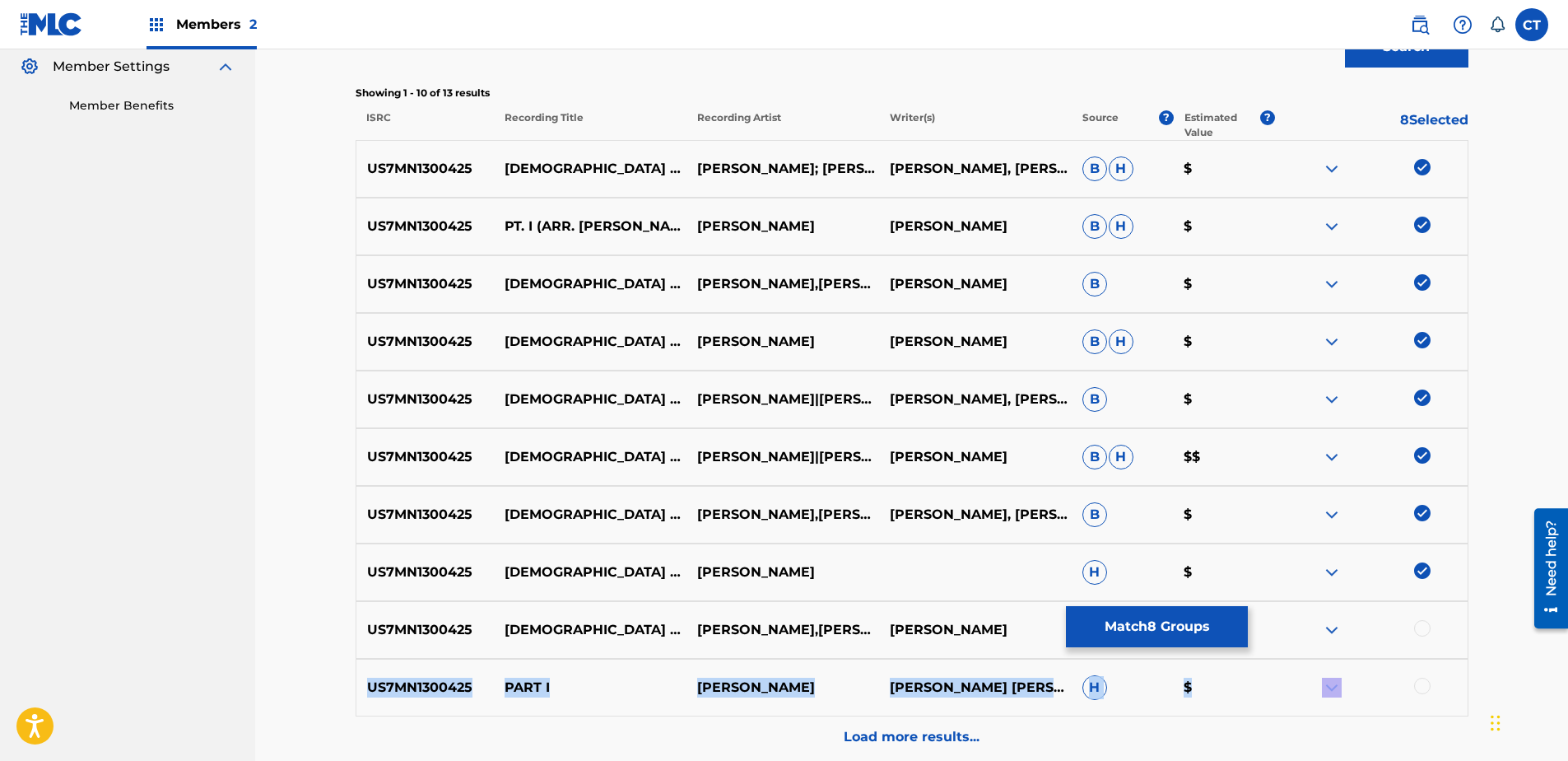
drag, startPoint x: 1423, startPoint y: 630, endPoint x: 1418, endPoint y: 673, distance: 43.3
click at [1418, 673] on div "US7MN1300425 [DEMOGRAPHIC_DATA] GUERRILLA, FOR 4 PIANOS - 1.PART 1 [PERSON_NAME…" at bounding box center [912, 448] width 1113 height 618
click at [1418, 687] on div at bounding box center [1422, 686] width 17 height 17
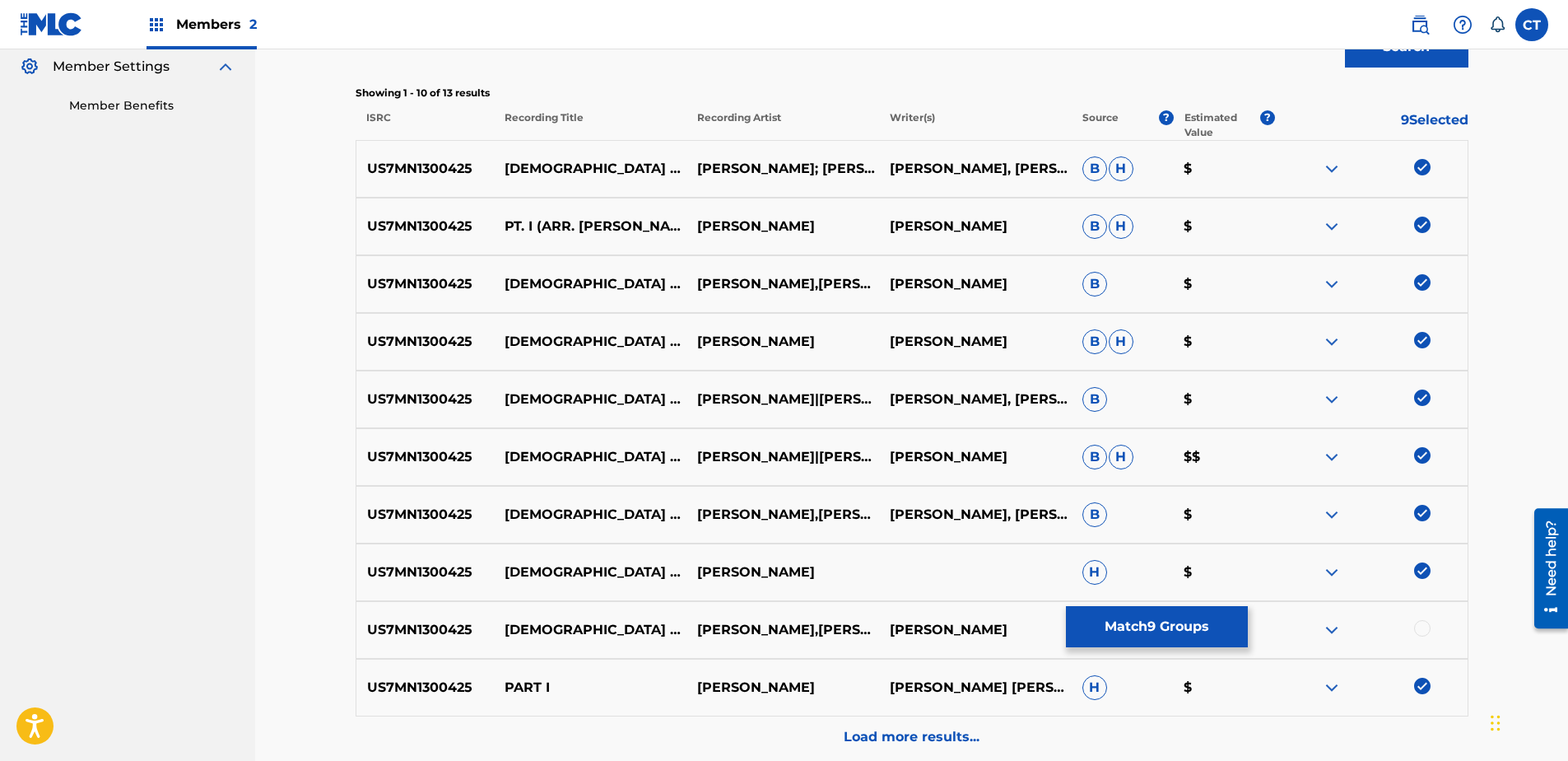
click at [1427, 627] on div at bounding box center [1422, 627] width 17 height 17
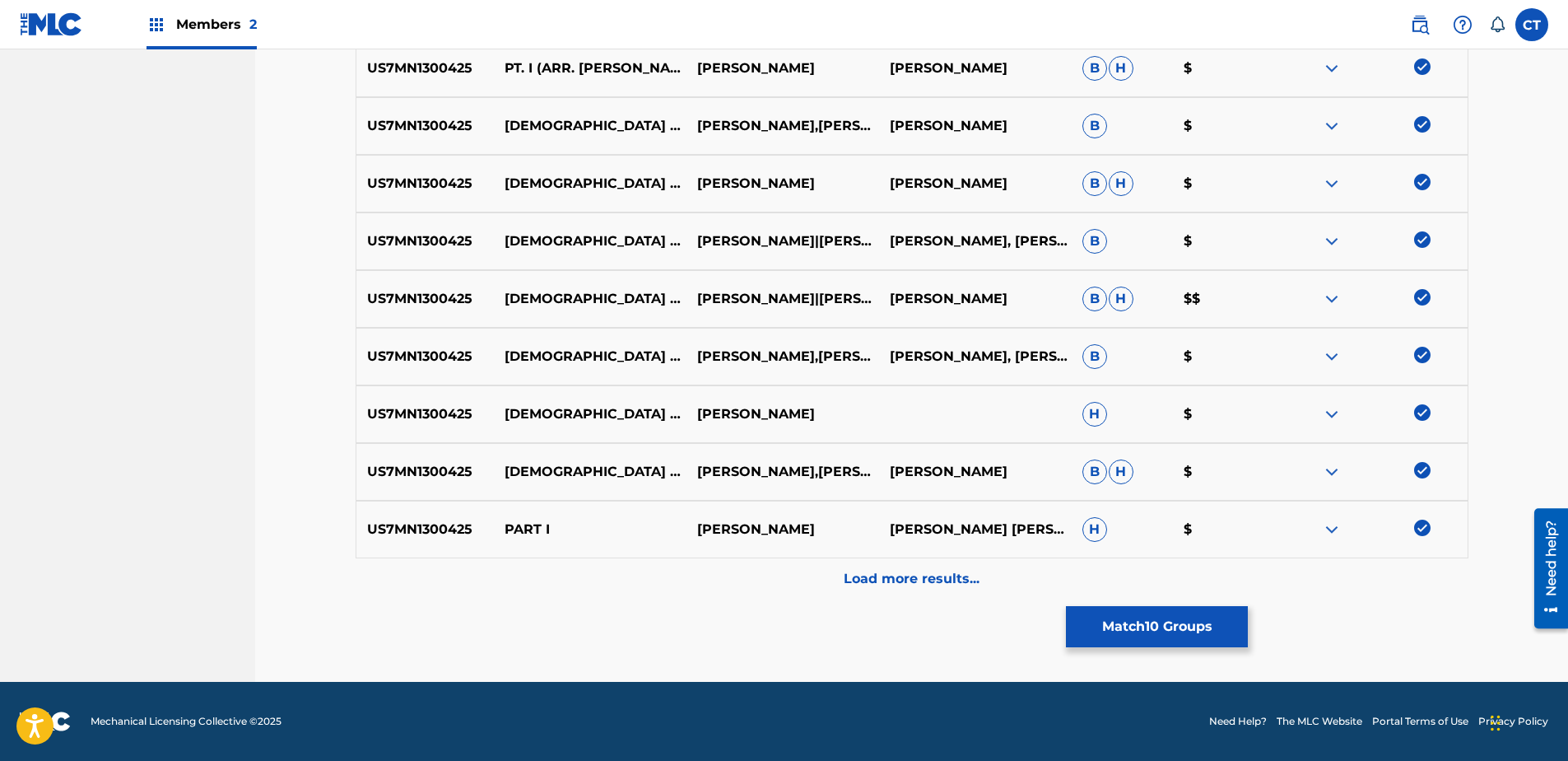
click at [1421, 583] on div "Load more results..." at bounding box center [912, 579] width 1113 height 42
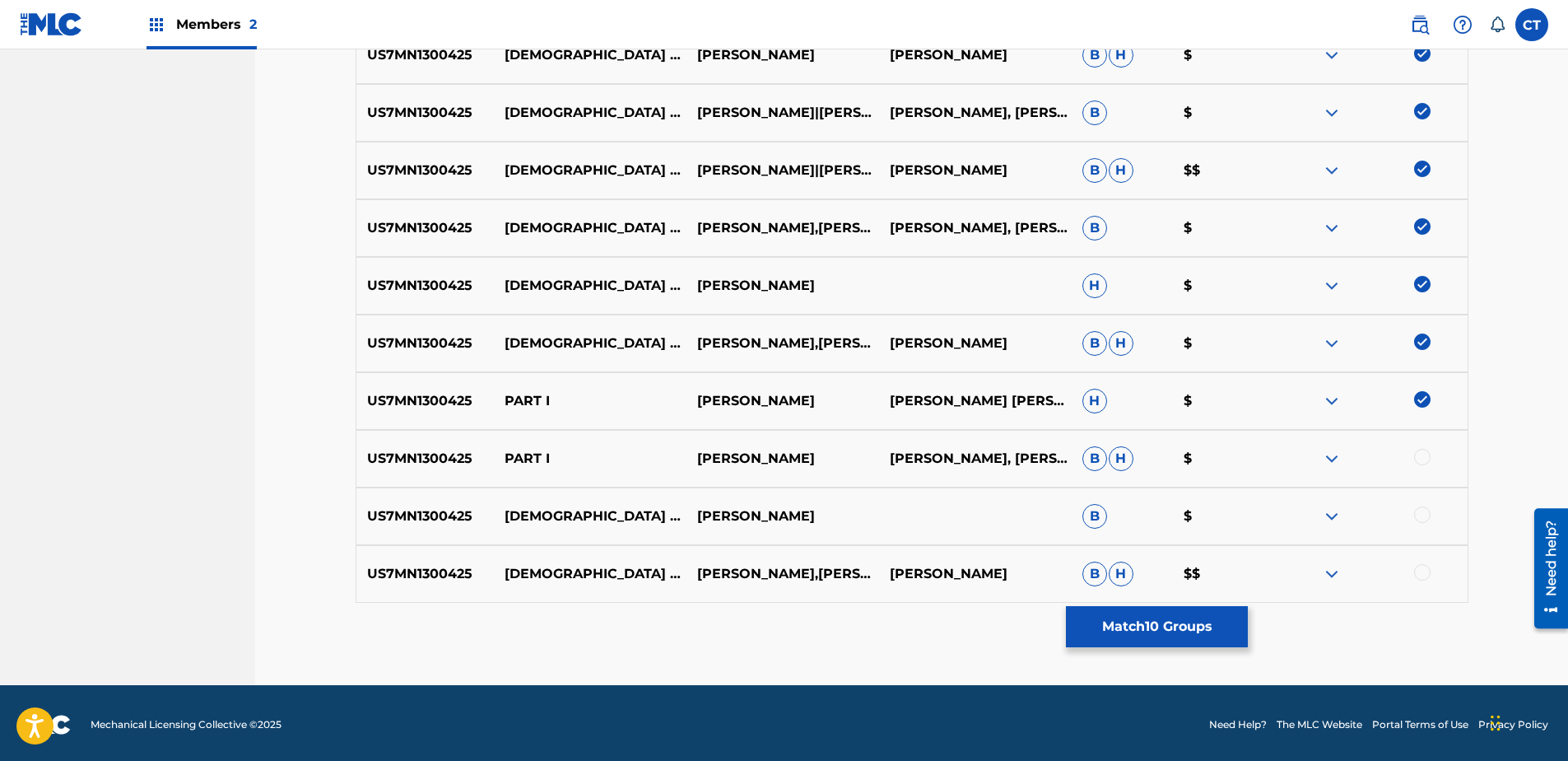
scroll to position [784, 0]
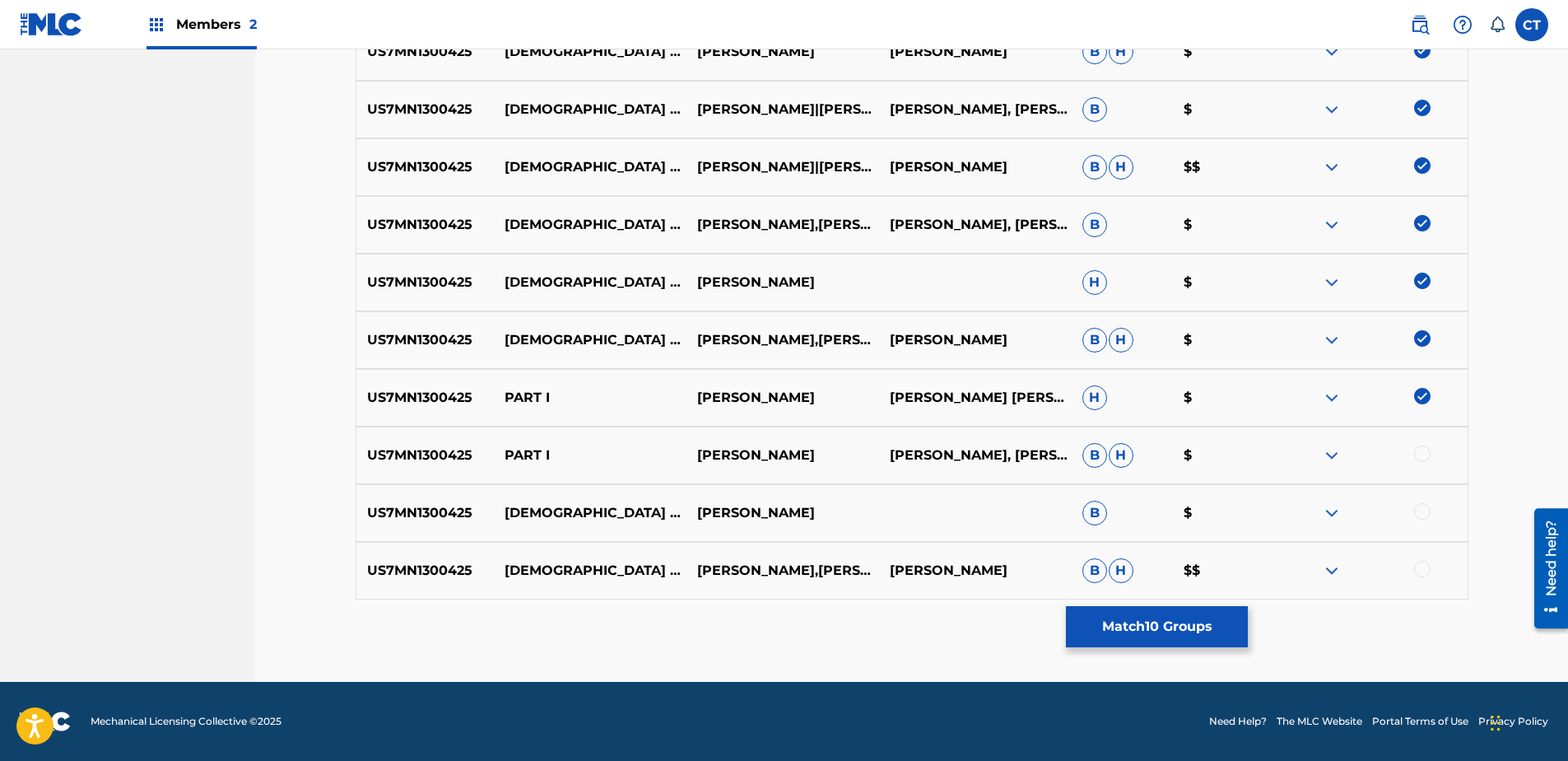
click at [1417, 451] on div at bounding box center [1422, 453] width 17 height 17
click at [1428, 519] on div at bounding box center [1371, 513] width 193 height 20
click at [1425, 511] on div at bounding box center [1422, 511] width 17 height 17
click at [1423, 570] on div at bounding box center [1422, 568] width 17 height 17
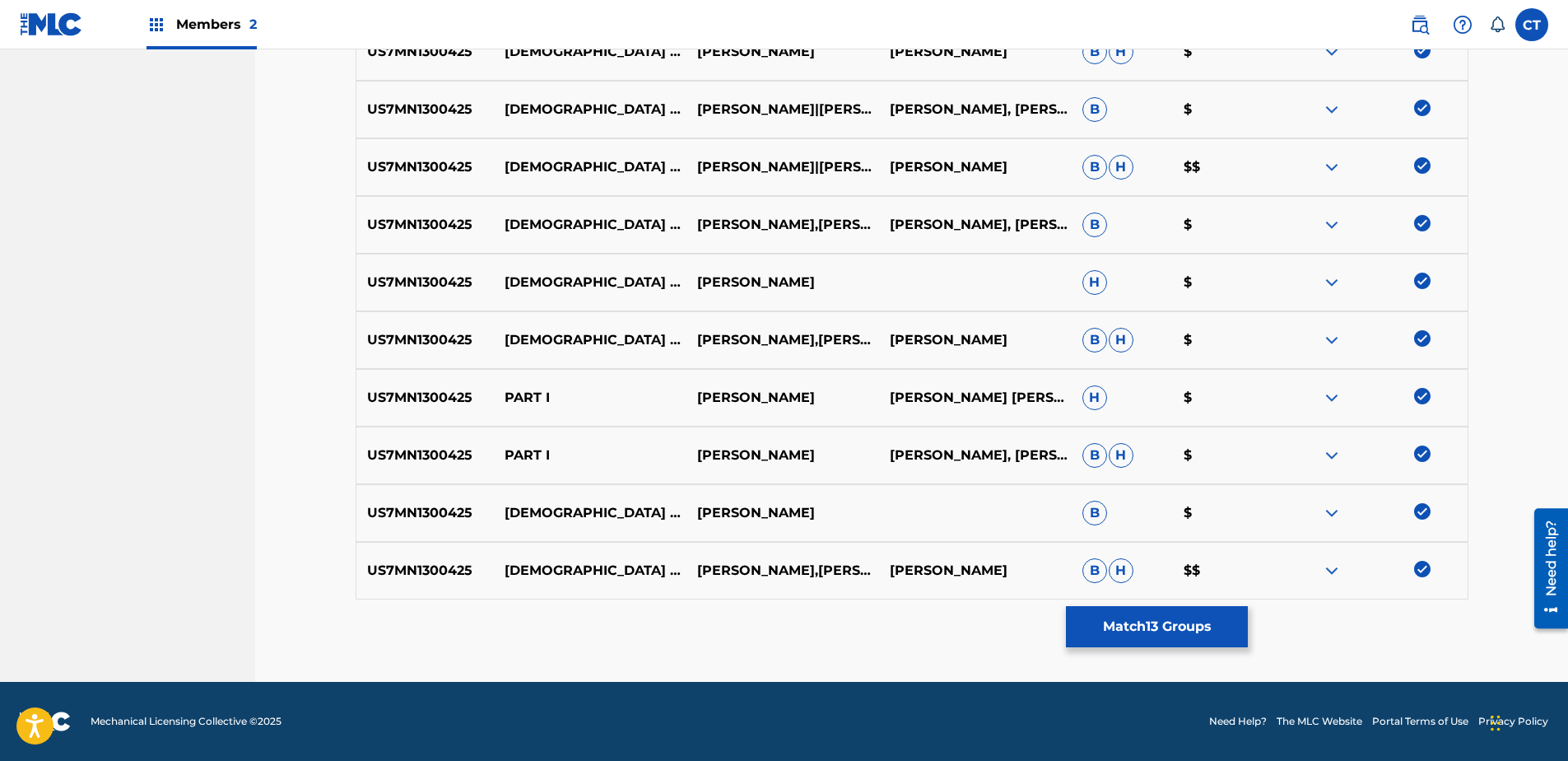
click at [1121, 626] on button "Match 13 Groups" at bounding box center [1157, 626] width 182 height 42
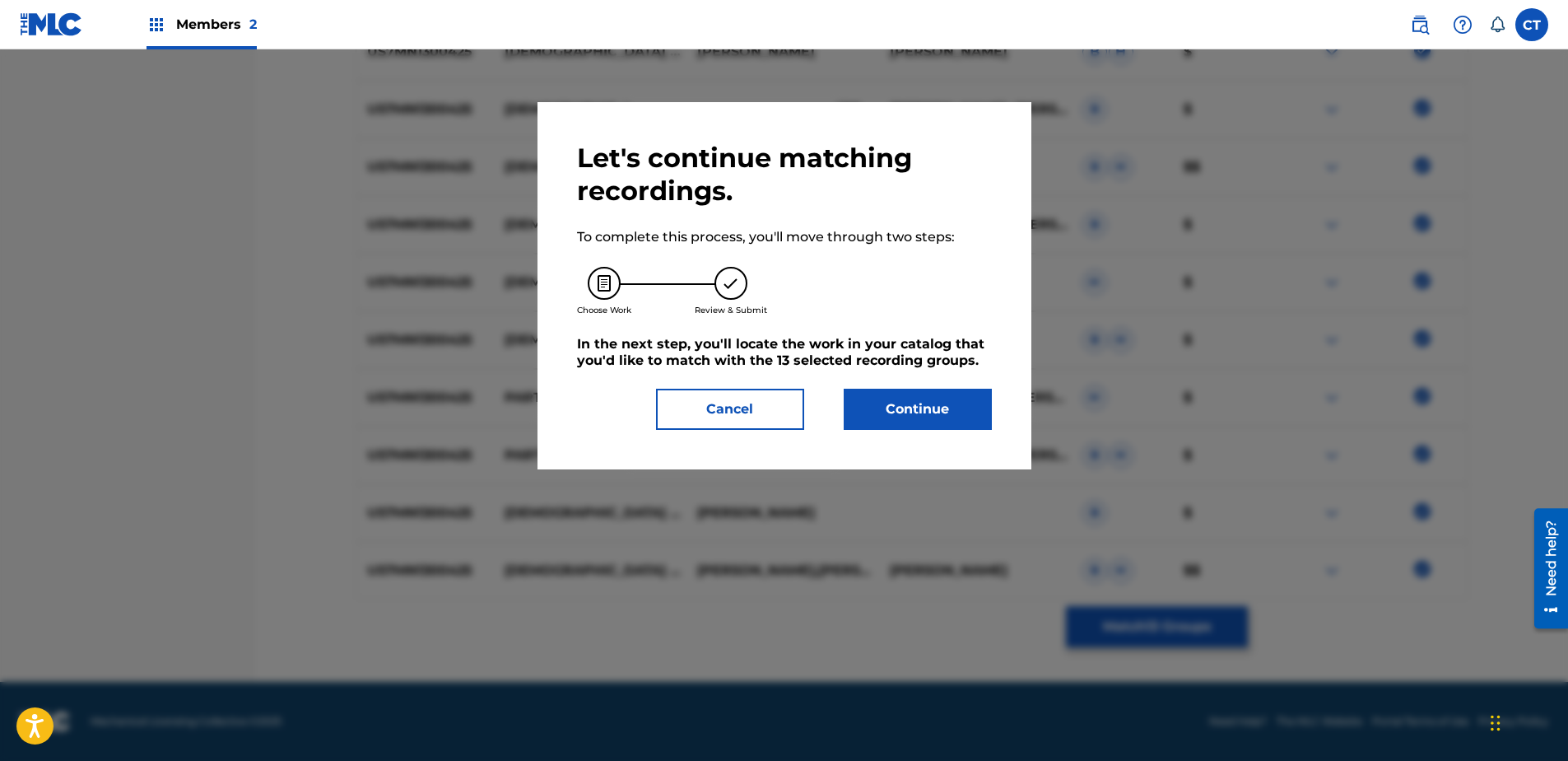
click at [917, 419] on button "Continue" at bounding box center [919, 410] width 148 height 42
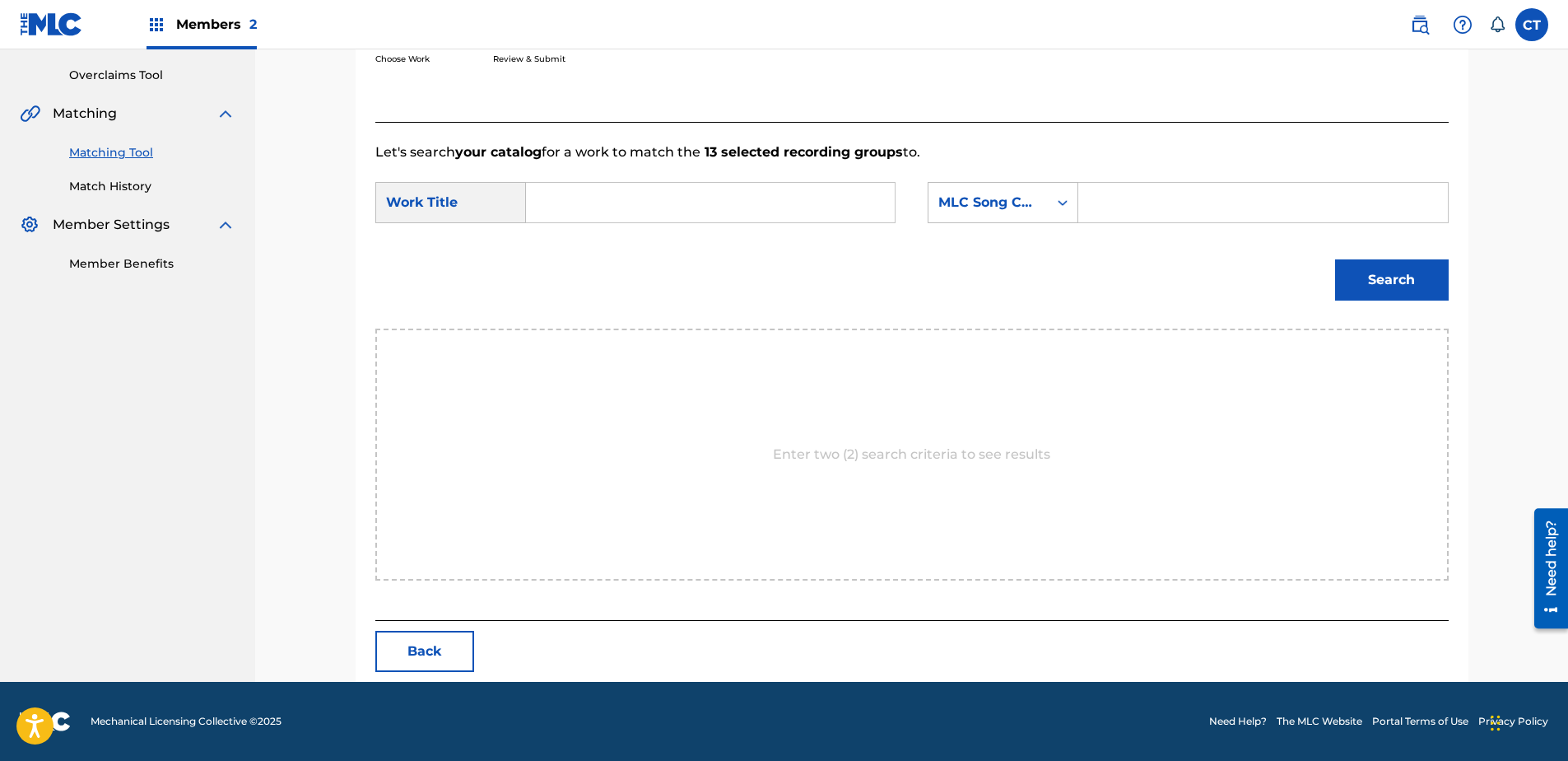
scroll to position [335, 0]
click at [673, 215] on input "Search Form" at bounding box center [711, 203] width 341 height 40
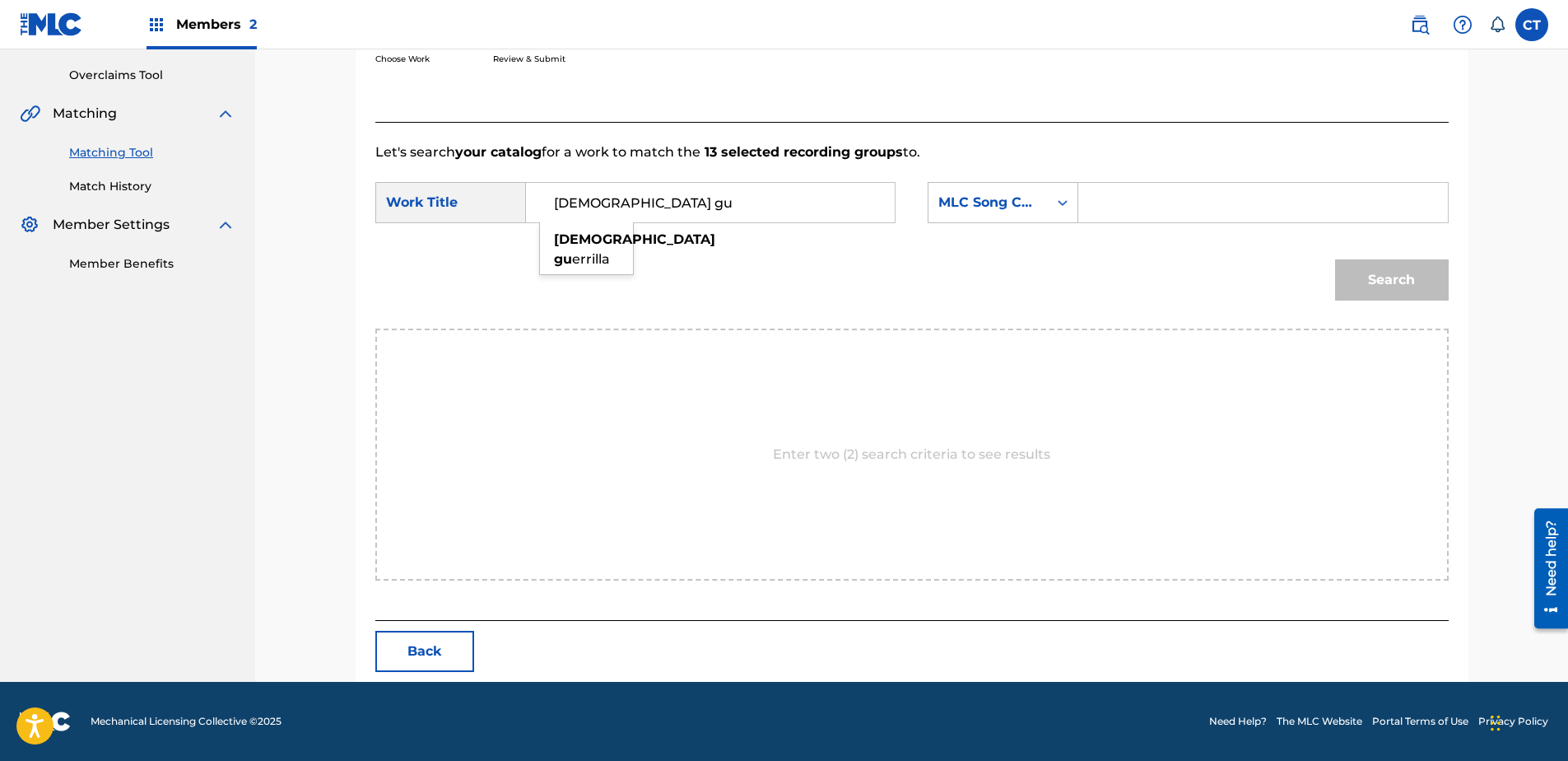
click at [603, 240] on div "[DEMOGRAPHIC_DATA] gu errilla" at bounding box center [587, 249] width 93 height 49
type input "[DEMOGRAPHIC_DATA] guerrilla"
click at [1006, 205] on div "MLC Song Code" at bounding box center [988, 203] width 100 height 20
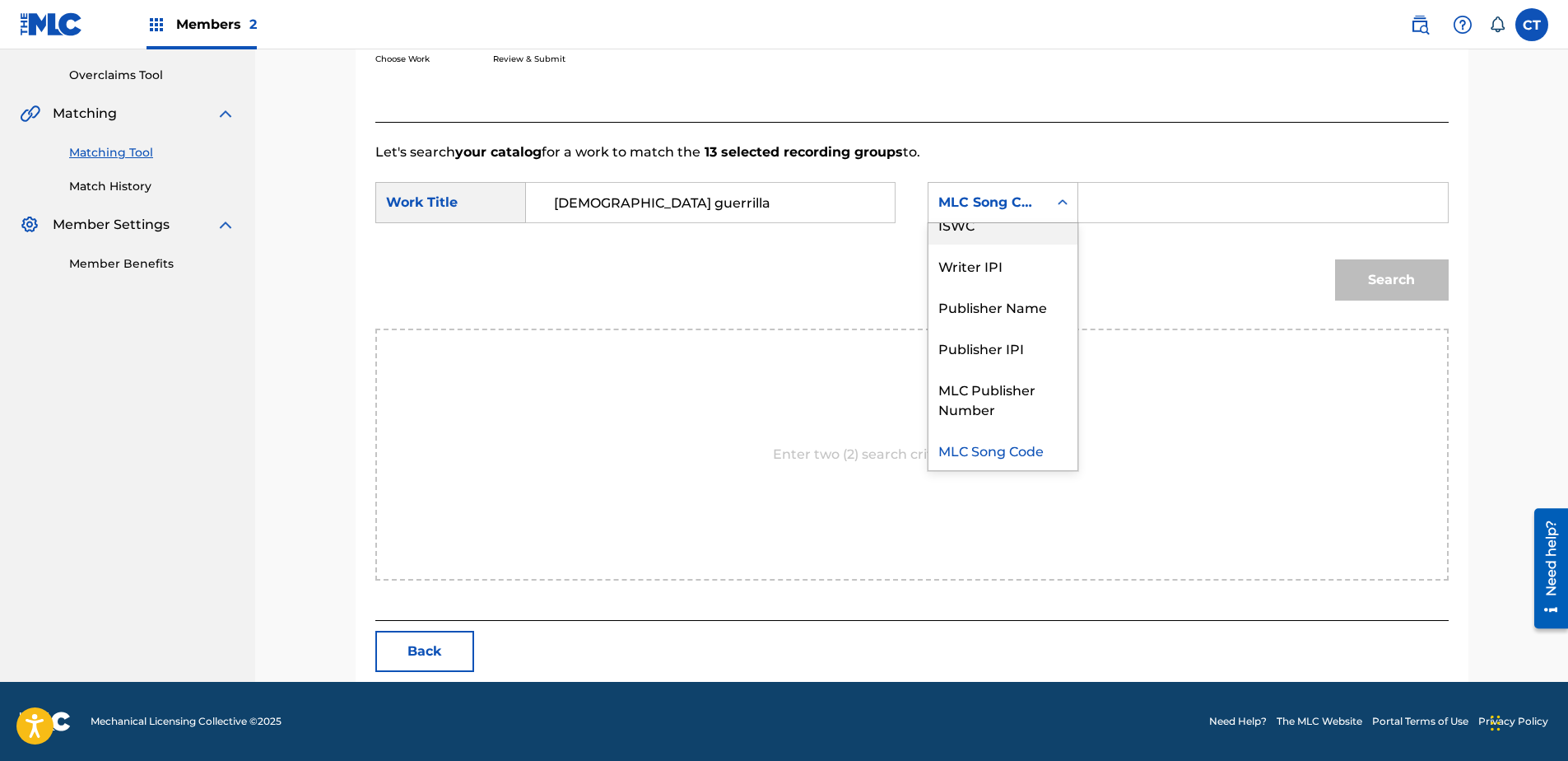
scroll to position [0, 0]
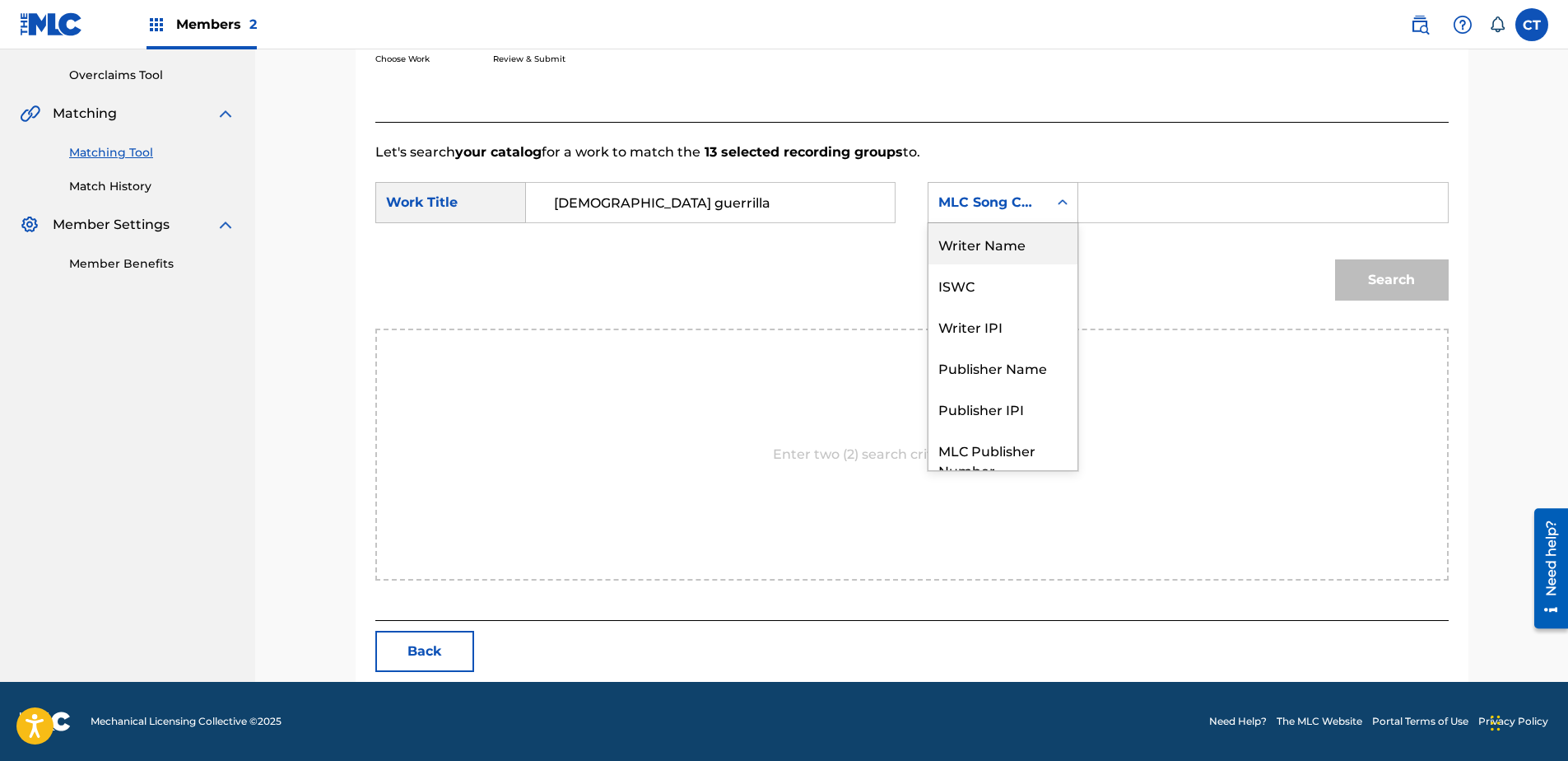
click at [1003, 259] on div "Writer Name" at bounding box center [1003, 243] width 149 height 42
click at [1171, 187] on input "Search Form" at bounding box center [1263, 203] width 341 height 40
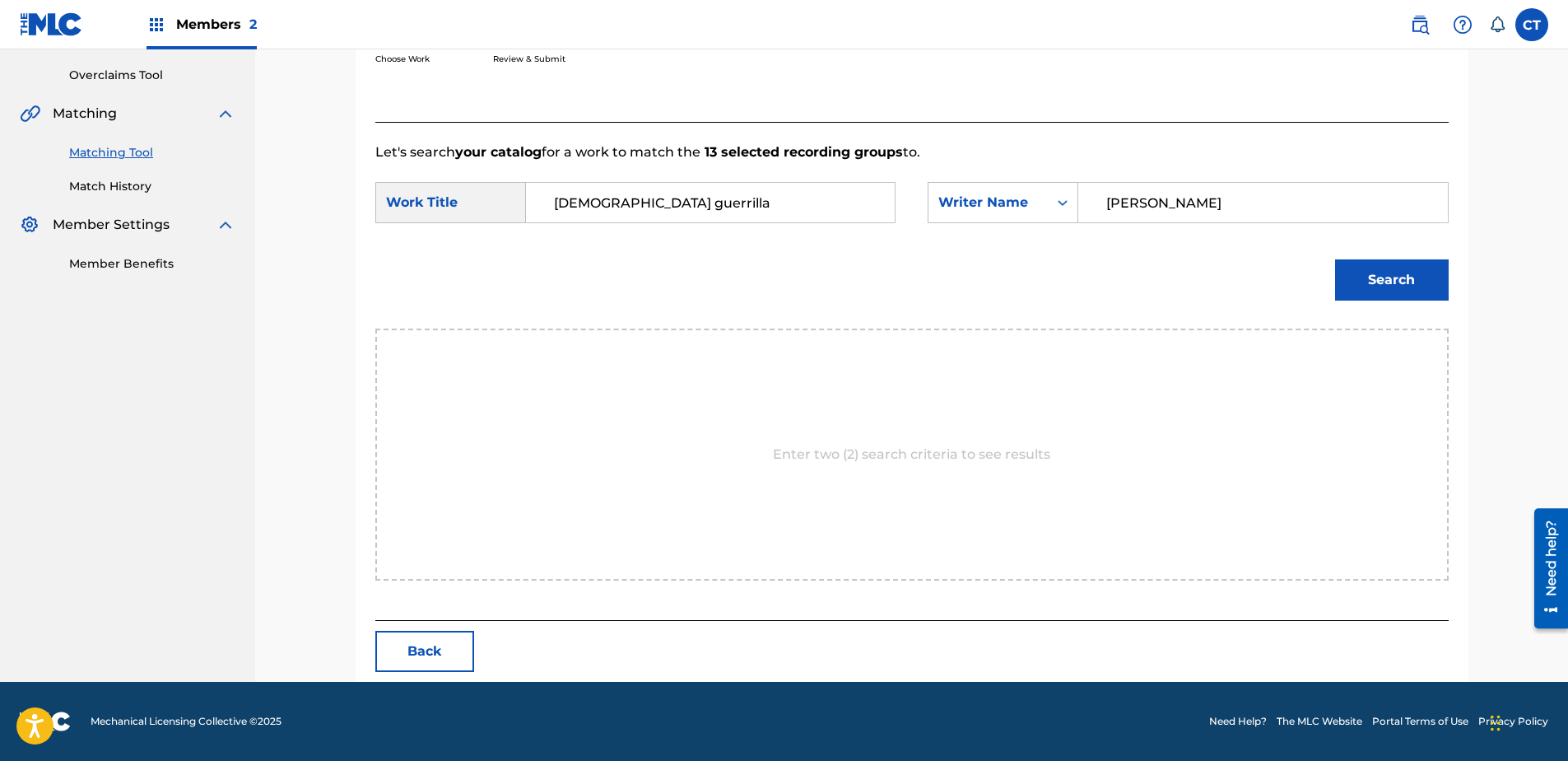
type input "[PERSON_NAME]"
click at [1369, 277] on button "Search" at bounding box center [1392, 280] width 114 height 42
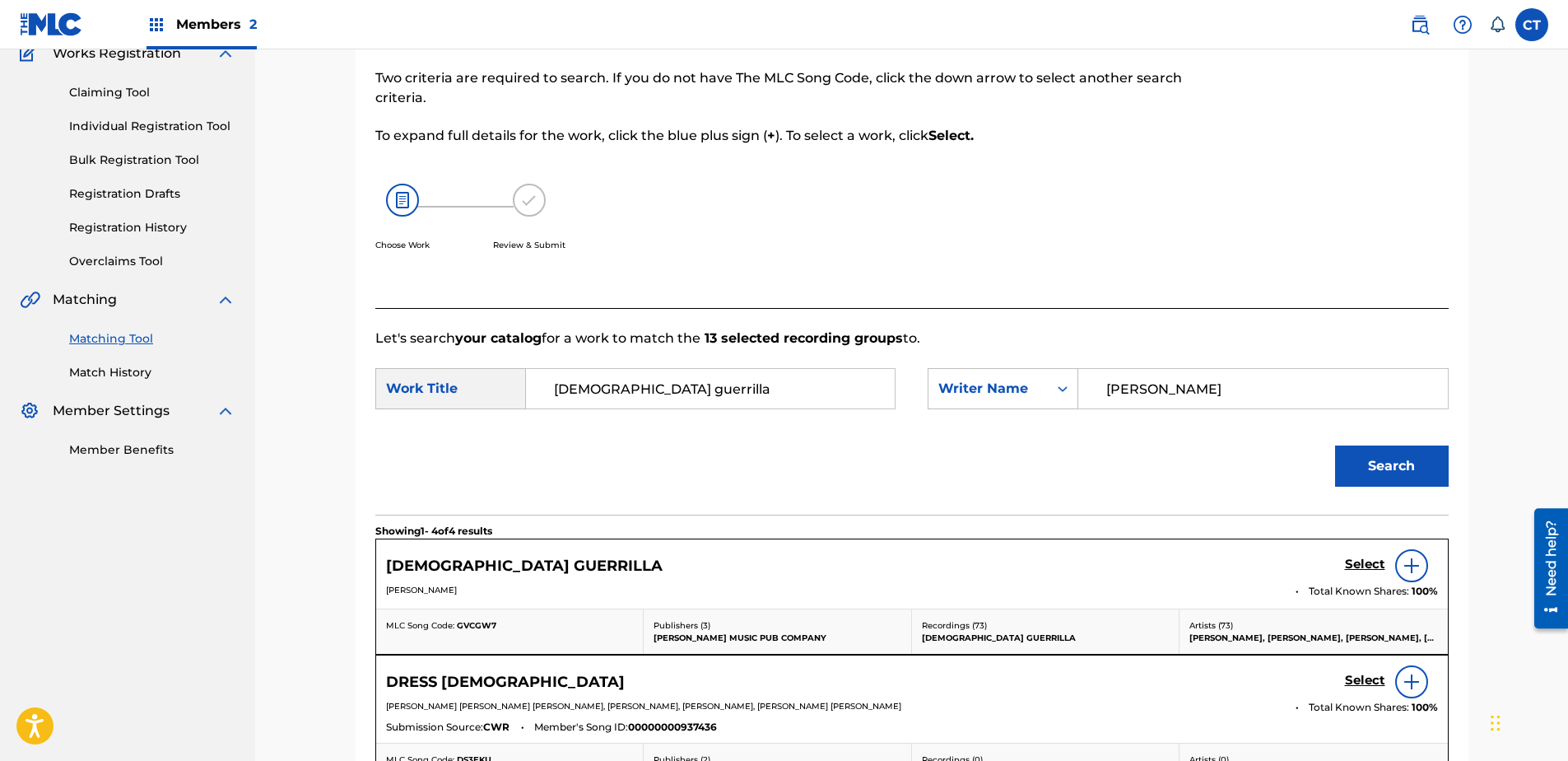
scroll to position [335, 0]
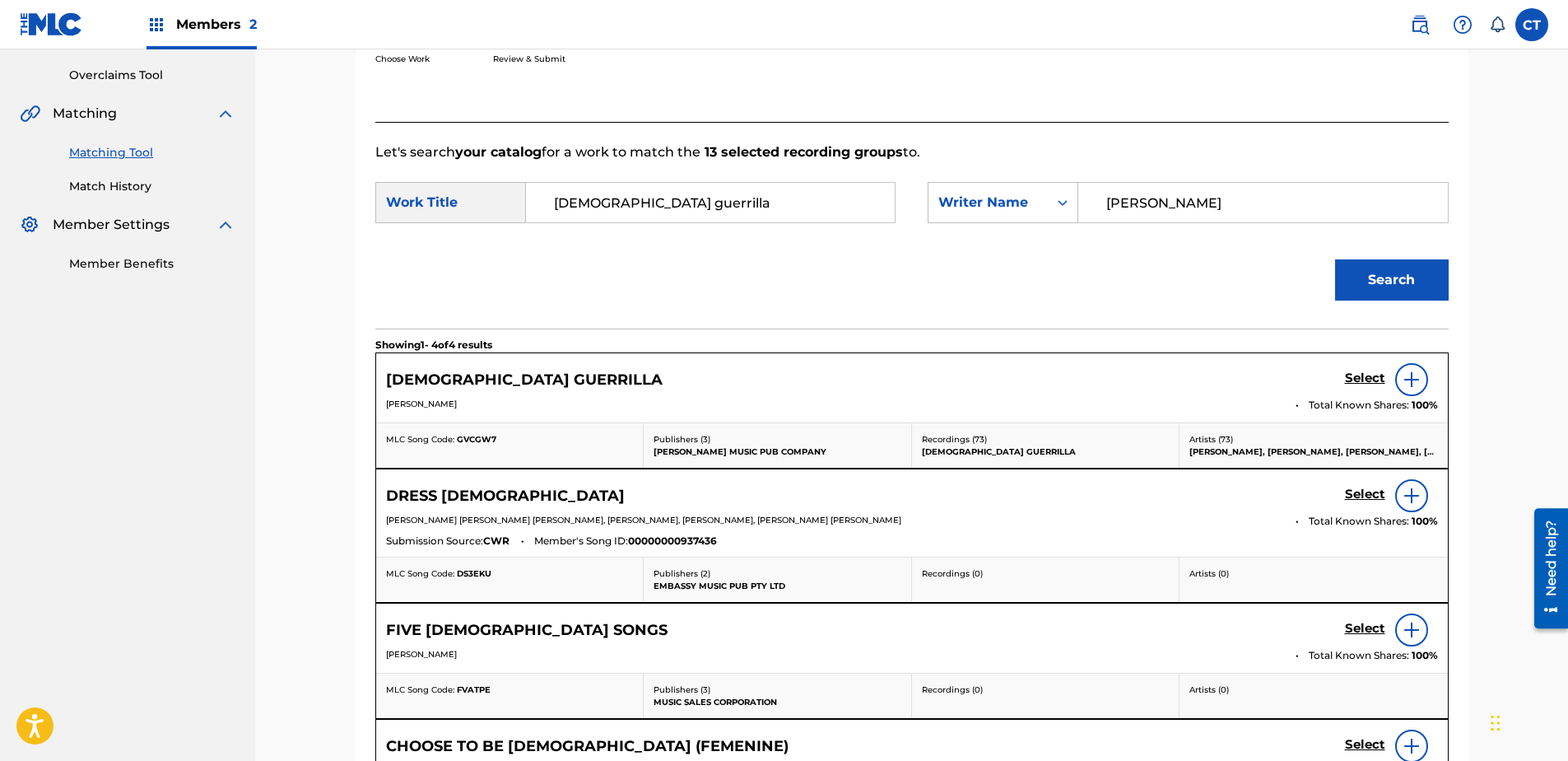
click at [1353, 370] on h5 "Select" at bounding box center [1365, 378] width 41 height 16
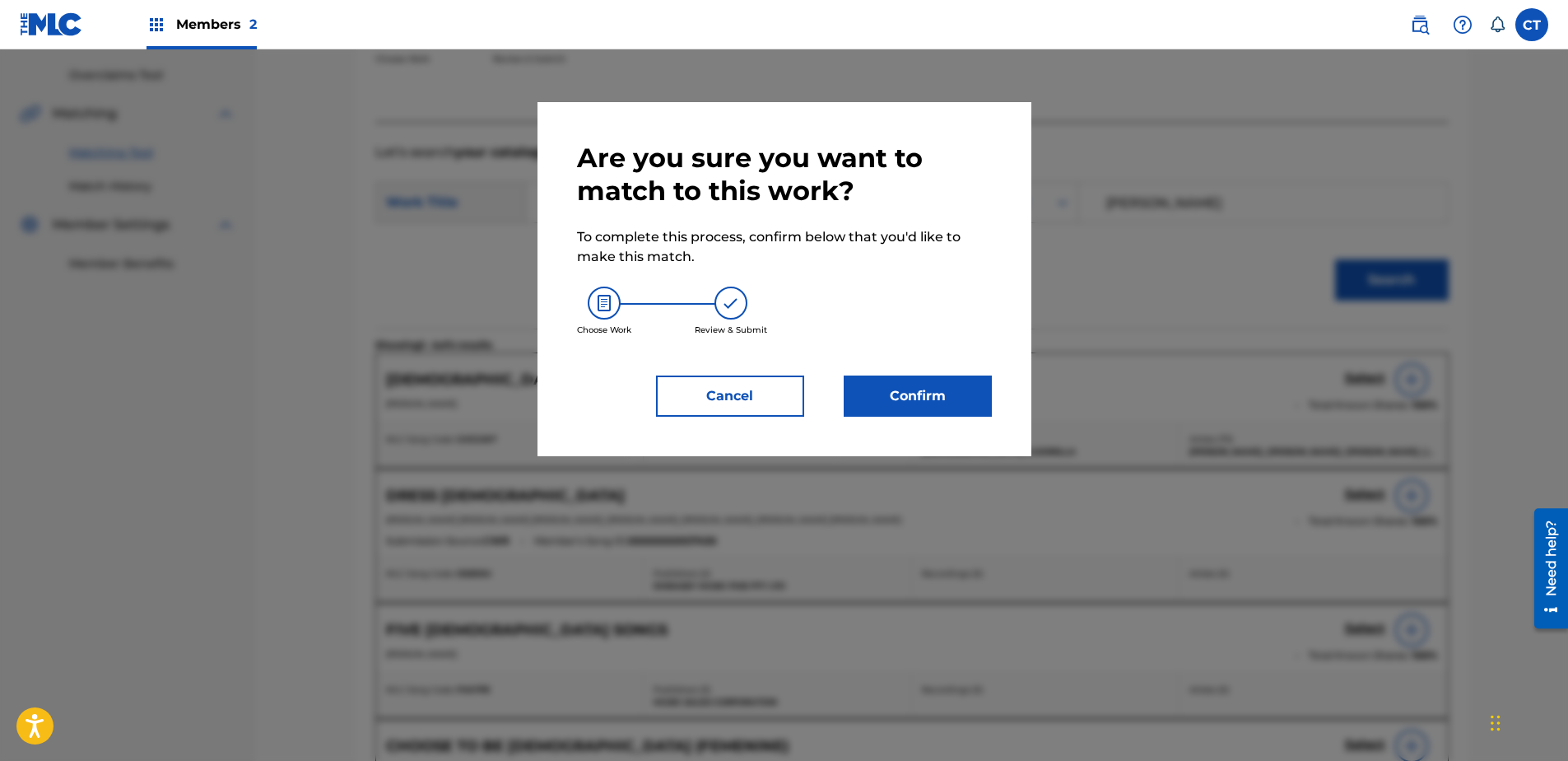
click at [956, 391] on button "Confirm" at bounding box center [919, 396] width 148 height 42
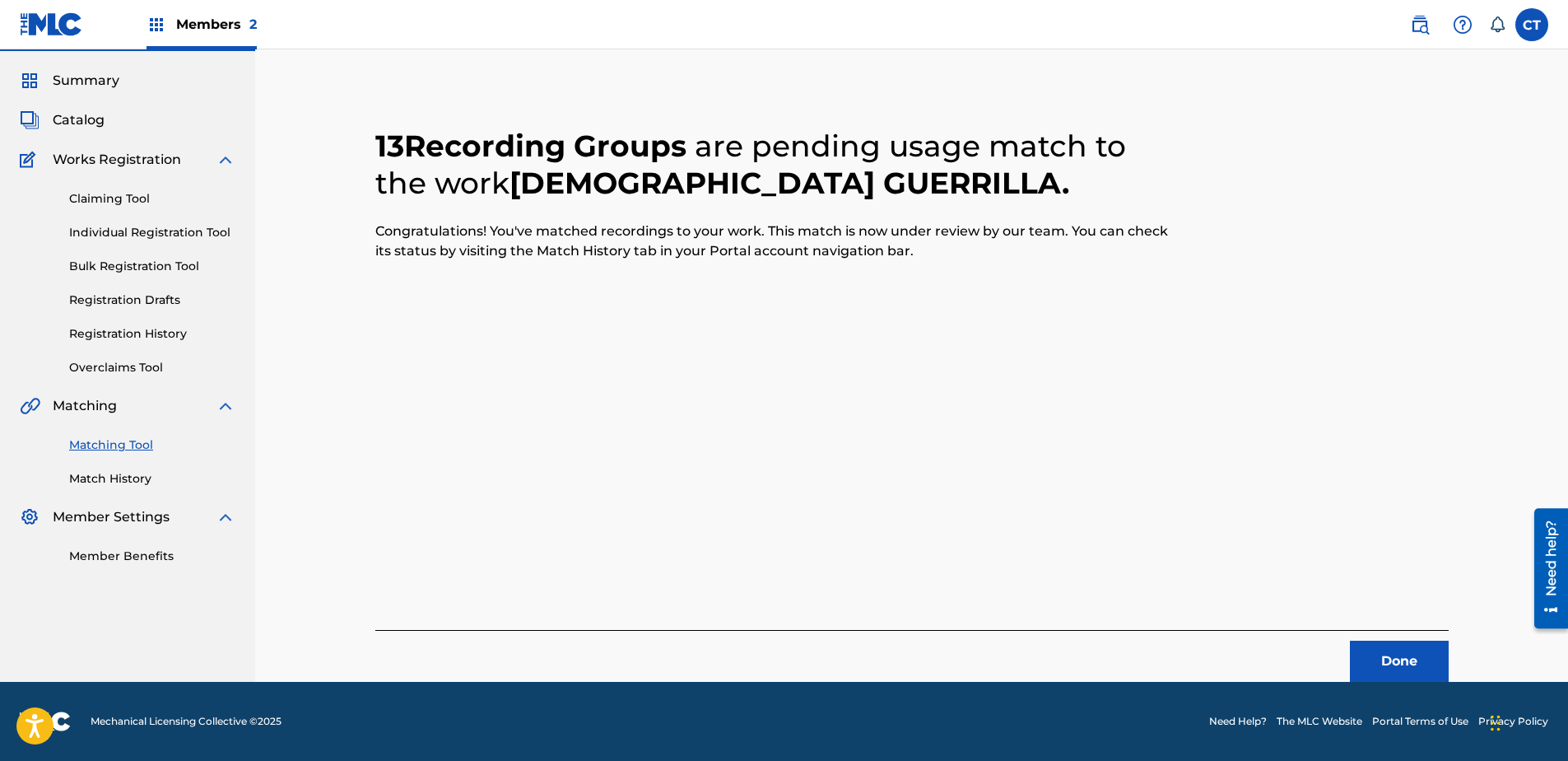
scroll to position [44, 0]
click at [1442, 653] on button "Done" at bounding box center [1400, 661] width 99 height 42
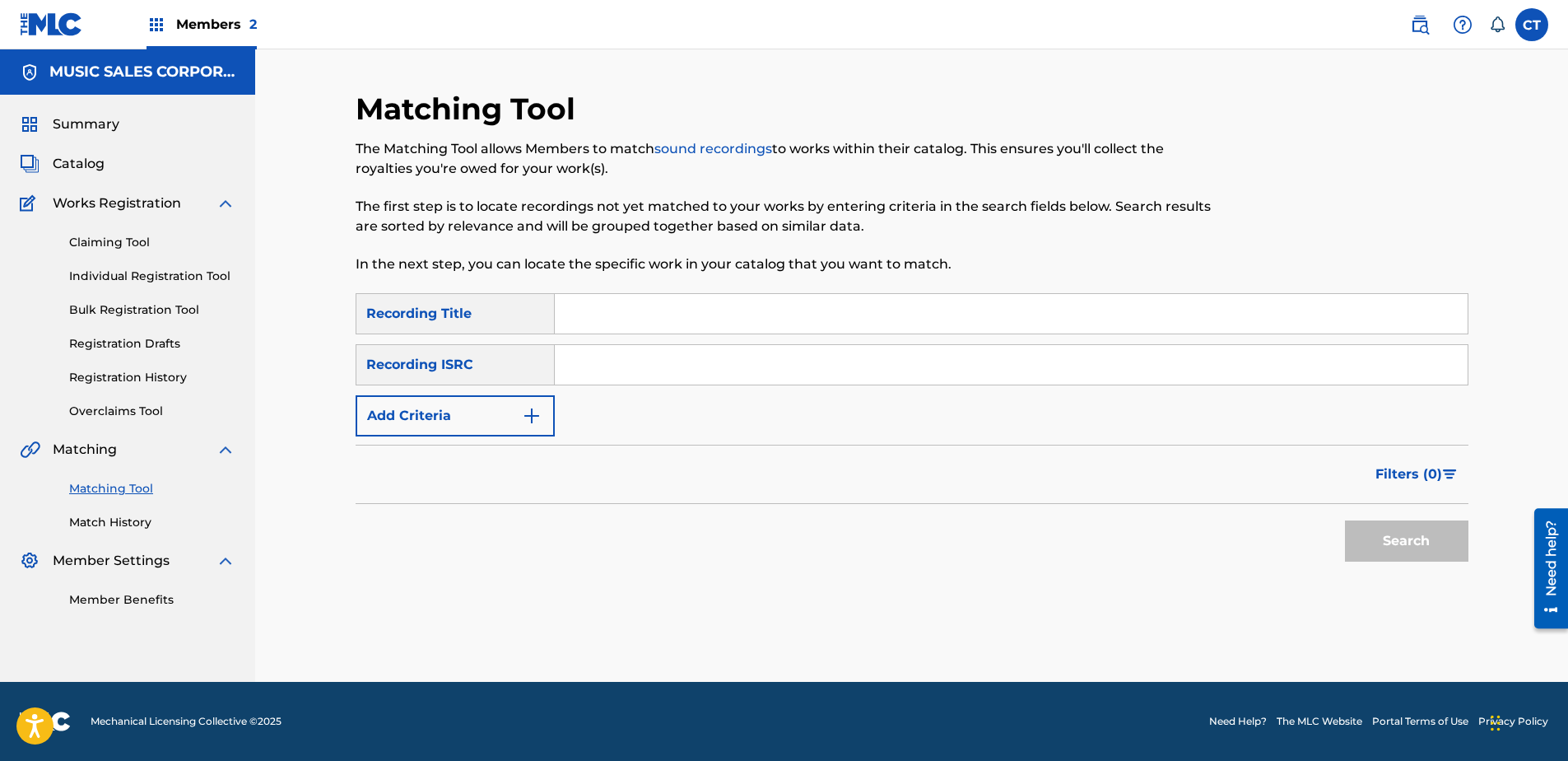
paste input "US7MN1300426"
type input "US7MN1300426"
click at [1346, 541] on button "Search" at bounding box center [1407, 541] width 124 height 42
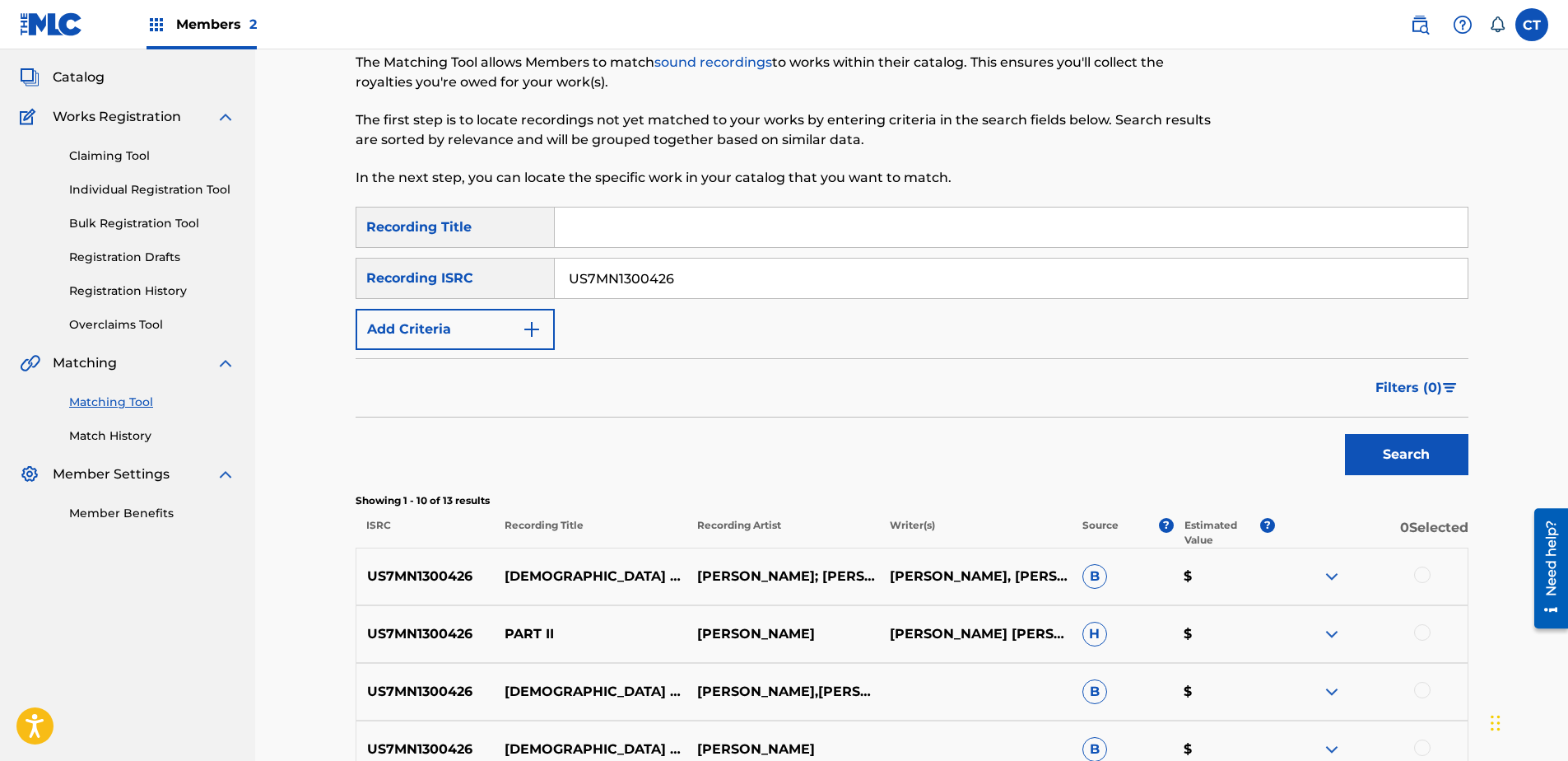
scroll to position [330, 0]
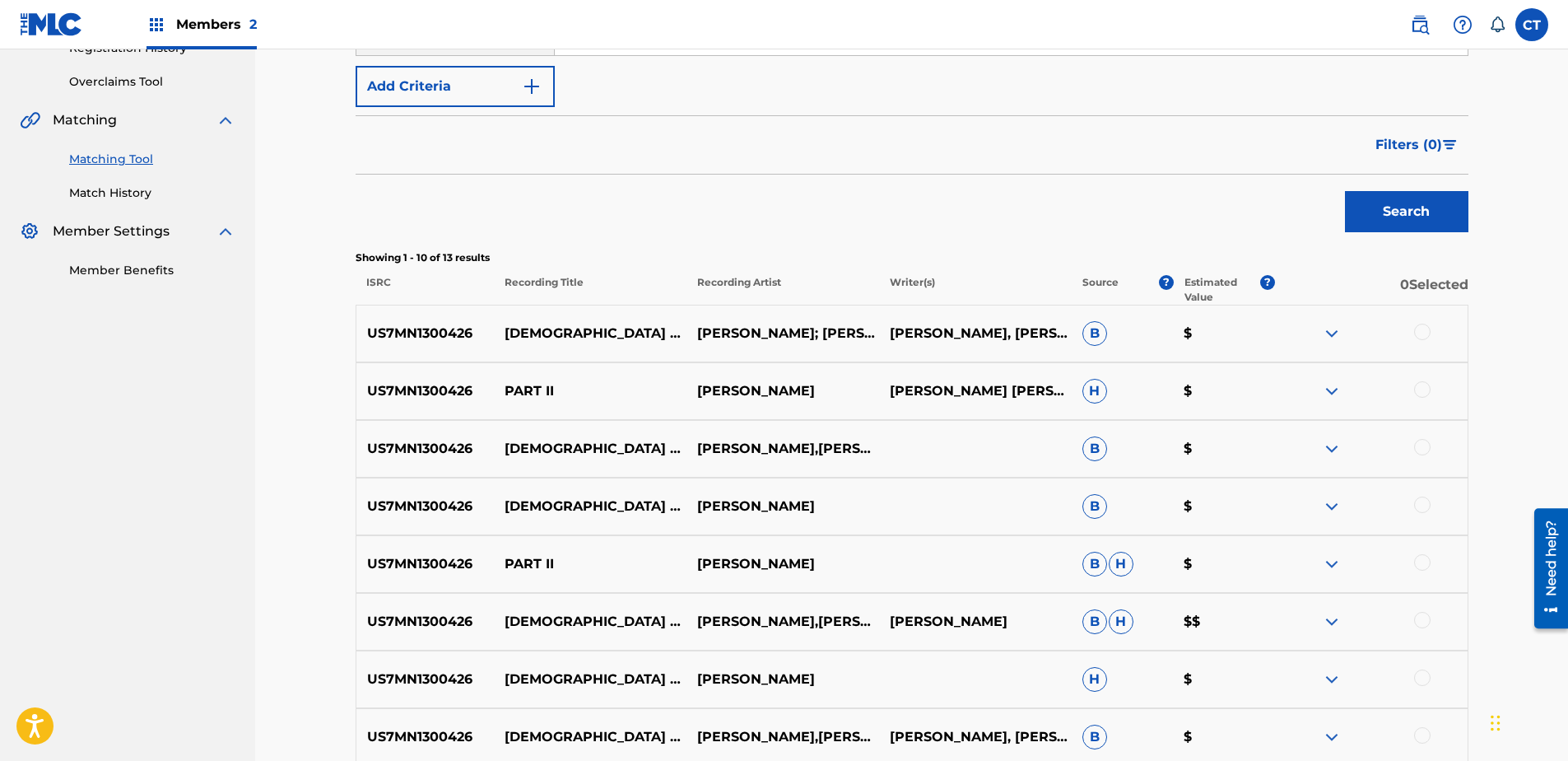
click at [1430, 332] on div at bounding box center [1422, 332] width 17 height 17
click at [1423, 381] on div at bounding box center [1422, 389] width 17 height 17
click at [1429, 446] on div at bounding box center [1422, 446] width 17 height 17
click at [1419, 506] on div at bounding box center [1422, 505] width 17 height 17
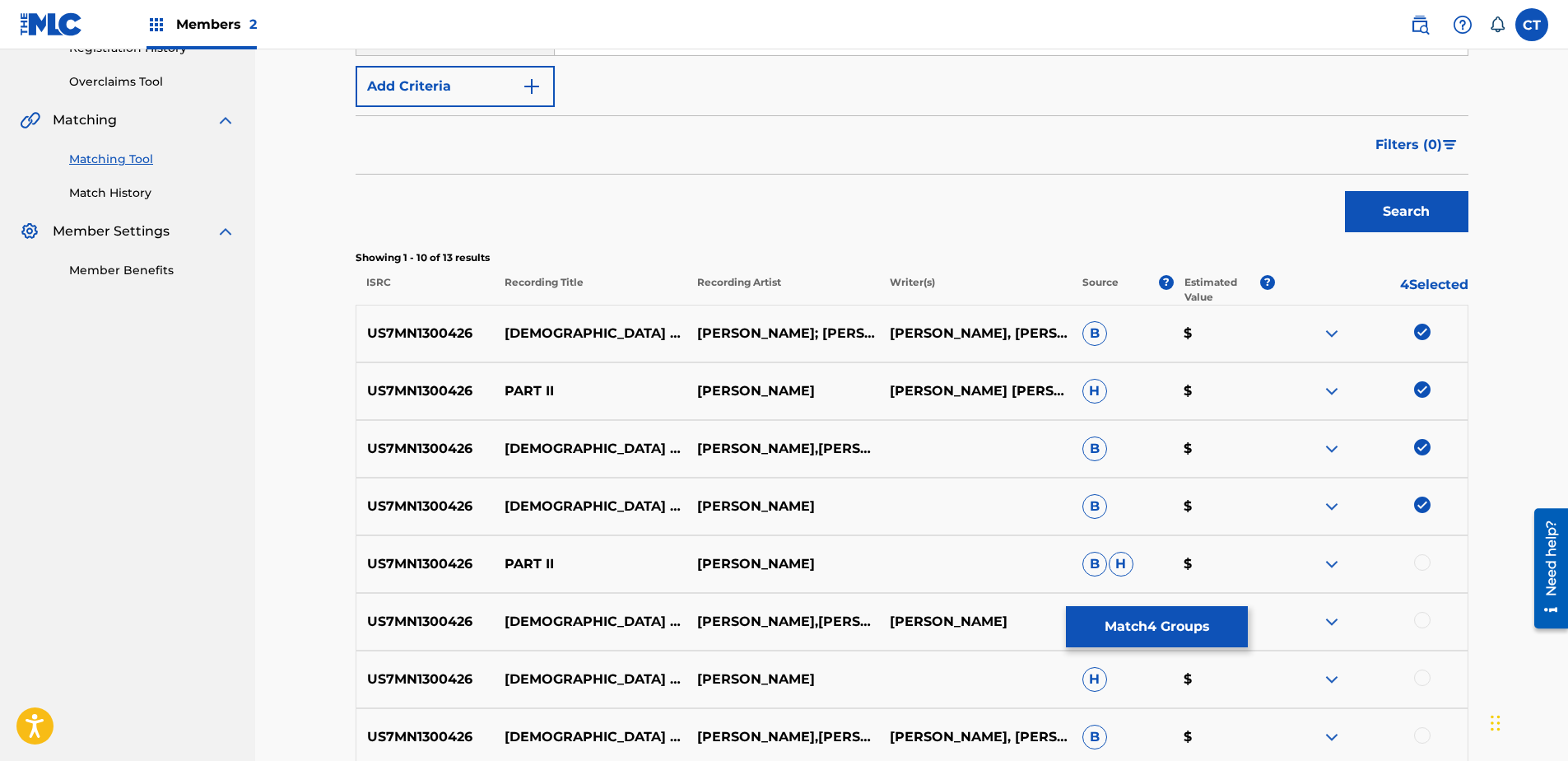
click at [1424, 560] on div at bounding box center [1422, 562] width 17 height 17
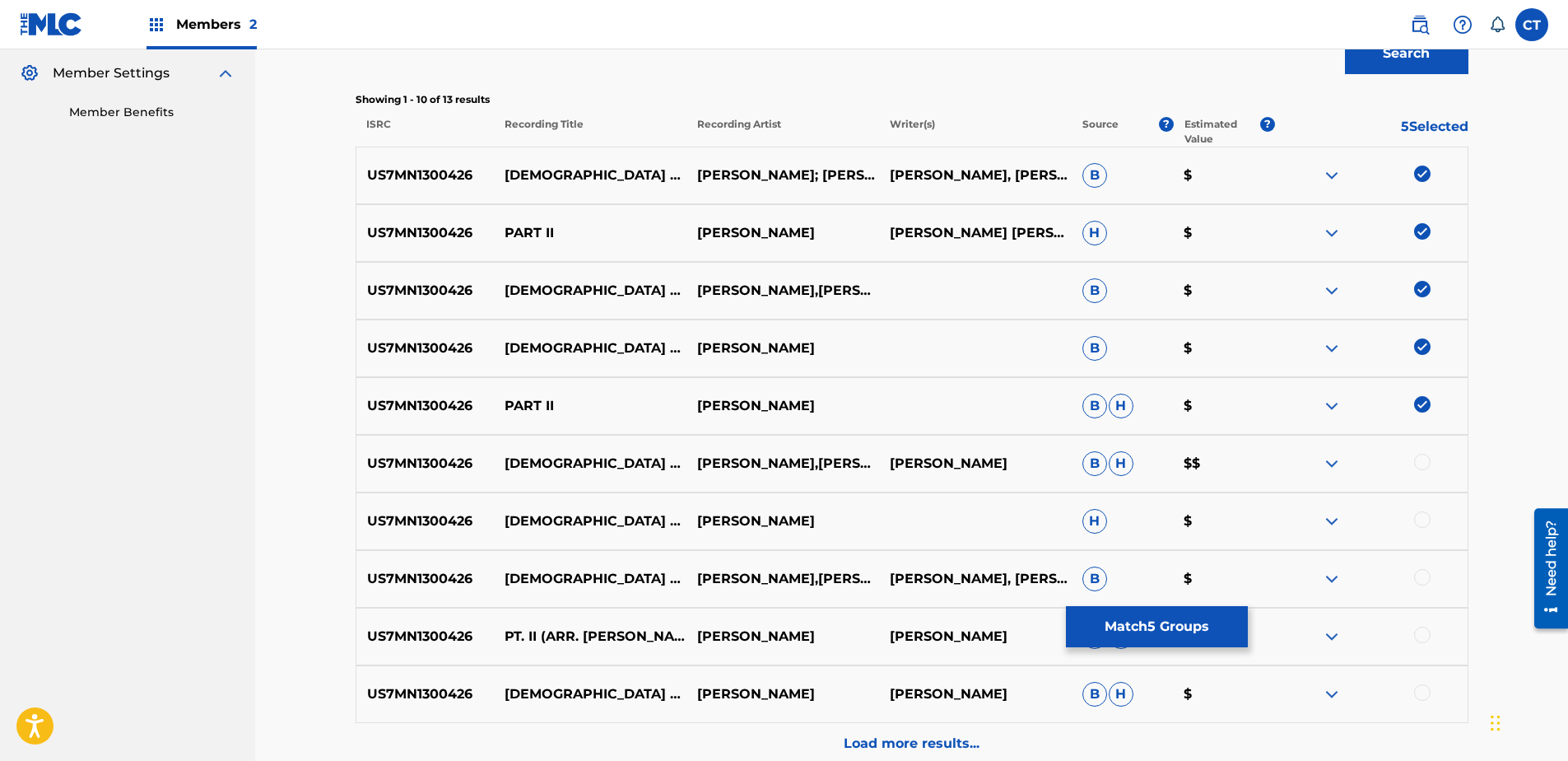
scroll to position [494, 0]
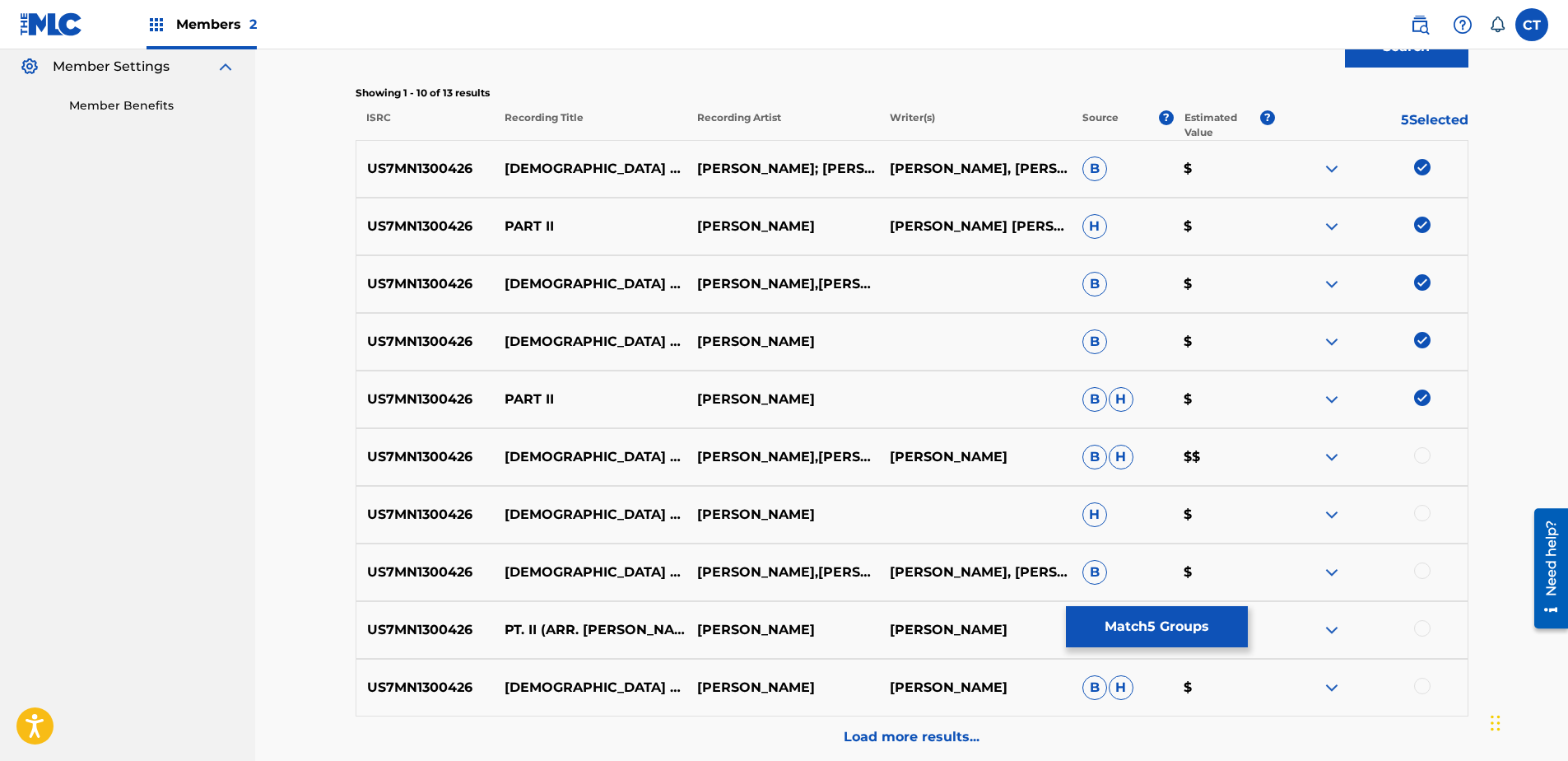
click at [1425, 453] on div at bounding box center [1422, 455] width 17 height 17
click at [1416, 510] on div at bounding box center [1422, 513] width 17 height 17
click at [1410, 568] on div at bounding box center [1371, 572] width 193 height 20
click at [1421, 574] on div at bounding box center [1422, 570] width 17 height 17
click at [1419, 620] on div at bounding box center [1422, 627] width 17 height 17
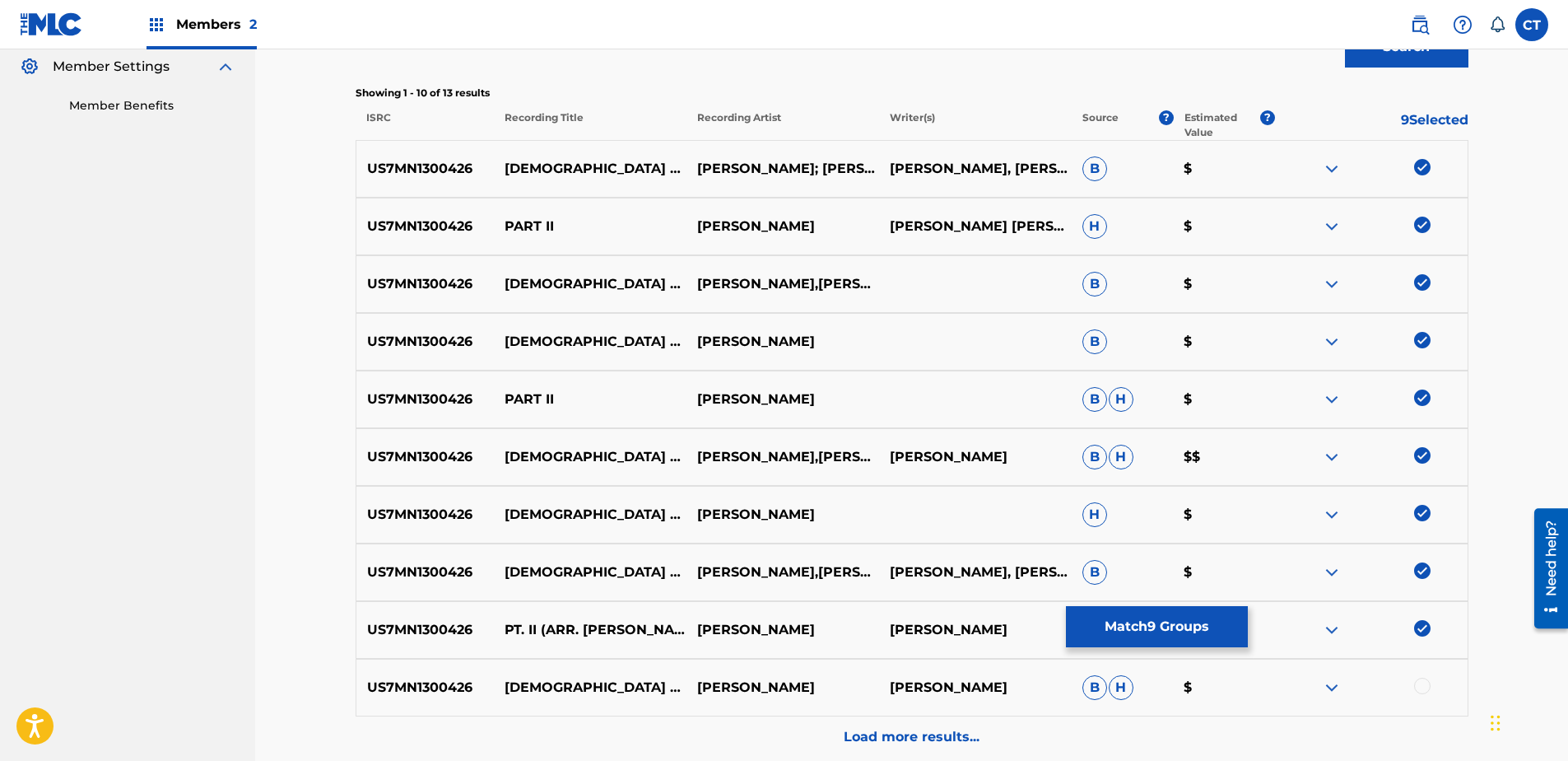
click at [1421, 680] on div at bounding box center [1422, 686] width 17 height 17
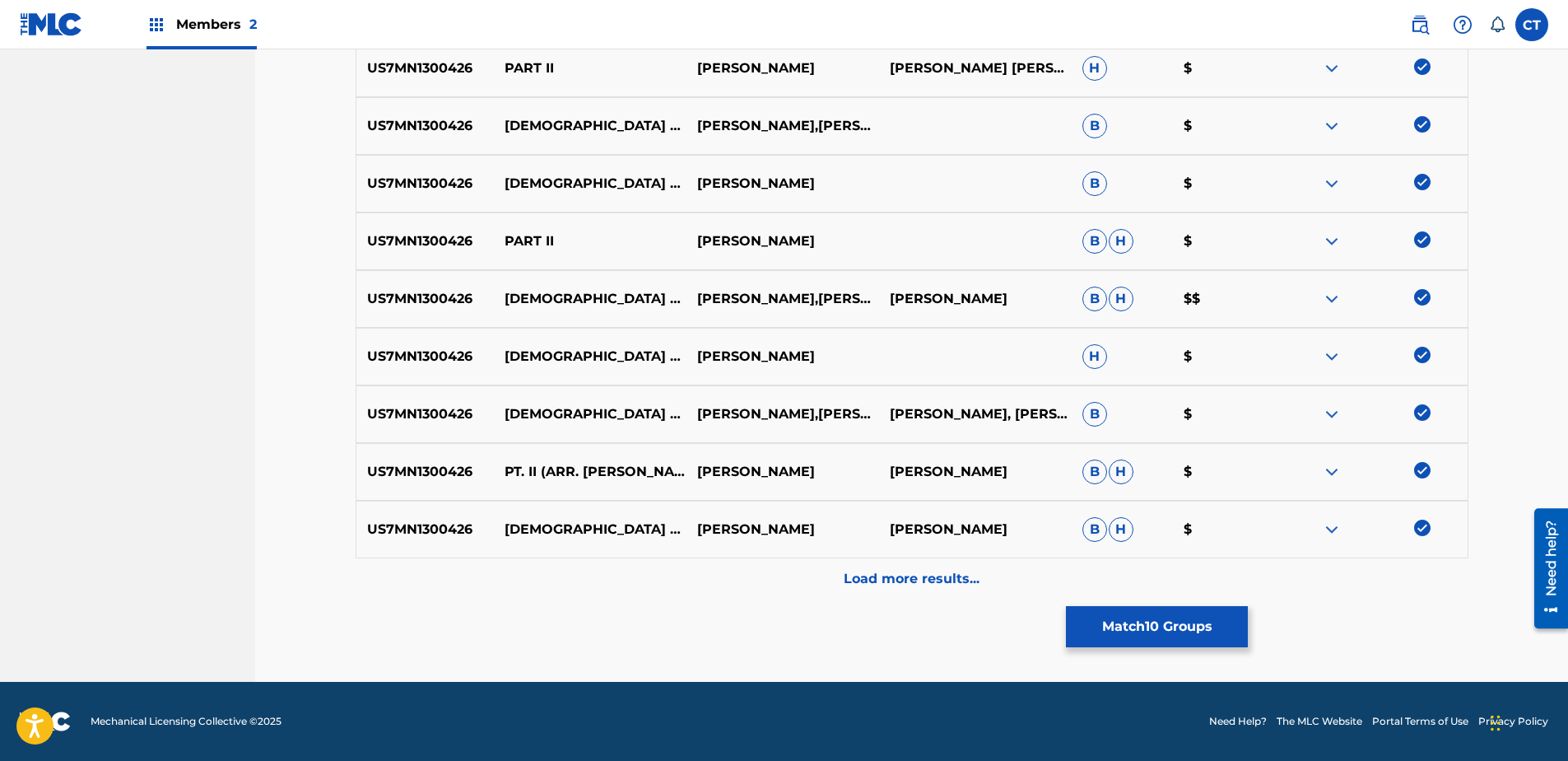
click at [1432, 594] on div "Load more results..." at bounding box center [912, 579] width 1113 height 42
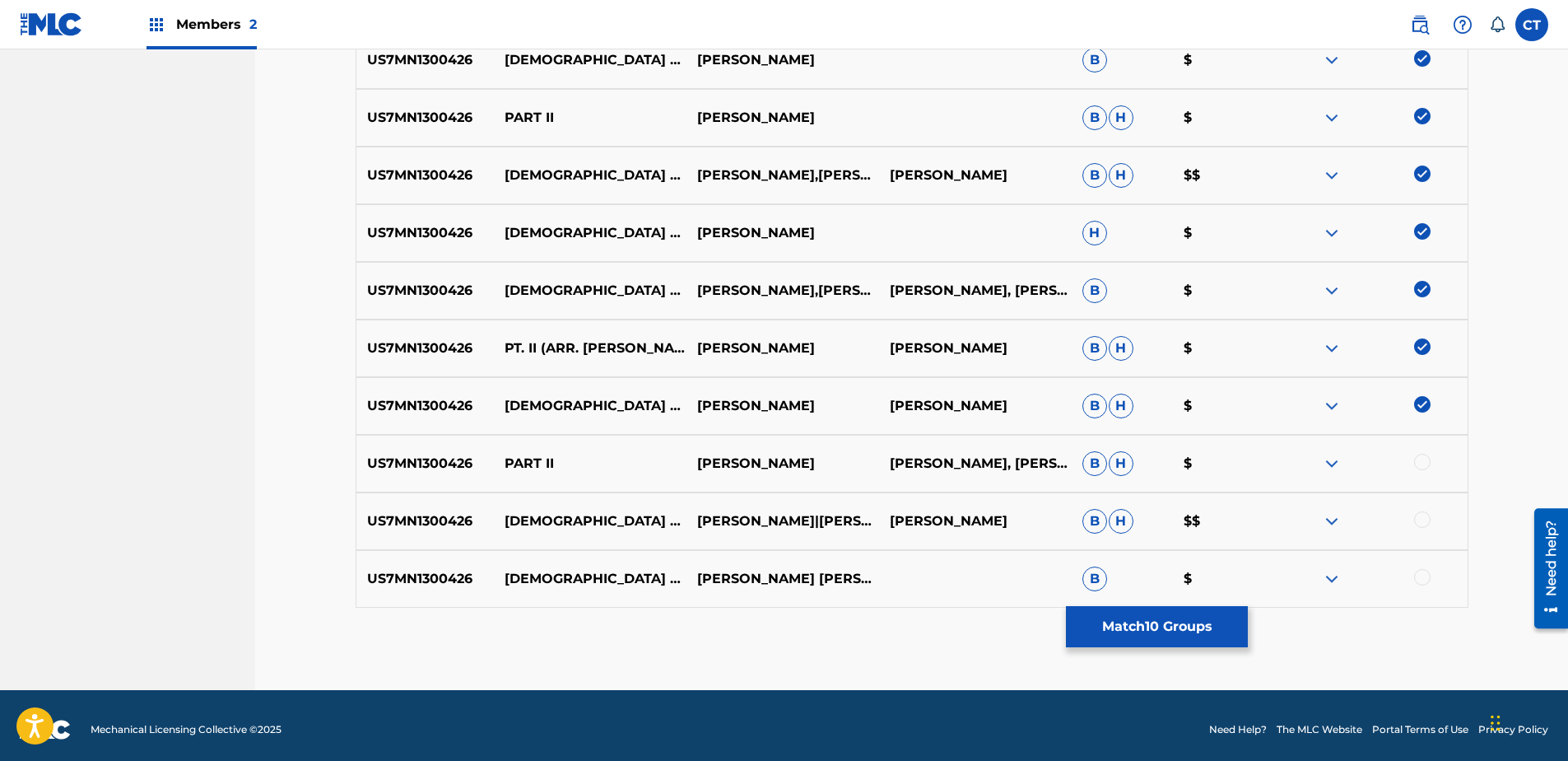
scroll to position [784, 0]
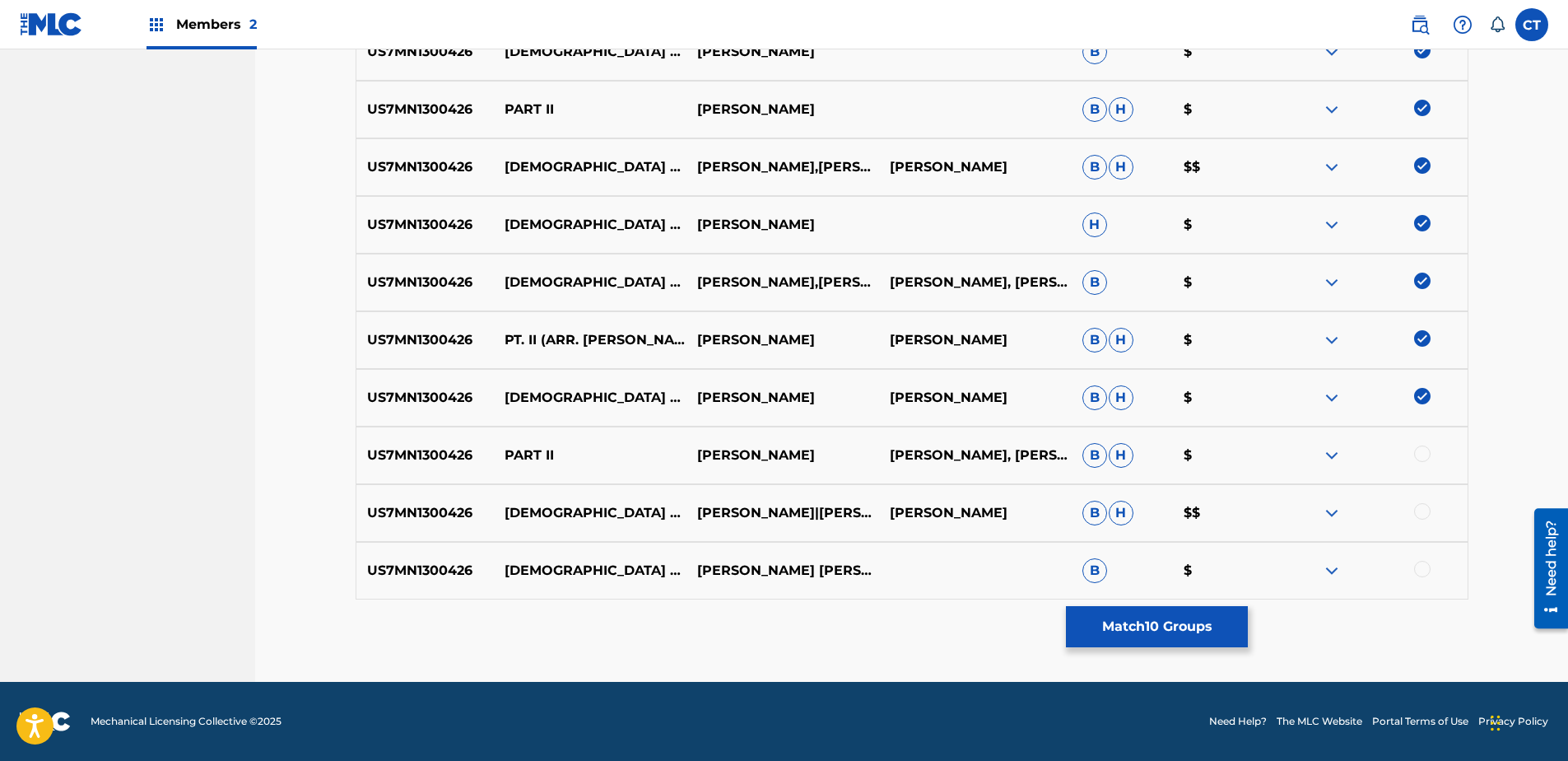
click at [1426, 466] on div "US7MN1300426 PART II [PERSON_NAME] [PERSON_NAME], [PERSON_NAME] [PERSON_NAME] $" at bounding box center [912, 455] width 1113 height 57
click at [1421, 452] on div at bounding box center [1422, 453] width 17 height 17
click at [1420, 511] on div at bounding box center [1422, 511] width 17 height 17
click at [1422, 567] on div at bounding box center [1422, 568] width 17 height 17
click at [1177, 617] on button "Match 13 Groups" at bounding box center [1157, 626] width 182 height 42
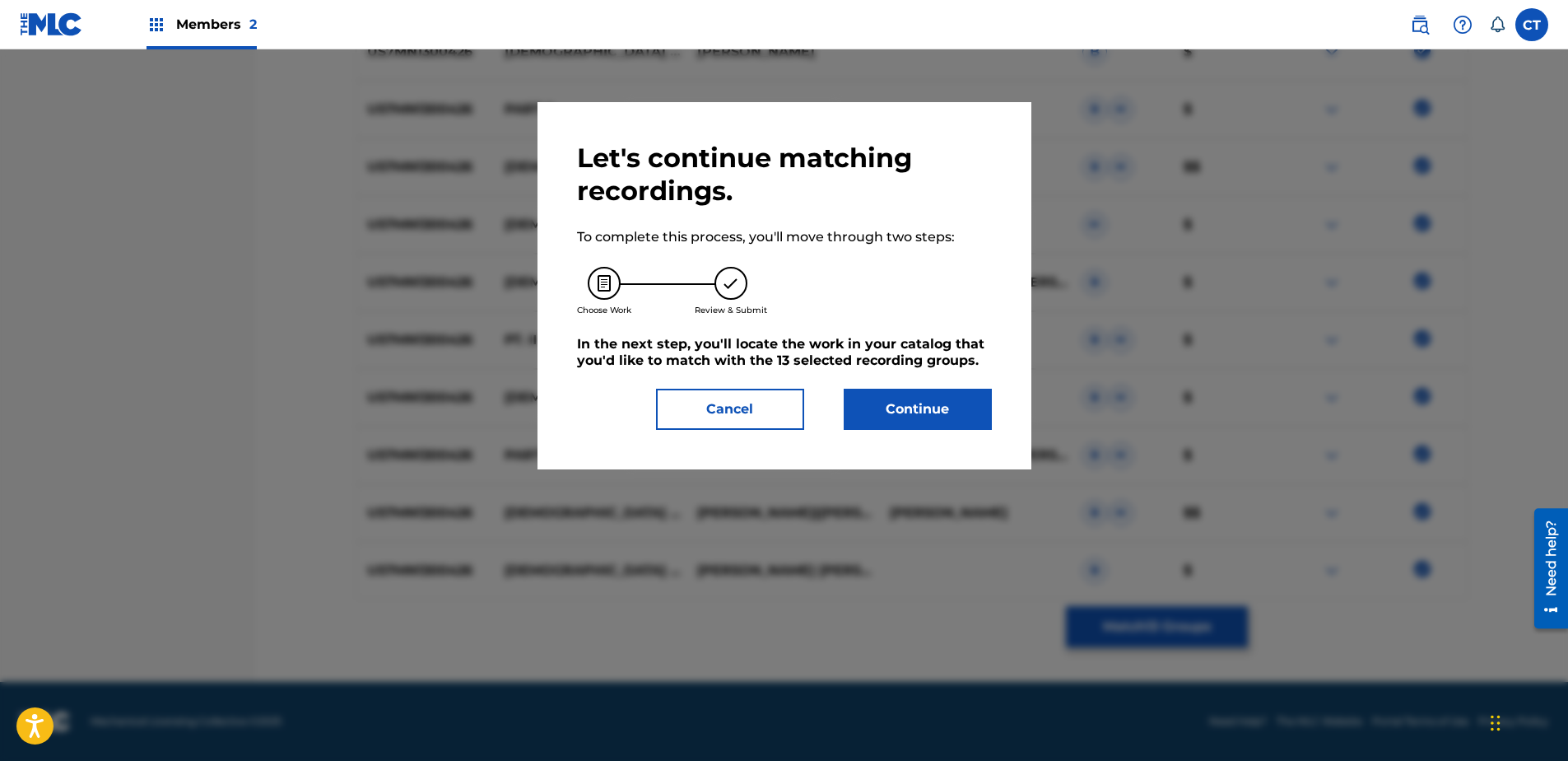
click at [970, 399] on button "Continue" at bounding box center [919, 410] width 148 height 42
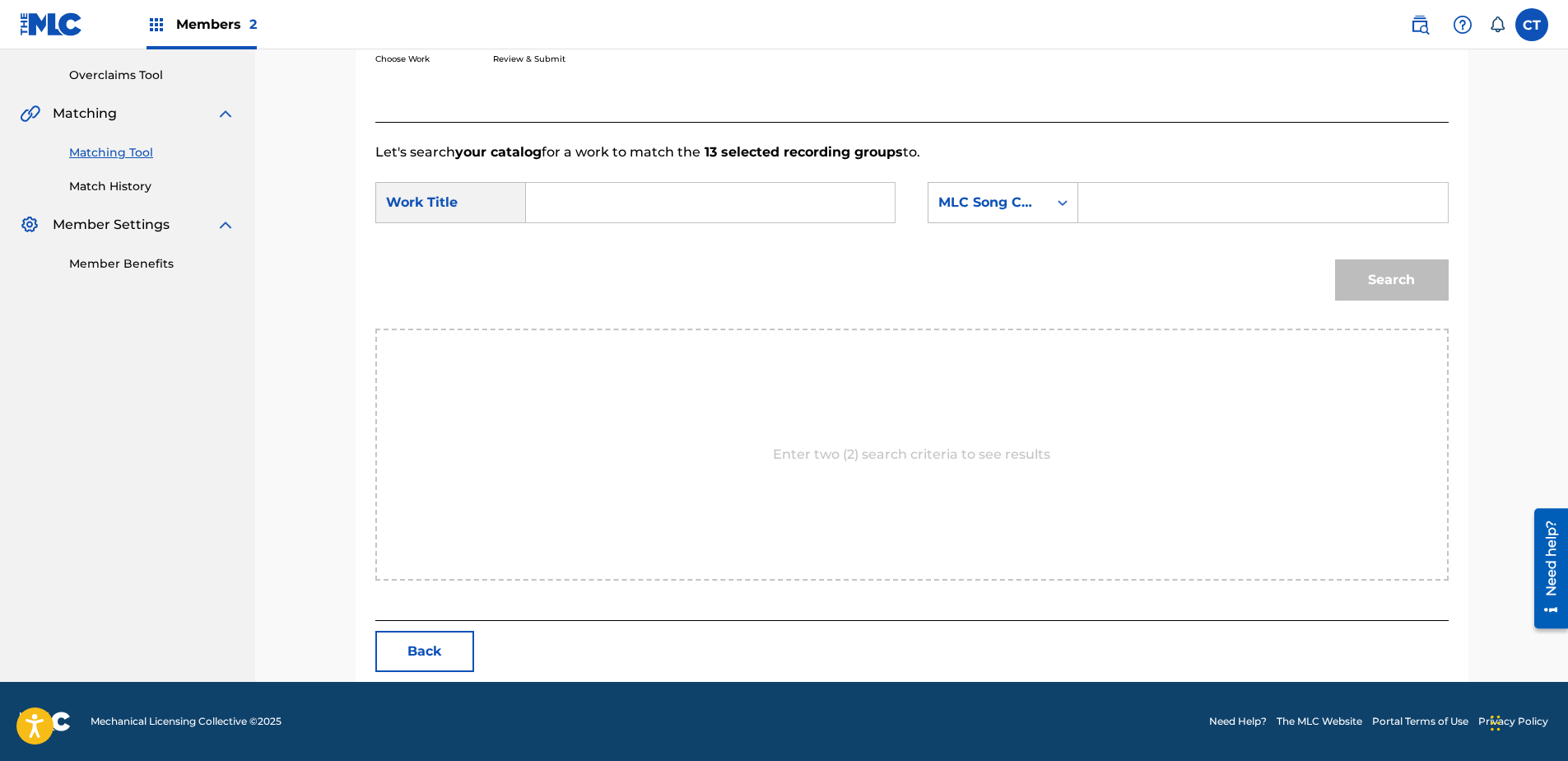
scroll to position [335, 0]
click at [697, 175] on form "SearchWithCriteria419e54e4-4912-4bae-baae-e193abe3eb82 Work Title SearchWithCri…" at bounding box center [912, 245] width 1074 height 166
click at [689, 194] on input "Search Form" at bounding box center [711, 203] width 341 height 40
click at [602, 259] on span "errilla" at bounding box center [591, 259] width 38 height 16
type input "[DEMOGRAPHIC_DATA] guerrilla"
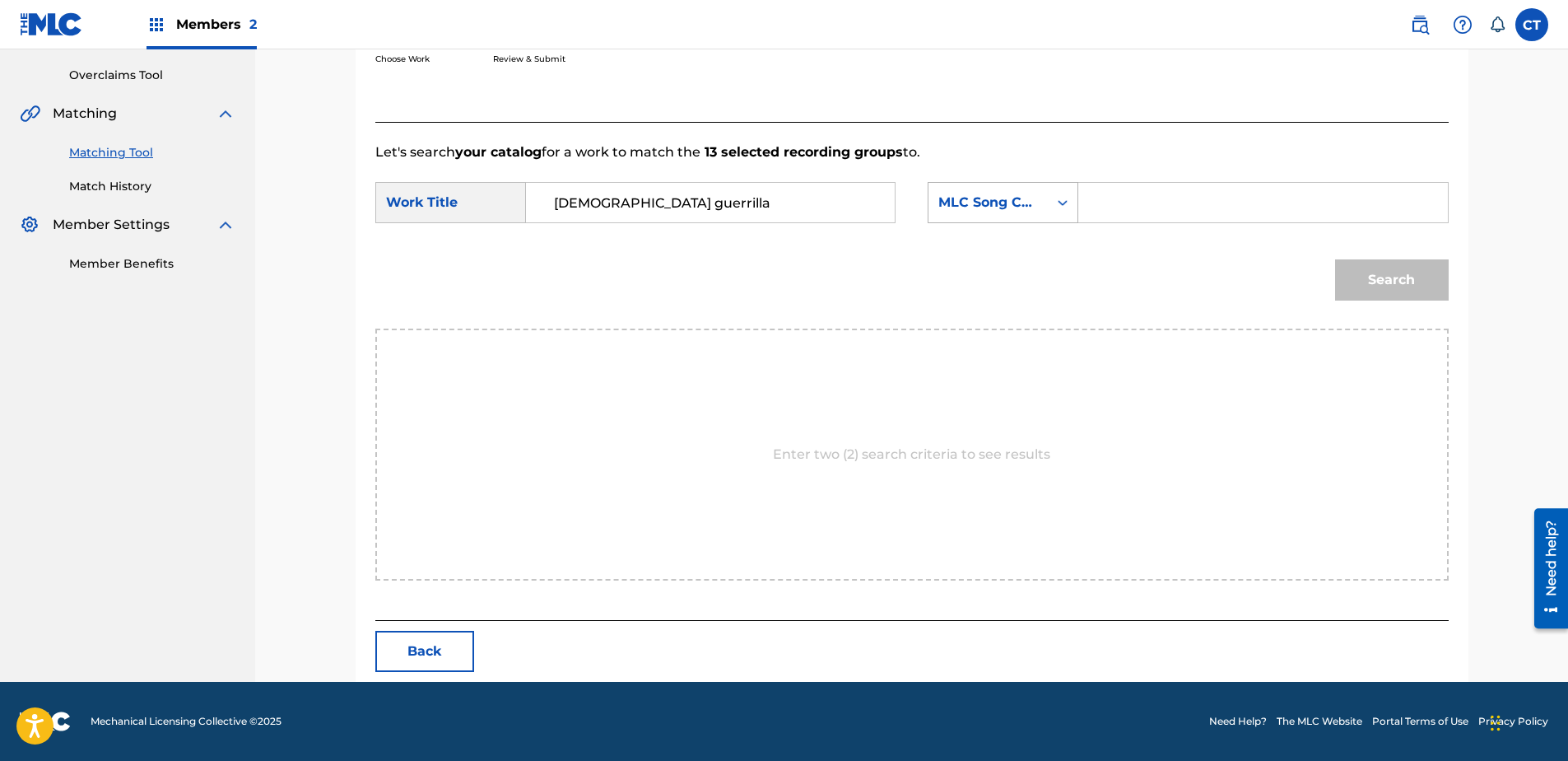
click at [1049, 219] on div "Search Form" at bounding box center [1063, 203] width 30 height 40
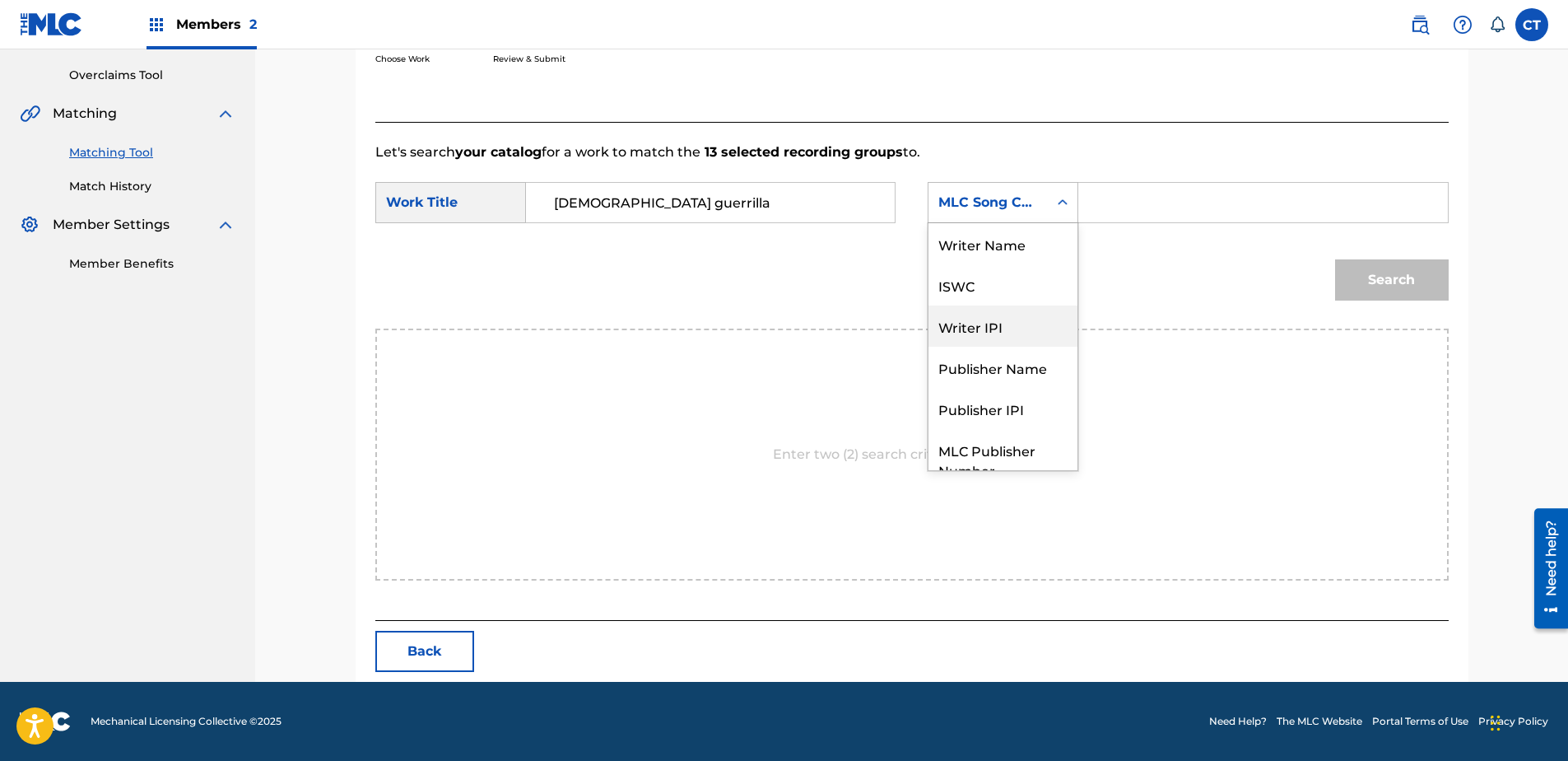
scroll to position [0, 0]
click at [1032, 247] on div "Writer Name" at bounding box center [1003, 243] width 149 height 42
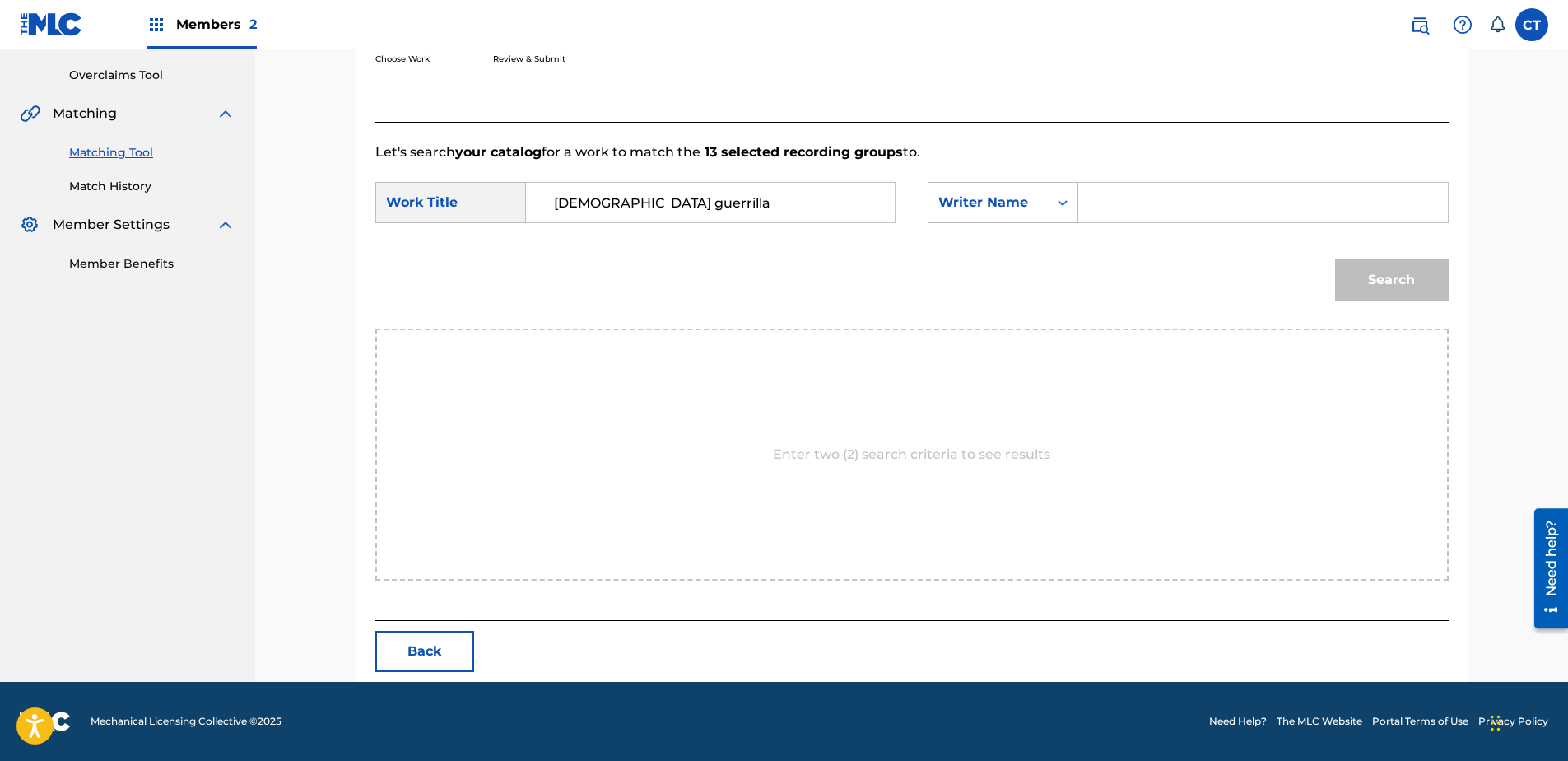
click at [1099, 222] on input "Search Form" at bounding box center [1263, 203] width 341 height 40
type input "[PERSON_NAME]"
click at [1330, 281] on div "Search" at bounding box center [1388, 275] width 122 height 66
click at [1338, 281] on button "Search" at bounding box center [1392, 280] width 114 height 42
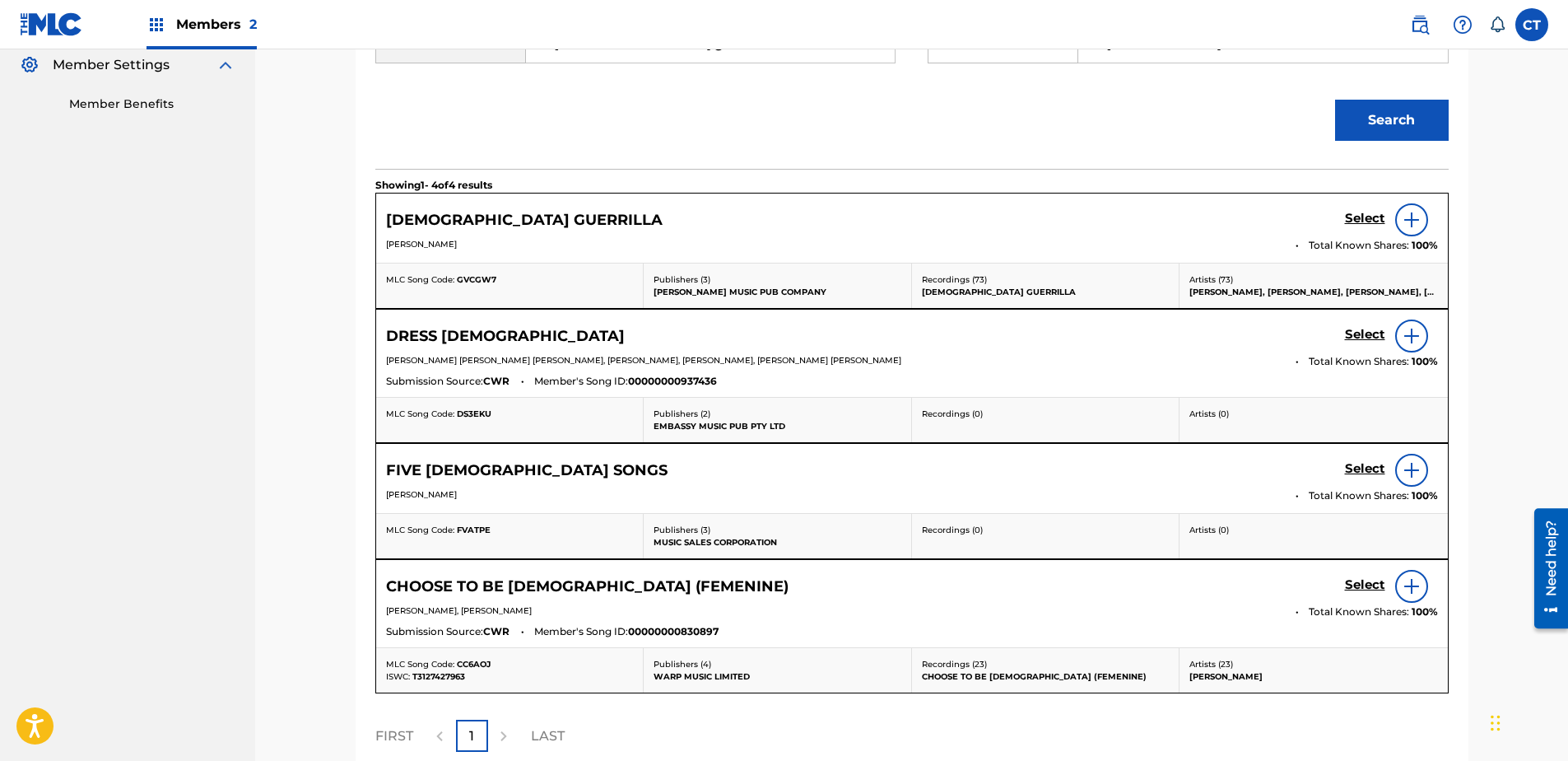
scroll to position [501, 0]
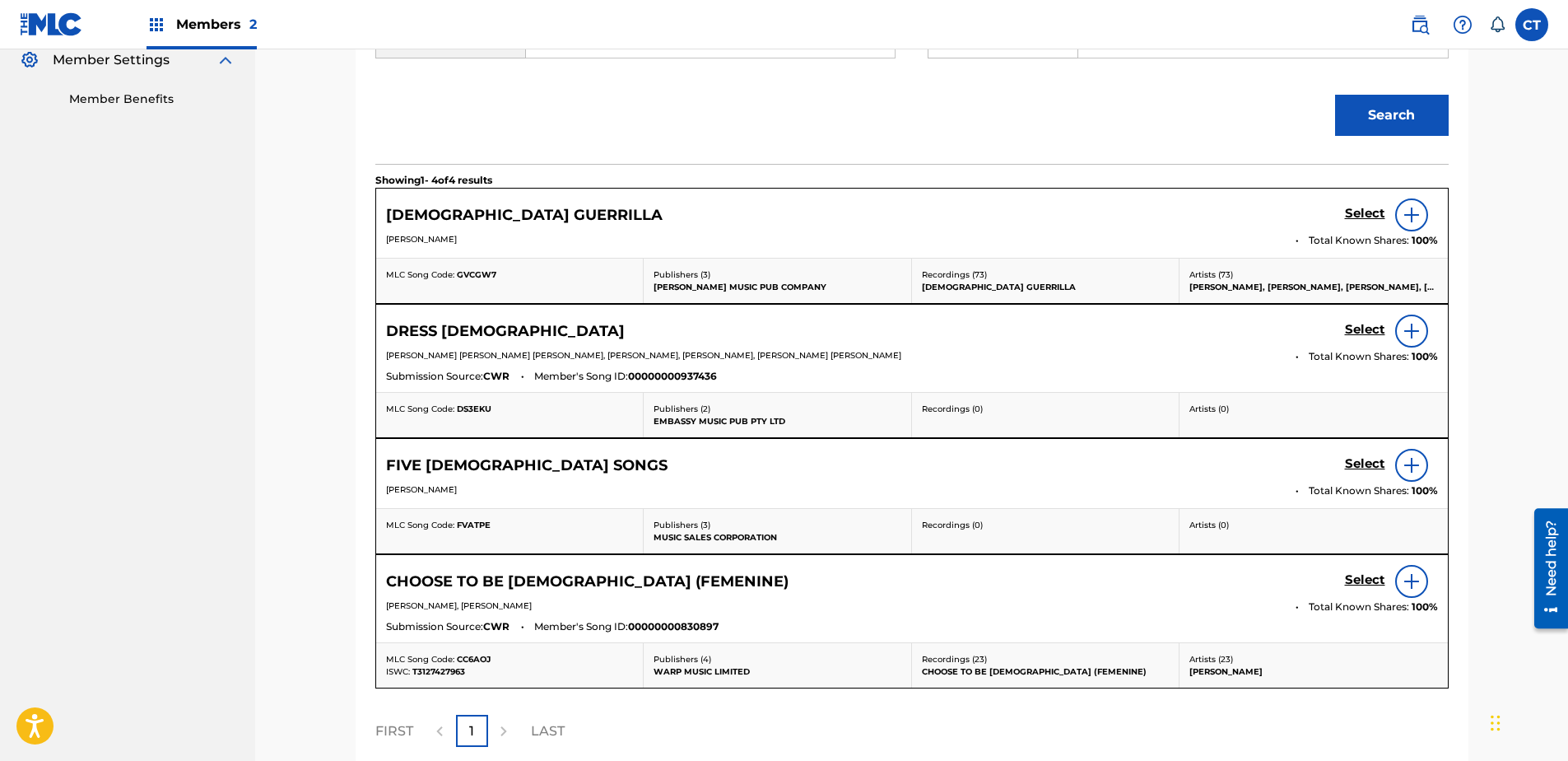
click at [1370, 211] on h5 "Select" at bounding box center [1365, 214] width 41 height 16
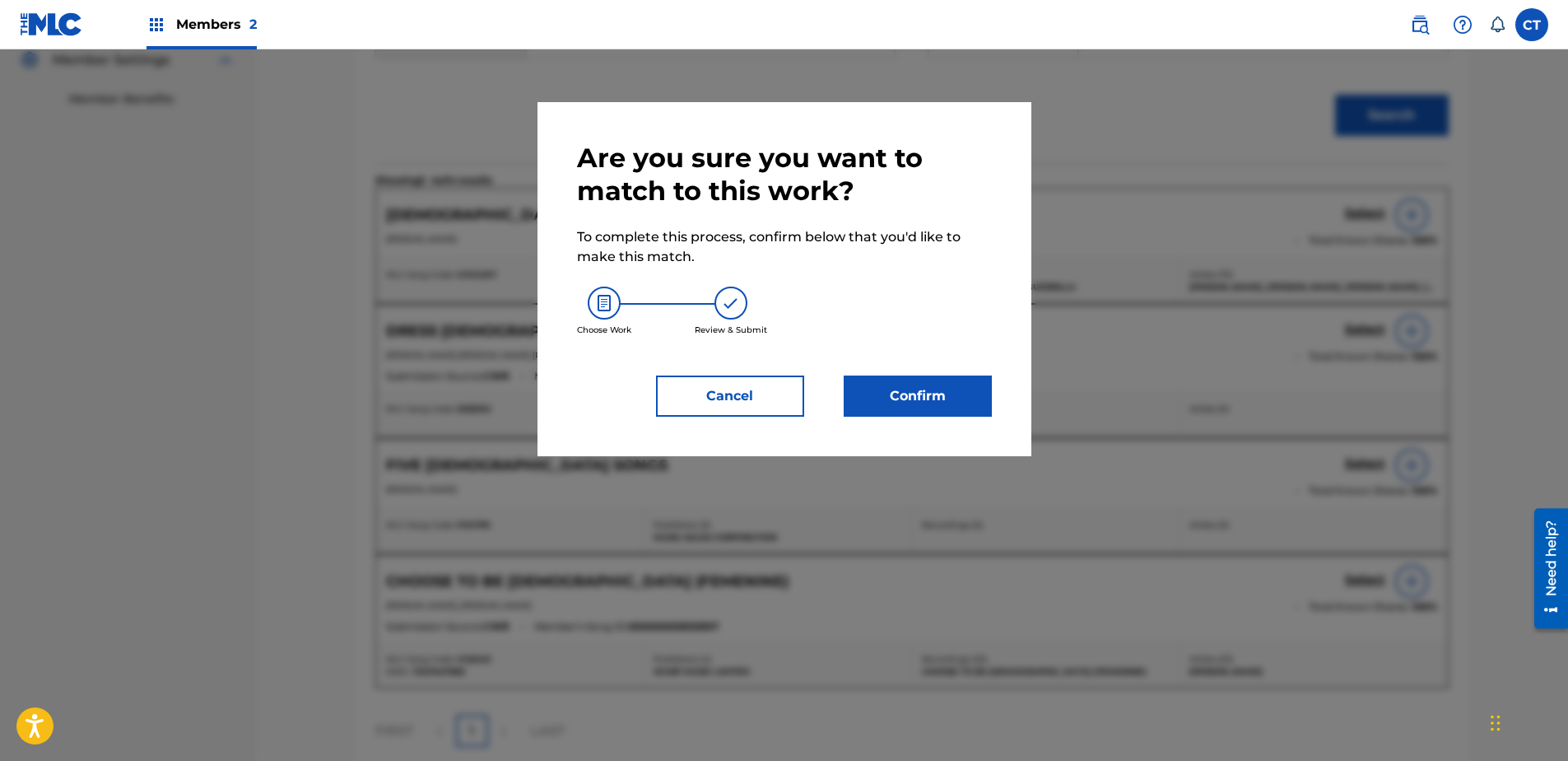
click at [936, 372] on div "Are you sure you want to match to this work? To complete this process, confirm …" at bounding box center [784, 279] width 415 height 275
click at [938, 382] on button "Confirm" at bounding box center [919, 396] width 148 height 42
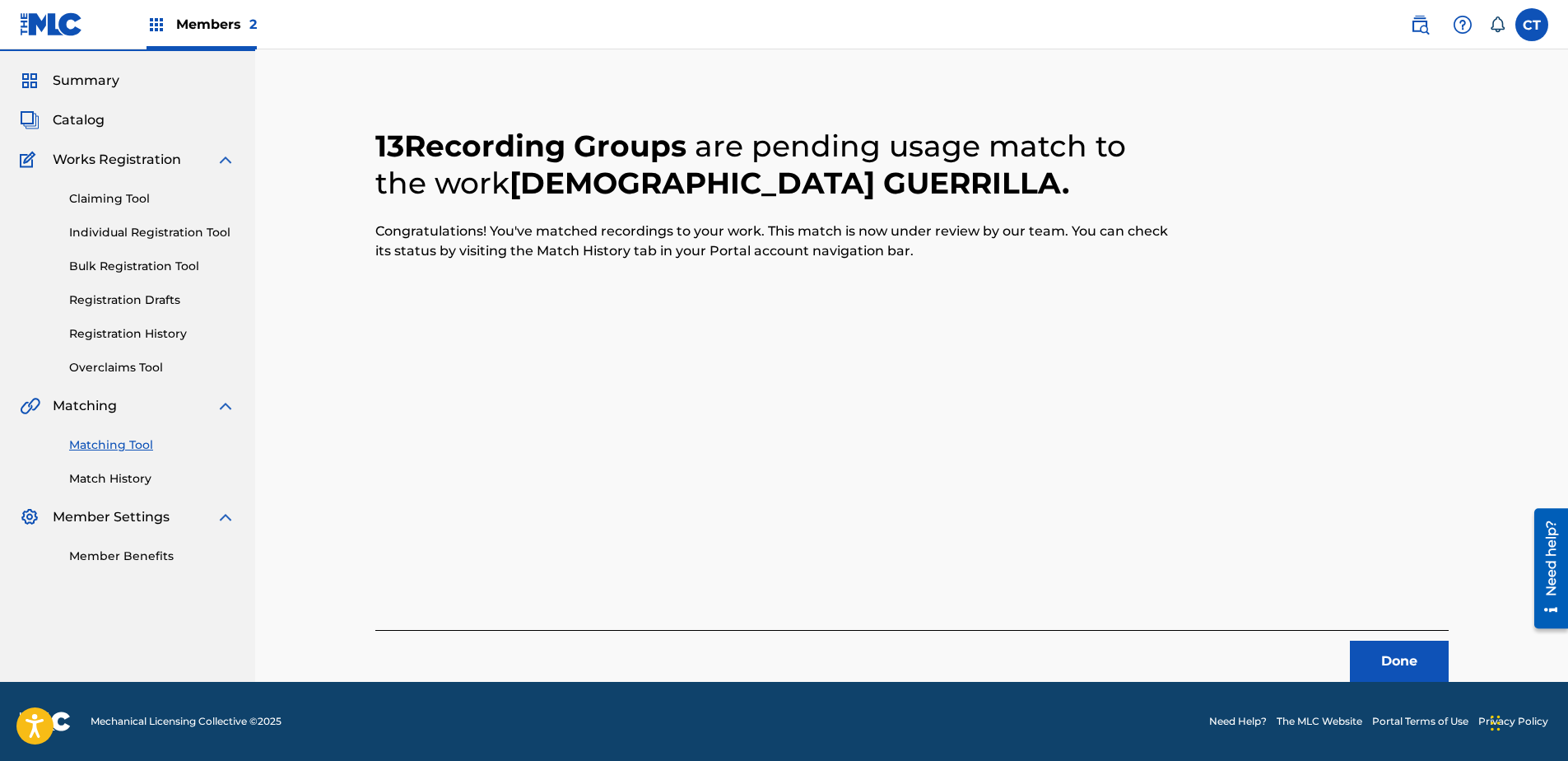
scroll to position [44, 0]
click at [1397, 653] on button "Done" at bounding box center [1400, 661] width 99 height 42
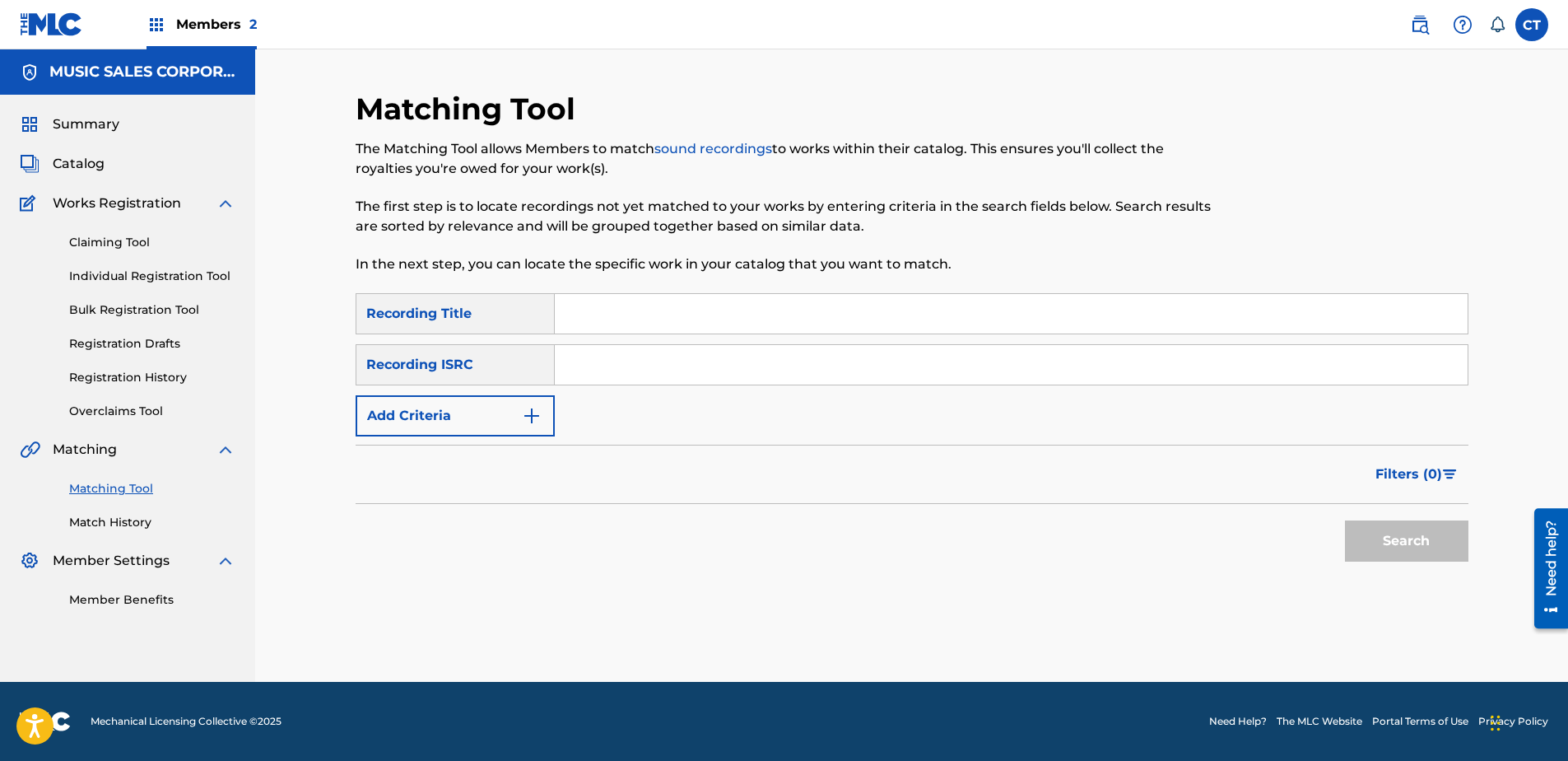
scroll to position [0, 0]
paste input ""US7MN1300427"
click at [579, 375] on input ""US7MN1300427" at bounding box center [1012, 364] width 913 height 40
type input "US7MN1300427"
click at [1345, 521] on button "Search" at bounding box center [1407, 541] width 124 height 42
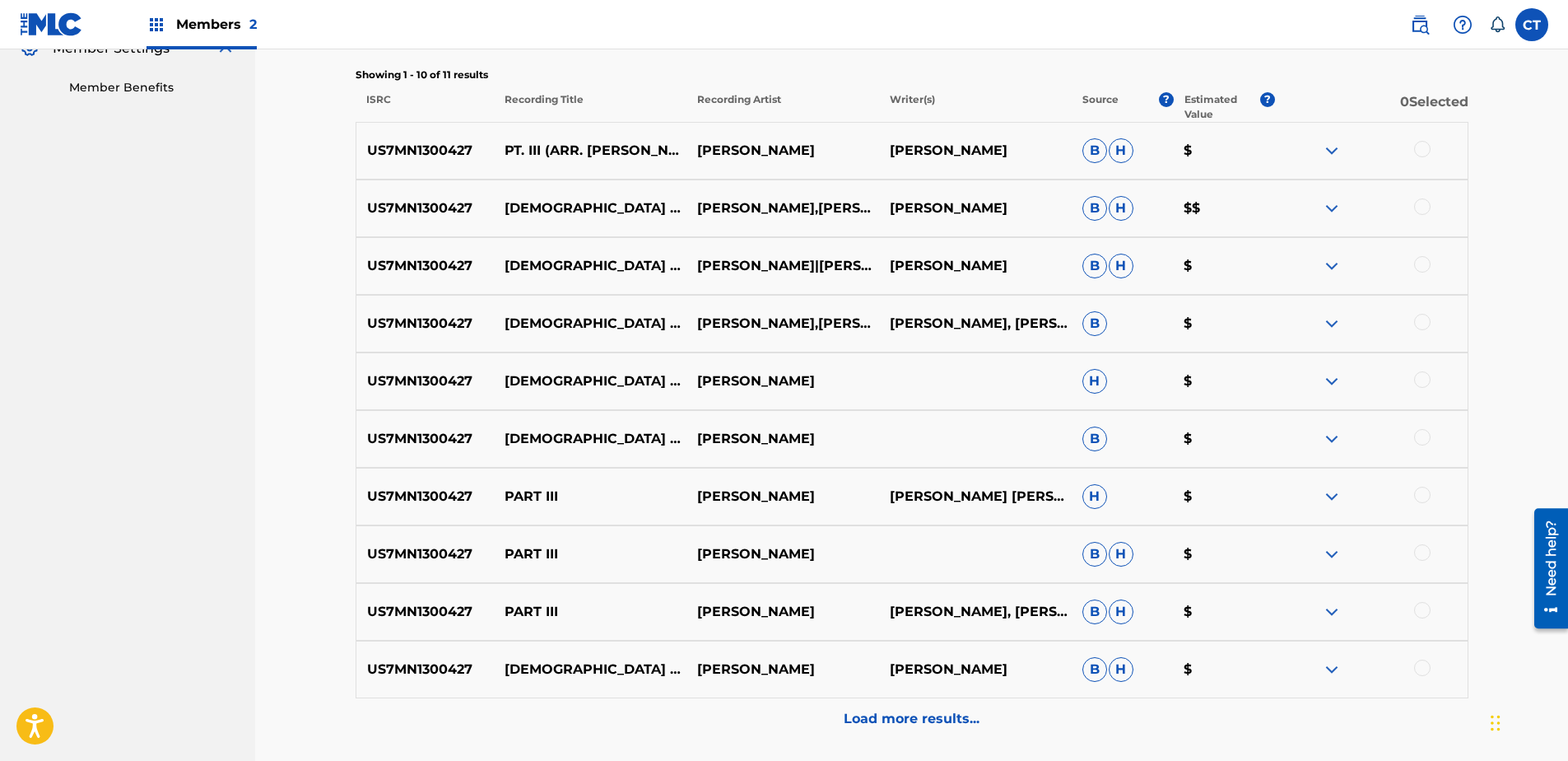
scroll to position [494, 0]
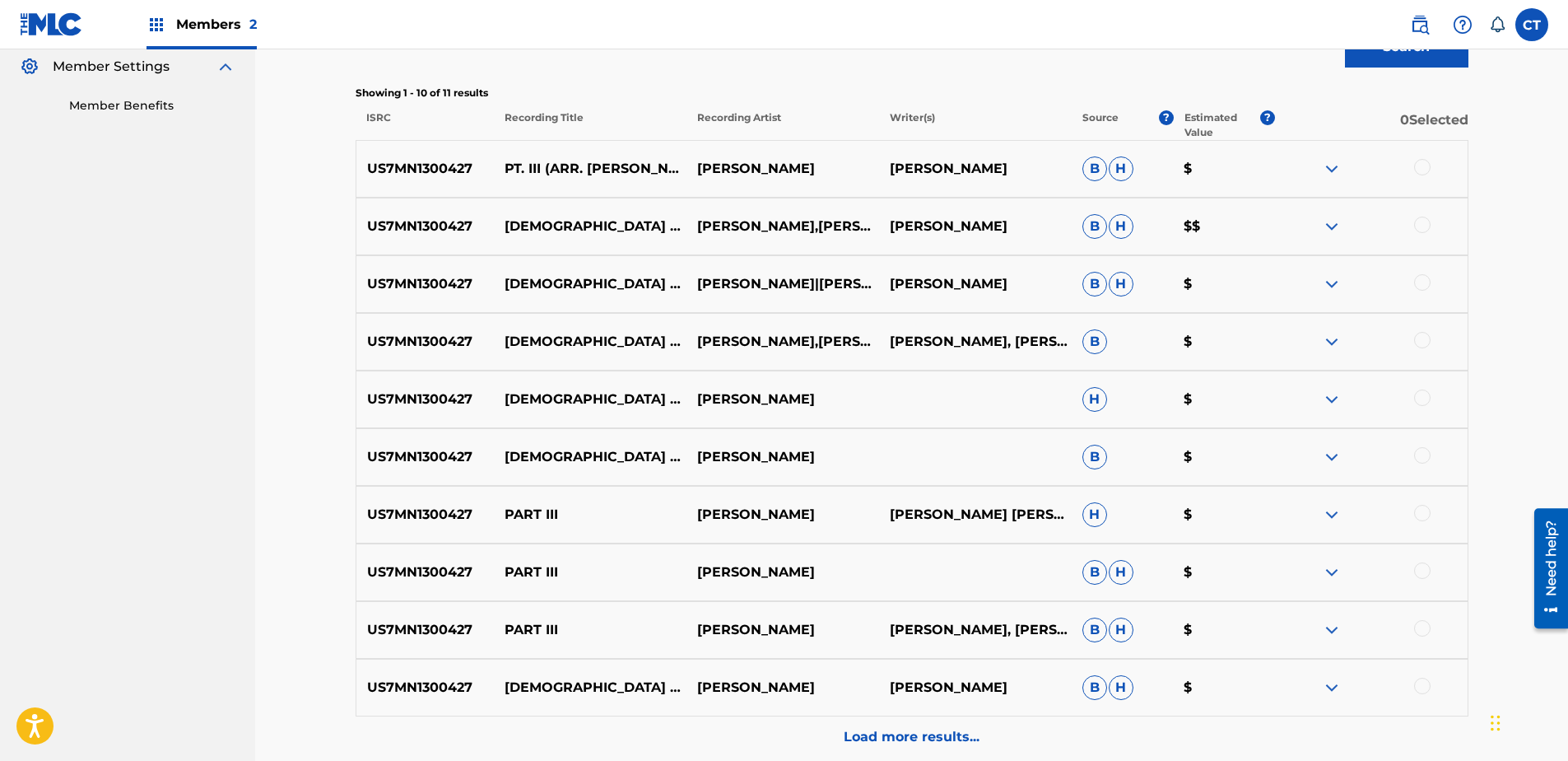
click at [1421, 173] on div at bounding box center [1422, 167] width 17 height 17
click at [1426, 218] on div at bounding box center [1422, 225] width 17 height 17
click at [1424, 286] on div at bounding box center [1422, 282] width 17 height 17
click at [1425, 349] on div at bounding box center [1371, 341] width 193 height 20
click at [1425, 342] on div at bounding box center [1422, 339] width 17 height 17
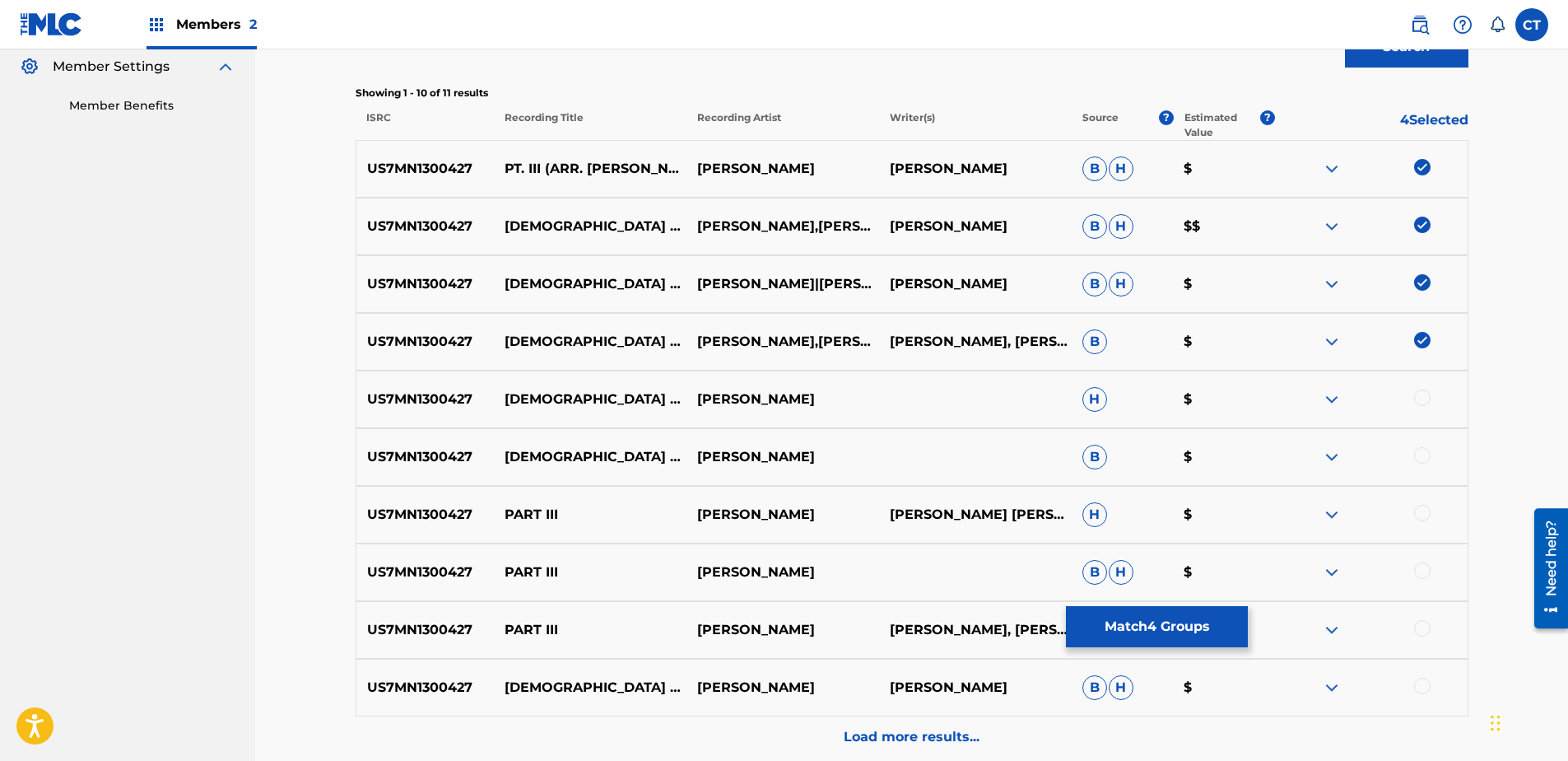
click at [1421, 400] on div at bounding box center [1422, 397] width 17 height 17
click at [1424, 457] on div at bounding box center [1422, 455] width 17 height 17
click at [1421, 507] on div at bounding box center [1422, 513] width 17 height 17
click at [1422, 567] on div at bounding box center [1422, 570] width 17 height 17
click at [1425, 624] on div at bounding box center [1422, 627] width 17 height 17
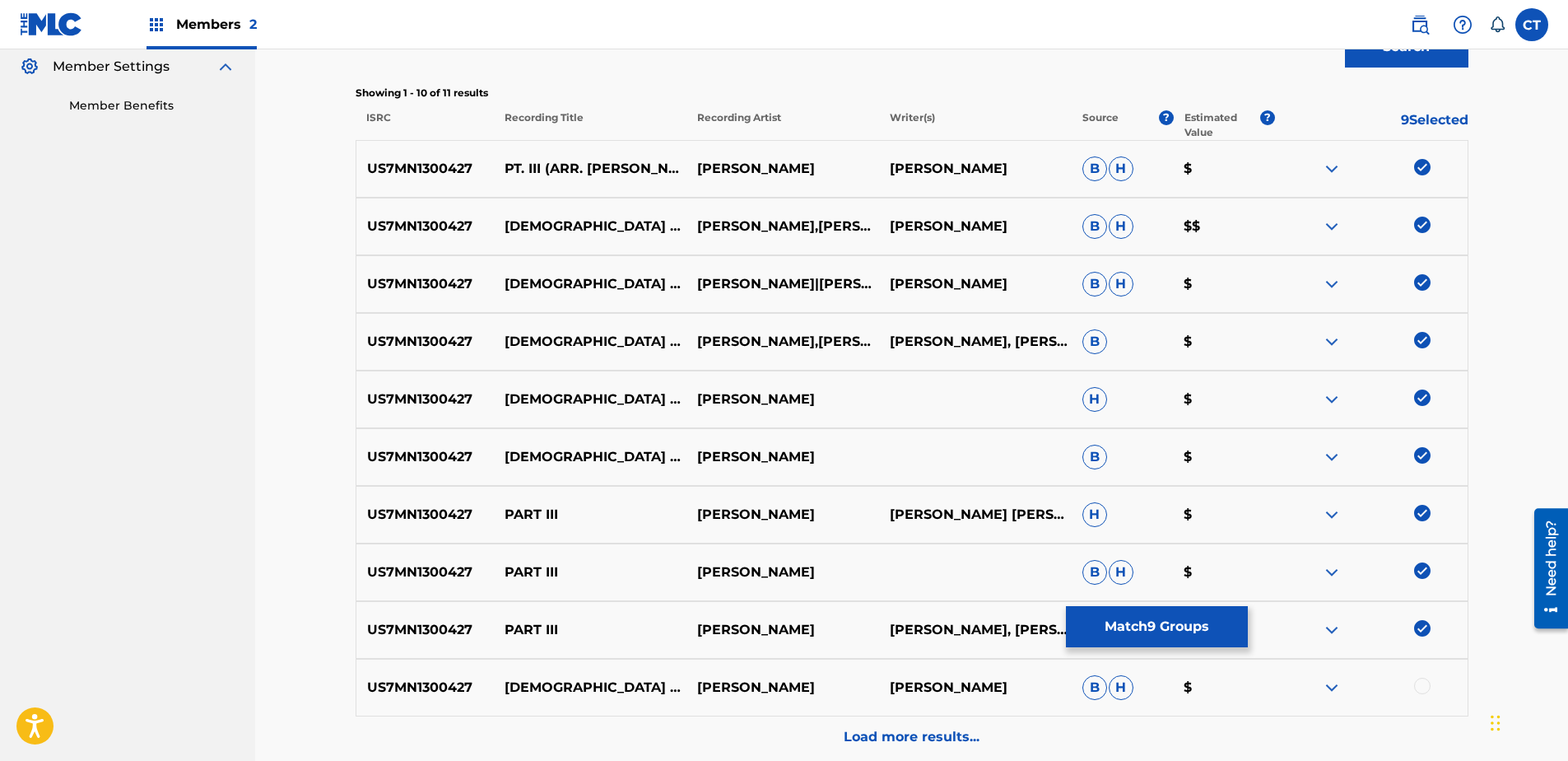
click at [1418, 684] on div at bounding box center [1422, 686] width 17 height 17
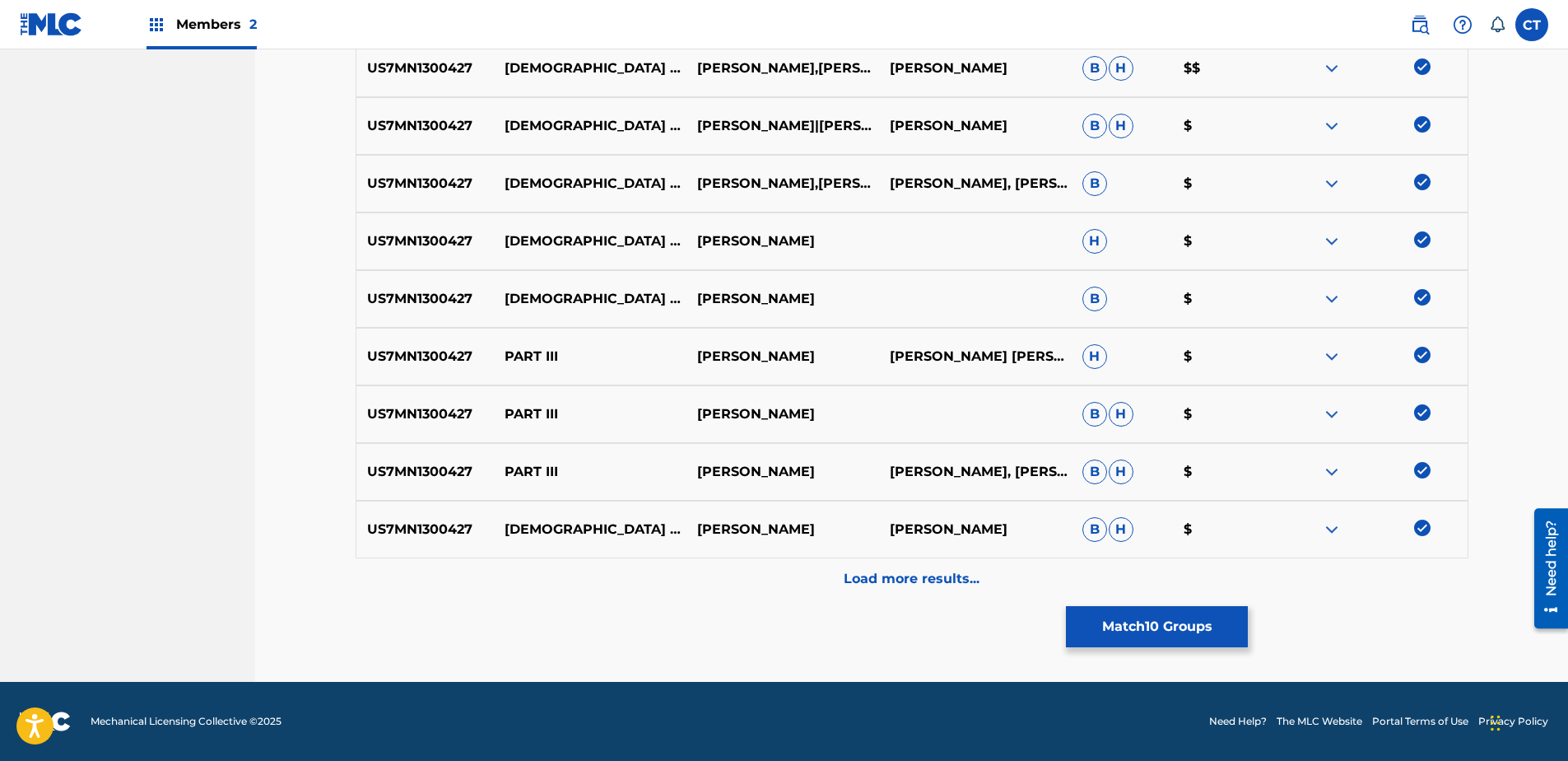
click at [1418, 585] on div "Load more results..." at bounding box center [912, 579] width 1113 height 42
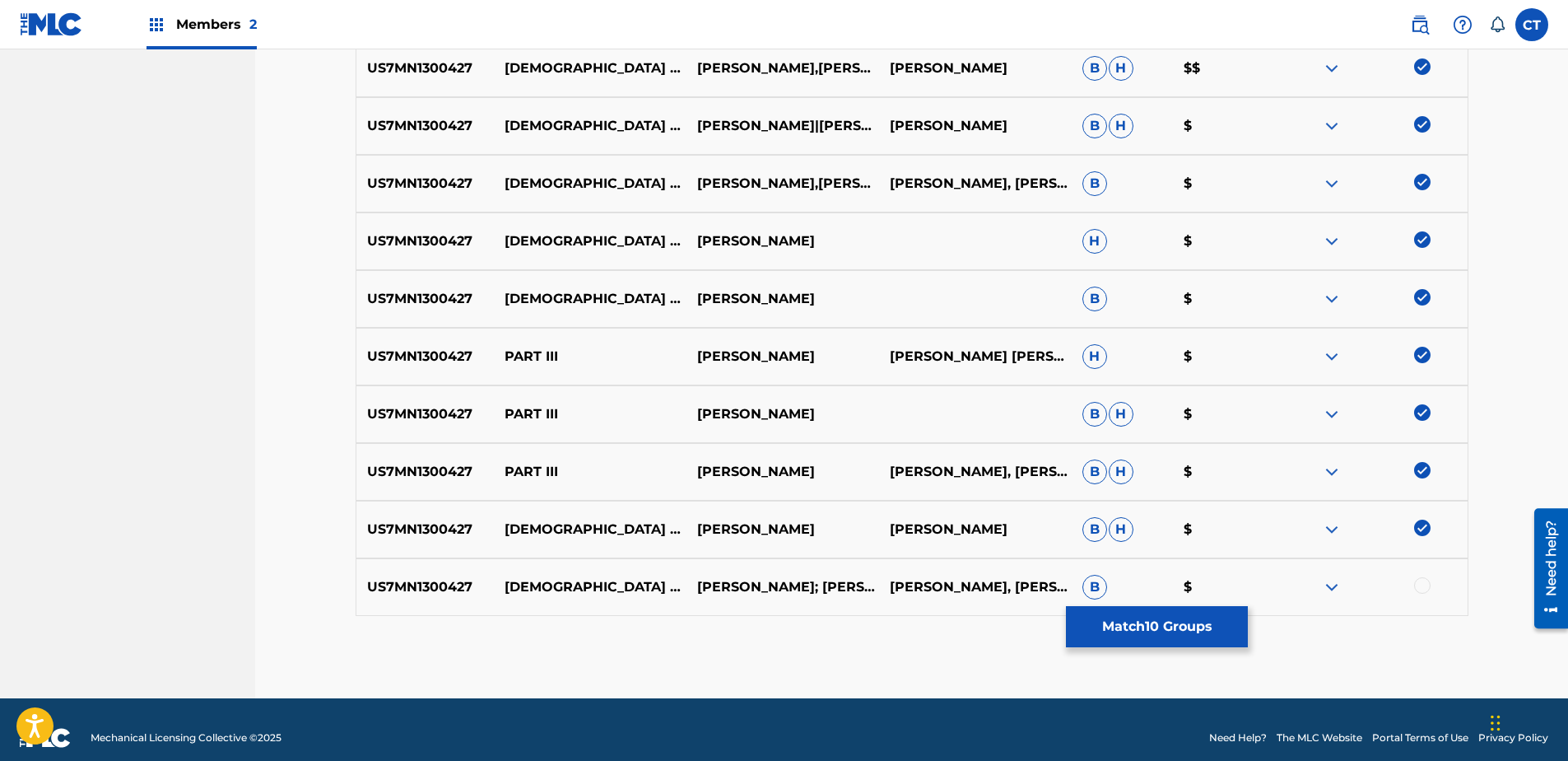
scroll to position [668, 0]
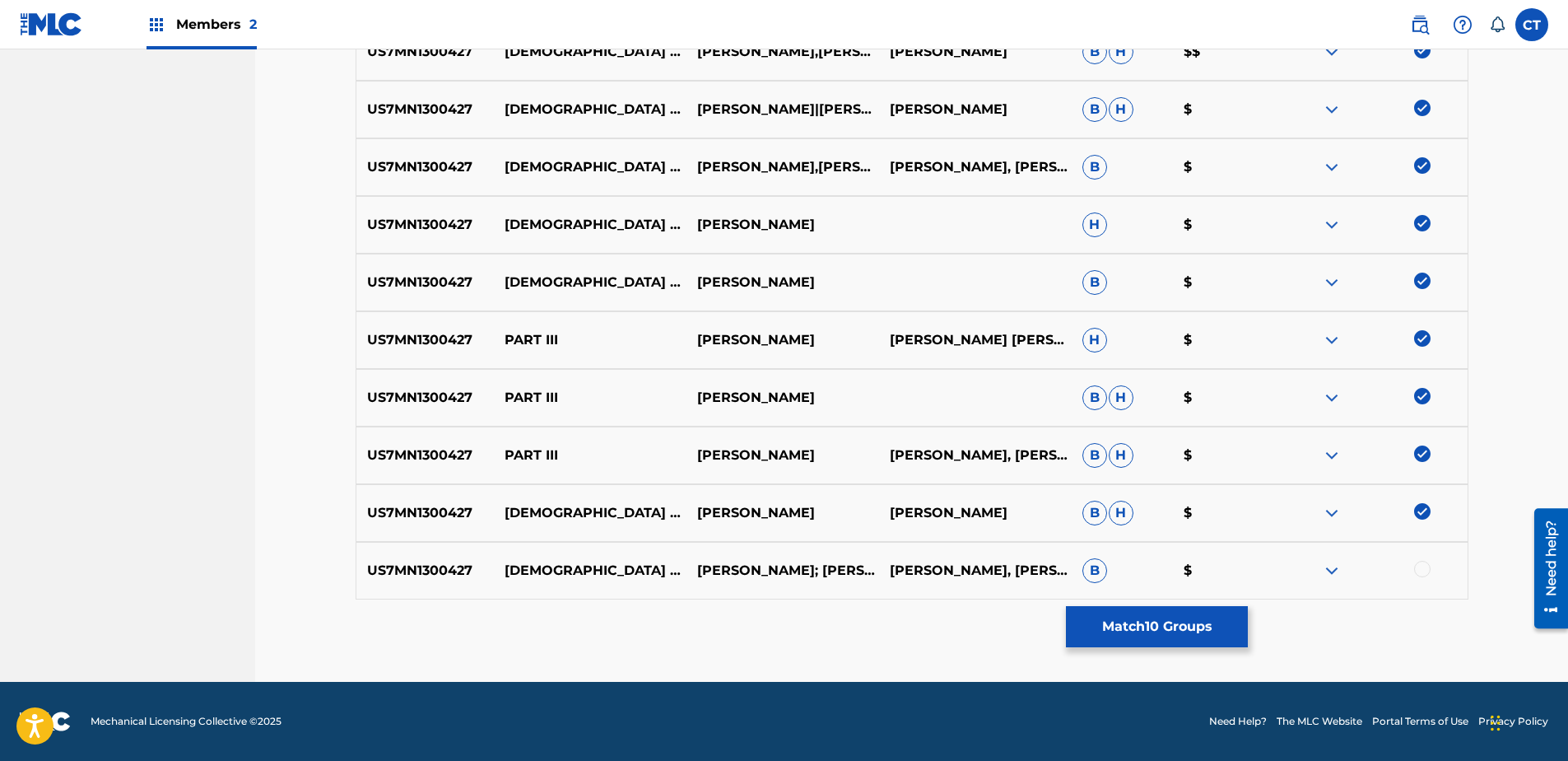
click at [1424, 570] on div at bounding box center [1422, 568] width 17 height 17
click at [1199, 626] on button "Match 11 Groups" at bounding box center [1157, 626] width 182 height 42
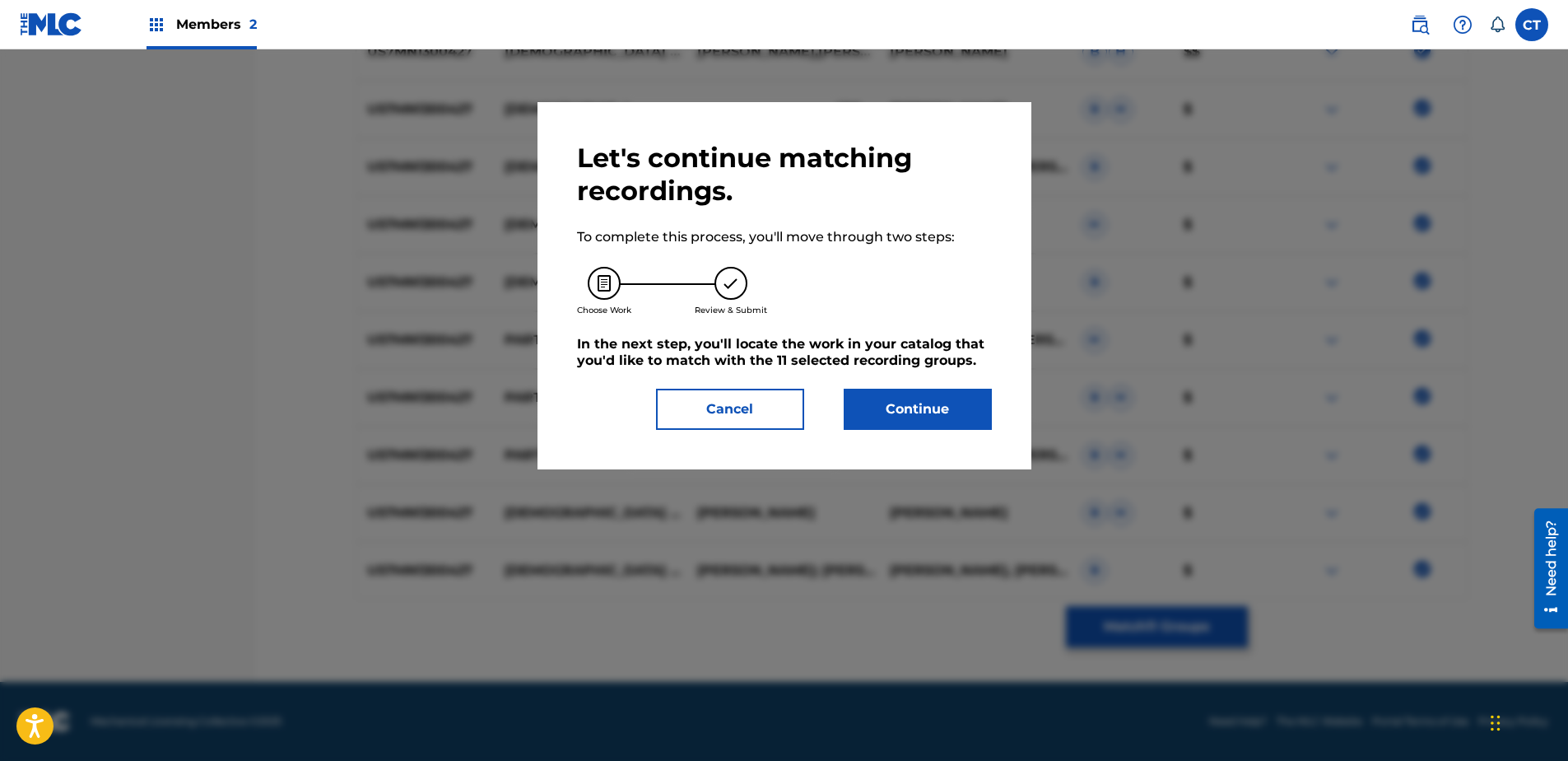
click at [941, 425] on button "Continue" at bounding box center [919, 410] width 148 height 42
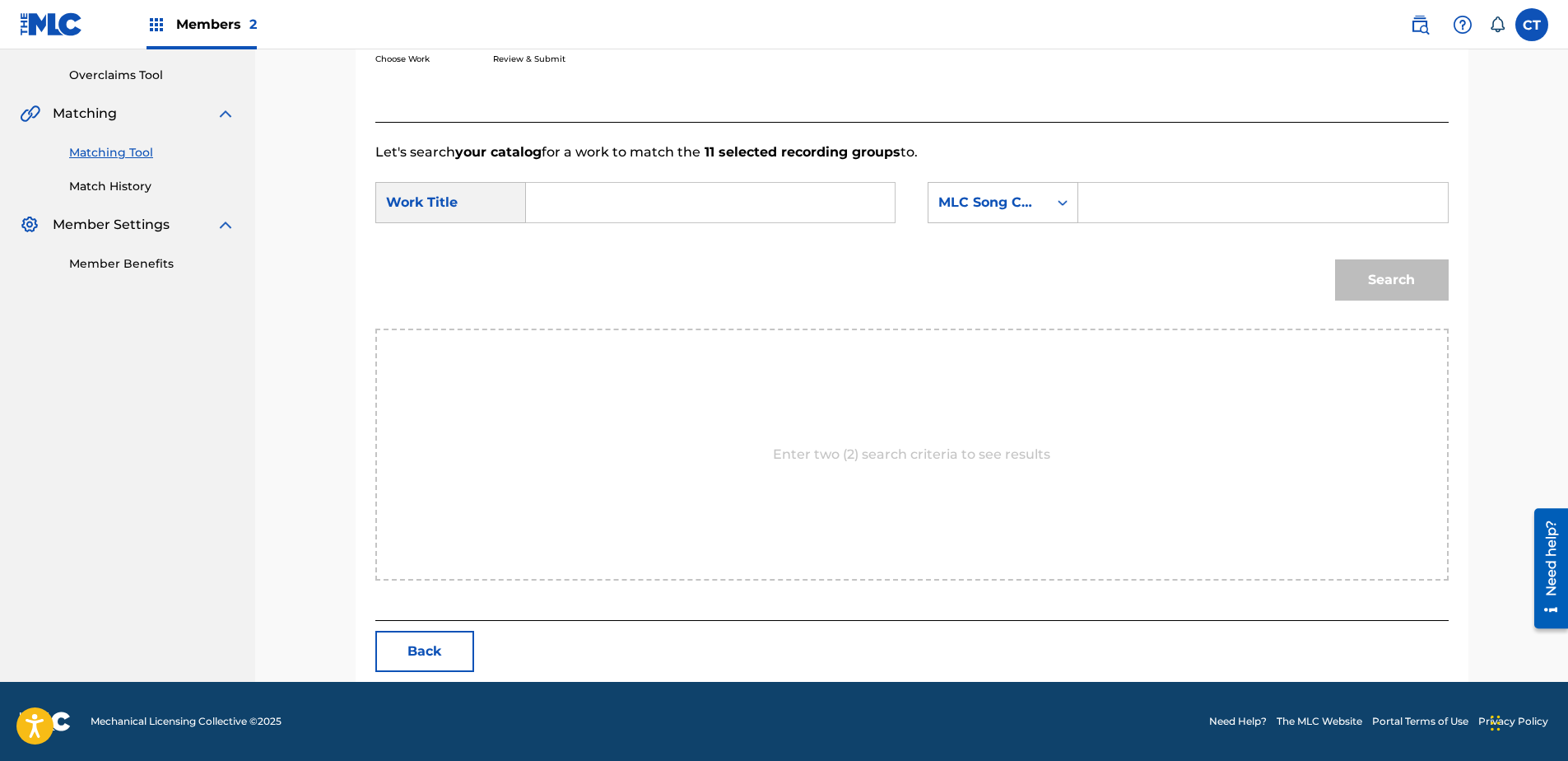
paste input "US7MN1300428"
type input "US7MN1300428u"
click at [663, 202] on input "US7MN1300428u" at bounding box center [711, 203] width 341 height 40
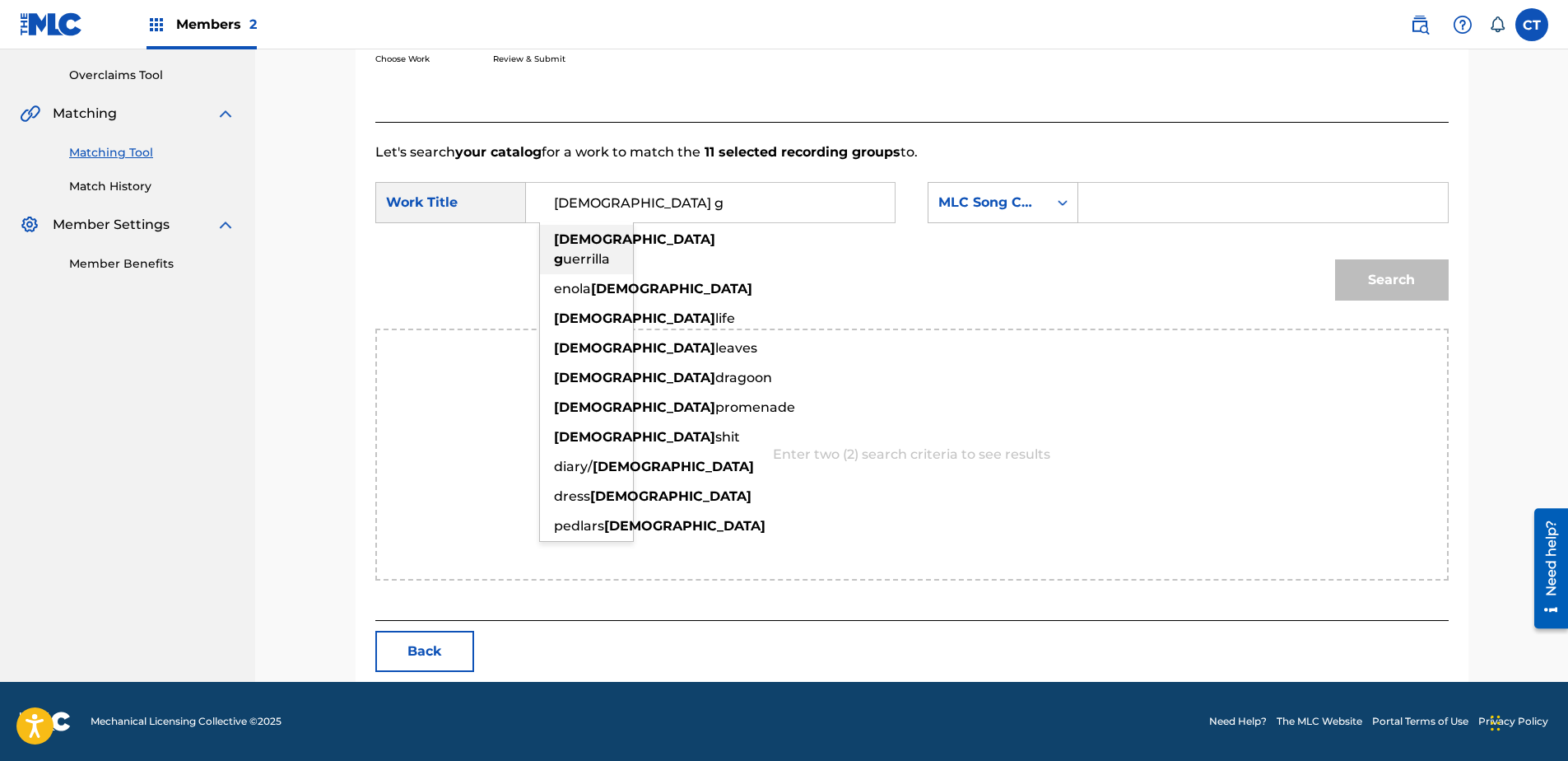
click at [553, 248] on div "[DEMOGRAPHIC_DATA] g uerrilla" at bounding box center [587, 249] width 93 height 49
type input "[DEMOGRAPHIC_DATA] guerrilla"
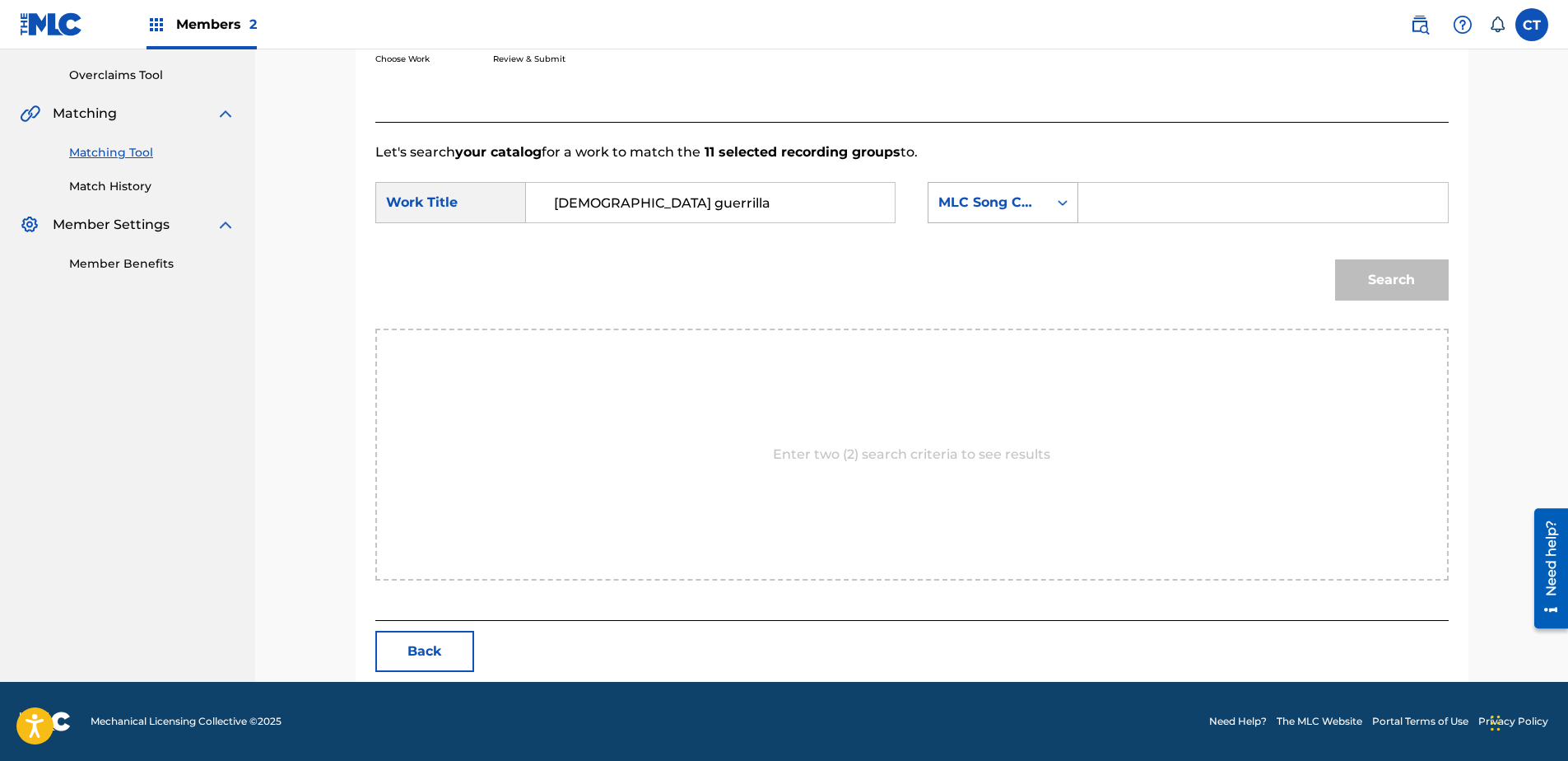
click at [996, 217] on div "MLC Song Code" at bounding box center [988, 203] width 120 height 32
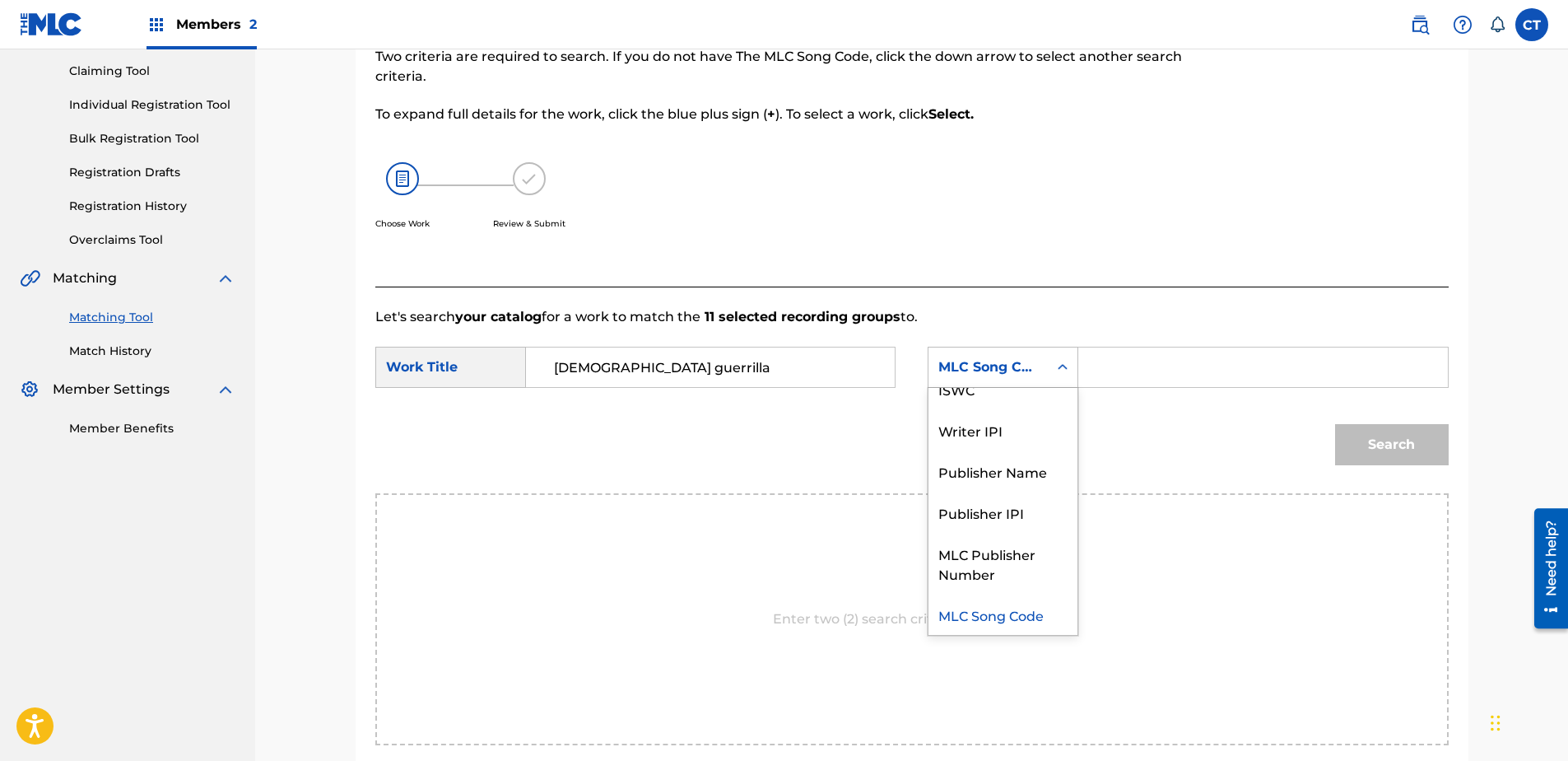
scroll to position [0, 0]
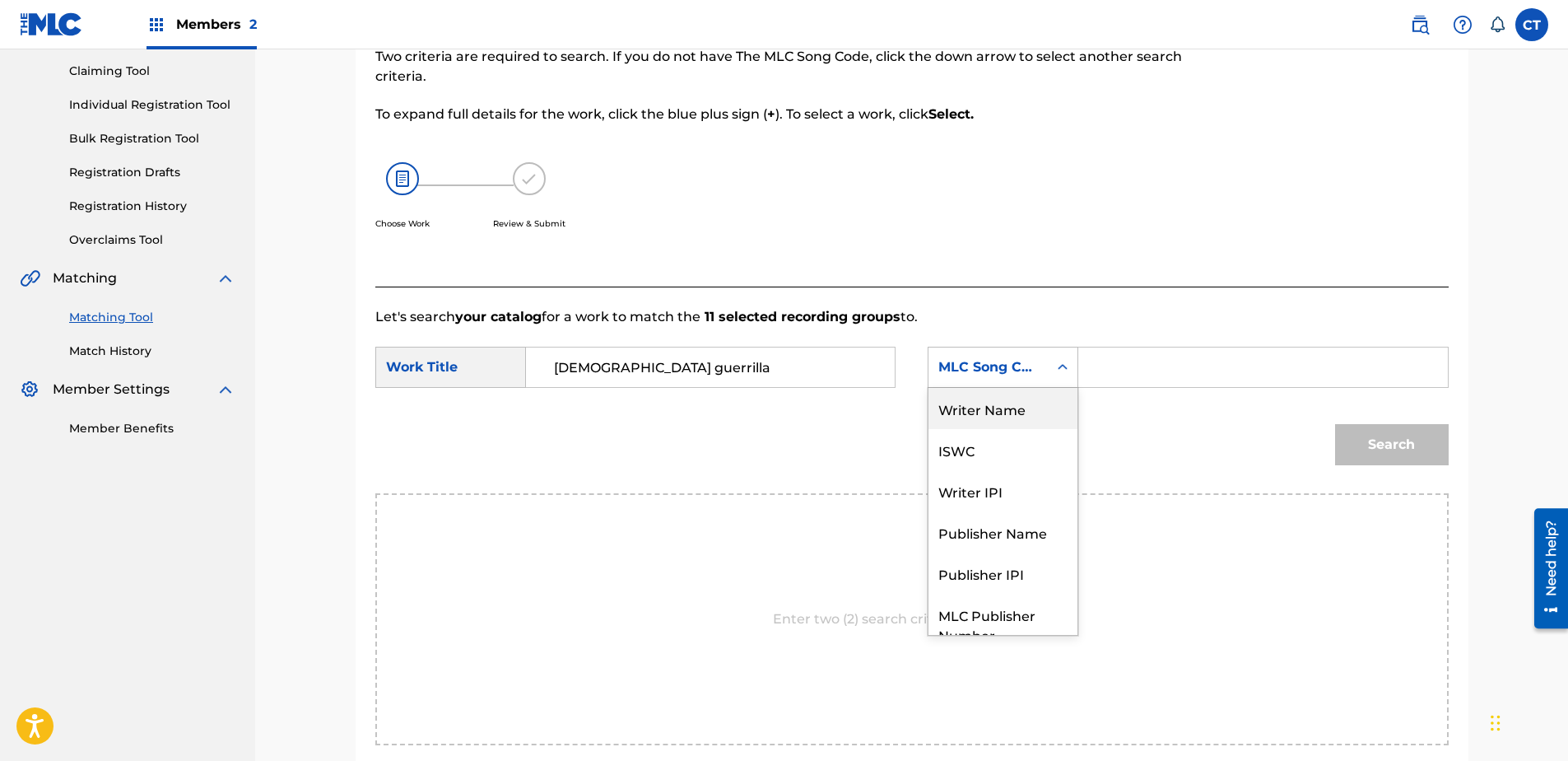
click at [1002, 406] on div "Writer Name" at bounding box center [1003, 409] width 149 height 42
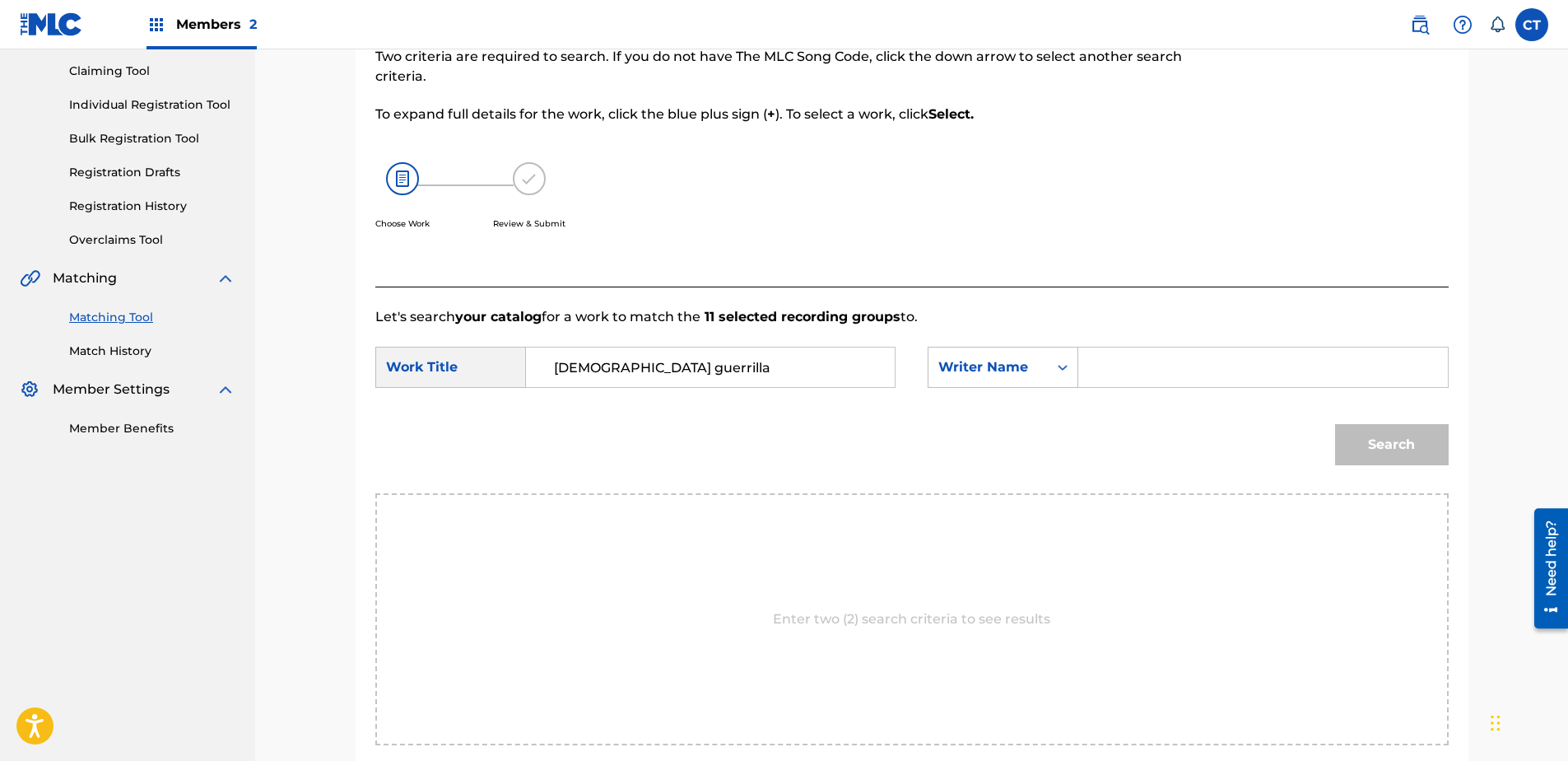
click at [1092, 360] on div "Search Form" at bounding box center [1263, 367] width 369 height 42
click at [1097, 372] on input "Search Form" at bounding box center [1263, 367] width 341 height 40
type input "[PERSON_NAME]"
drag, startPoint x: 1333, startPoint y: 432, endPoint x: 1373, endPoint y: 447, distance: 42.7
click at [1343, 437] on div "Search" at bounding box center [1388, 440] width 122 height 66
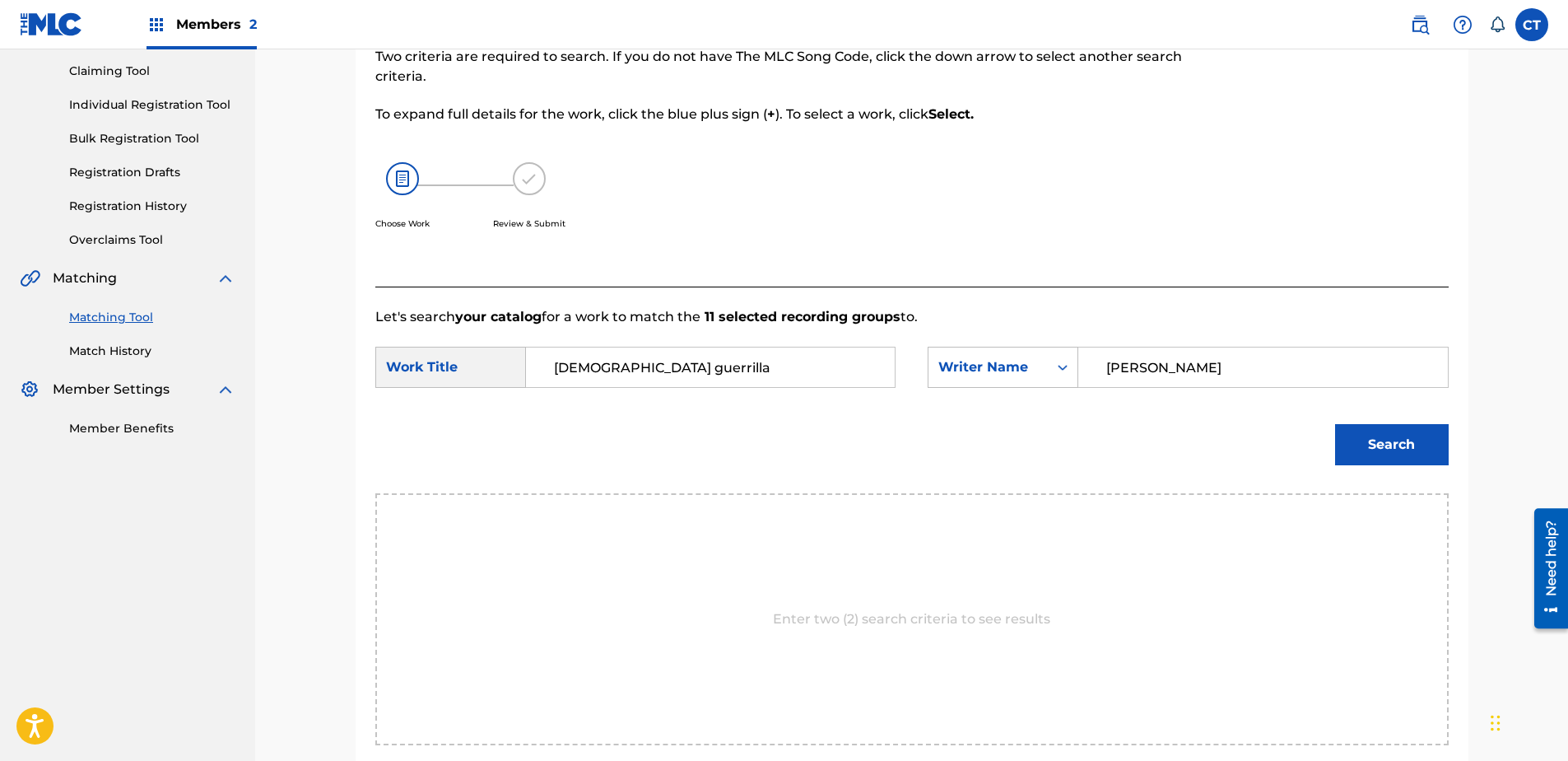
click at [1373, 447] on button "Search" at bounding box center [1392, 444] width 114 height 42
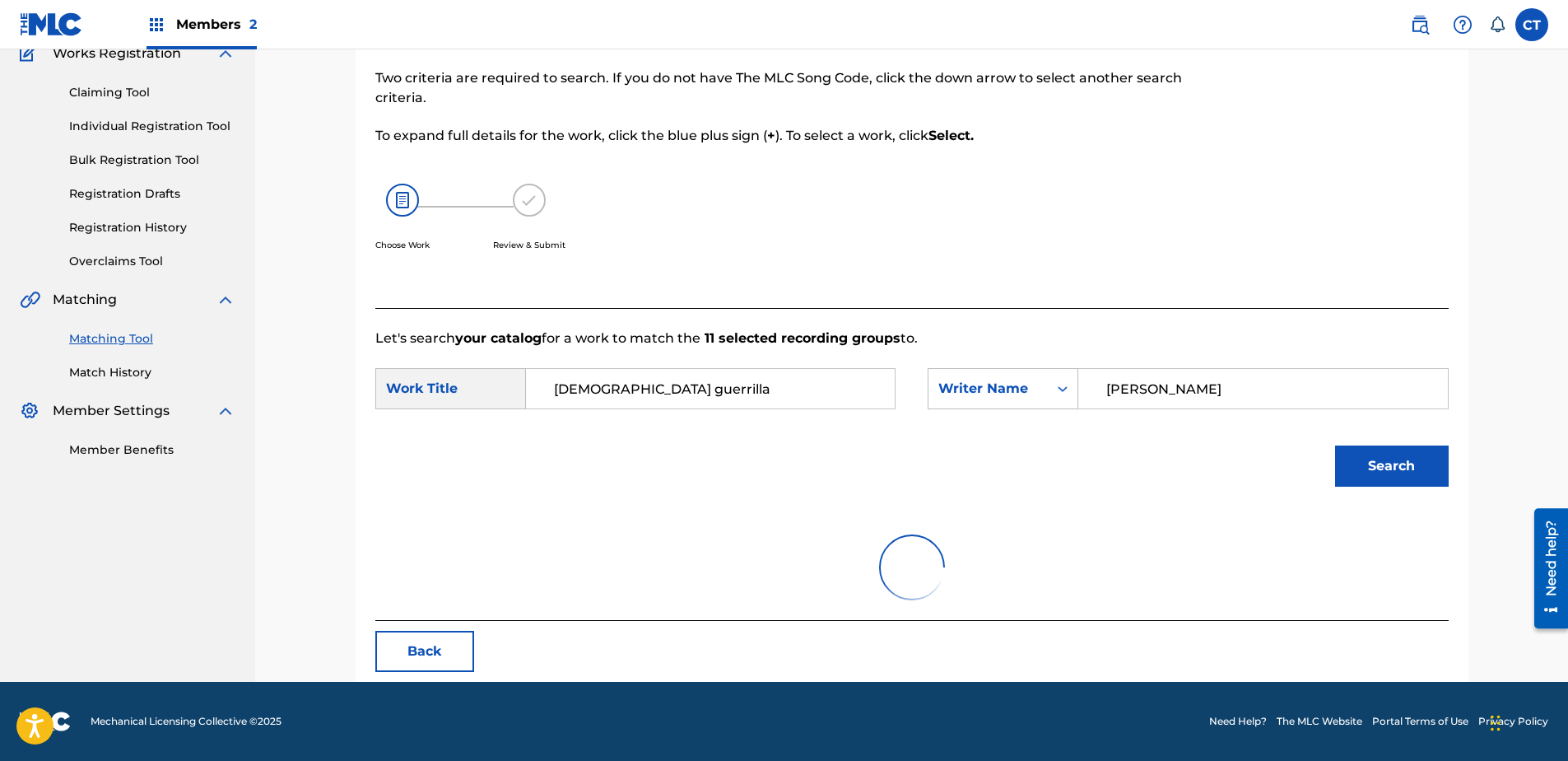
scroll to position [171, 0]
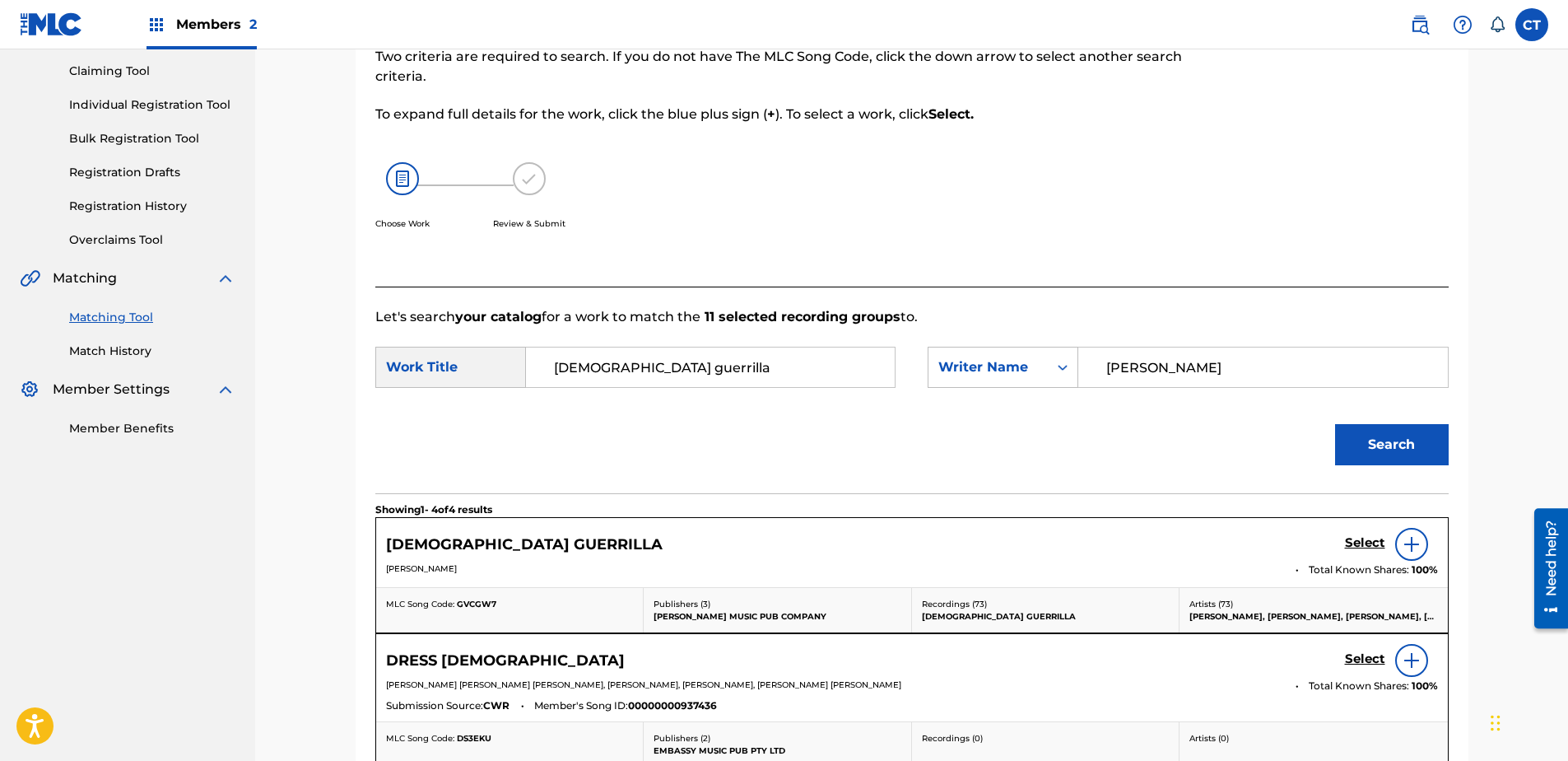
click at [1374, 551] on link "Select" at bounding box center [1365, 544] width 41 height 18
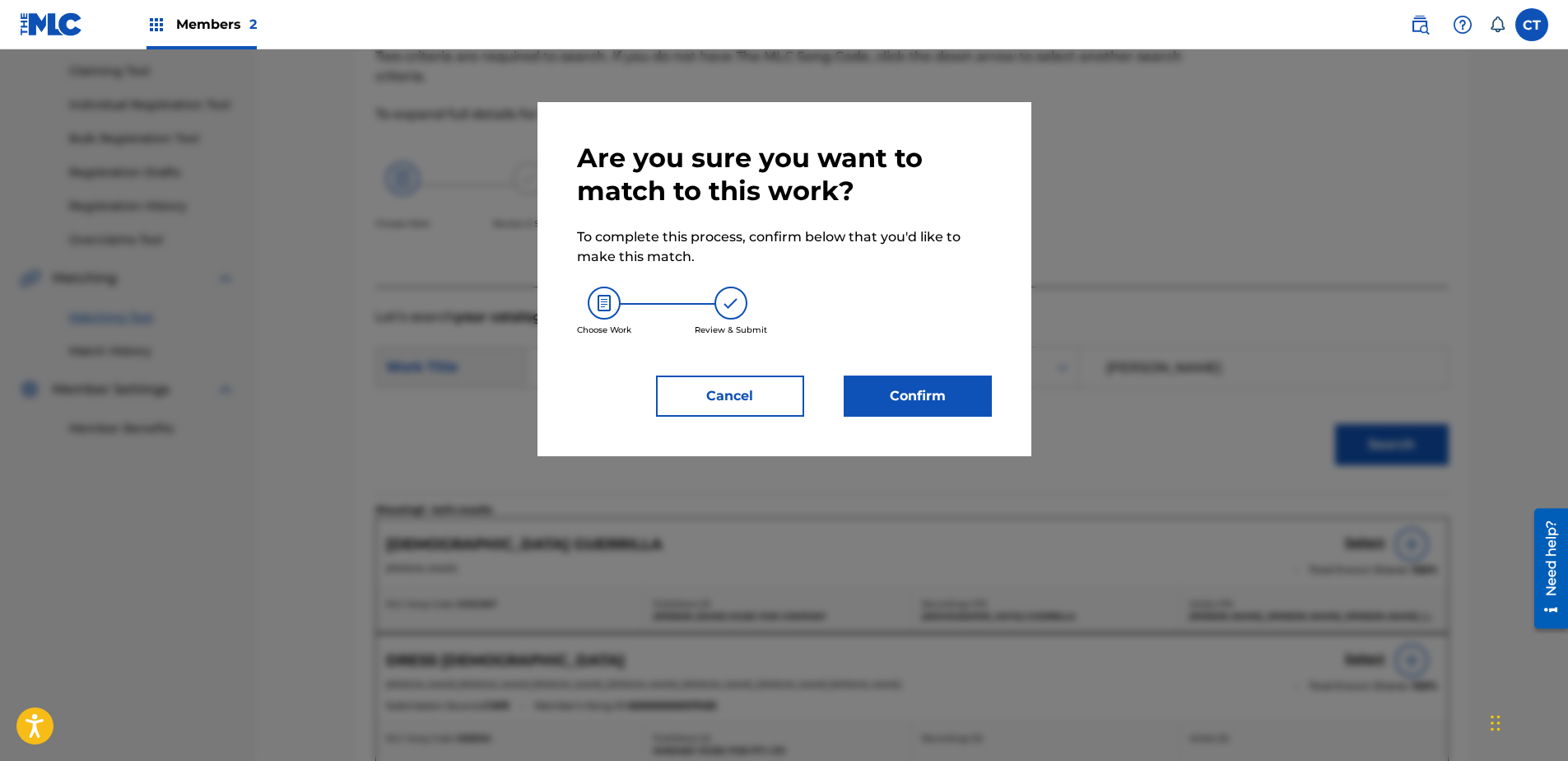
click at [923, 410] on button "Confirm" at bounding box center [919, 396] width 148 height 42
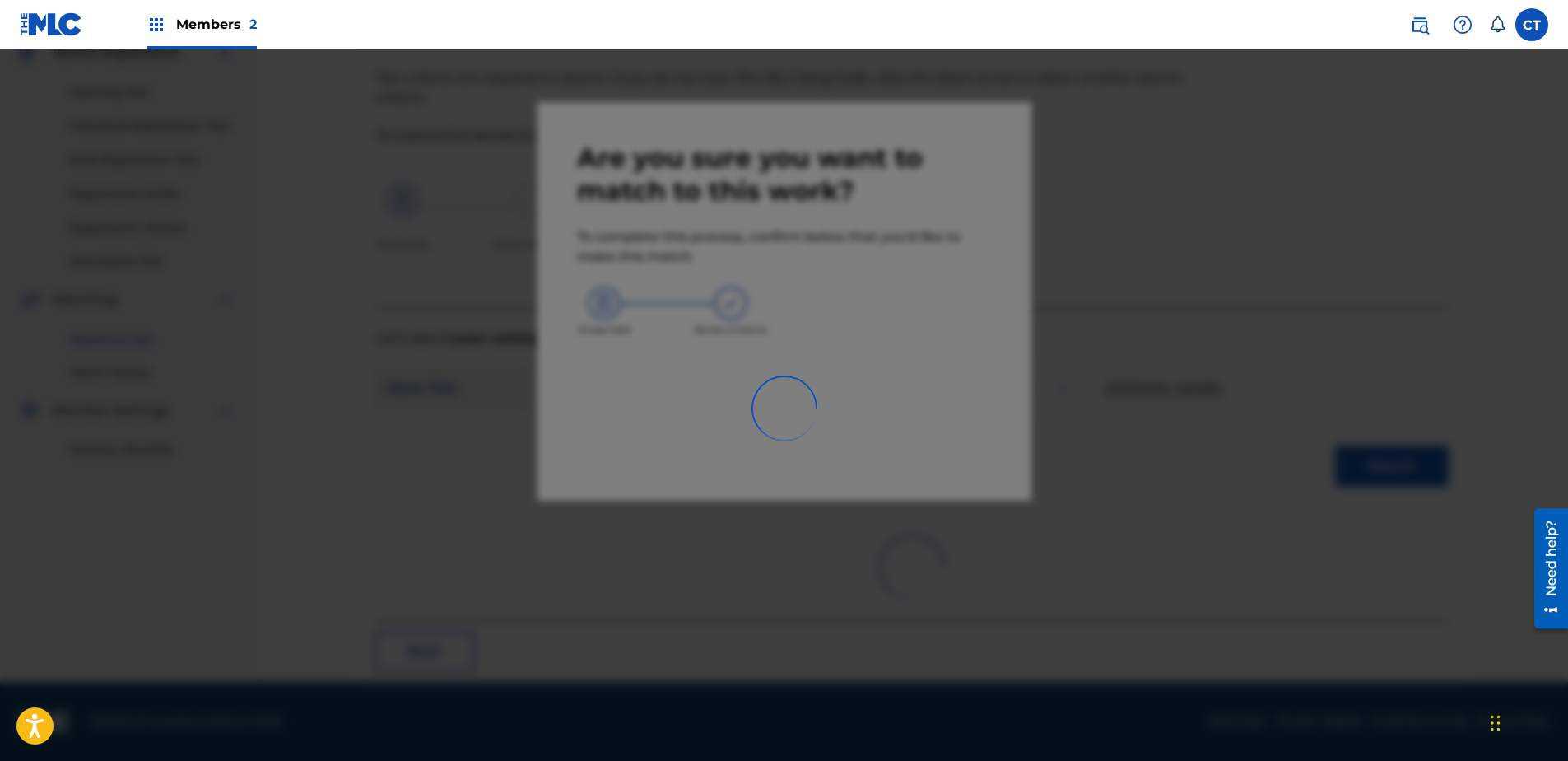
scroll to position [44, 0]
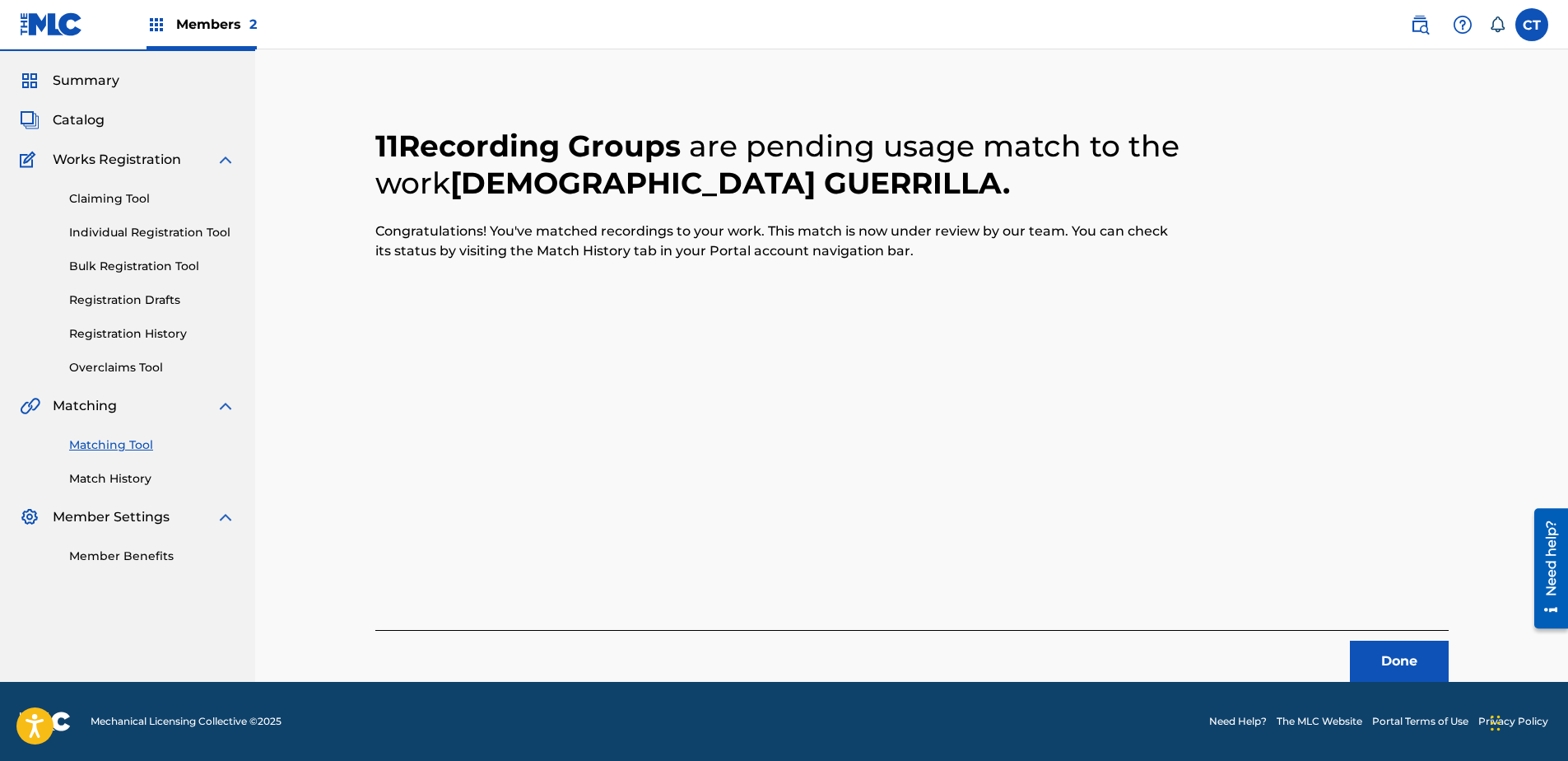
click at [1417, 648] on button "Done" at bounding box center [1400, 661] width 99 height 42
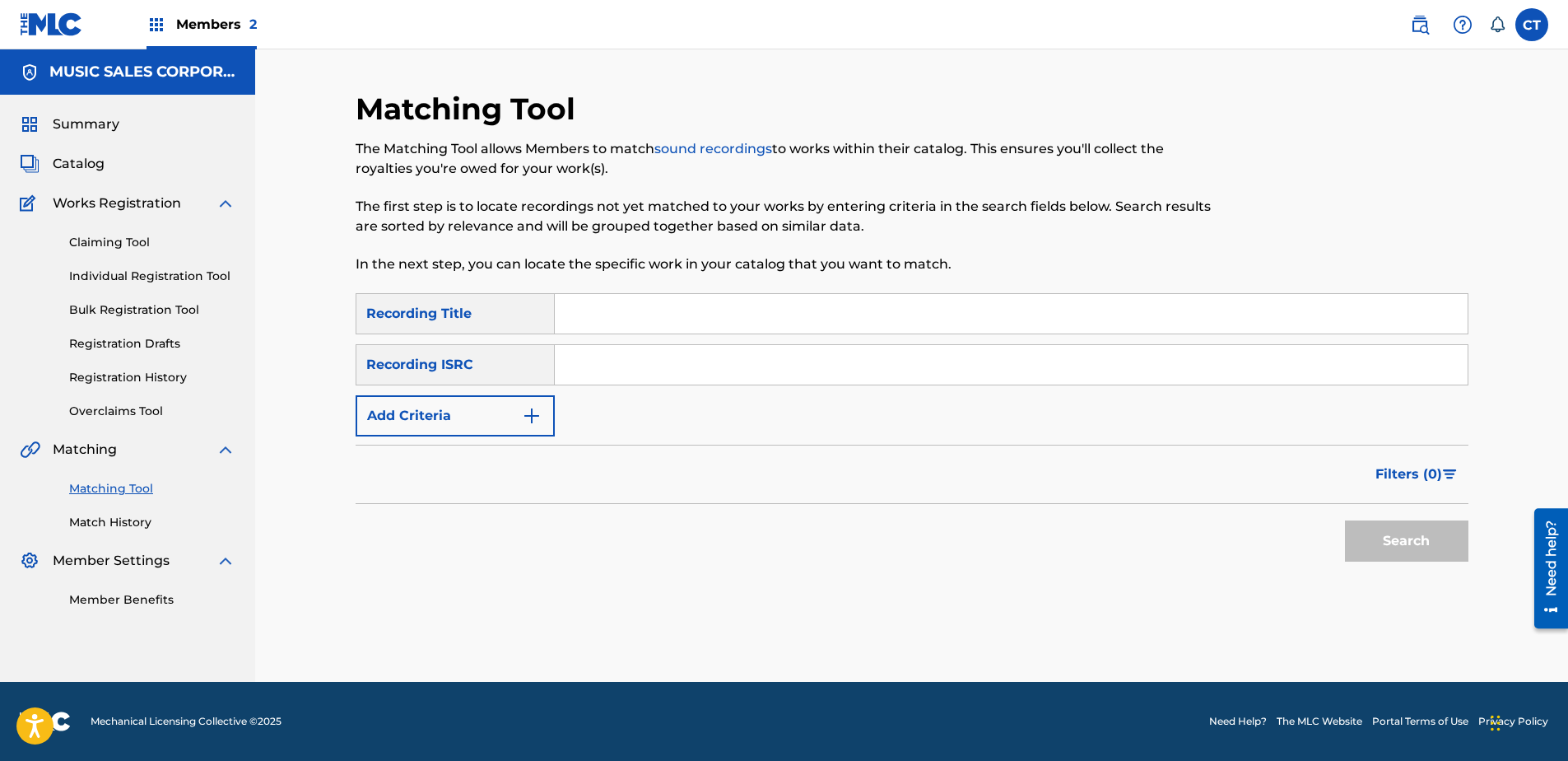
scroll to position [0, 0]
click at [653, 349] on input "Search Form" at bounding box center [1012, 364] width 913 height 40
paste input "US7MN1300428"
type input "US7MN1300428"
click at [1369, 535] on button "Search" at bounding box center [1407, 541] width 124 height 42
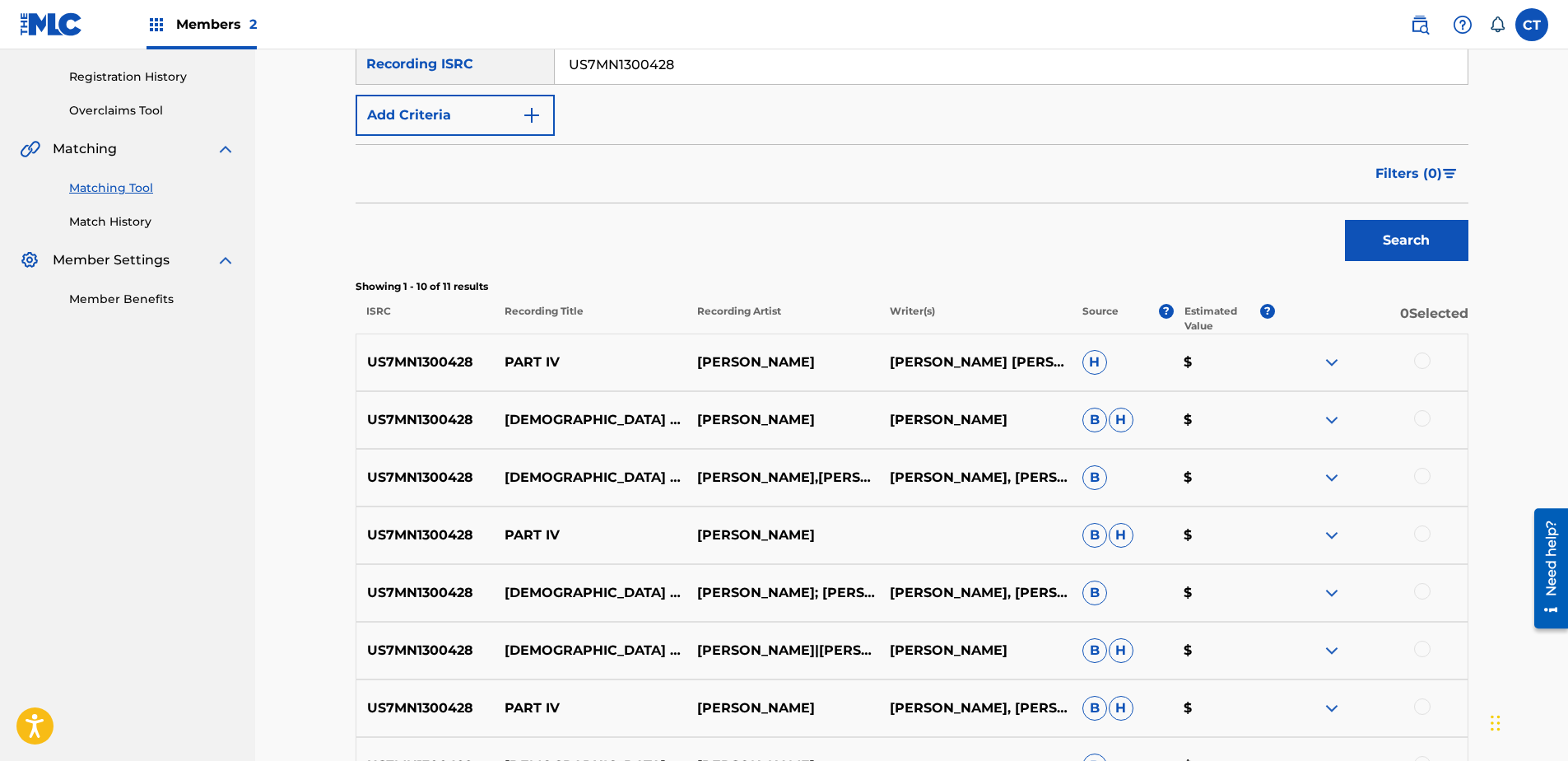
scroll to position [330, 0]
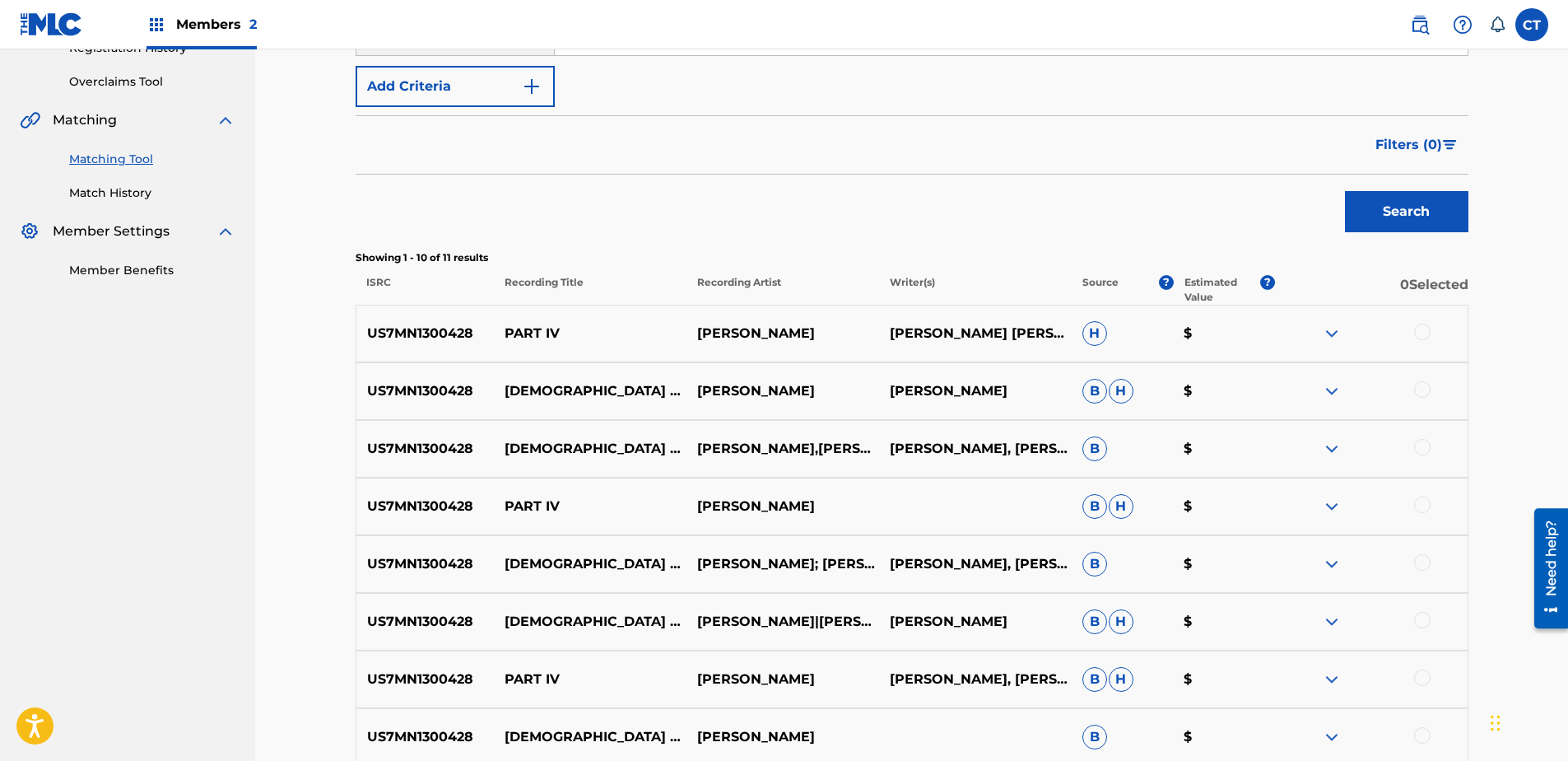
click at [1417, 332] on div at bounding box center [1422, 332] width 17 height 17
click at [1416, 384] on div at bounding box center [1422, 389] width 17 height 17
click at [1423, 442] on div at bounding box center [1422, 446] width 17 height 17
click at [1416, 503] on div at bounding box center [1422, 505] width 17 height 17
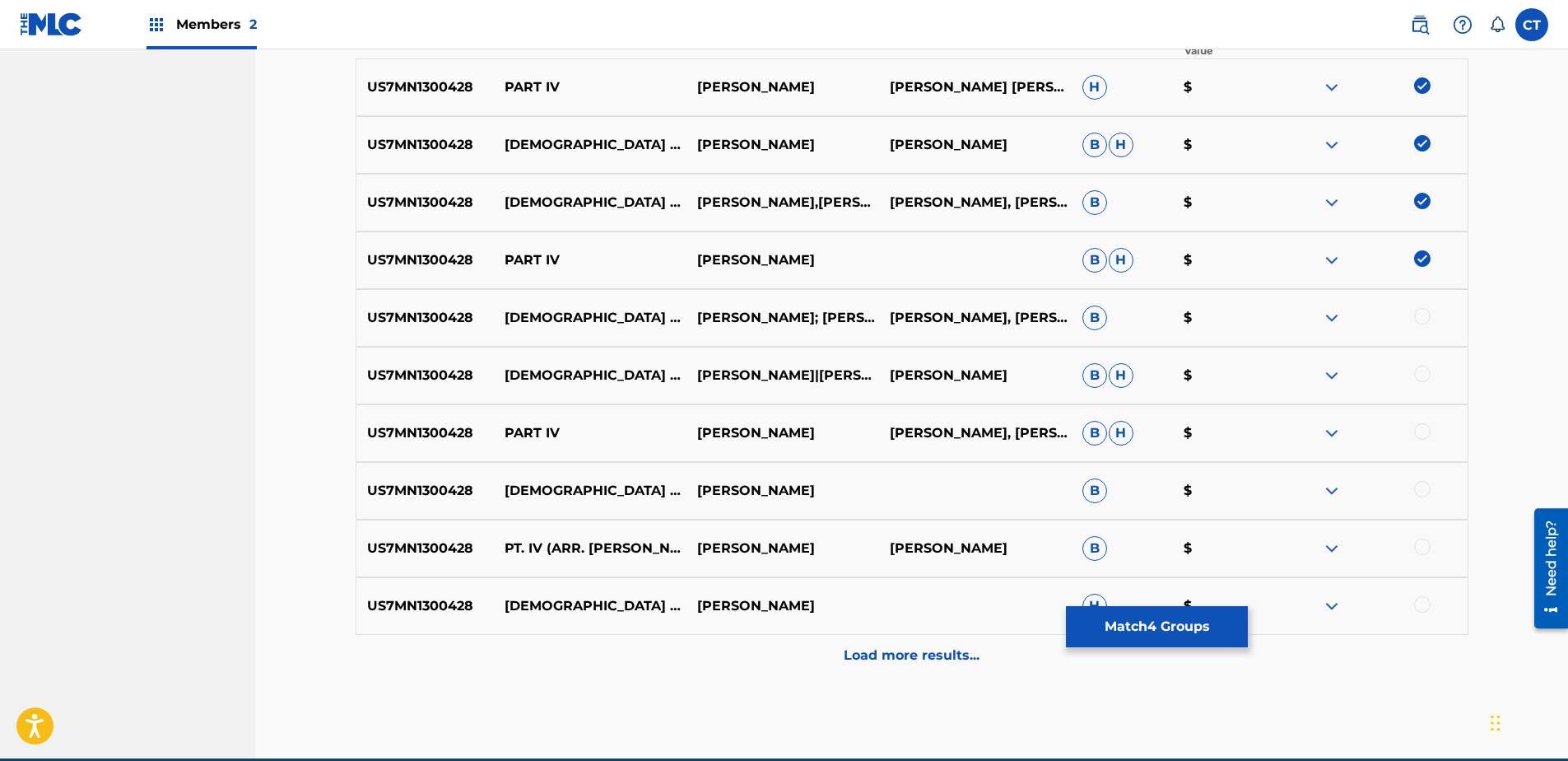
scroll to position [576, 0]
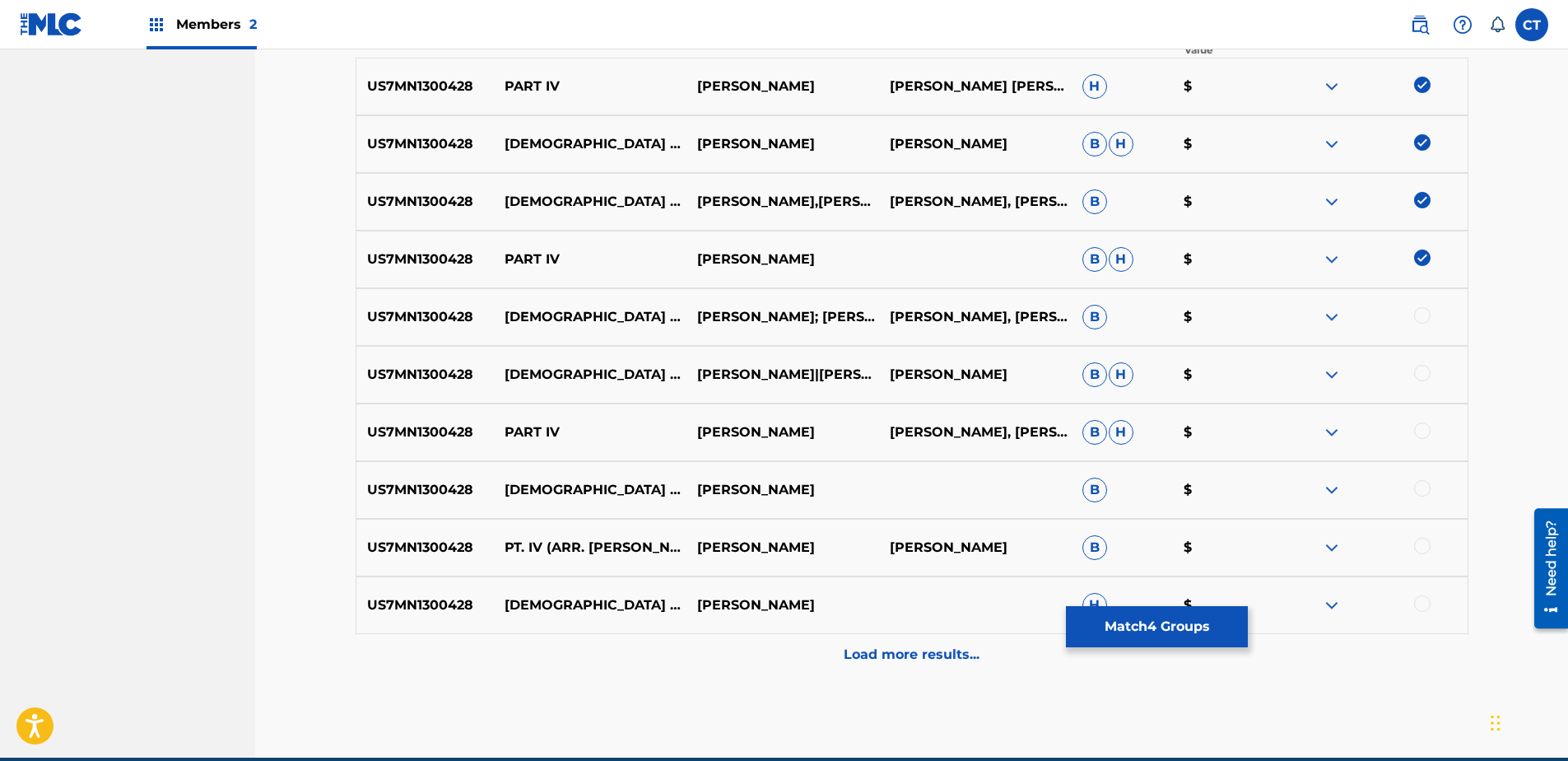
click at [1421, 316] on div at bounding box center [1422, 315] width 17 height 17
click at [1427, 374] on div at bounding box center [1422, 372] width 17 height 17
click at [1421, 428] on div at bounding box center [1422, 430] width 17 height 17
click at [1426, 487] on div at bounding box center [1422, 488] width 17 height 17
click at [1420, 542] on div at bounding box center [1422, 545] width 17 height 17
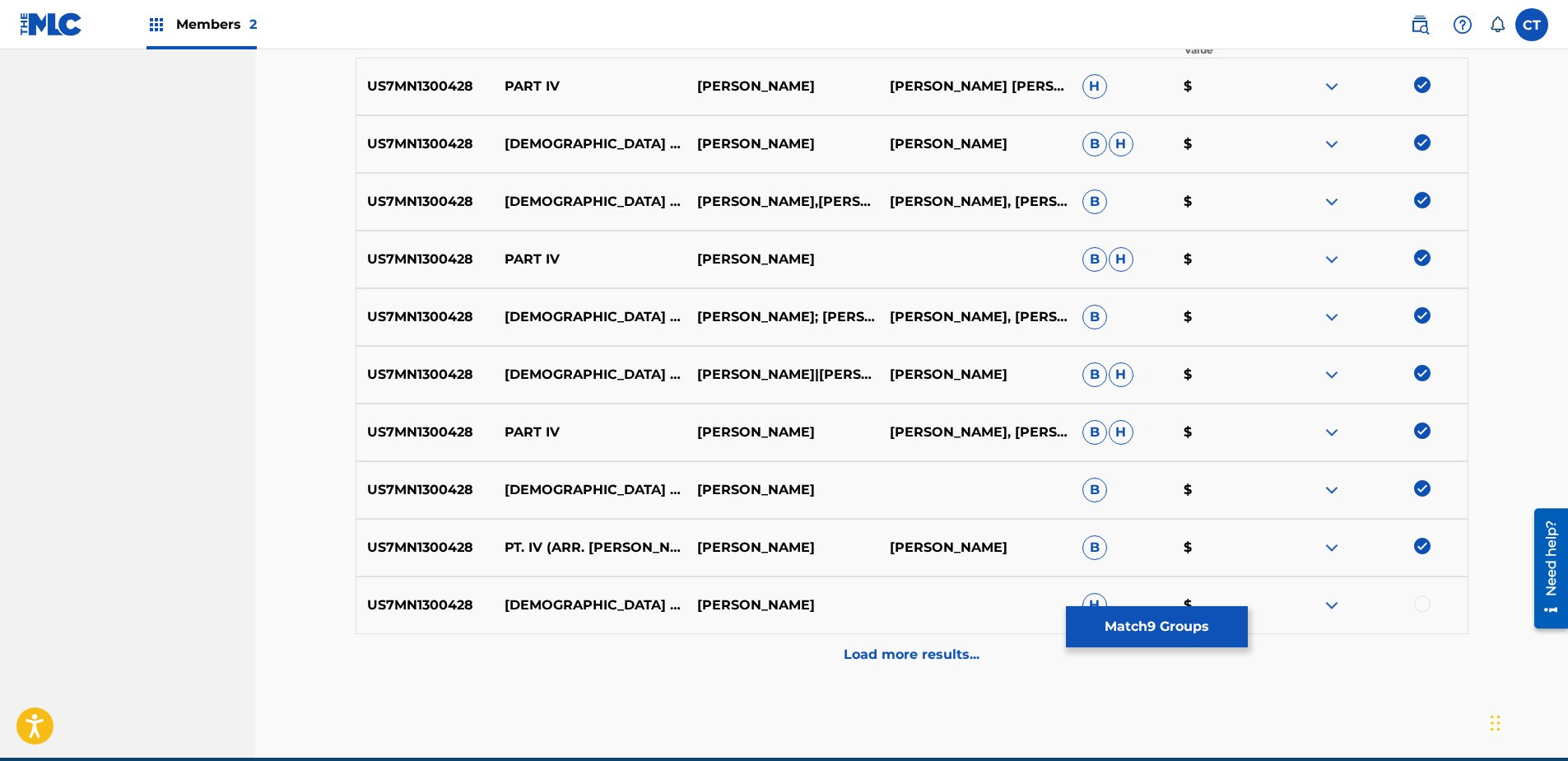
click at [1419, 599] on div at bounding box center [1422, 603] width 17 height 17
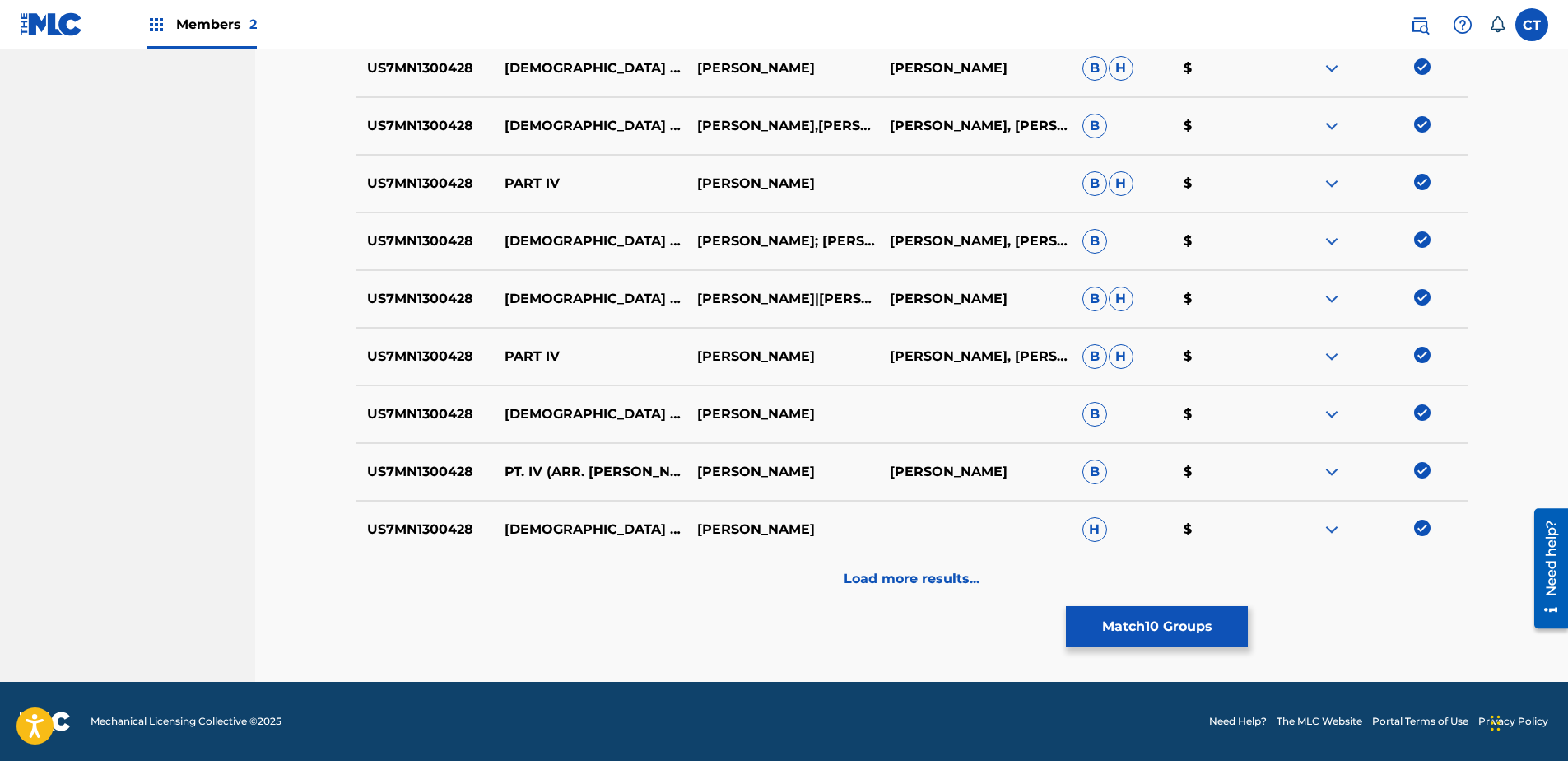
click at [1410, 562] on div "Load more results..." at bounding box center [912, 579] width 1113 height 42
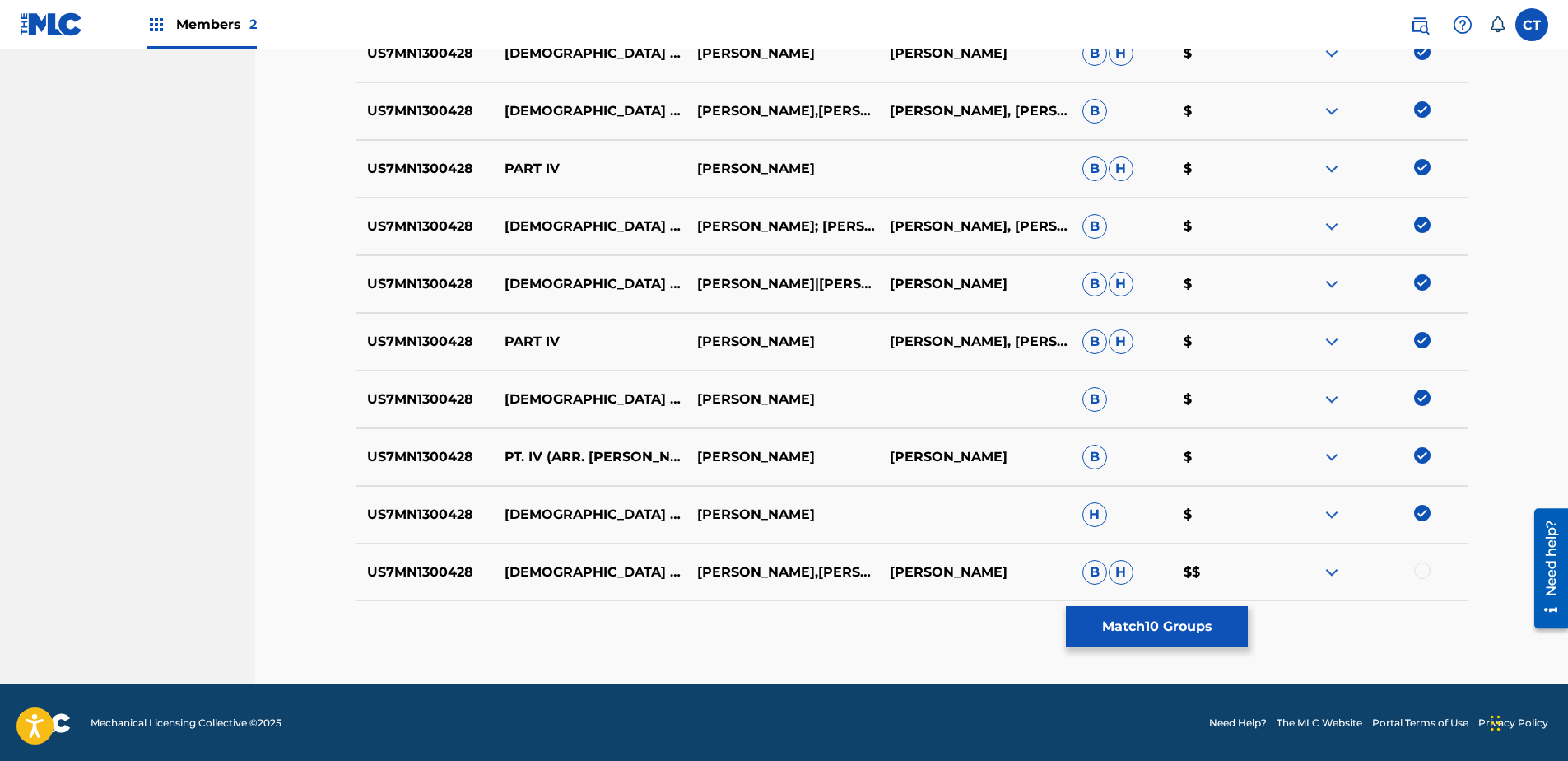
scroll to position [668, 0]
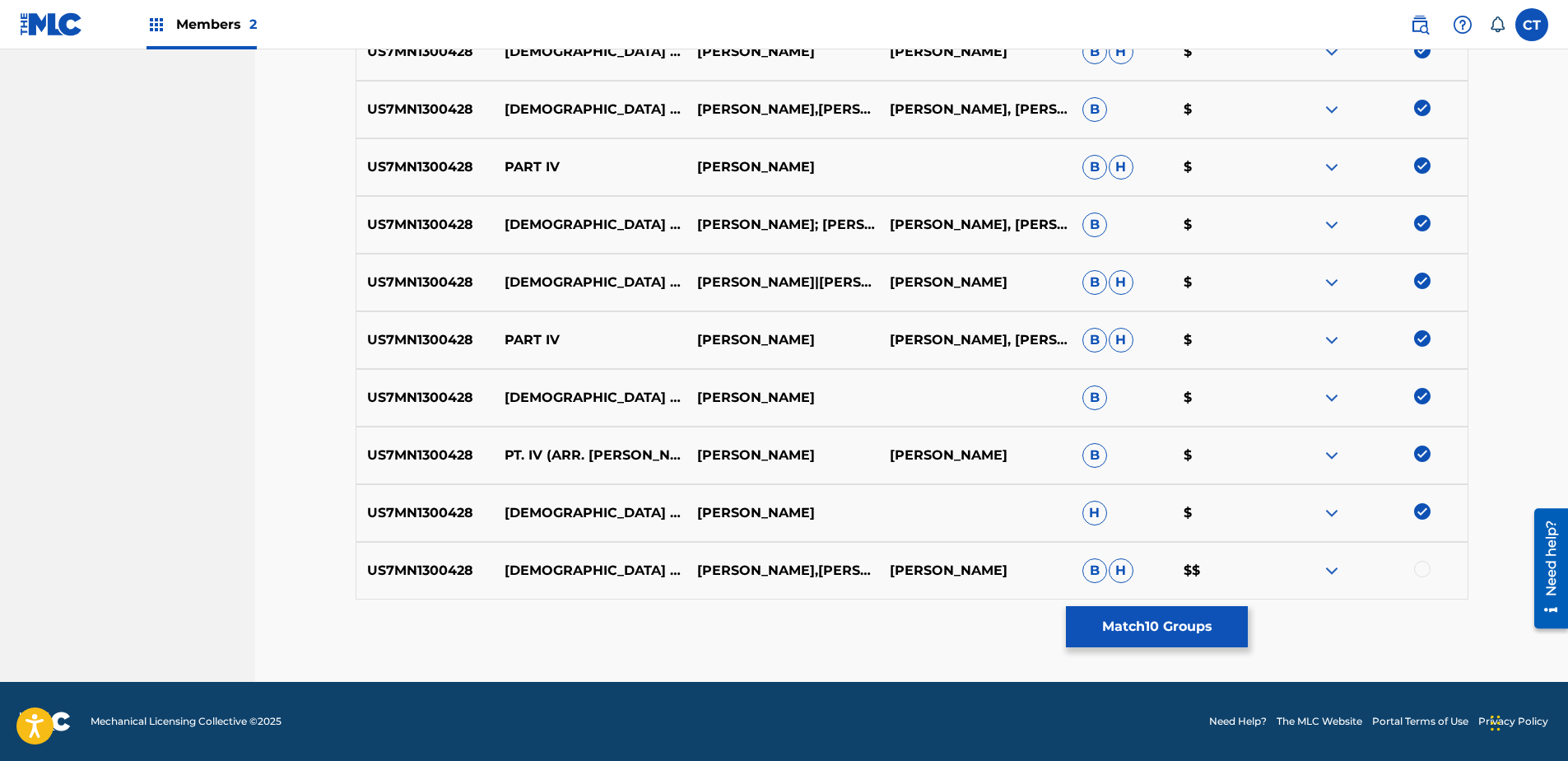
click at [1432, 560] on div at bounding box center [1371, 570] width 193 height 20
click at [1410, 566] on div at bounding box center [1371, 570] width 193 height 20
click at [1420, 568] on div at bounding box center [1422, 568] width 17 height 17
click at [1227, 638] on button "Match 11 Groups" at bounding box center [1157, 626] width 182 height 42
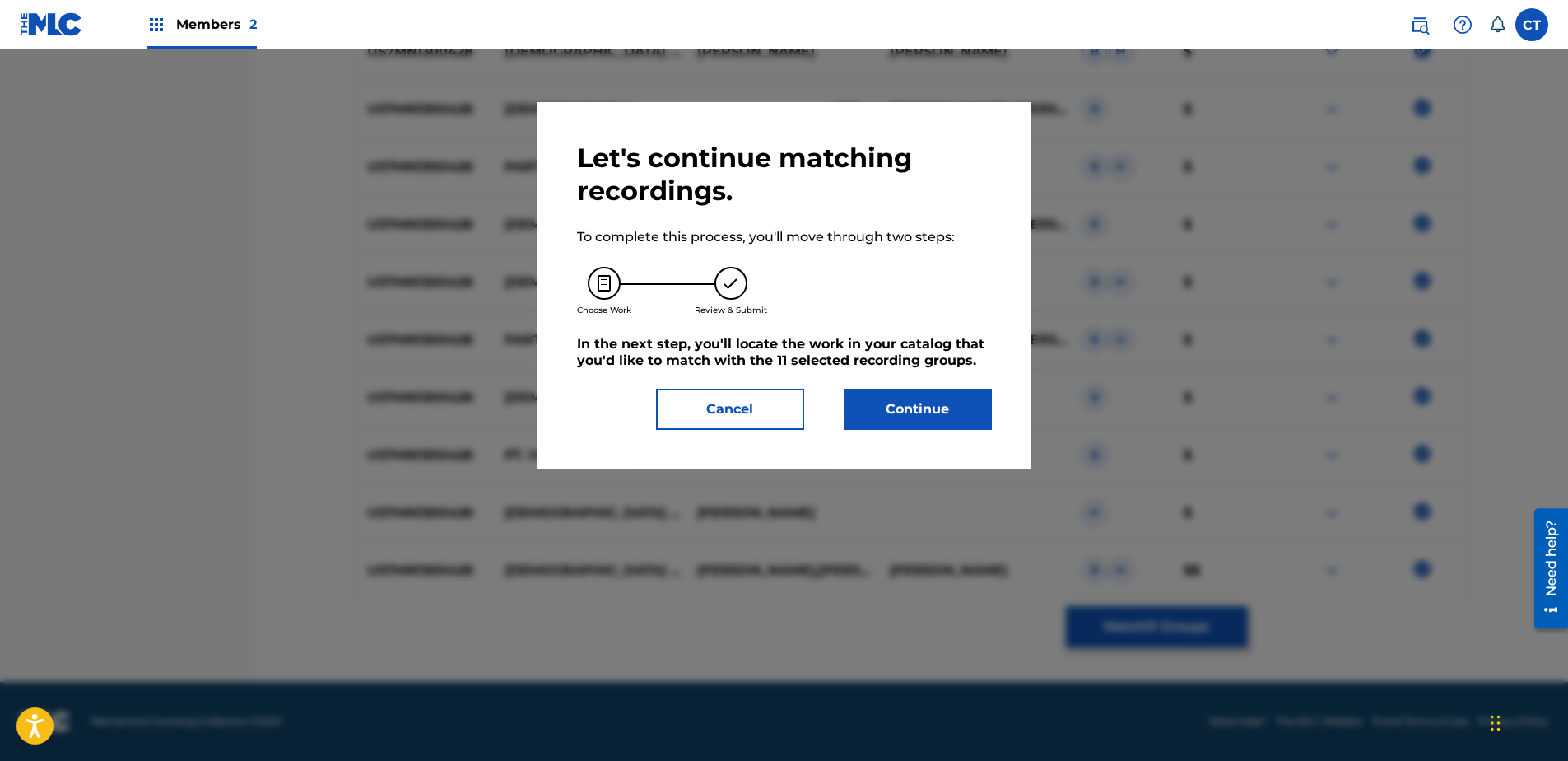
click at [947, 391] on button "Continue" at bounding box center [919, 410] width 148 height 42
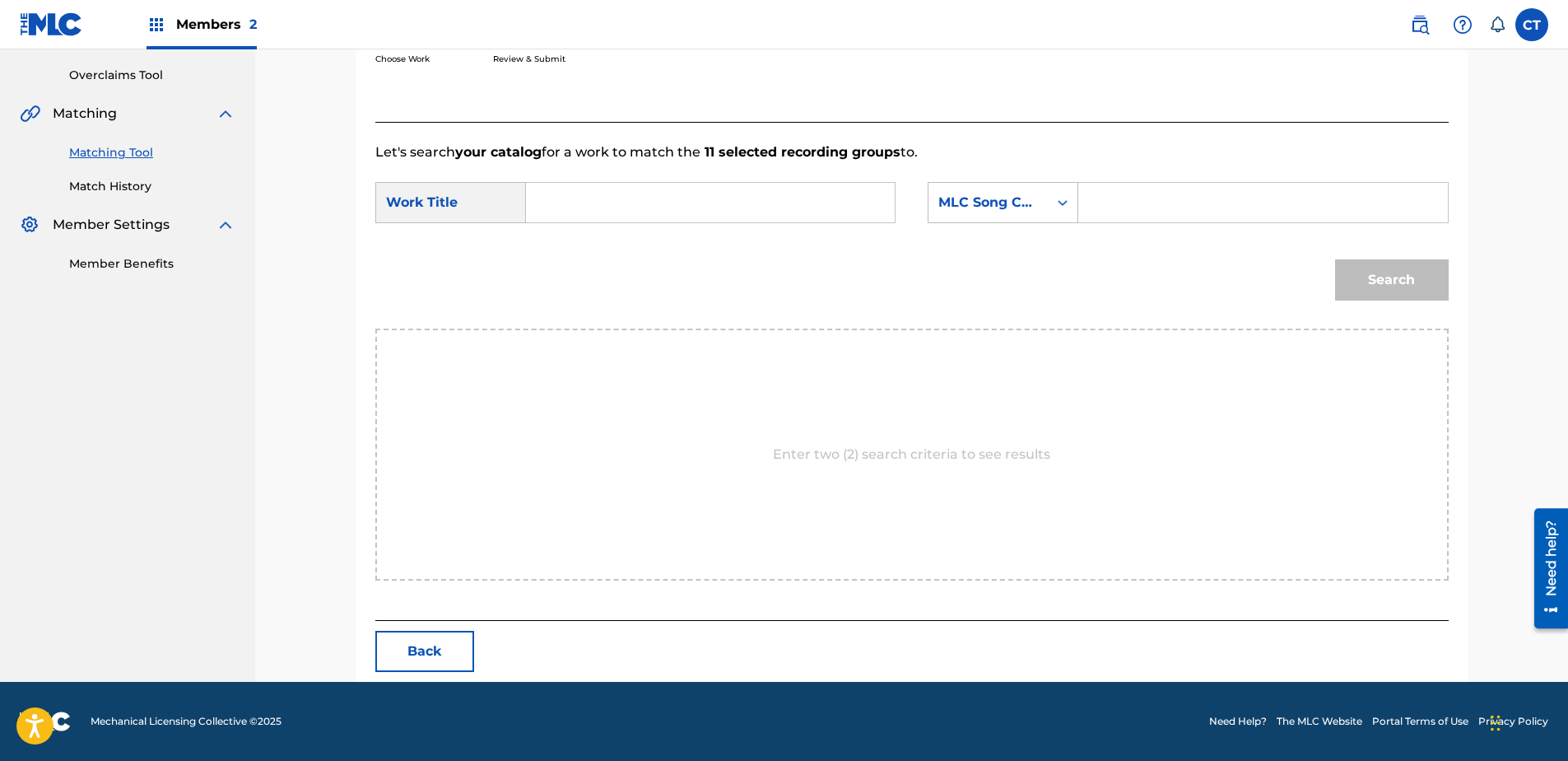
click at [687, 193] on input "Search Form" at bounding box center [711, 203] width 341 height 40
click at [562, 247] on div "[DEMOGRAPHIC_DATA] gu errilla" at bounding box center [587, 249] width 93 height 49
type input "[DEMOGRAPHIC_DATA] guerrilla"
click at [1008, 167] on form "SearchWithCriteria419e54e4-4912-4bae-baae-e193abe3eb82 Work Title [DEMOGRAPHIC_…" at bounding box center [912, 245] width 1074 height 166
click at [1025, 209] on div "MLC Song Code" at bounding box center [988, 203] width 100 height 20
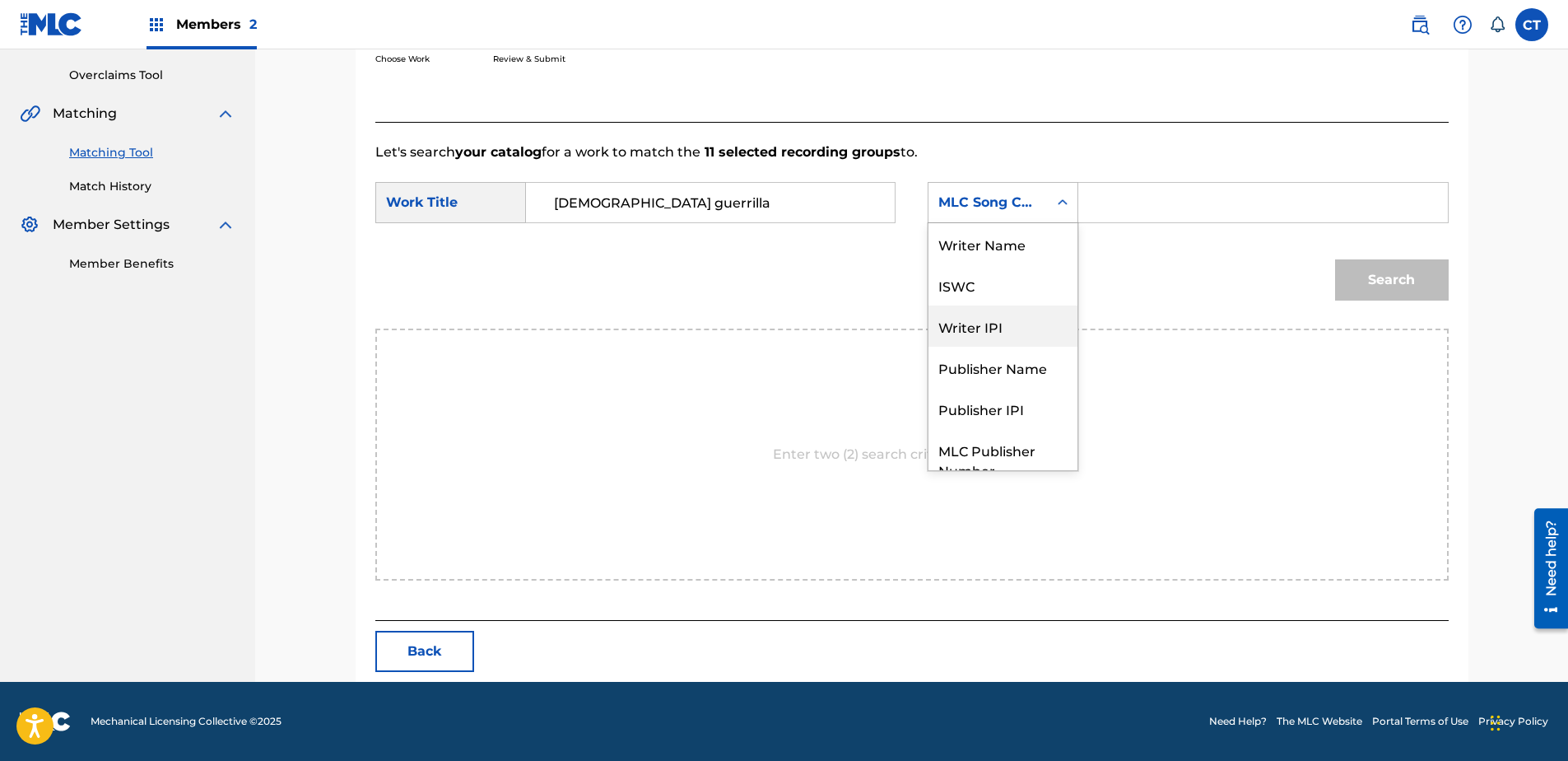
scroll to position [0, 0]
drag, startPoint x: 1025, startPoint y: 250, endPoint x: 1112, endPoint y: 228, distance: 89.7
click at [1027, 250] on div "Writer Name" at bounding box center [1003, 243] width 149 height 42
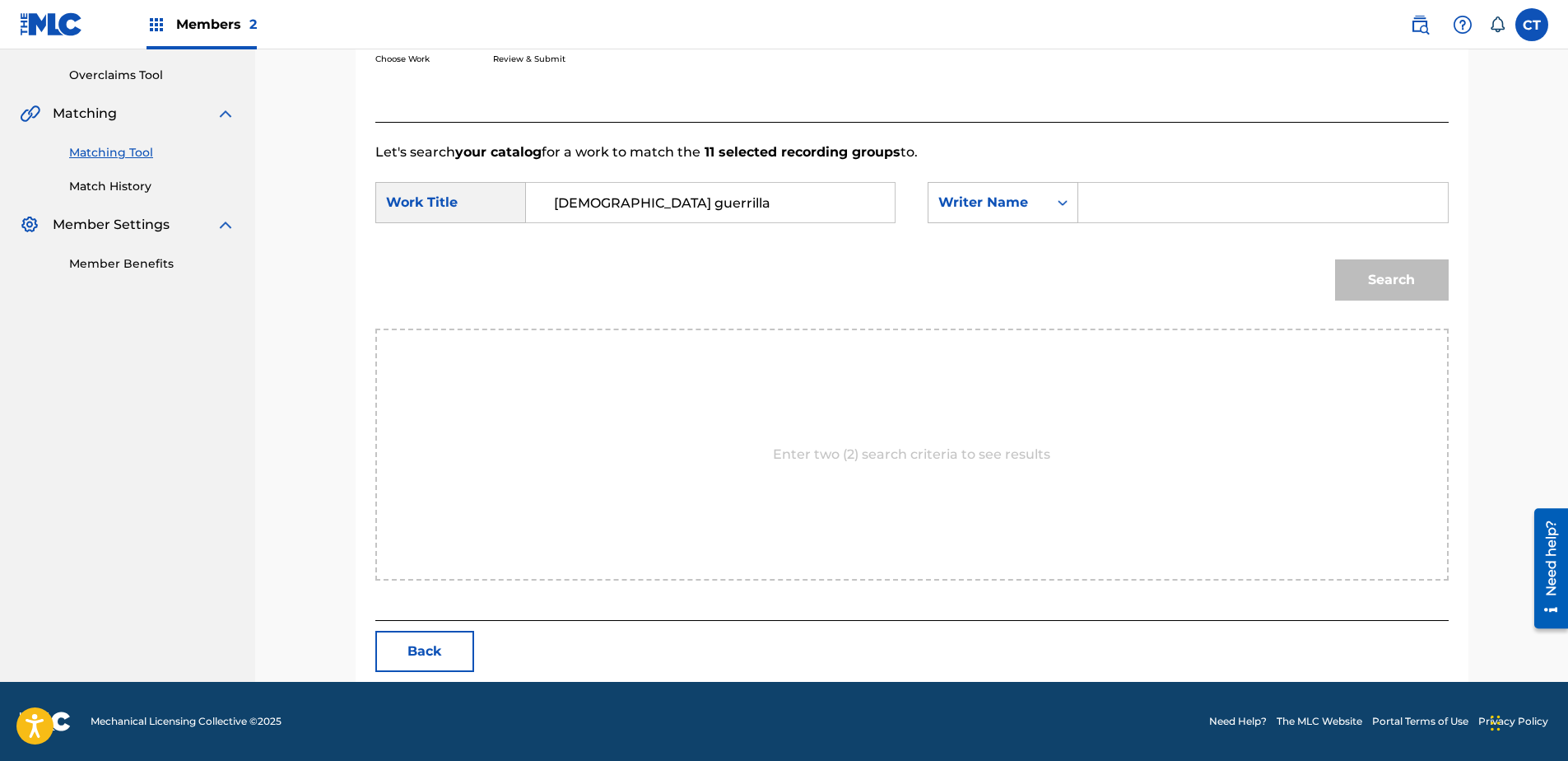
click at [1135, 220] on input "Search Form" at bounding box center [1263, 203] width 341 height 40
type input "[PERSON_NAME]"
click at [1346, 270] on button "Search" at bounding box center [1392, 280] width 114 height 42
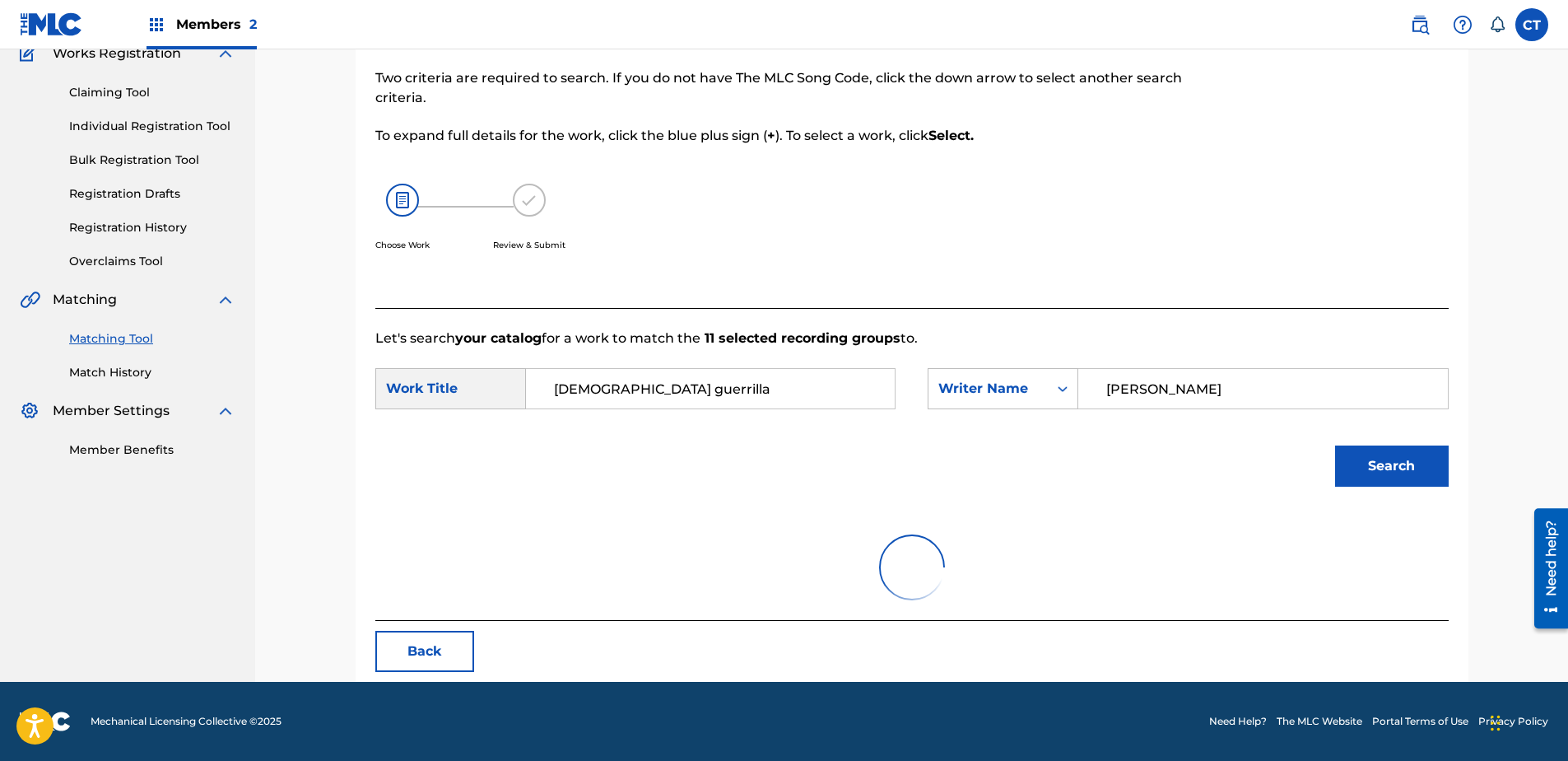
scroll to position [335, 0]
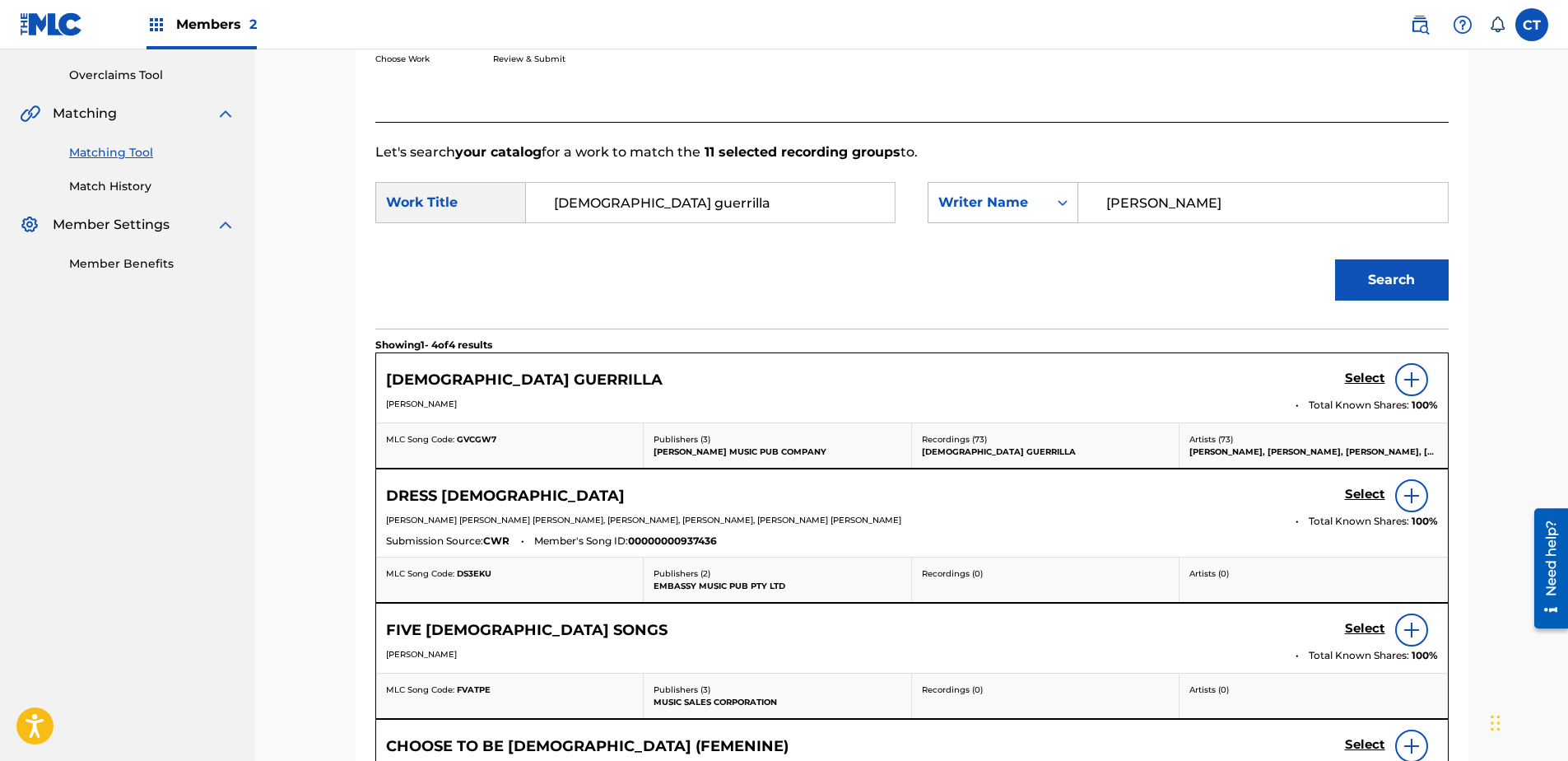
click at [1373, 374] on h5 "Select" at bounding box center [1365, 378] width 41 height 16
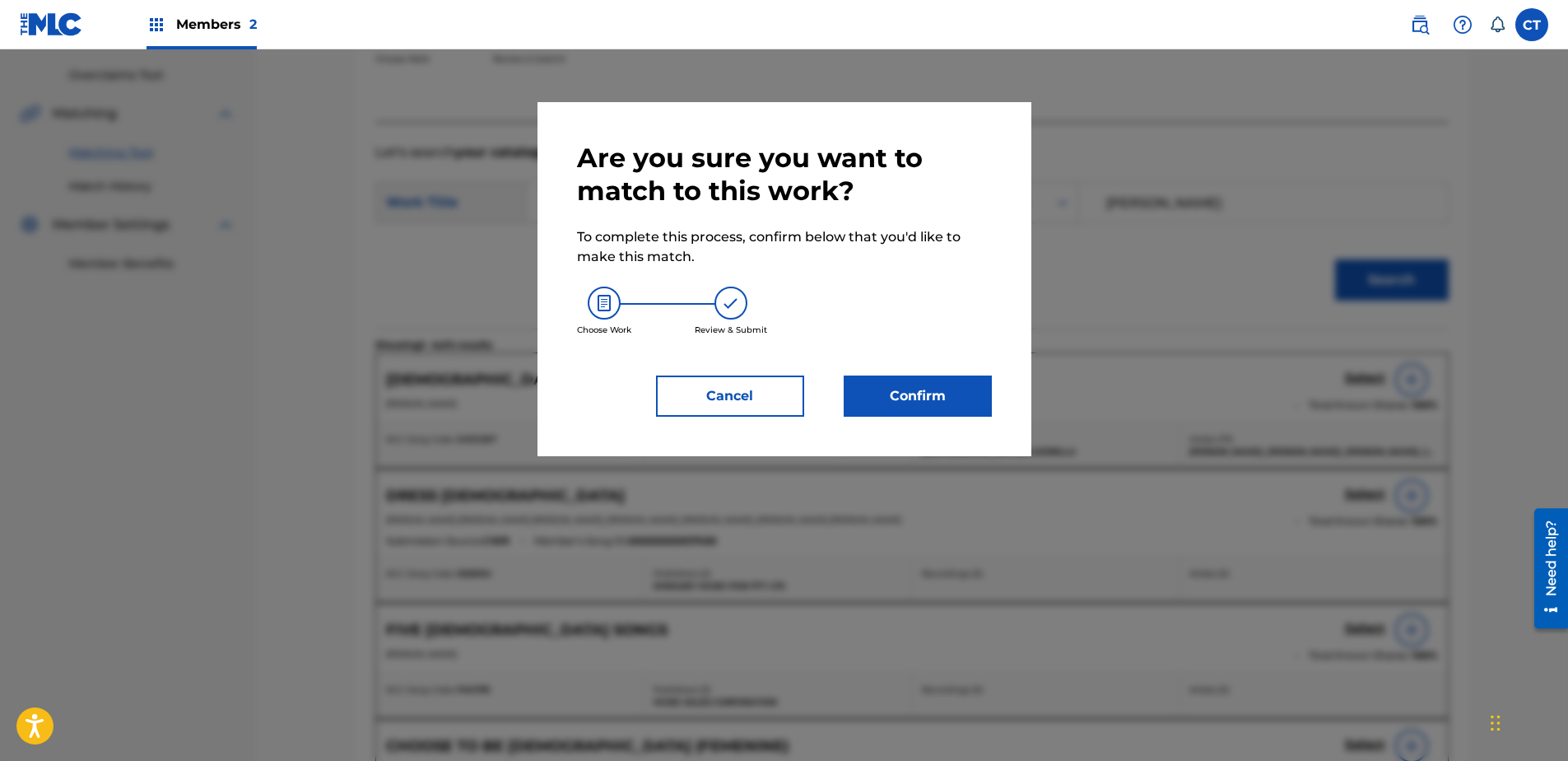
click at [947, 385] on button "Confirm" at bounding box center [919, 396] width 148 height 42
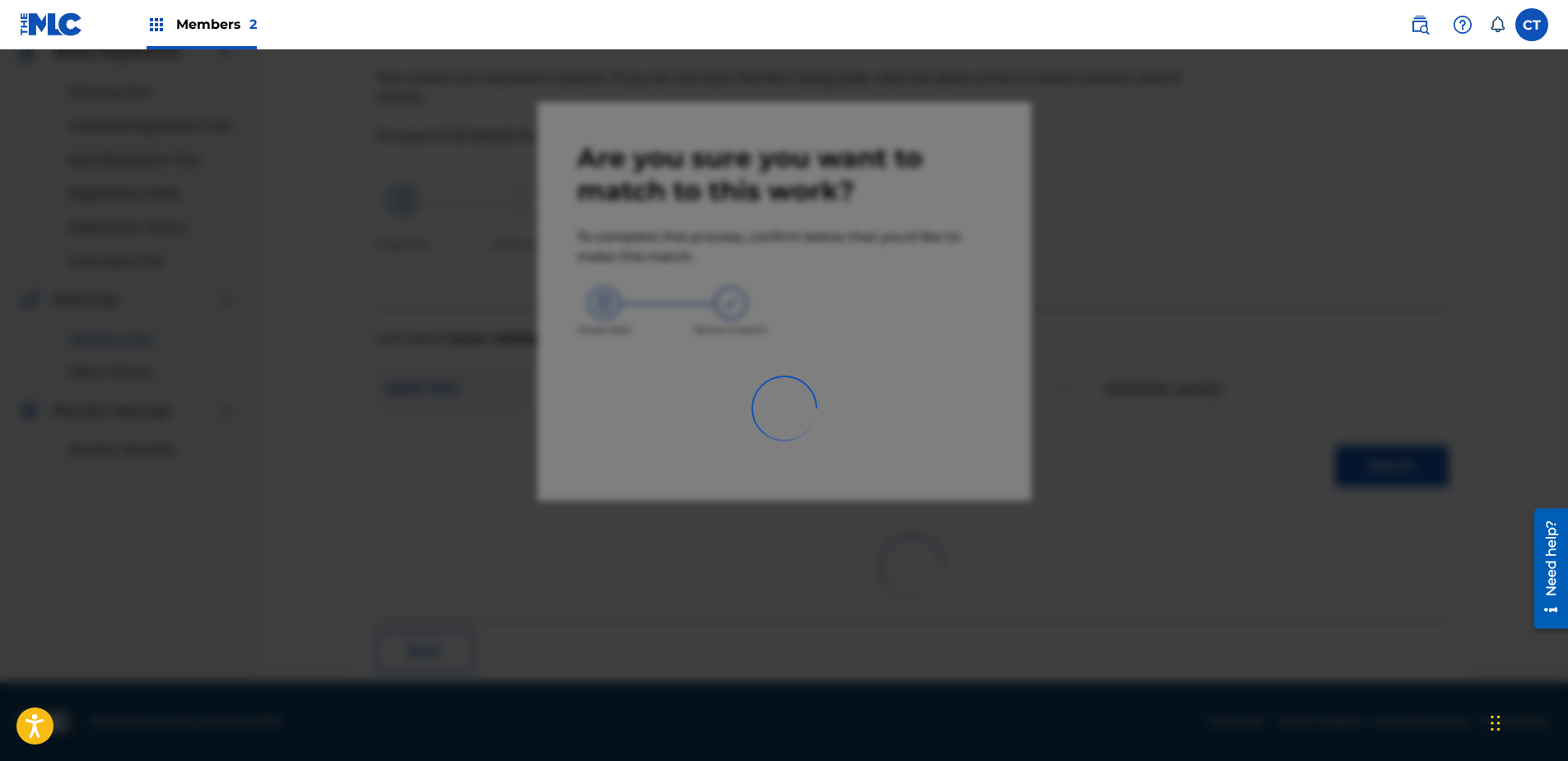
scroll to position [44, 0]
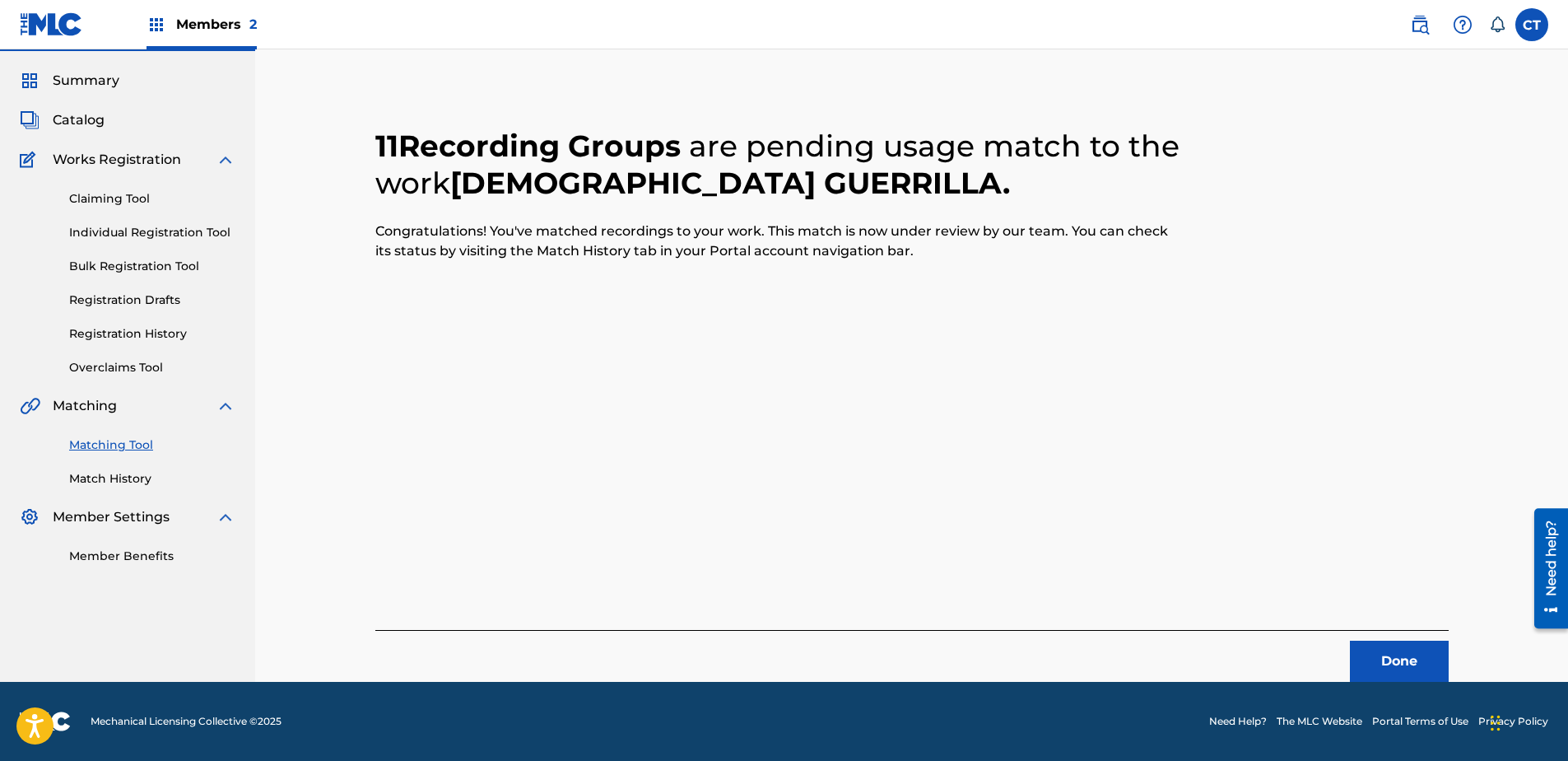
click at [1413, 662] on button "Done" at bounding box center [1400, 661] width 99 height 42
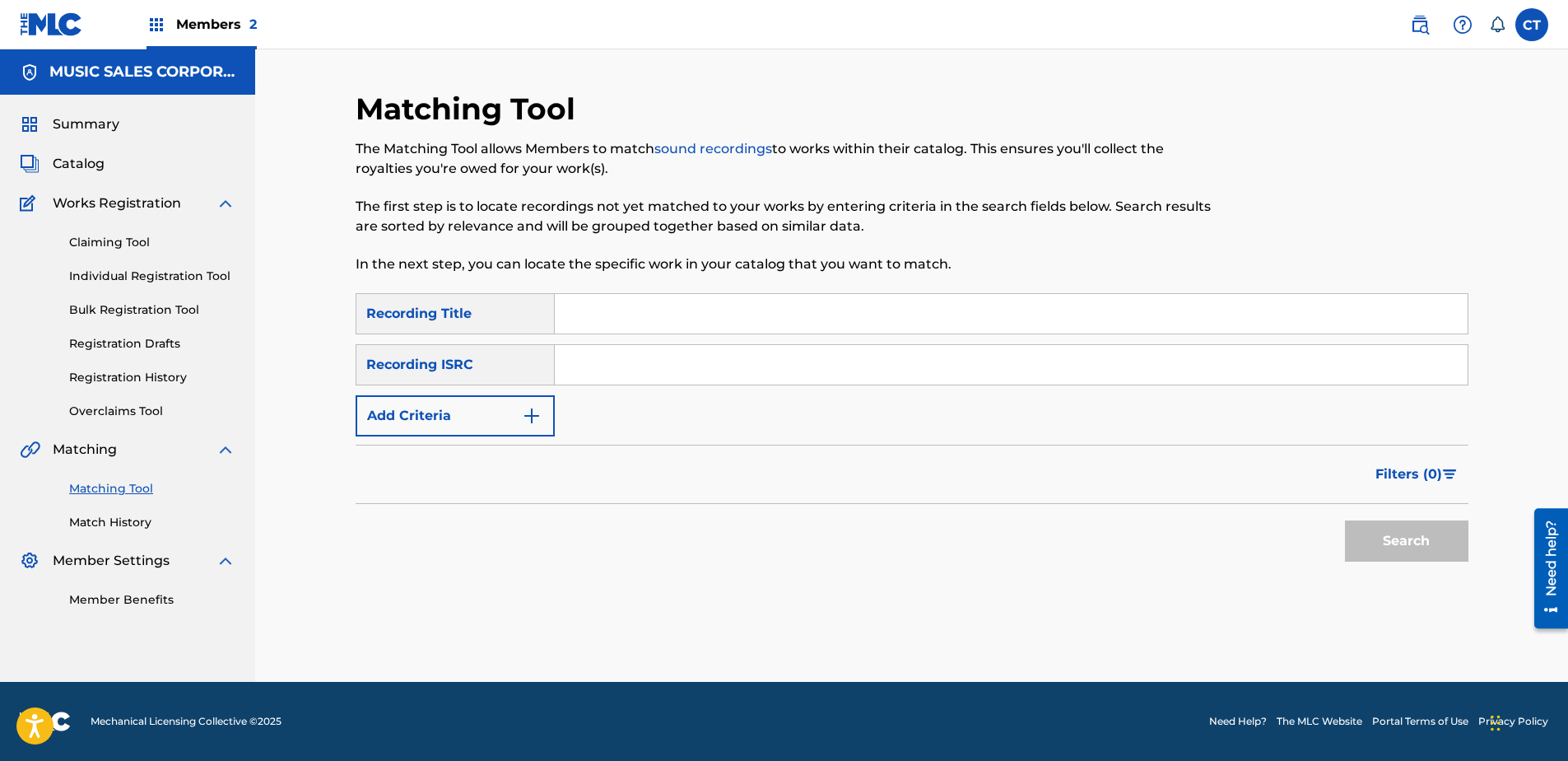
scroll to position [0, 0]
paste input "US7MN1300429"
type input "US7MN1300429"
click at [1407, 534] on button "Search" at bounding box center [1407, 541] width 124 height 42
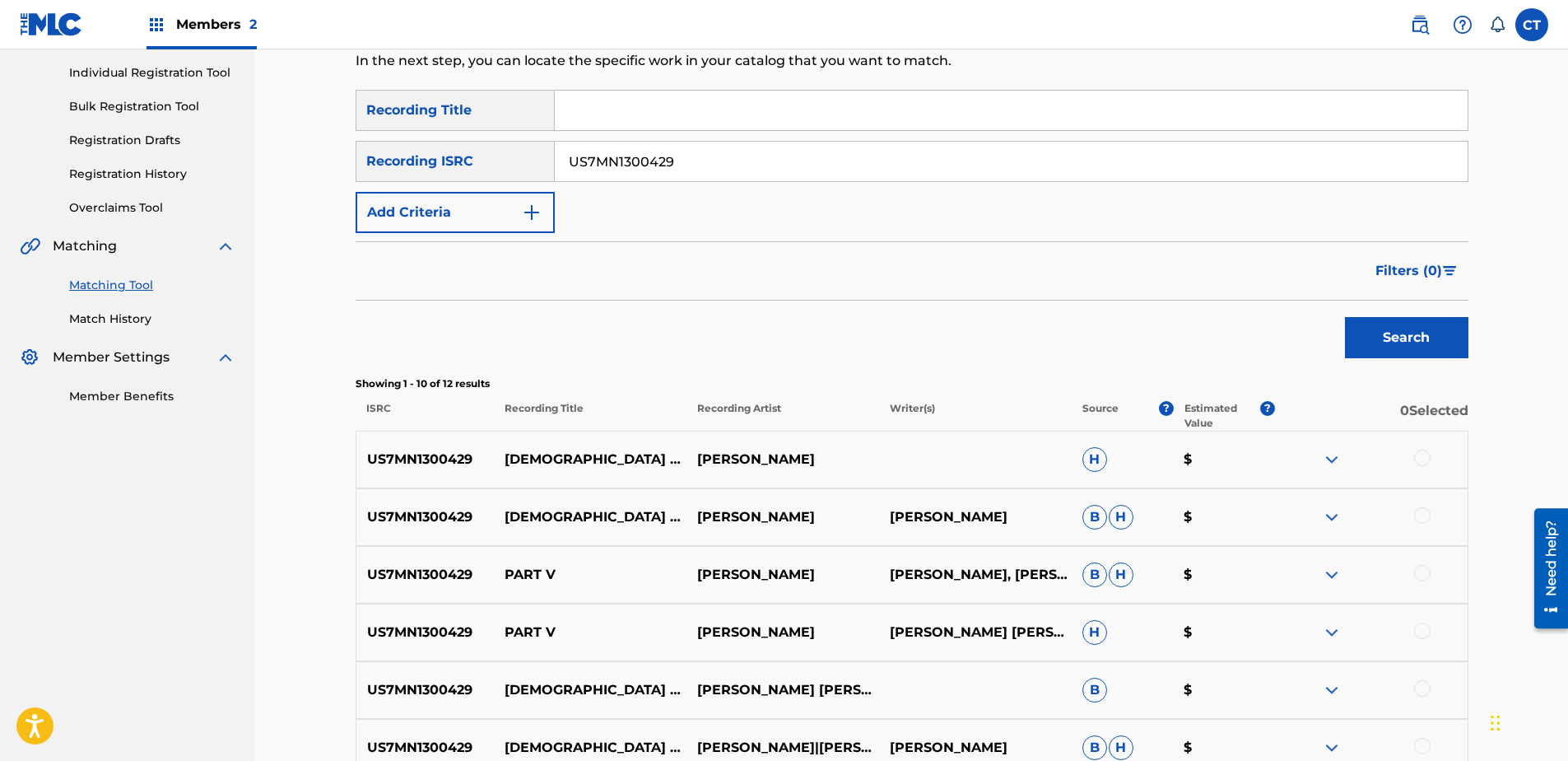
scroll to position [412, 0]
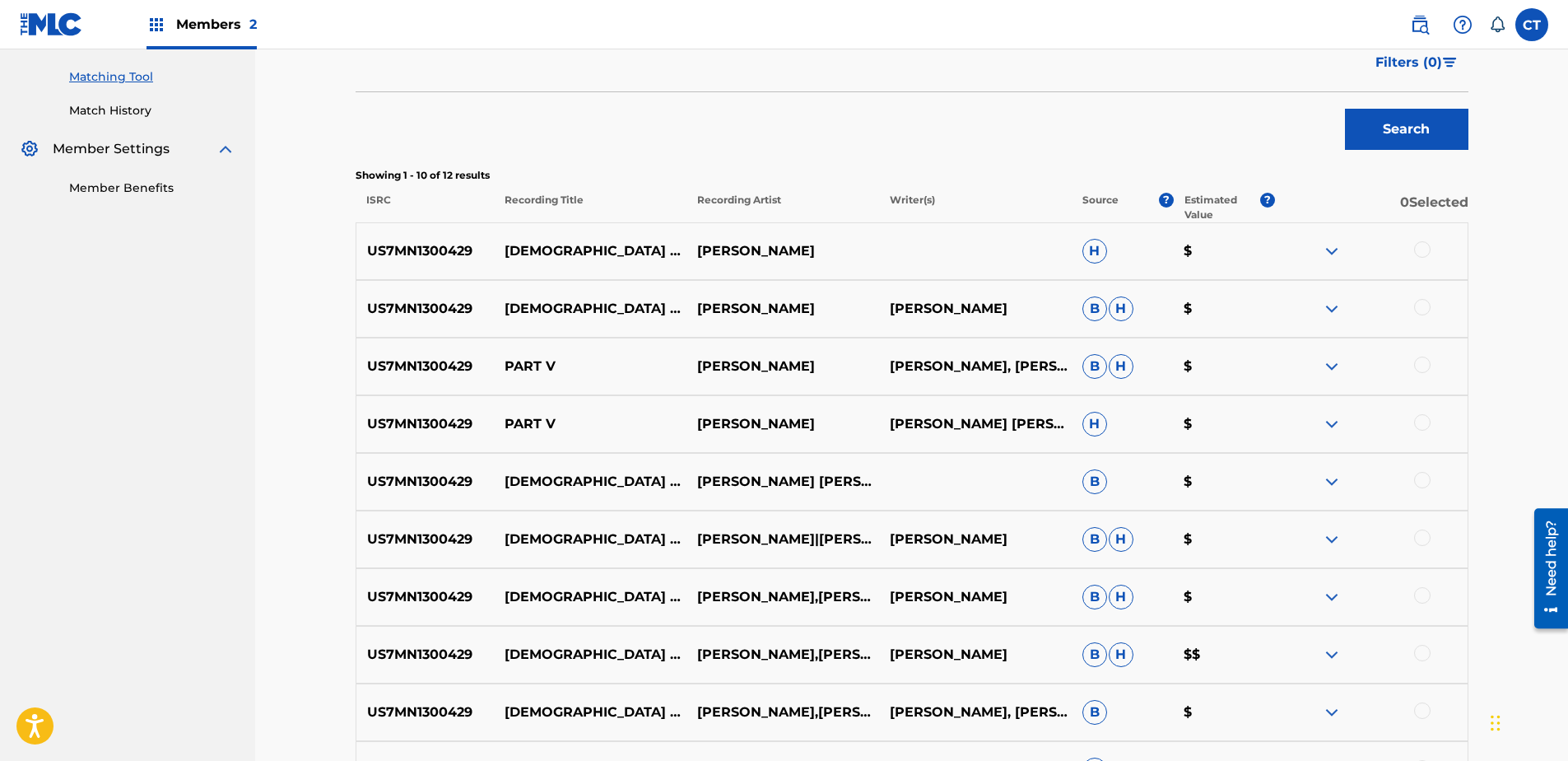
click at [1421, 249] on div at bounding box center [1422, 249] width 17 height 17
click at [1413, 307] on div at bounding box center [1371, 309] width 193 height 20
click at [1416, 307] on div at bounding box center [1422, 307] width 17 height 17
click at [1426, 365] on div at bounding box center [1422, 364] width 17 height 17
click at [1421, 418] on div at bounding box center [1422, 422] width 17 height 17
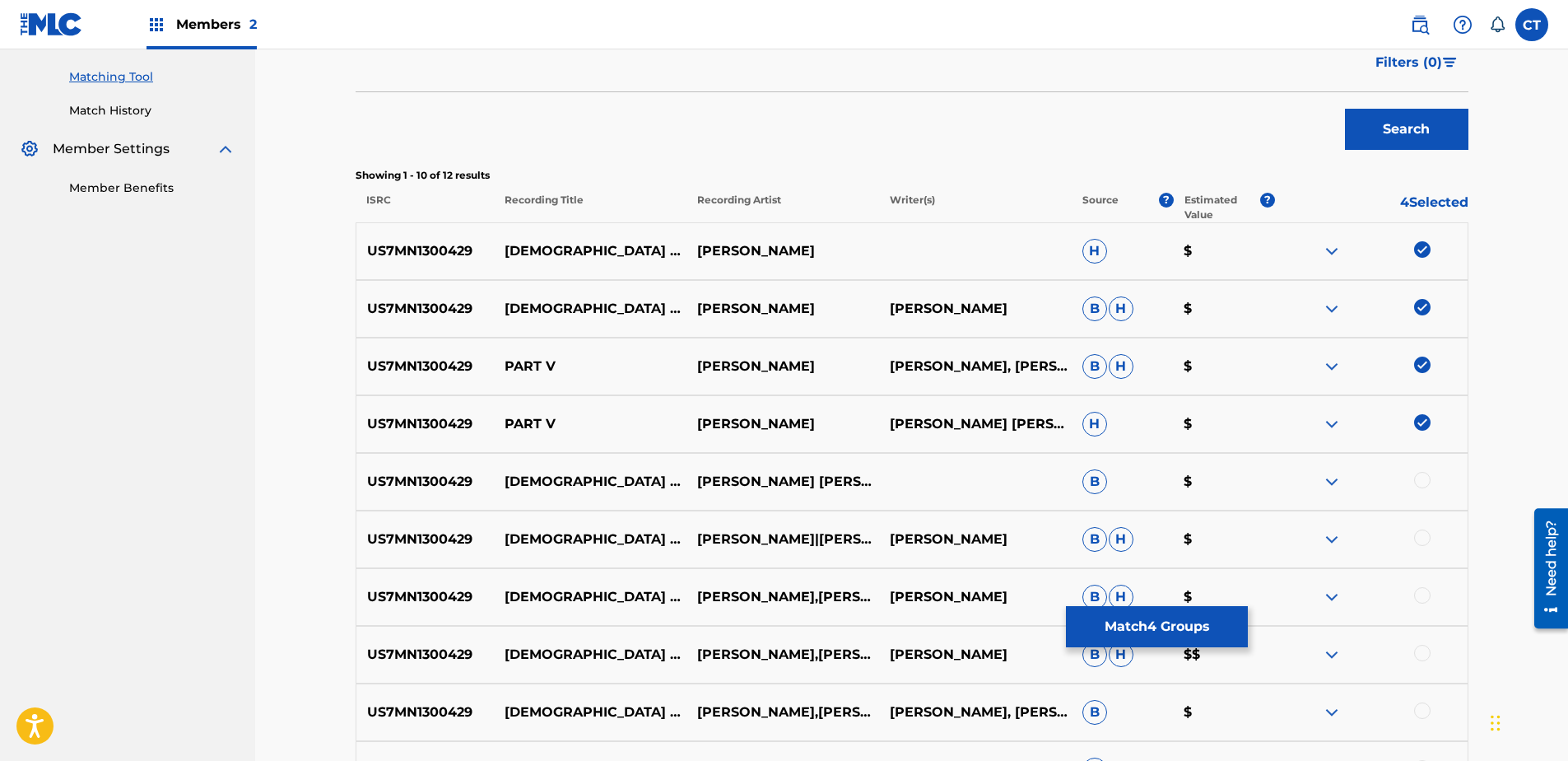
click at [1429, 482] on div at bounding box center [1422, 480] width 17 height 17
click at [1418, 540] on div at bounding box center [1422, 537] width 17 height 17
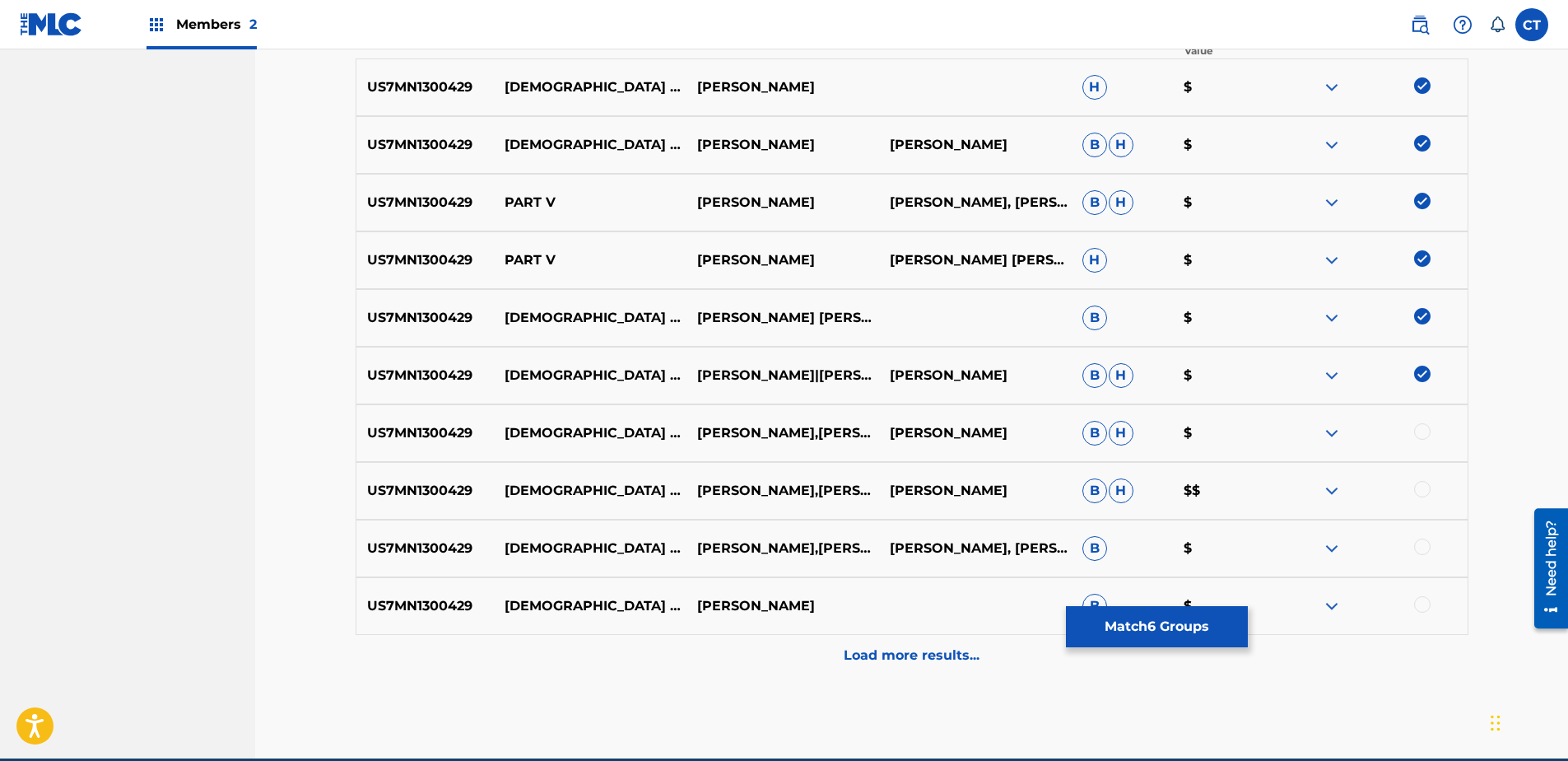
scroll to position [576, 0]
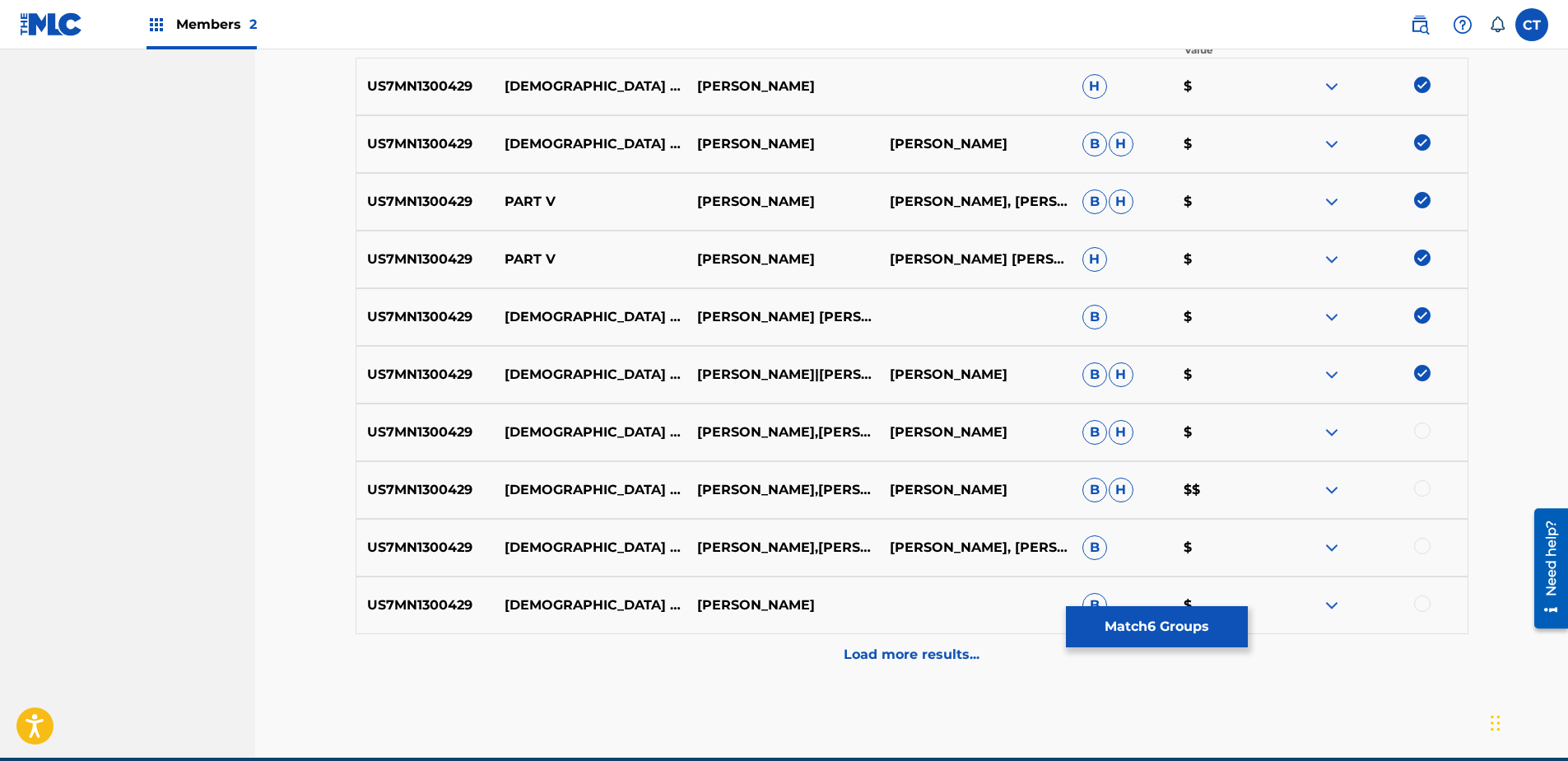
click at [1426, 426] on div at bounding box center [1422, 430] width 17 height 17
drag, startPoint x: 1418, startPoint y: 469, endPoint x: 1420, endPoint y: 479, distance: 10.2
click at [1419, 476] on div "US7MN1300429 [DEMOGRAPHIC_DATA] GUERILLA: PT. V (ARR. [PERSON_NAME]) [PERSON_NA…" at bounding box center [912, 490] width 1113 height 57
drag, startPoint x: 1421, startPoint y: 480, endPoint x: 1425, endPoint y: 502, distance: 22.4
click at [1421, 481] on div at bounding box center [1422, 488] width 17 height 17
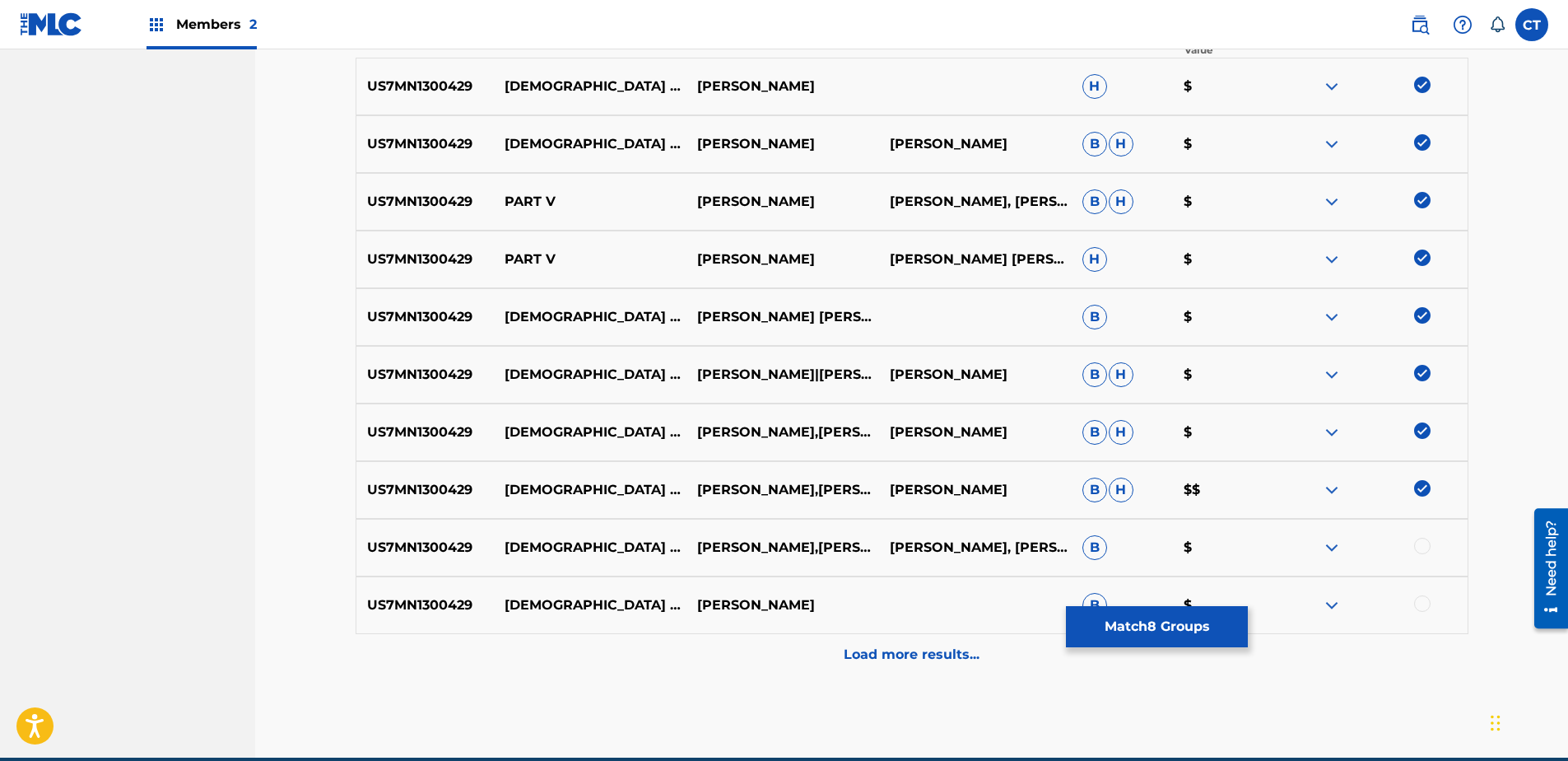
drag, startPoint x: 1417, startPoint y: 537, endPoint x: 1425, endPoint y: 551, distance: 16.1
click at [1421, 545] on div at bounding box center [1371, 547] width 193 height 20
click at [1426, 553] on div at bounding box center [1371, 547] width 193 height 20
click at [1421, 602] on div at bounding box center [1422, 603] width 17 height 17
click at [1430, 518] on div "US7MN1300429 [DEMOGRAPHIC_DATA] GUERILLA: PT. V (ARR. [PERSON_NAME]) [PERSON_NA…" at bounding box center [912, 490] width 1113 height 57
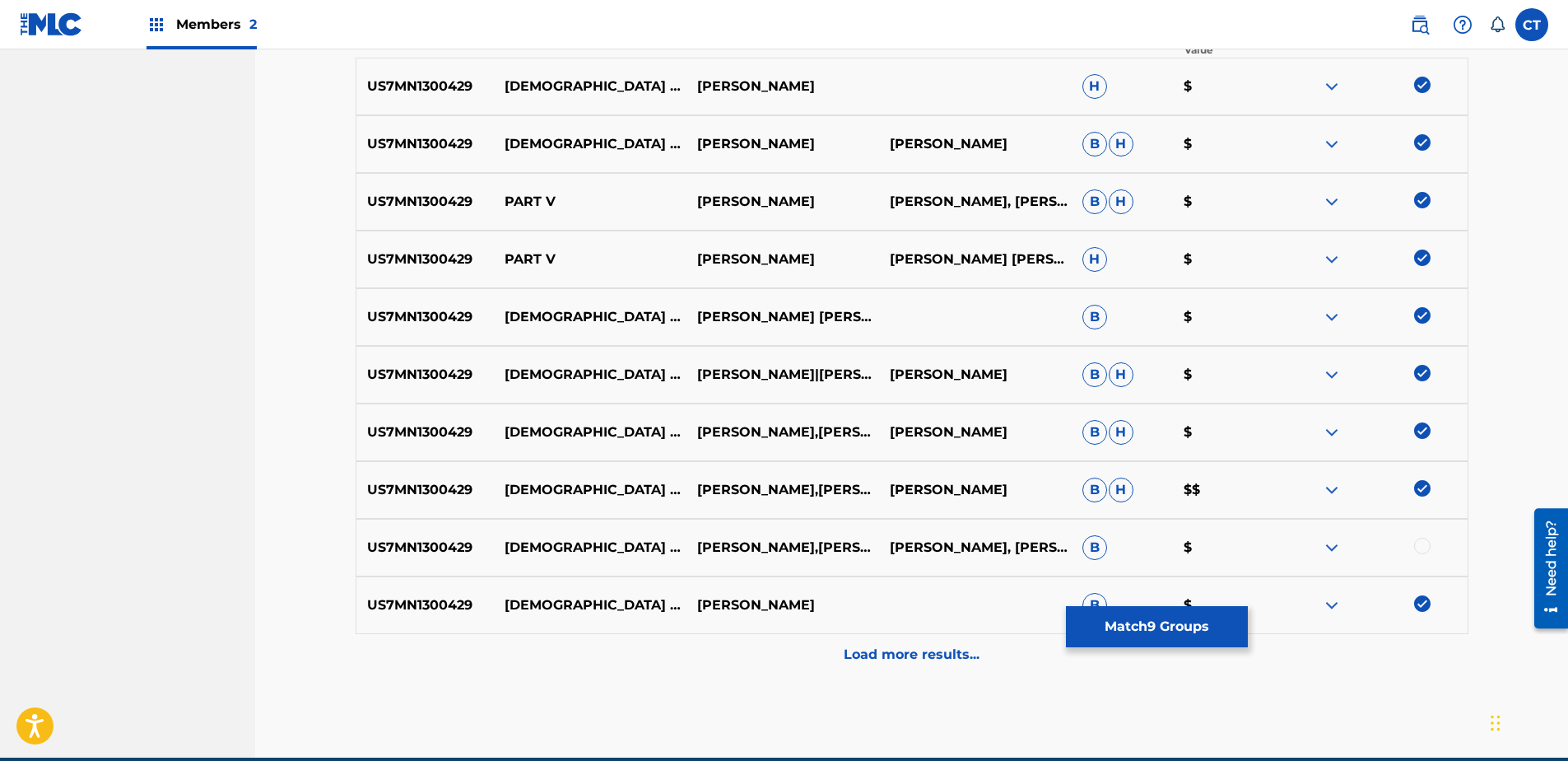
click at [1423, 544] on div at bounding box center [1422, 545] width 17 height 17
click at [1421, 636] on div "Load more results..." at bounding box center [912, 654] width 1113 height 42
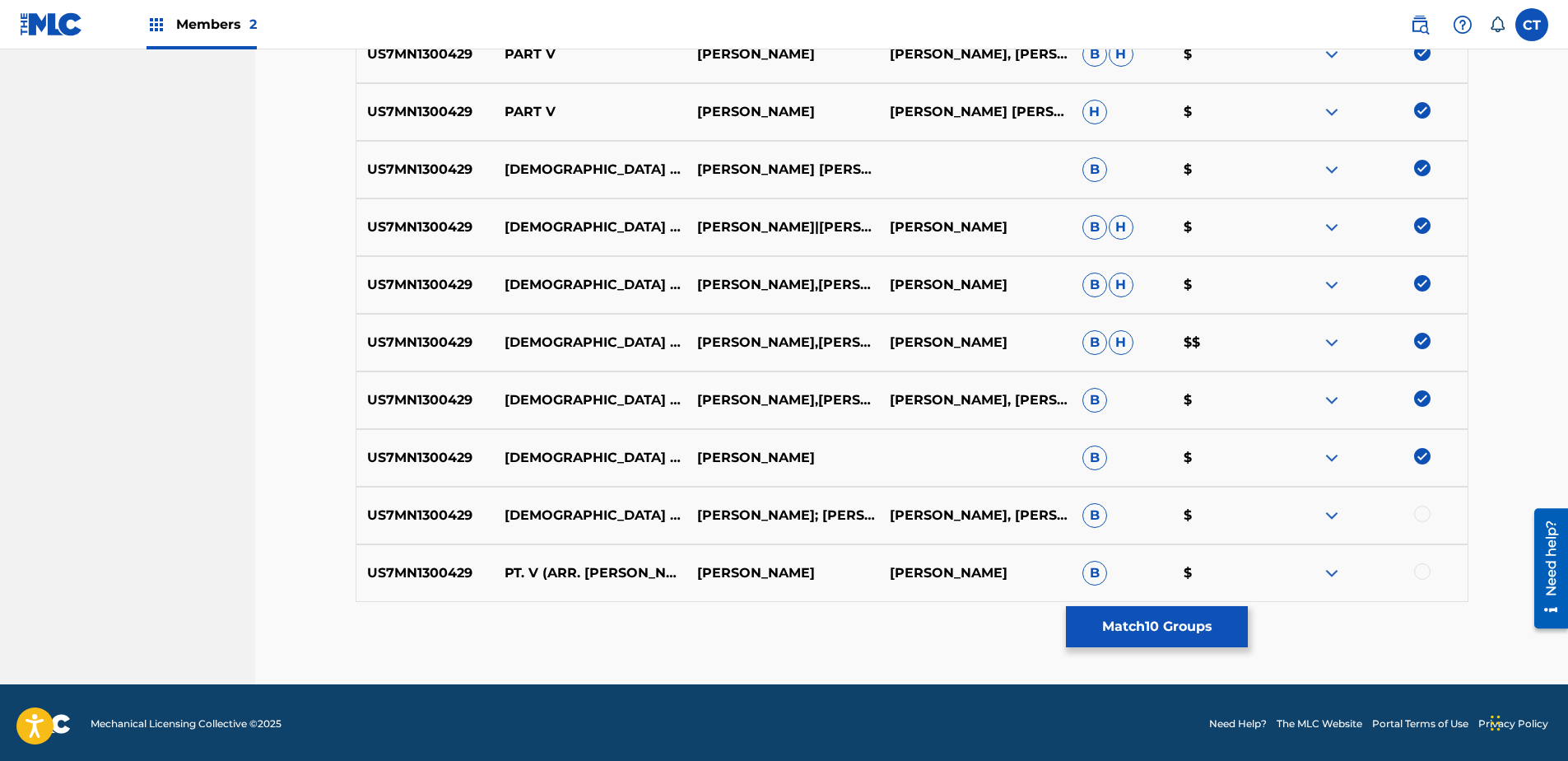
scroll to position [726, 0]
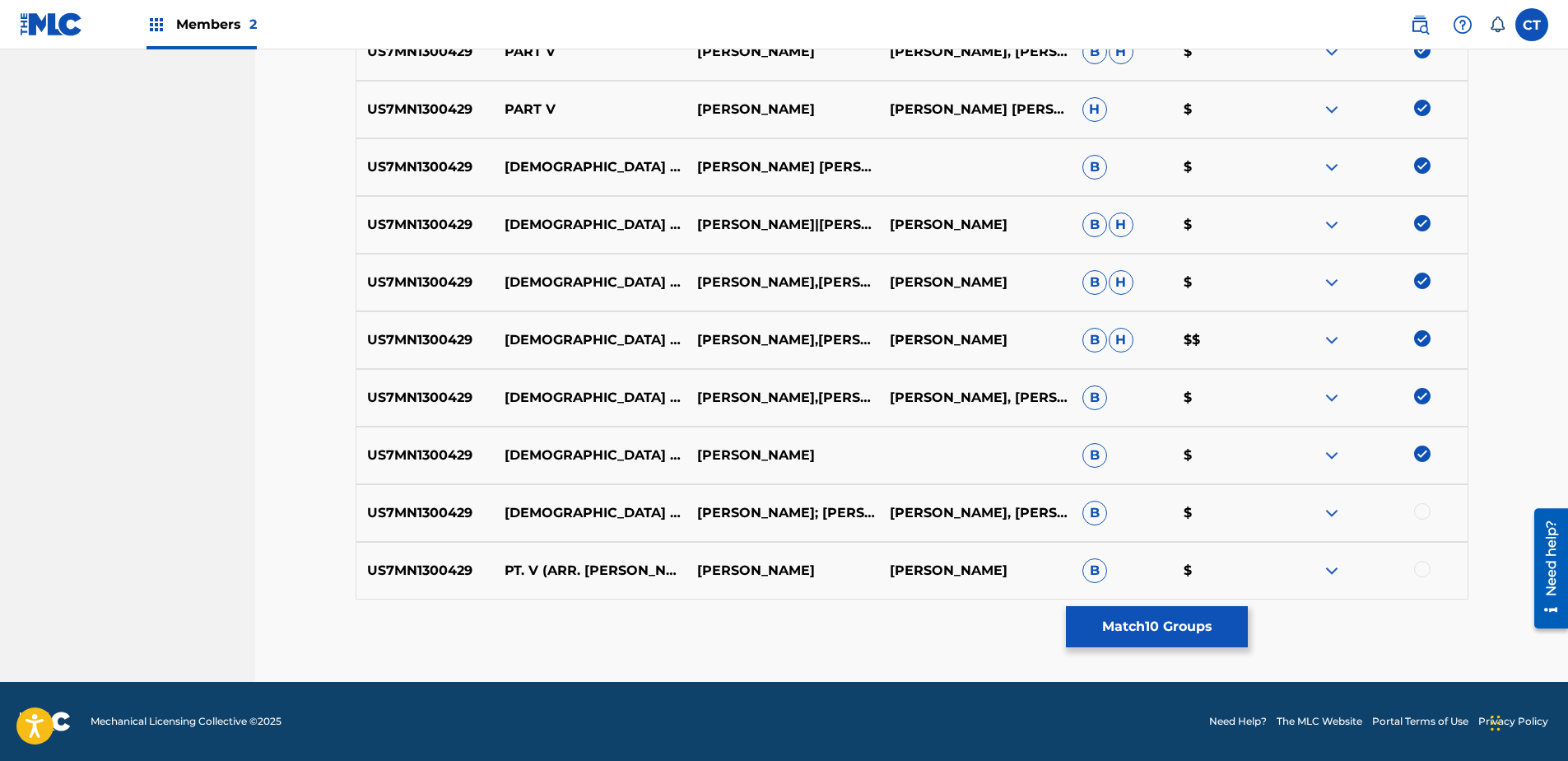
click at [1424, 511] on div at bounding box center [1422, 511] width 17 height 17
click at [1422, 567] on div at bounding box center [1422, 568] width 17 height 17
click at [1166, 627] on button "Match 12 Groups" at bounding box center [1157, 626] width 182 height 42
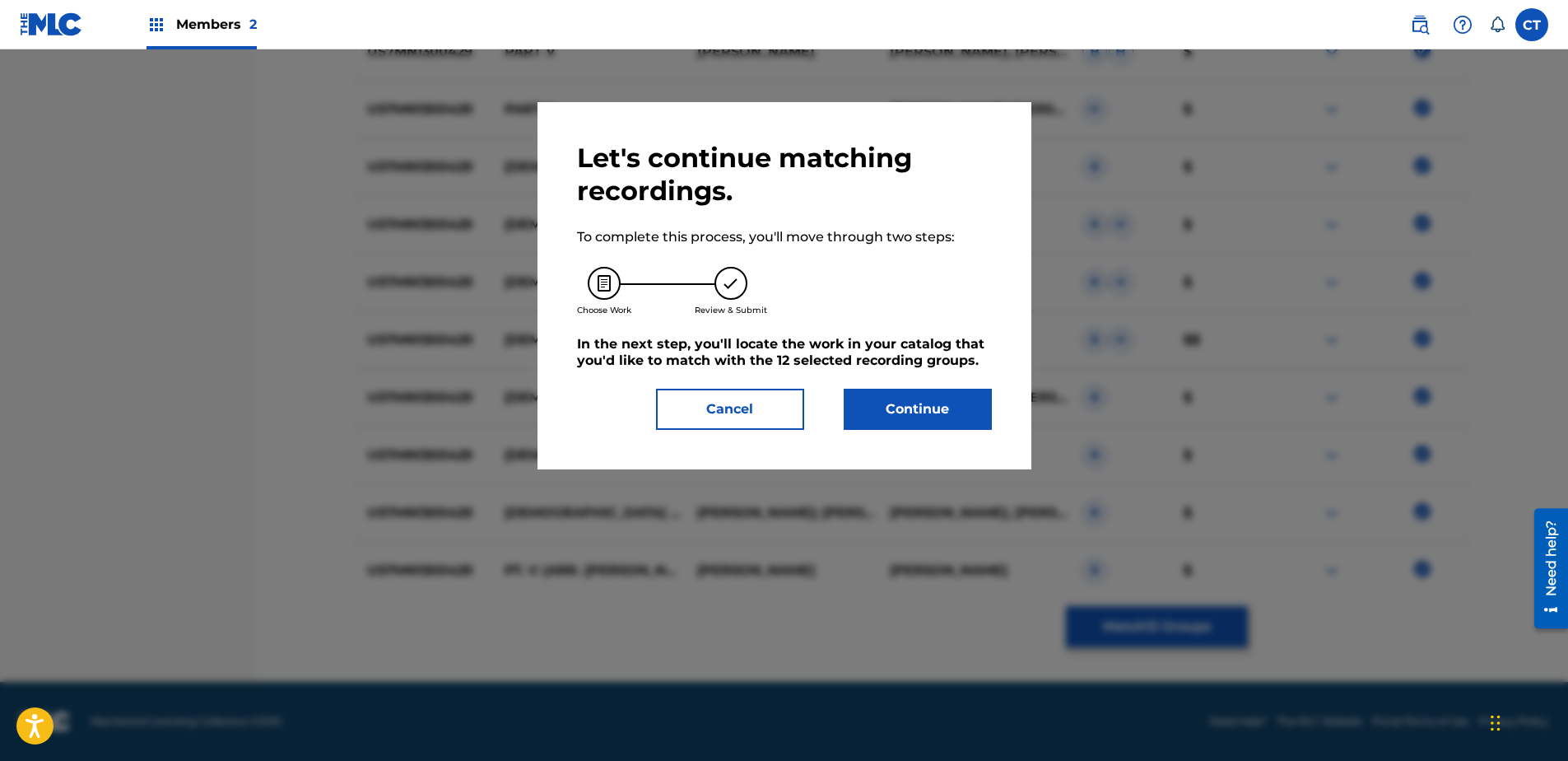
click at [976, 424] on button "Continue" at bounding box center [919, 410] width 148 height 42
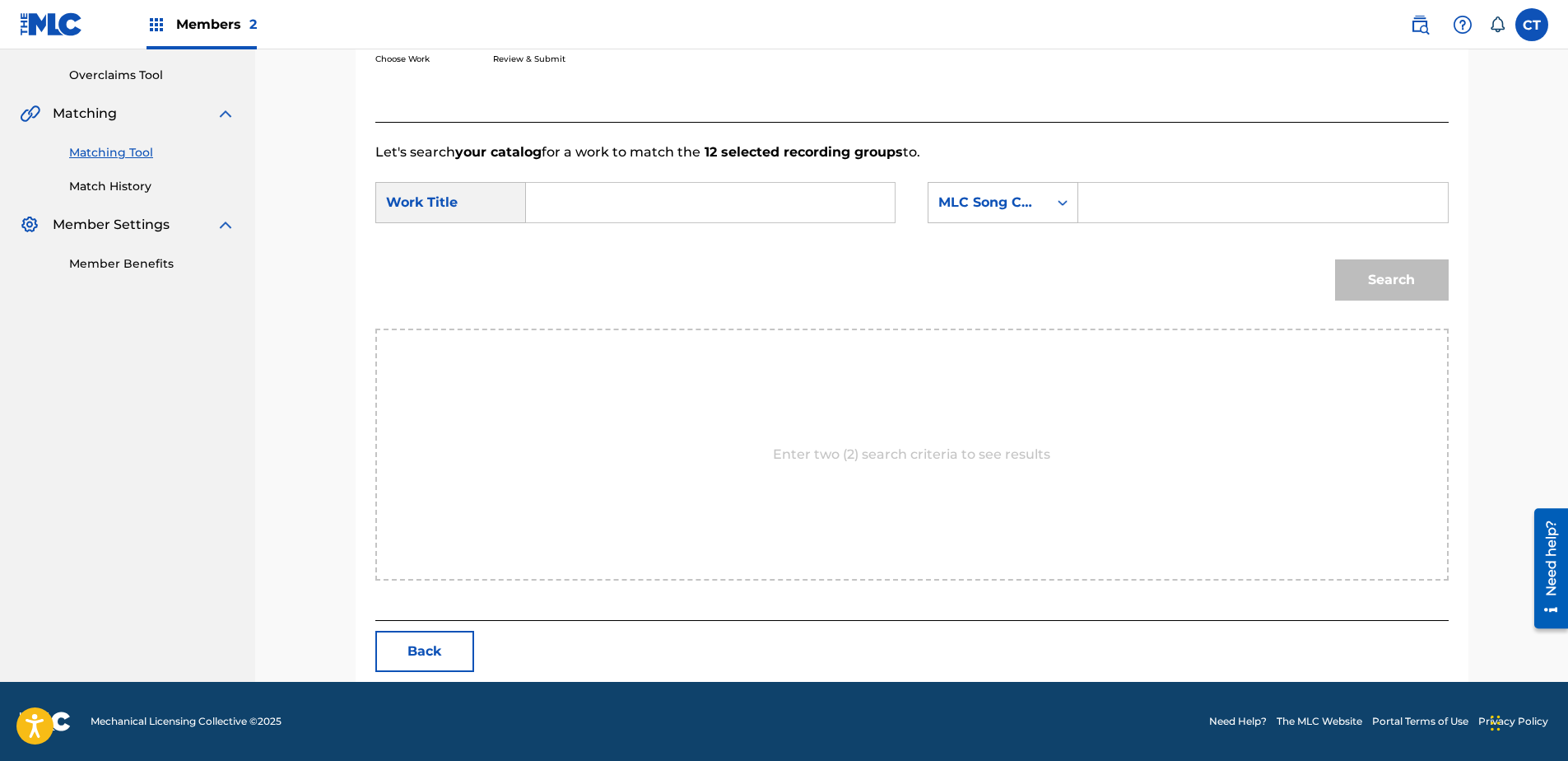
click at [697, 186] on input "Search Form" at bounding box center [711, 203] width 341 height 40
click at [566, 247] on div "[DEMOGRAPHIC_DATA] gu errilla" at bounding box center [587, 249] width 93 height 49
type input "[DEMOGRAPHIC_DATA] guerrilla"
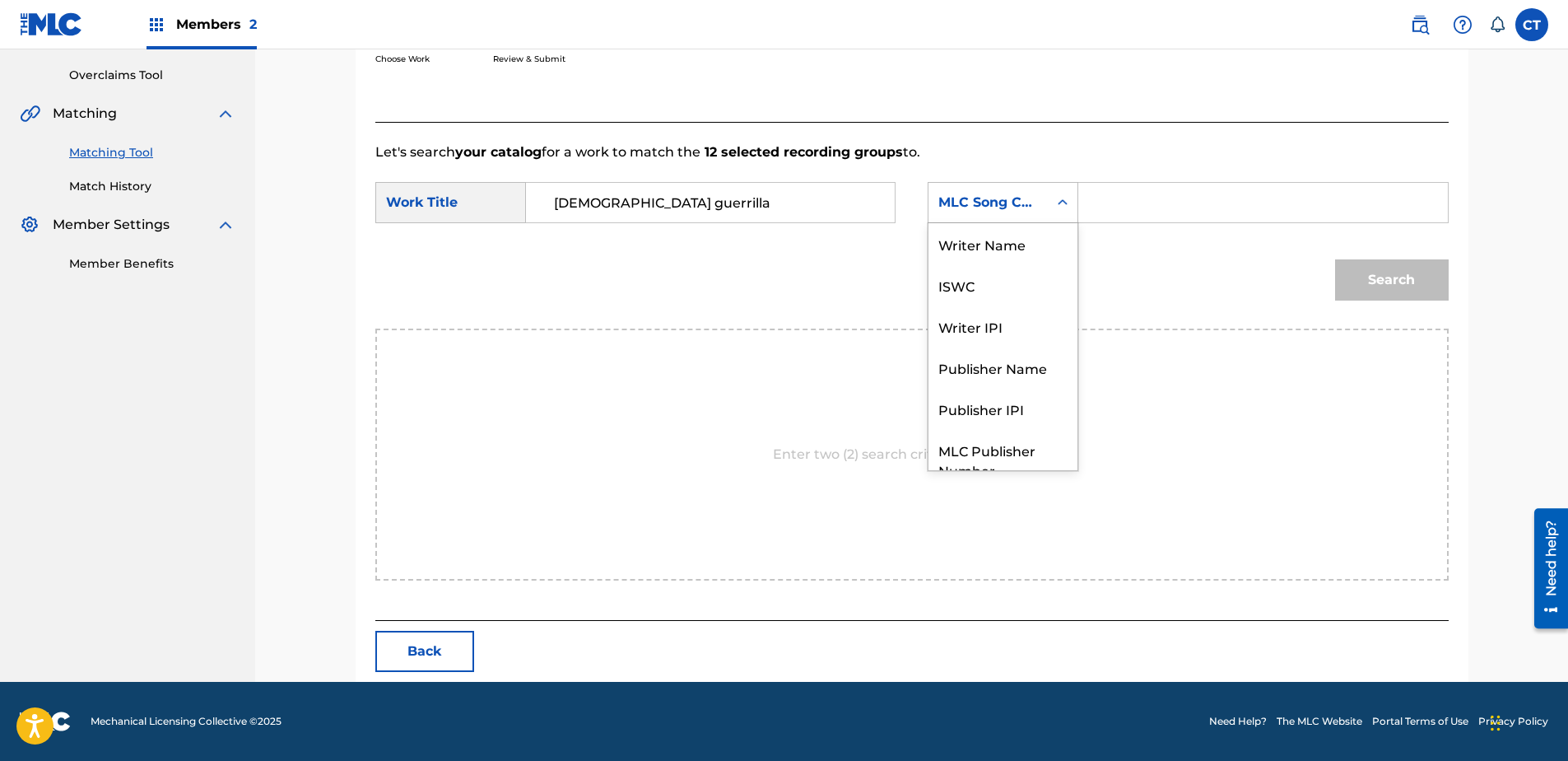
click at [988, 200] on div "MLC Song Code" at bounding box center [988, 203] width 100 height 20
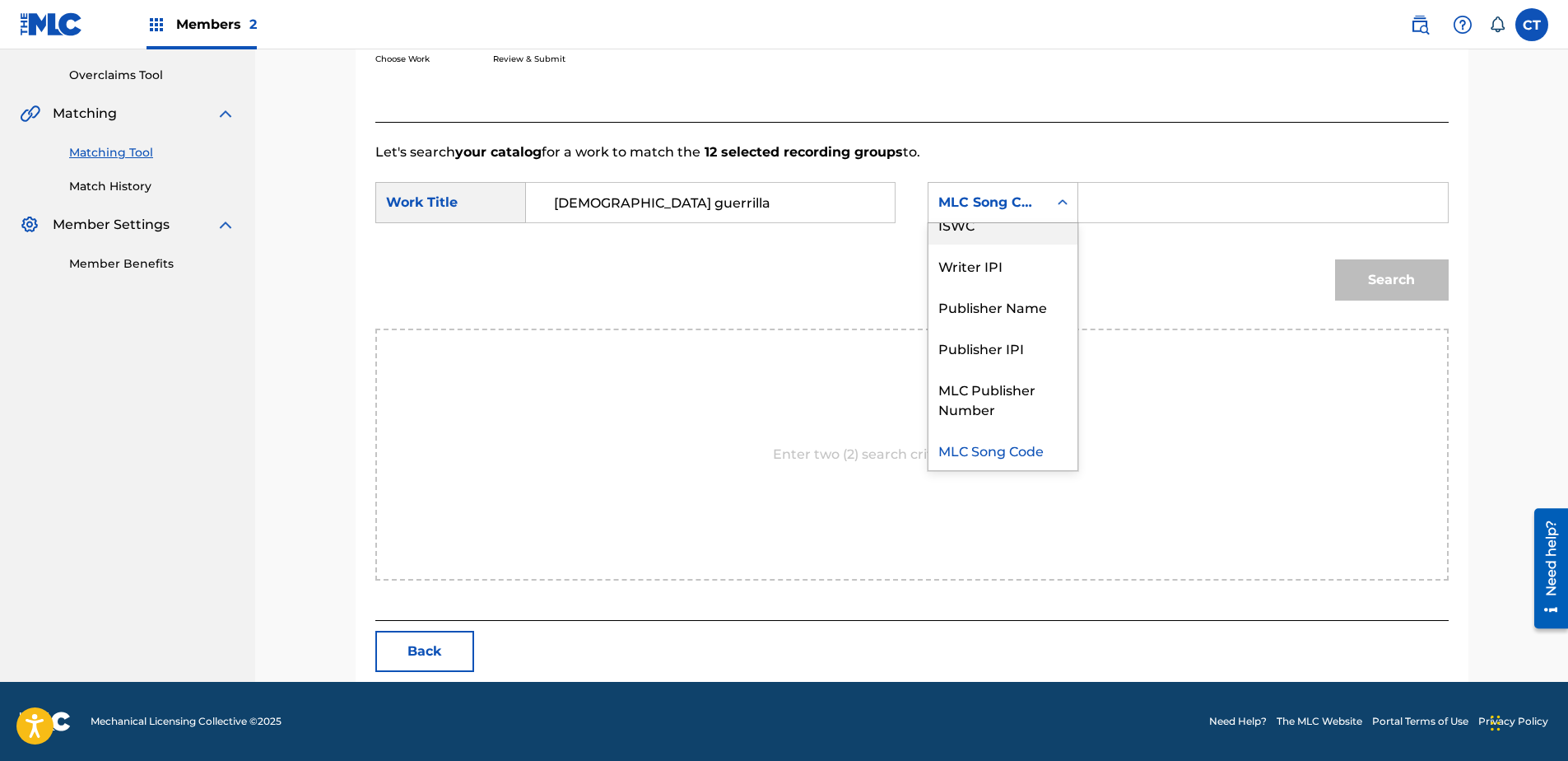
scroll to position [0, 0]
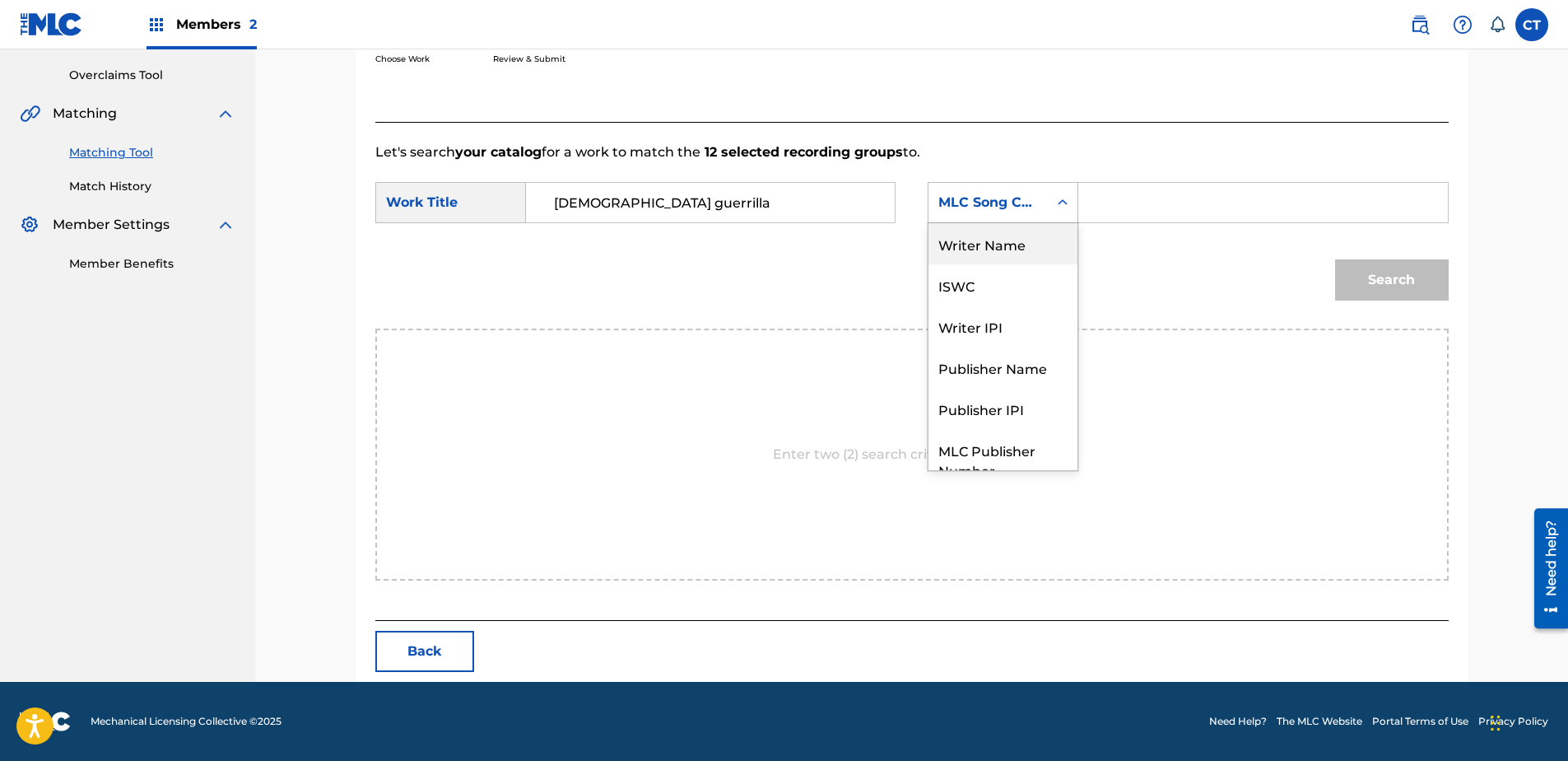
drag, startPoint x: 1006, startPoint y: 246, endPoint x: 1045, endPoint y: 228, distance: 43.0
click at [1006, 245] on div "Writer Name" at bounding box center [1003, 243] width 149 height 42
click at [1133, 196] on input "Search Form" at bounding box center [1263, 203] width 341 height 40
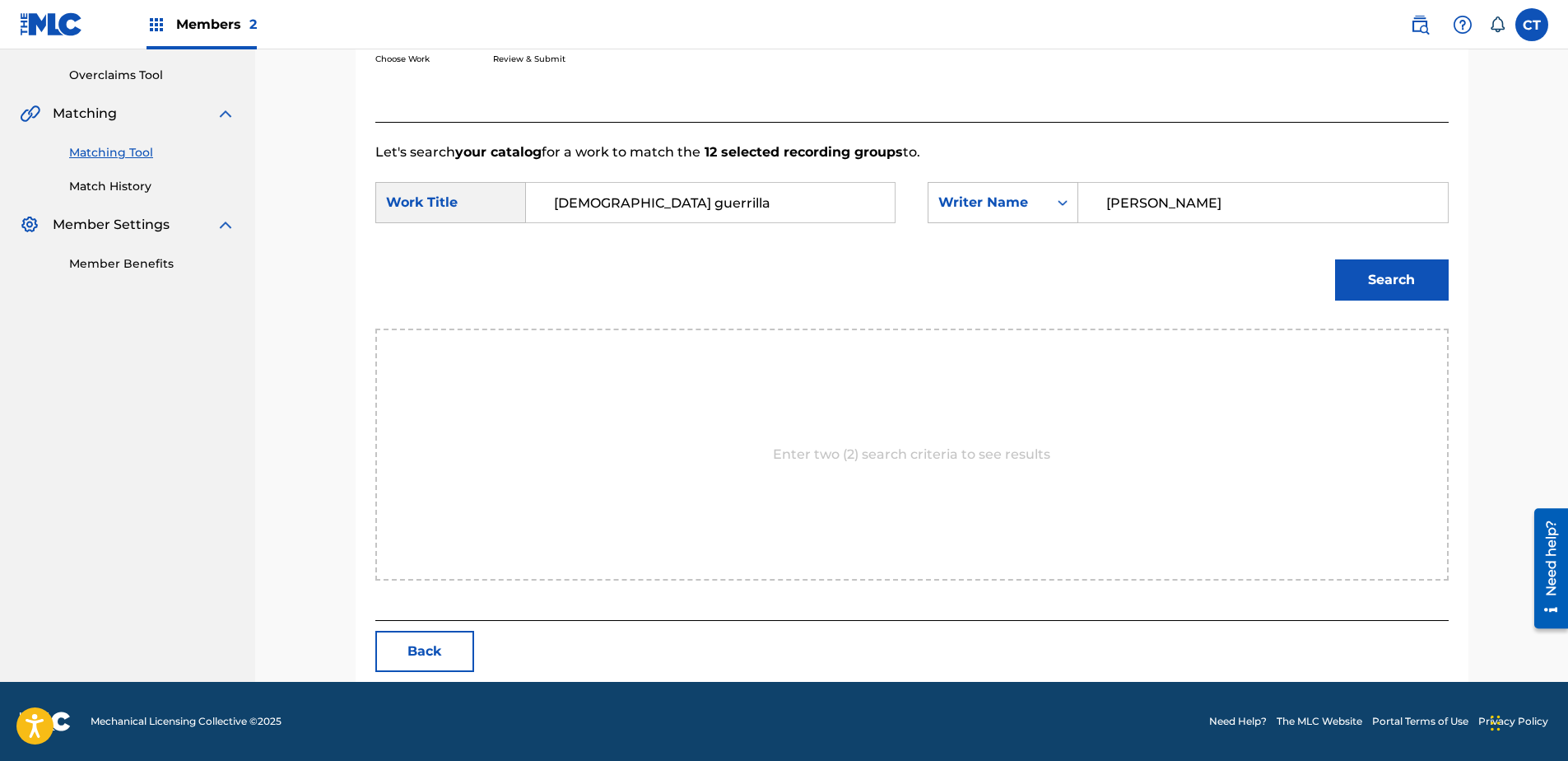
type input "[PERSON_NAME]"
click at [1362, 276] on button "Search" at bounding box center [1392, 280] width 114 height 42
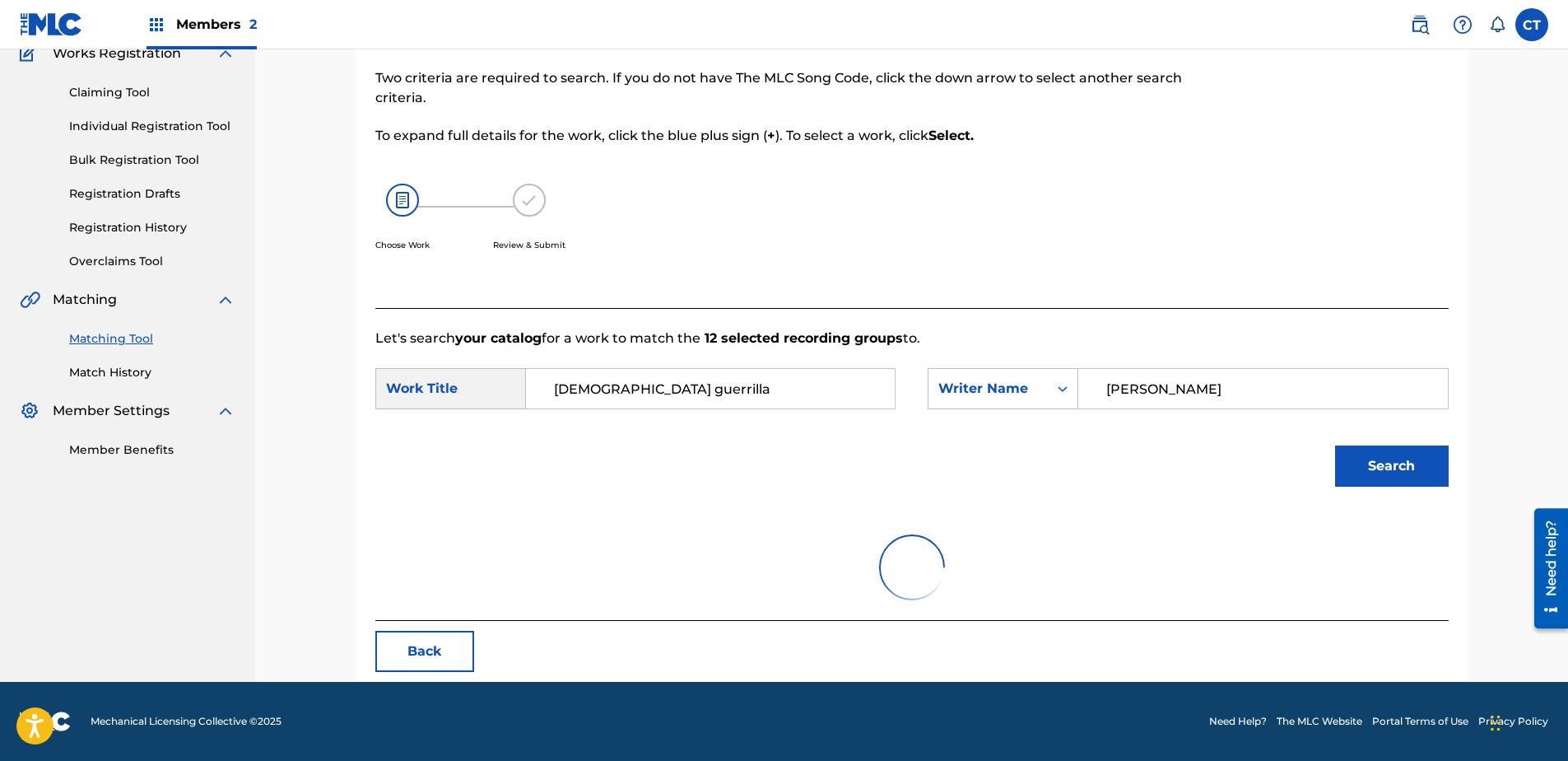
scroll to position [335, 0]
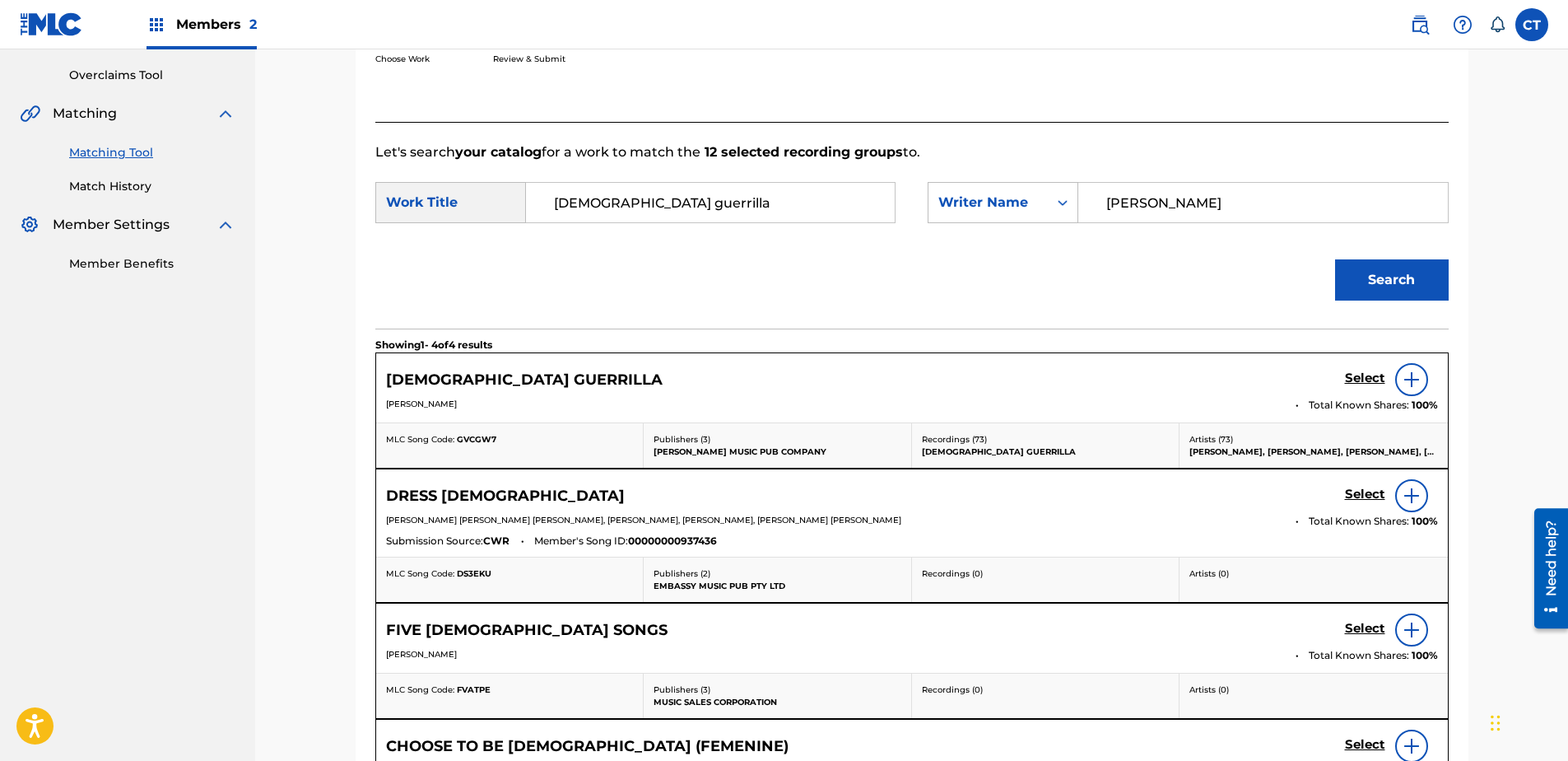
click at [1360, 381] on h5 "Select" at bounding box center [1365, 378] width 41 height 16
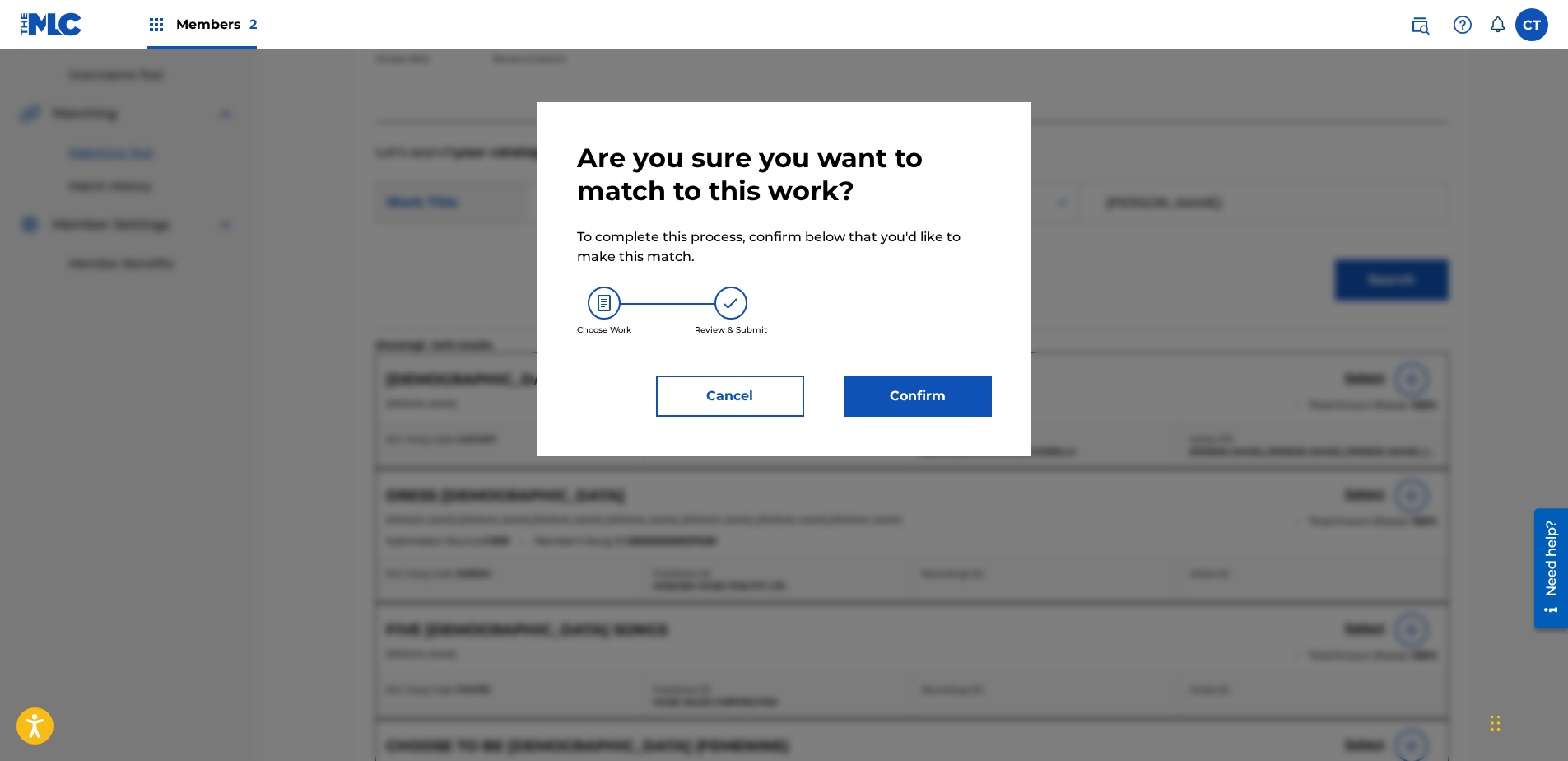
click at [944, 401] on button "Confirm" at bounding box center [919, 396] width 148 height 42
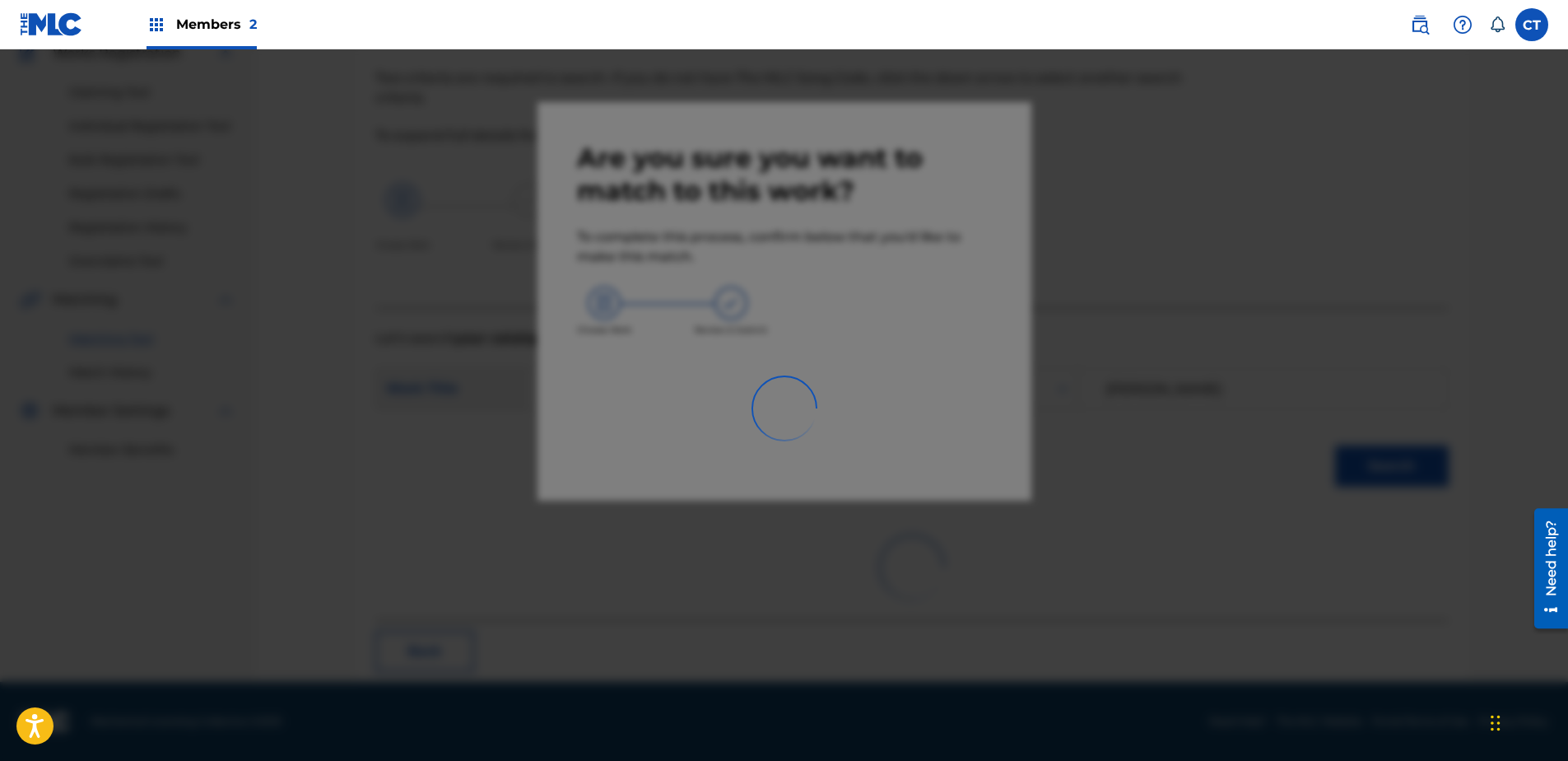
scroll to position [44, 0]
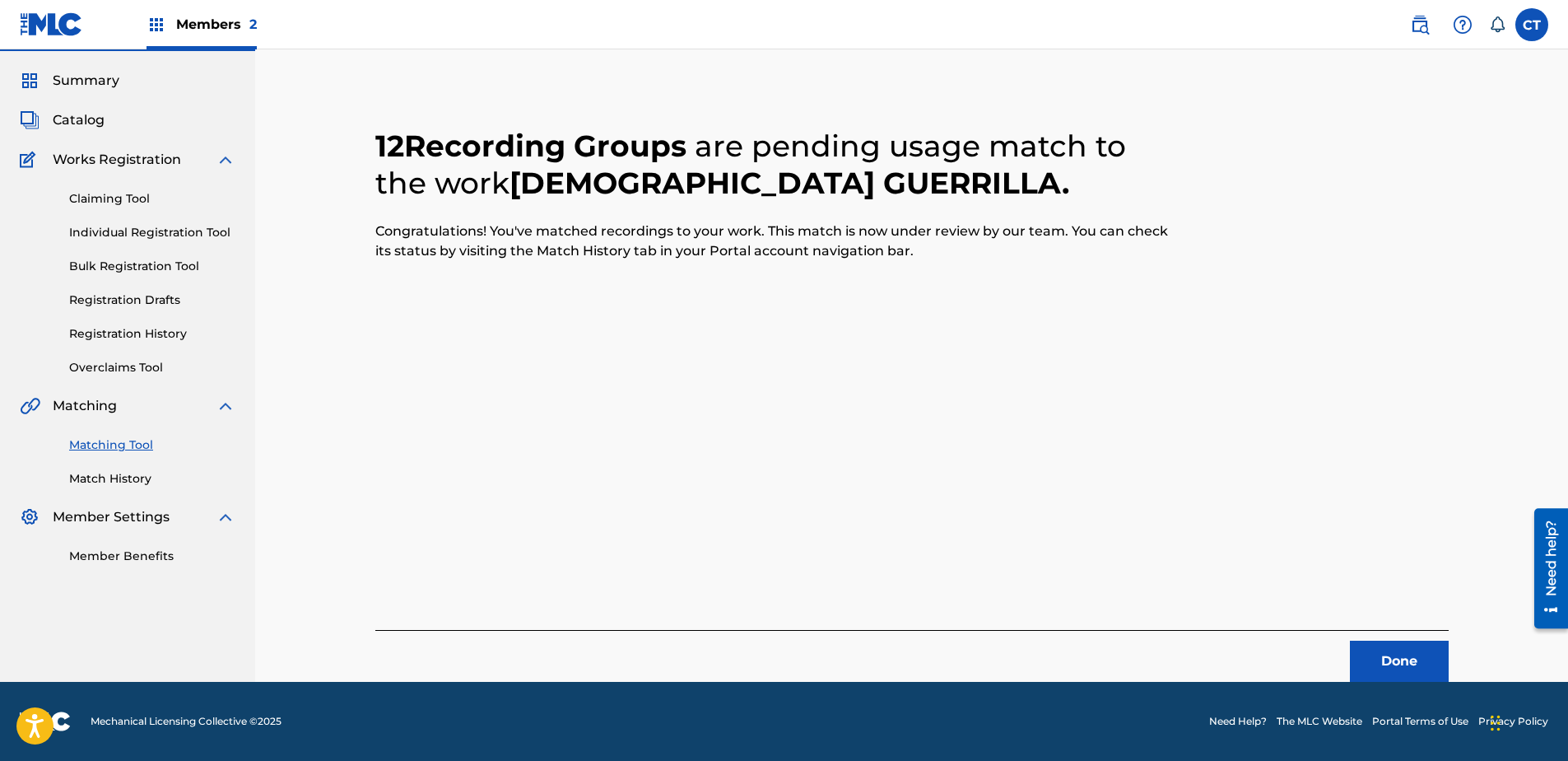
click at [1436, 661] on button "Done" at bounding box center [1400, 661] width 99 height 42
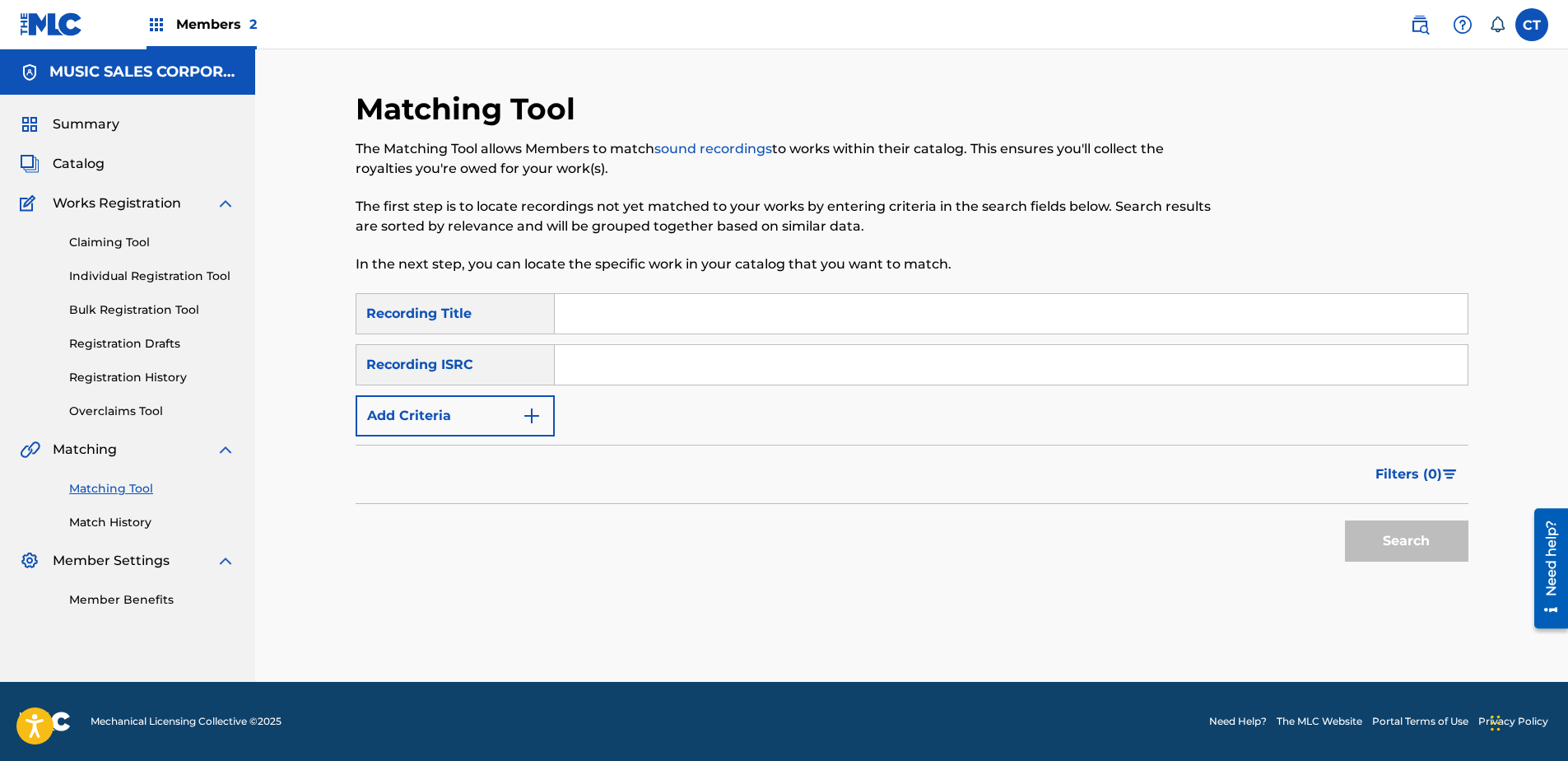
paste input "US7MN1300430"
type input "US7MN1300430"
click at [1366, 540] on button "Search" at bounding box center [1407, 541] width 124 height 42
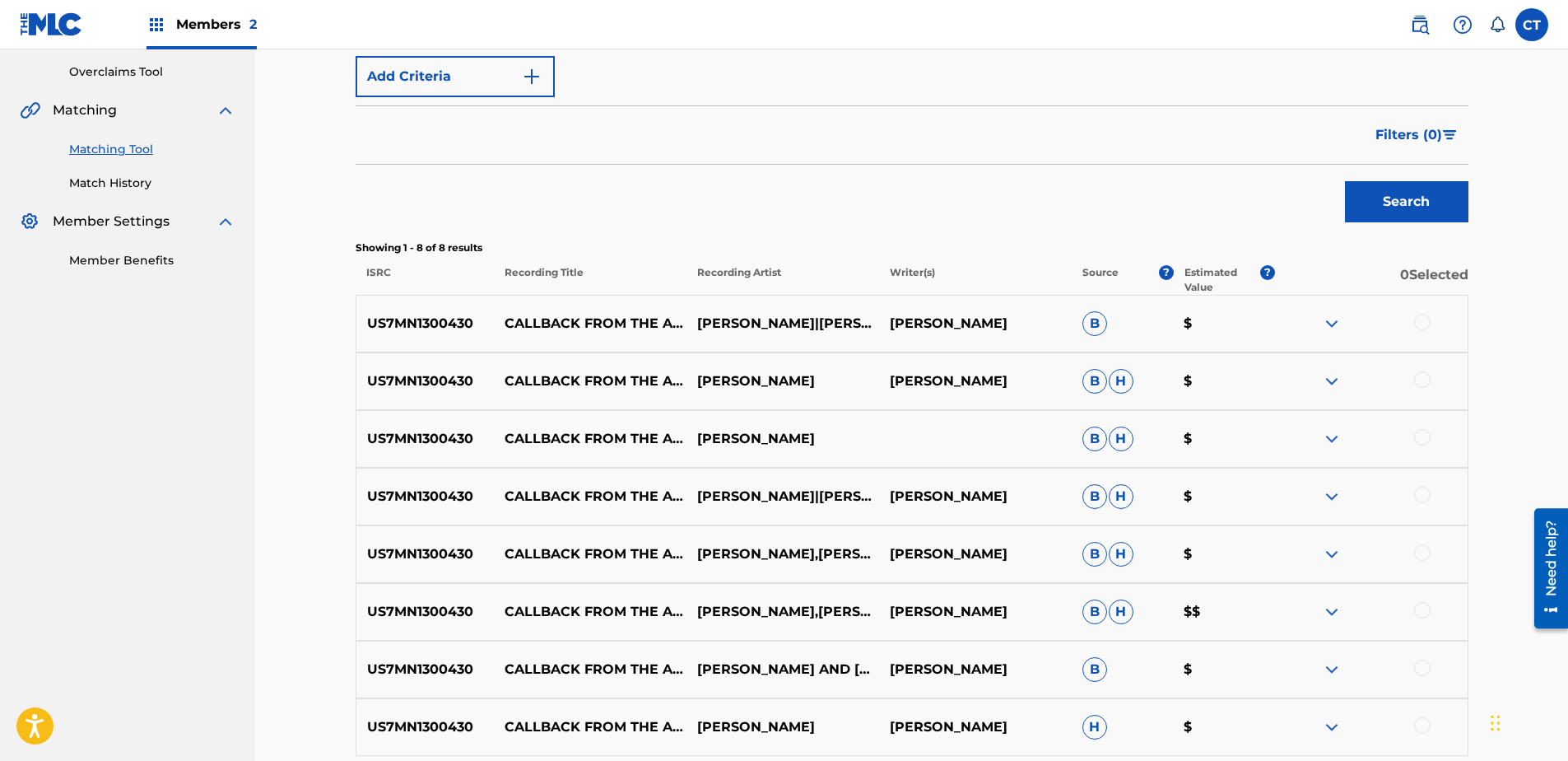
scroll to position [494, 0]
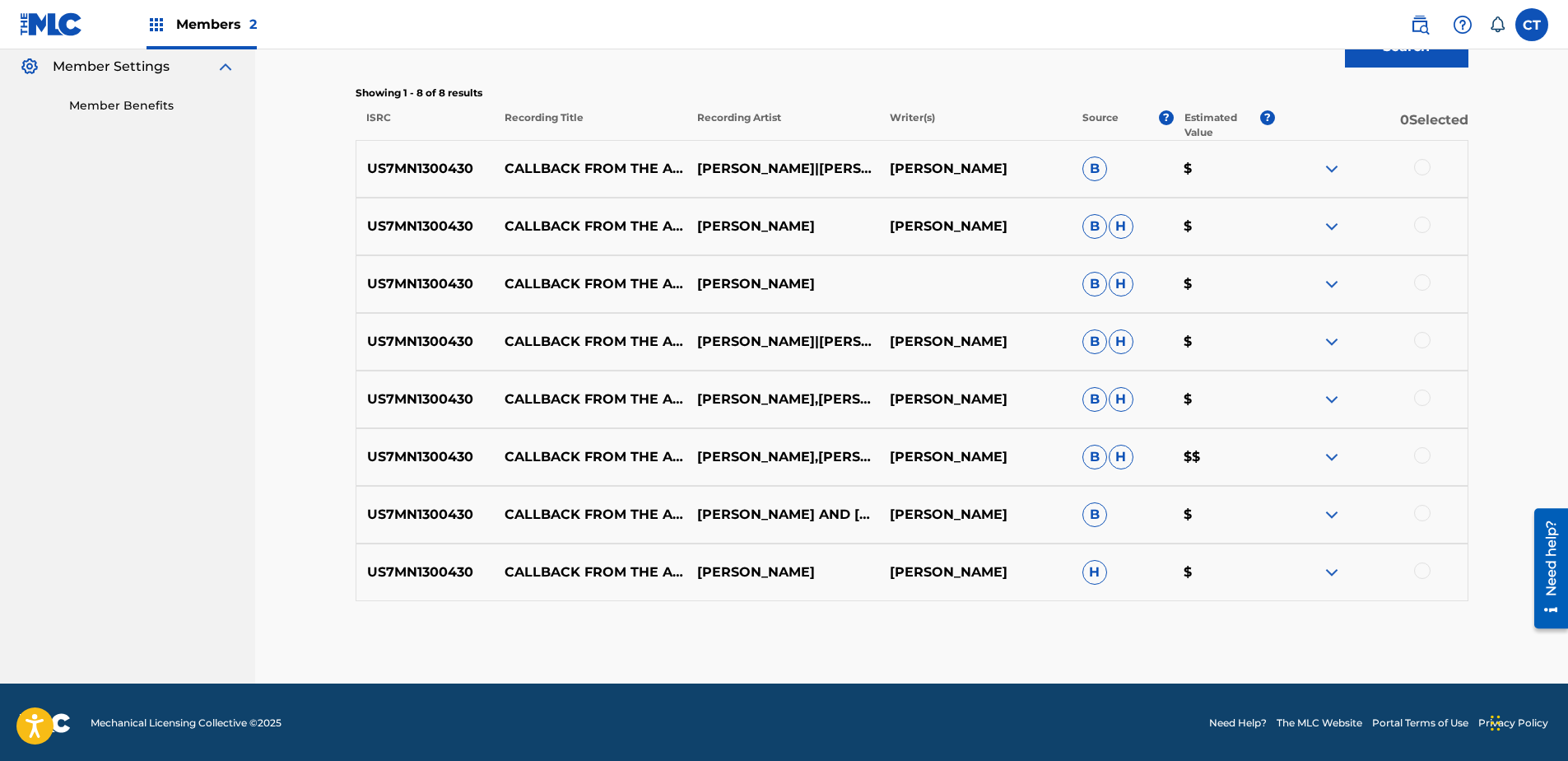
click at [1423, 171] on div at bounding box center [1422, 167] width 17 height 17
click at [1420, 223] on div at bounding box center [1422, 225] width 17 height 17
click at [1422, 287] on div at bounding box center [1422, 282] width 17 height 17
click at [1426, 344] on div at bounding box center [1422, 339] width 17 height 17
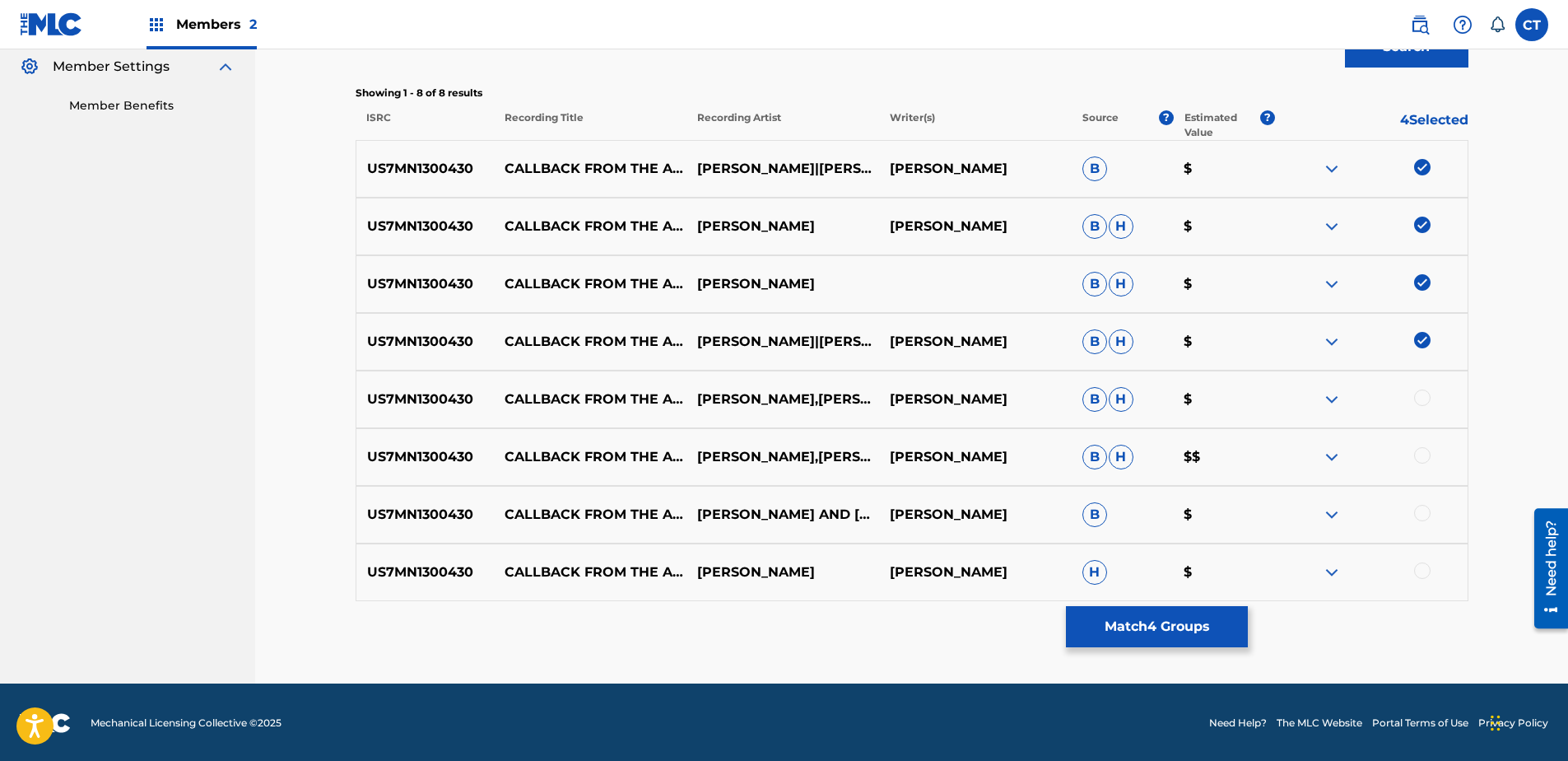
click at [1415, 396] on div at bounding box center [1422, 397] width 17 height 17
click at [1421, 453] on div at bounding box center [1422, 455] width 17 height 17
click at [1416, 507] on div at bounding box center [1422, 513] width 17 height 17
click at [1423, 559] on div "US7MN1300430 CALLBACK FROM THE AMERICAN SOCIETY OF [PERSON_NAME] SUPPORTERS [PE…" at bounding box center [912, 572] width 1113 height 57
click at [1424, 567] on div at bounding box center [1422, 570] width 17 height 17
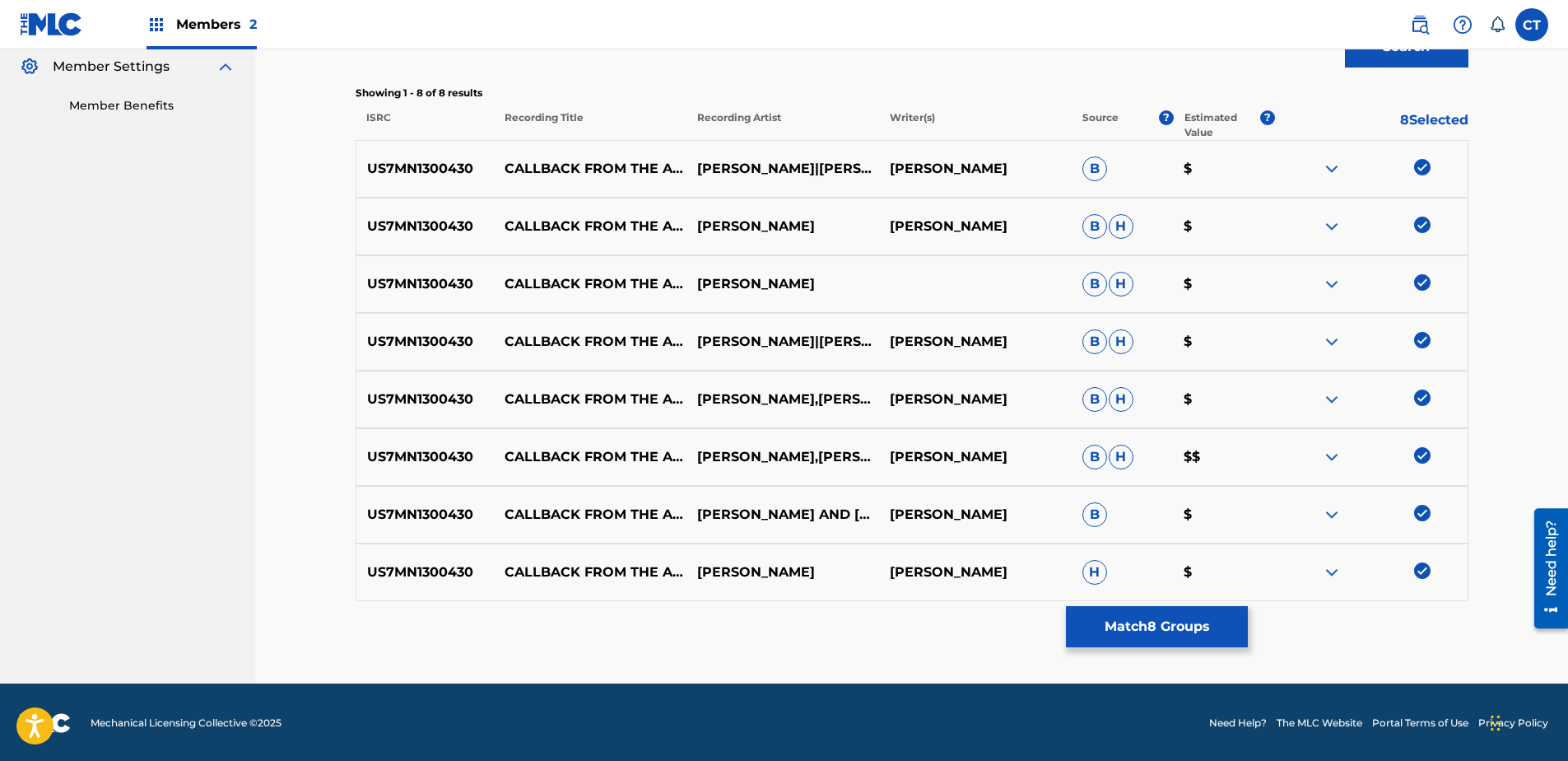
click at [1213, 617] on button "Match 8 Groups" at bounding box center [1157, 626] width 182 height 42
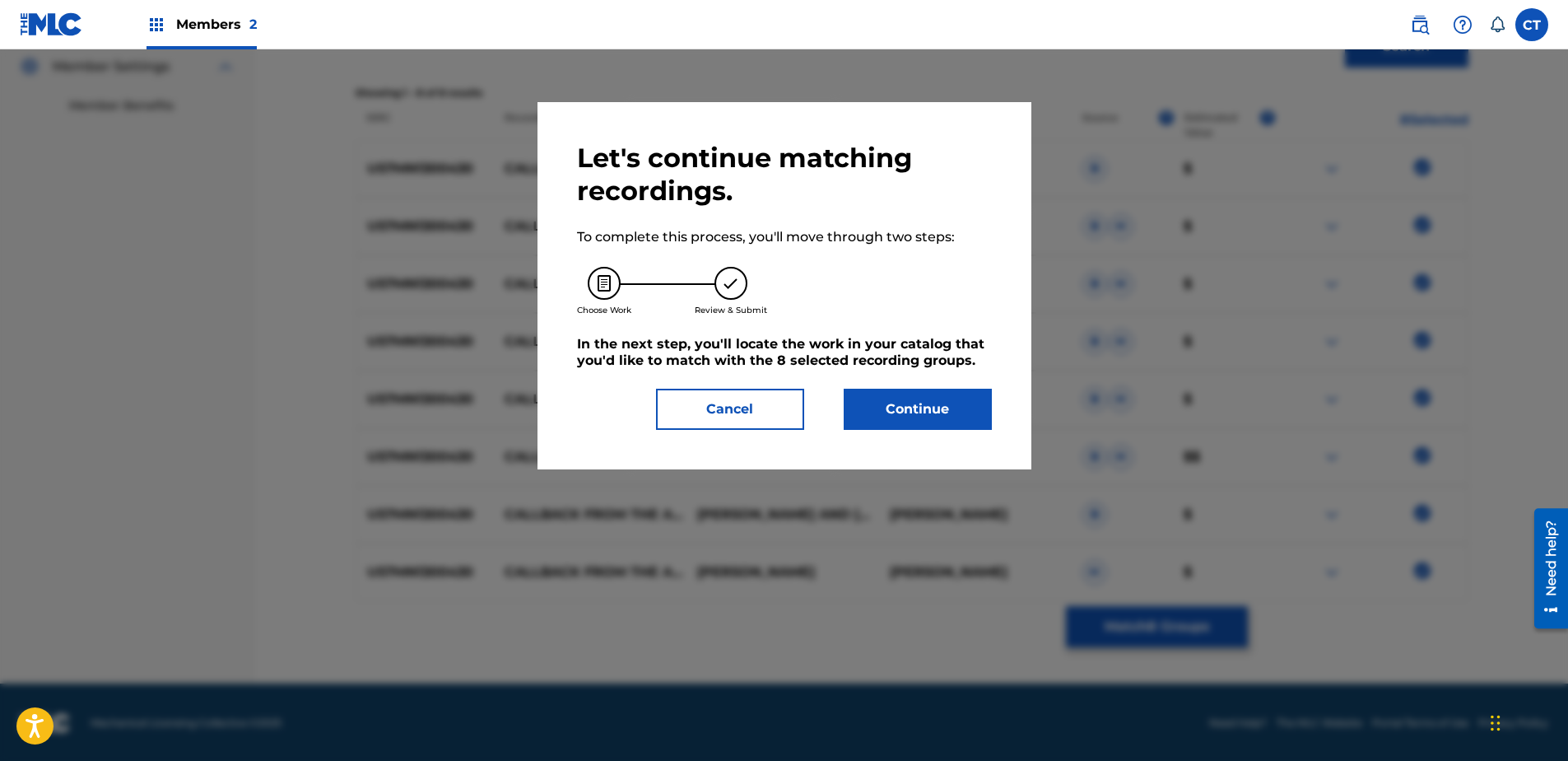
click at [928, 401] on button "Continue" at bounding box center [919, 410] width 148 height 42
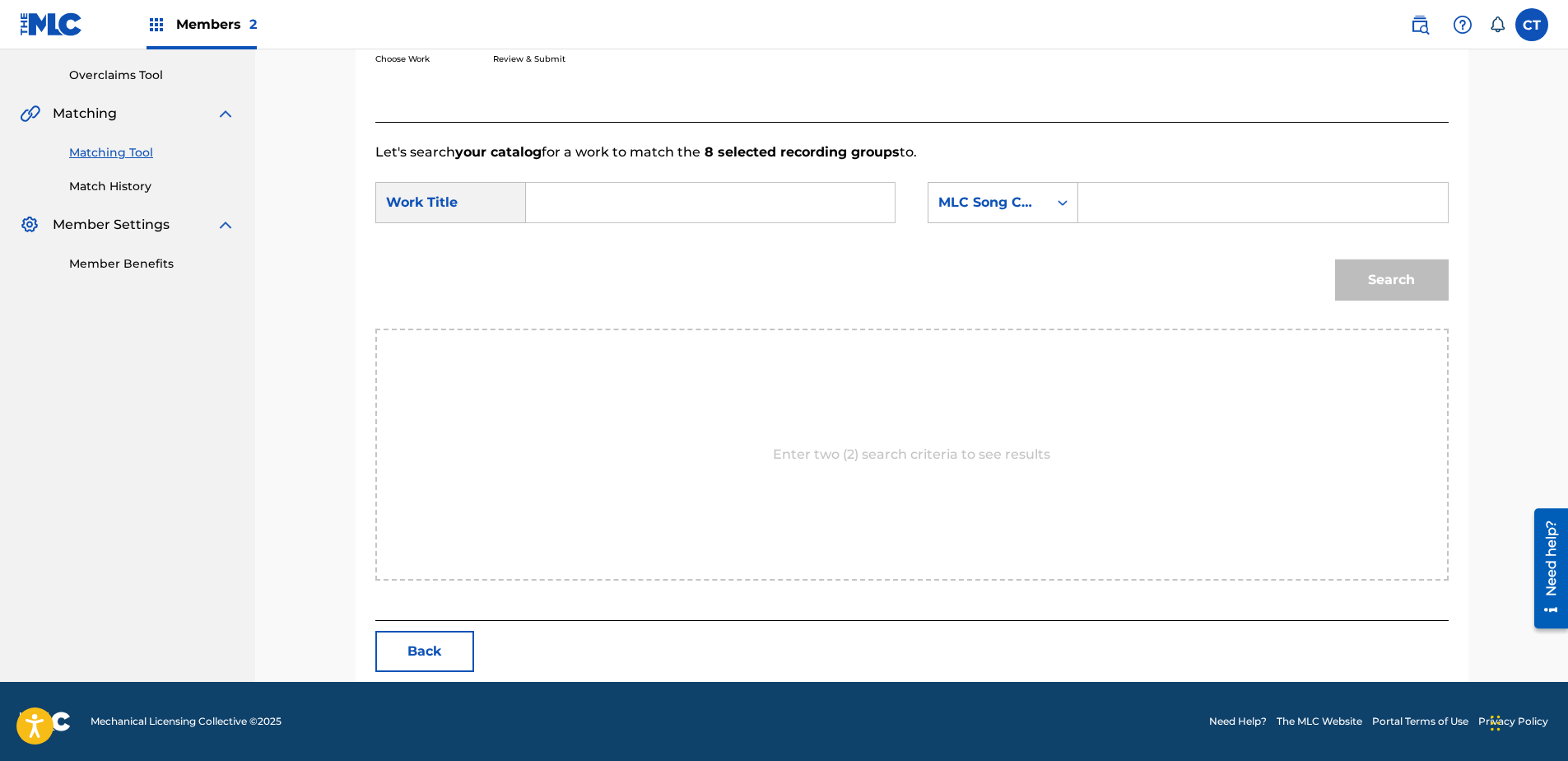
click at [653, 219] on input "Search Form" at bounding box center [711, 203] width 341 height 40
type input "callback"
click at [956, 197] on div "MLC Song Code" at bounding box center [988, 203] width 100 height 20
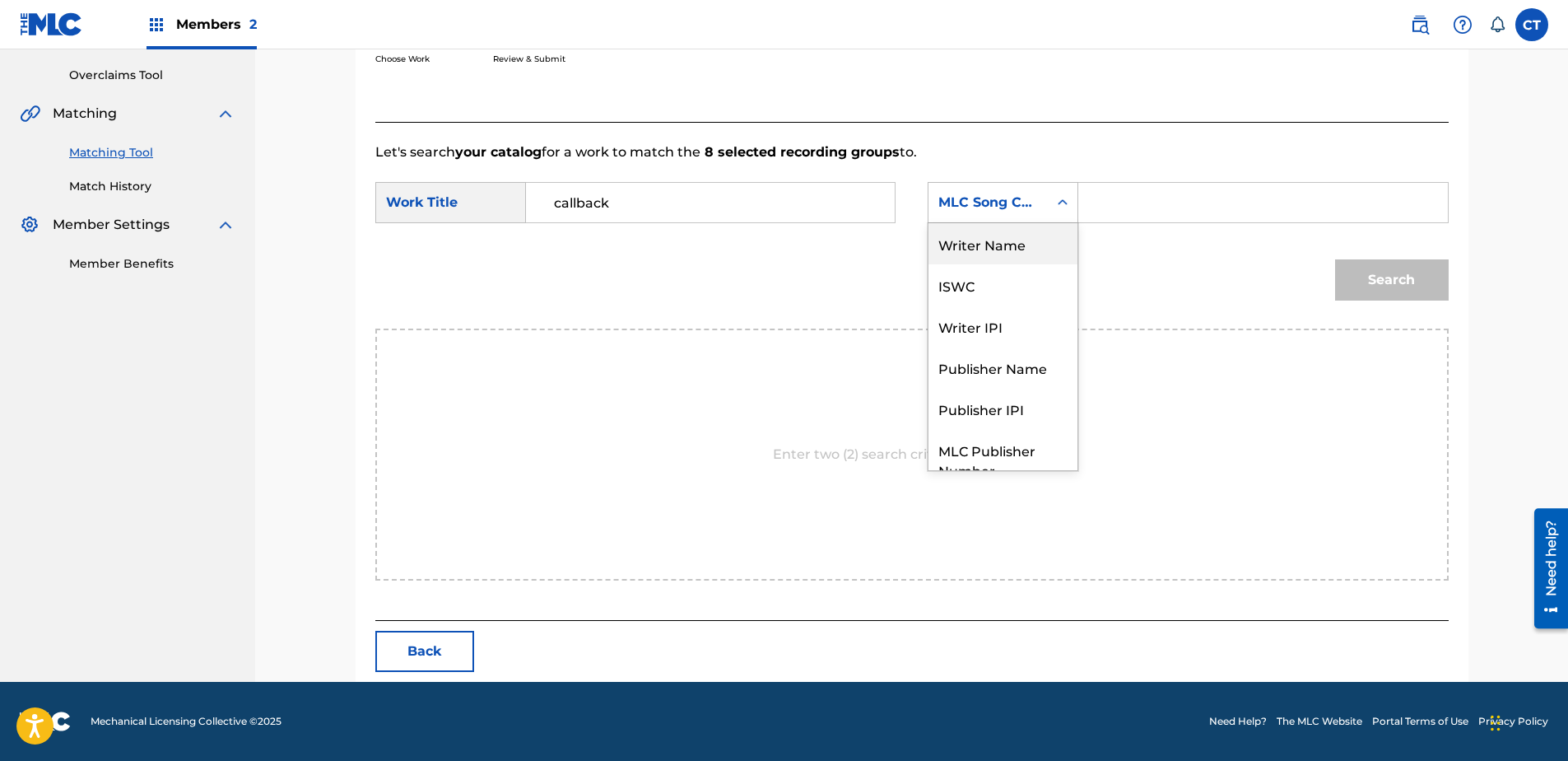
click at [965, 241] on div "Writer Name" at bounding box center [1003, 243] width 149 height 42
click at [1137, 215] on input "Search Form" at bounding box center [1263, 203] width 341 height 40
type input "w"
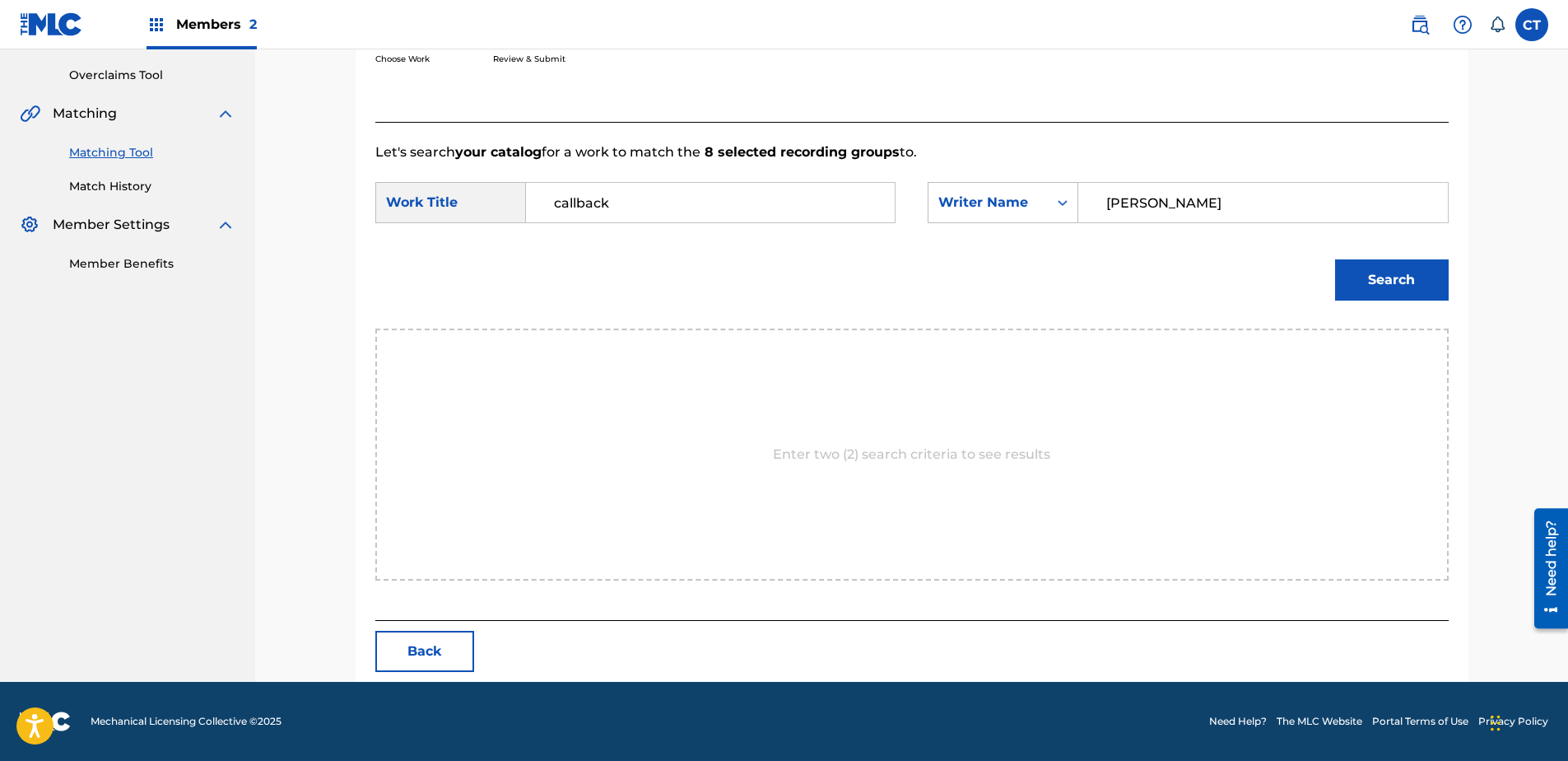
type input "[PERSON_NAME]"
click at [1427, 287] on button "Search" at bounding box center [1392, 280] width 114 height 42
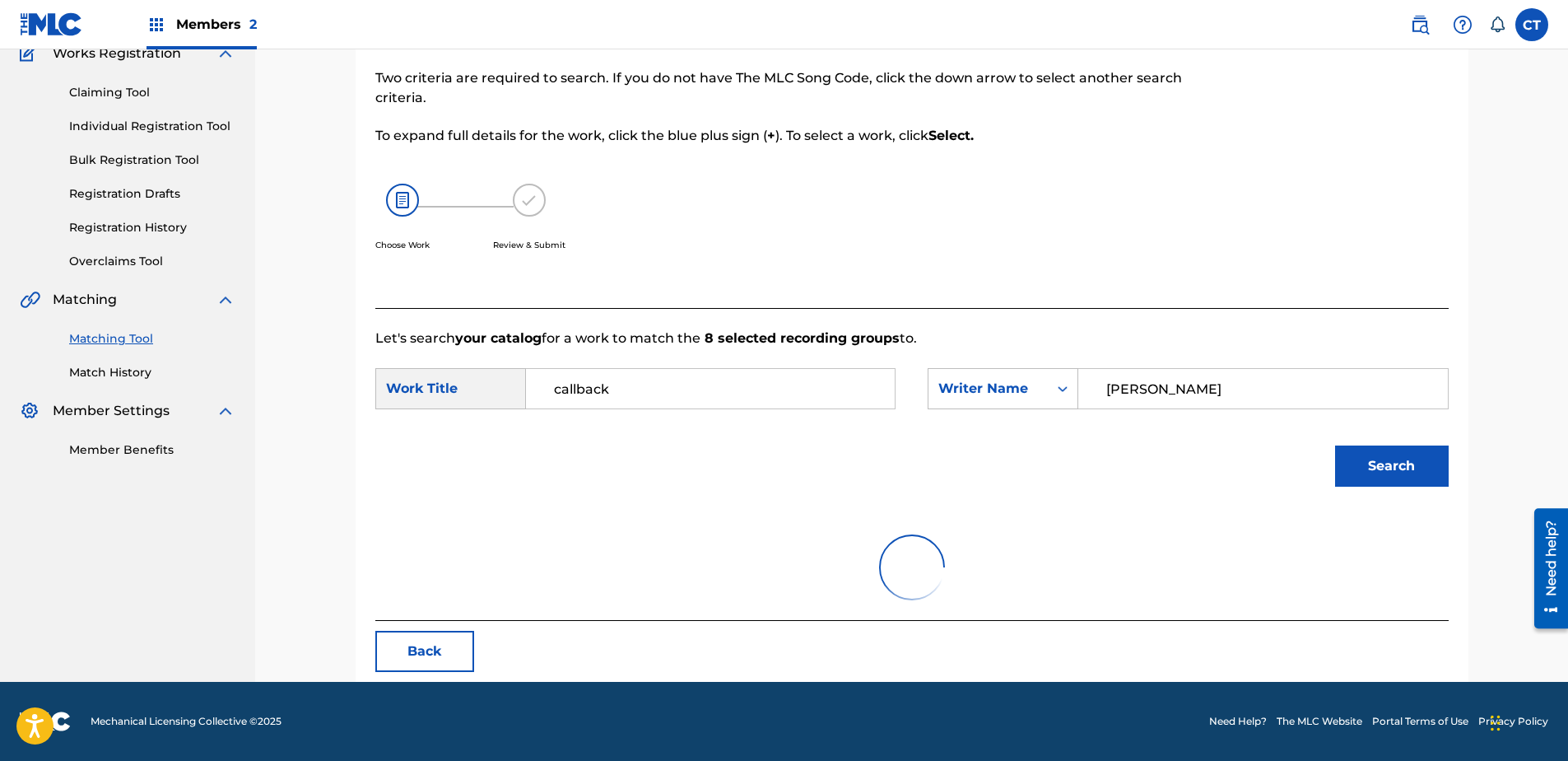
scroll to position [79, 0]
